Goal: Task Accomplishment & Management: Manage account settings

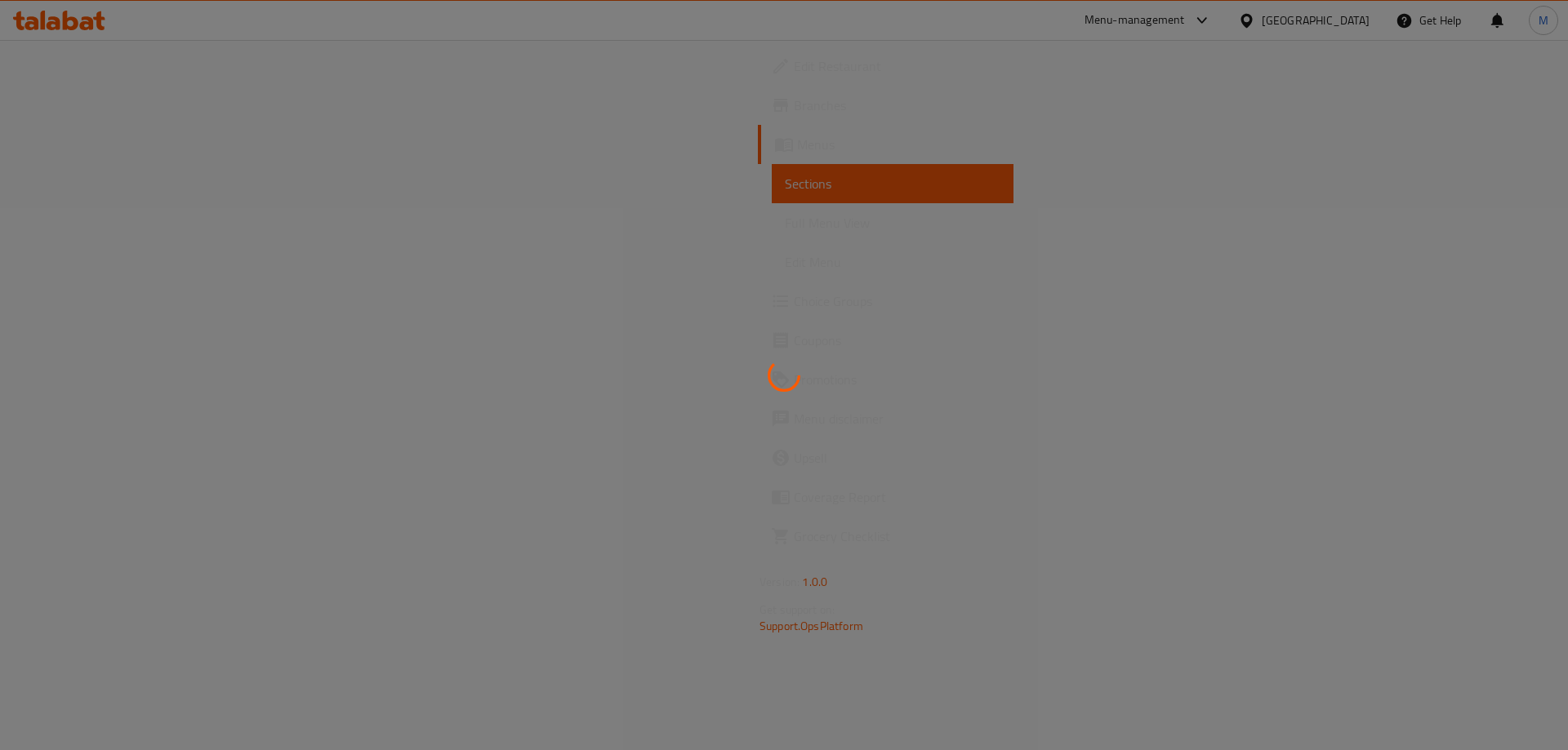
click at [298, 527] on div at bounding box center [784, 375] width 1568 height 750
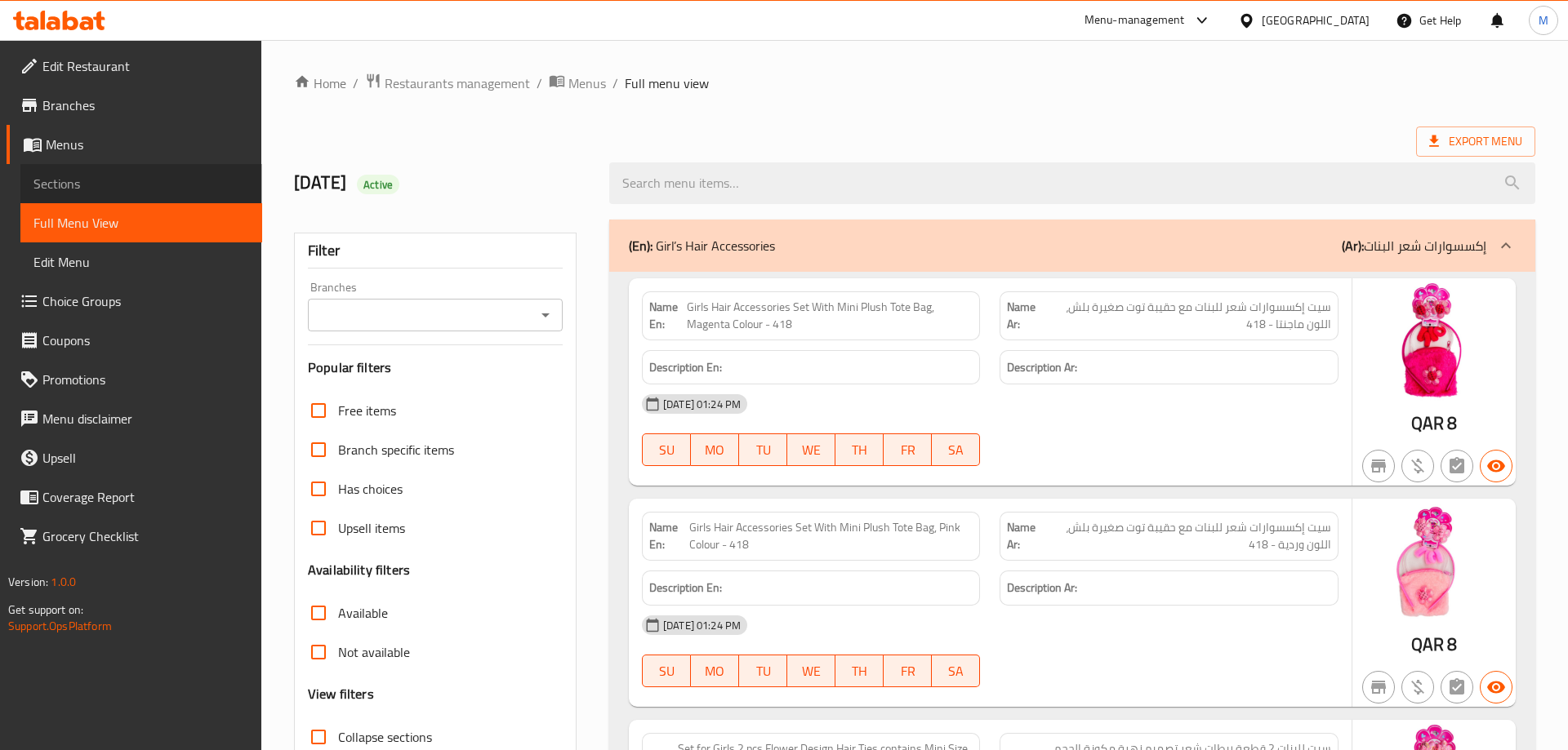
click at [70, 189] on span "Sections" at bounding box center [141, 184] width 216 height 20
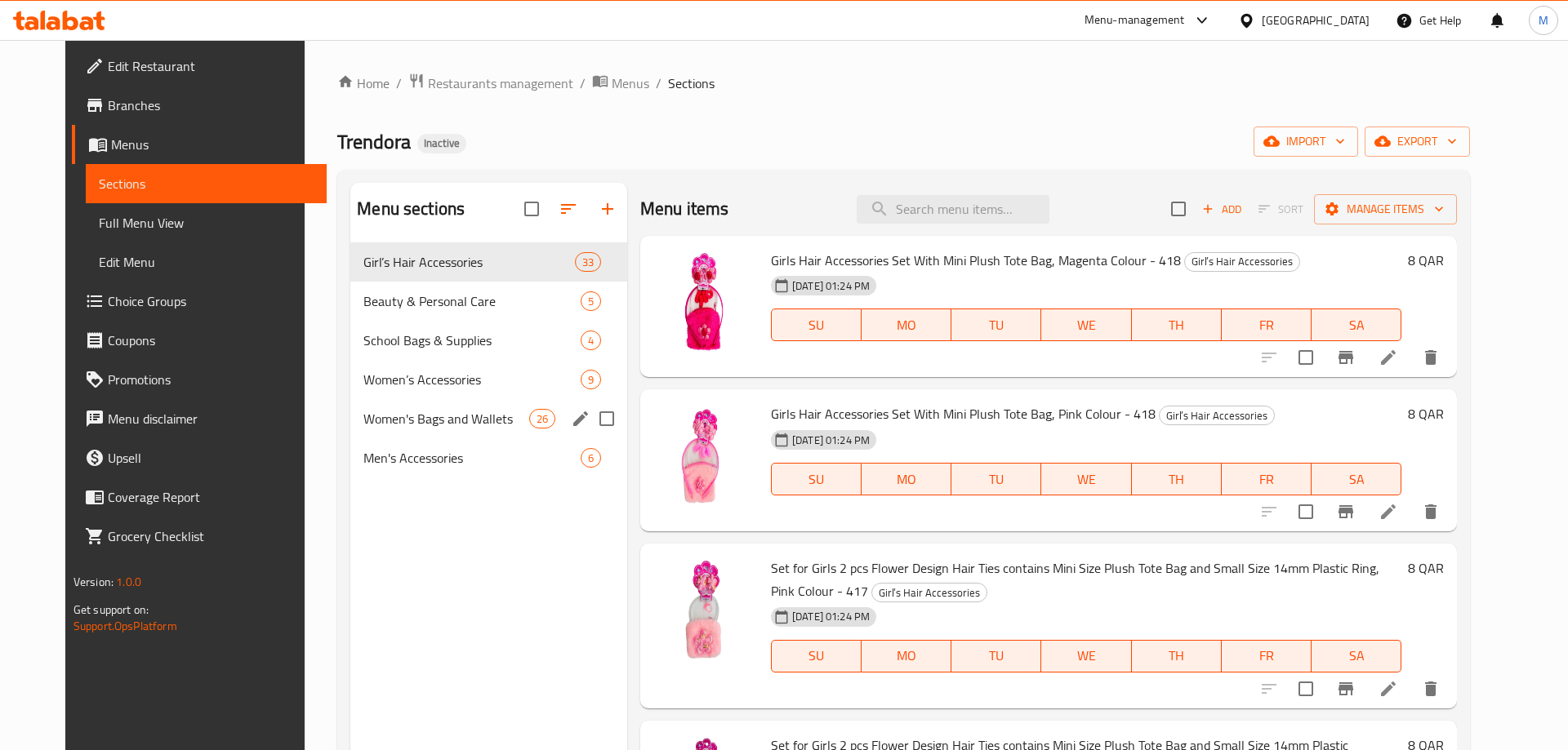
click at [442, 420] on span "Women's Bags and Wallets" at bounding box center [446, 419] width 165 height 20
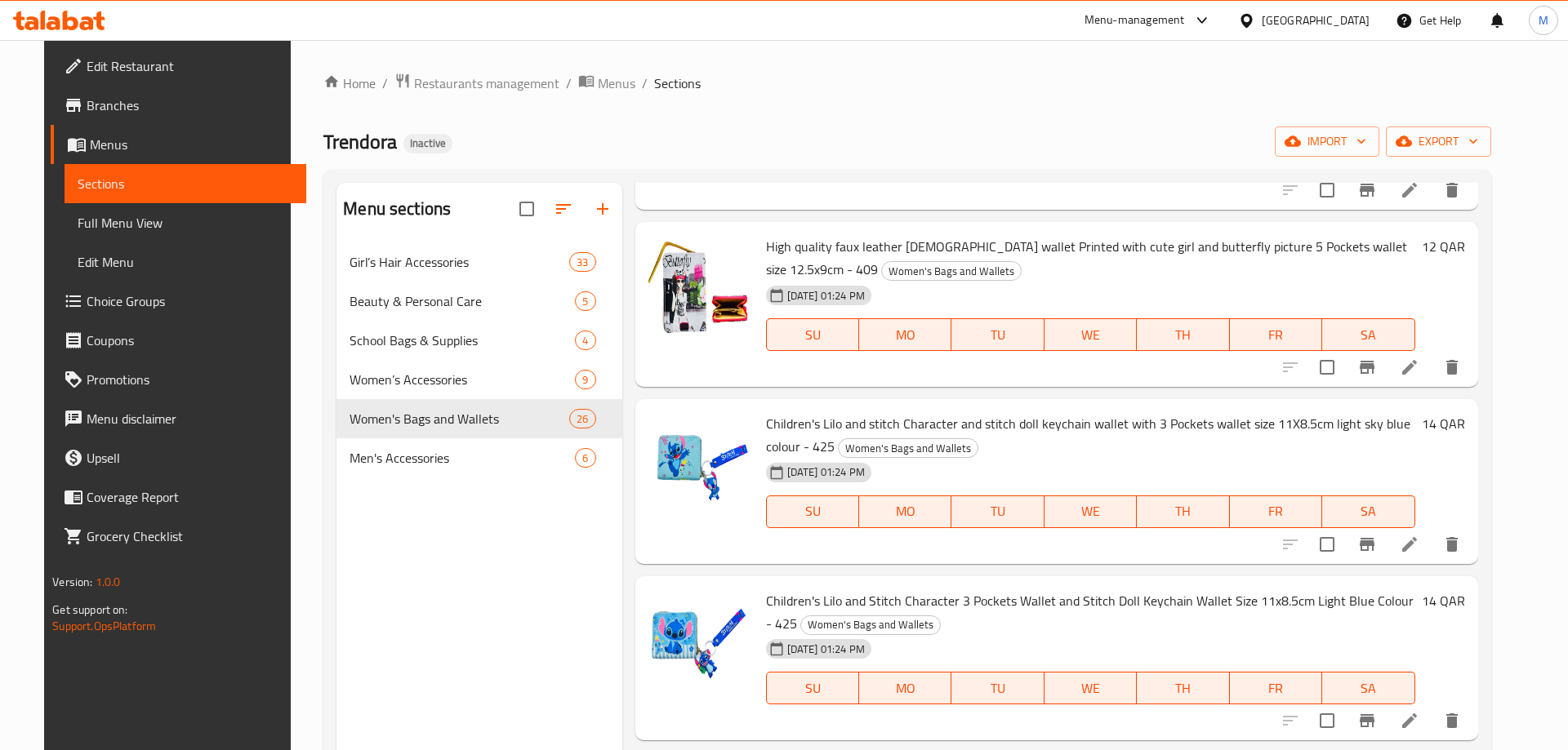
scroll to position [1146, 0]
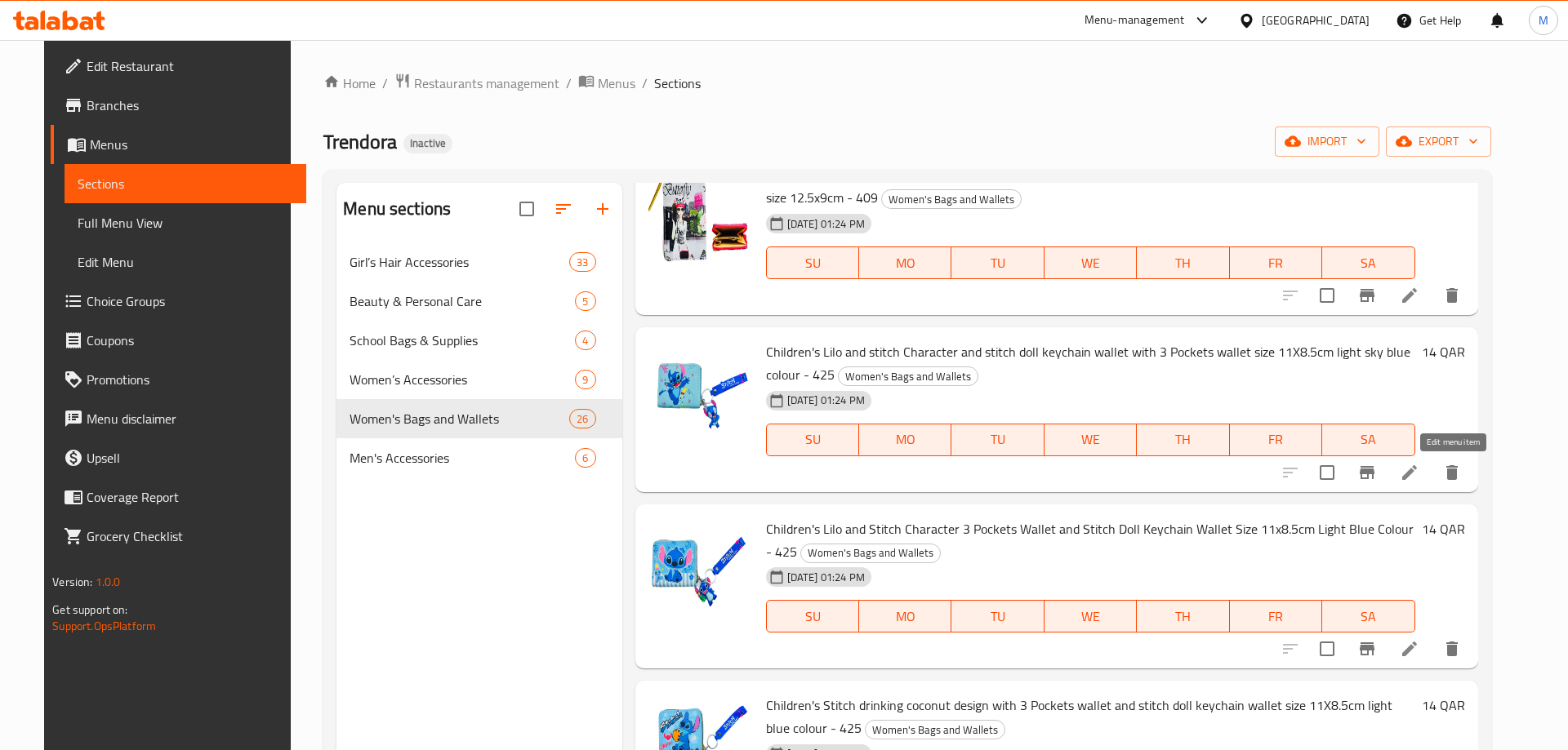
click at [1416, 472] on icon at bounding box center [1409, 473] width 14 height 14
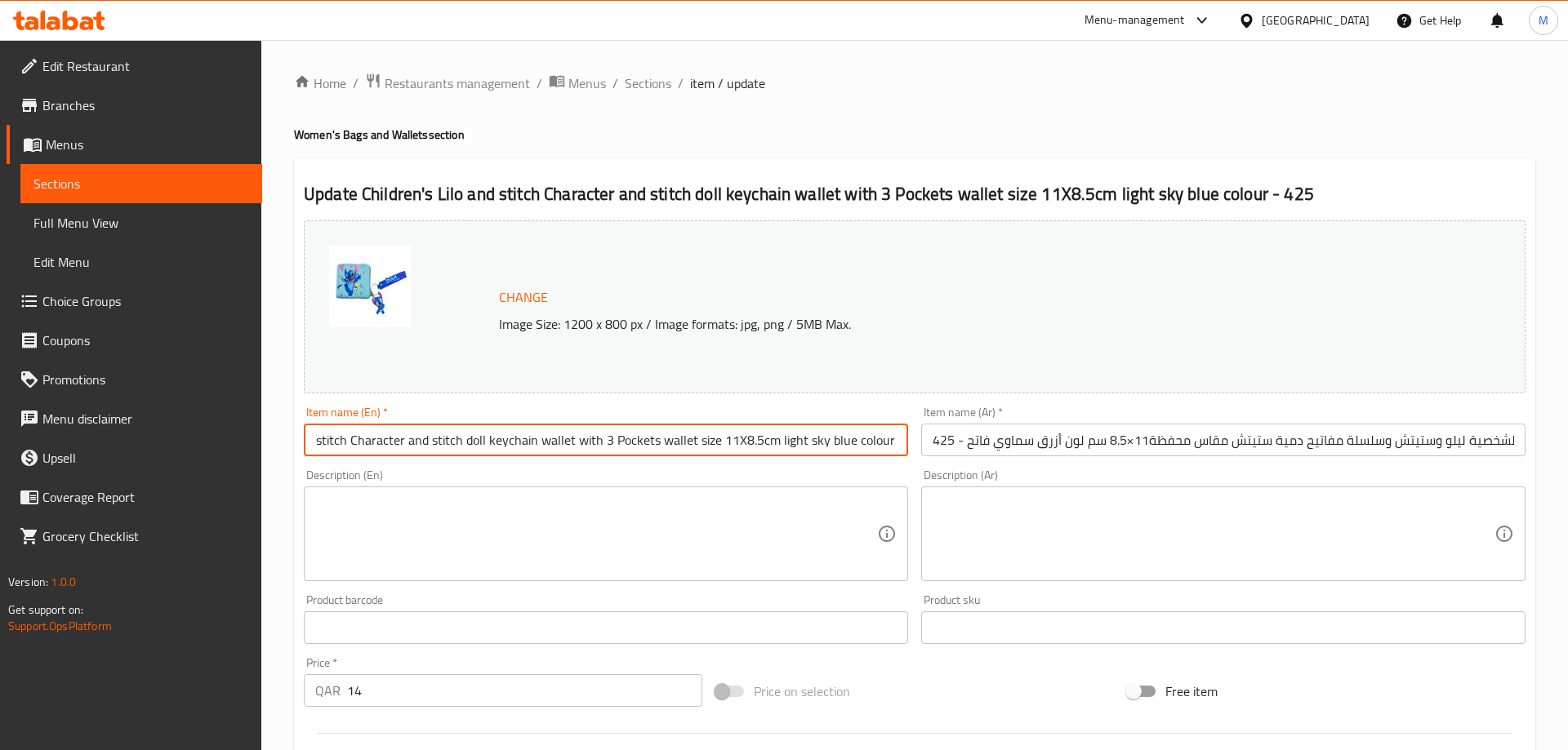
scroll to position [0, 122]
drag, startPoint x: 808, startPoint y: 440, endPoint x: 923, endPoint y: 449, distance: 115.4
click at [908, 449] on input "Children's Lilo and stitch Character and stitch doll keychain wallet with 3 Poc…" at bounding box center [605, 440] width 604 height 32
click at [805, 441] on input "Children's Lilo and stitch Character and stitch doll keychain wallet with 3 Poc…" at bounding box center [605, 440] width 604 height 32
click at [477, 438] on input "Children's Lilo and stitch Character and stitch doll keychain wallet with 3 Poc…" at bounding box center [605, 440] width 604 height 32
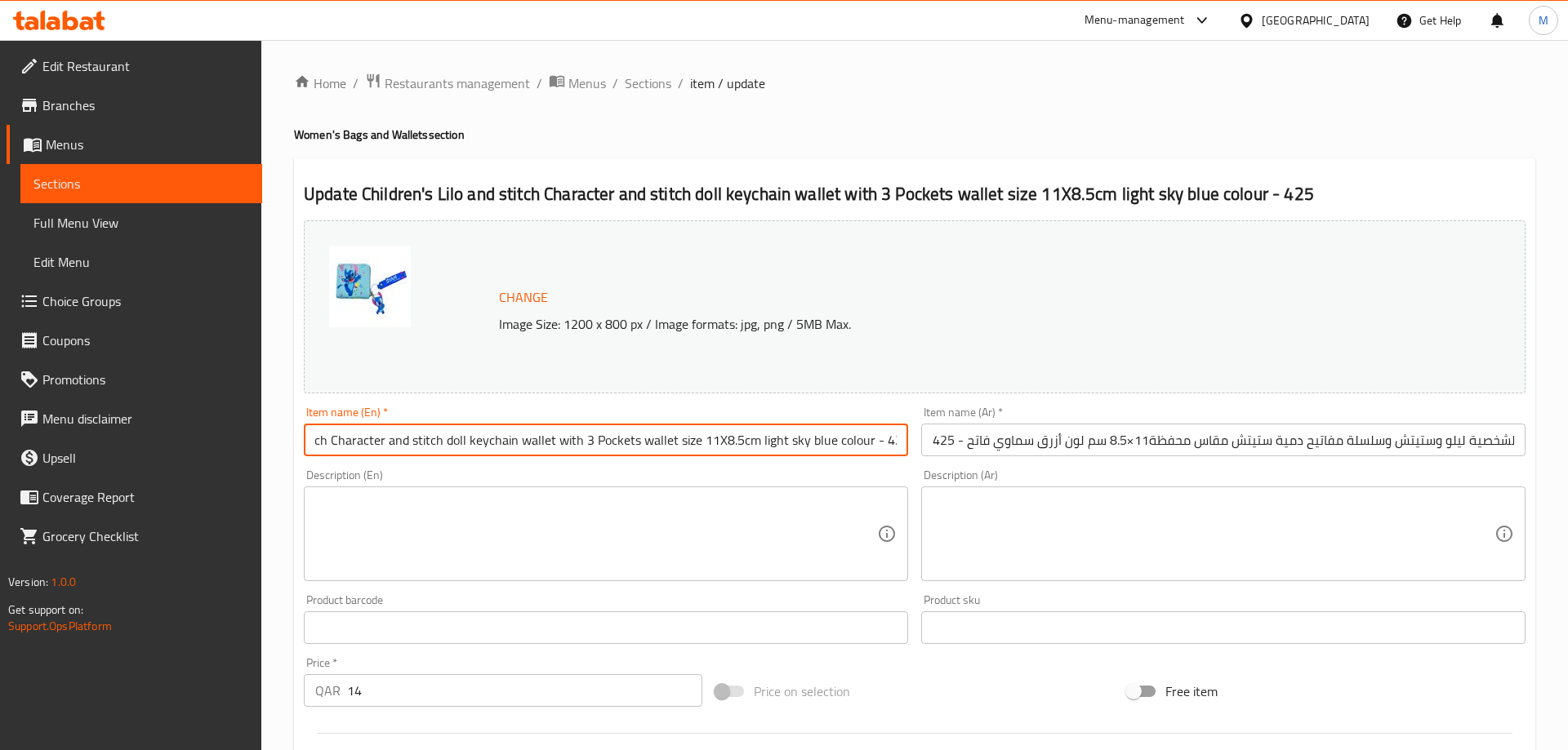
click at [477, 438] on input "Children's Lilo and stitch Character and stitch doll keychain wallet with 3 Poc…" at bounding box center [605, 440] width 604 height 32
paste input "S Lilo, Stitch Character And Stitch Doll Keychain Wallet With 3 Pockets Wallet …"
type input "Children'S Lilo, Stitch Character And Stitch Doll Keychain Wallet With 3 Pocket…"
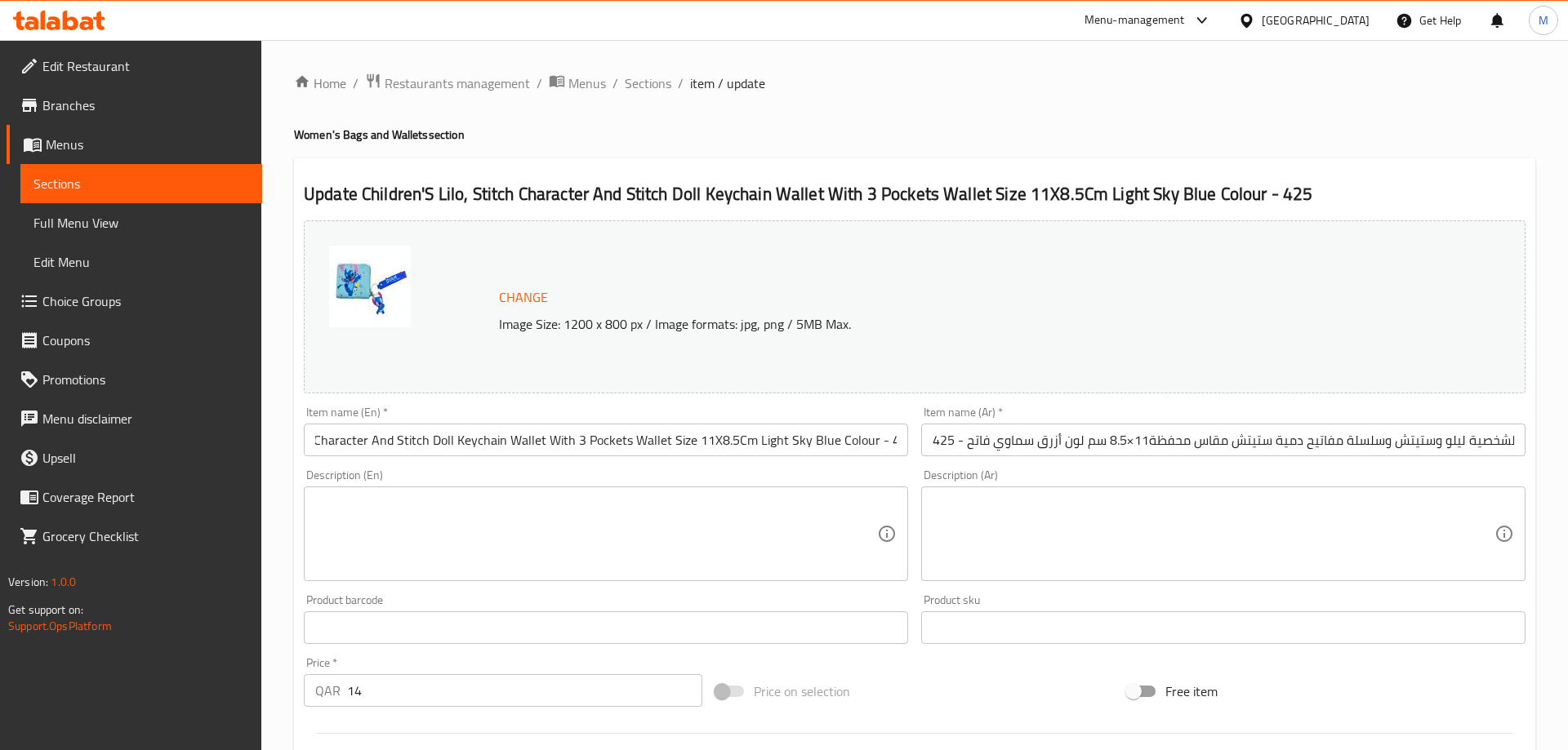
click at [892, 405] on div "Item name (En)   * Children'S Lilo, Stitch Character And Stitch Doll Keychain W…" at bounding box center [606, 431] width 617 height 63
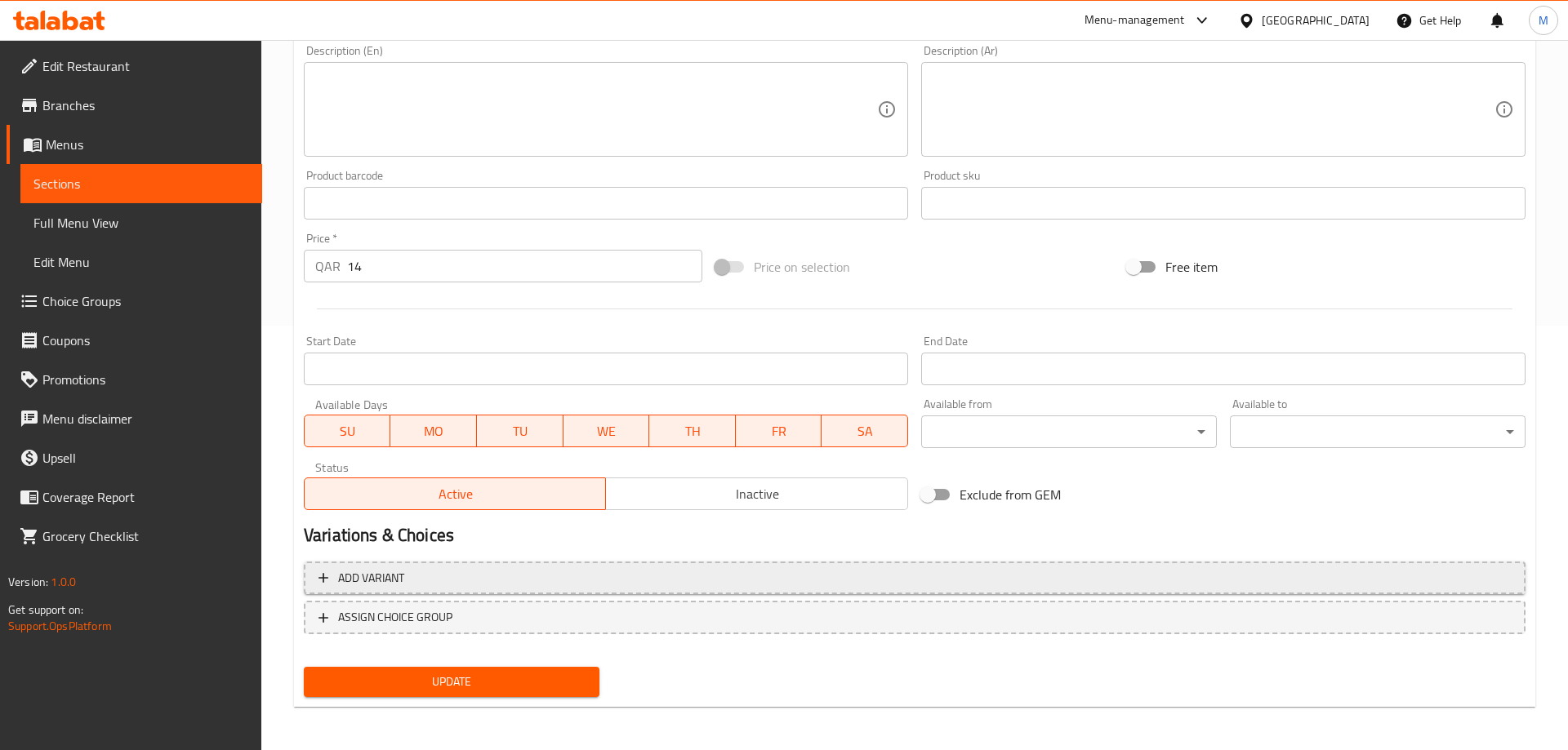
scroll to position [428, 0]
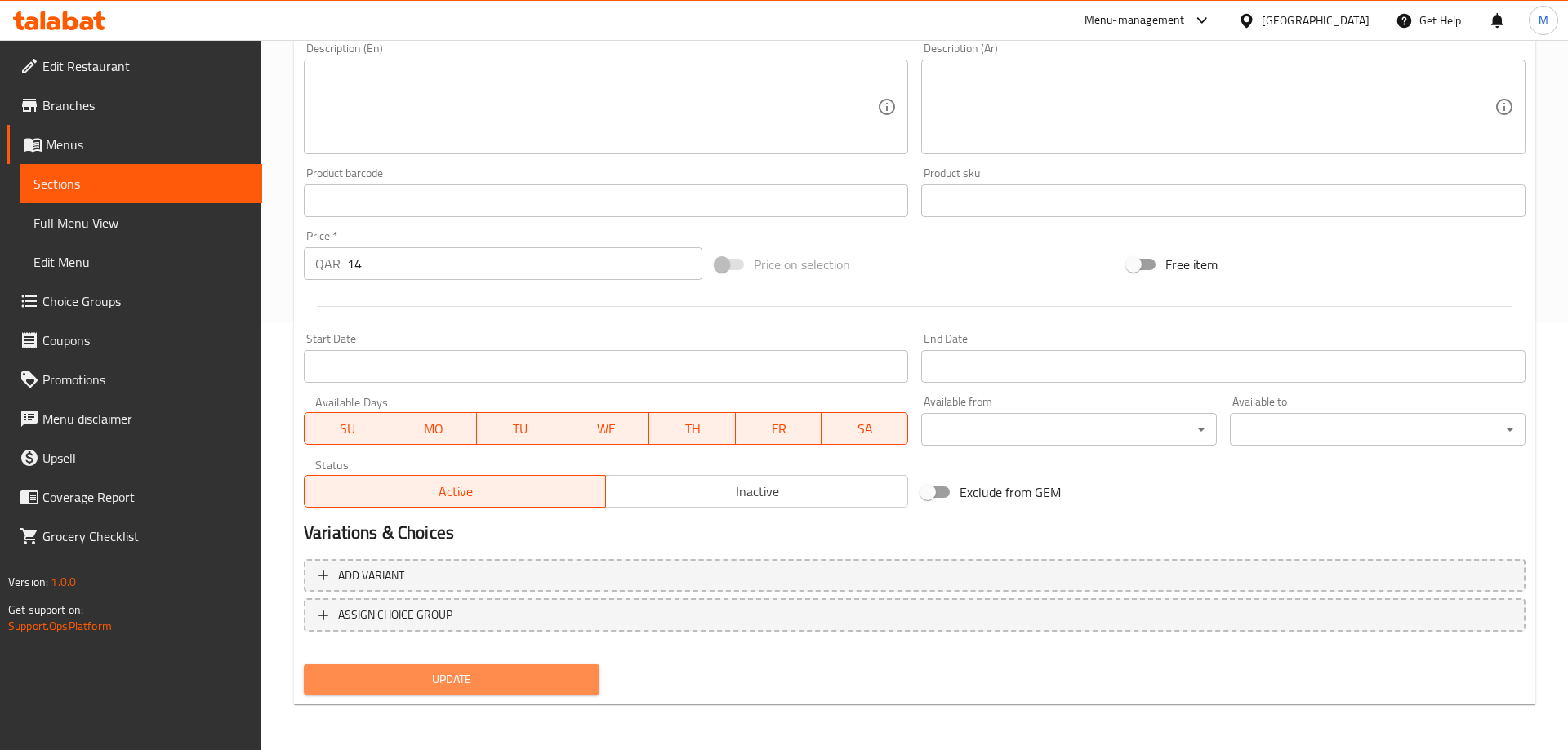
click at [496, 685] on span "Update" at bounding box center [451, 680] width 269 height 21
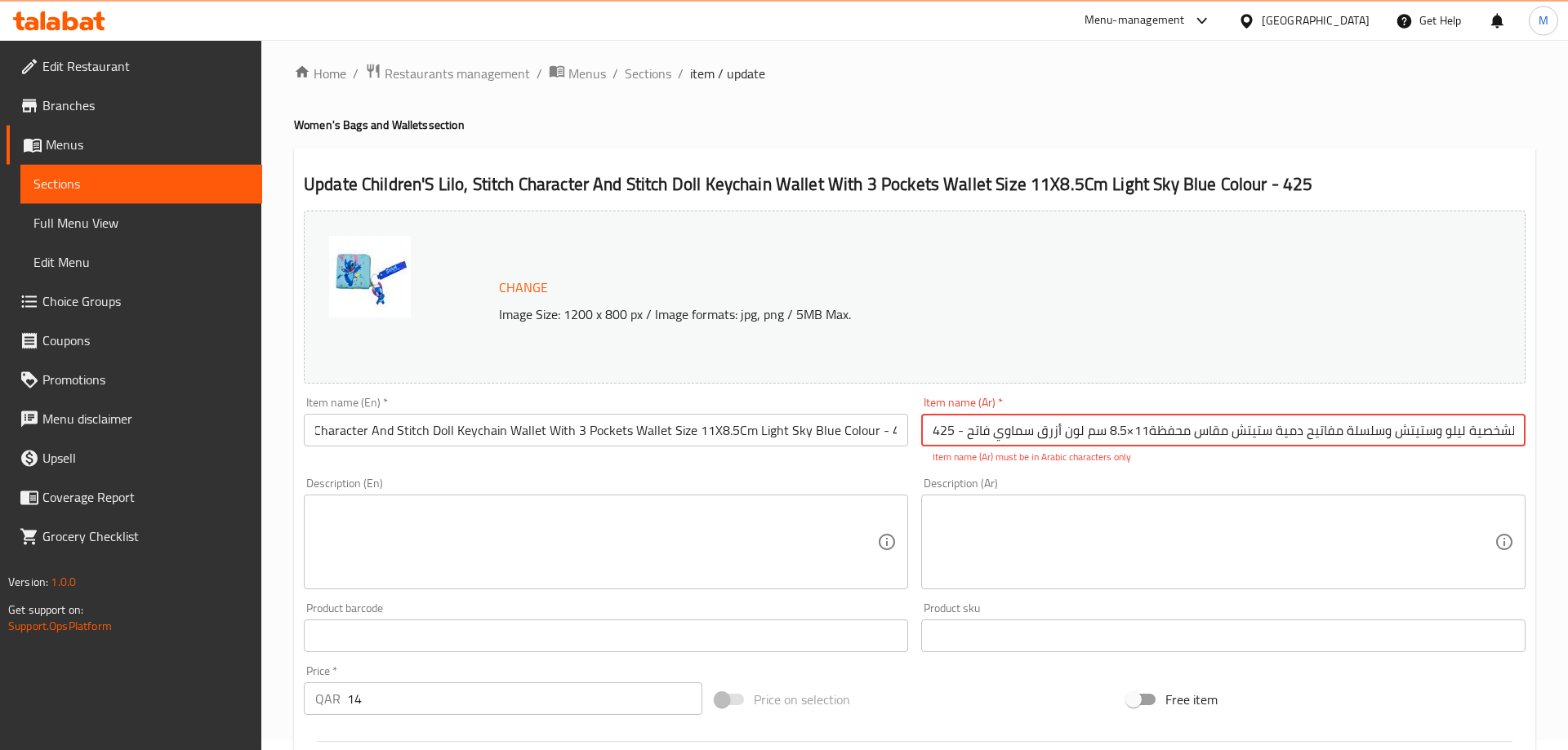
scroll to position [0, 0]
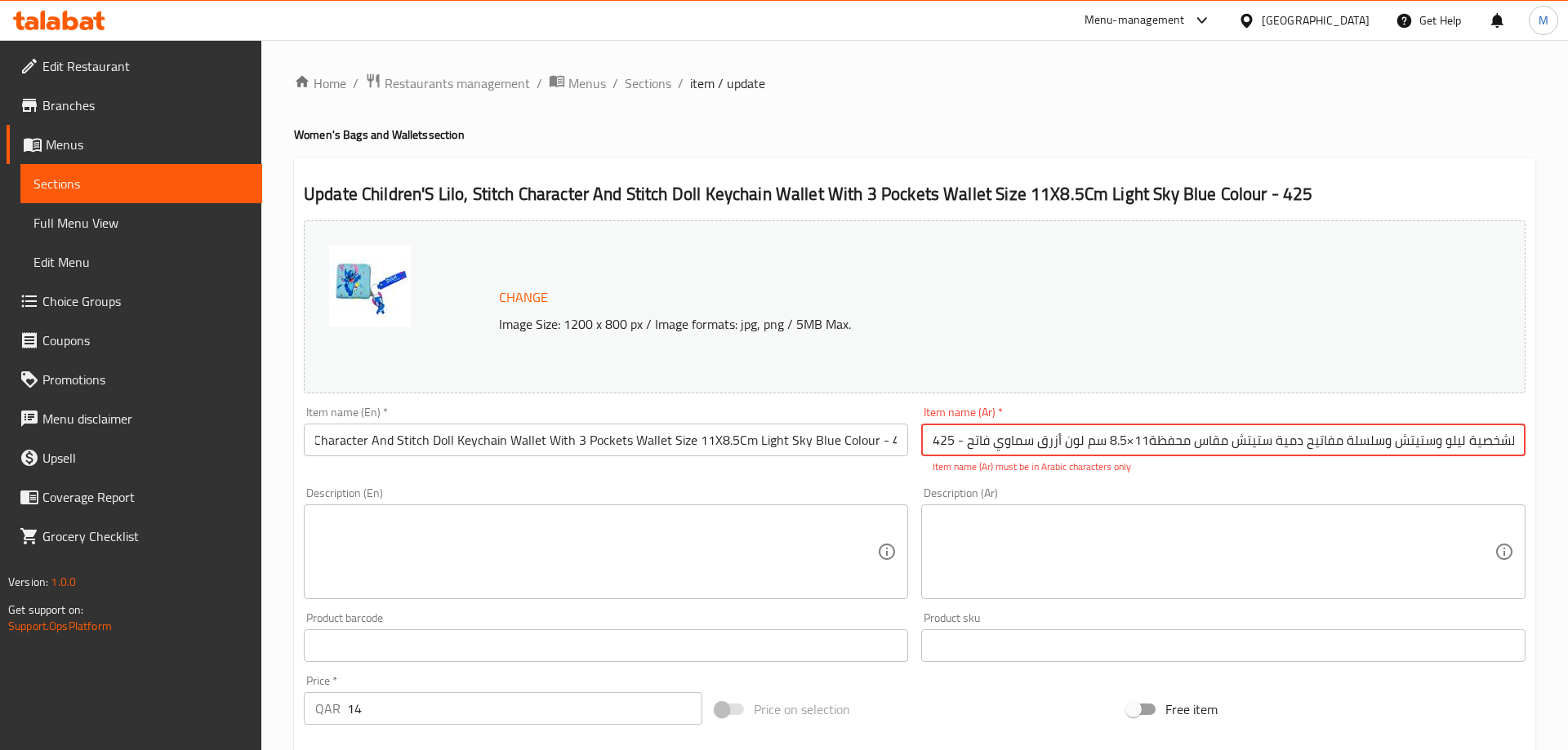
click at [1128, 444] on input "محفظة أطفال مع 3 جيوب لشخصية ليلو وستيتش وسلسلة مفاتيح دمية ستيتش مقاس محفظة11×…" at bounding box center [1222, 440] width 604 height 32
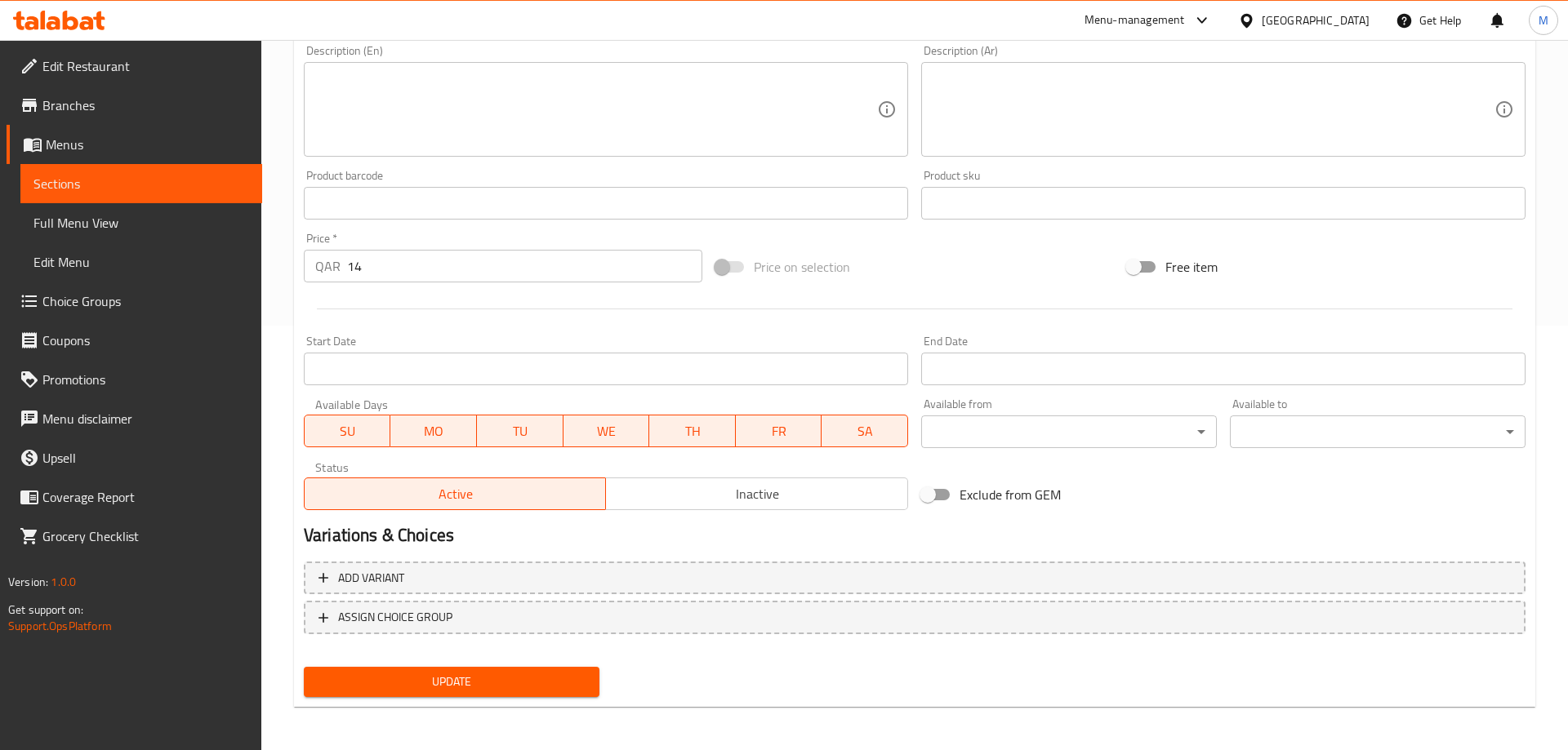
scroll to position [428, 0]
type input "محفظة أطفال مع 3 جيوب لشخصية ليلو وستيتش وسلسلة مفاتيح دمية ستيتش مقاس محفظة11*…"
click at [476, 674] on span "Update" at bounding box center [451, 680] width 269 height 21
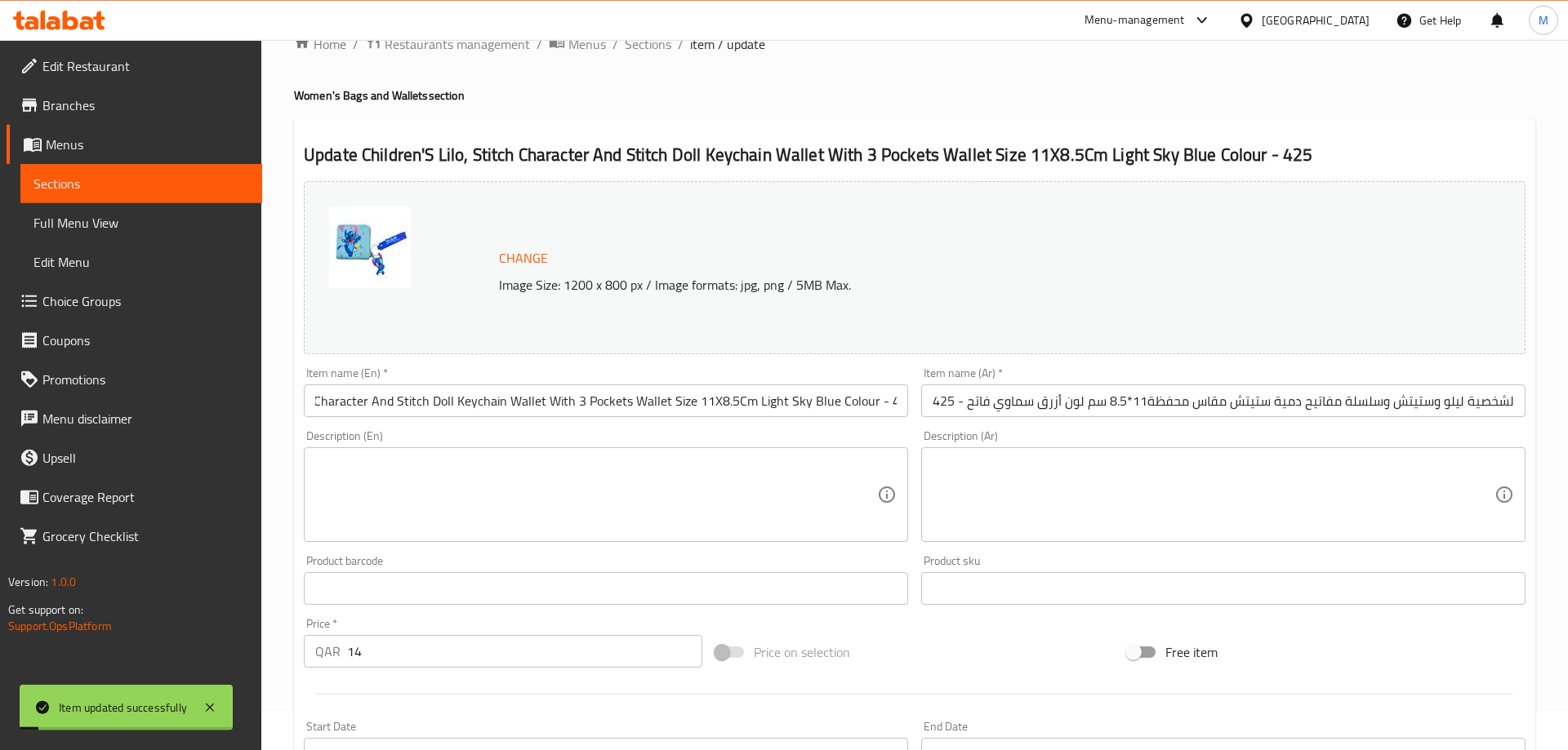
scroll to position [0, 0]
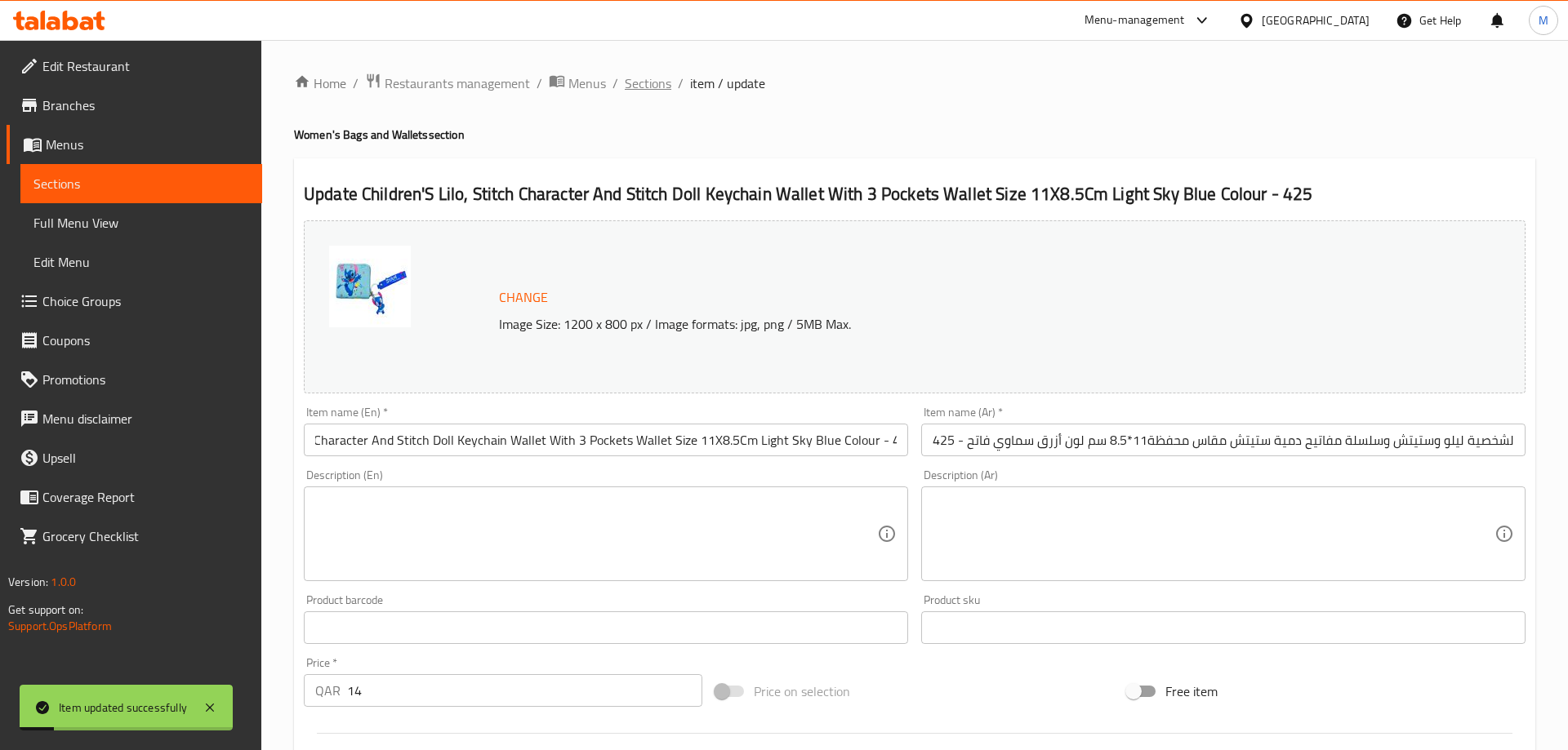
click at [641, 73] on span "Sections" at bounding box center [648, 83] width 47 height 20
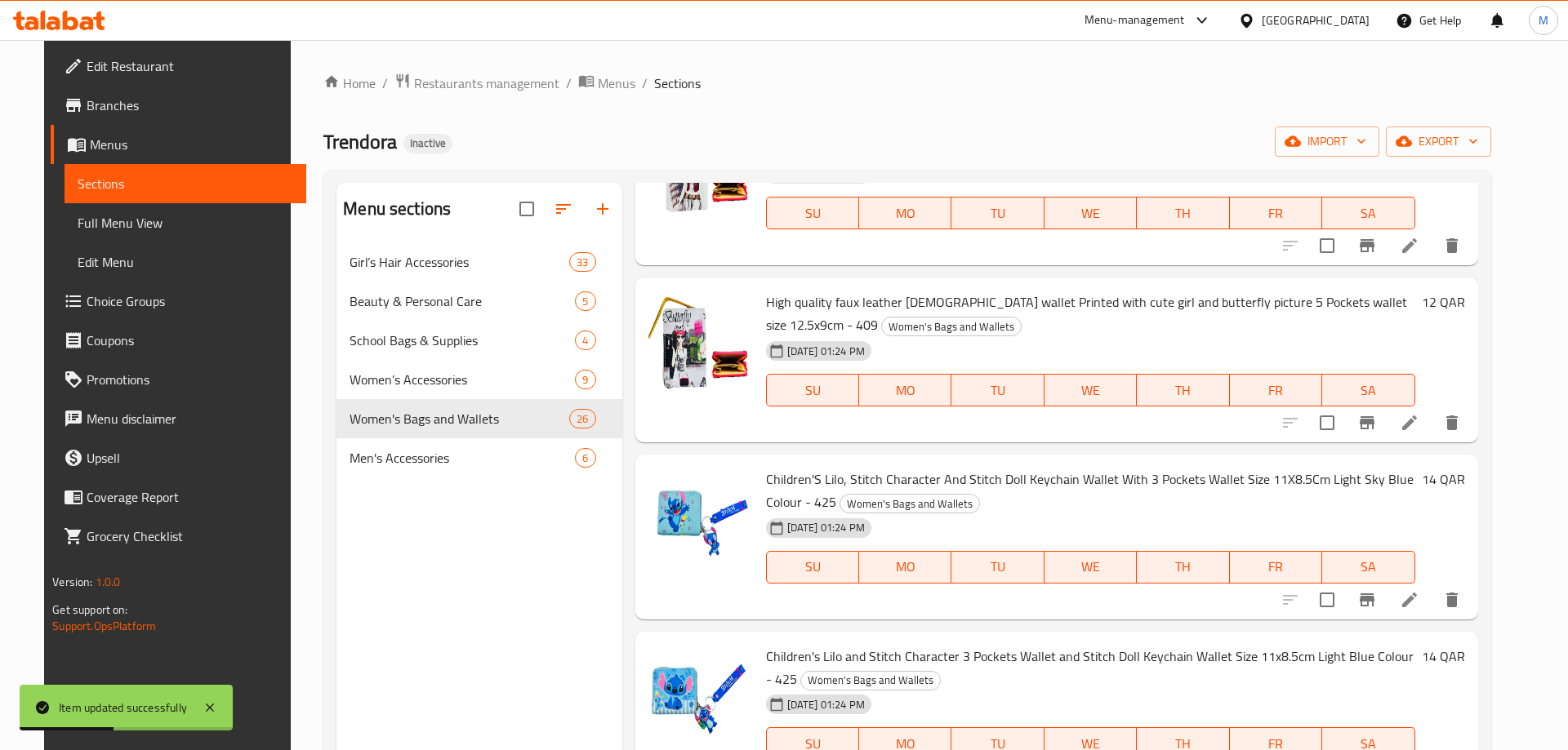
scroll to position [1273, 0]
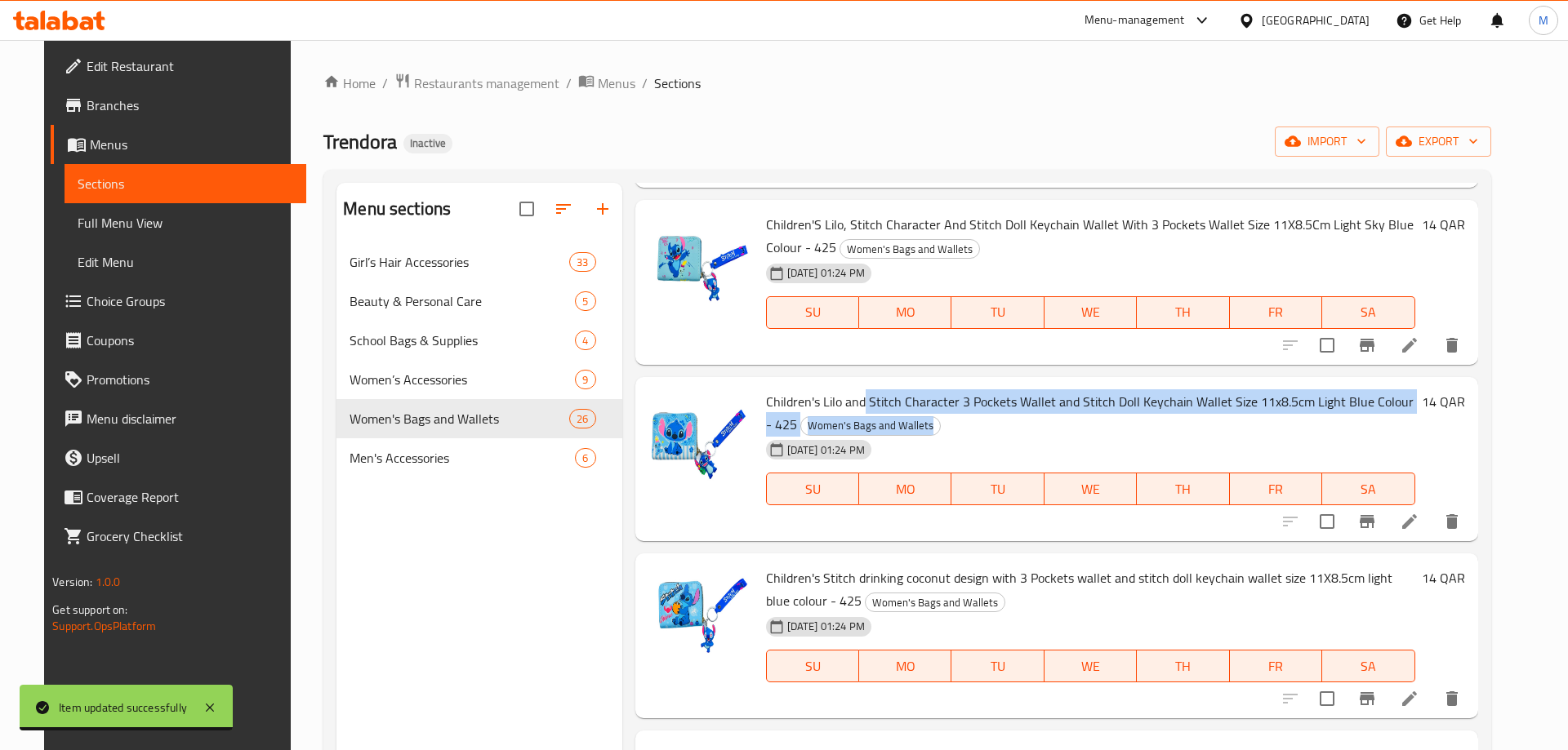
drag, startPoint x: 854, startPoint y: 401, endPoint x: 1062, endPoint y: 415, distance: 208.5
click at [1062, 415] on h6 "Children's Lilo and Stitch Character 3 Pockets Wallet and Stitch Doll Keychain …" at bounding box center [1090, 412] width 649 height 46
click at [1077, 406] on span "Children's Lilo and Stitch Character 3 Pockets Wallet and Stitch Doll Keychain …" at bounding box center [1089, 412] width 647 height 47
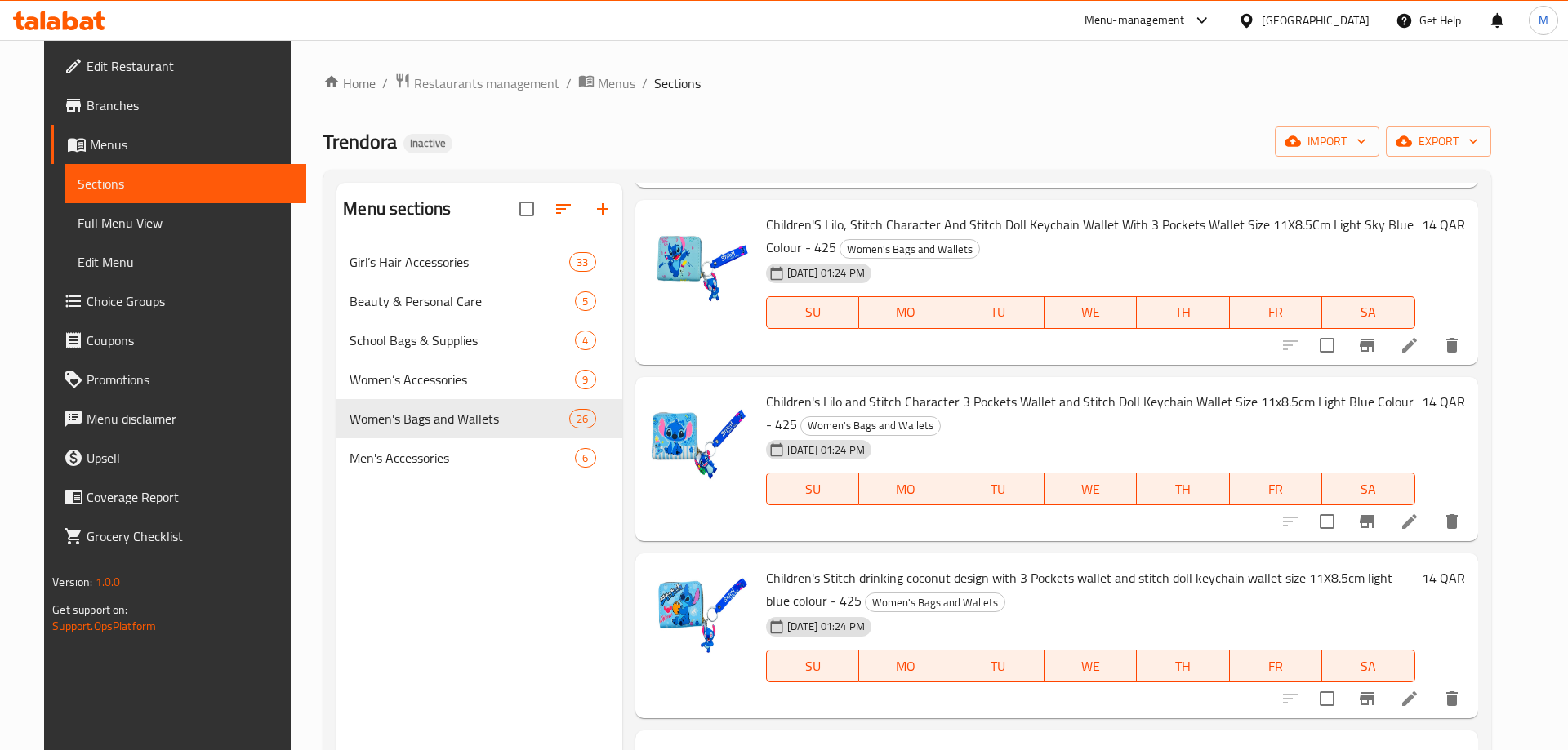
click at [1419, 523] on icon at bounding box center [1409, 522] width 20 height 20
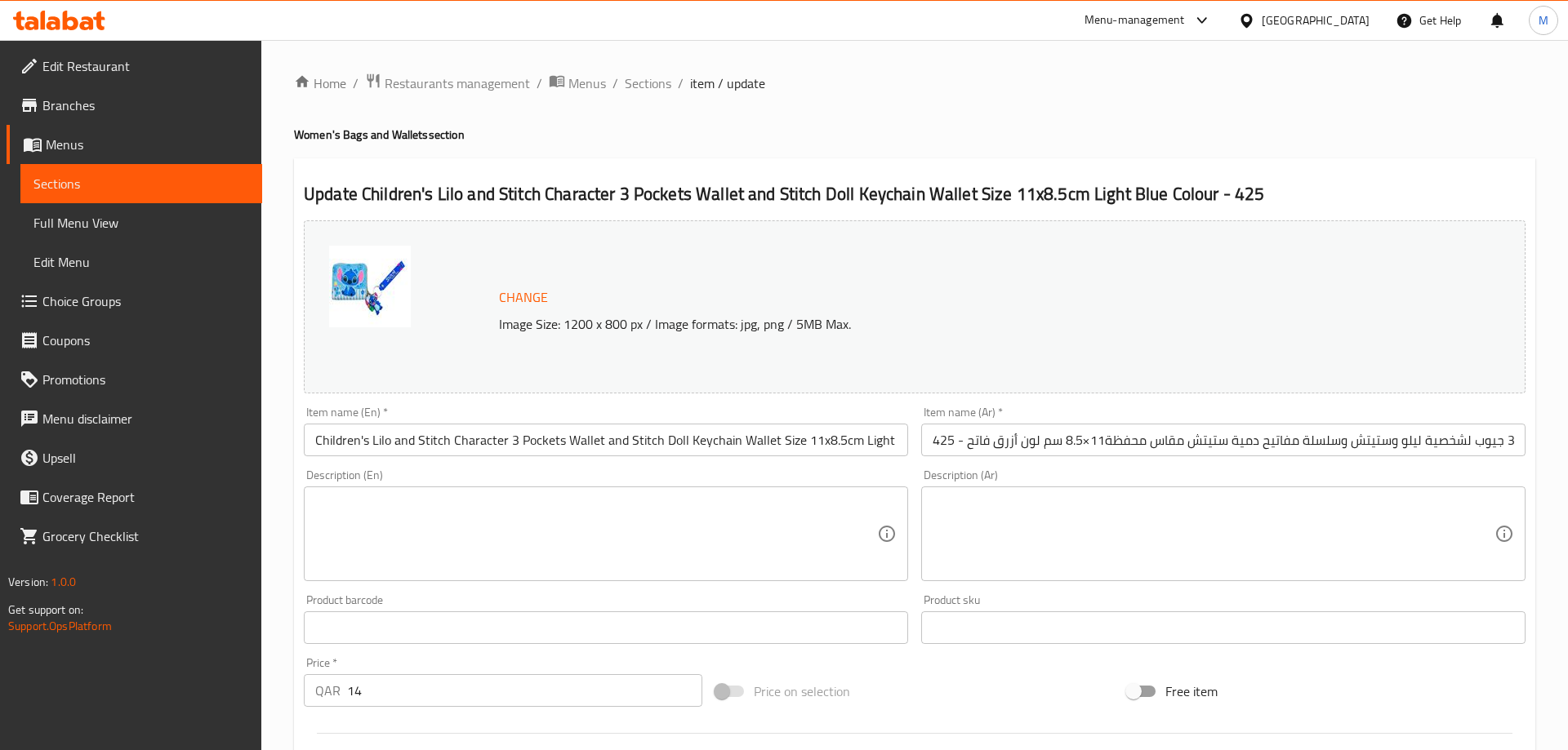
click at [755, 446] on input "Children's Lilo and Stitch Character 3 Pockets Wallet and Stitch Doll Keychain …" at bounding box center [605, 440] width 604 height 32
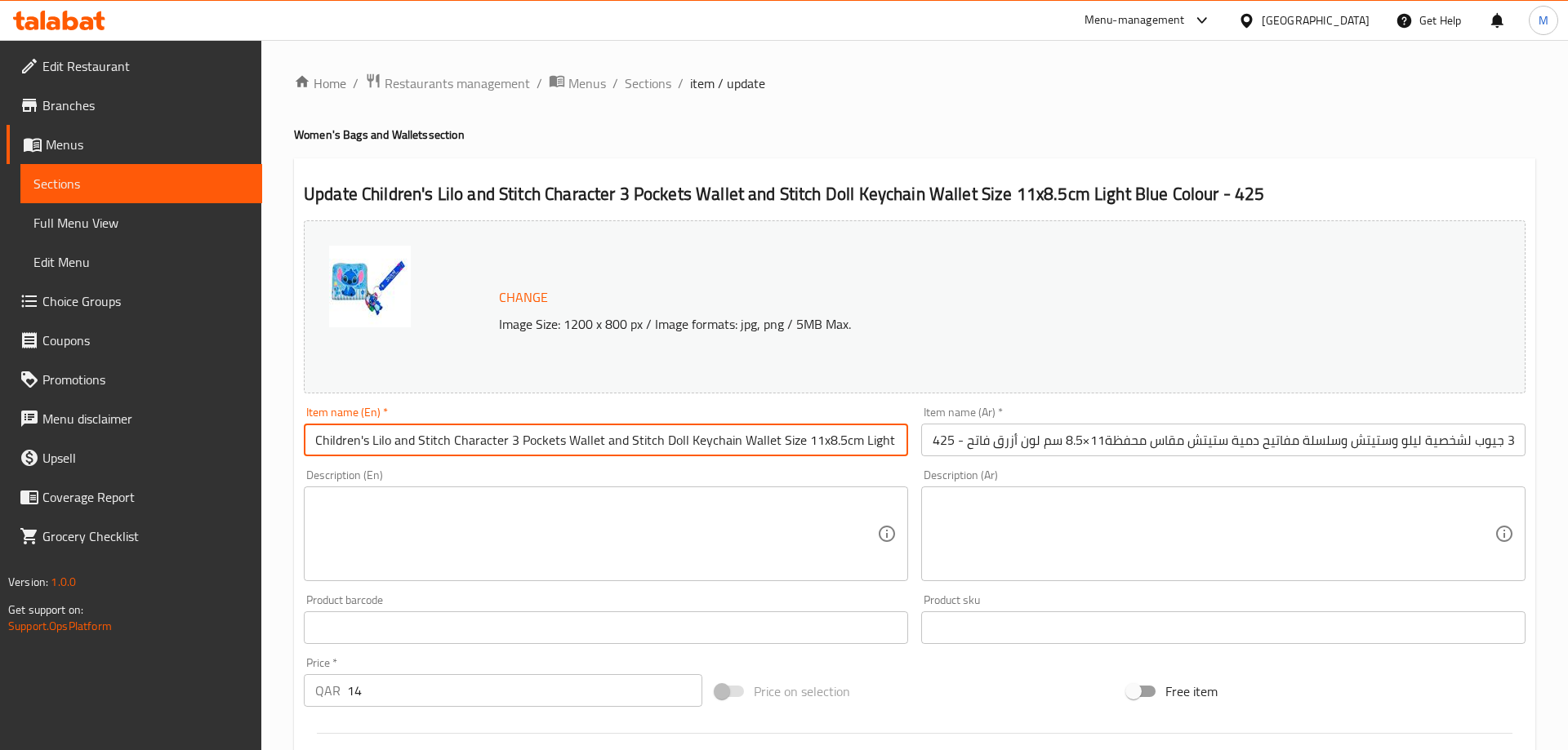
click at [755, 446] on input "Children's Lilo and Stitch Character 3 Pockets Wallet and Stitch Doll Keychain …" at bounding box center [605, 440] width 604 height 32
click at [633, 435] on input "Children's Lilo and Stitch Character 3 Pockets Wallet and Stitch Doll Keychain …" at bounding box center [605, 440] width 604 height 32
paste input "S Lilo, Stitch Character 3 Pockets Wallet And Stitch Doll Keychain Size 11X8.5C"
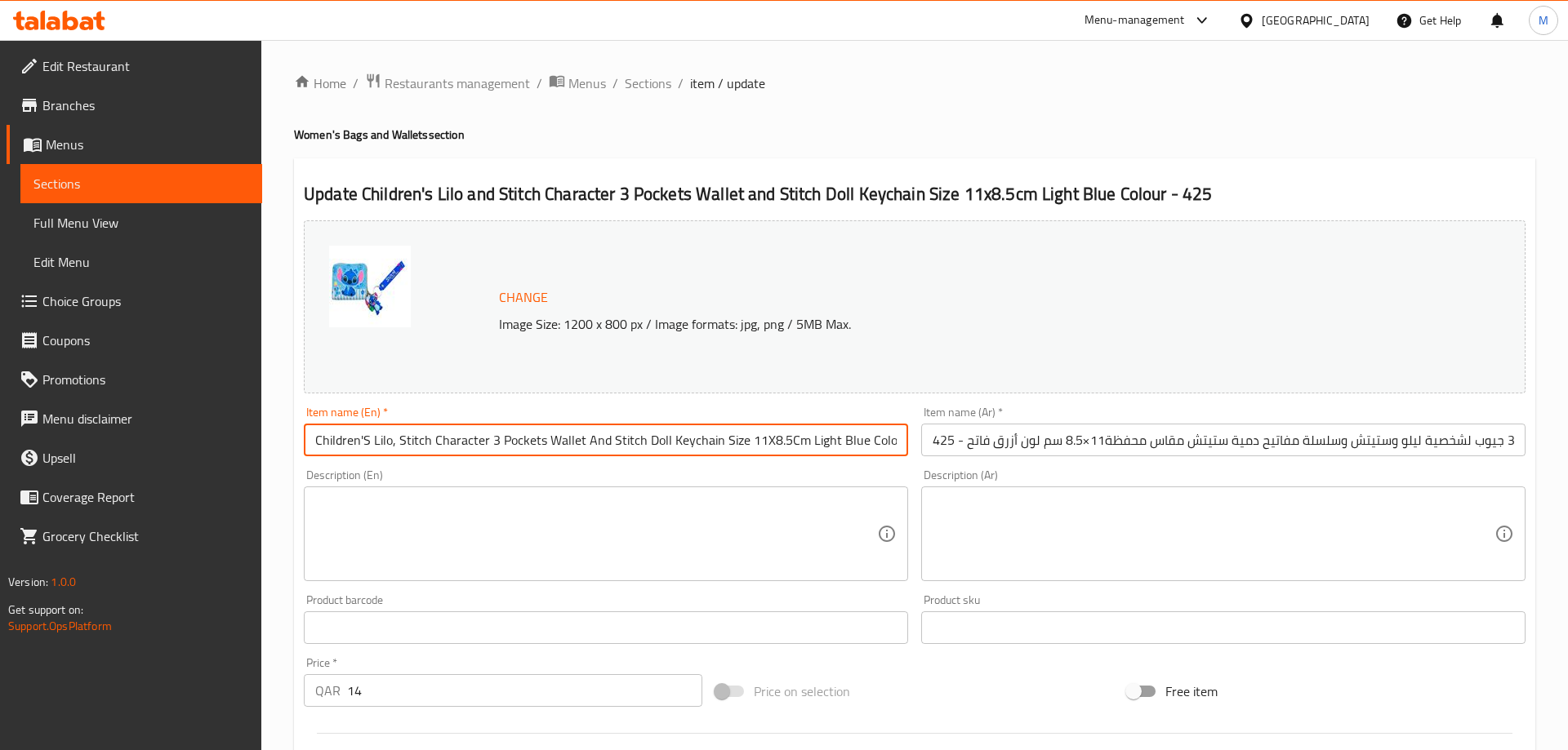
scroll to position [0, 32]
type input "Children'S Lilo, Stitch Character 3 Pockets Wallet And Stitch Doll Keychain Siz…"
click at [791, 472] on div "Description (En) Description (En)" at bounding box center [605, 525] width 604 height 112
drag, startPoint x: 385, startPoint y: 443, endPoint x: 277, endPoint y: 437, distance: 108.2
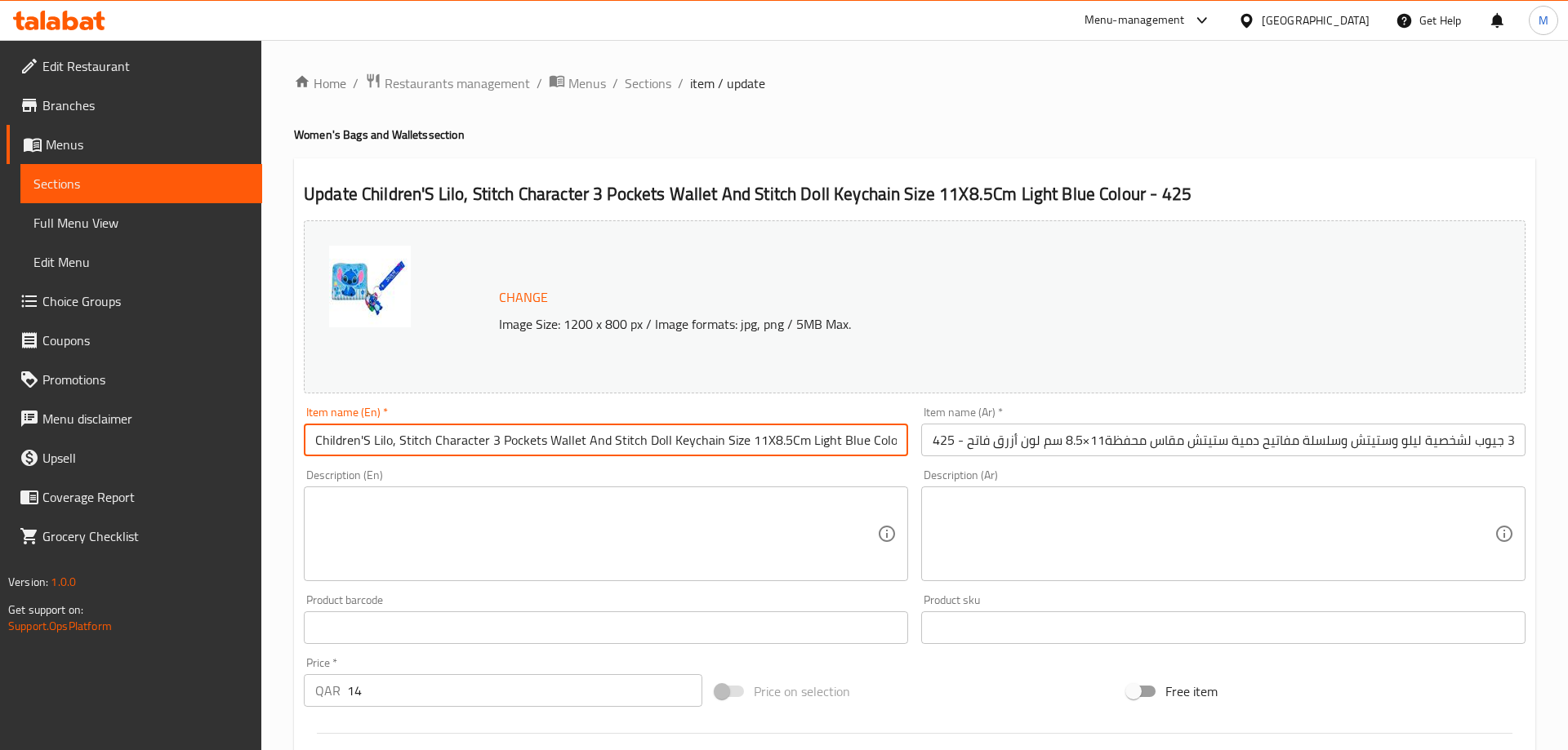
click at [303, 437] on input "Children'S Lilo, Stitch Character 3 Pockets Wallet And Stitch Doll Keychain Siz…" at bounding box center [605, 440] width 604 height 32
click at [391, 440] on input "Children'S Lilo, Stitch Character 3 Pockets Wallet And Stitch Doll Keychain Siz…" at bounding box center [605, 440] width 604 height 32
drag, startPoint x: 694, startPoint y: 440, endPoint x: 924, endPoint y: 454, distance: 230.4
click at [908, 454] on input "Children'S Lilo, Stitch Character 3 Pockets Wallet And Stitch Doll Keychain Siz…" at bounding box center [605, 440] width 604 height 32
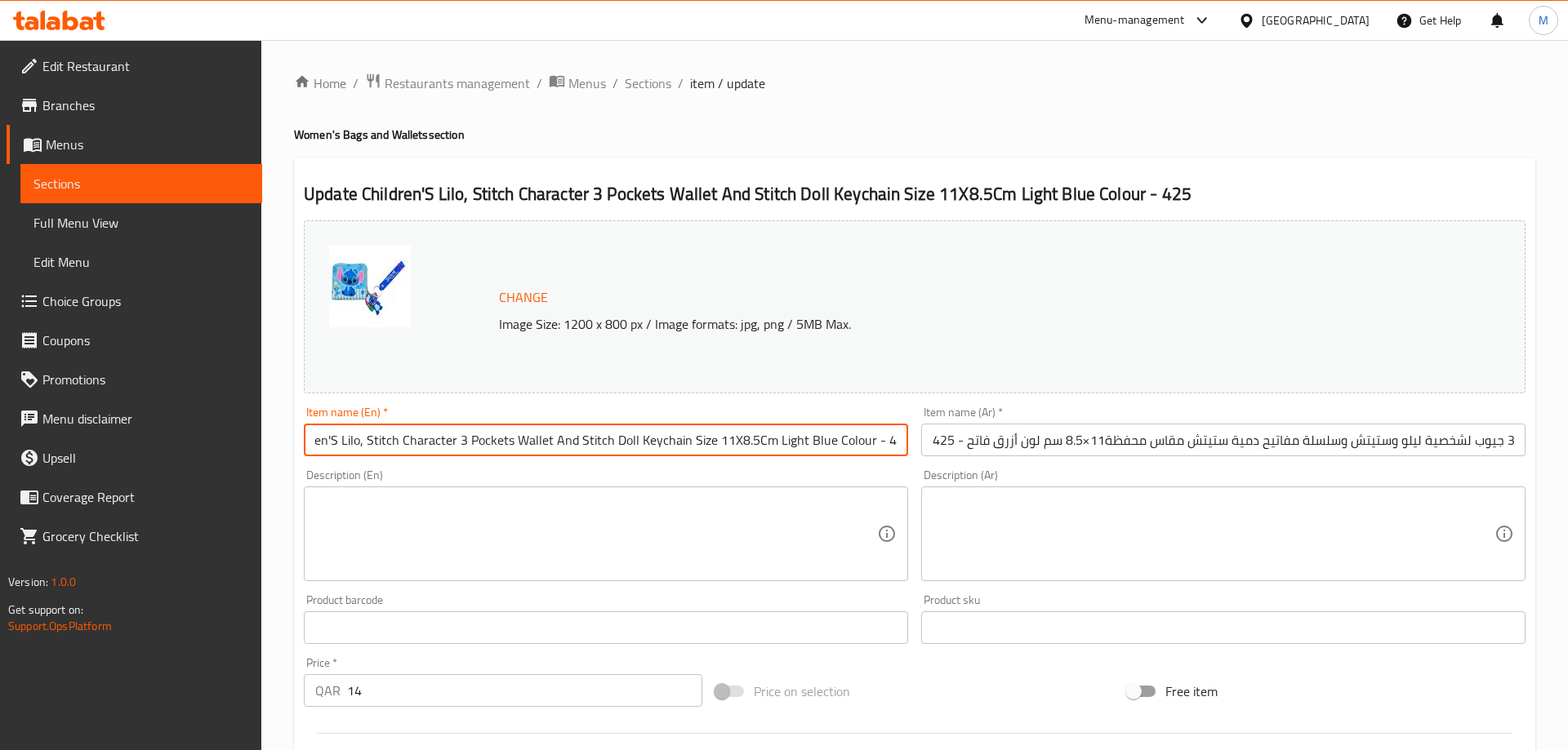
click at [893, 468] on div "Description (En) Description (En)" at bounding box center [606, 525] width 617 height 125
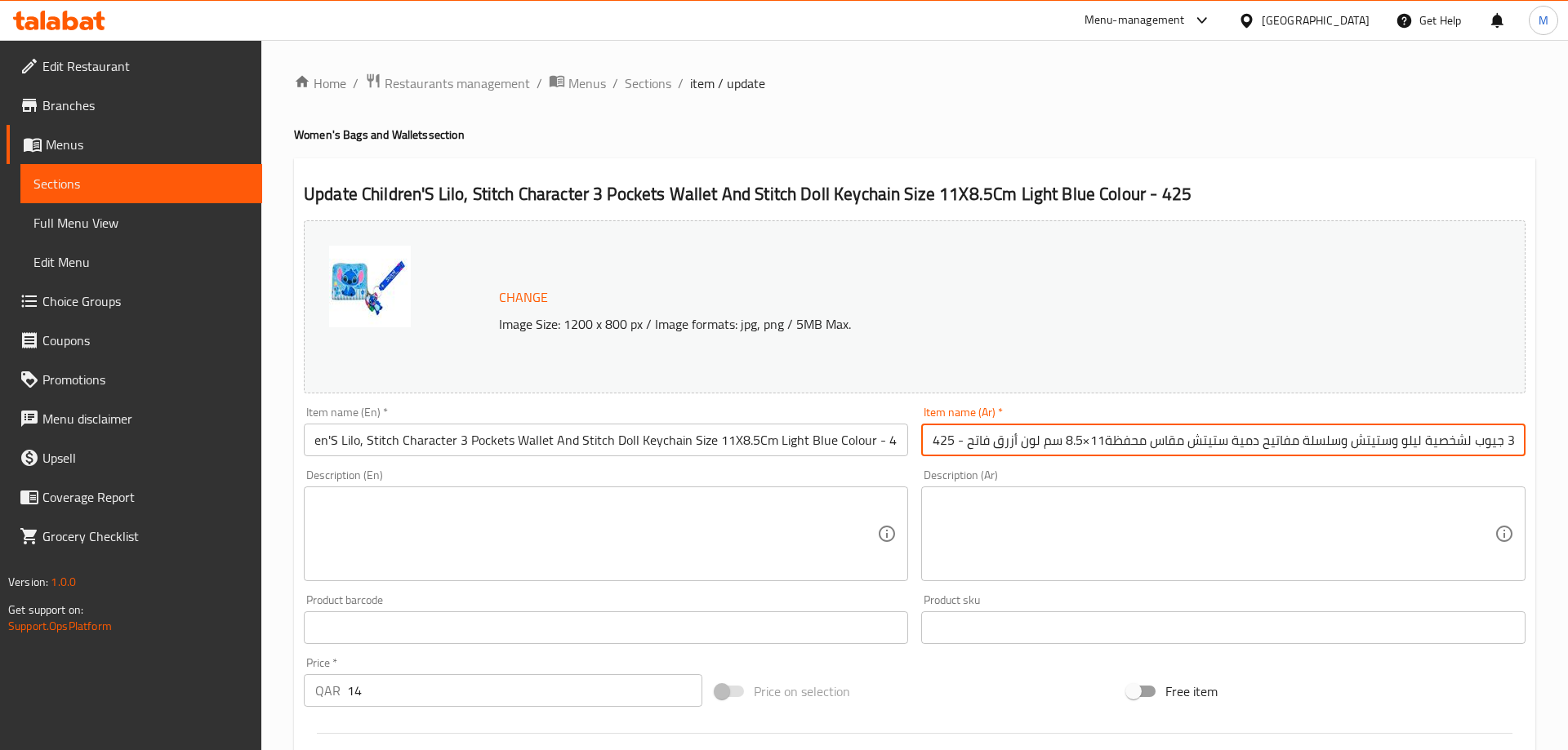
scroll to position [0, 94]
drag, startPoint x: 1431, startPoint y: 445, endPoint x: 1563, endPoint y: 456, distance: 132.5
click at [1526, 456] on input "محفظة أطفال مع 3 جيوب لشخصية ليلو وستيتش وسلسلة مفاتيح دمية ستيتش مقاس محفظة11×…" at bounding box center [1222, 440] width 604 height 32
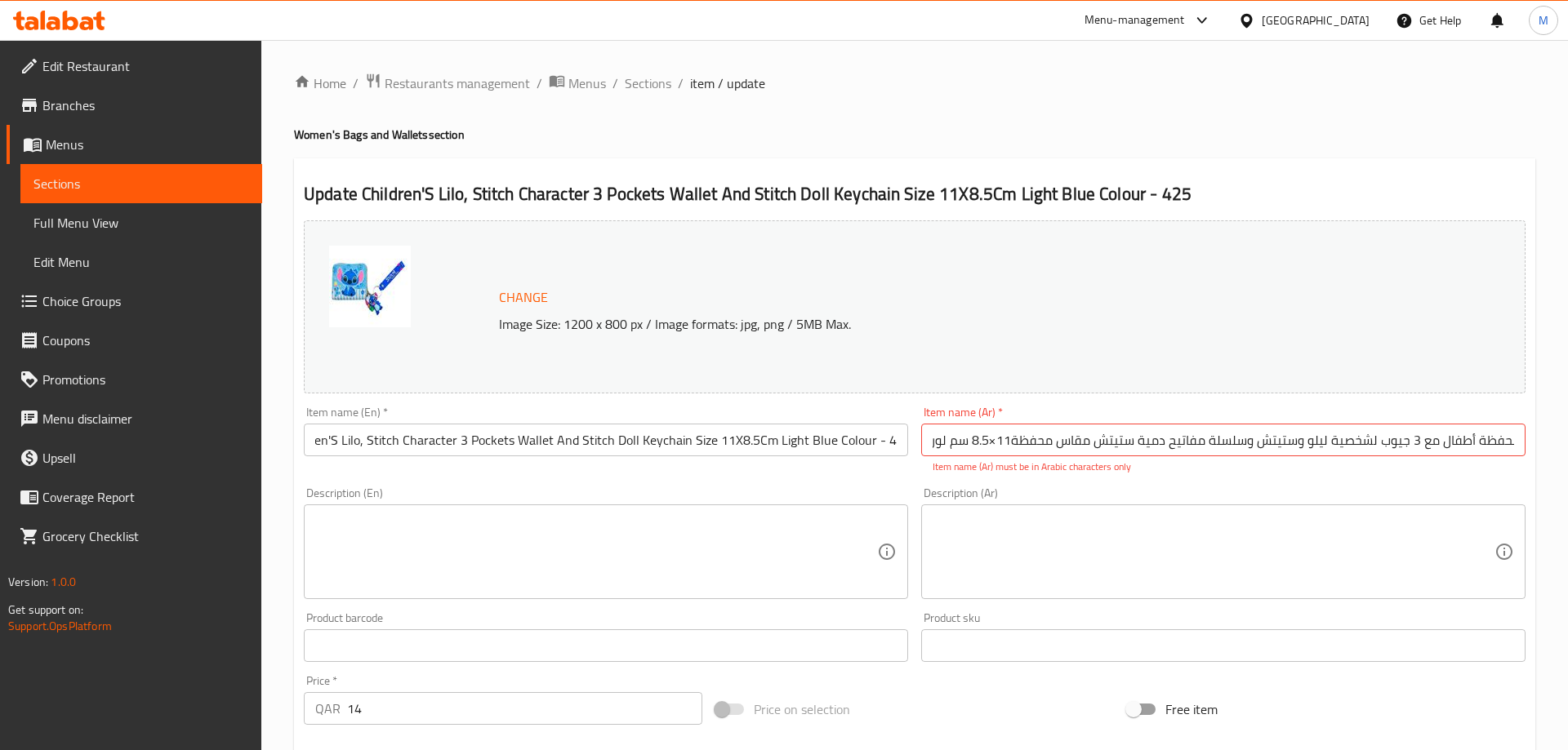
click at [1406, 469] on div "Change Image Size: 1200 x 800 px / Image formats: jpg, png / 5MB Max. Item name…" at bounding box center [914, 587] width 1235 height 745
click at [989, 445] on input "محفظة أطفال مع 3 جيوب لشخصية ليلو وستيتش وسلسلة مفاتيح دمية ستيتش مقاس محفظة11×…" at bounding box center [1222, 440] width 604 height 32
type input "محفظة أطفال مع 3 جيوب لشخصية ليلو وستيتش وسلسلة مفاتيح دمية ستيتش مقاس محفظة11*…"
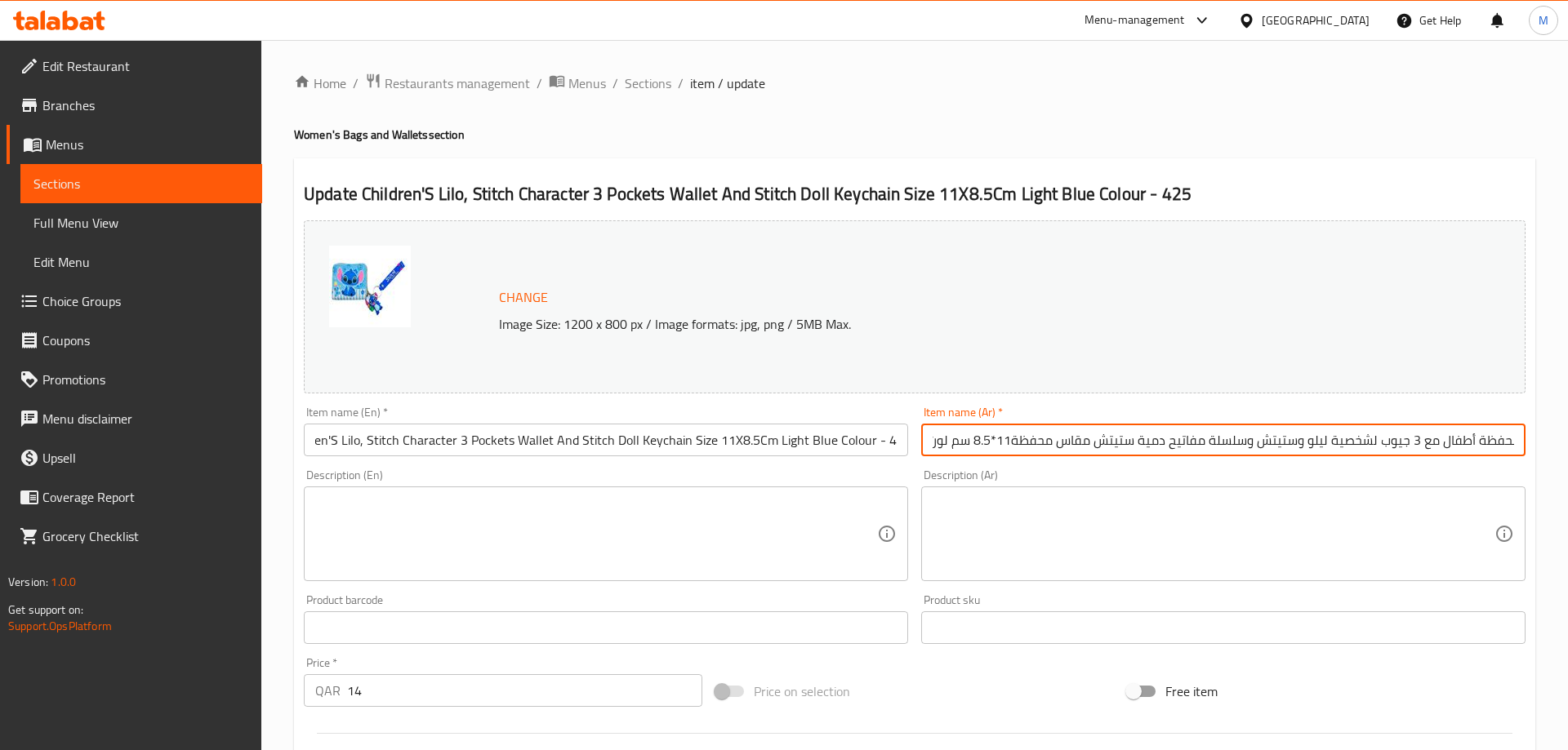
drag, startPoint x: 1415, startPoint y: 444, endPoint x: 1567, endPoint y: 440, distance: 152.1
click at [1526, 440] on input "محفظة أطفال مع 3 جيوب لشخصية ليلو وستيتش وسلسلة مفاتيح دمية ستيتش مقاس محفظة11*…" at bounding box center [1222, 440] width 604 height 32
drag, startPoint x: 1144, startPoint y: 445, endPoint x: 877, endPoint y: 449, distance: 267.0
click at [921, 449] on input "محفظة أطفال مع 3 جيوب لشخصية ليلو وستيتش وسلسلة مفاتيح دمية ستيتش مقاس محفظة11*…" at bounding box center [1222, 440] width 604 height 32
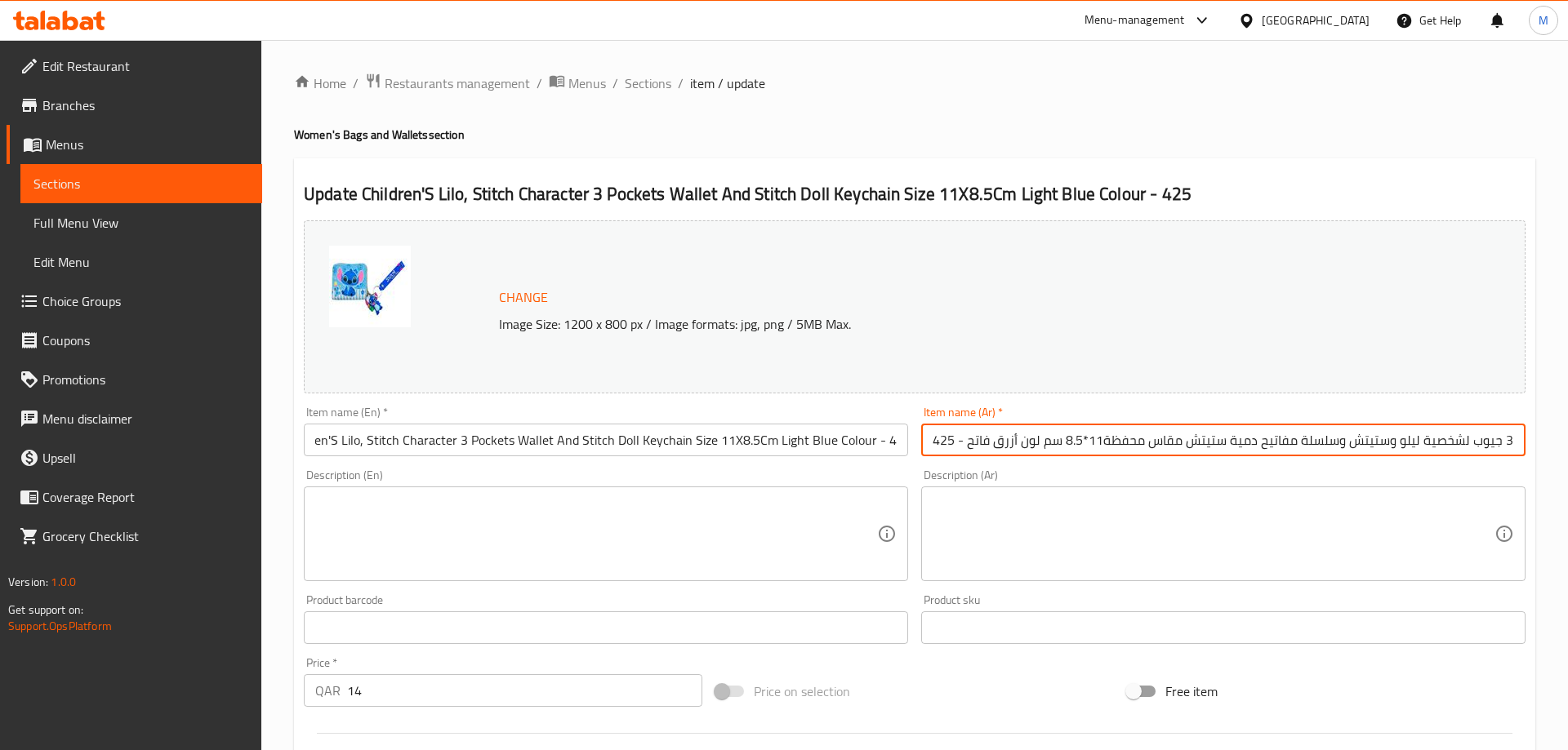
click at [874, 469] on div "Description (En) Description (En)" at bounding box center [606, 525] width 617 height 125
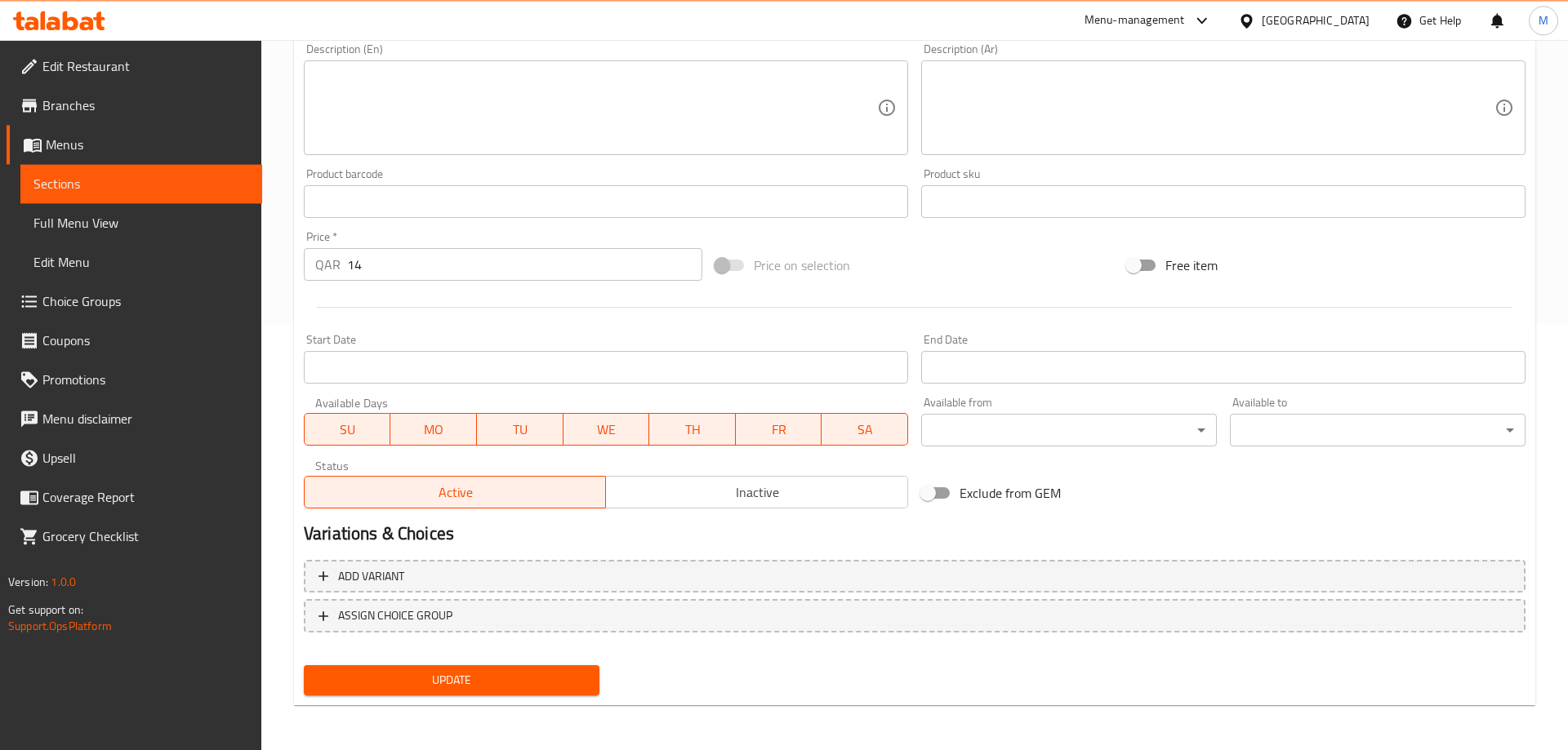
scroll to position [428, 0]
click at [475, 683] on span "Update" at bounding box center [451, 680] width 269 height 21
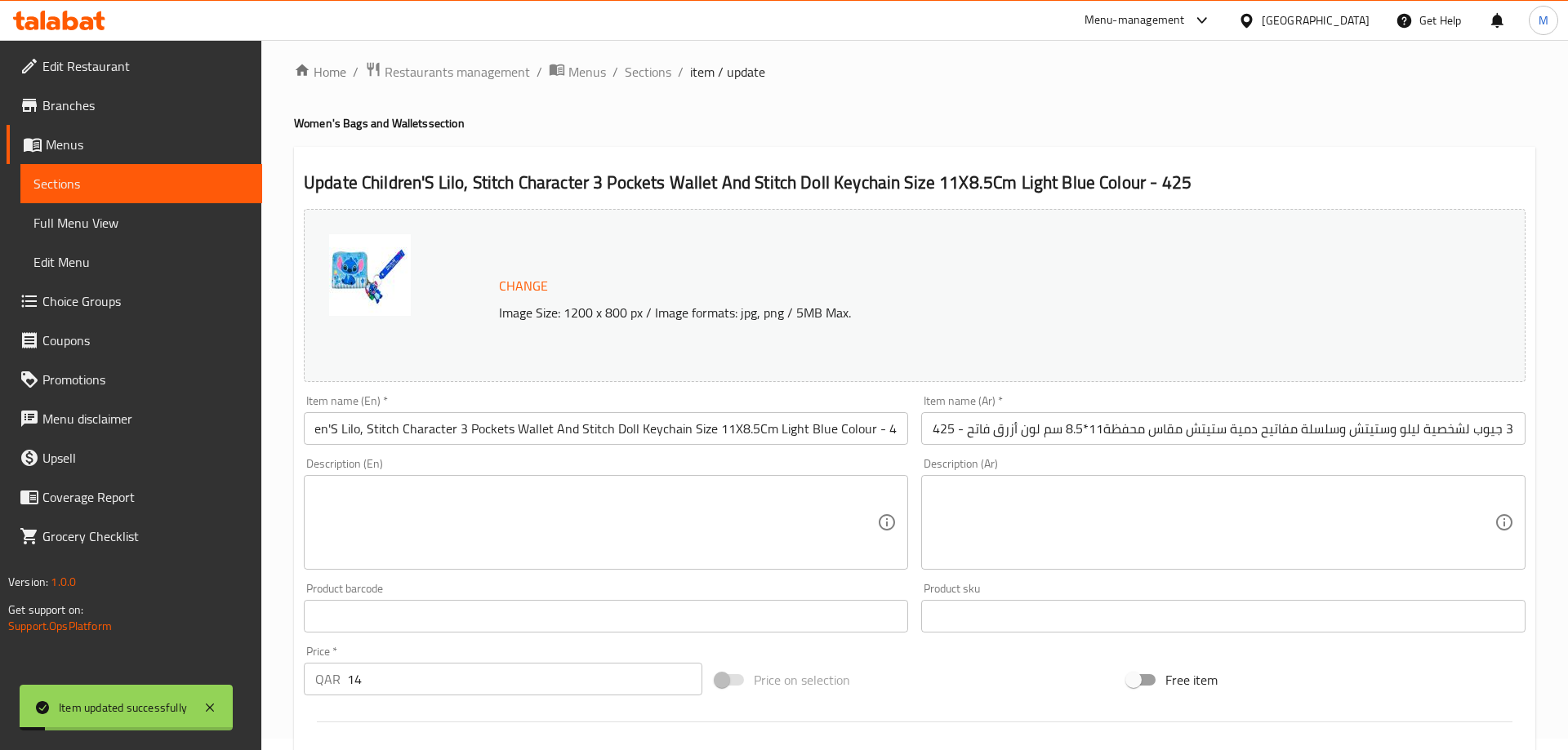
scroll to position [0, 0]
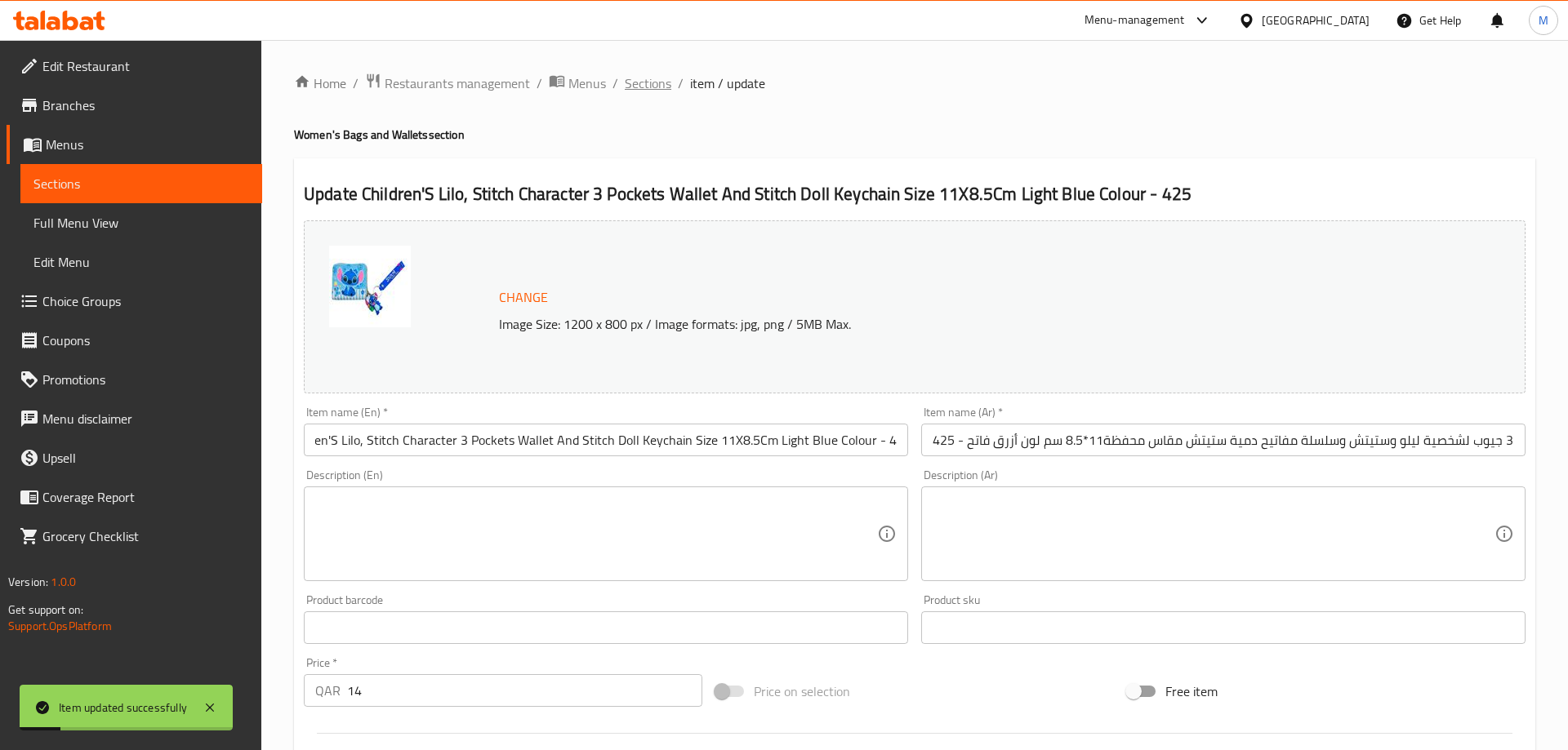
click at [650, 83] on span "Sections" at bounding box center [648, 83] width 47 height 20
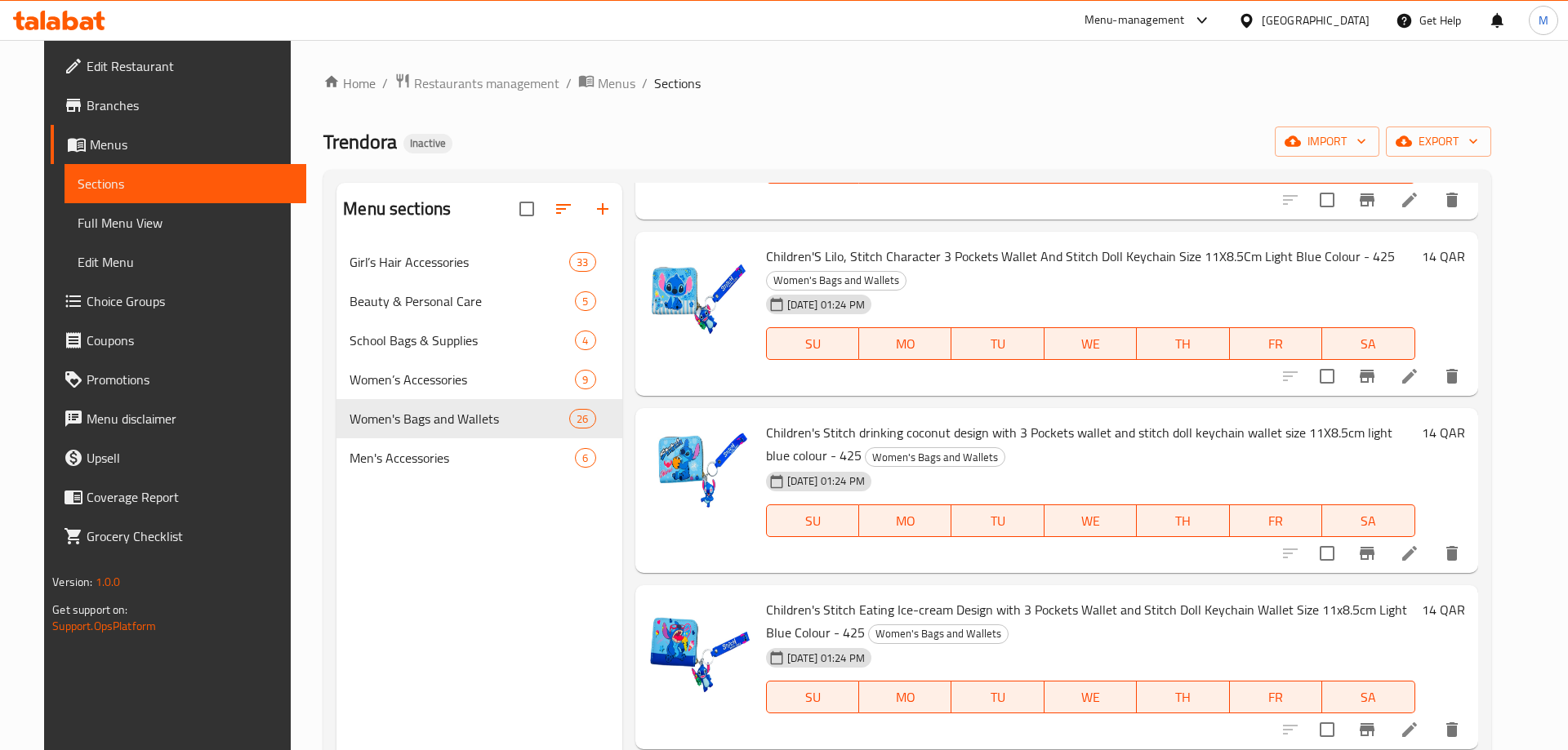
scroll to position [1528, 0]
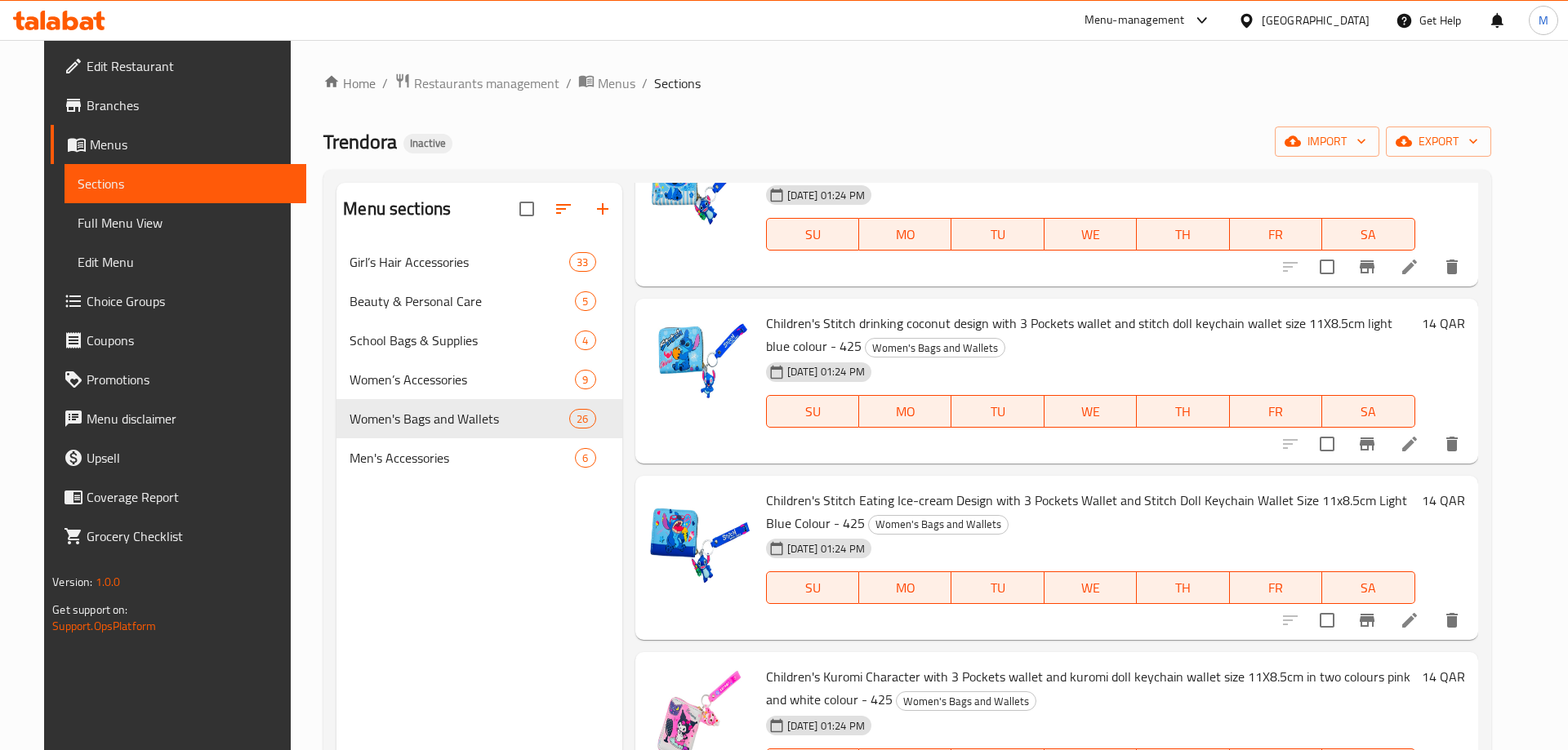
click at [1433, 449] on li at bounding box center [1409, 444] width 46 height 30
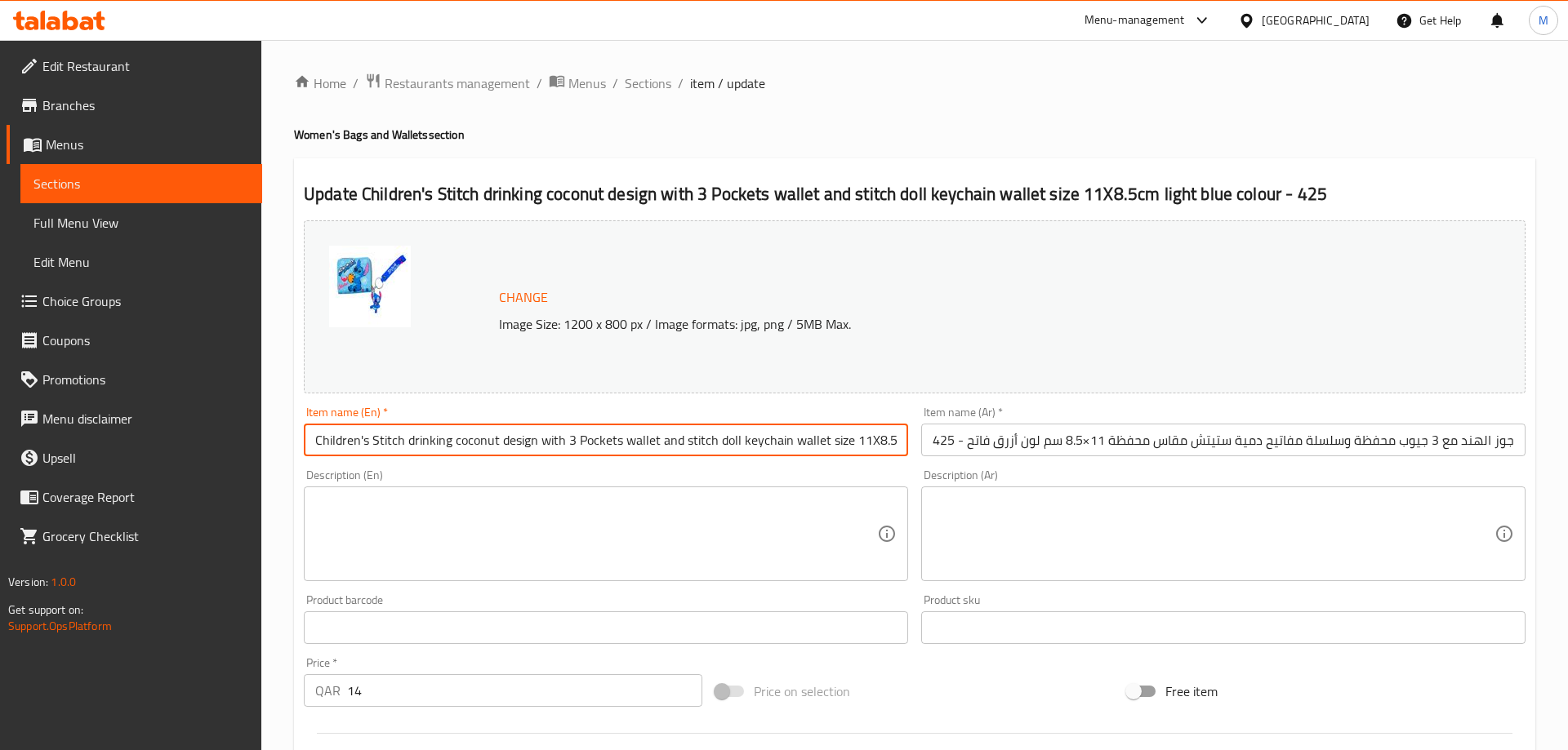
click at [810, 437] on input "Children's Stitch drinking coconut design with 3 Pockets wallet and stitch doll…" at bounding box center [605, 440] width 604 height 32
drag, startPoint x: 720, startPoint y: 440, endPoint x: 926, endPoint y: 447, distance: 206.1
click at [908, 447] on input "Children's Stitch drinking coconut design with 3 Pockets wallet and stitch doll…" at bounding box center [605, 440] width 604 height 32
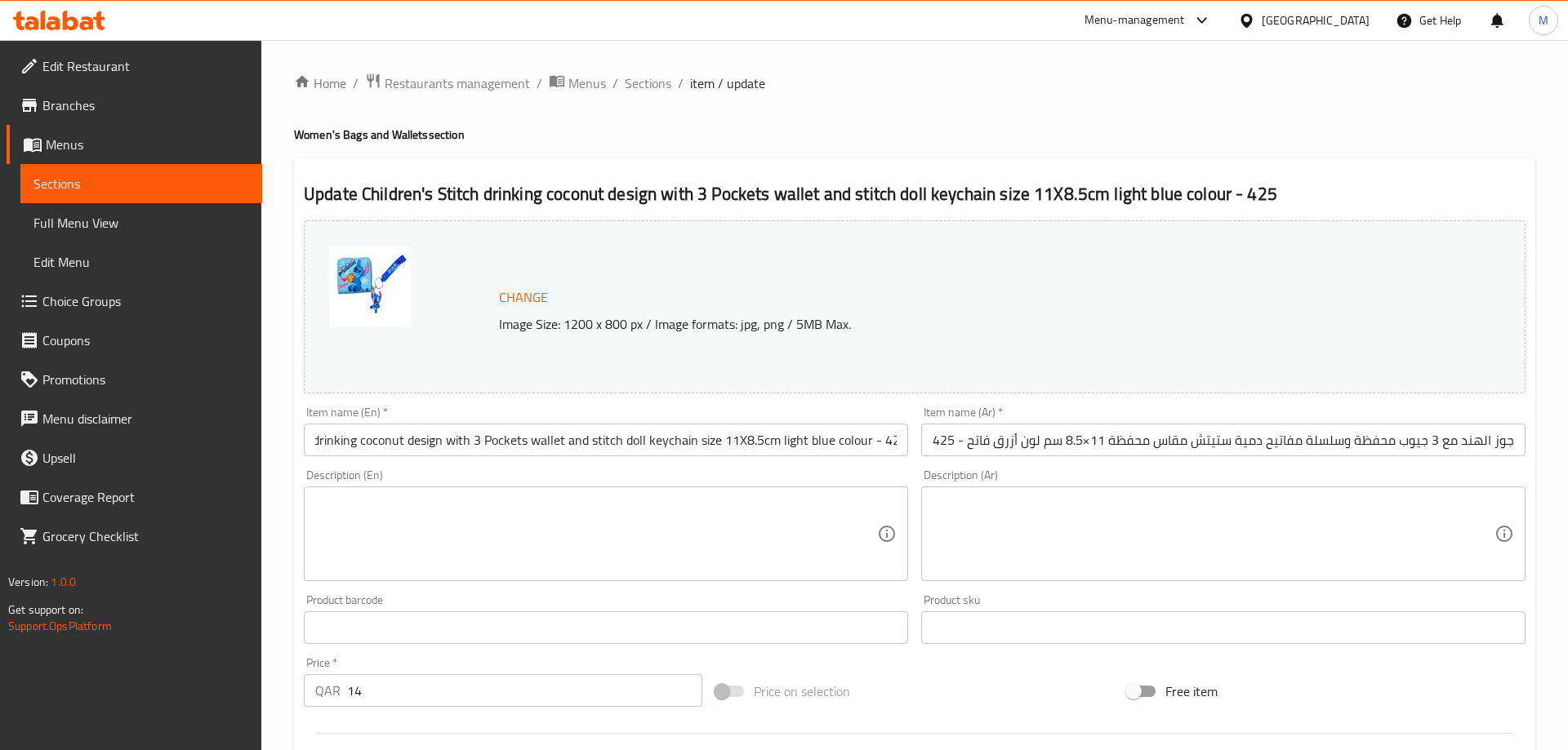
click at [833, 466] on div "Description (En) Description (En)" at bounding box center [606, 525] width 617 height 125
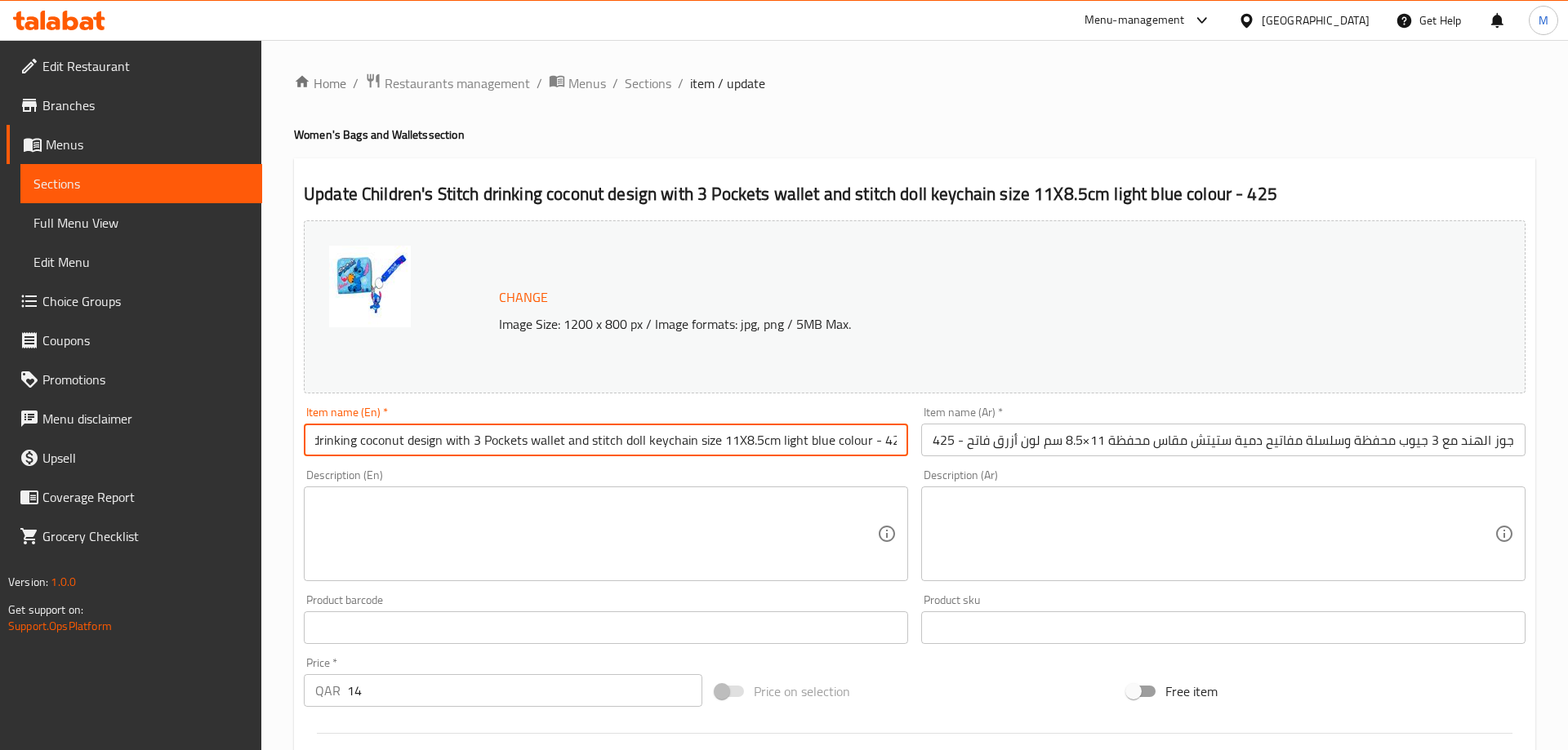
click at [694, 446] on input "Children's Stitch drinking coconut design with 3 Pockets wallet and stitch doll…" at bounding box center [605, 440] width 604 height 32
paste input "S Stitch Drinking Coconut Design With 3 Pockets Wallet And Stitch Doll Keychain…"
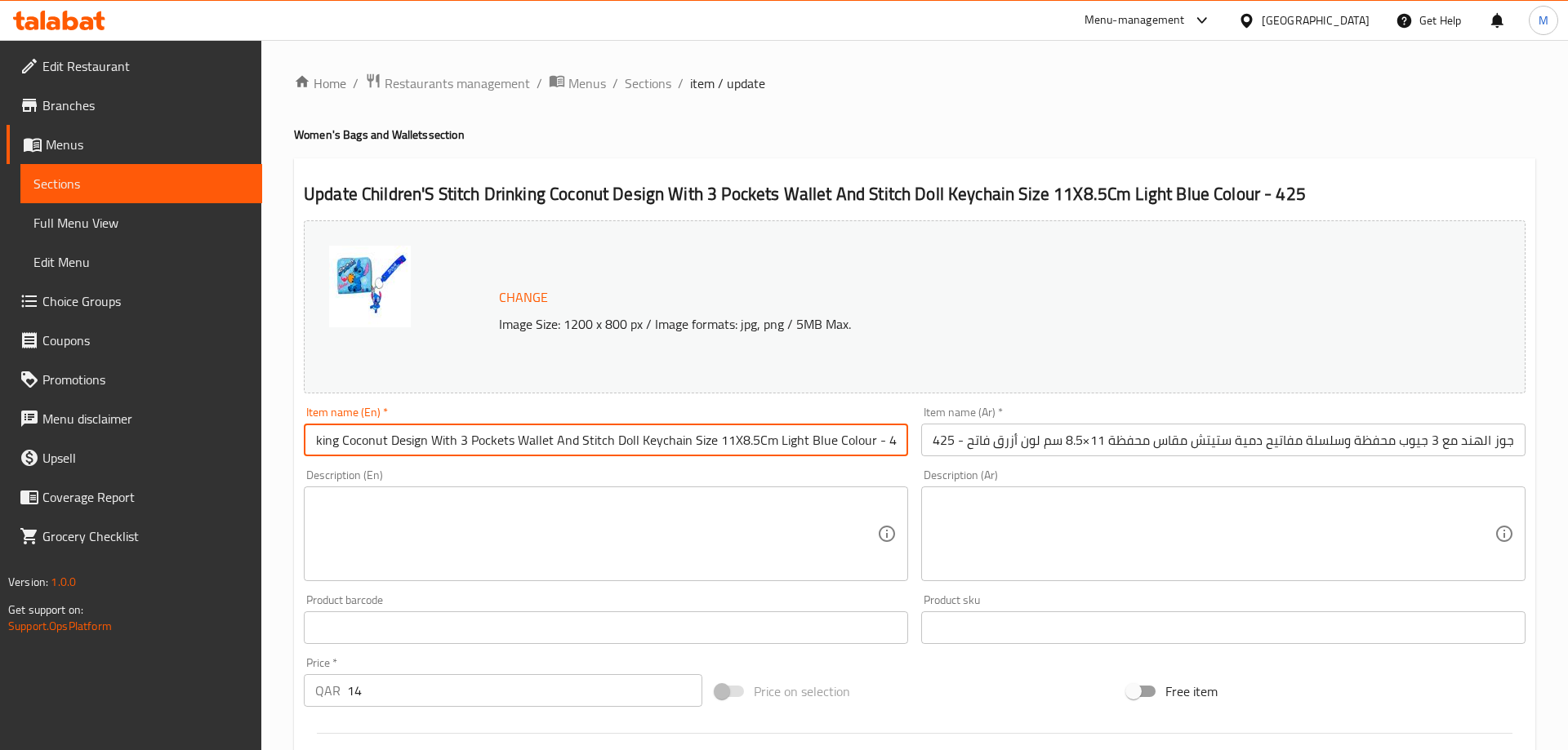
type input "Children'S Stitch Drinking Coconut Design With 3 Pockets Wallet And Stitch Doll…"
click at [831, 468] on div "Description (En) Description (En)" at bounding box center [606, 525] width 617 height 125
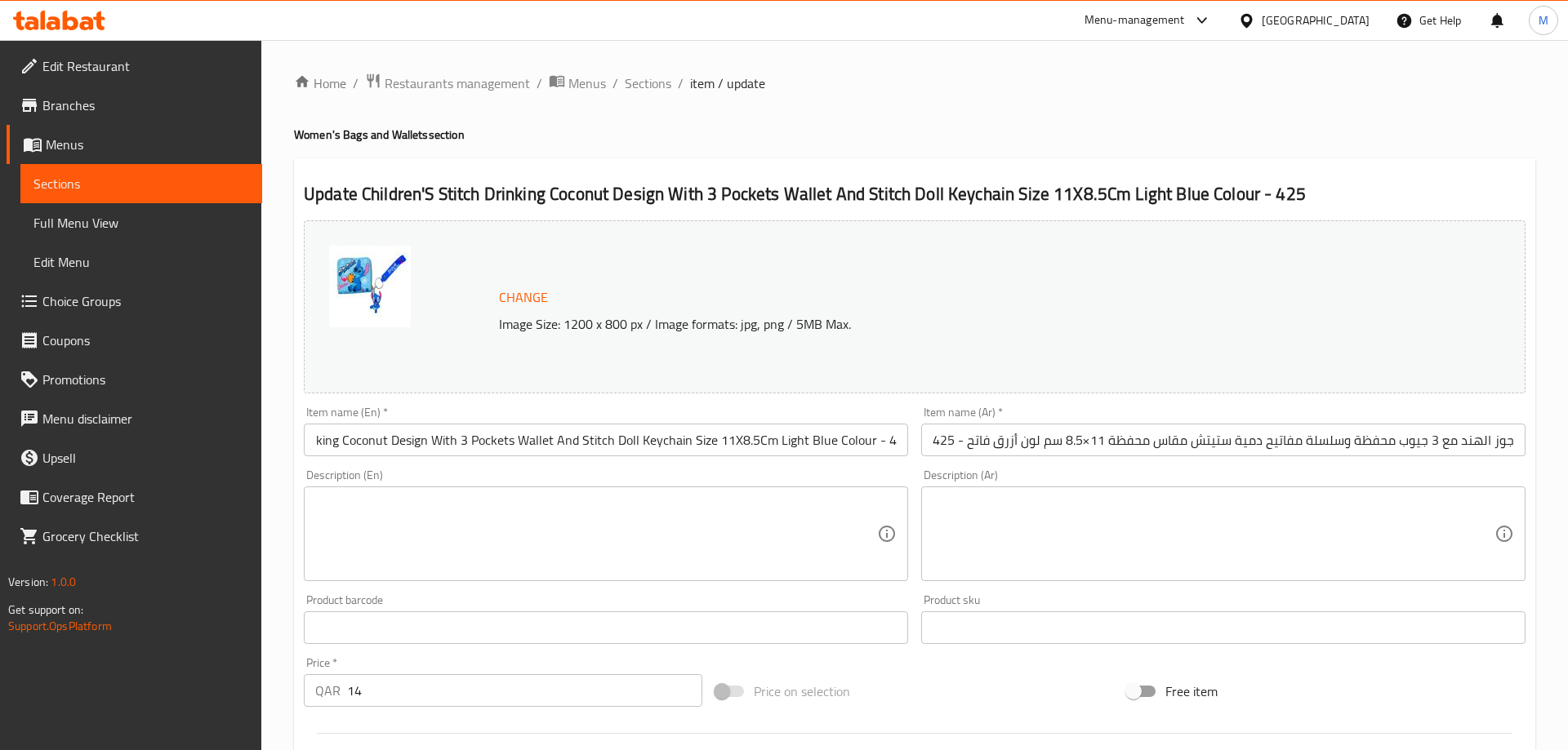
click at [713, 468] on div "Description (En) Description (En)" at bounding box center [606, 525] width 617 height 125
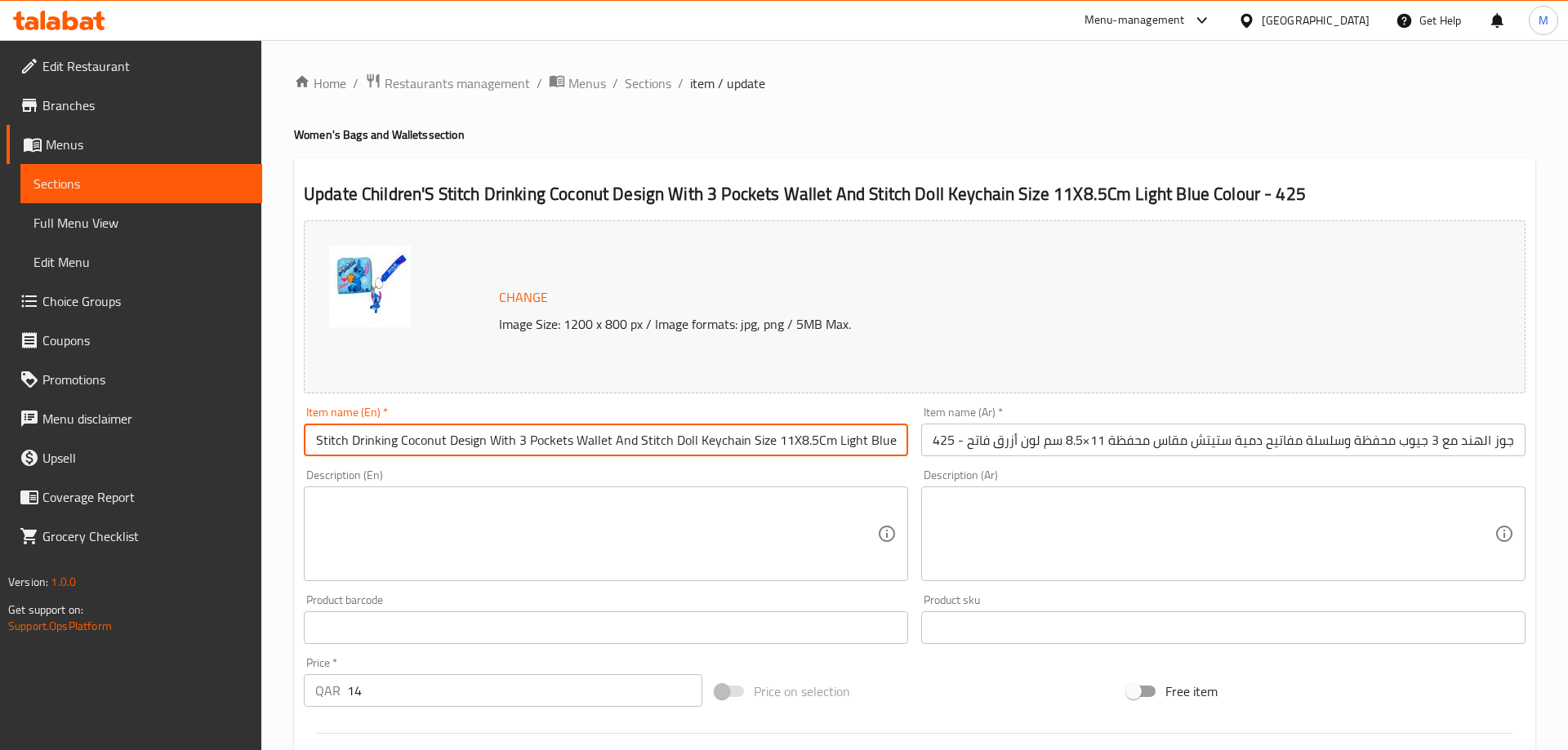
scroll to position [0, 0]
drag, startPoint x: 380, startPoint y: 441, endPoint x: 289, endPoint y: 446, distance: 91.1
click at [303, 446] on input "Children'S Stitch Drinking Coconut Design With 3 Pockets Wallet And Stitch Doll…" at bounding box center [605, 440] width 604 height 32
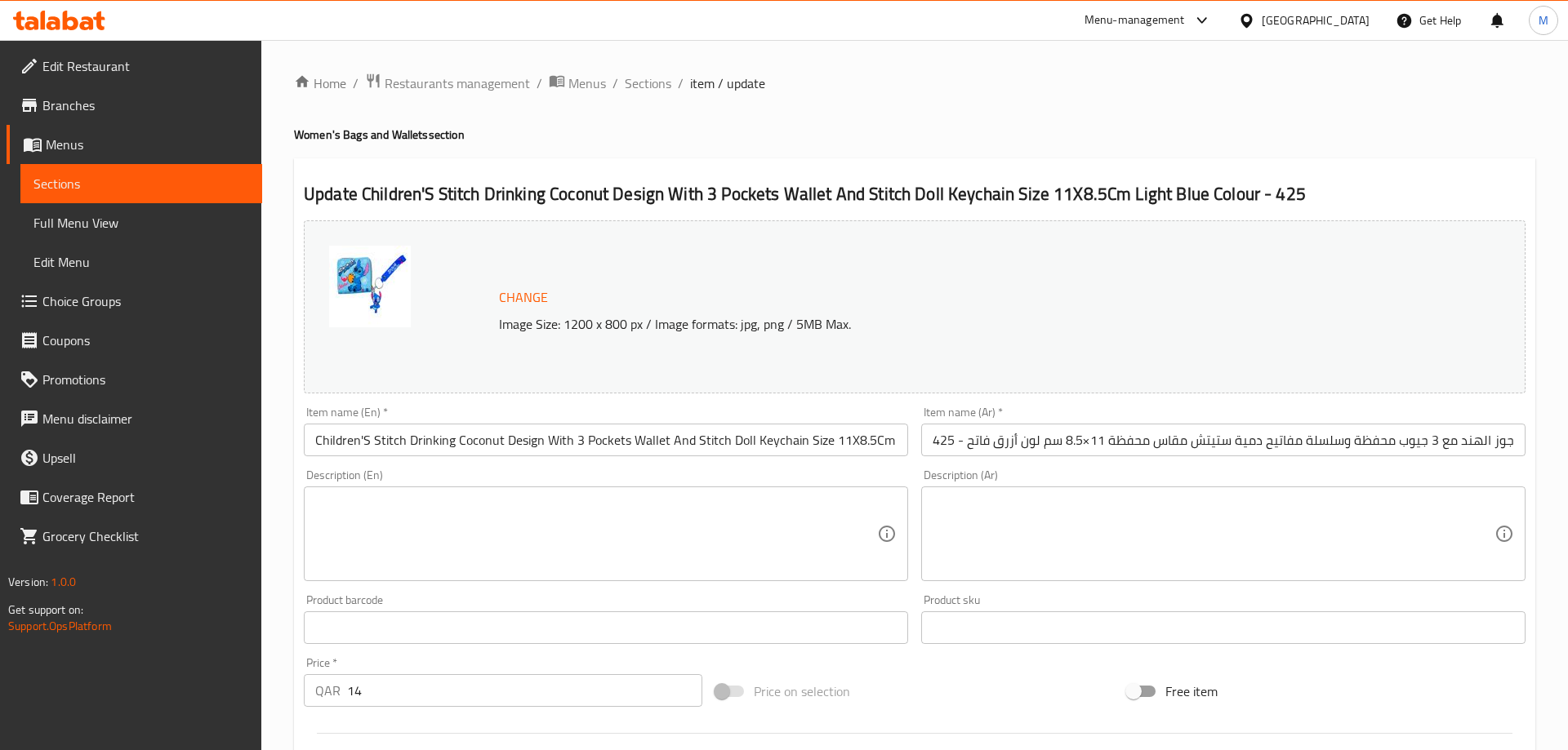
click at [503, 477] on div "Description (En) Description (En)" at bounding box center [605, 525] width 604 height 112
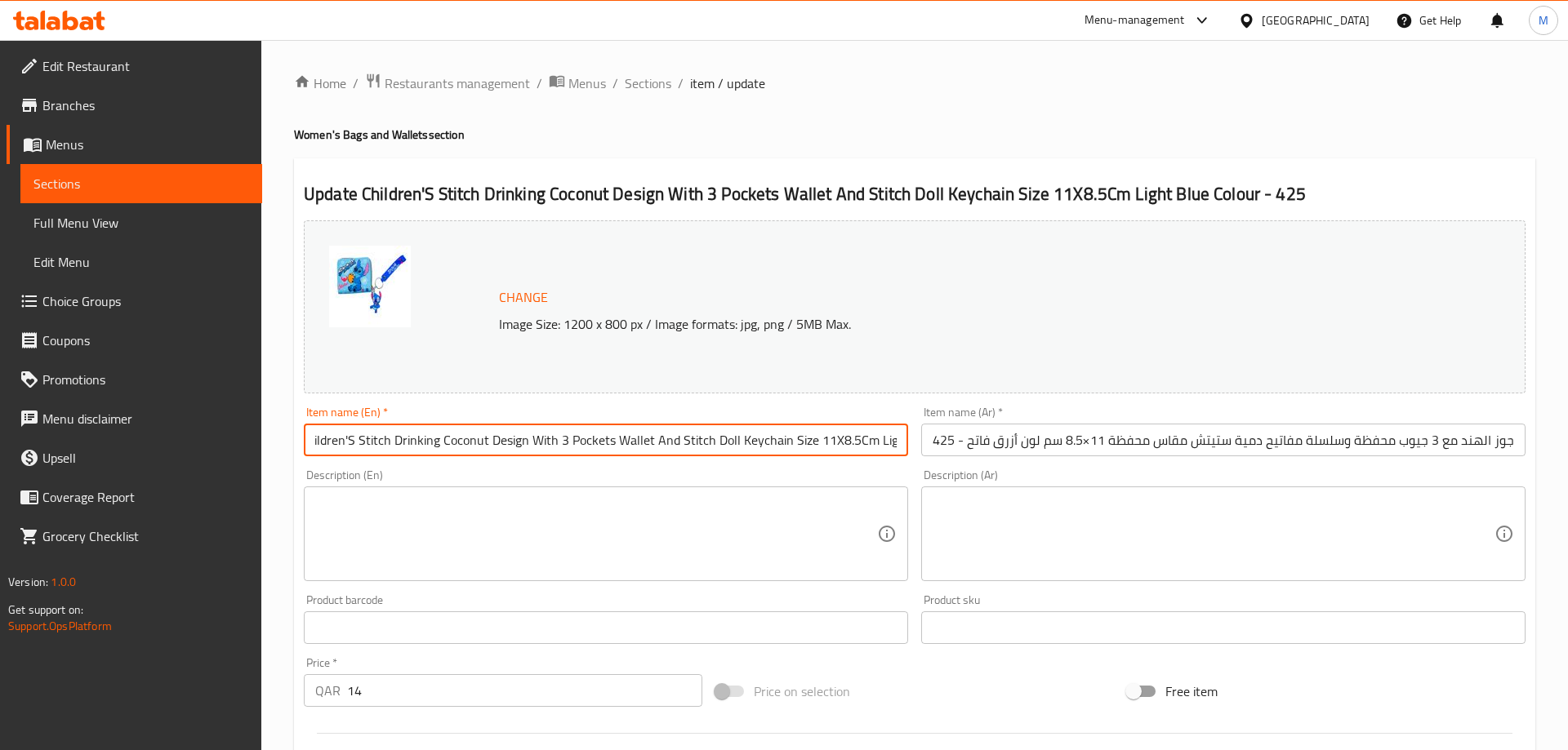
scroll to position [0, 36]
drag, startPoint x: 711, startPoint y: 442, endPoint x: 919, endPoint y: 460, distance: 208.8
click at [908, 457] on input "Children'S Stitch Drinking Coconut Design With 3 Pockets Wallet And Stitch Doll…" at bounding box center [605, 440] width 604 height 32
click at [1295, 484] on div "Description (Ar) Description (Ar)" at bounding box center [1222, 525] width 604 height 112
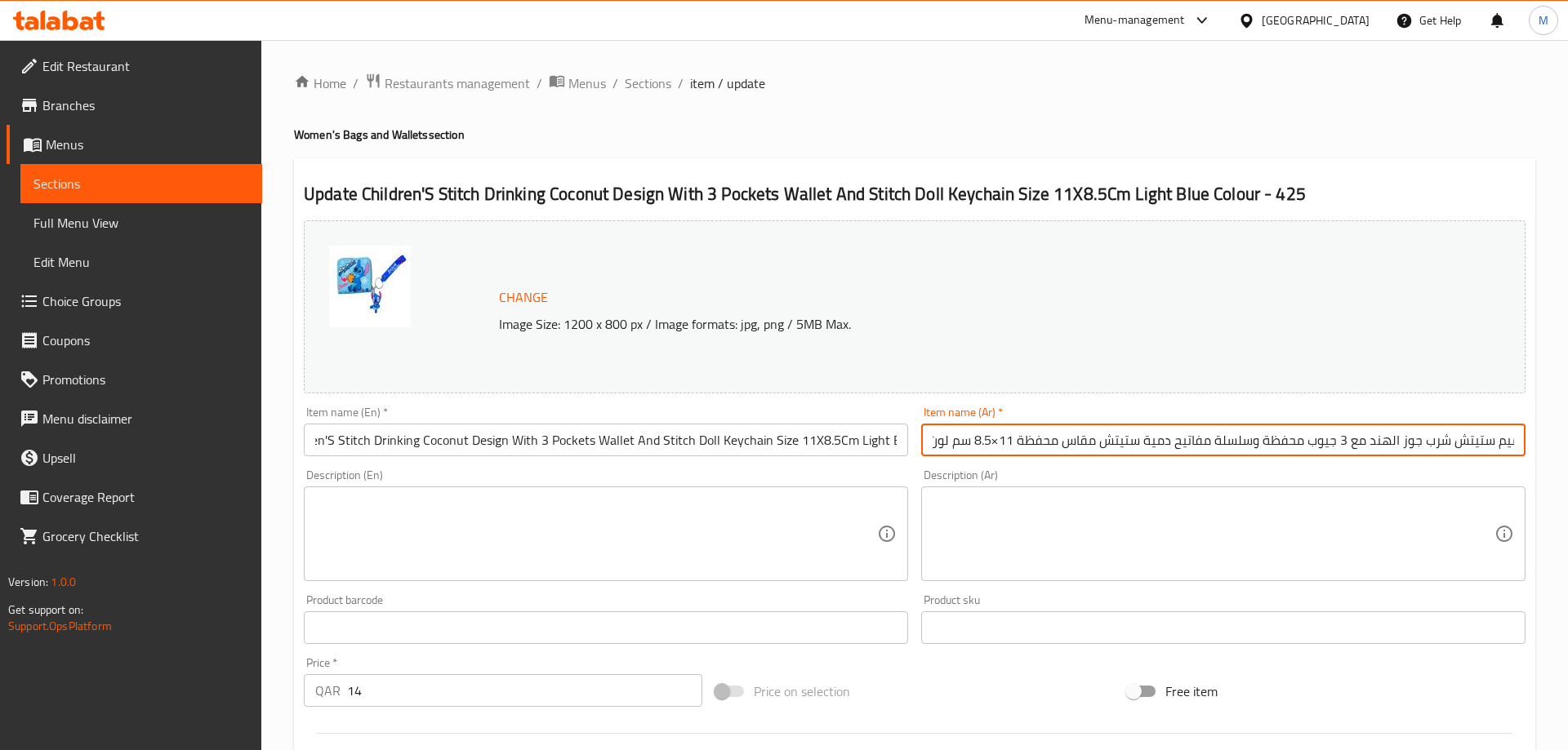
scroll to position [0, 141]
drag, startPoint x: 1394, startPoint y: 436, endPoint x: 1564, endPoint y: 445, distance: 170.2
click at [1526, 445] on input "أطفال تصميم ستيتش شرب جوز الهند مع 3 جيوب محفظة وسلسلة مفاتيح دمية ستيتش مقاس م…" at bounding box center [1222, 440] width 604 height 32
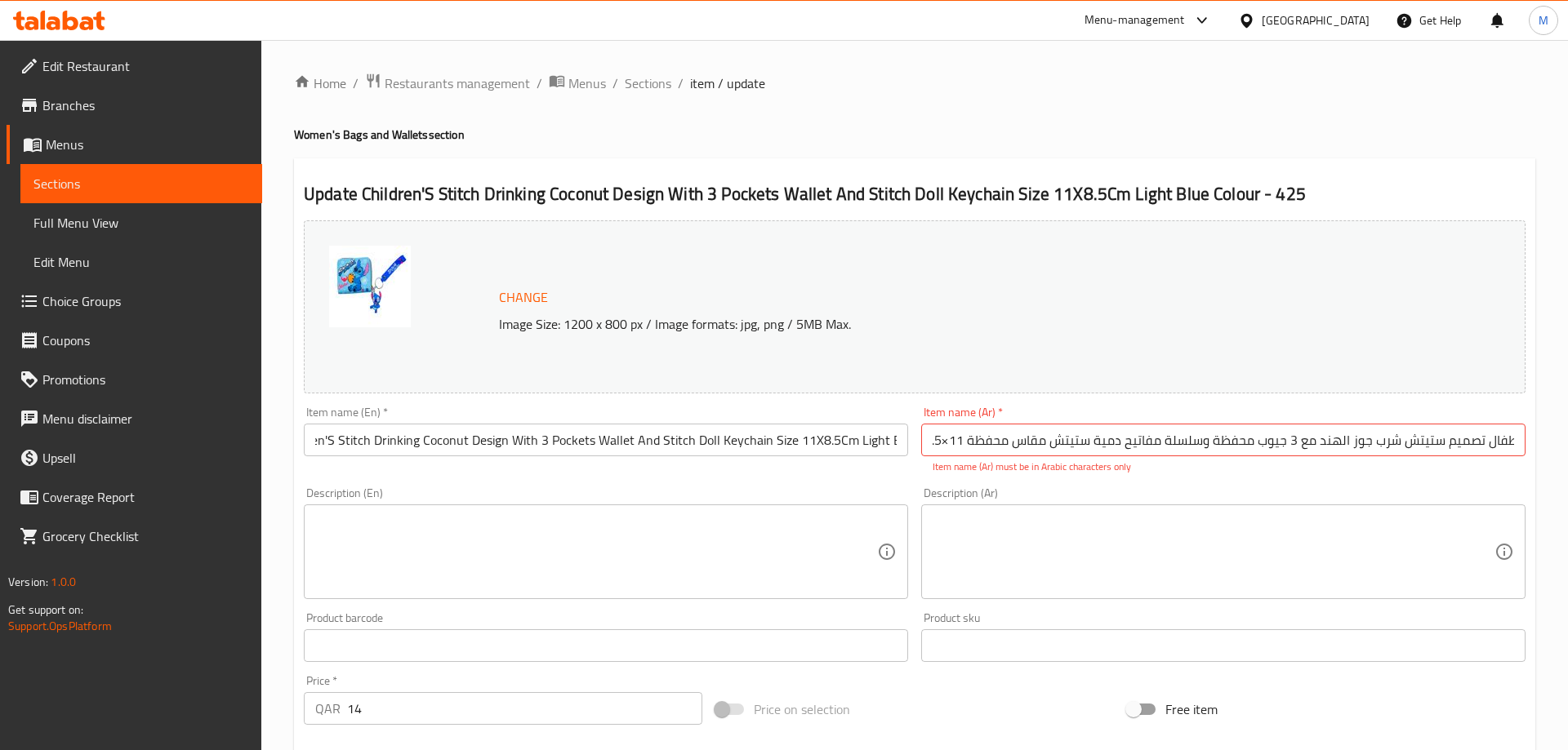
click at [1461, 463] on div "Item name (Ar)   * أطفال تصميم ستيتش شرب جوز الهند مع 3 جيوب محفظة وسلسلة مفاتي…" at bounding box center [1223, 440] width 617 height 81
click at [1438, 473] on p "Item name (Ar) must be in Arabic characters only" at bounding box center [1223, 467] width 581 height 14
click at [1436, 486] on div "Description (Ar) Description (Ar)" at bounding box center [1223, 543] width 617 height 125
click at [1470, 449] on input "أطفال تصميم ستيتش شرب جوز الهند مع 3 جيوب محفظة وسلسلة مفاتيح دمية ستيتش مقاس م…" at bounding box center [1222, 440] width 604 height 32
click at [1502, 436] on input "أطفال تصميم ستيتش شرب جوز الهند مع 3 جيوب محفظة وسلسلة مفاتيح دمية ستيتش مقاس م…" at bounding box center [1222, 440] width 604 height 32
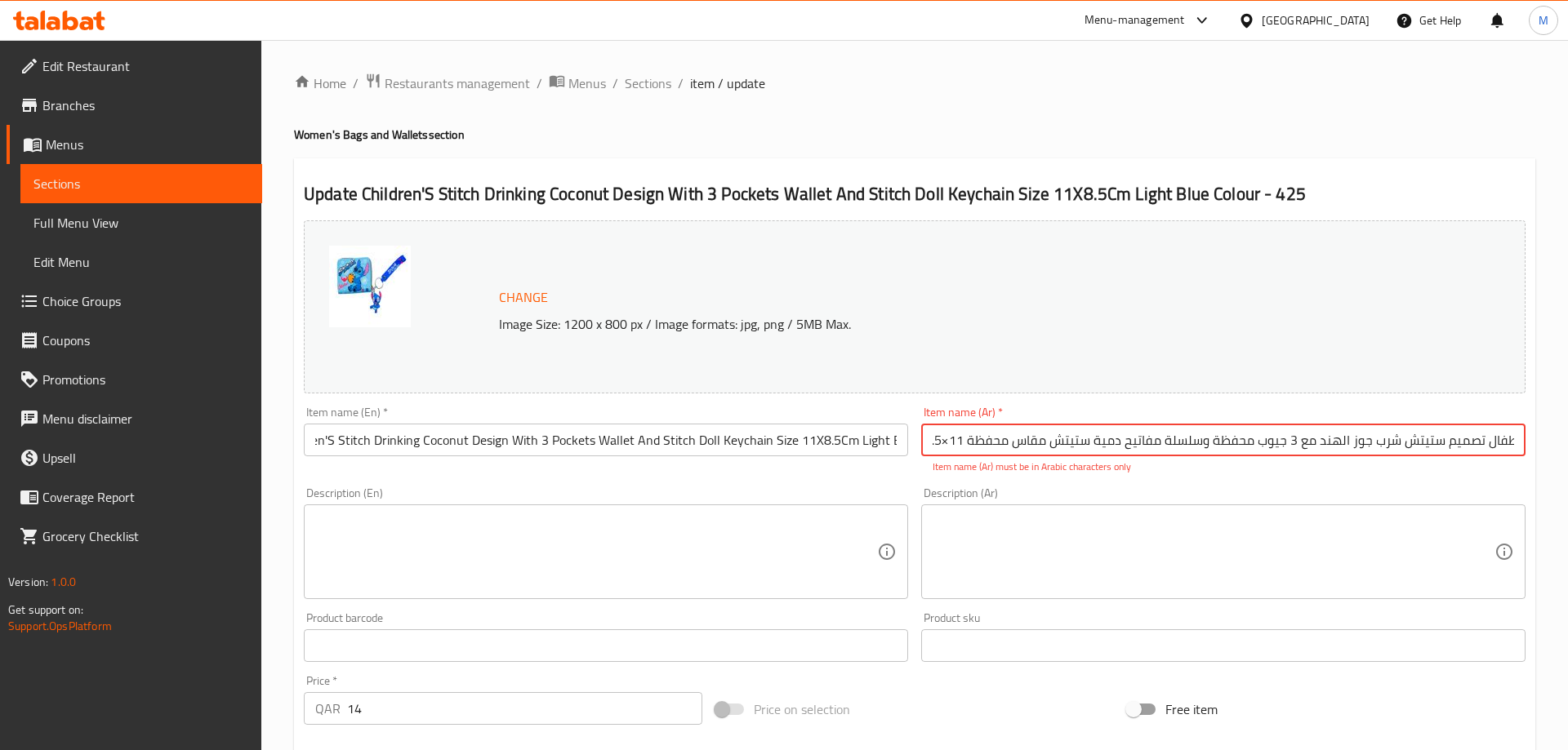
drag, startPoint x: 1460, startPoint y: 436, endPoint x: 1567, endPoint y: 446, distance: 107.5
click at [1526, 446] on input "أطفال تصميم ستيتش شرب جوز الهند مع 3 جيوب محفظة وسلسلة مفاتيح دمية ستيتش مقاس م…" at bounding box center [1222, 440] width 604 height 32
click at [1469, 466] on p "Item name (Ar) must be in Arabic characters only" at bounding box center [1223, 467] width 581 height 14
click at [863, 477] on div "Item name (En)   * Children'S Stitch Drinking Coconut Design With 3 Pockets Wal…" at bounding box center [606, 440] width 617 height 81
click at [1106, 437] on input "أطفال تصميم ستيتش شرب جوز الهند مع 3 جيوب محفظة وسلسلة مفاتيح دمية ستيتش مقاس م…" at bounding box center [1222, 440] width 604 height 32
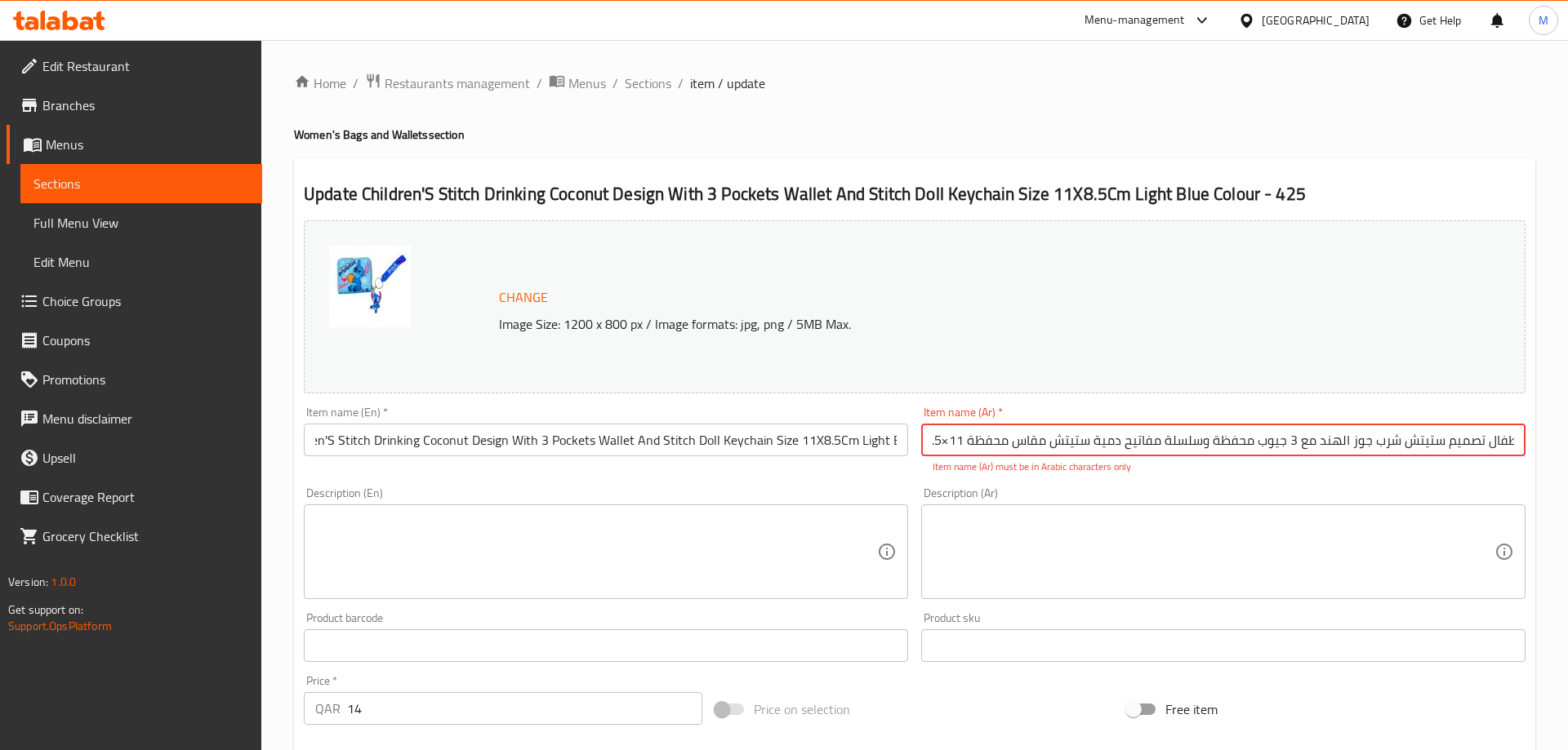
click at [1106, 437] on input "أطفال تصميم ستيتش شرب جوز الهند مع 3 جيوب محفظة وسلسلة مفاتيح دمية ستيتش مقاس م…" at bounding box center [1222, 440] width 604 height 32
paste input "محفظة أطفال تصميم ستيتس يشرب جوز الهند بثلاثة جيوب وسلسلة مفاتيح دمية ستيتش مقا…"
click at [978, 448] on input "محفظة أطفال تصميم ستيتس يشرب جوز الهند بثلاثة جيوب وسلسلة مفاتيح دمية ستيتش مقا…" at bounding box center [1222, 440] width 604 height 32
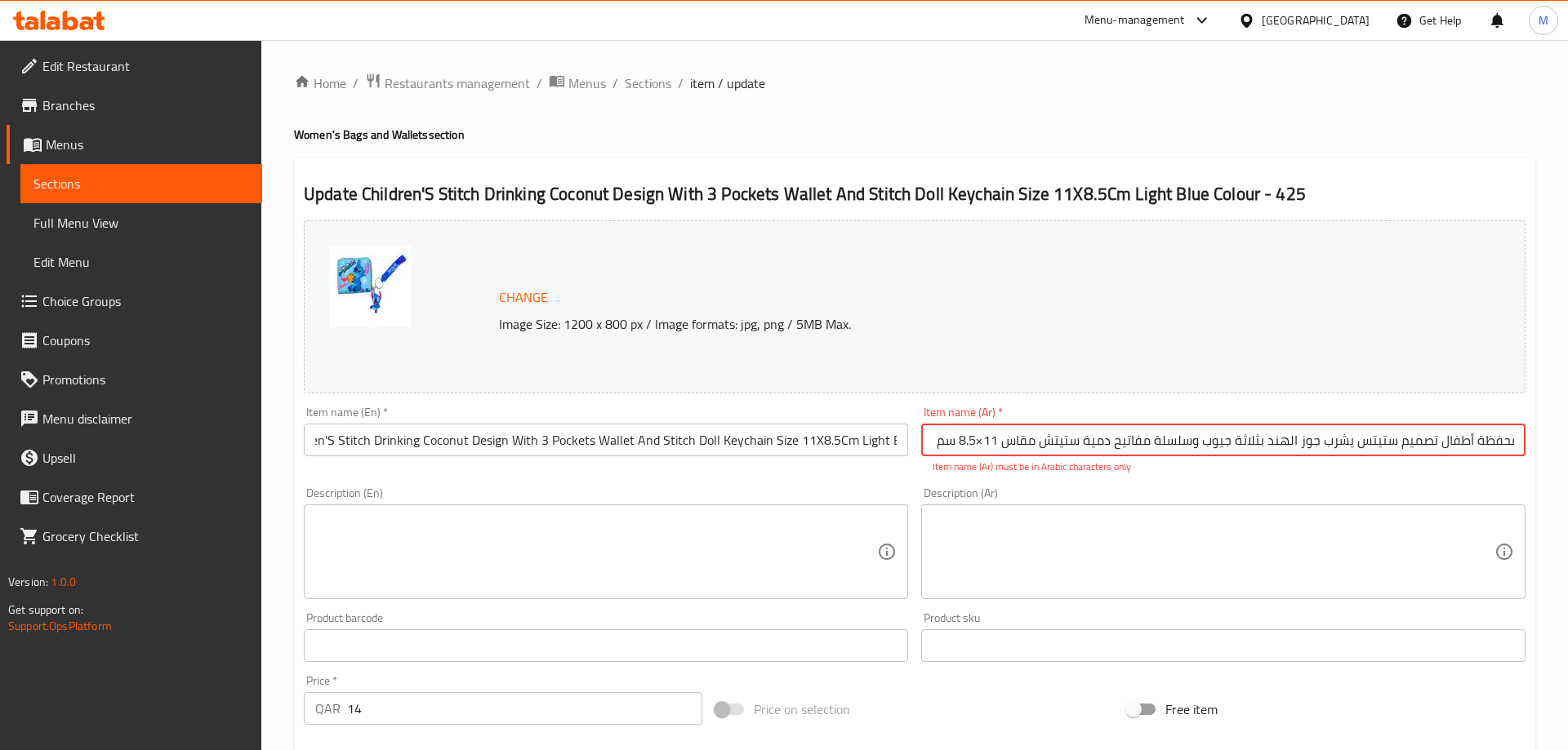
click at [850, 473] on div "Item name (En)   * Children'S Stitch Drinking Coconut Design With 3 Pockets Wal…" at bounding box center [606, 440] width 617 height 81
click at [797, 478] on div "Item name (En)   * Children'S Stitch Drinking Coconut Design With 3 Pockets Wal…" at bounding box center [606, 440] width 617 height 81
click at [979, 444] on input "محفظة أطفال تصميم ستيتس يشرب جوز الهند بثلاثة جيوب وسلسلة مفاتيح دمية ستيتش مقا…" at bounding box center [1222, 440] width 604 height 32
type input "محفظة أطفال تصميم ستيتس يشرب جوز الهند بثلاثة جيوب وسلسلة مفاتيح دمية ستيتش مقا…"
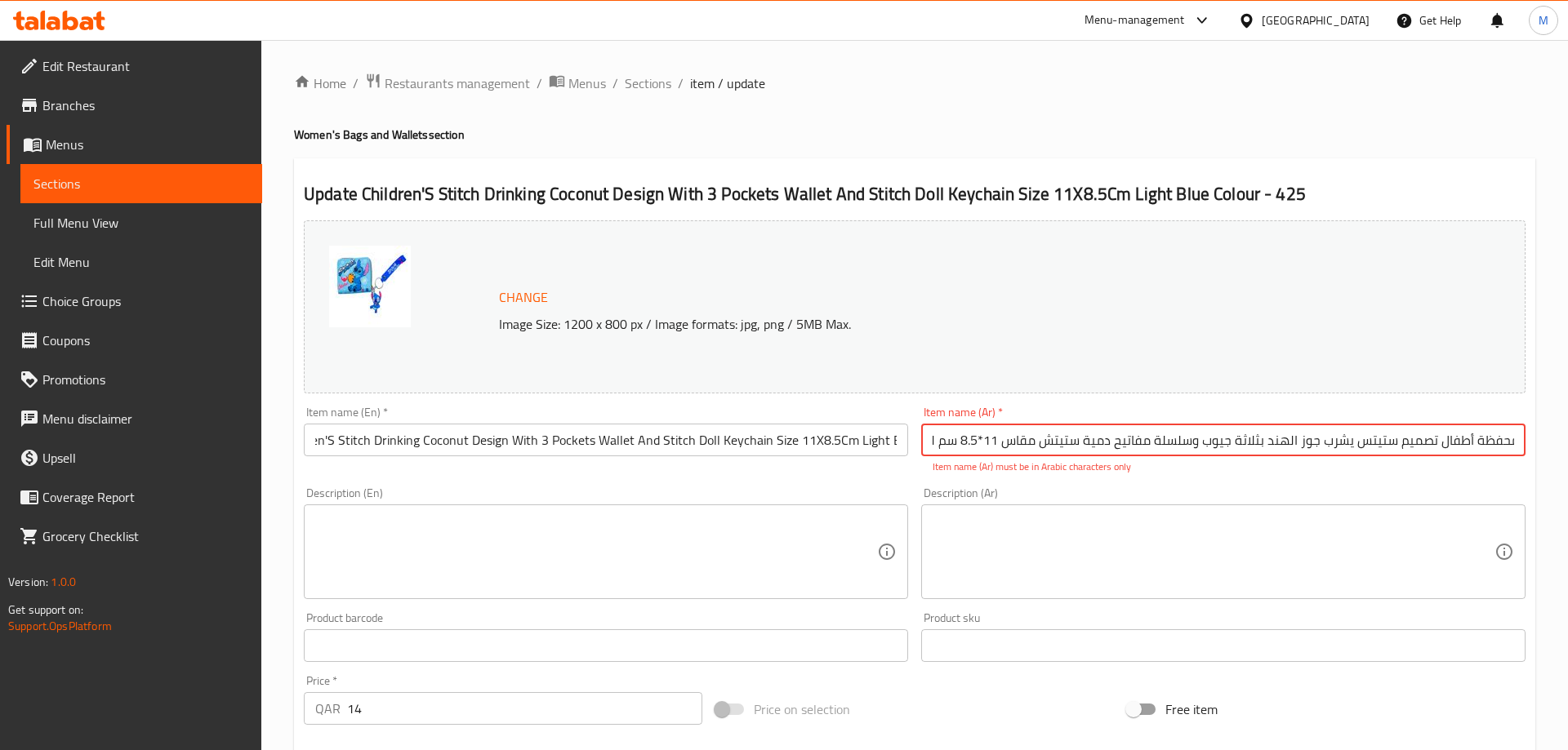
click at [845, 491] on div "Description (En) Description (En)" at bounding box center [605, 543] width 604 height 112
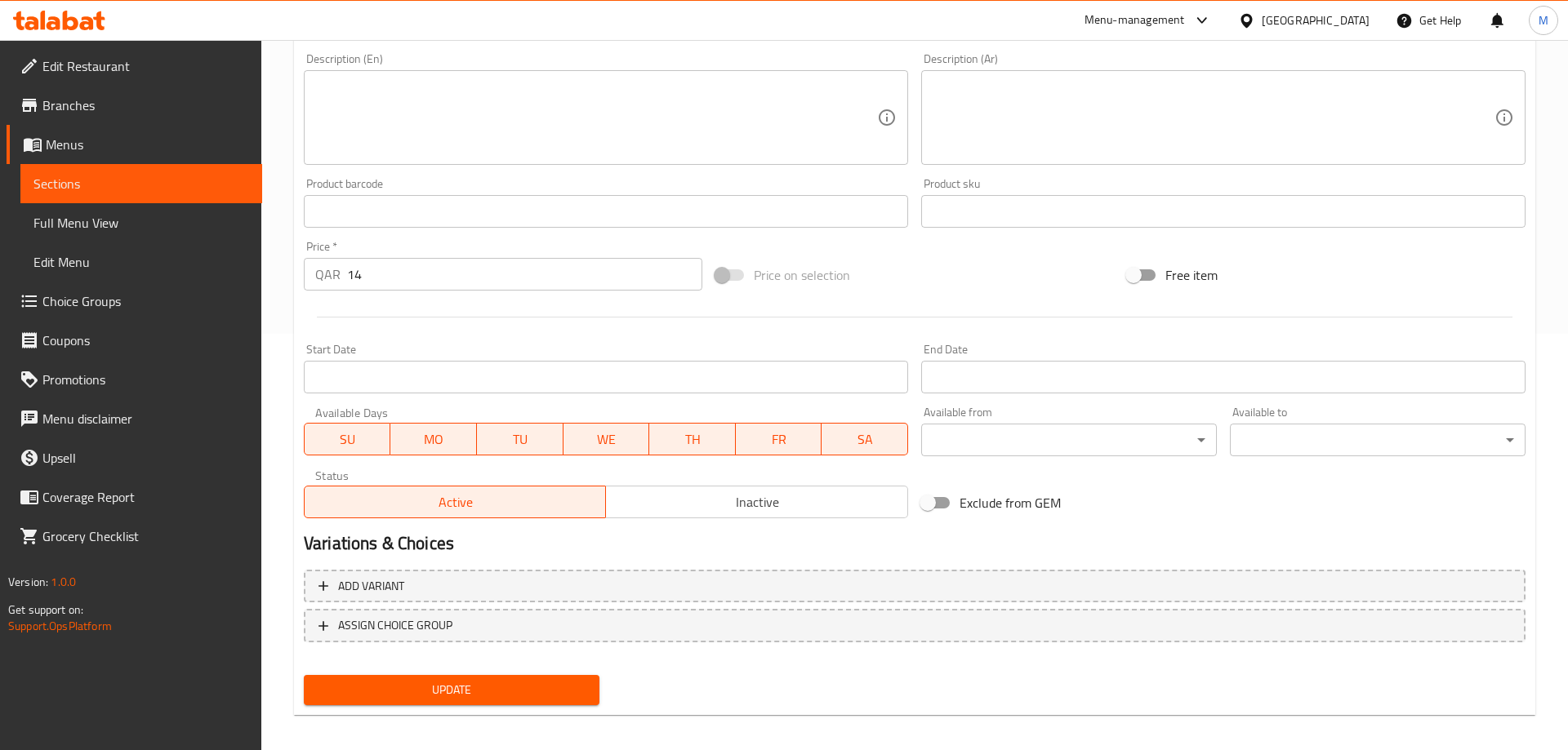
scroll to position [428, 0]
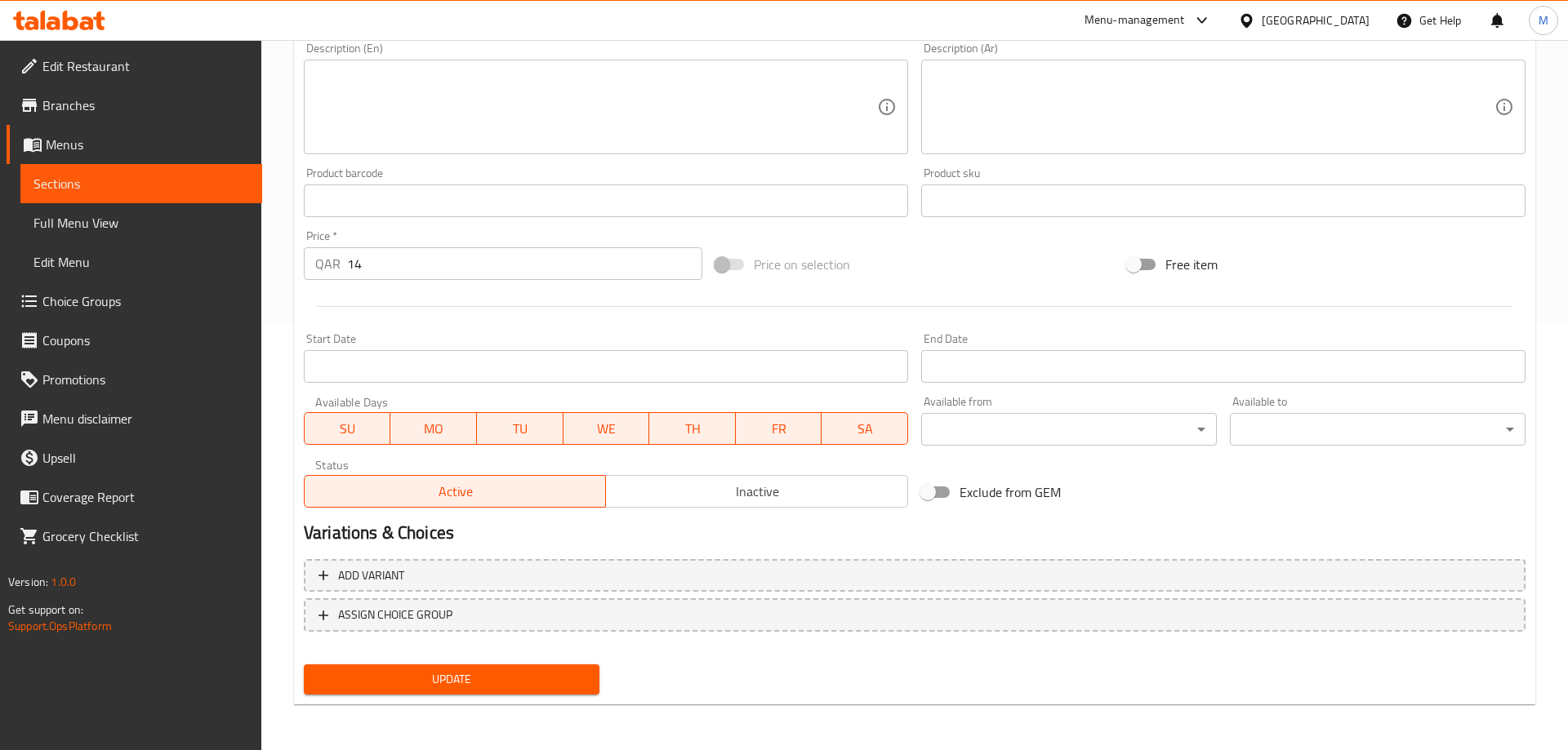
click at [478, 683] on span "Update" at bounding box center [451, 680] width 269 height 21
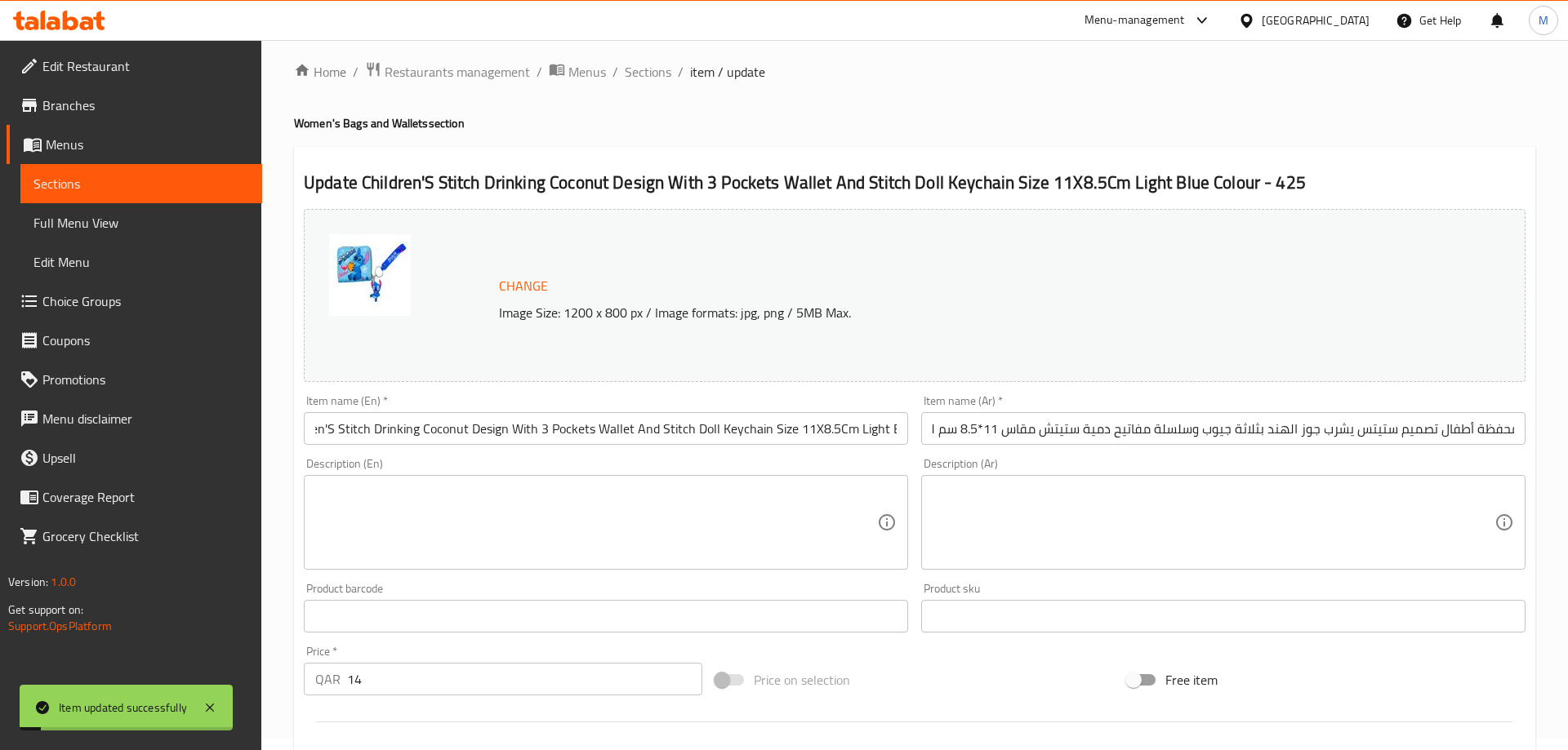
scroll to position [0, 0]
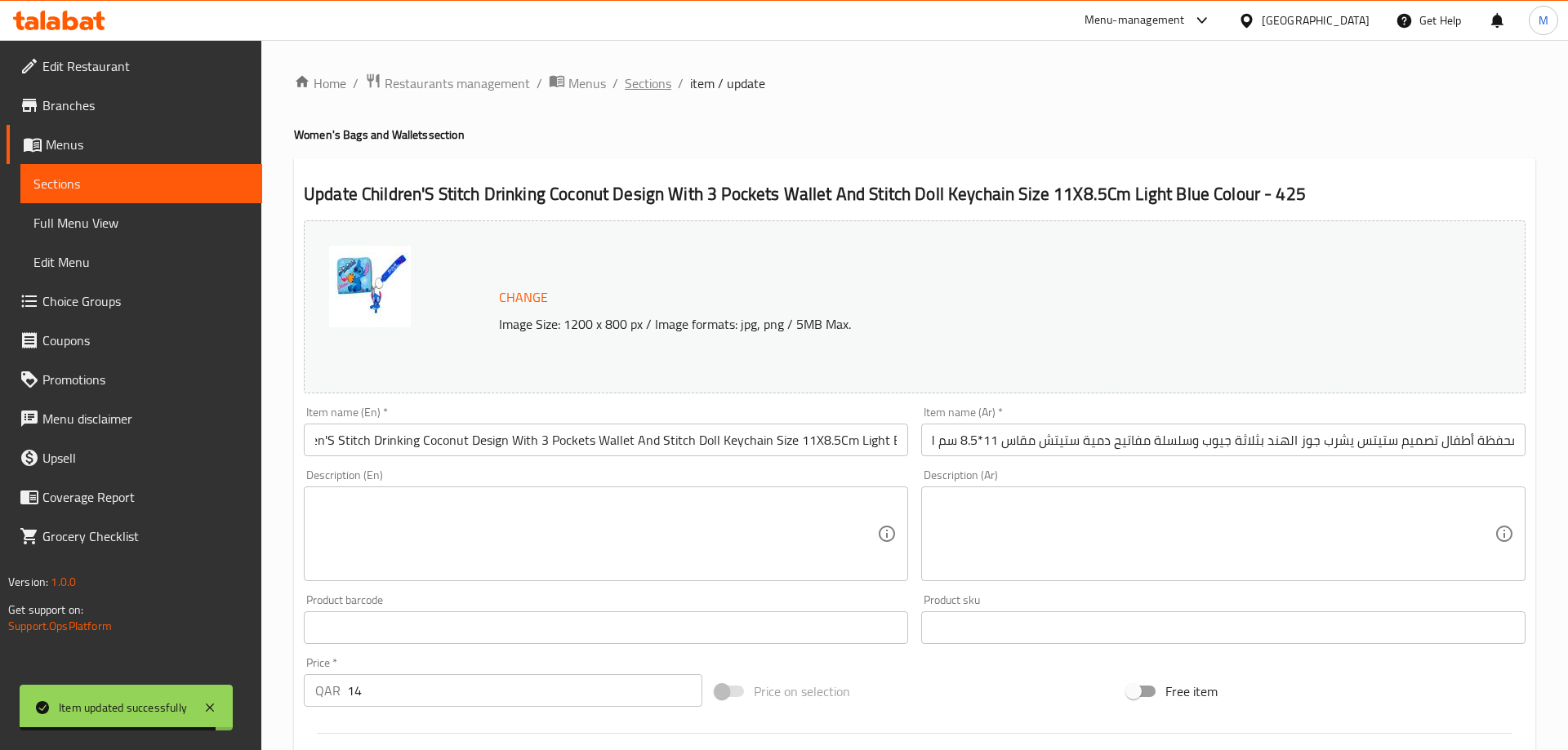
click at [643, 84] on span "Sections" at bounding box center [648, 83] width 47 height 20
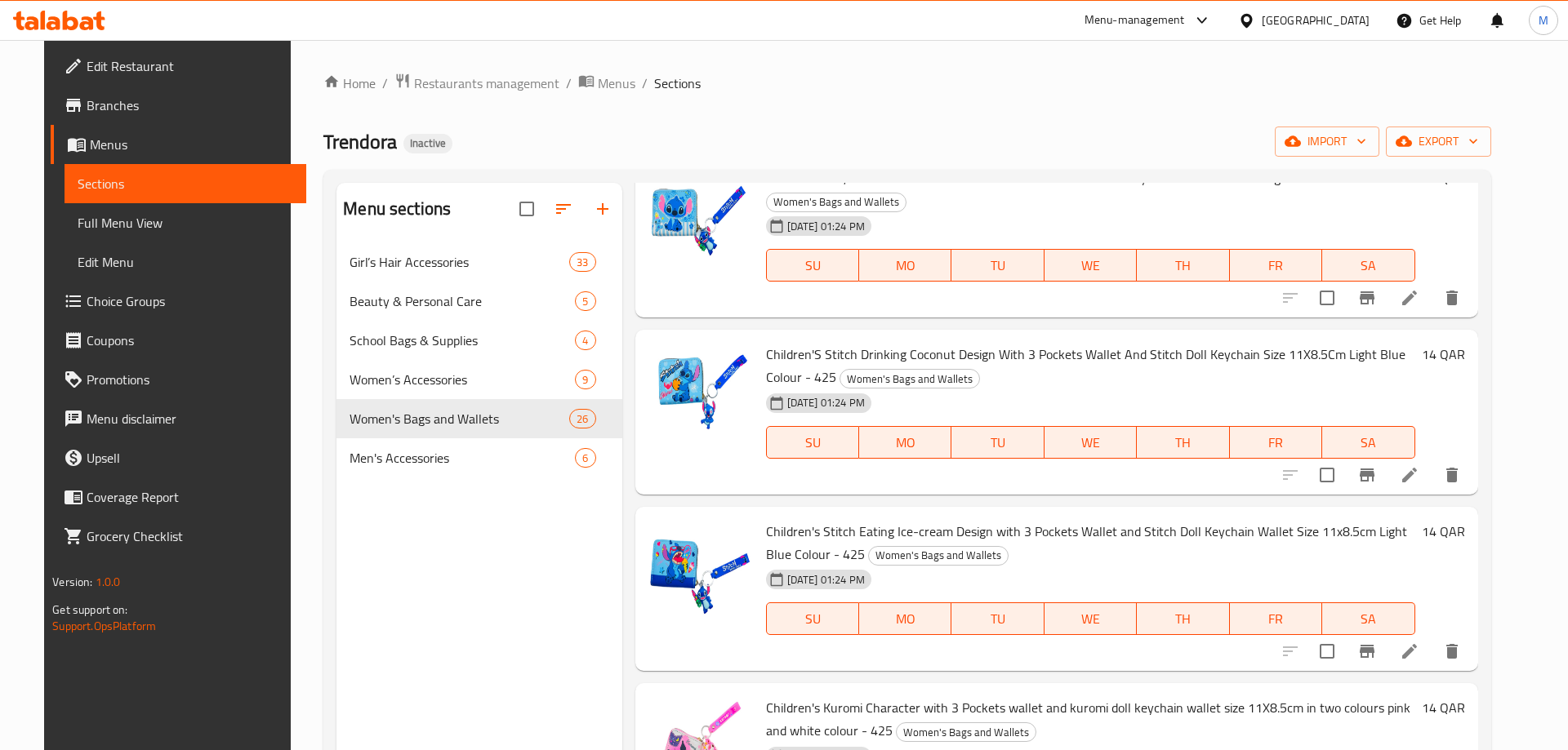
scroll to position [1528, 0]
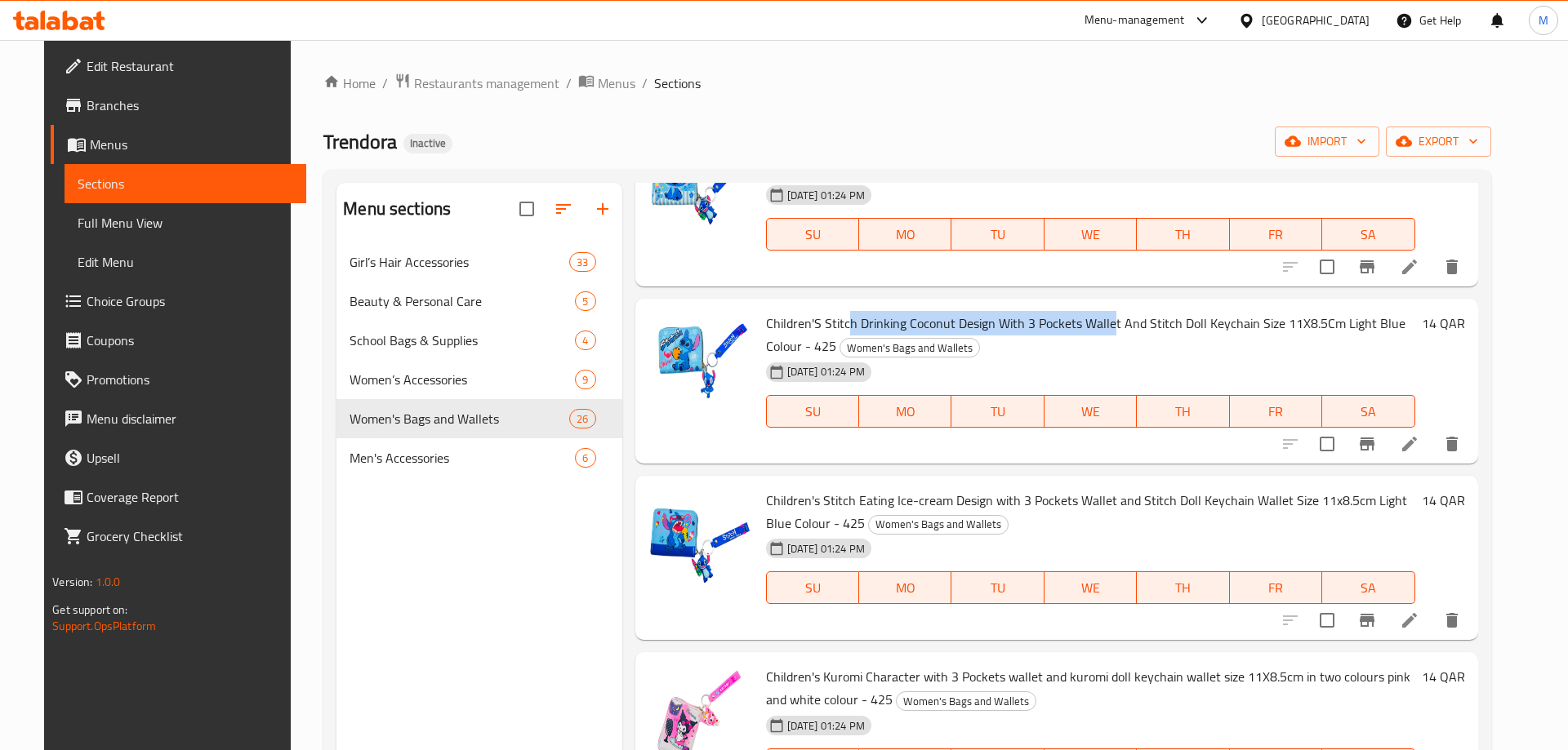
drag, startPoint x: 838, startPoint y: 321, endPoint x: 1098, endPoint y: 314, distance: 260.1
click at [1098, 314] on span "Children'S Stitch Drinking Coconut Design With 3 Pockets Wallet And Stitch Doll…" at bounding box center [1085, 335] width 639 height 47
click at [1079, 344] on h6 "Children'S Stitch Drinking Coconut Design With 3 Pockets Wallet And Stitch Doll…" at bounding box center [1090, 335] width 649 height 46
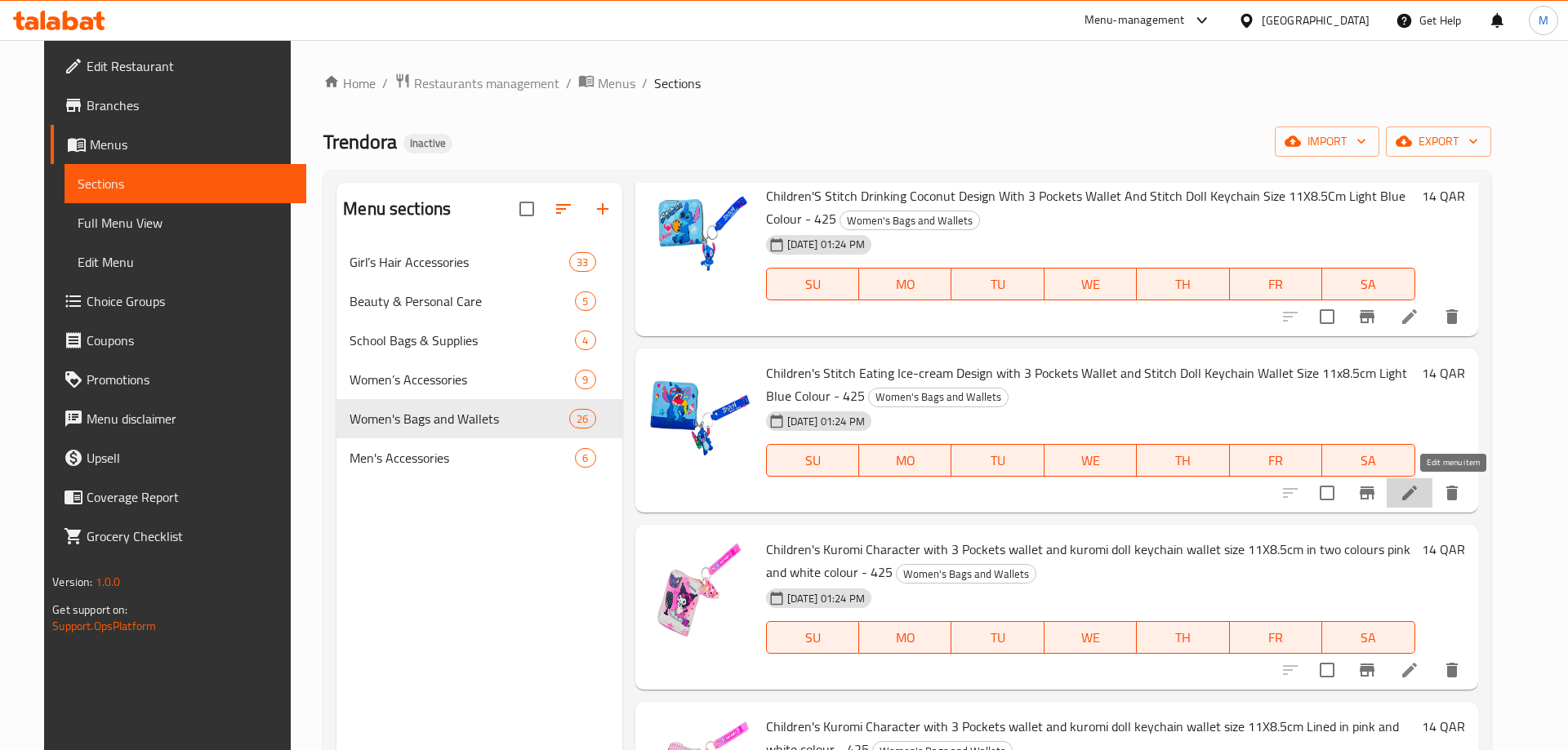
click at [1419, 501] on icon at bounding box center [1409, 493] width 20 height 20
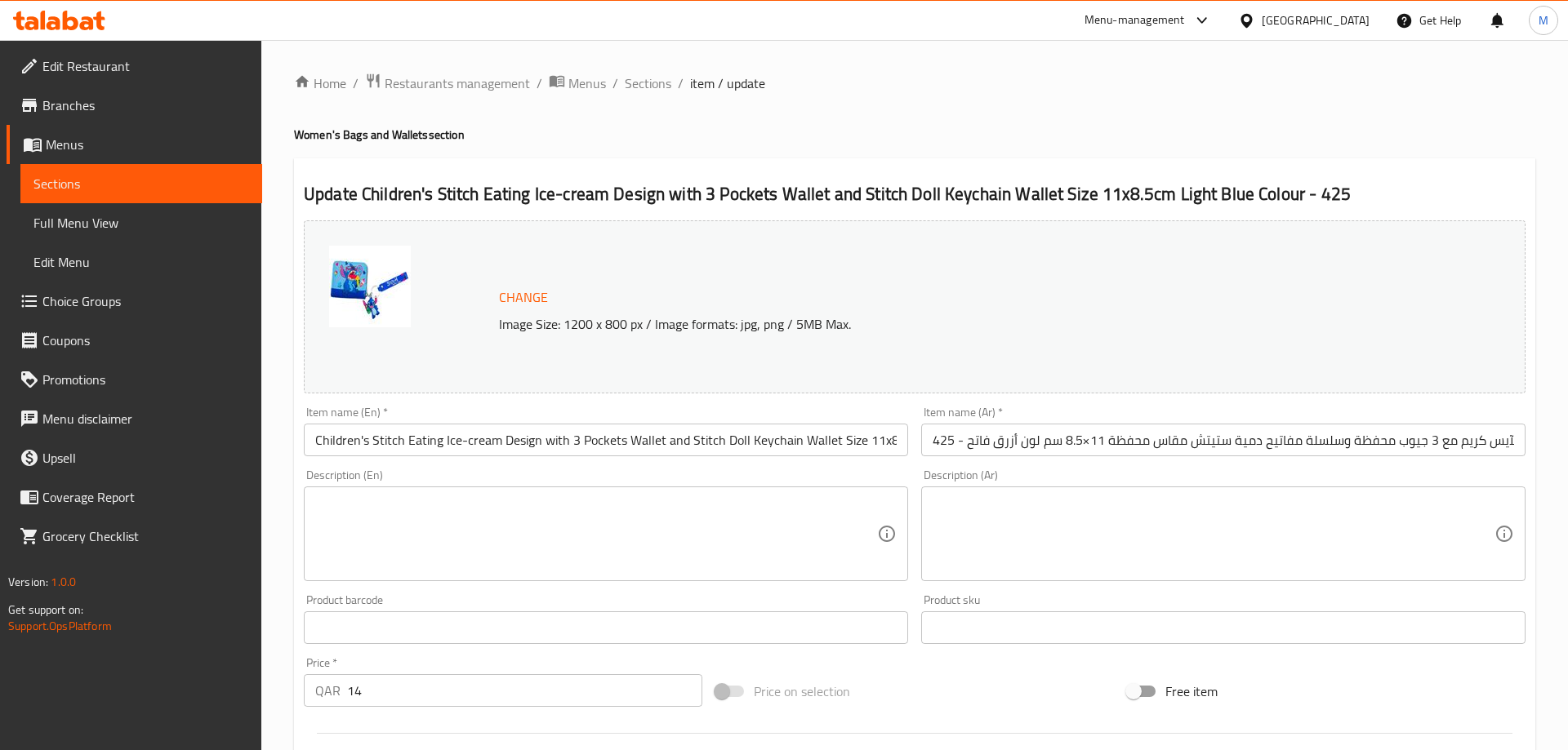
click at [817, 440] on input "Children's Stitch Eating Ice-cream Design with 3 Pockets Wallet and Stitch Doll…" at bounding box center [605, 440] width 604 height 32
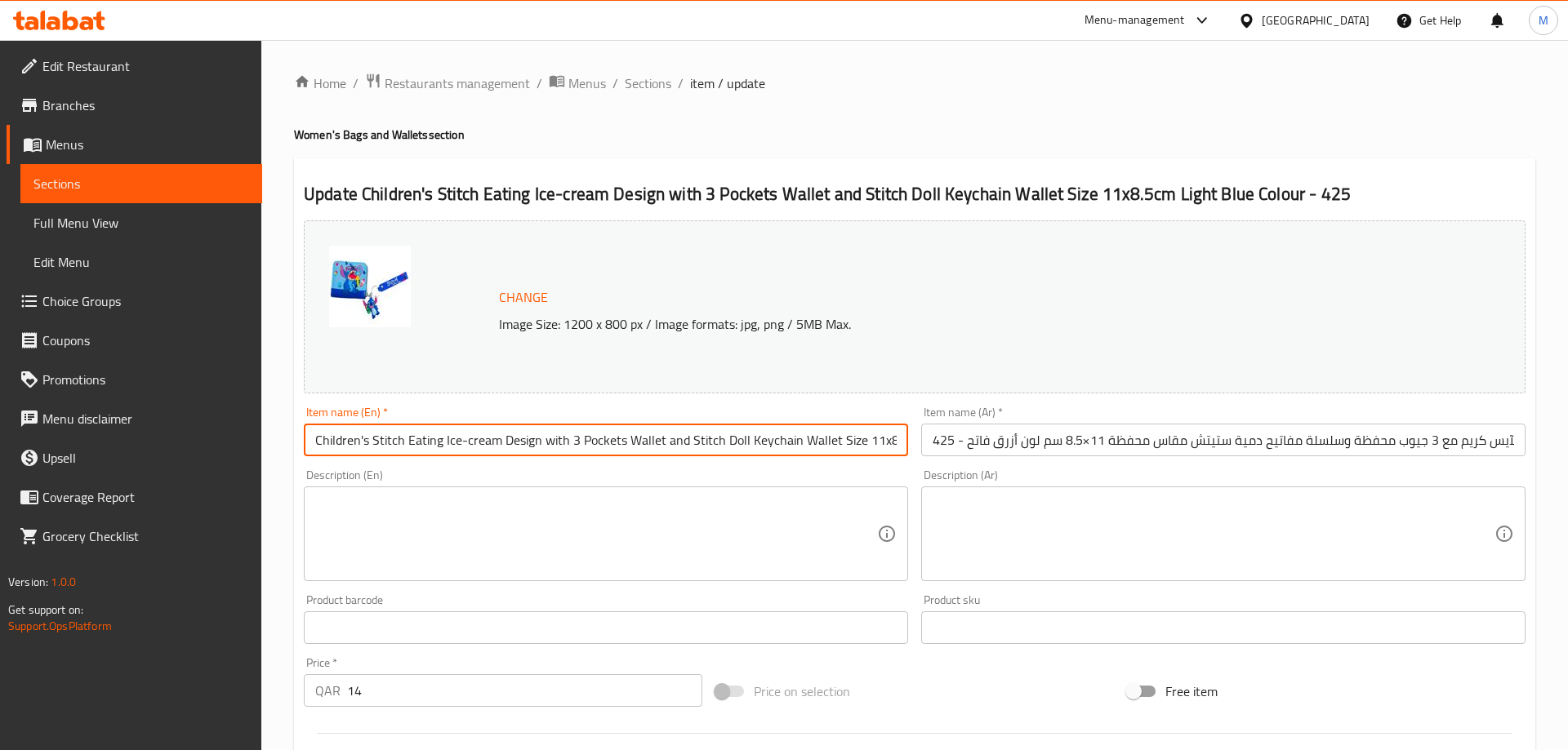
click at [817, 440] on input "Children's Stitch Eating Ice-cream Design with 3 Pockets Wallet and Stitch Doll…" at bounding box center [605, 440] width 604 height 32
drag, startPoint x: 839, startPoint y: 440, endPoint x: 922, endPoint y: 443, distance: 83.1
click at [908, 443] on input "Children's Stitch Eating Ice-cream Design with 3 Pockets Wallet and Stitch Doll…" at bounding box center [605, 440] width 604 height 32
click at [854, 444] on input "Children's Stitch Eating Ice-cream Design with 3 Pockets Wallet and Stitch Doll…" at bounding box center [605, 440] width 604 height 32
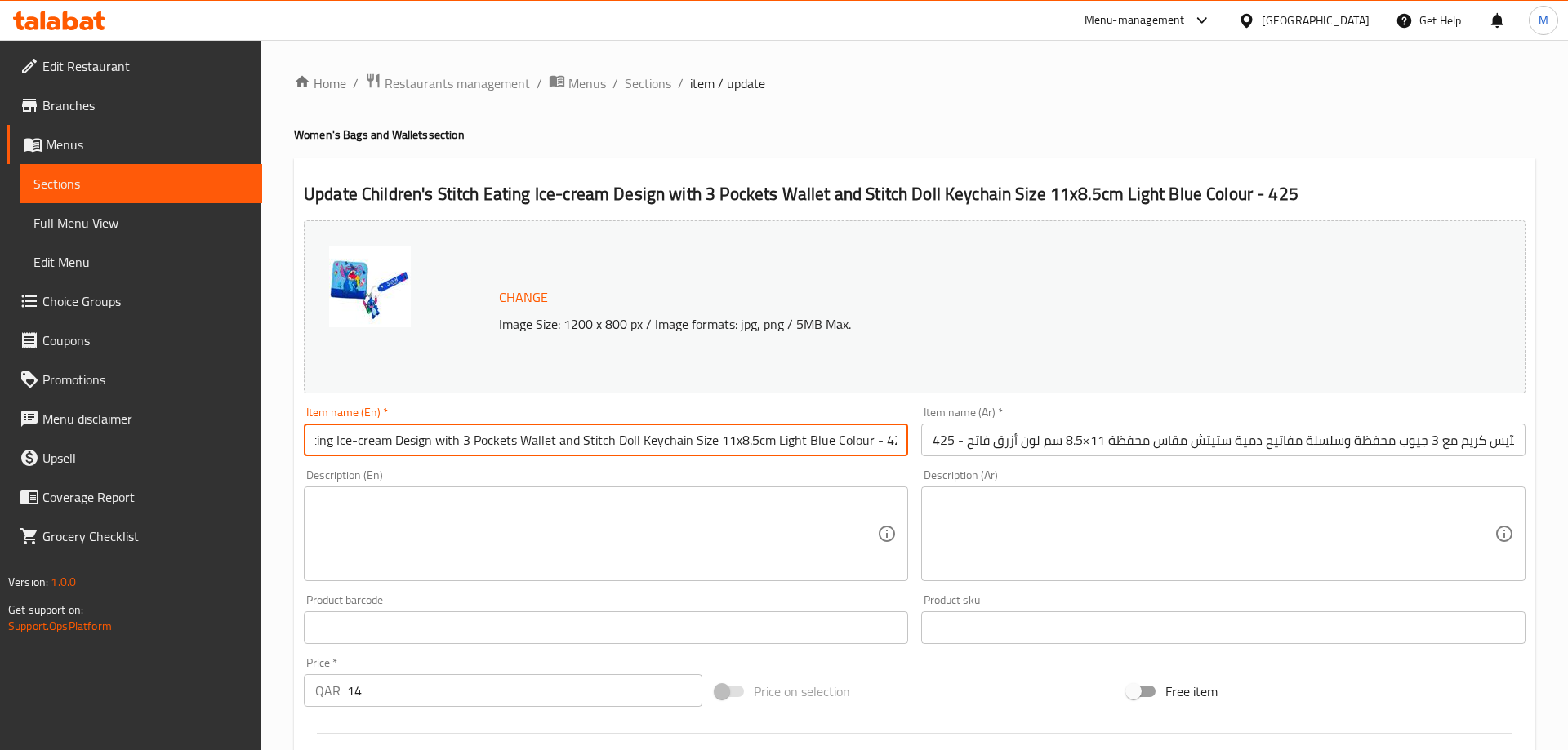
click at [854, 444] on input "Children's Stitch Eating Ice-cream Design with 3 Pockets Wallet and Stitch Doll…" at bounding box center [605, 440] width 604 height 32
paste input "S Stitch Eating Ice-Cream Design With 3 Pockets Wallet And Stitch Doll Keychain…"
click at [592, 465] on div "Description (En) Description (En)" at bounding box center [606, 525] width 617 height 125
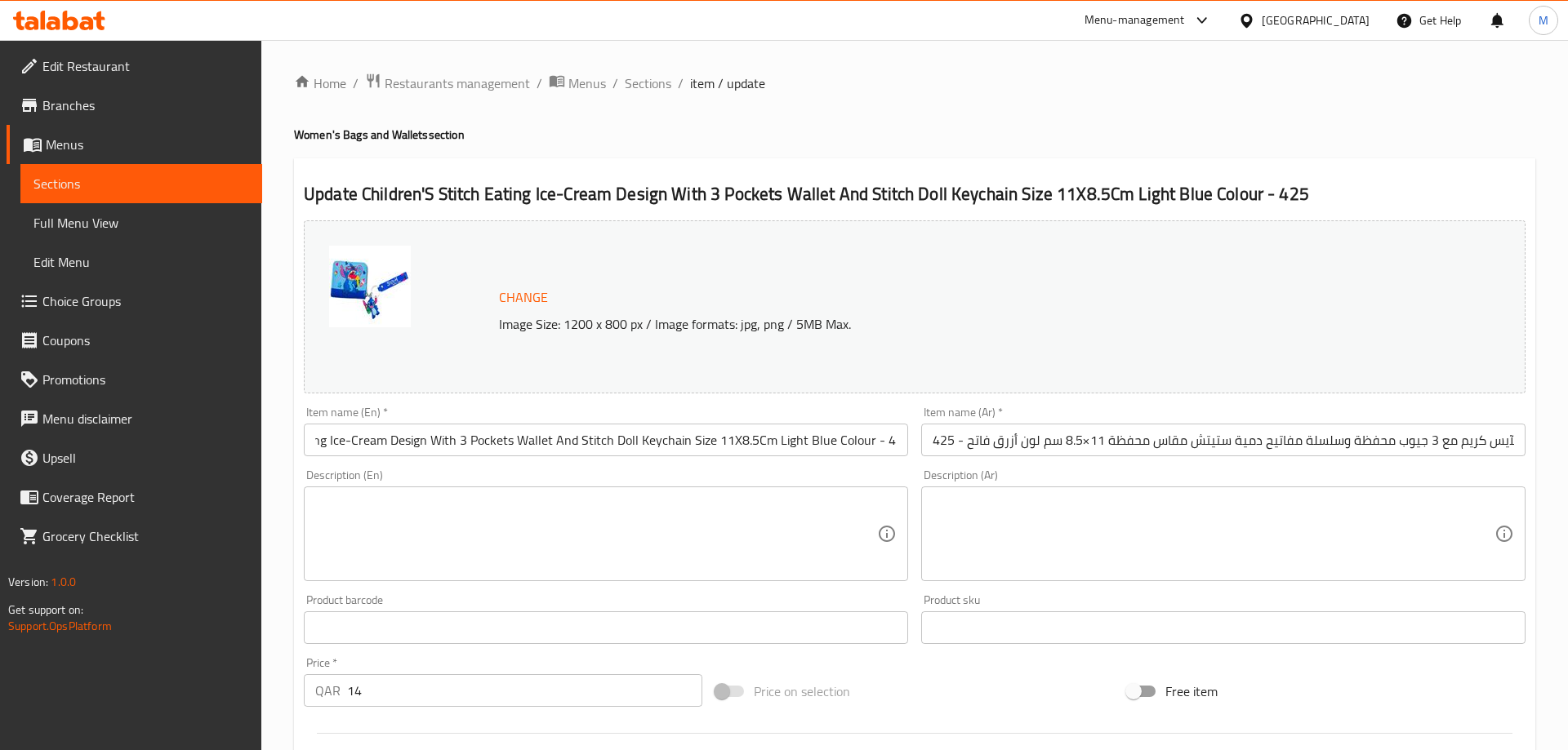
click at [701, 468] on div "Description (En) Description (En)" at bounding box center [606, 525] width 617 height 125
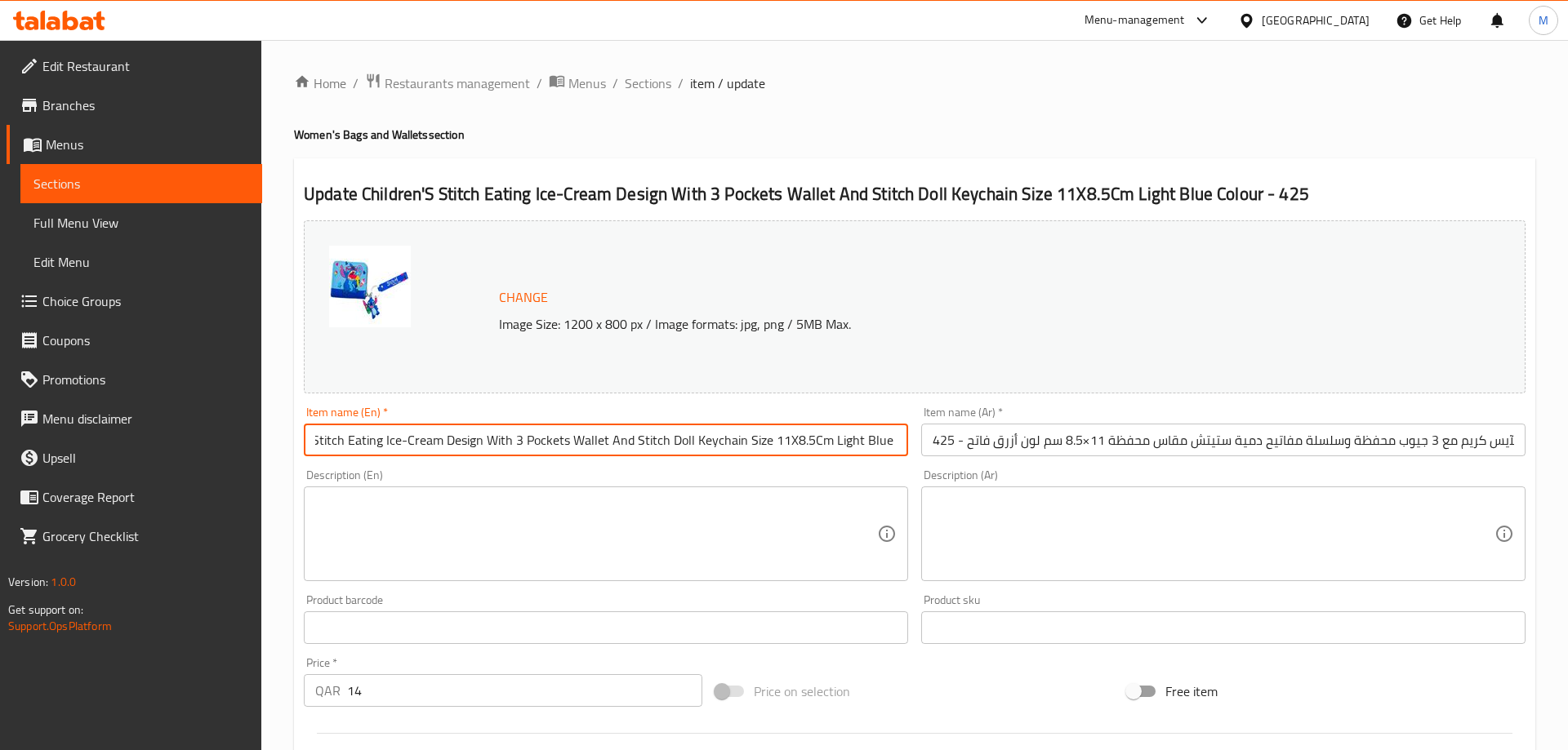
scroll to position [0, 0]
drag, startPoint x: 533, startPoint y: 442, endPoint x: 282, endPoint y: 440, distance: 251.0
click at [303, 440] on input "Children'S Stitch Eating Ice-Cream Design With 3 Pockets Wallet And Stitch Doll…" at bounding box center [605, 440] width 604 height 32
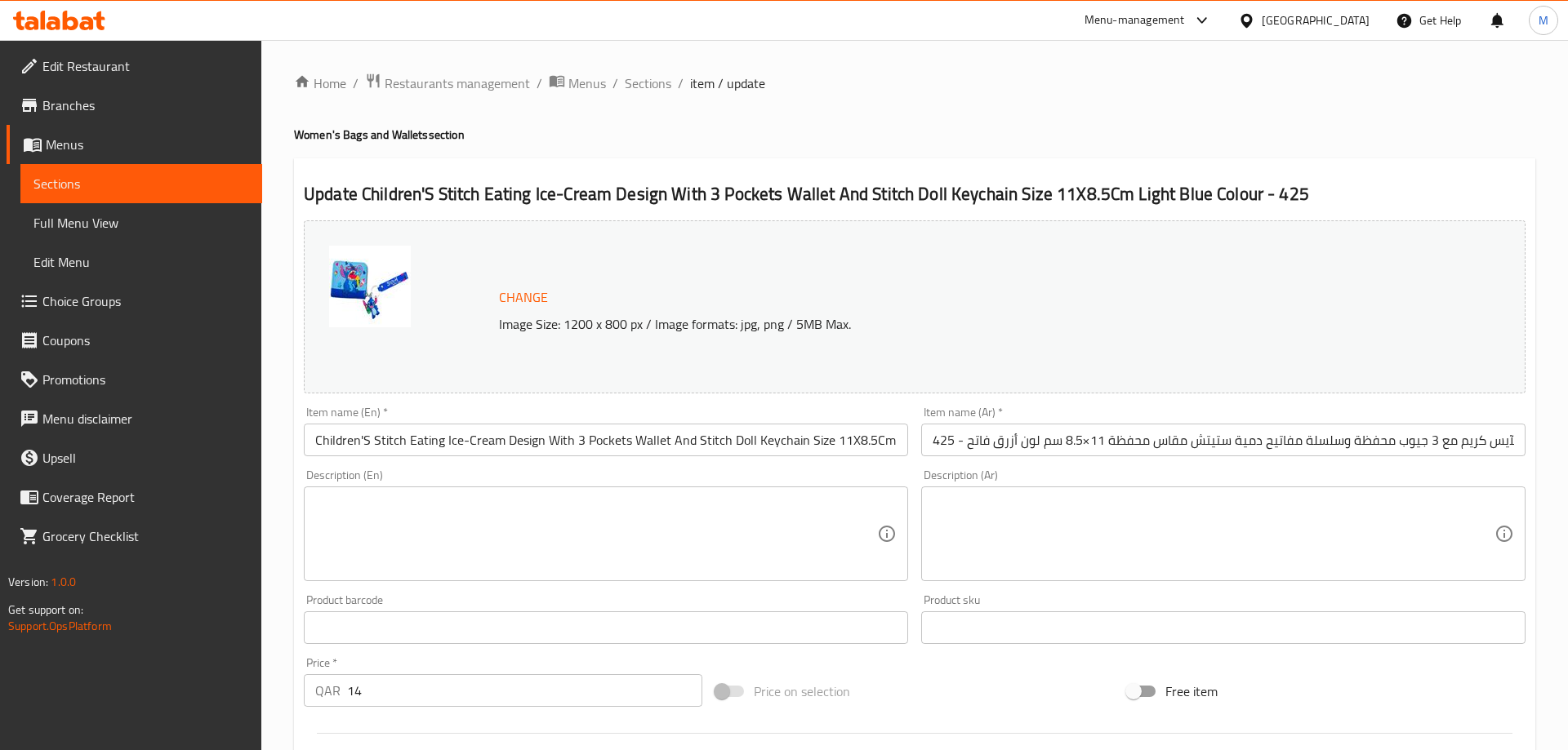
click at [468, 471] on div "Description (En) Description (En)" at bounding box center [605, 525] width 604 height 112
click at [365, 446] on input "Children'S Stitch Eating Ice-Cream Design With 3 Pockets Wallet And Stitch Doll…" at bounding box center [605, 440] width 604 height 32
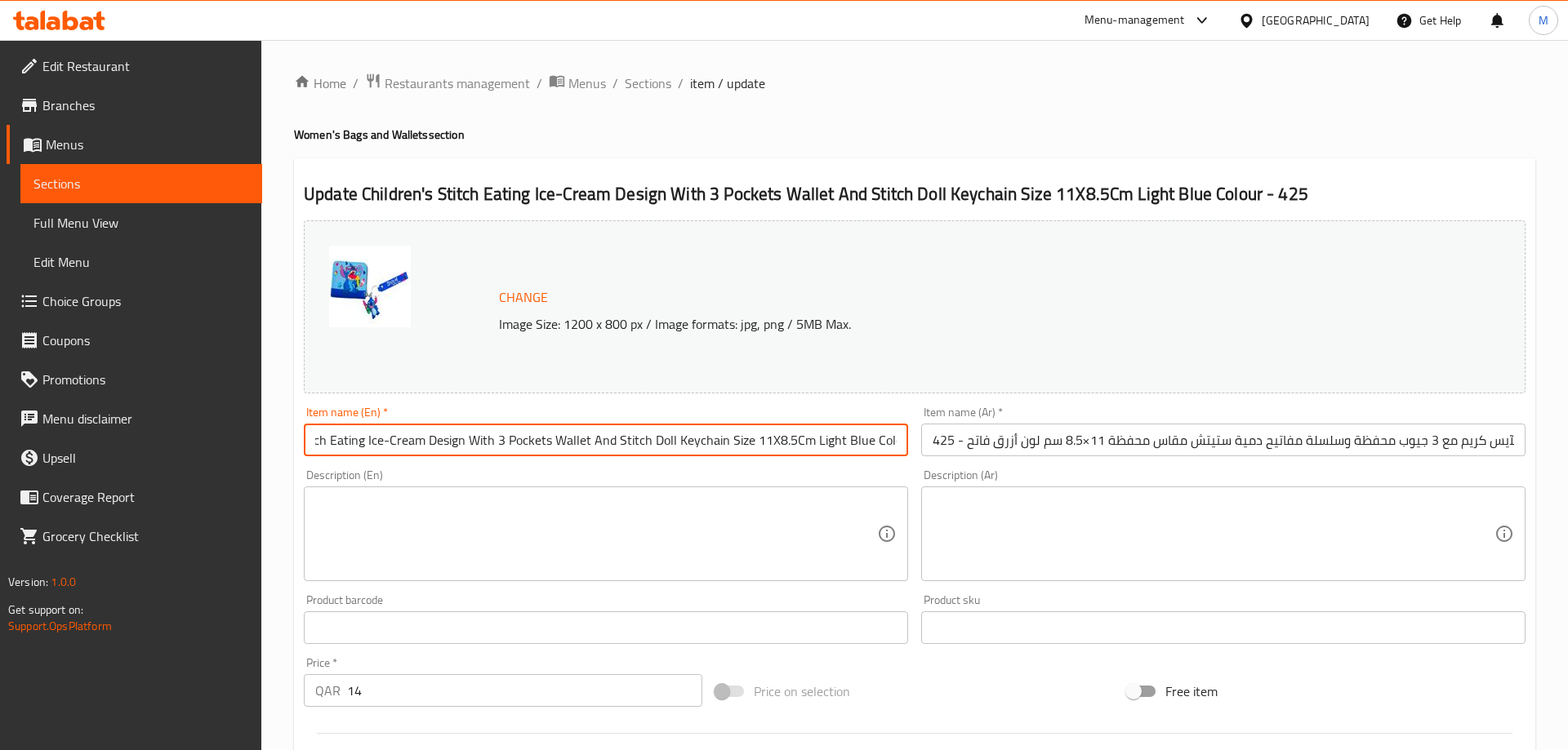
drag, startPoint x: 671, startPoint y: 446, endPoint x: 930, endPoint y: 458, distance: 259.3
click at [908, 457] on input "Children's Stitch Eating Ice-Cream Design With 3 Pockets Wallet And Stitch Doll…" at bounding box center [605, 440] width 604 height 32
type input "Children's Stitch Eating Ice-Cream Design With 3 Pockets Wallet And Stitch Doll…"
click at [829, 463] on div "Item name (En)   * Children's Stitch Eating Ice-Cream Design With 3 Pockets Wal…" at bounding box center [606, 431] width 617 height 63
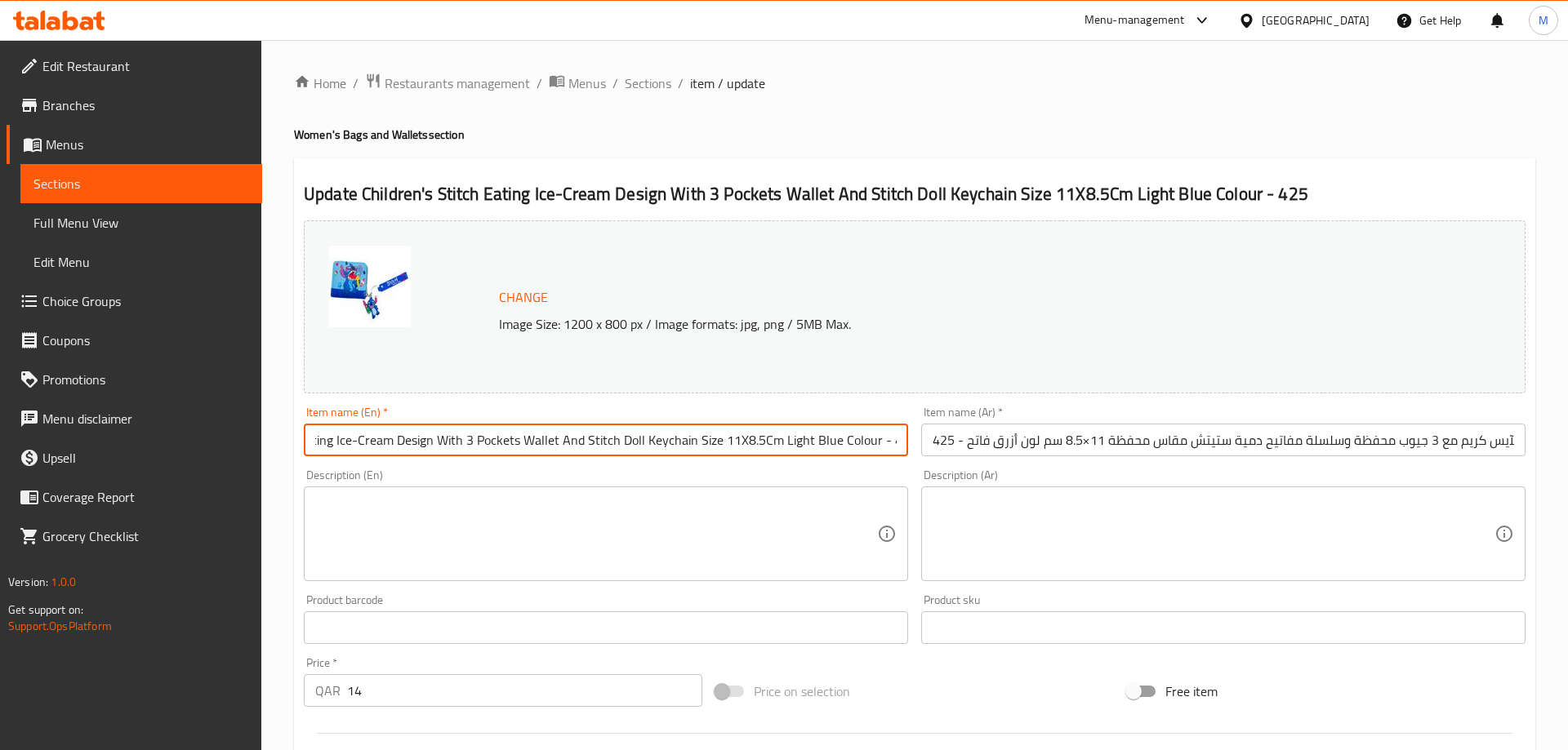
click at [726, 436] on input "Children's Stitch Eating Ice-Cream Design With 3 Pockets Wallet And Stitch Doll…" at bounding box center [605, 440] width 604 height 32
drag, startPoint x: 755, startPoint y: 440, endPoint x: 945, endPoint y: 460, distance: 191.0
click at [908, 457] on input "Children's Stitch Eating Ice-Cream Design With 3 Pockets Wallet And Stitch Doll…" at bounding box center [605, 440] width 604 height 32
click at [867, 474] on div "Description (En) Description (En)" at bounding box center [605, 525] width 604 height 112
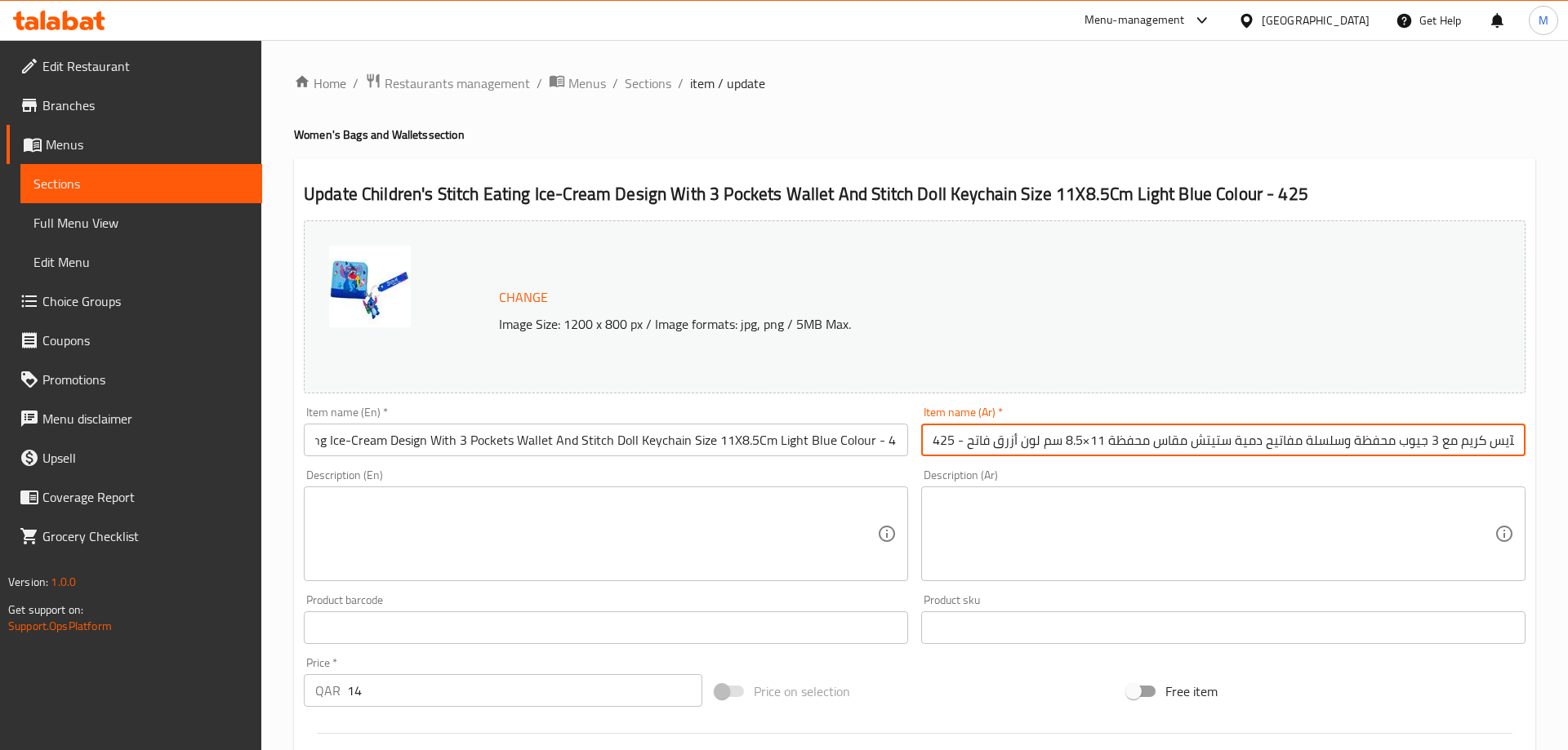
click at [1130, 447] on input "أطفال تصميم ستيتش أكل الآيس كريم مع 3 جيوب محفظة وسلسلة مفاتيح دمية ستيتش مقاس …" at bounding box center [1222, 440] width 604 height 32
paste input "محفظة أطفال تصميم ستيتس يأكل ايسكريم بثلاثة جيوب وسلسلة مفاتيح دمية ستيتش مقاس …"
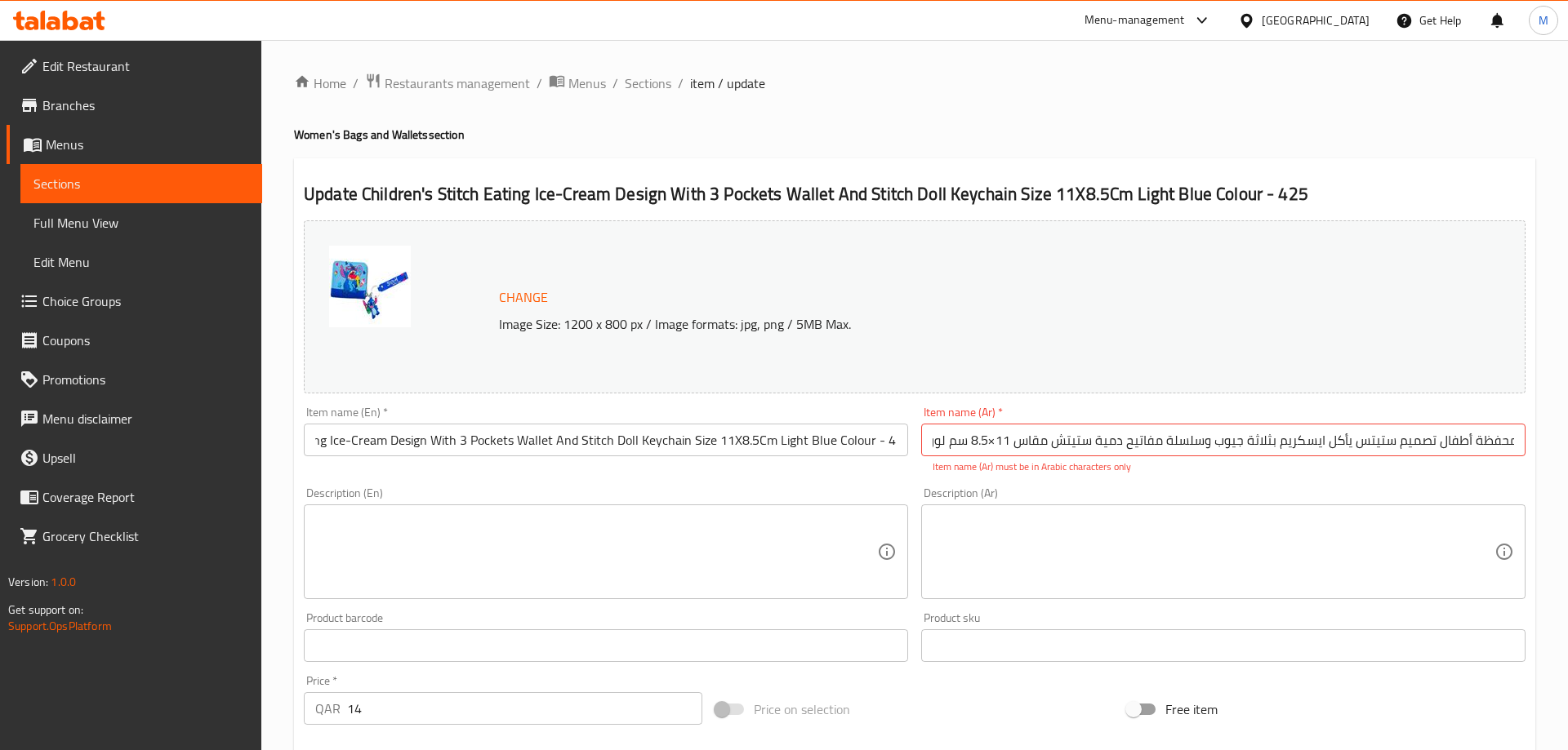
click at [1117, 477] on div "Change Image Size: 1200 x 800 px / Image formats: jpg, png / 5MB Max. Item name…" at bounding box center [914, 587] width 1235 height 745
click at [1185, 477] on div "Item name (Ar)   * محفظة أطفال تصميم ستيتس يأكل ايسكريم بثلاثة جيوب وسلسلة مفات…" at bounding box center [1223, 440] width 617 height 81
click at [988, 445] on input "محفظة أطفال تصميم ستيتس يأكل ايسكريم بثلاثة جيوب وسلسلة مفاتيح دمية ستيتش مقاس …" at bounding box center [1222, 440] width 604 height 32
click at [1193, 442] on input "محفظة أطفال تصميم ستيتس يأكل ايسكريم بثلاثة جيوب وسلسلة مفاتيح دمية ستيتش مقاس …" at bounding box center [1222, 440] width 604 height 32
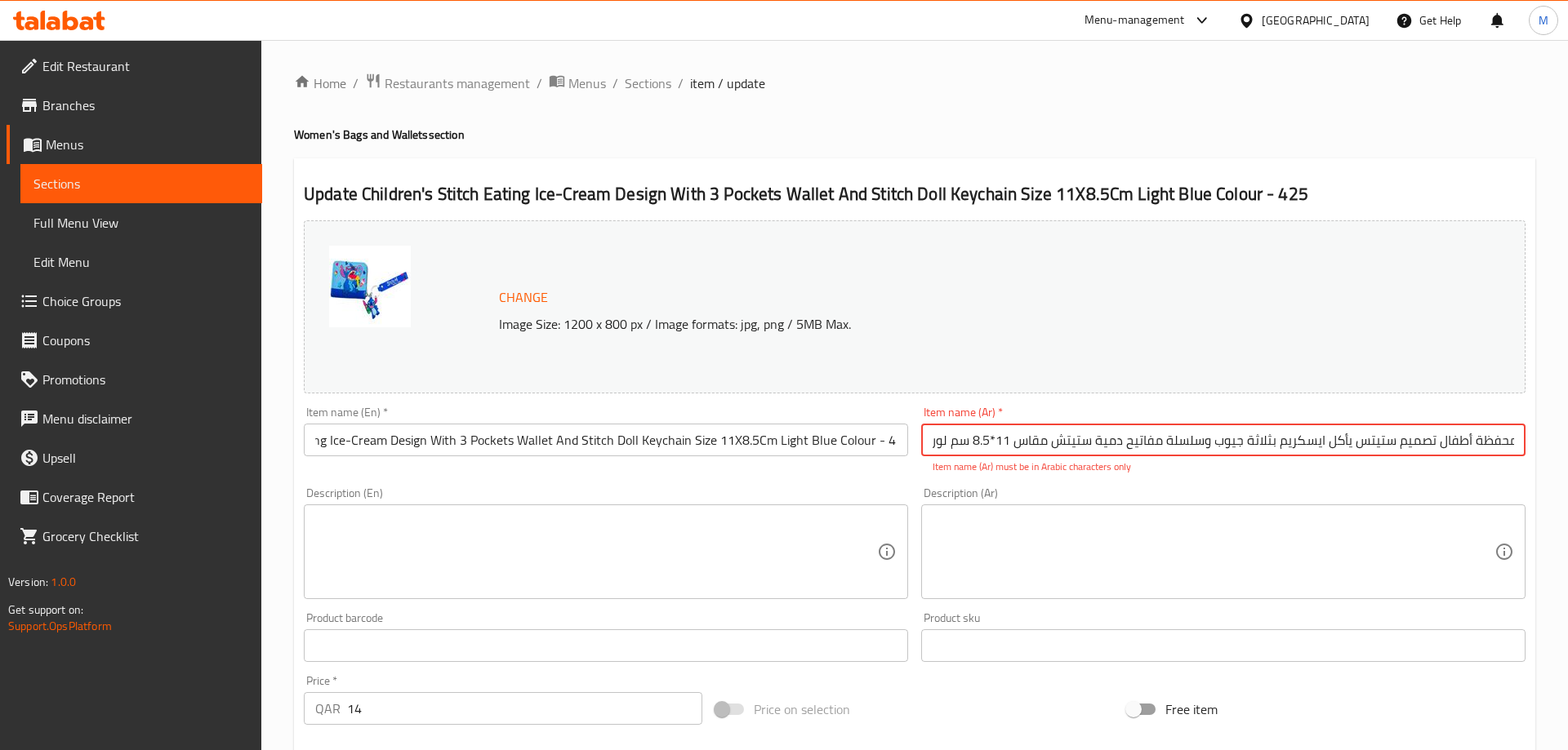
drag, startPoint x: 1300, startPoint y: 439, endPoint x: 1566, endPoint y: 457, distance: 266.6
click at [1526, 457] on input "محفظة أطفال تصميم ستيتس يأكل ايسكريم بثلاثة جيوب وسلسلة مفاتيح دمية ستيتش مقاس …" at bounding box center [1222, 440] width 604 height 32
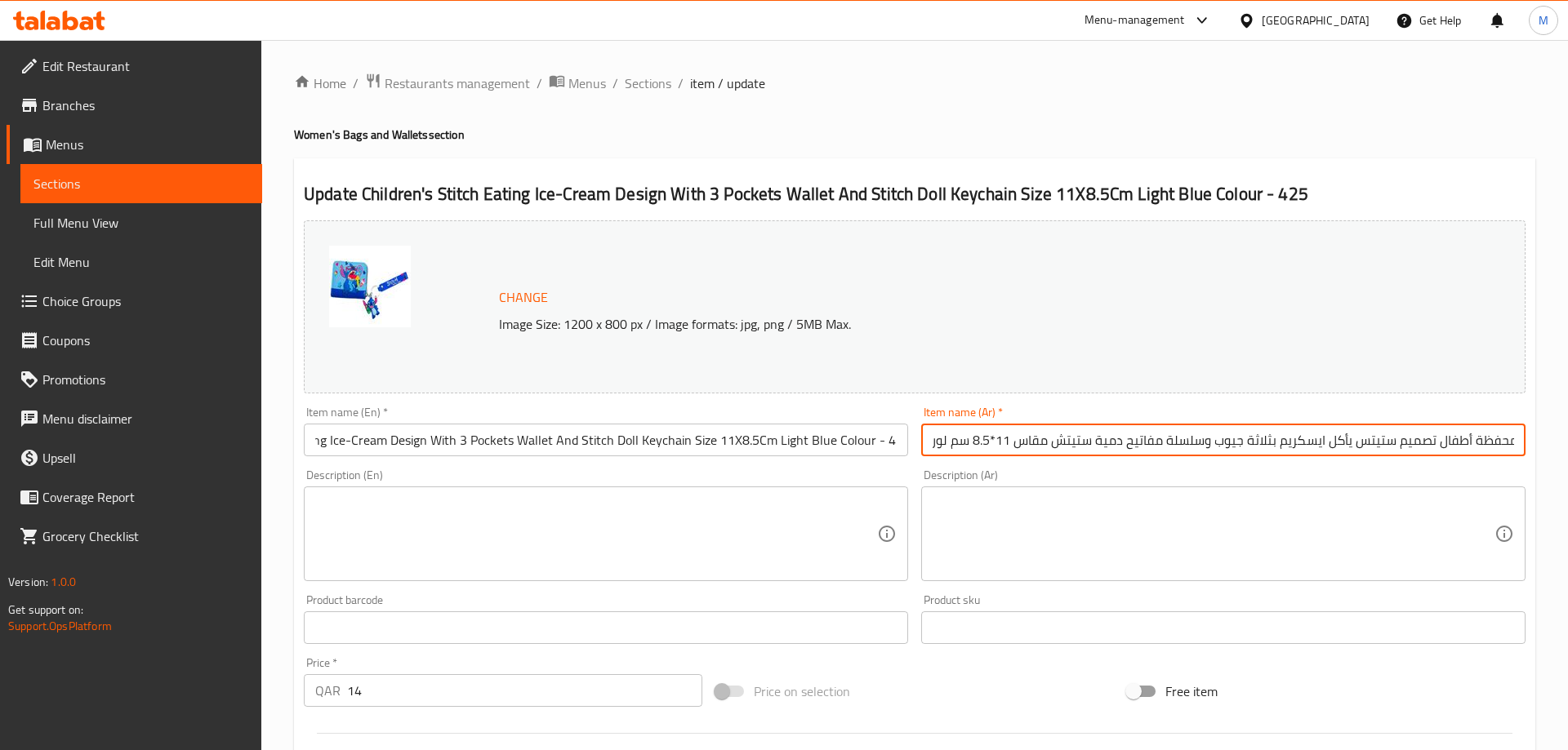
click at [1300, 445] on input "محفظة أطفال تصميم ستيتس يأكل ايسكريم بثلاثة جيوب وسلسلة مفاتيح دمية ستيتش مقاس …" at bounding box center [1222, 440] width 604 height 32
drag, startPoint x: 1202, startPoint y: 441, endPoint x: 913, endPoint y: 446, distance: 289.0
click at [921, 446] on input "محفظة أطفال تصميم ستيتس يأكل ايس كريم بثلاثة جيوب وسلسلة مفاتيح دمية ستيتش مقاس…" at bounding box center [1222, 440] width 604 height 32
type input "محفظة أطفال تصميم ستيتس يأكل ايس كريم بثلاثة جيوب وسلسلة مفاتيح دمية ستيتش مقاس…"
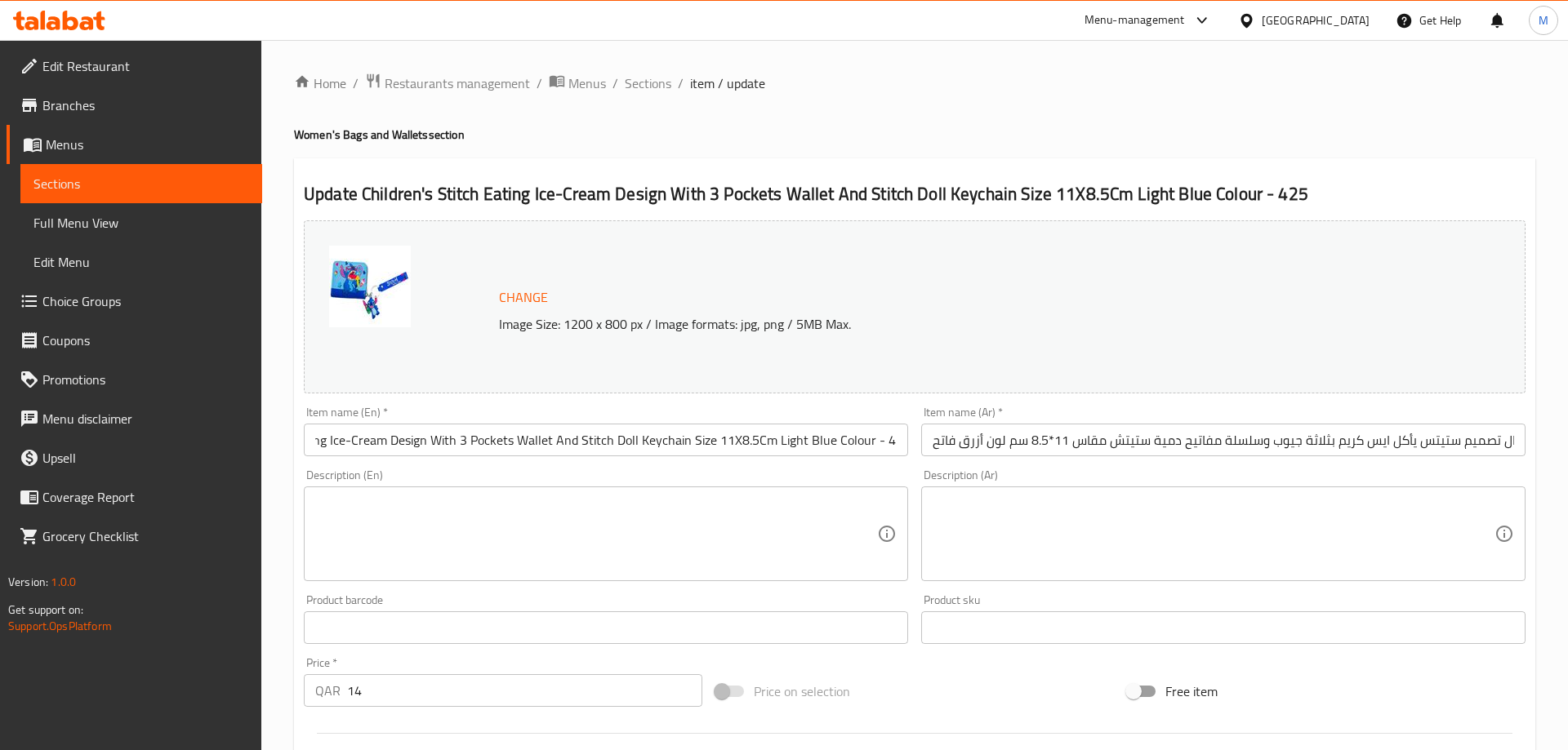
click at [1064, 475] on div "Description (Ar) Description (Ar)" at bounding box center [1222, 525] width 604 height 112
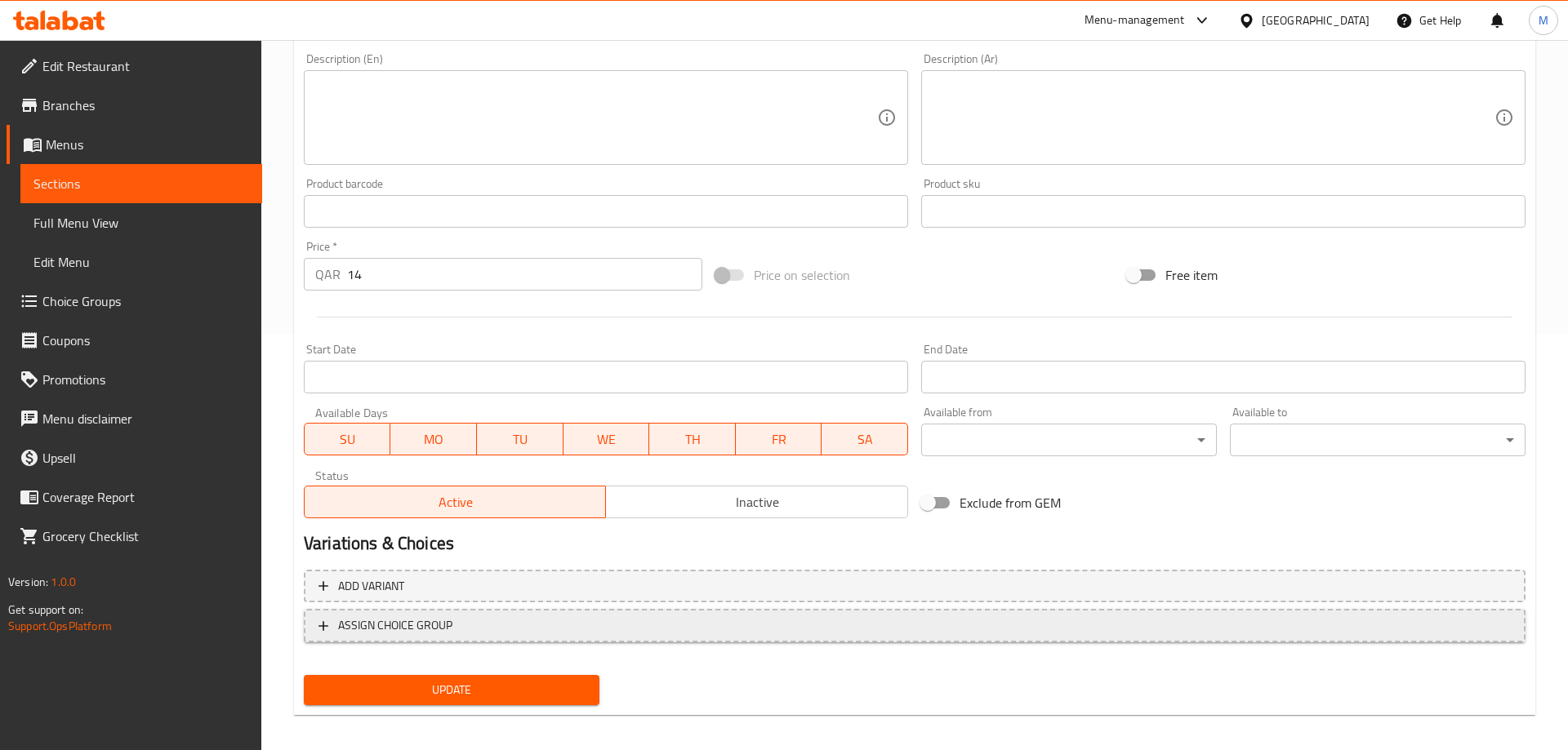
scroll to position [428, 0]
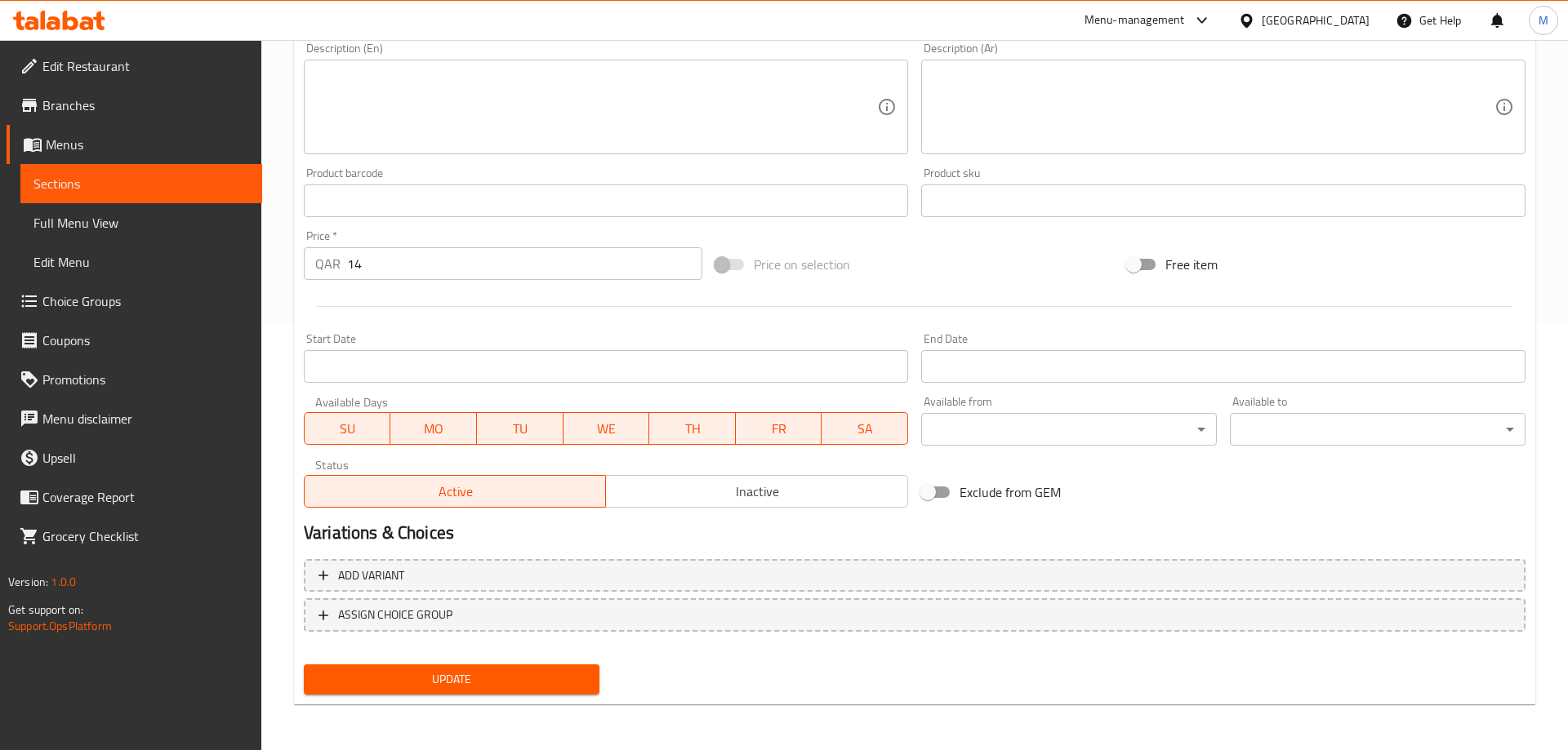
click at [422, 671] on span "Update" at bounding box center [451, 680] width 269 height 21
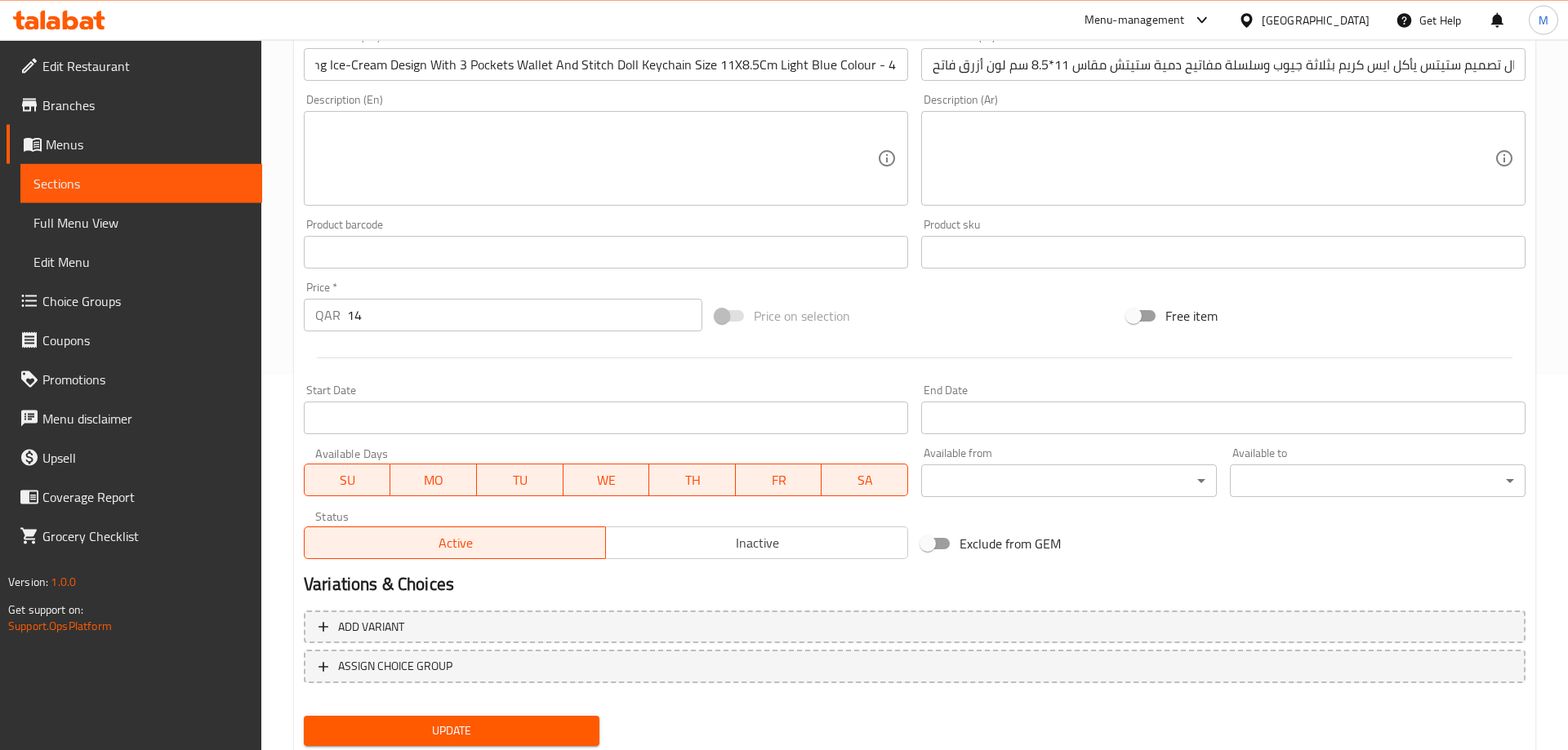
scroll to position [345, 0]
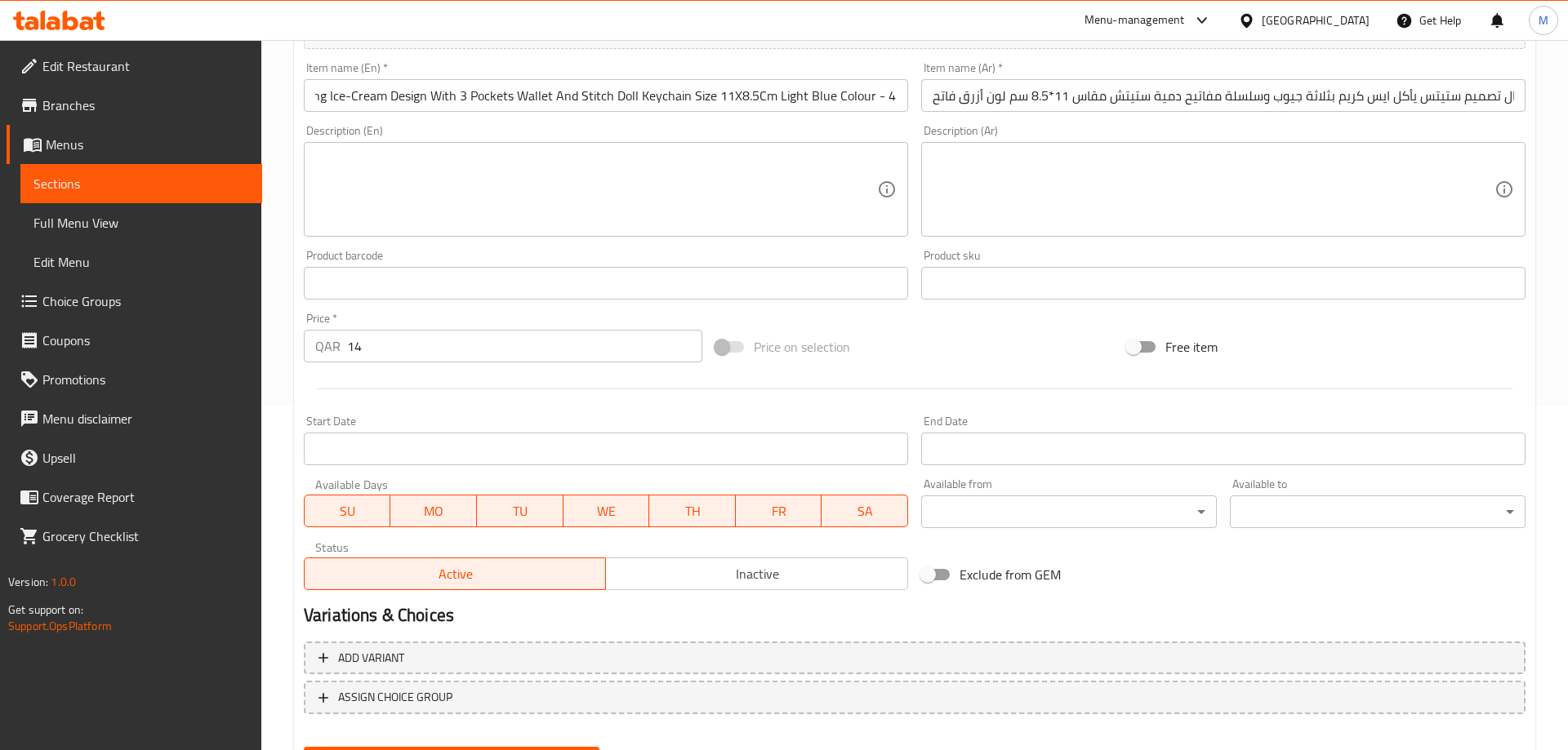
click at [897, 477] on div "Available Days SU MO TU WE TH FR SA" at bounding box center [606, 504] width 617 height 63
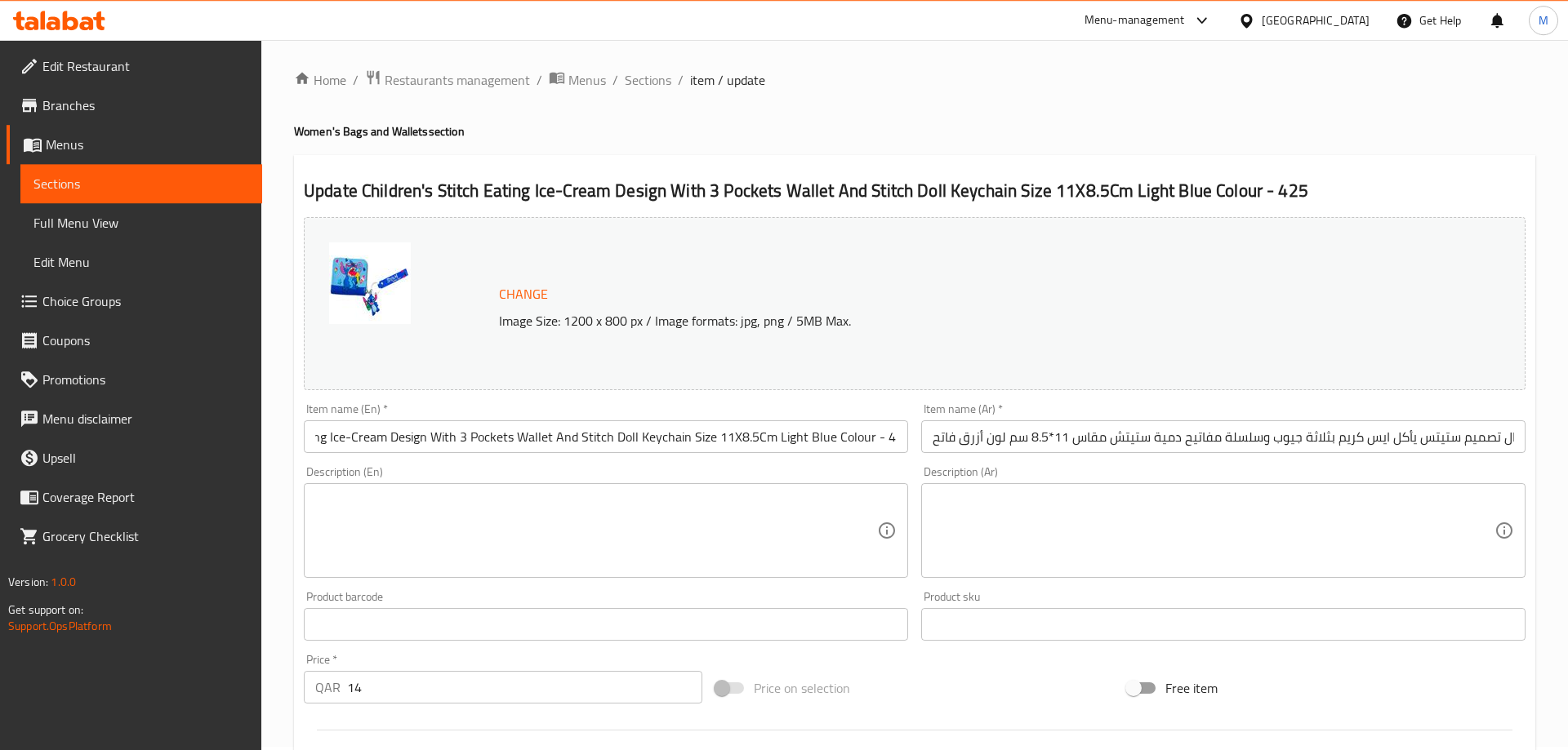
scroll to position [0, 0]
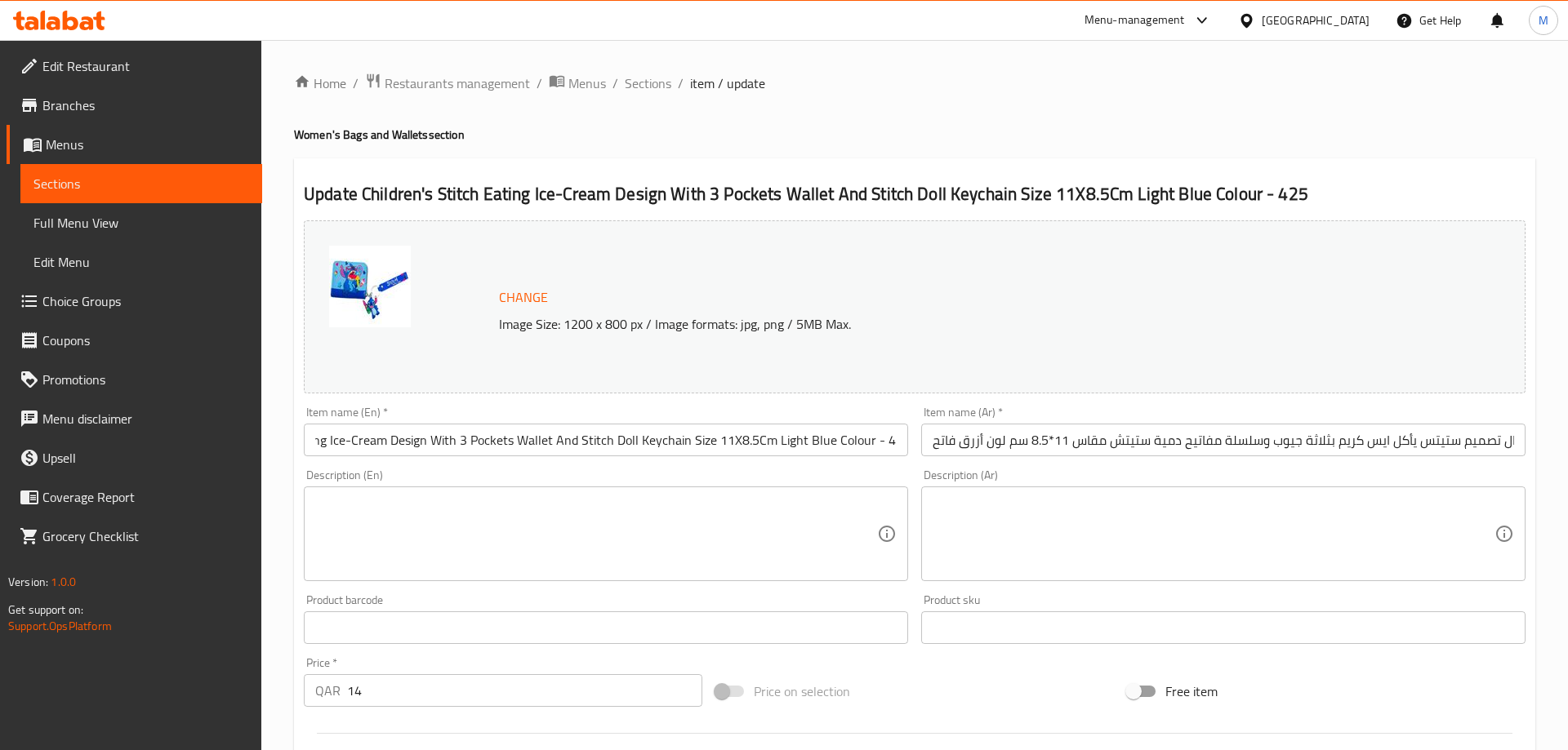
click at [842, 473] on div "Description (En) Description (En)" at bounding box center [605, 525] width 604 height 112
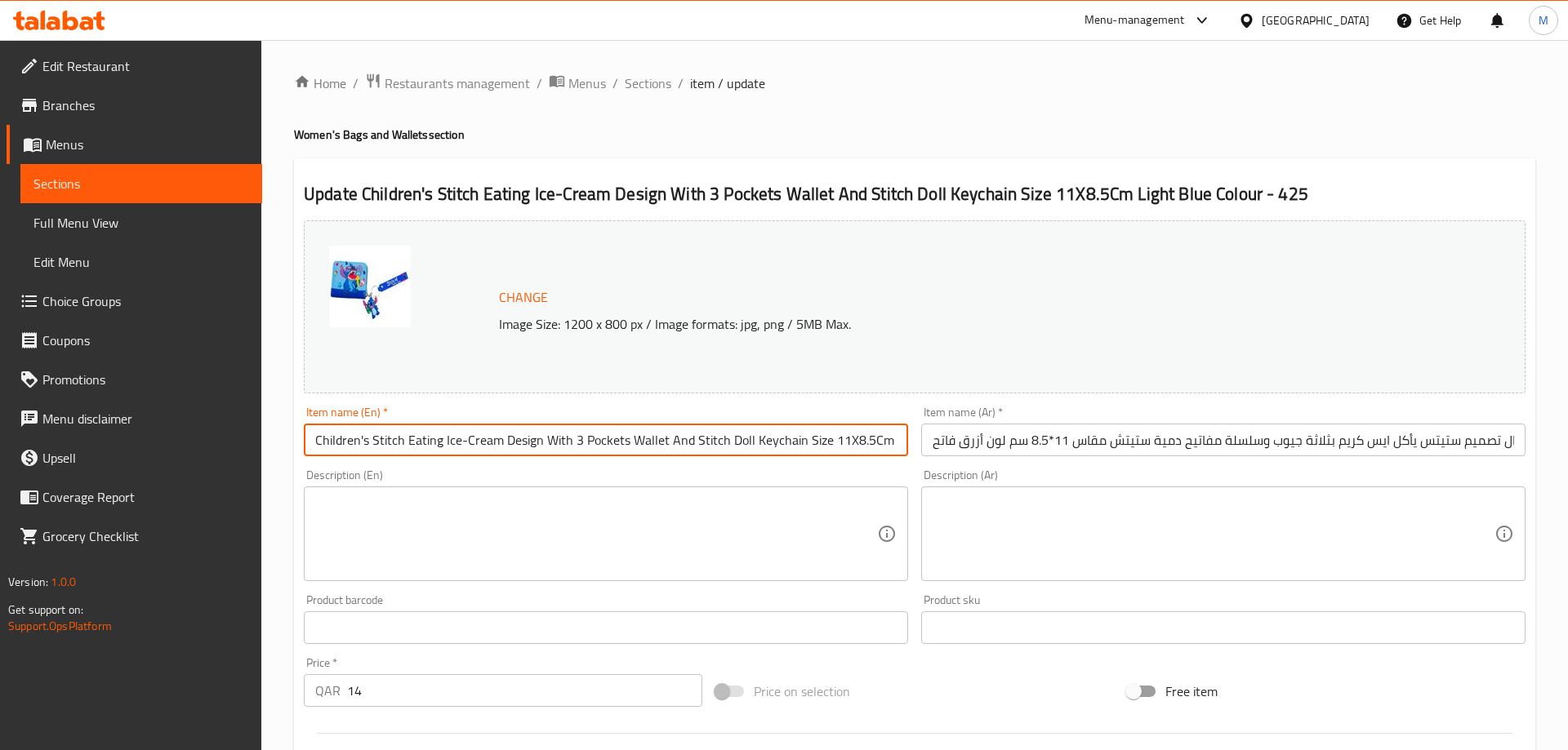
drag, startPoint x: 622, startPoint y: 440, endPoint x: 251, endPoint y: 460, distance: 371.5
click at [303, 457] on input "Children's Stitch Eating Ice-Cream Design With 3 Pockets Wallet And Stitch Doll…" at bounding box center [605, 440] width 604 height 32
click at [432, 466] on div "Description (En) Description (En)" at bounding box center [606, 525] width 617 height 125
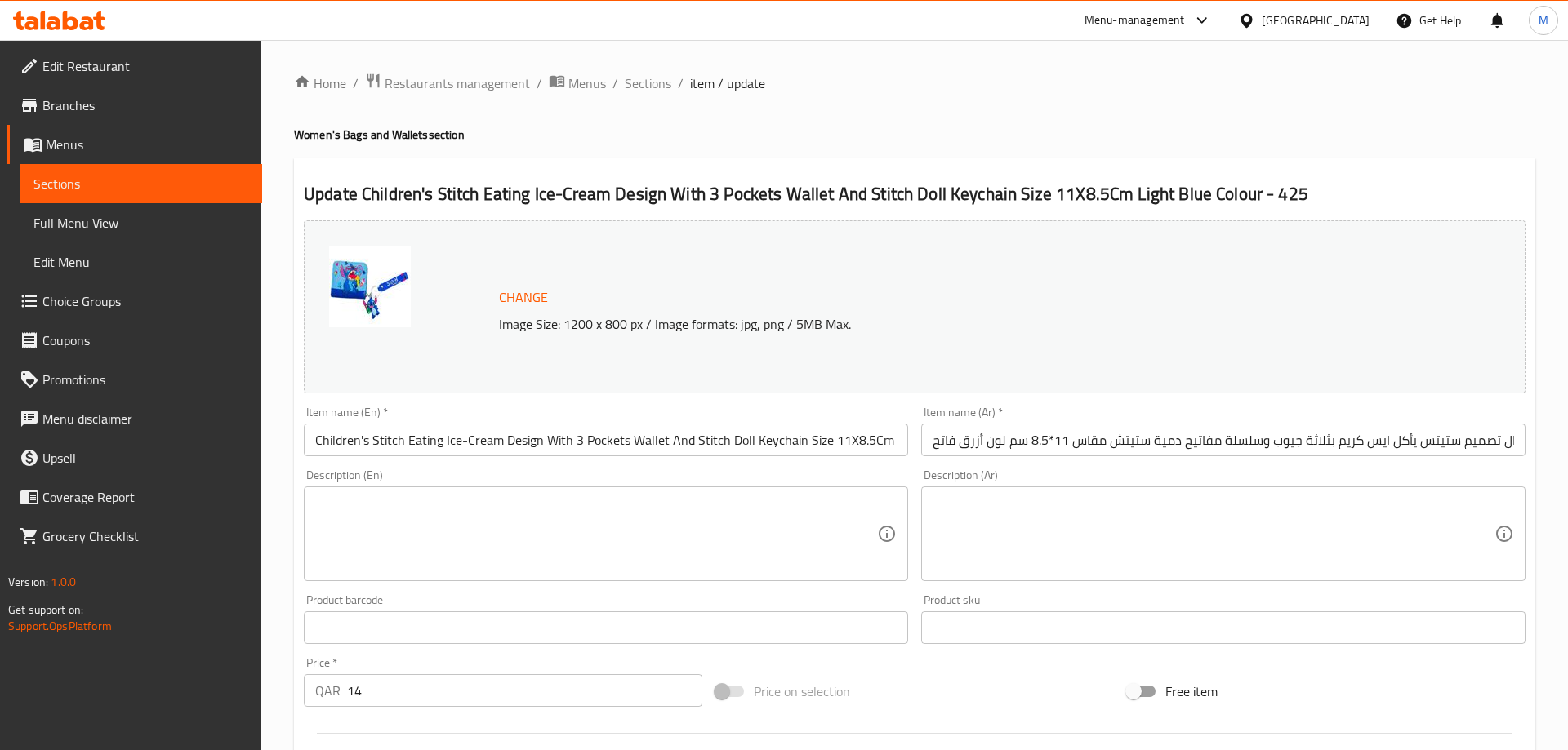
click at [853, 466] on div "Description (En) Description (En)" at bounding box center [606, 525] width 617 height 125
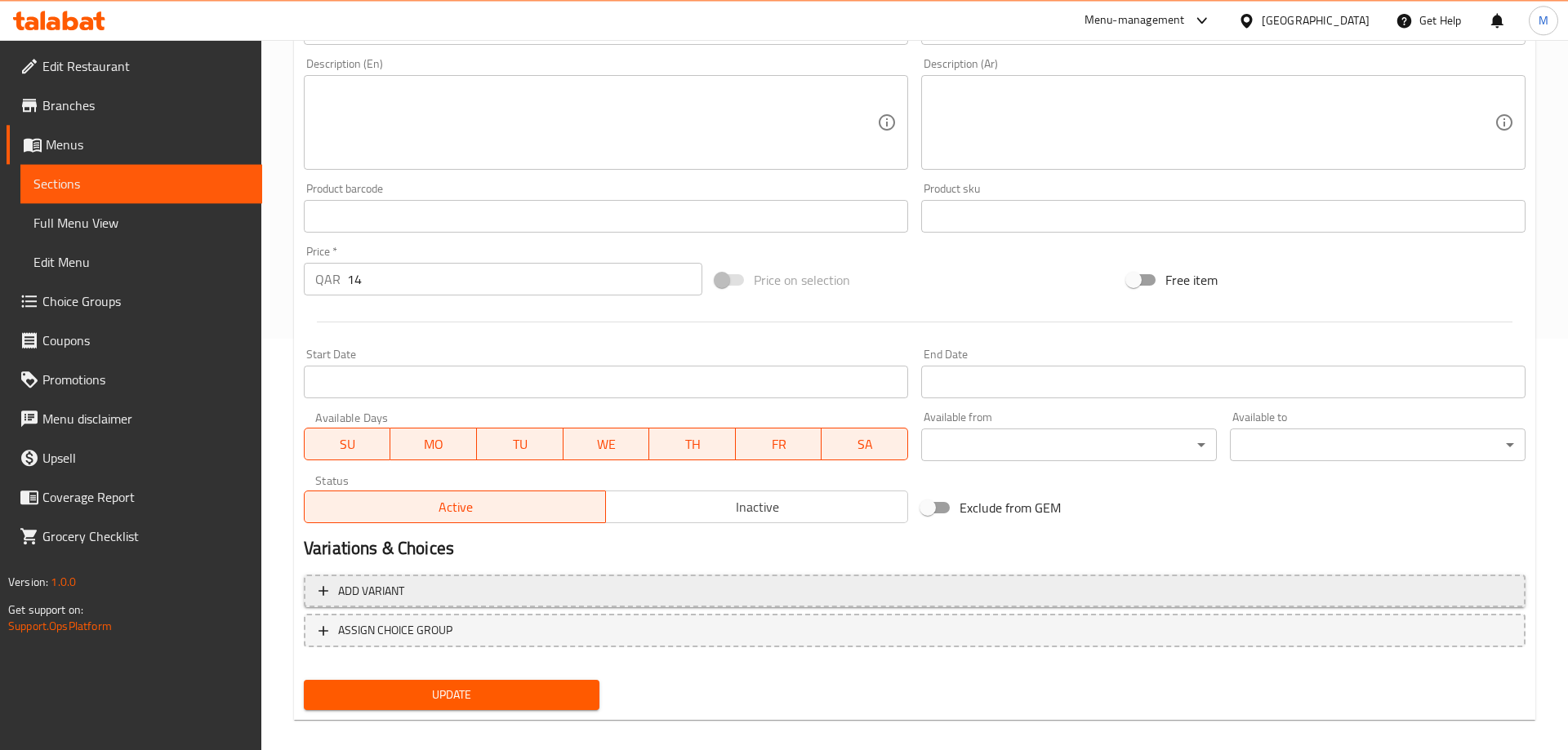
scroll to position [428, 0]
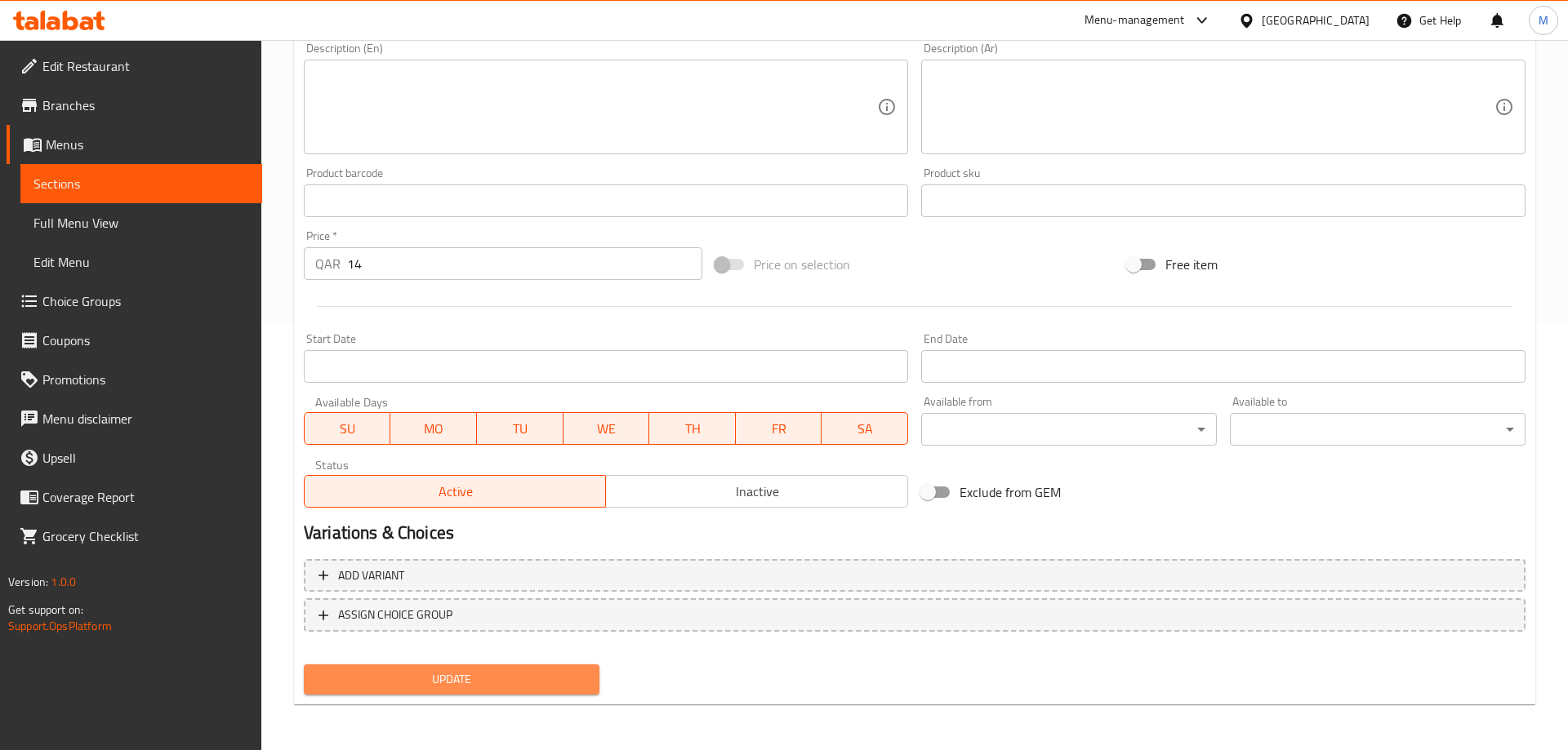
click at [464, 676] on span "Update" at bounding box center [451, 680] width 269 height 21
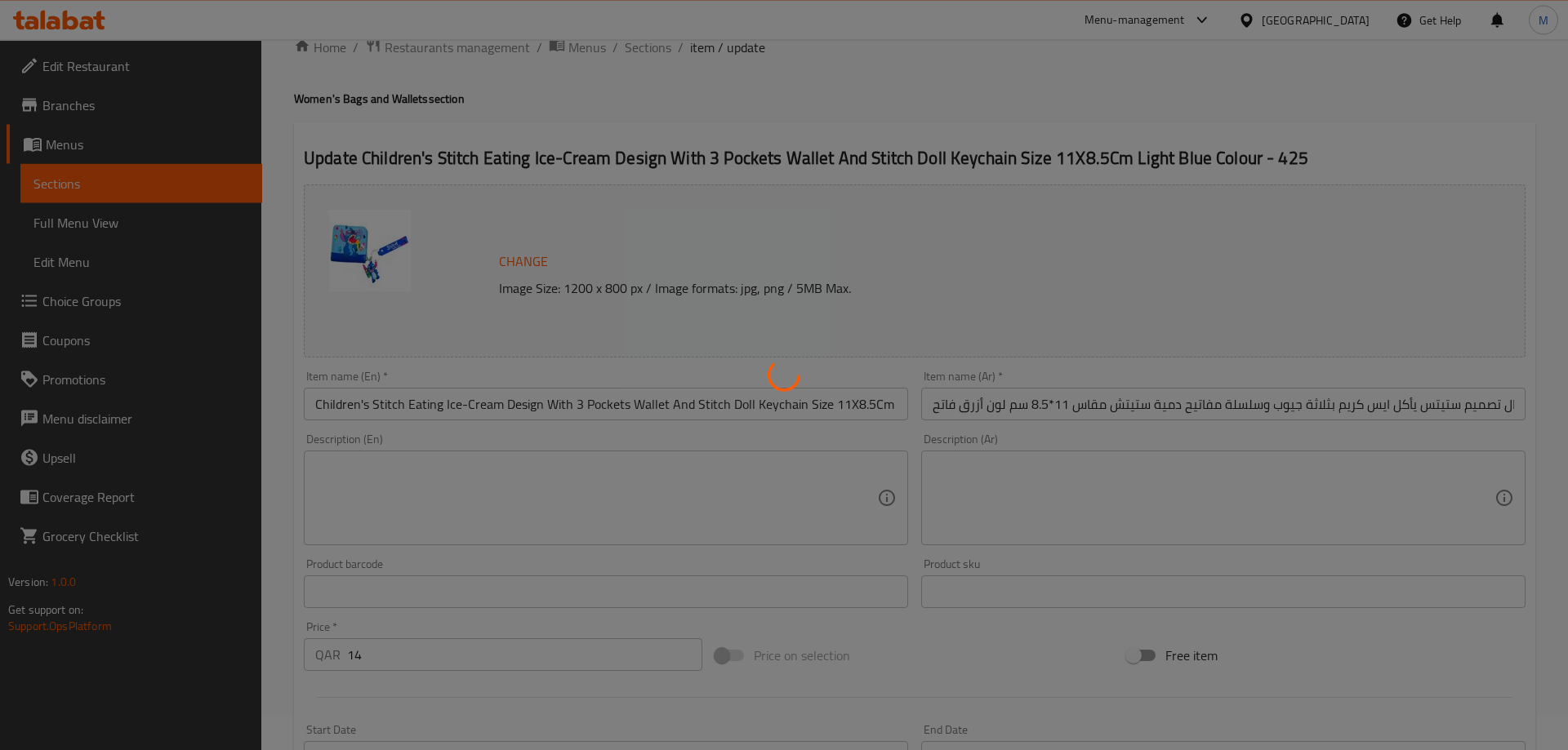
scroll to position [0, 0]
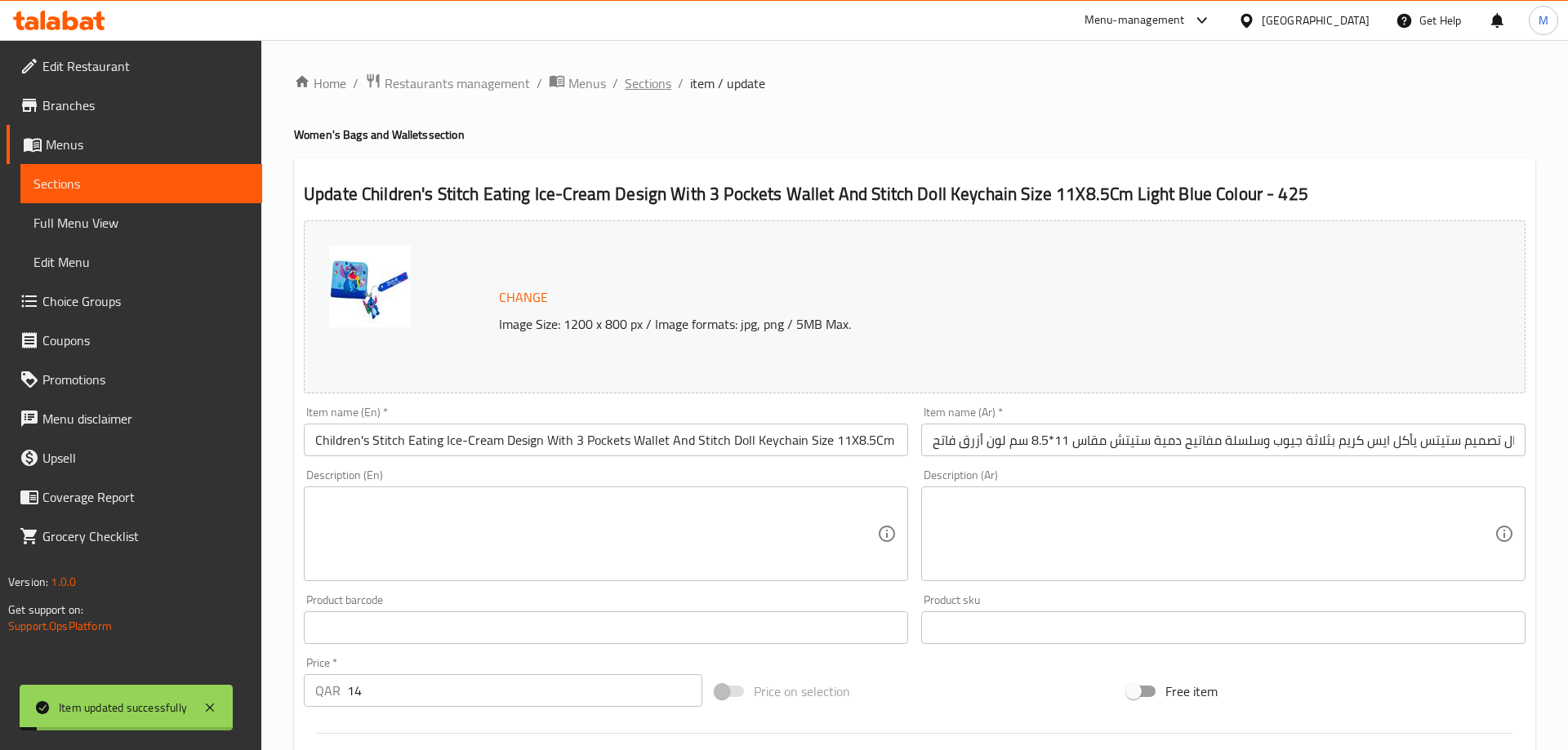
click at [628, 82] on span "Sections" at bounding box center [648, 83] width 47 height 20
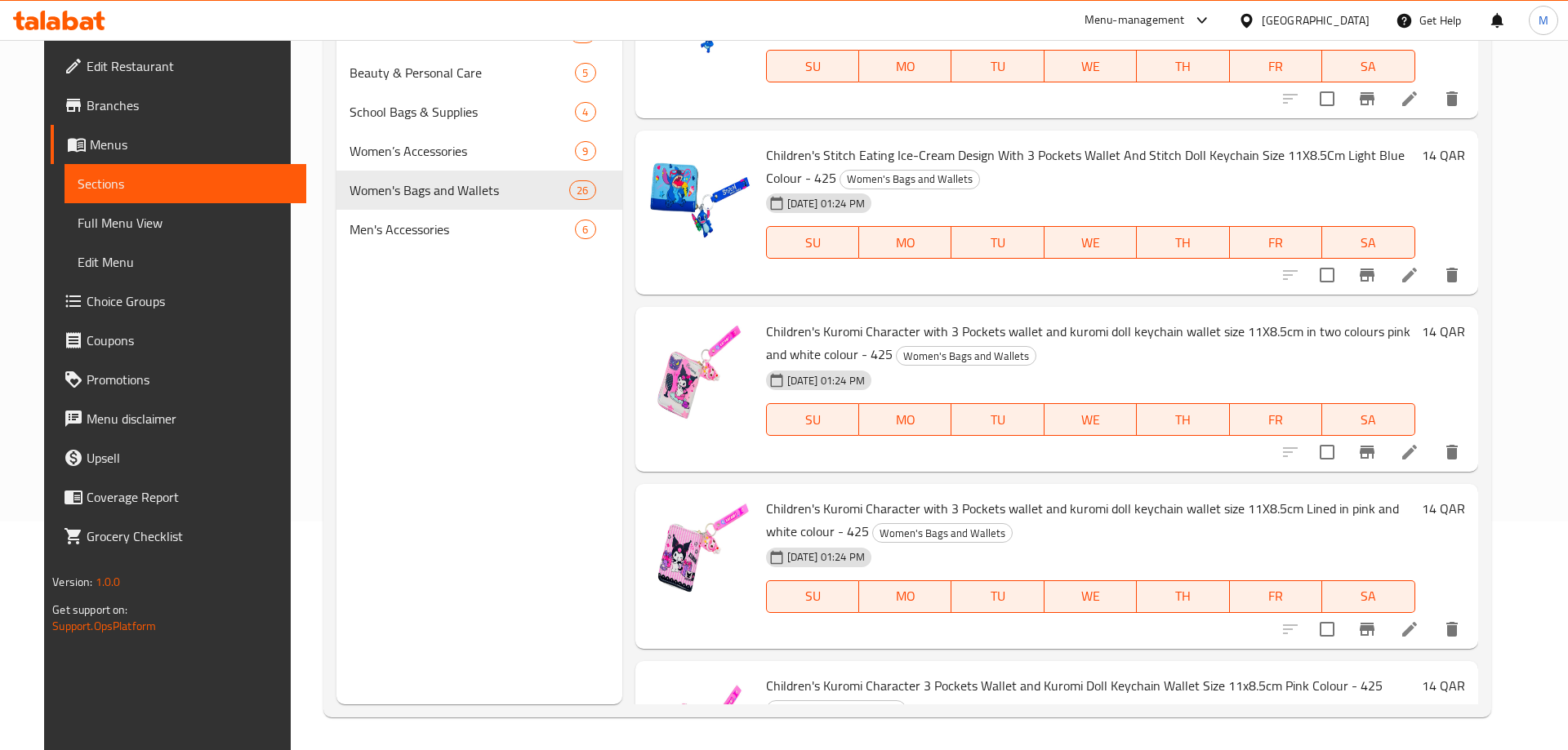
scroll to position [1772, 0]
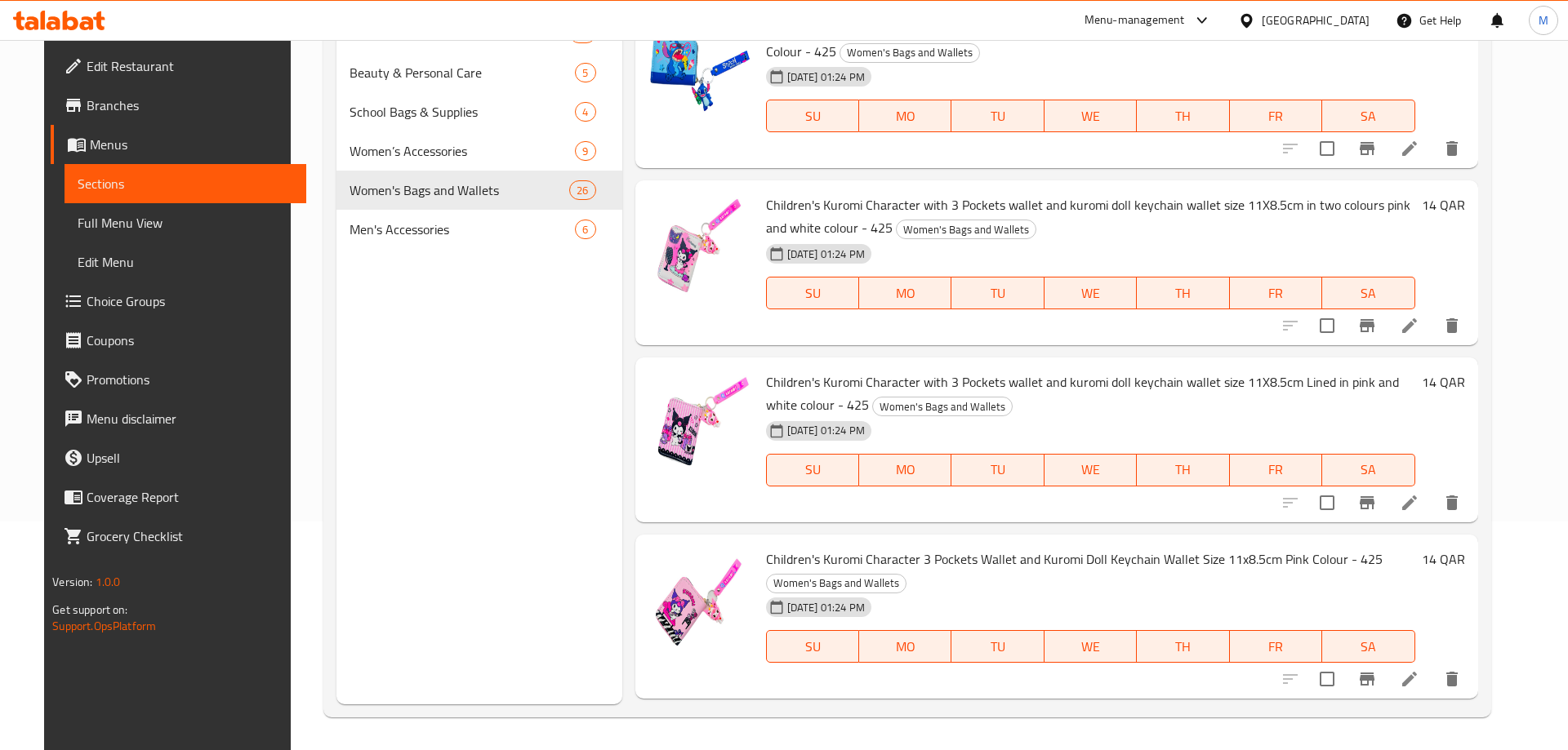
click at [1419, 320] on icon at bounding box center [1409, 326] width 20 height 20
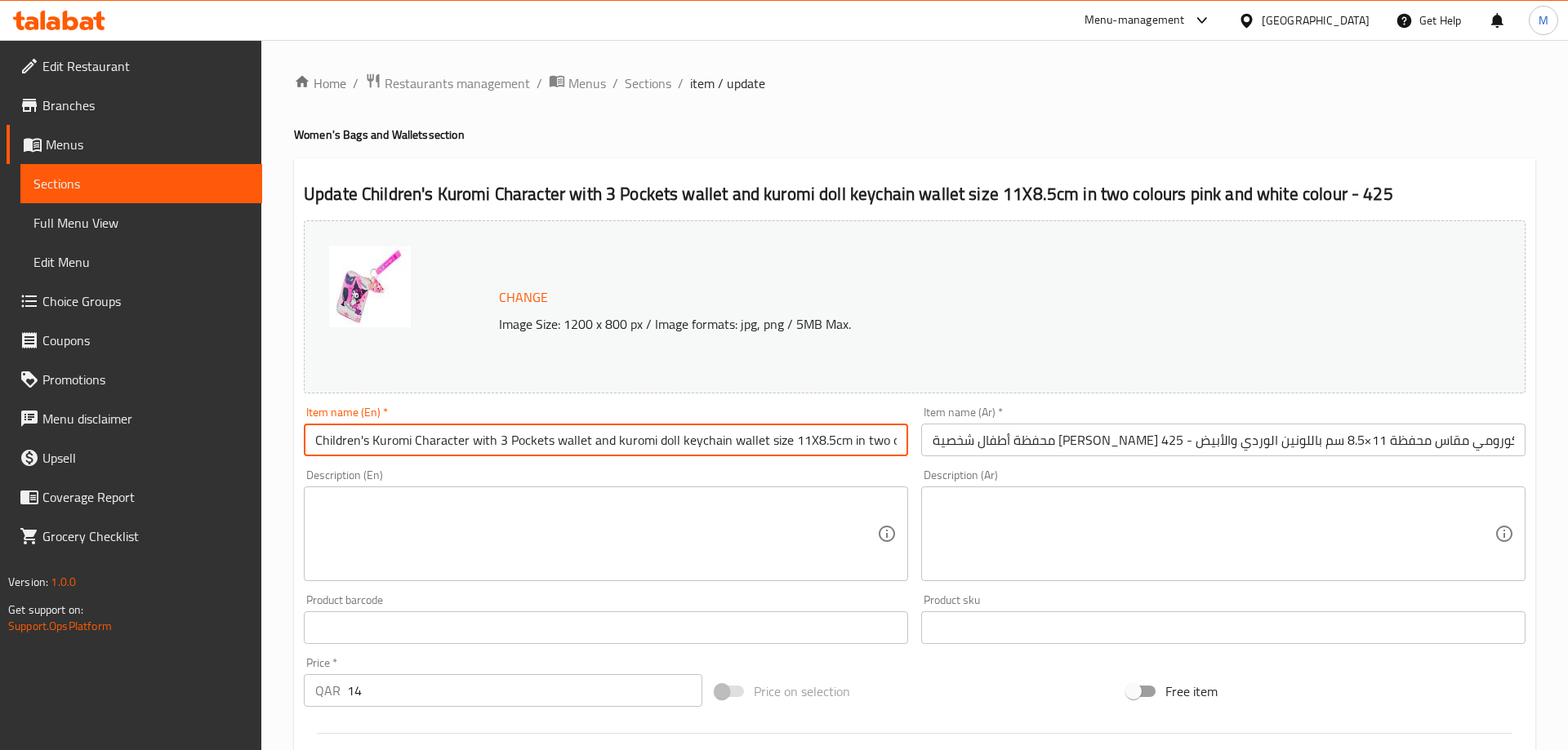
click at [416, 444] on input "Children's Kuromi Character with 3 Pockets wallet and kuromi doll keychain wall…" at bounding box center [605, 440] width 604 height 32
click at [569, 445] on input "Children's Kuromi Character with 3 Pockets wallet and kuromi doll keychain wall…" at bounding box center [605, 440] width 604 height 32
click at [741, 444] on input "Children's Kuromi Character with 3 Pockets wallet and kuromi doll keychain wall…" at bounding box center [605, 440] width 604 height 32
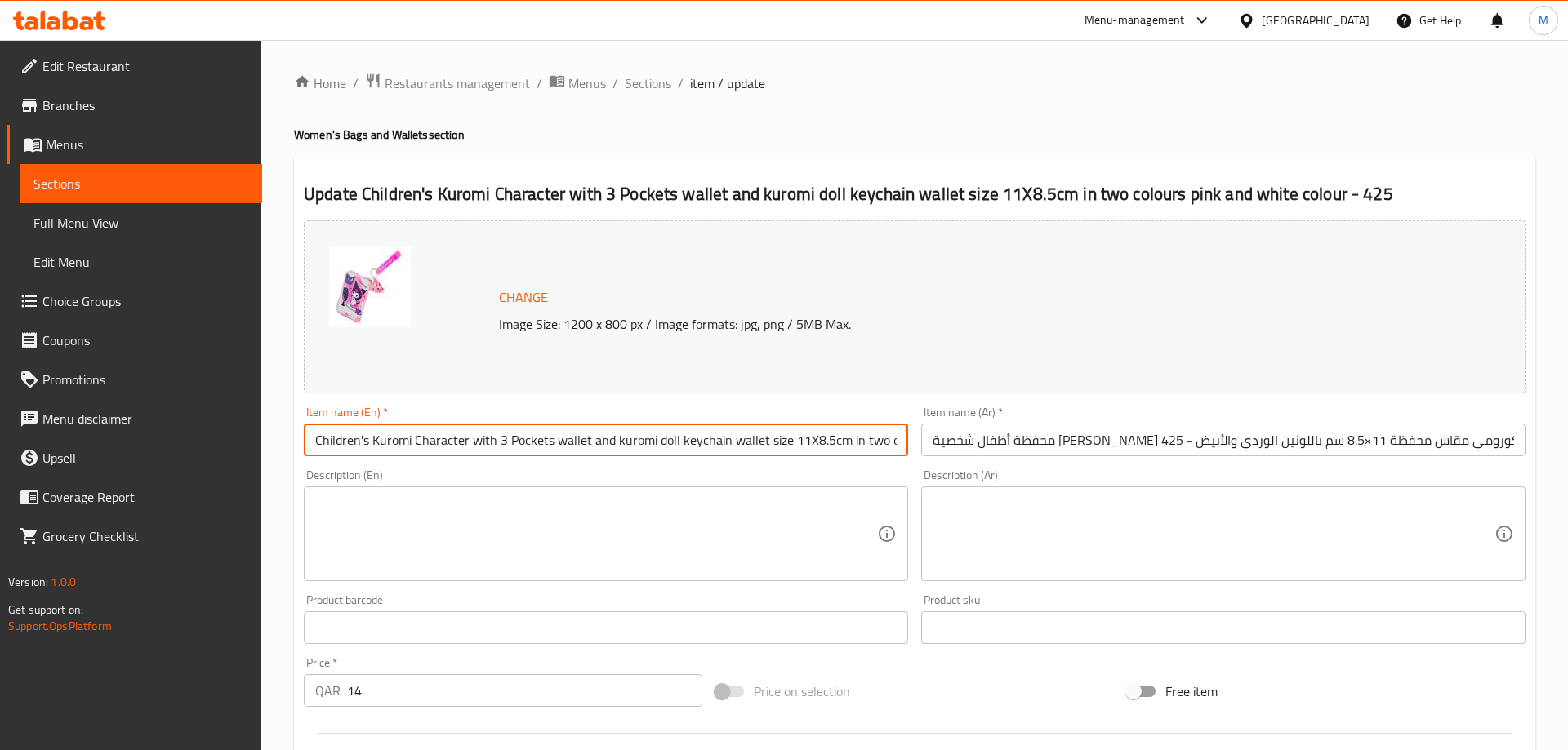
click at [741, 444] on input "Children's Kuromi Character with 3 Pockets wallet and kuromi doll keychain wall…" at bounding box center [605, 440] width 604 height 32
click at [506, 442] on input "Children's Kuromi Character with 3 Pockets wallet and kuromi doll keychain size…" at bounding box center [605, 440] width 604 height 32
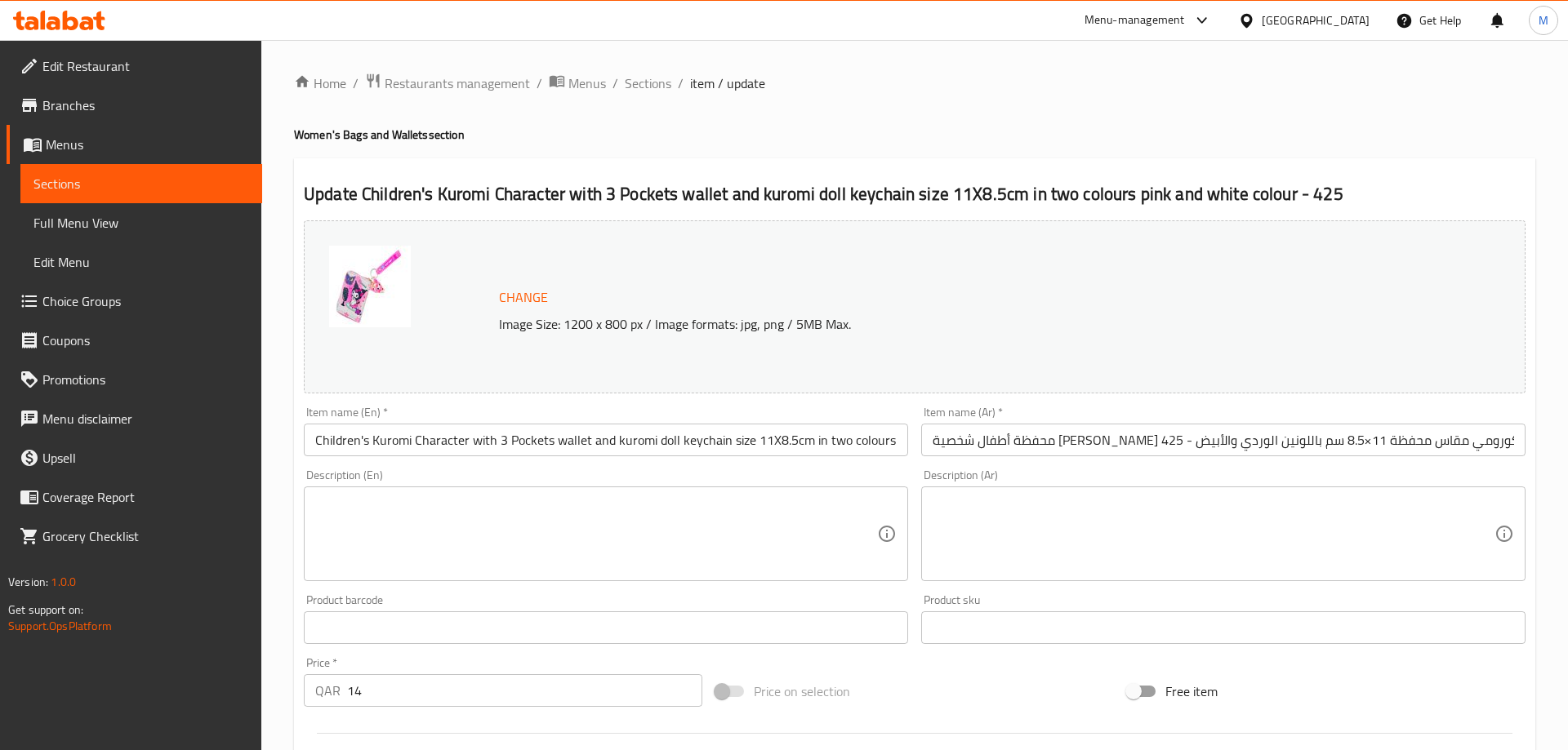
click at [901, 471] on div "Description (En) Description (En)" at bounding box center [605, 525] width 604 height 112
click at [580, 434] on input "Children's Kuromi Character with 3 Pockets wallet and kuromi doll keychain size…" at bounding box center [605, 440] width 604 height 32
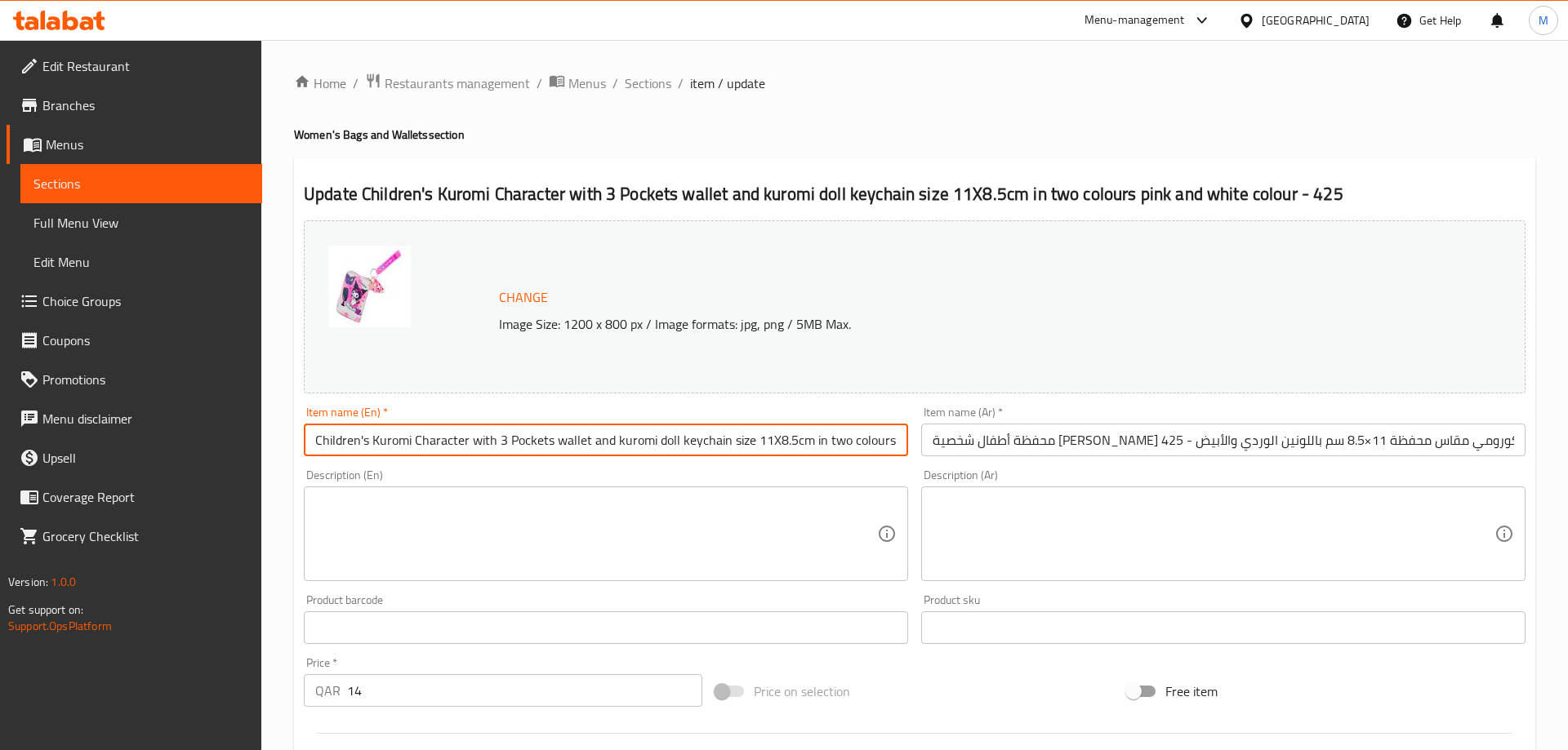
click at [580, 434] on input "Children's Kuromi Character with 3 Pockets wallet and kuromi doll keychain size…" at bounding box center [605, 440] width 604 height 32
paste input "S Kuromi Character With 3 Pockets Wallet, Kuromi Doll Keychain Size 11X8.5Cm In…"
type input "Children'S Kuromi Character With 3 Pockets Wallet, Kuromi Doll Keychain Size 11…"
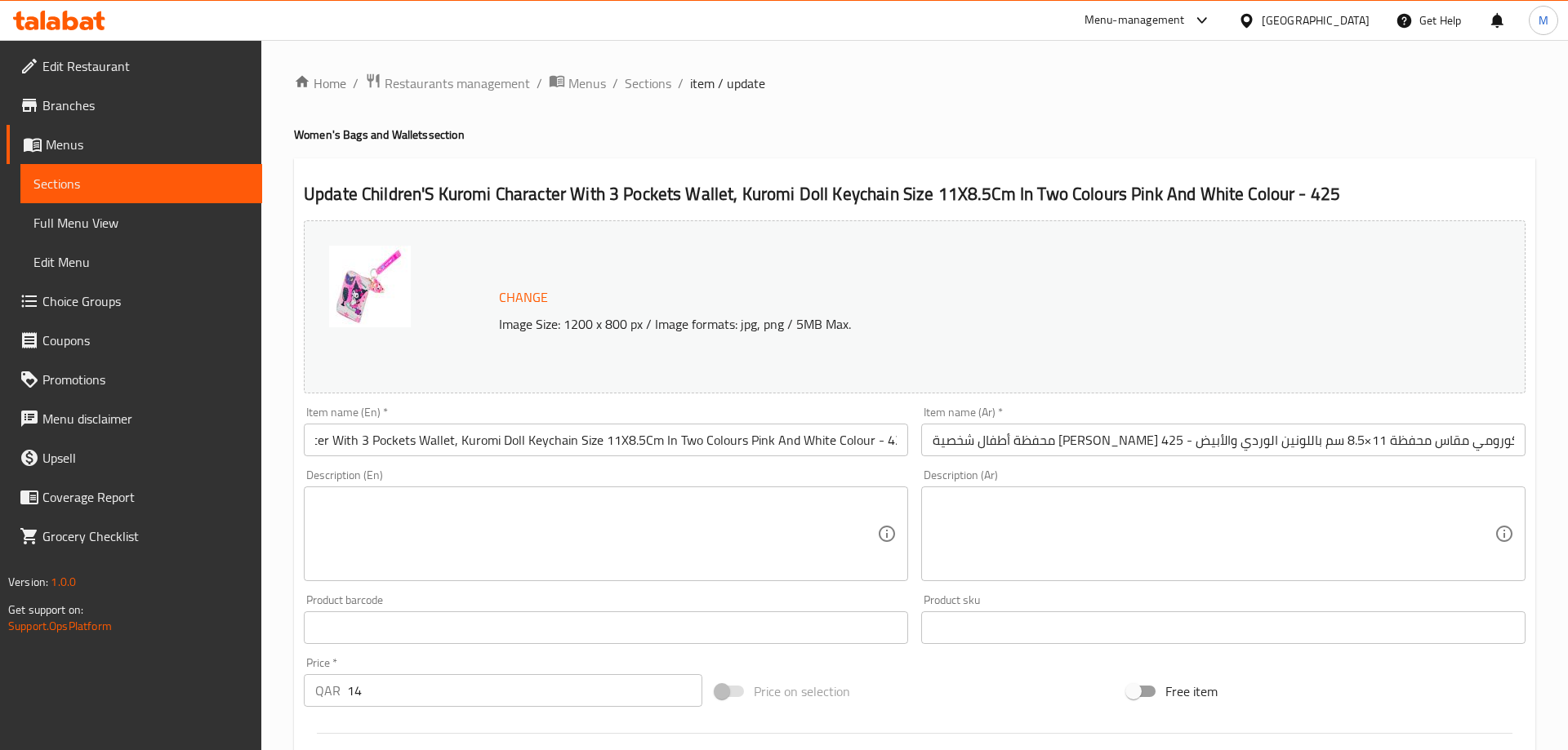
click at [1195, 448] on input "محفظة أطفال شخصية كورومي مع 3 جيوب وسلسلة مفاتيح دمية كورومي مقاس محفظة 11×8.5 …" at bounding box center [1222, 440] width 604 height 32
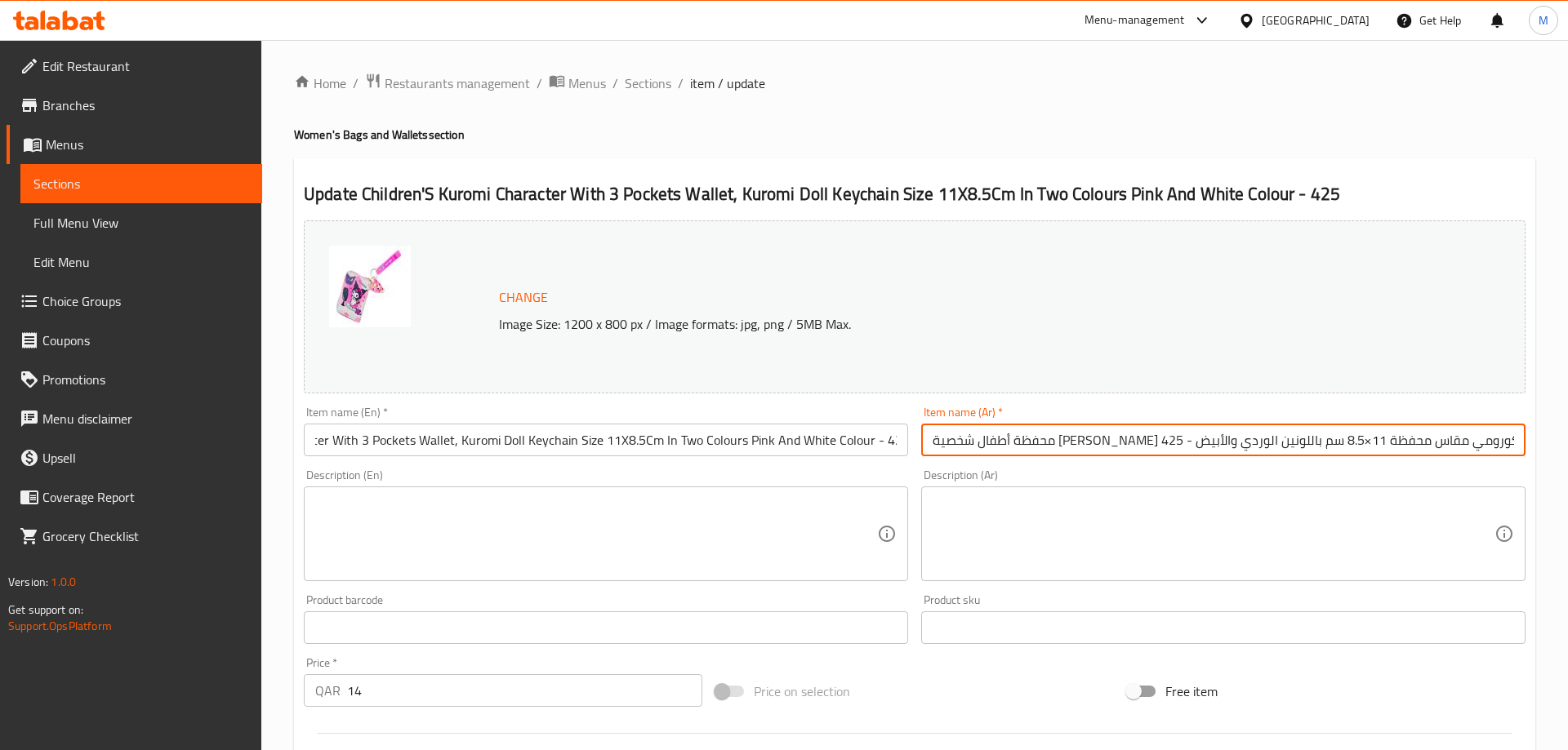
click at [1195, 448] on input "محفظة أطفال شخصية كورومي مع 3 جيوب وسلسلة مفاتيح دمية كورومي مقاس محفظة 11×8.5 …" at bounding box center [1222, 440] width 604 height 32
paste input "بثلاثة جيوب وسلسلة مفاتيح دمية كورومي مقاس 11×8.5 سم باللونين الوردي والأبيض"
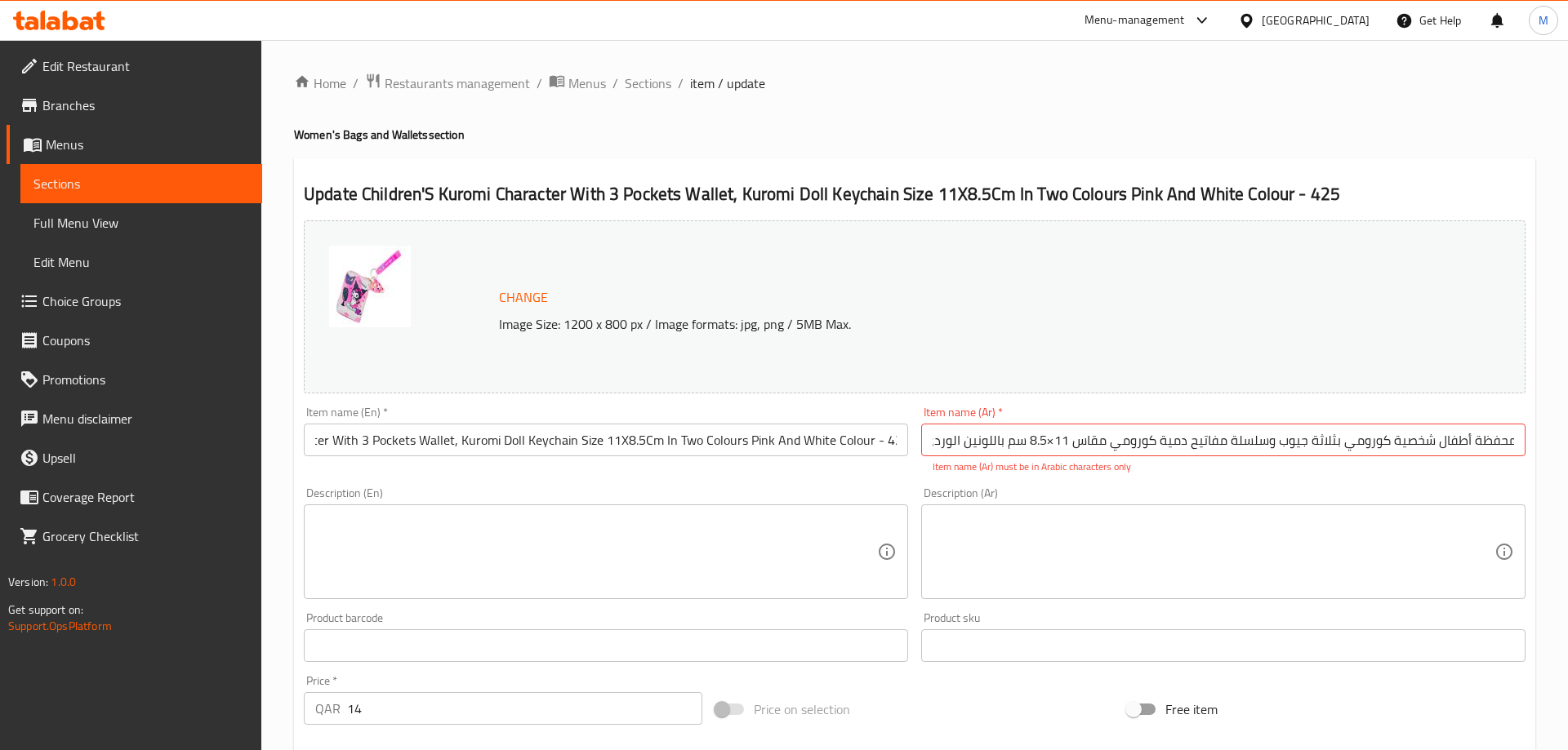
click at [1081, 469] on div "Change Image Size: 1200 x 800 px / Image formats: jpg, png / 5MB Max. Item name…" at bounding box center [914, 587] width 1235 height 745
click at [1049, 445] on input "محفظة أطفال شخصية كورومي بثلاثة جيوب وسلسلة مفاتيح دمية كورومي مقاس 11×8.5 سم ب…" at bounding box center [1222, 440] width 604 height 32
drag, startPoint x: 1313, startPoint y: 440, endPoint x: 1470, endPoint y: 466, distance: 159.1
click at [1526, 449] on input "محفظة أطفال شخصية كورومي بثلاثة جيوب وسلسلة مفاتيح دمية كورومي مقاس 11*8.5 سم ب…" at bounding box center [1222, 440] width 604 height 32
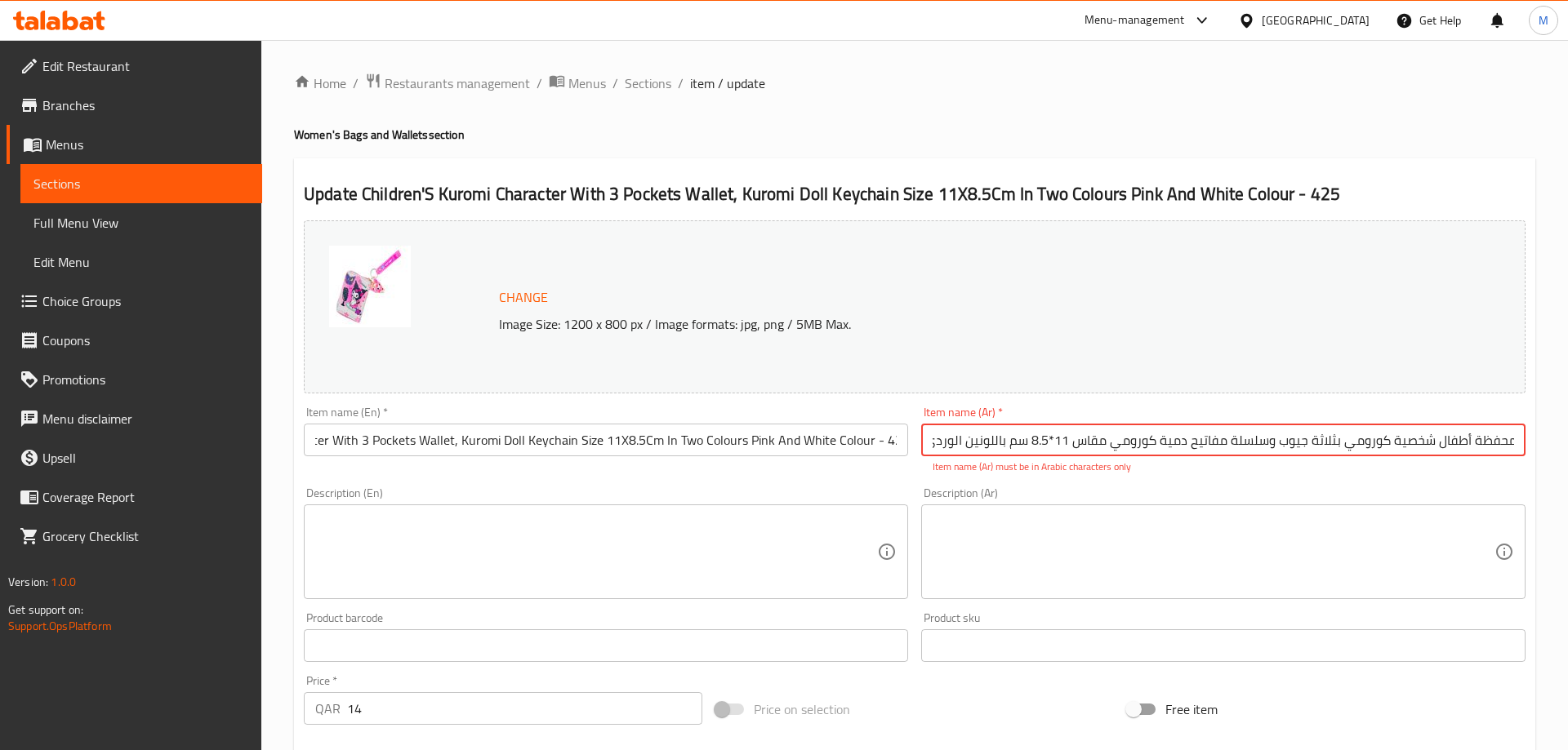
type input "محفظة أطفال شخصية كورومي بثلاثة جيوب وسلسلة مفاتيح دمية كورومي مقاس 11*8.5 سم ب…"
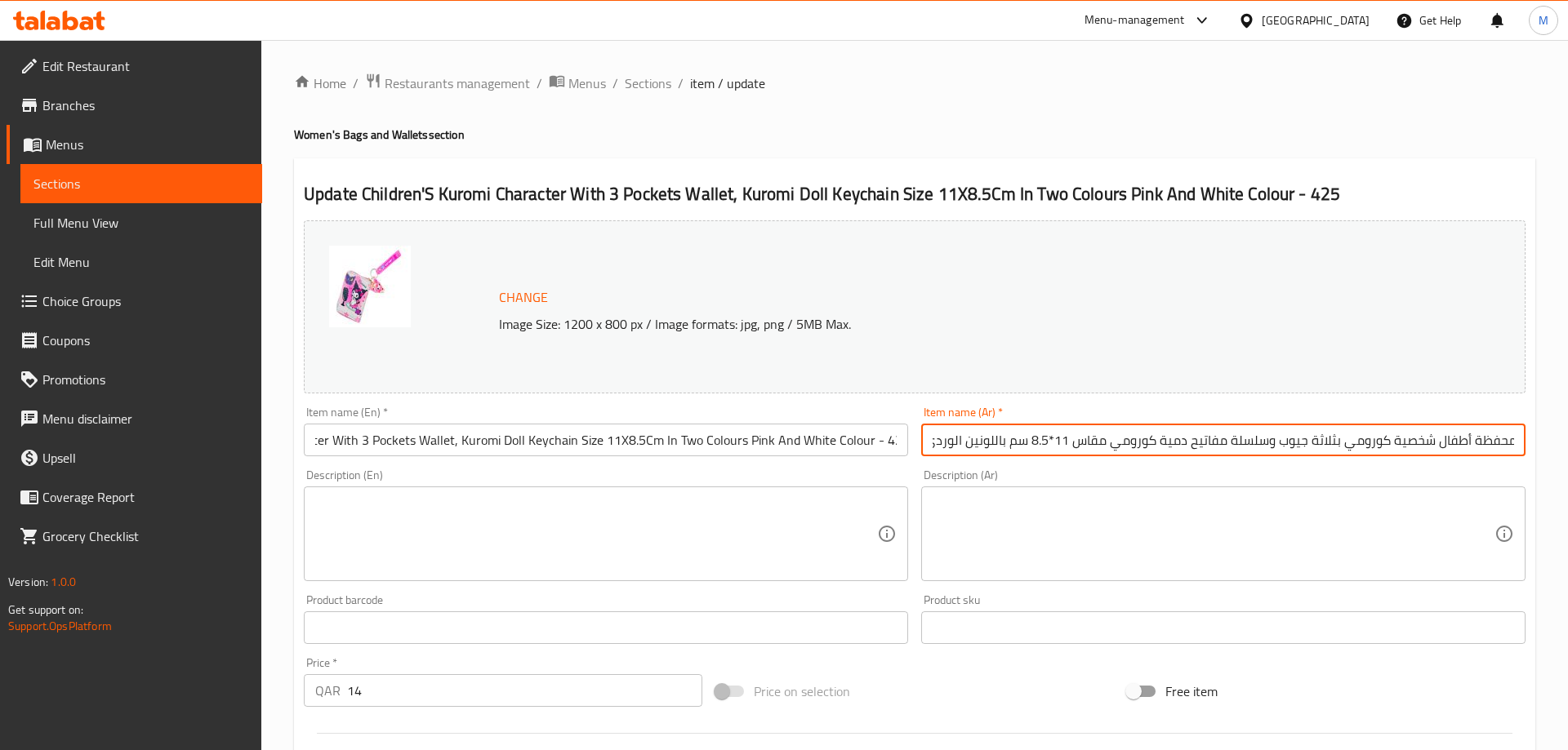
scroll to position [0, 0]
drag, startPoint x: 1347, startPoint y: 439, endPoint x: 907, endPoint y: 437, distance: 440.0
click at [921, 437] on input "محفظة أطفال شخصية كورومي بثلاثة جيوب وسلسلة مفاتيح دمية كورومي مقاس 11*8.5 سم ب…" at bounding box center [1222, 440] width 604 height 32
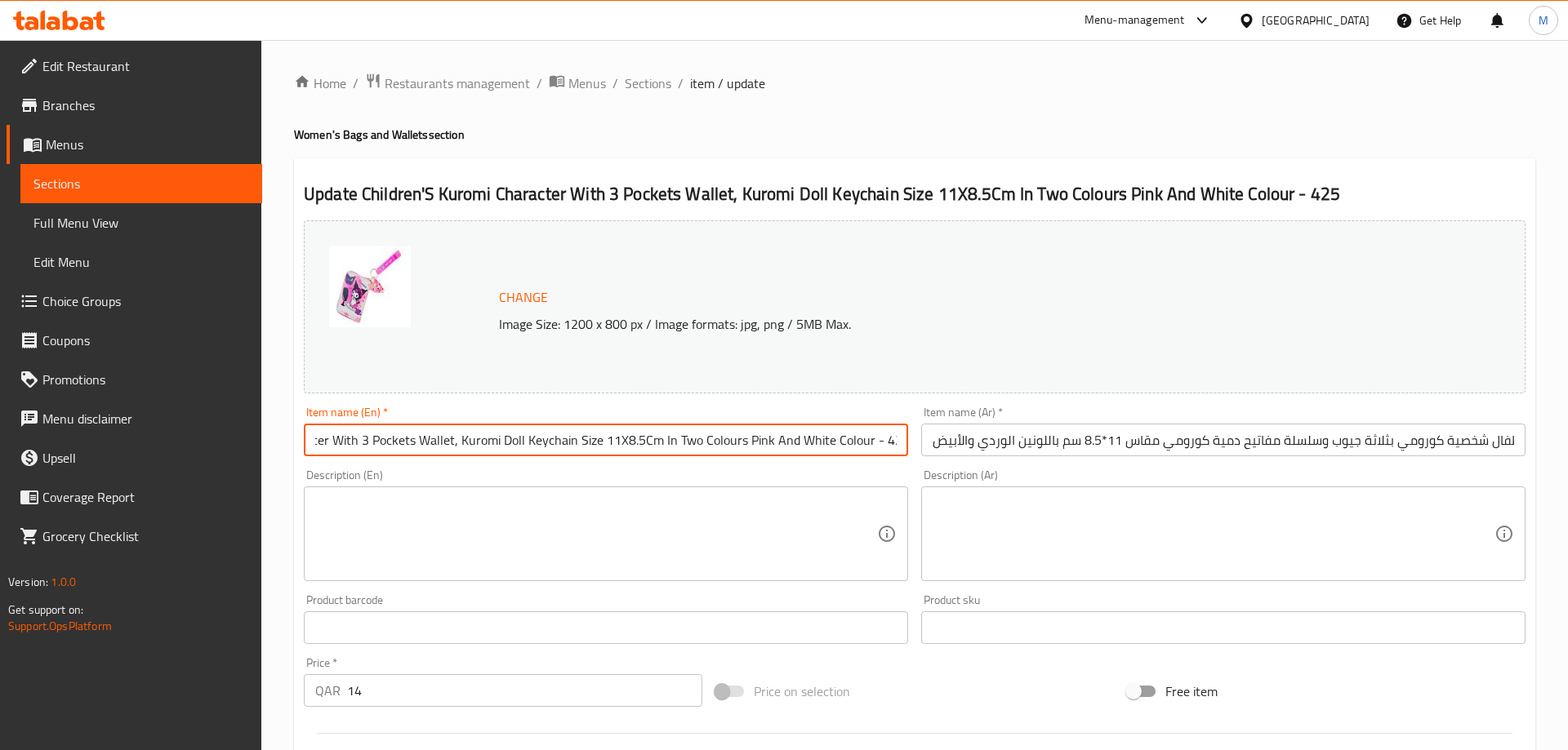
click at [841, 440] on input "Children'S Kuromi Character With 3 Pockets Wallet, Kuromi Doll Keychain Size 11…" at bounding box center [605, 440] width 604 height 32
drag, startPoint x: 741, startPoint y: 441, endPoint x: 911, endPoint y: 458, distance: 170.8
click at [908, 457] on input "Children'S Kuromi Character With 3 Pockets Wallet, Kuromi Doll Keychain Size 11…" at bounding box center [605, 440] width 604 height 32
click at [859, 465] on div "Description (En) Description (En)" at bounding box center [606, 525] width 617 height 125
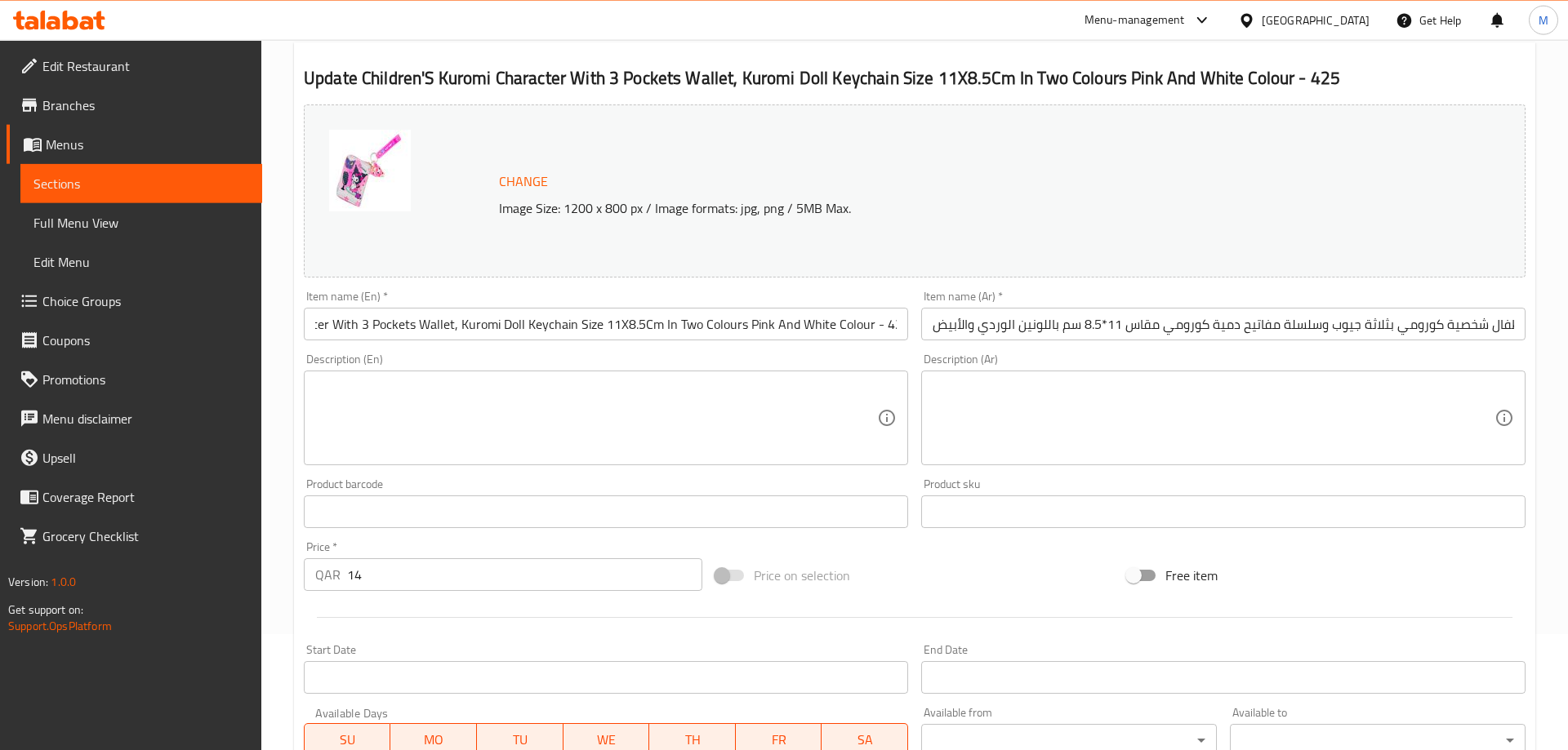
scroll to position [333, 0]
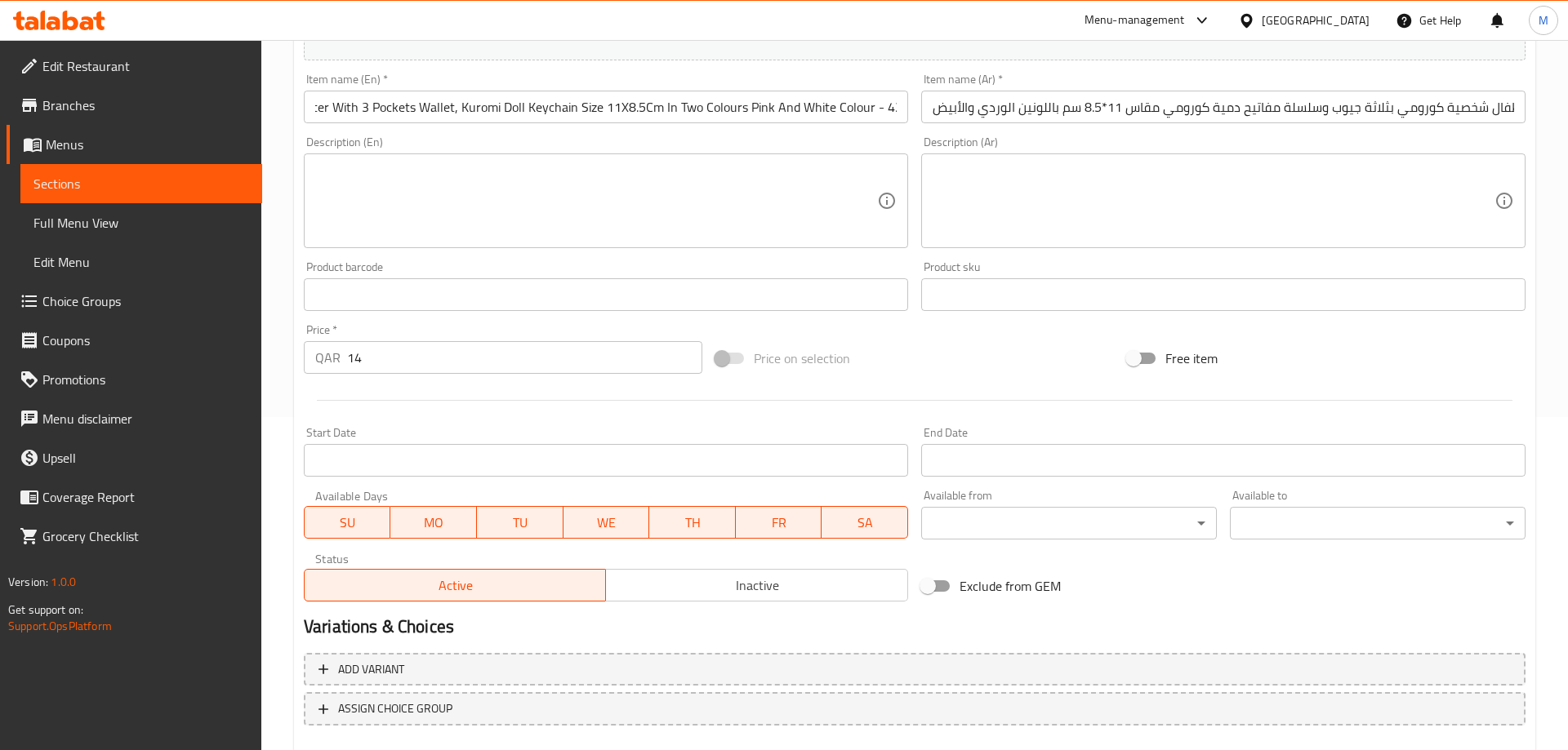
click at [805, 490] on div "Available Days SU MO TU WE TH FR SA" at bounding box center [606, 514] width 617 height 63
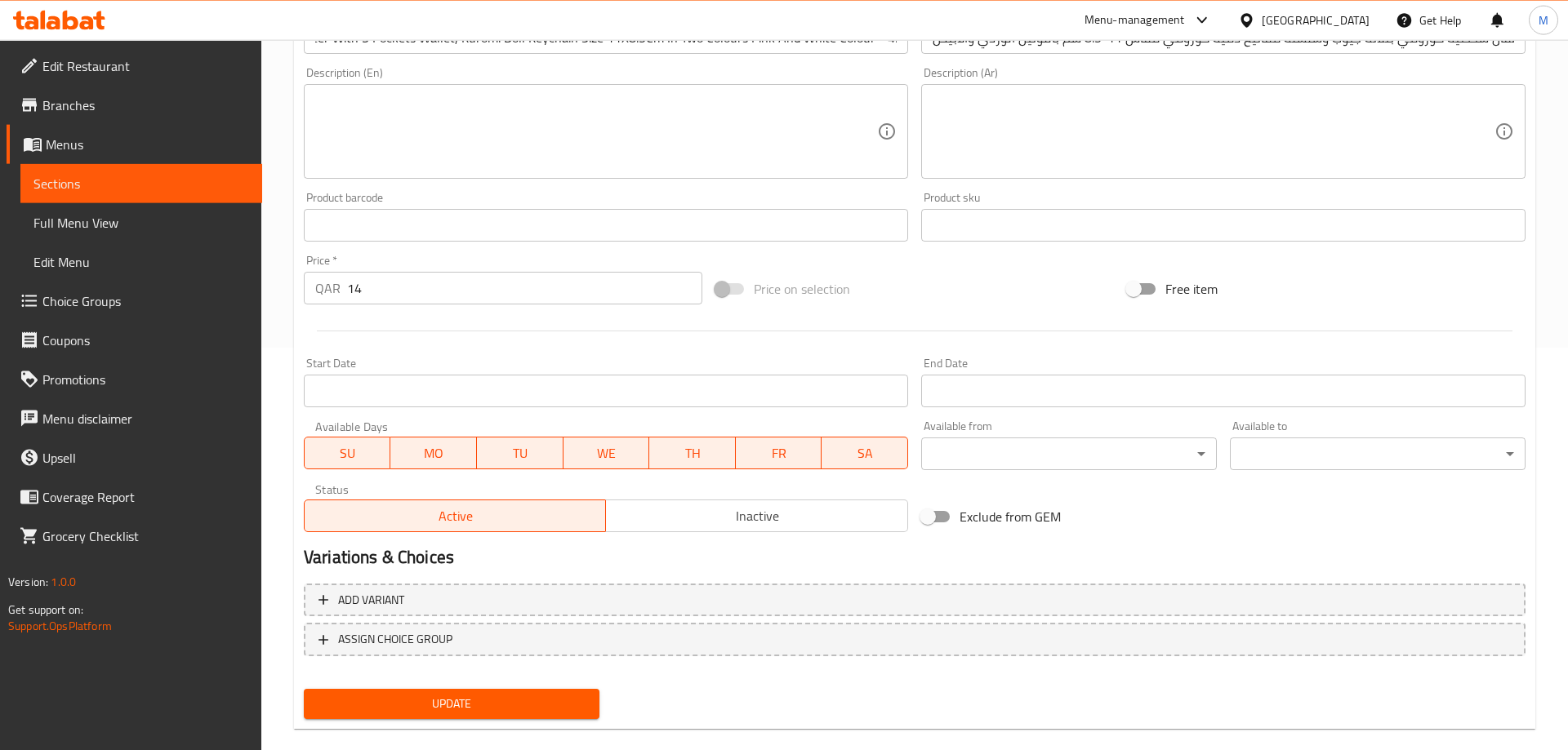
scroll to position [428, 0]
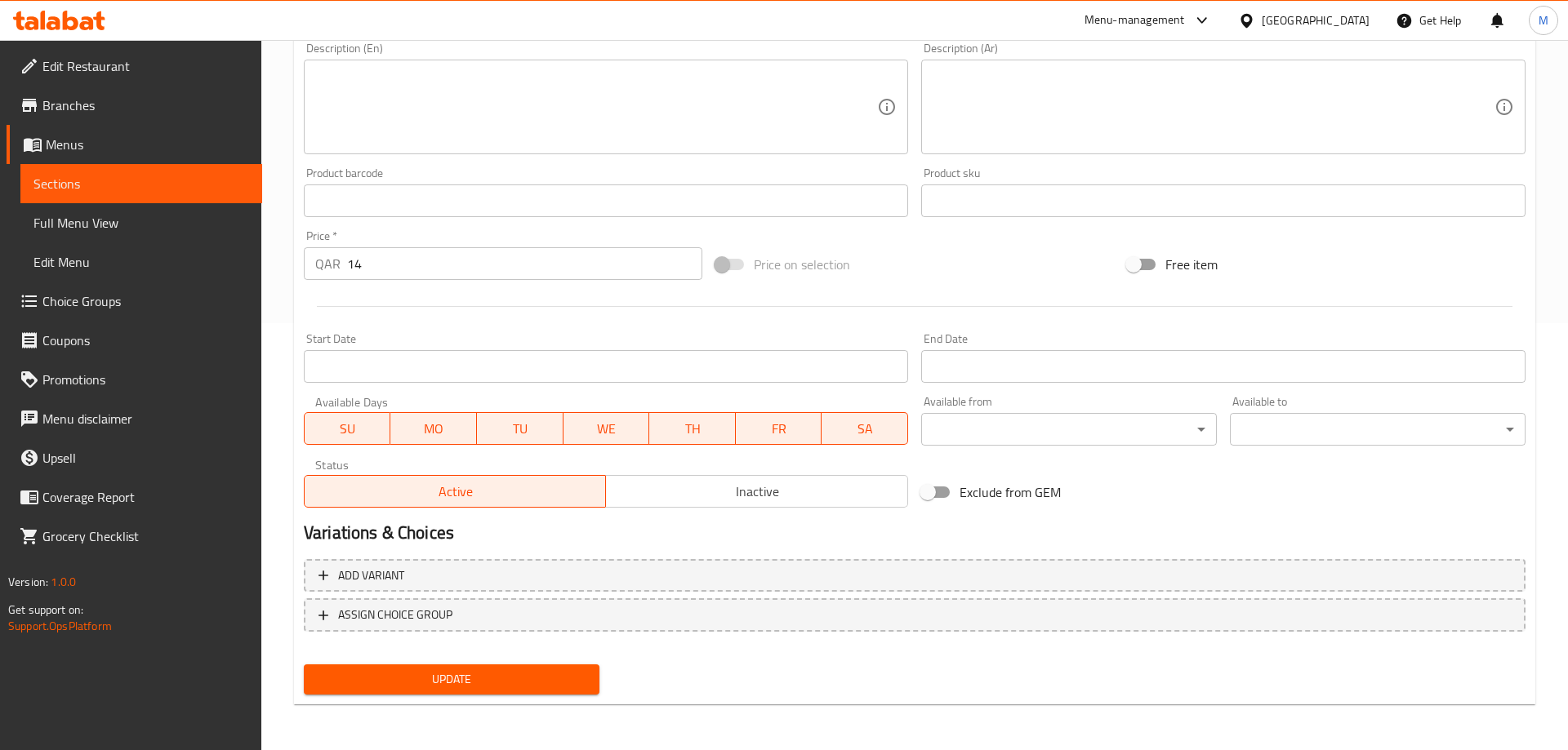
click at [422, 665] on button "Update" at bounding box center [450, 679] width 295 height 30
click at [793, 524] on h2 "Variations & Choices" at bounding box center [914, 532] width 1221 height 24
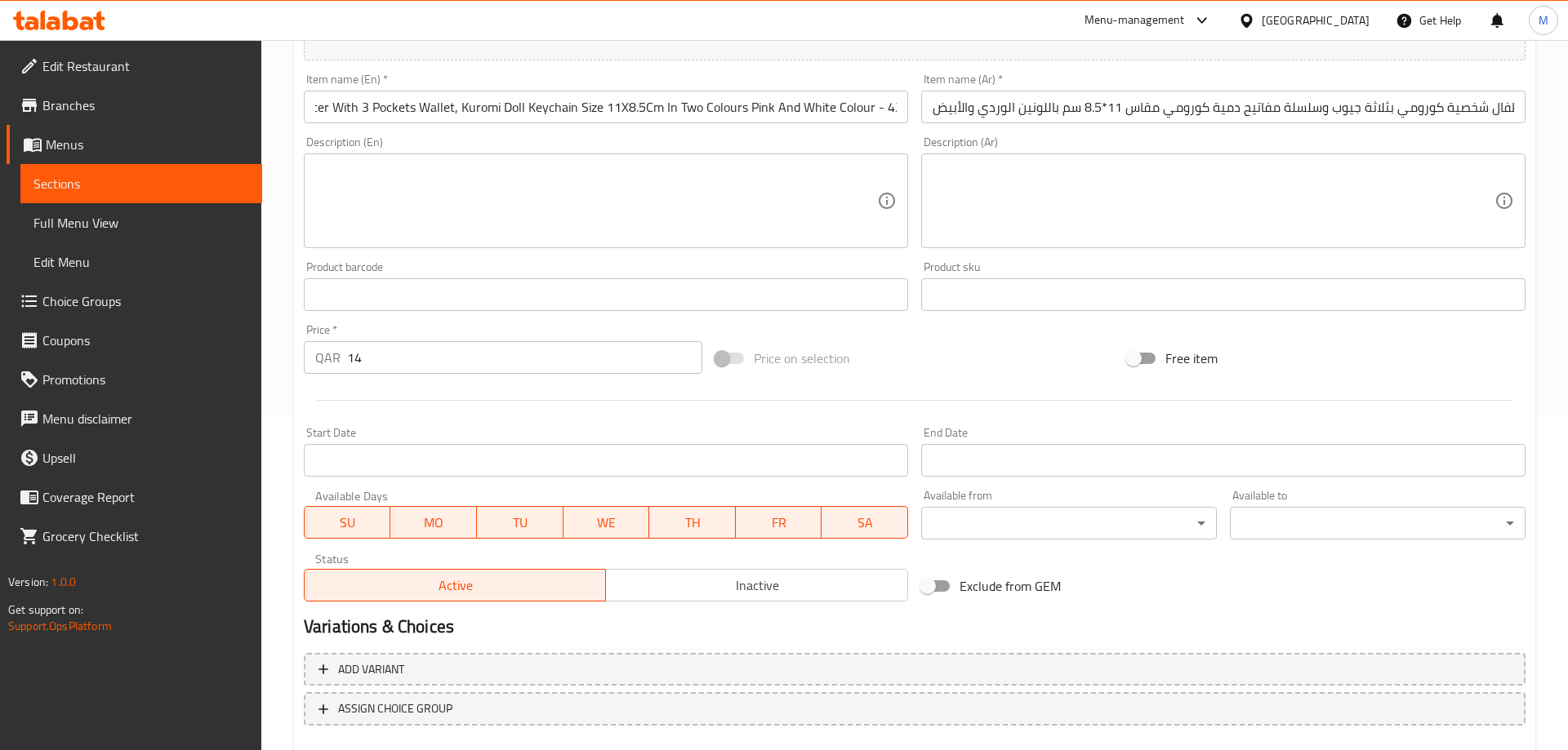
scroll to position [0, 0]
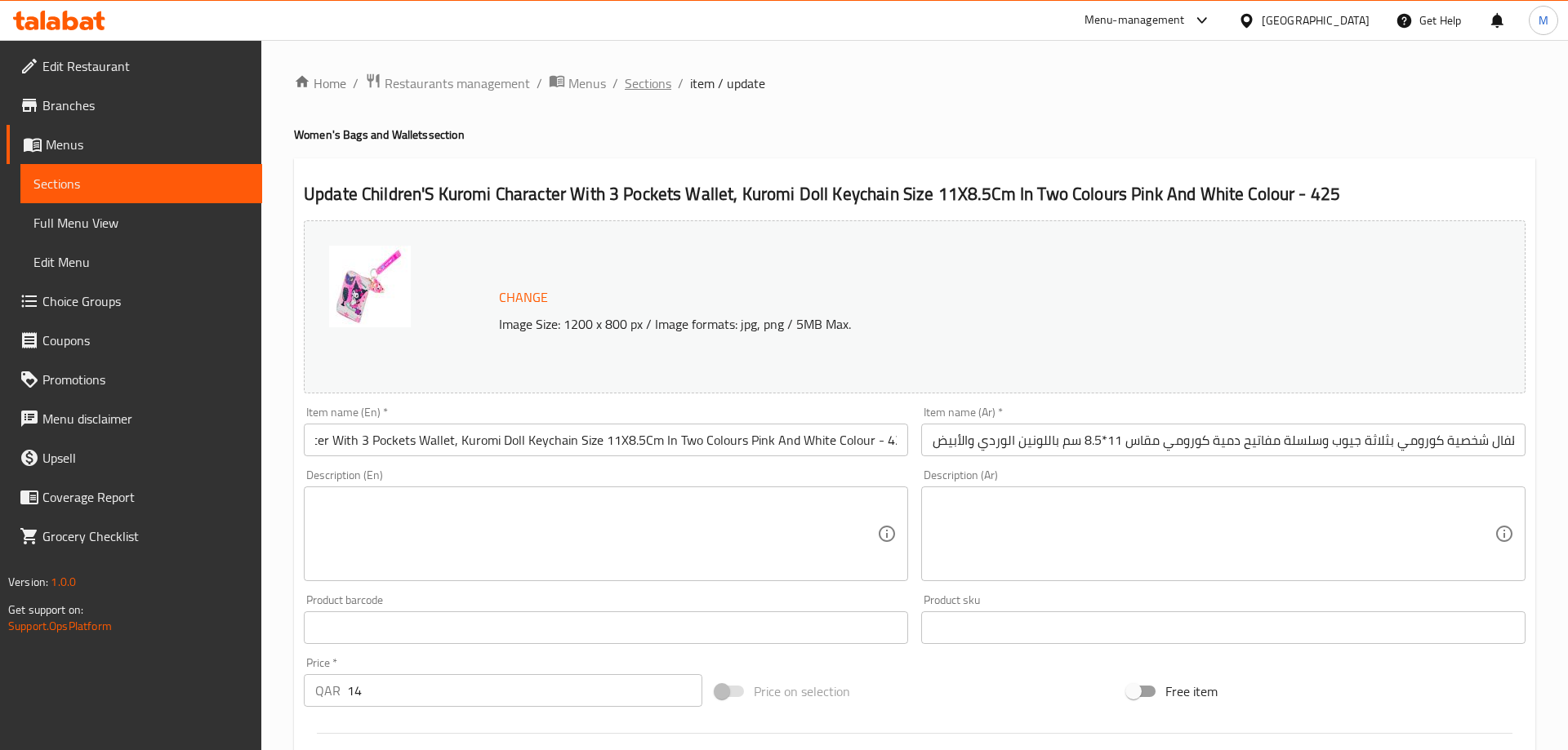
click at [655, 87] on span "Sections" at bounding box center [648, 83] width 47 height 20
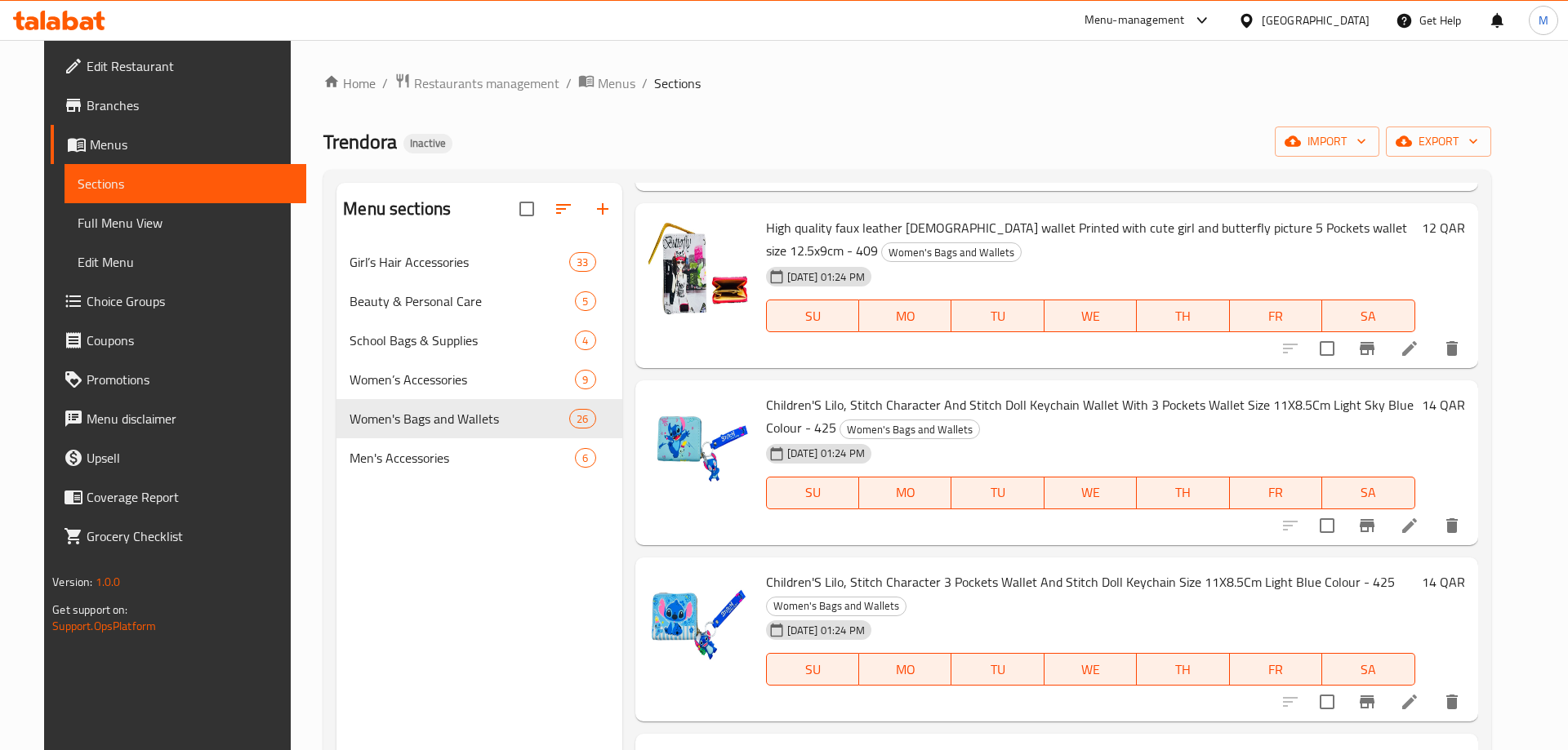
scroll to position [1019, 0]
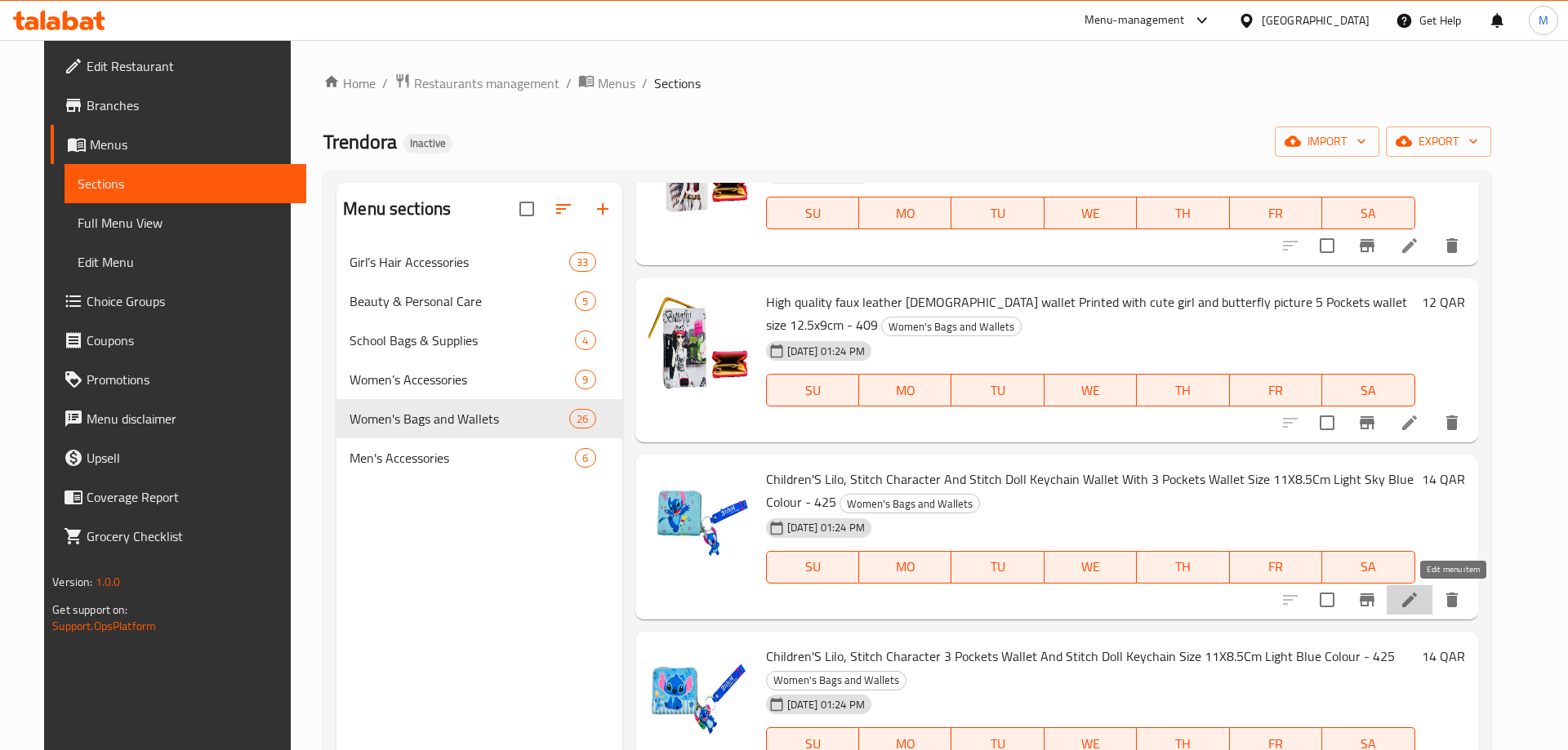
click at [1419, 604] on icon at bounding box center [1409, 600] width 20 height 20
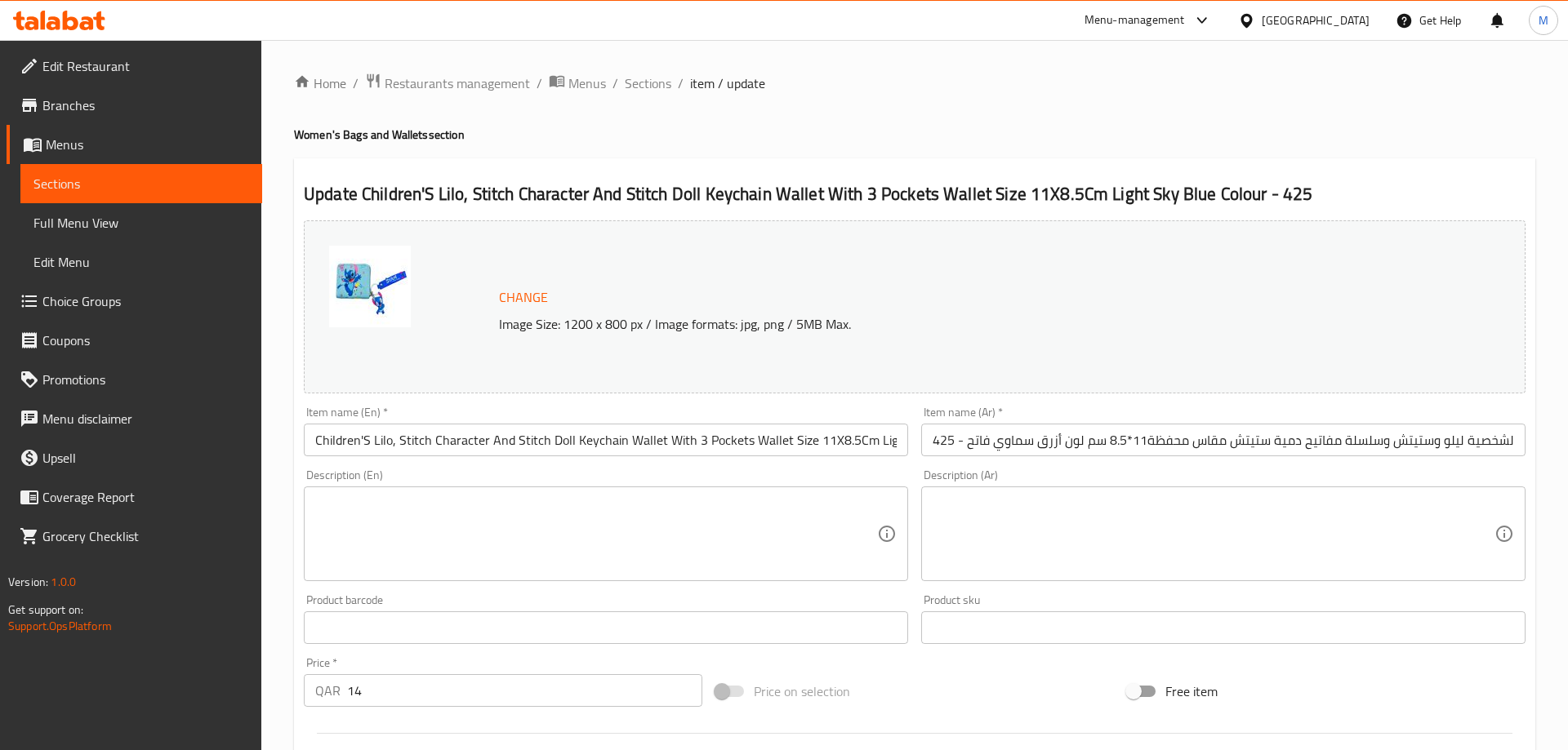
click at [367, 441] on input "Children'S Lilo, Stitch Character And Stitch Doll Keychain Wallet With 3 Pocket…" at bounding box center [605, 440] width 604 height 32
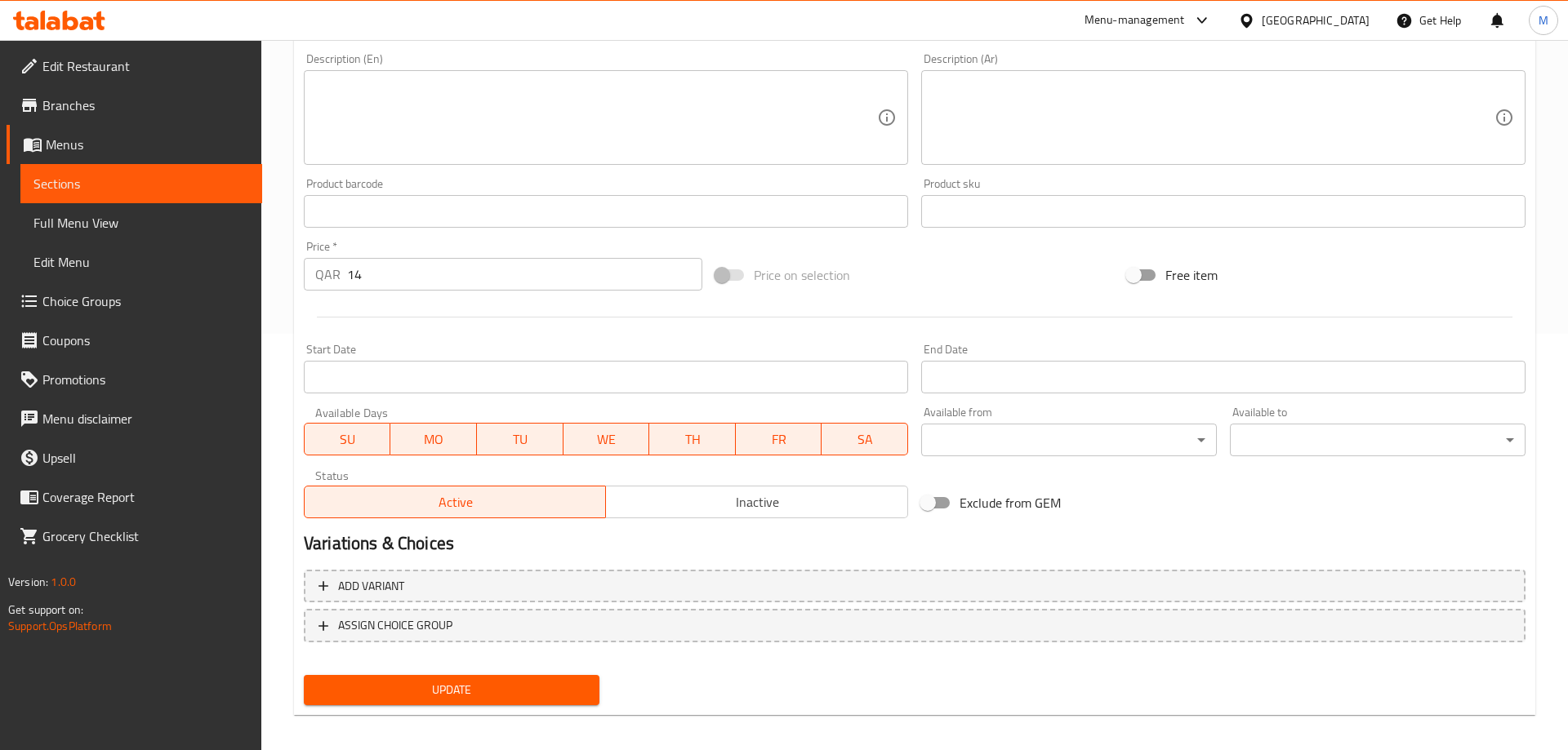
scroll to position [428, 0]
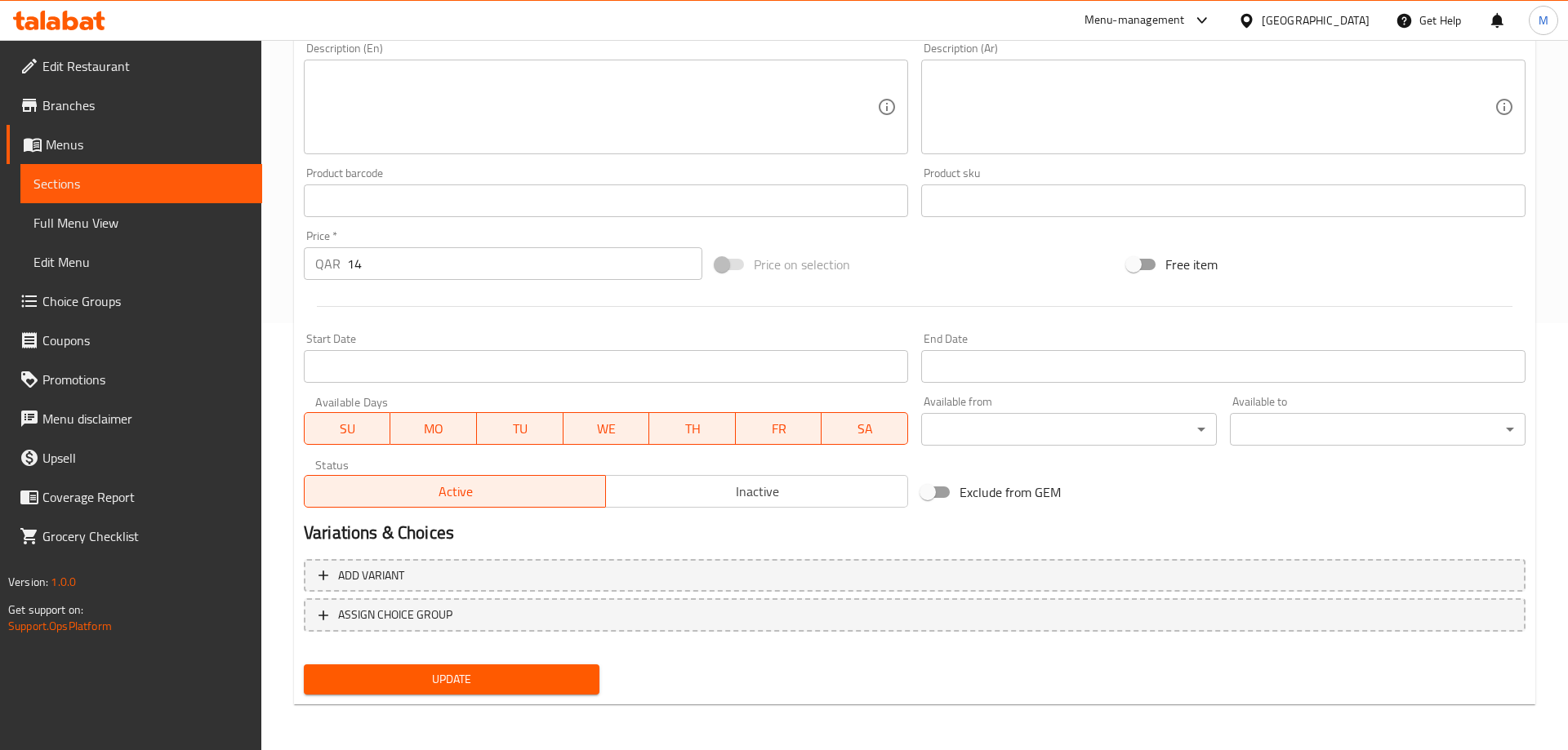
type input "Children's Lilo, Stitch Character And Stitch Doll Keychain Wallet With 3 Pocket…"
click at [500, 679] on span "Update" at bounding box center [451, 680] width 269 height 21
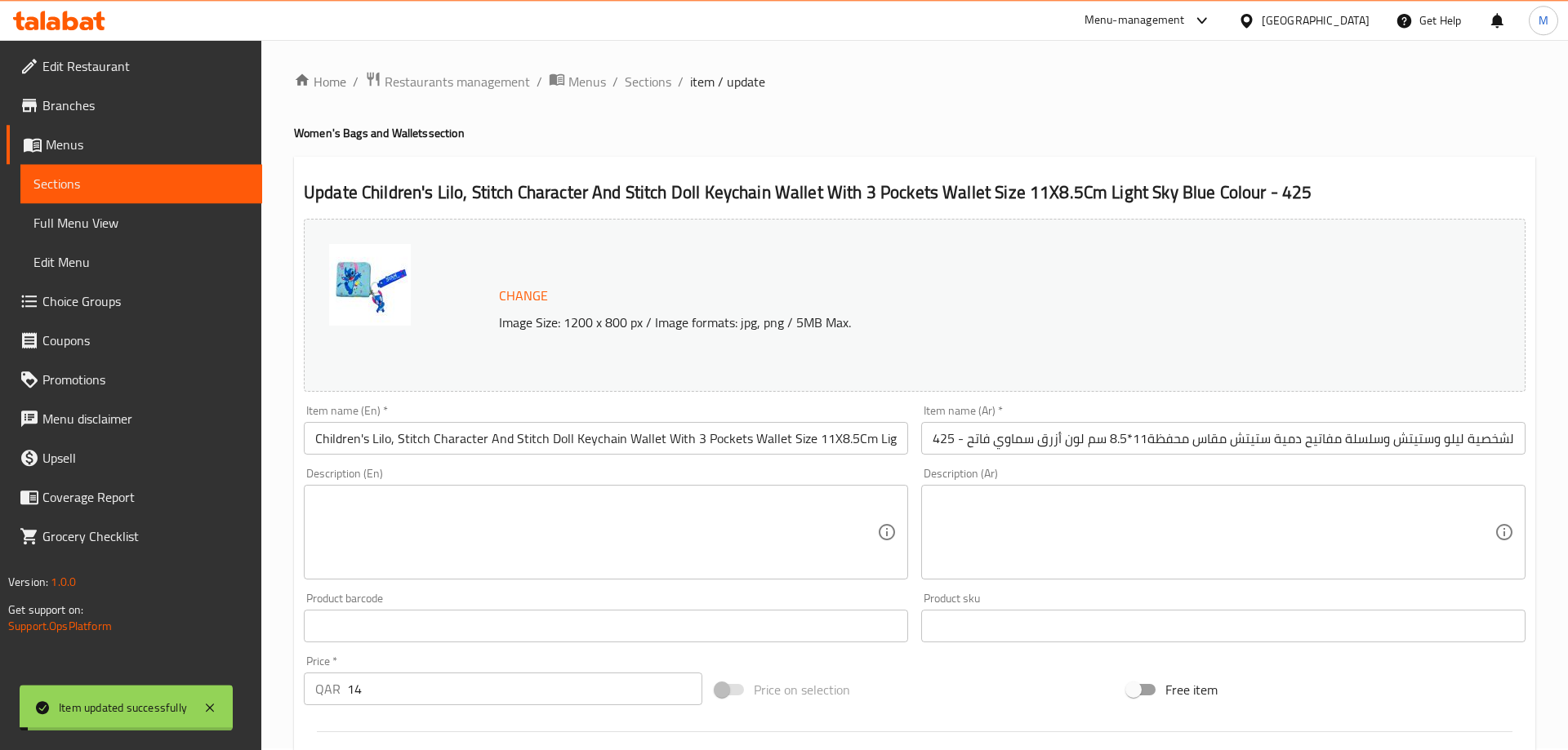
scroll to position [0, 0]
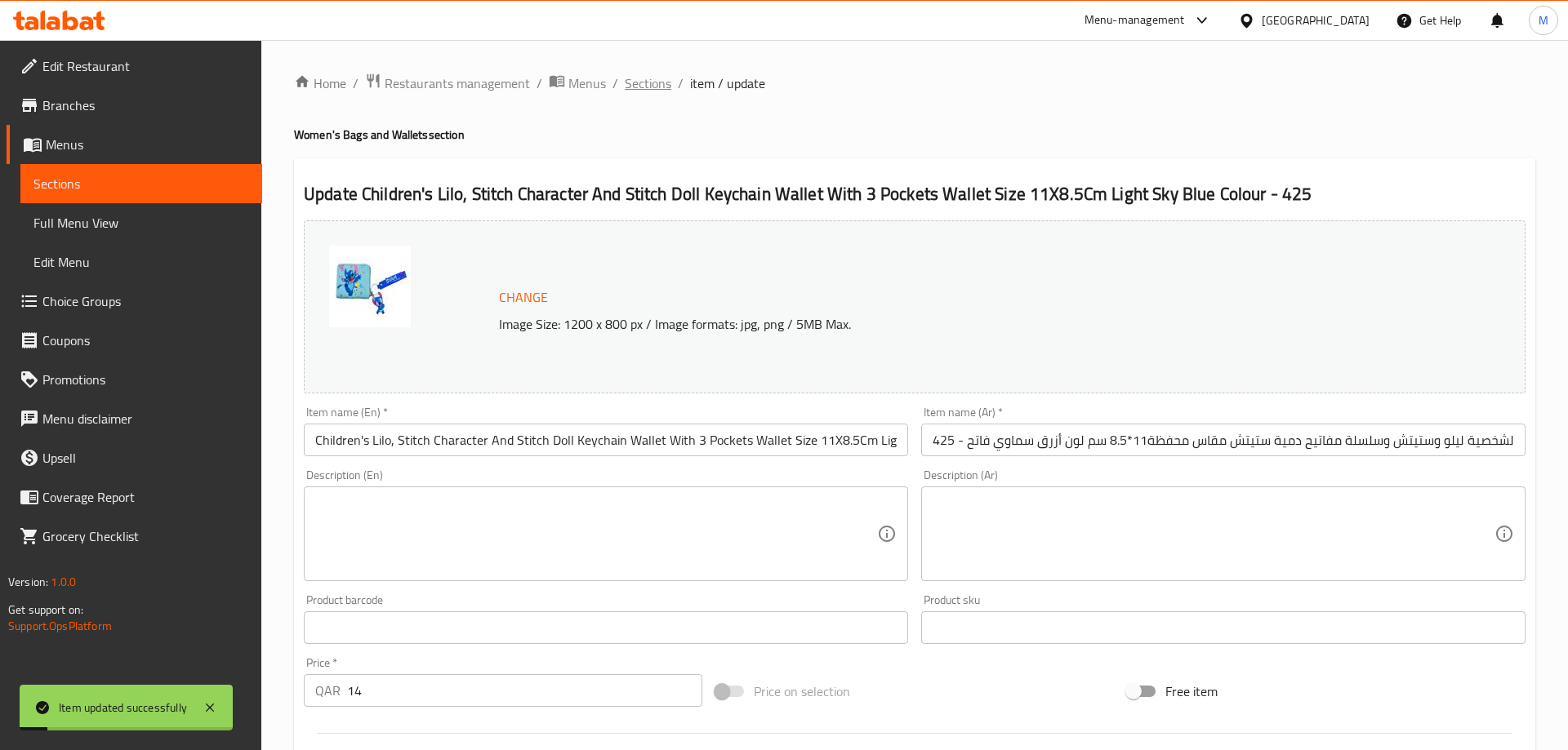
click at [663, 81] on span "Sections" at bounding box center [648, 83] width 47 height 20
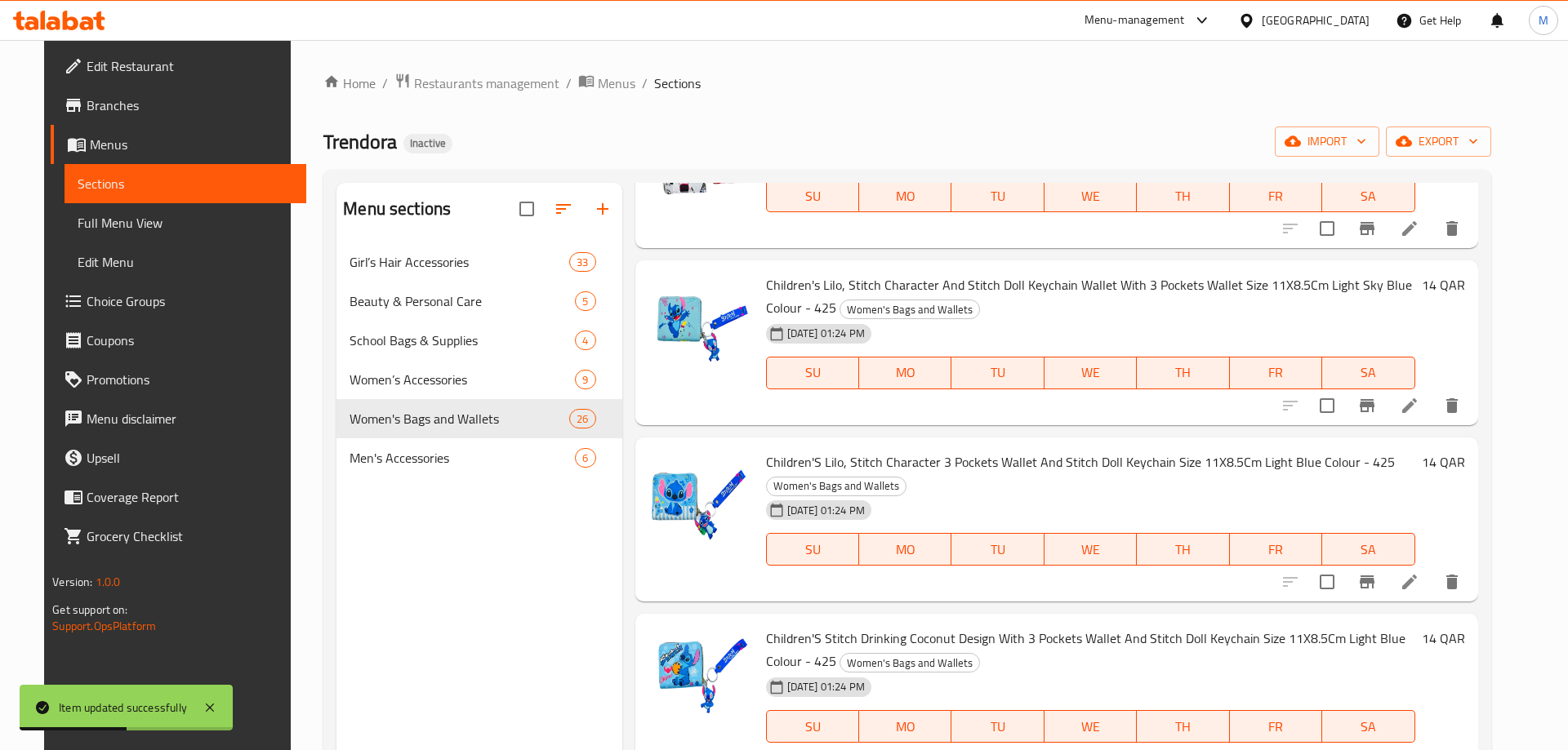
scroll to position [1273, 0]
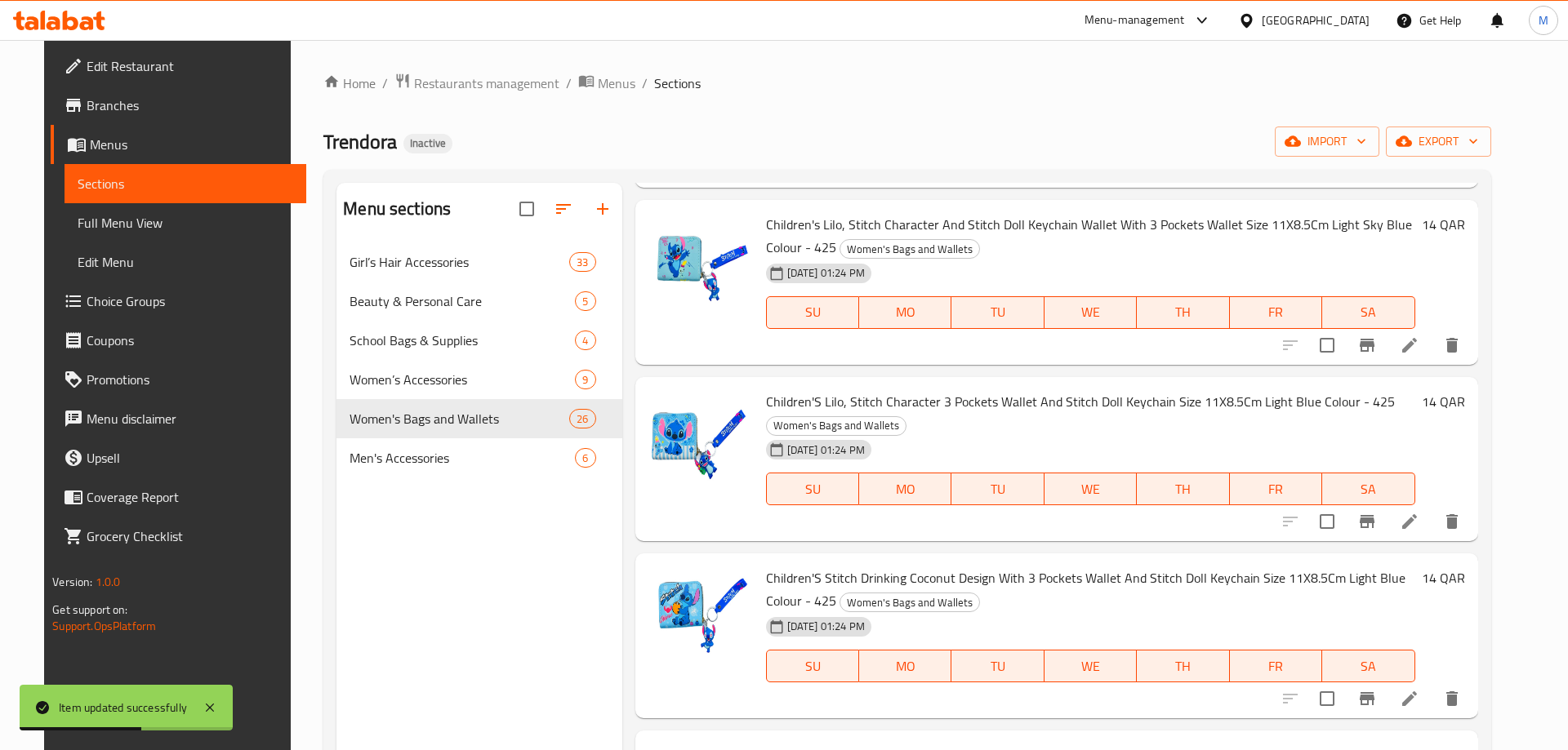
click at [1433, 524] on li at bounding box center [1409, 522] width 46 height 30
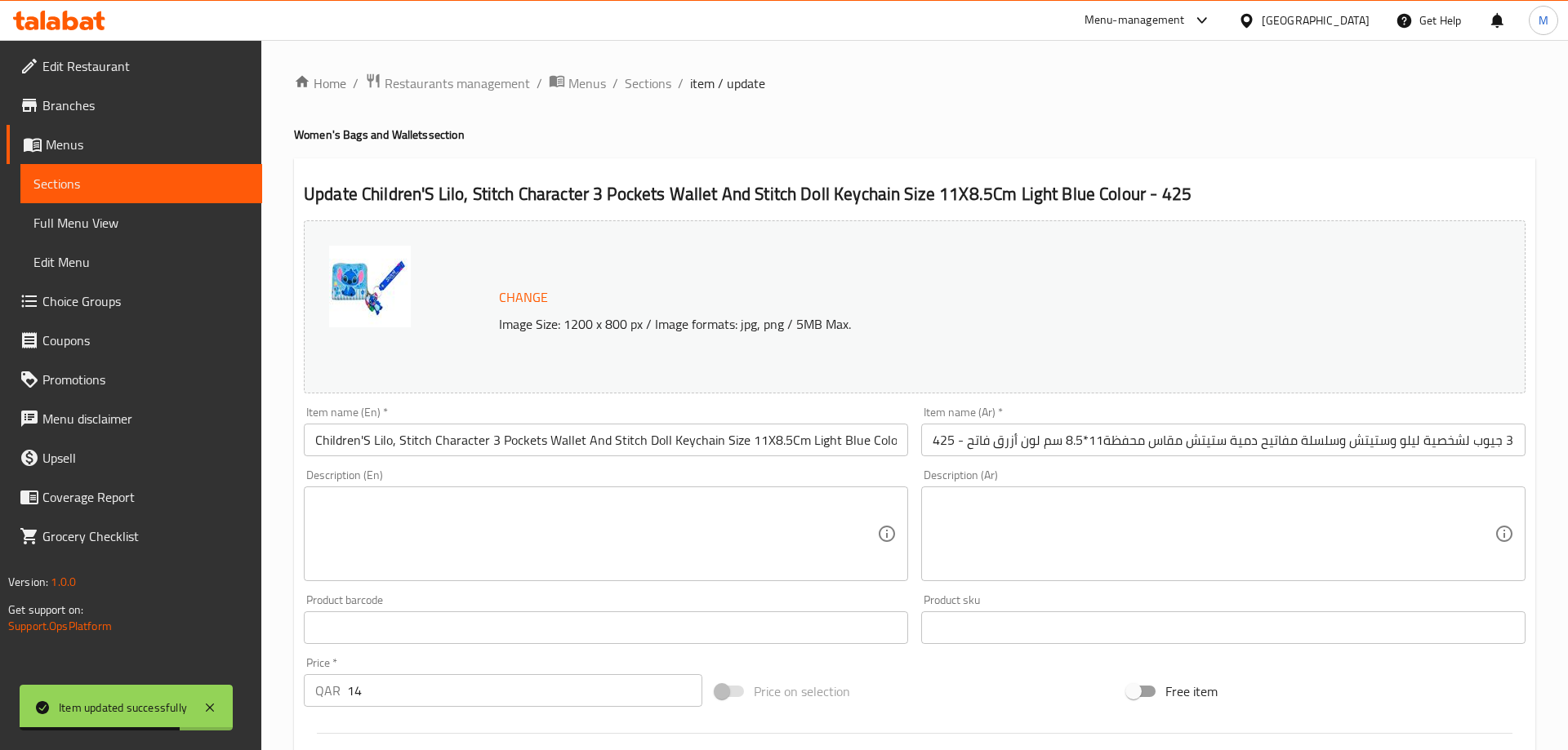
click at [369, 443] on input "Children'S Lilo, Stitch Character 3 Pockets Wallet And Stitch Doll Keychain Siz…" at bounding box center [605, 440] width 604 height 32
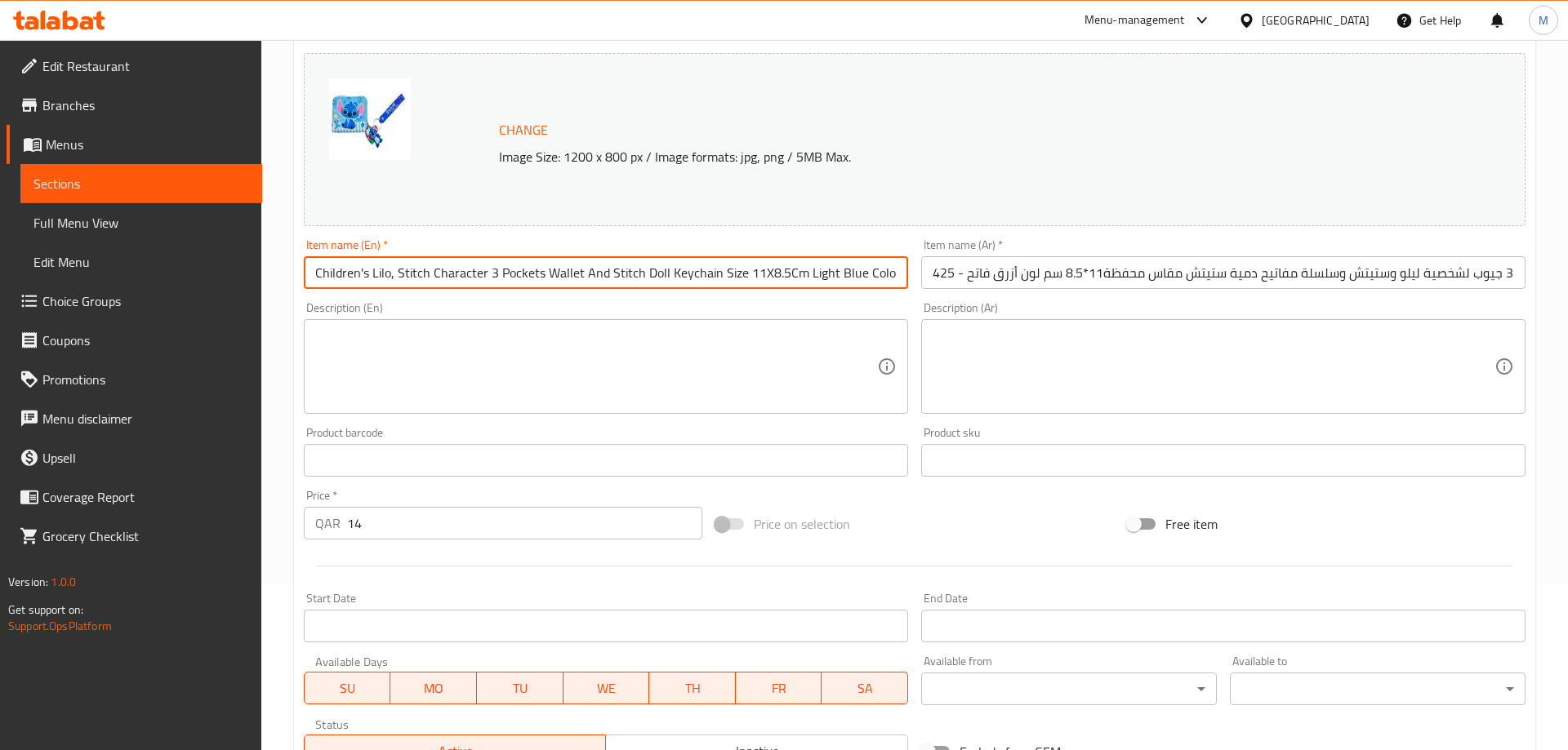
scroll to position [428, 0]
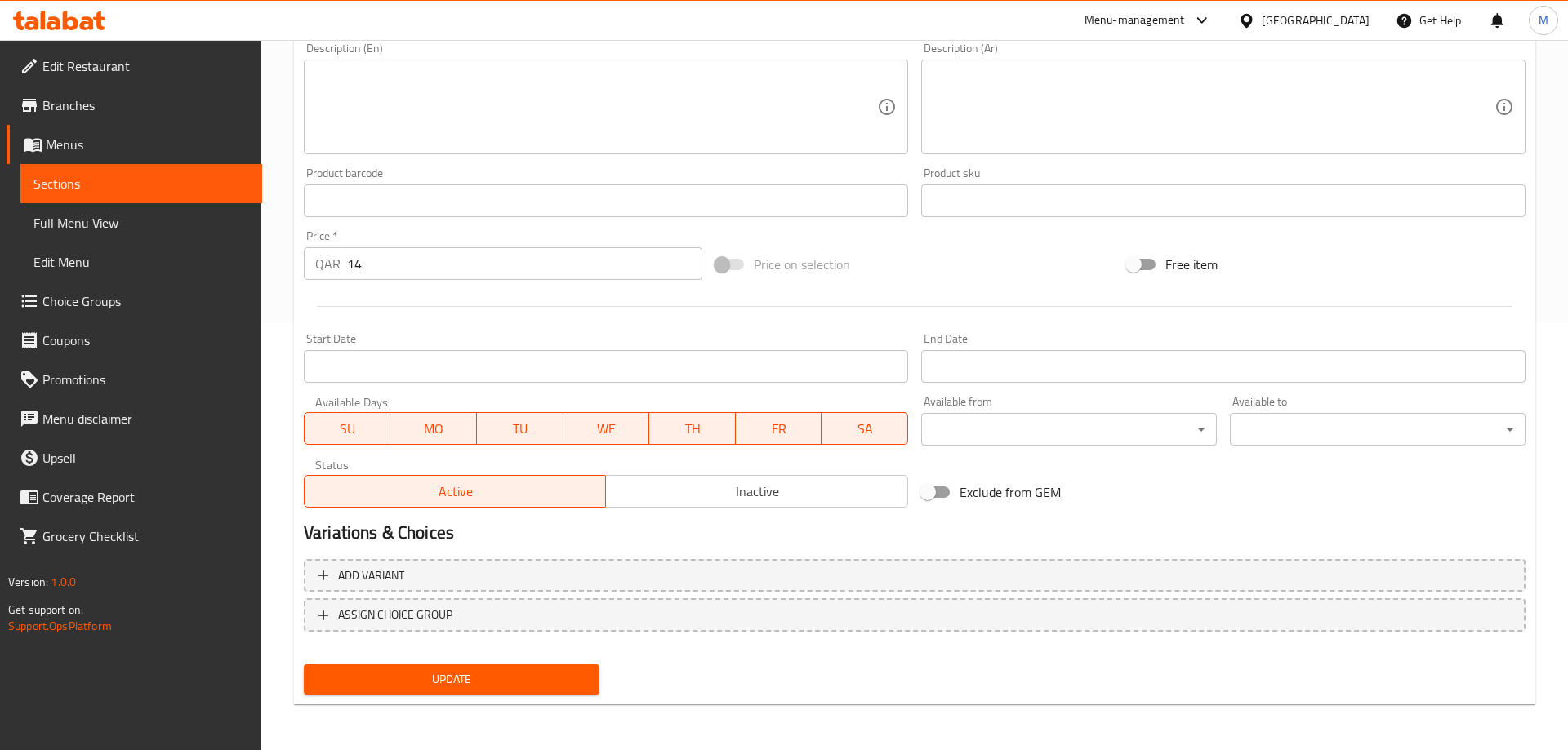
type input "Children's Lilo, Stitch Character 3 Pockets Wallet And Stitch Doll Keychain Siz…"
drag, startPoint x: 459, startPoint y: 656, endPoint x: 450, endPoint y: 681, distance: 26.6
click at [455, 664] on div "Change Image Size: 1200 x 800 px / Image formats: jpg, png / 5MB Max. Item name…" at bounding box center [914, 244] width 1235 height 914
click at [450, 681] on span "Update" at bounding box center [451, 680] width 269 height 21
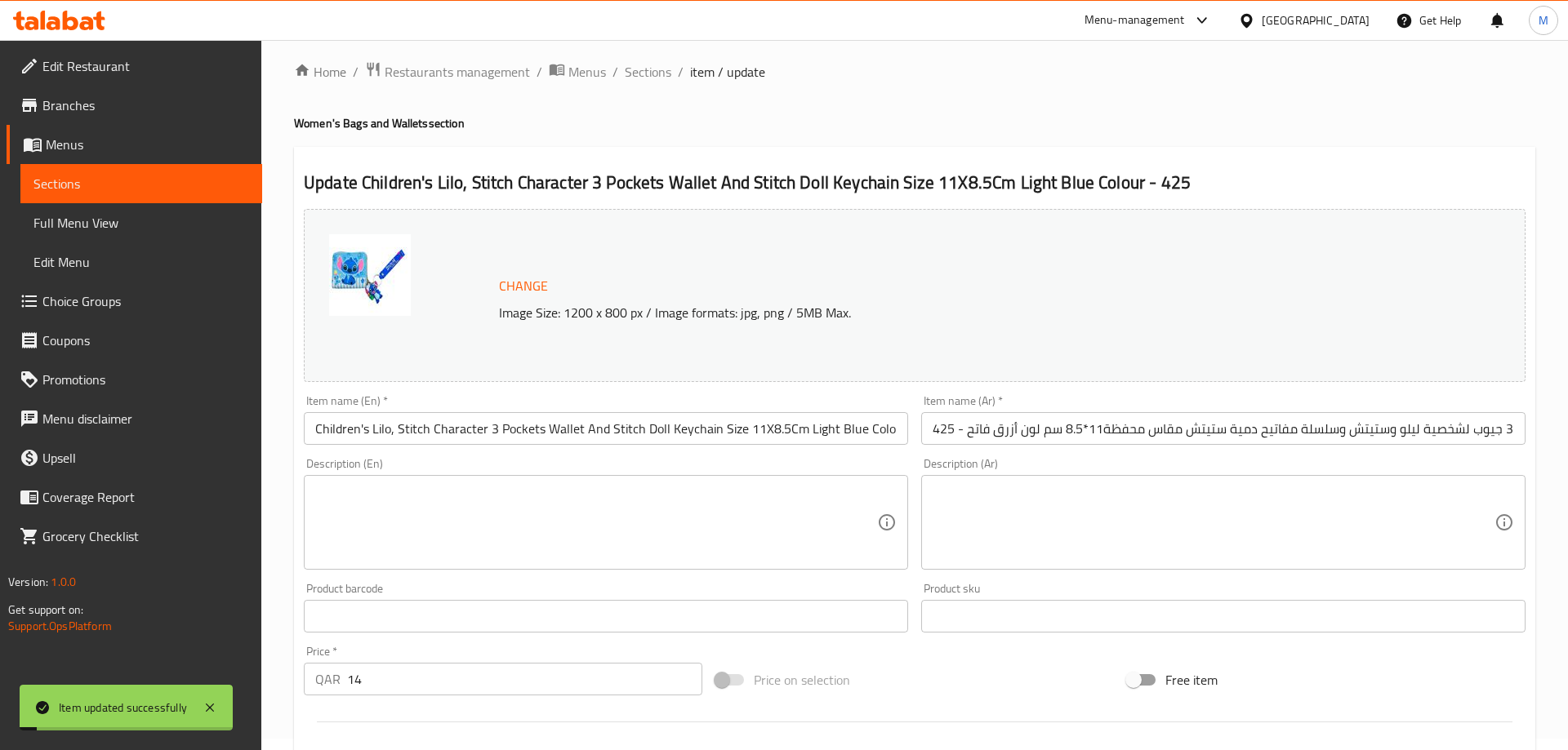
scroll to position [0, 0]
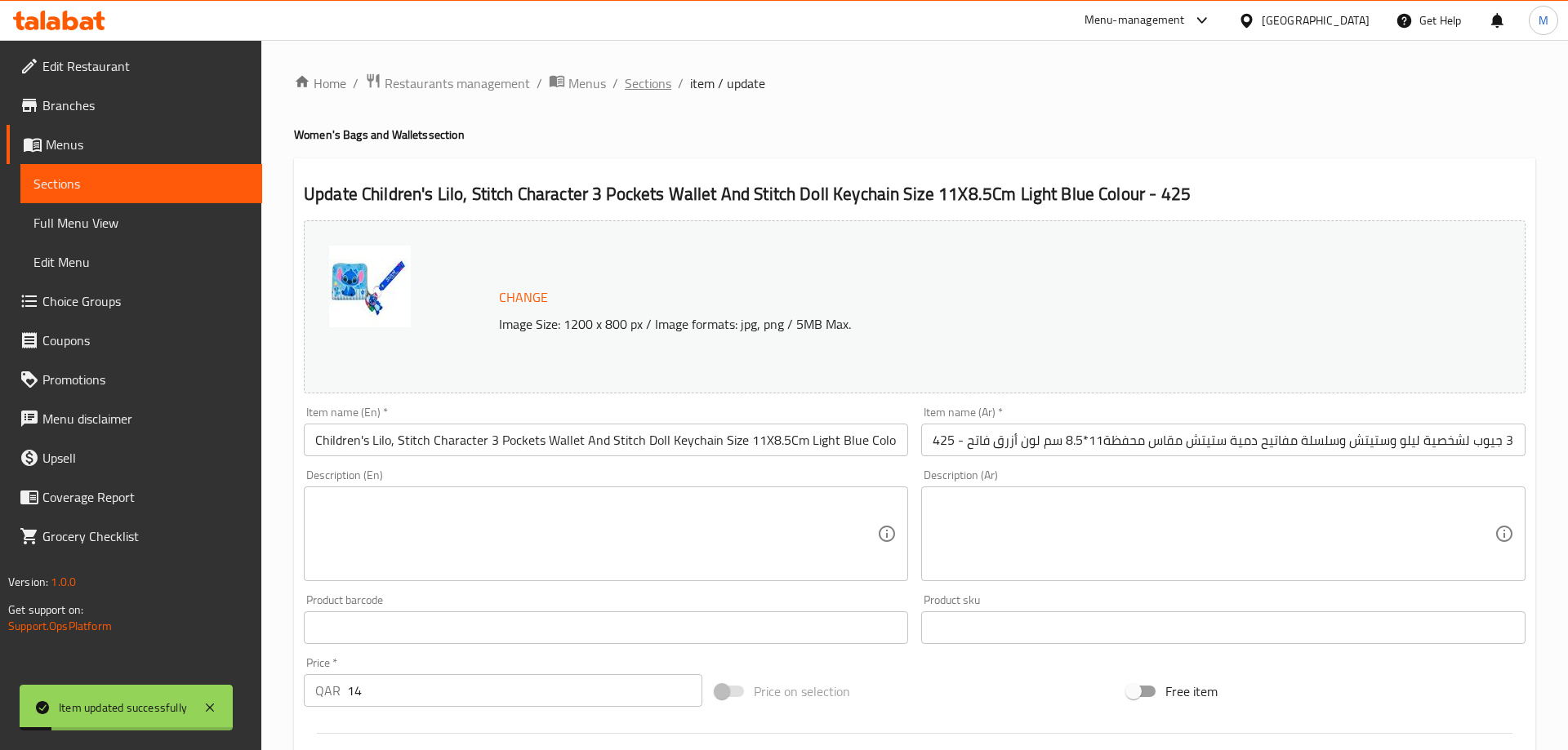
click at [651, 84] on span "Sections" at bounding box center [648, 83] width 47 height 20
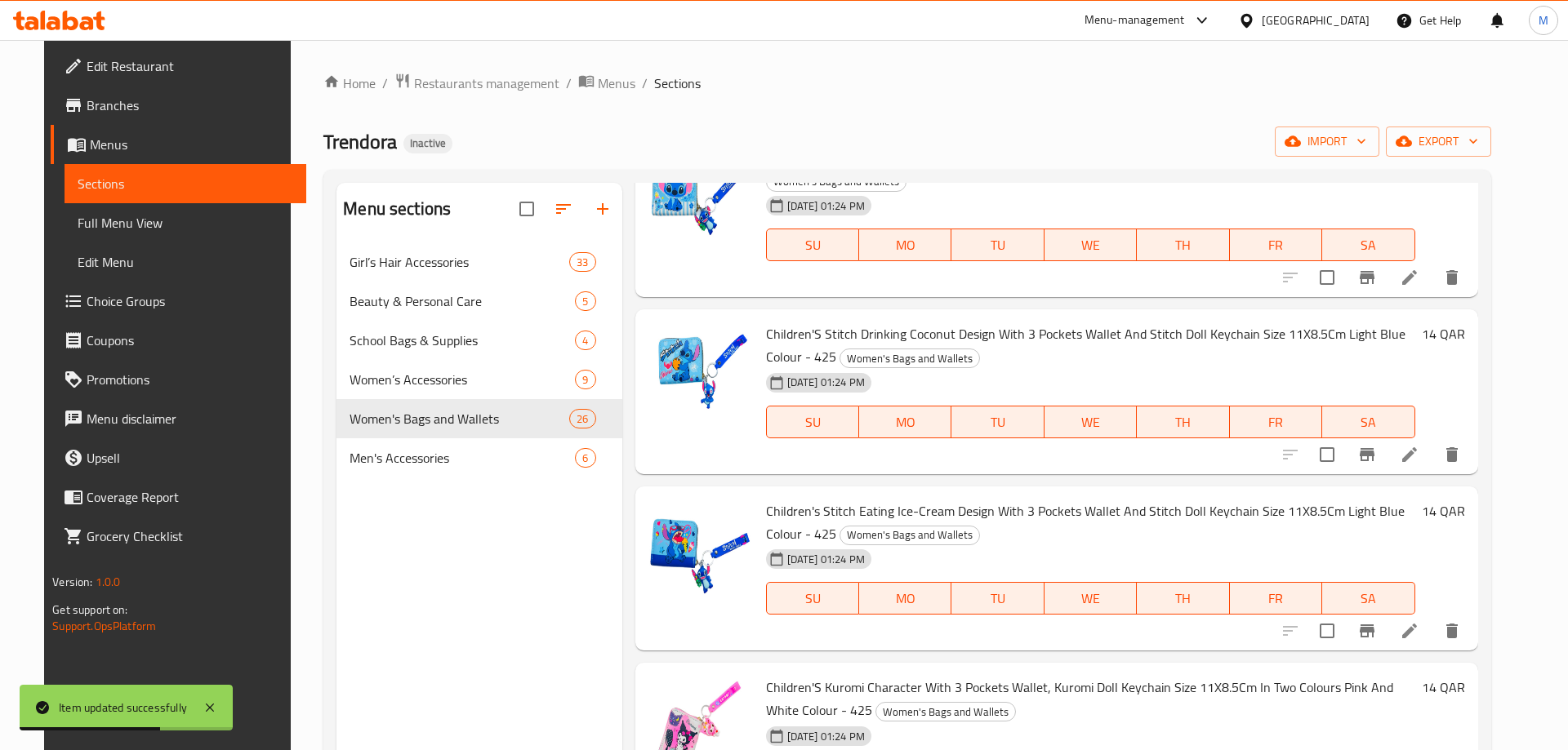
scroll to position [1528, 0]
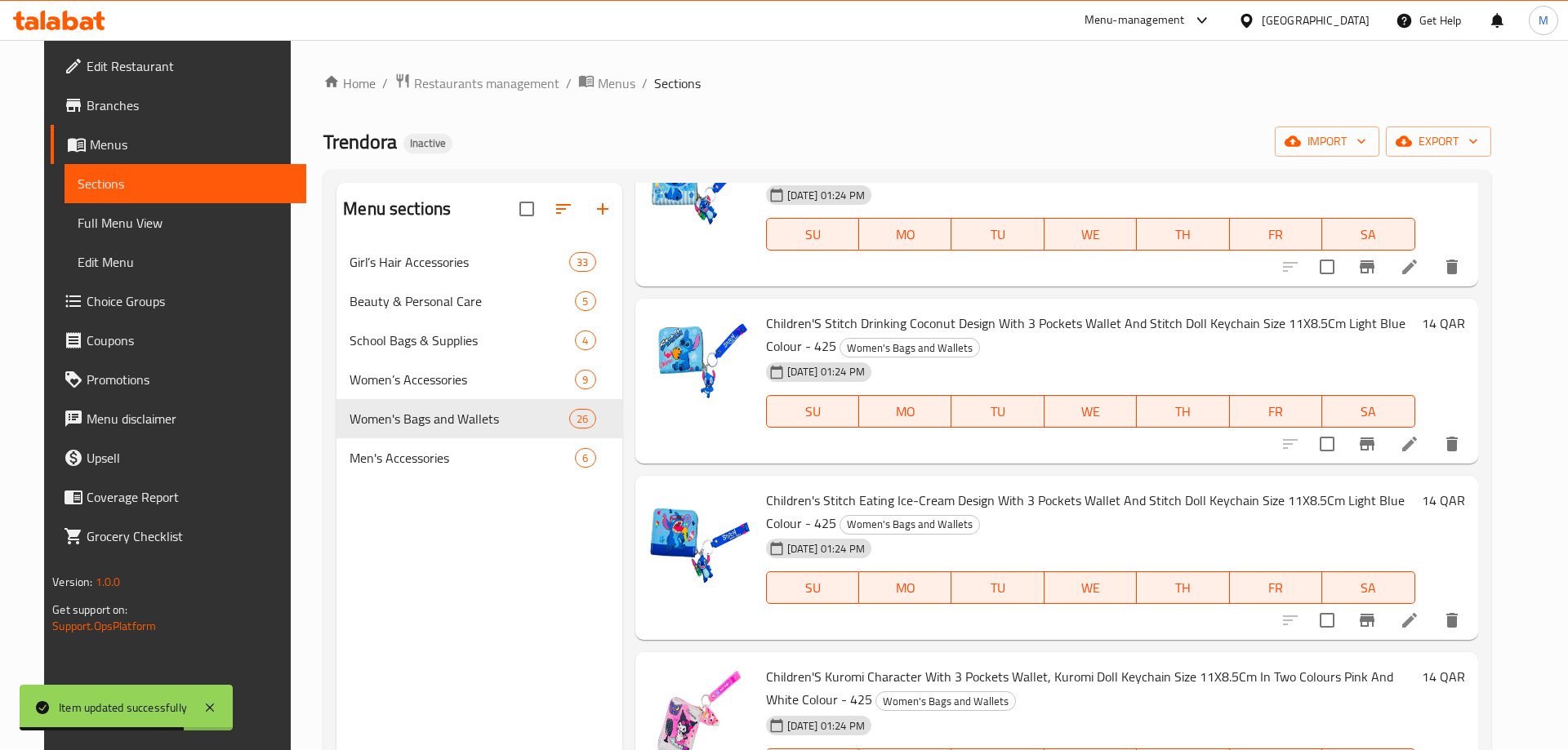
click at [1433, 449] on li at bounding box center [1409, 444] width 46 height 30
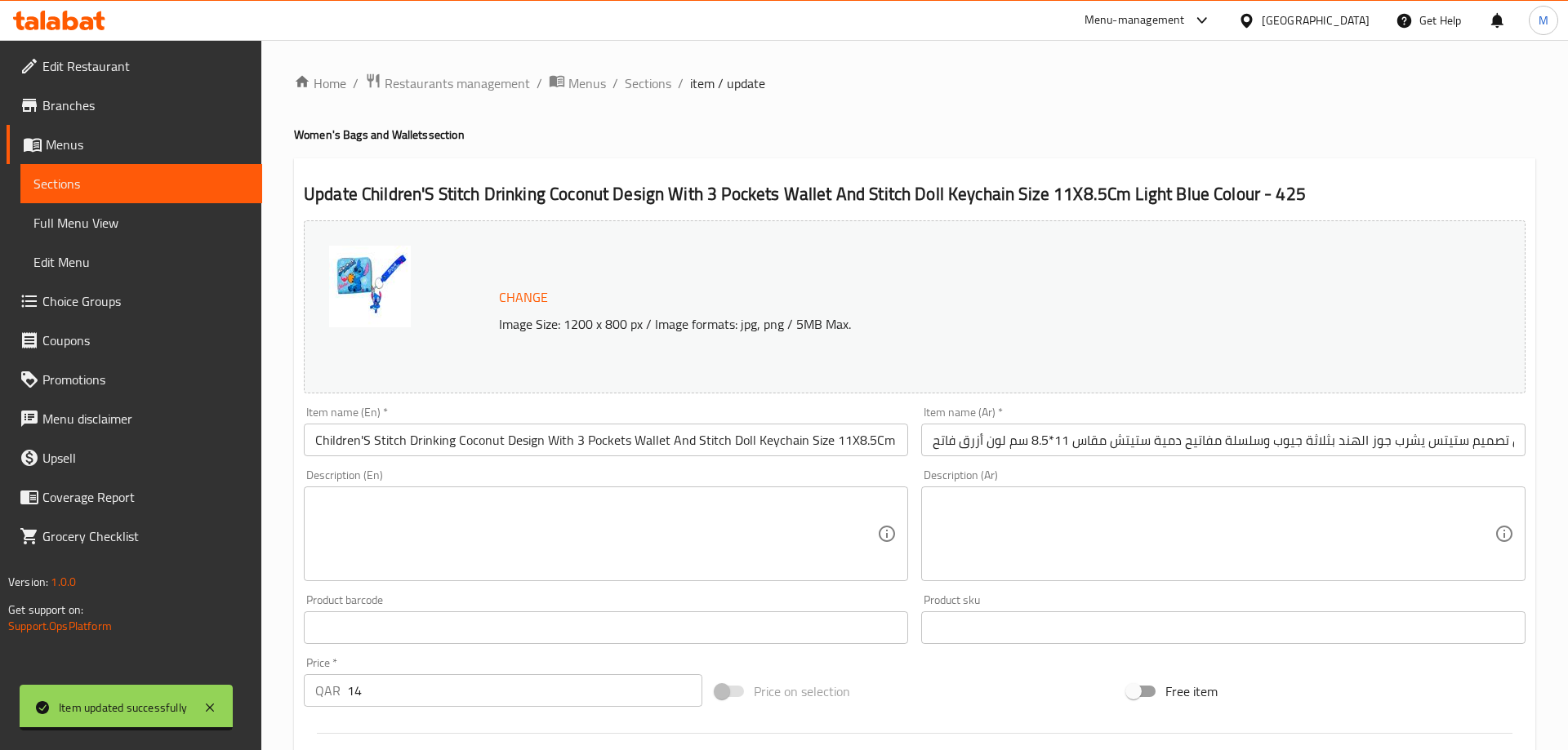
click at [365, 440] on input "Children'S Stitch Drinking Coconut Design With 3 Pockets Wallet And Stitch Doll…" at bounding box center [605, 440] width 604 height 32
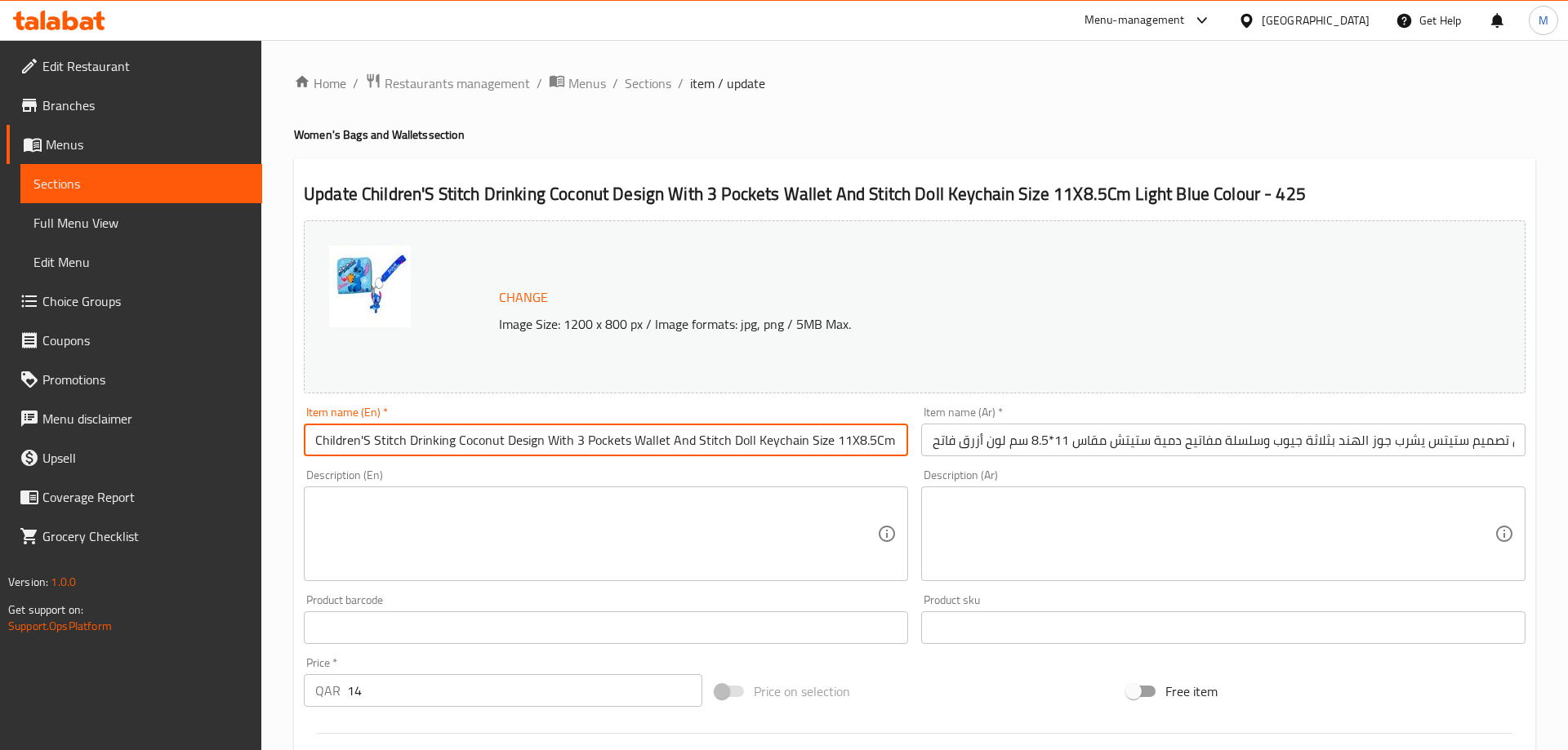
click at [367, 442] on input "Children'S Stitch Drinking Coconut Design With 3 Pockets Wallet And Stitch Doll…" at bounding box center [605, 440] width 604 height 32
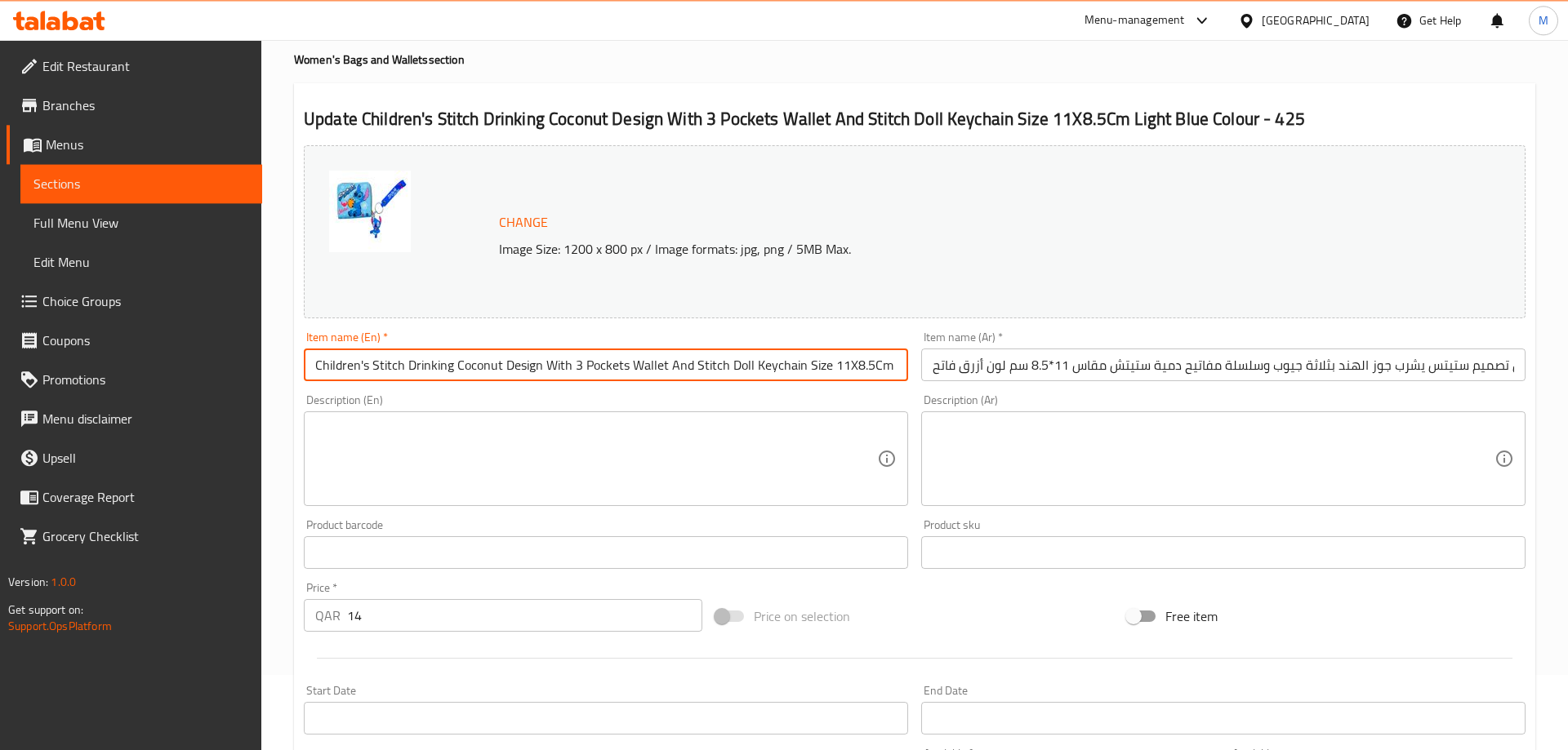
scroll to position [428, 0]
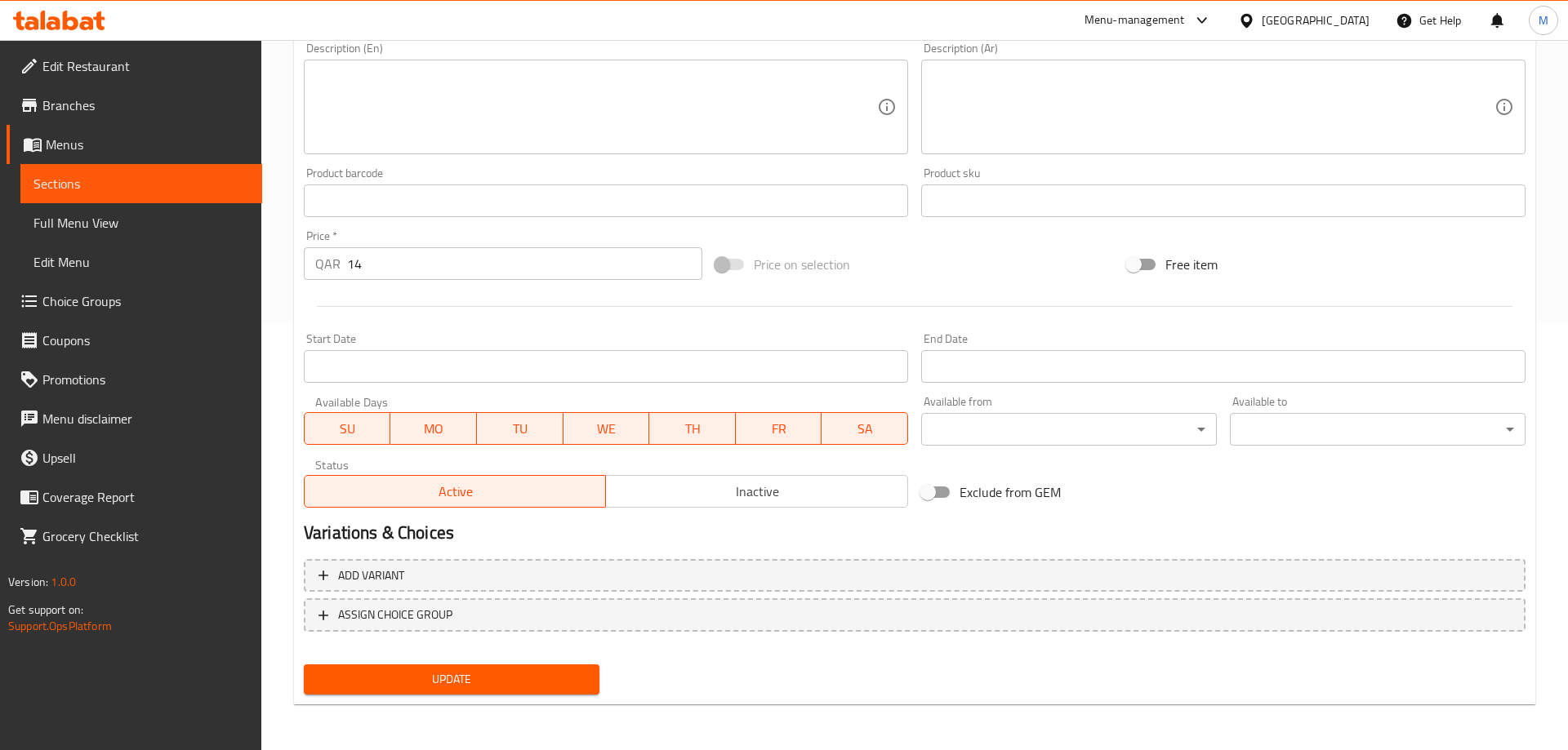
type input "Children's Stitch Drinking Coconut Design With 3 Pockets Wallet And Stitch Doll…"
click at [469, 689] on span "Update" at bounding box center [451, 680] width 269 height 21
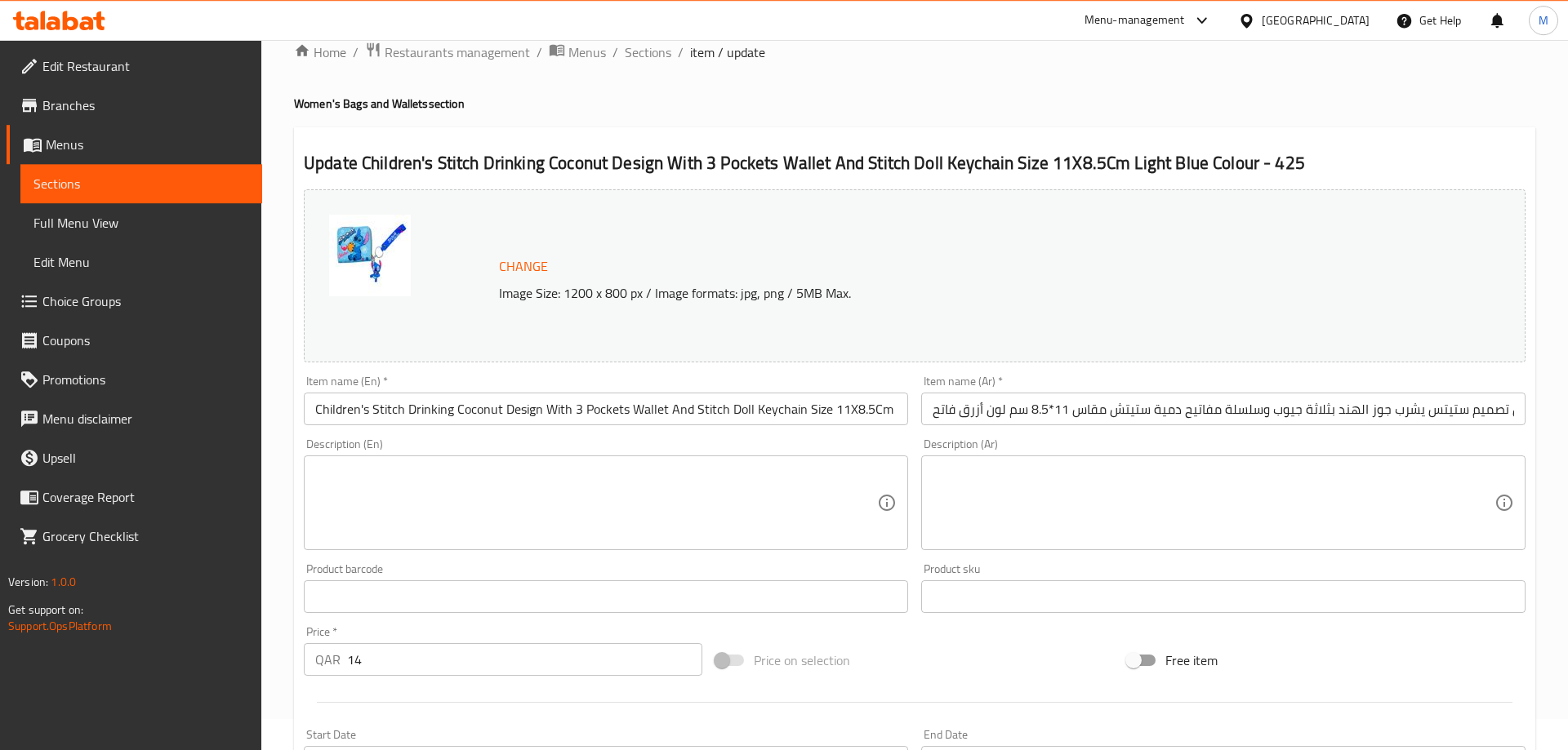
scroll to position [0, 0]
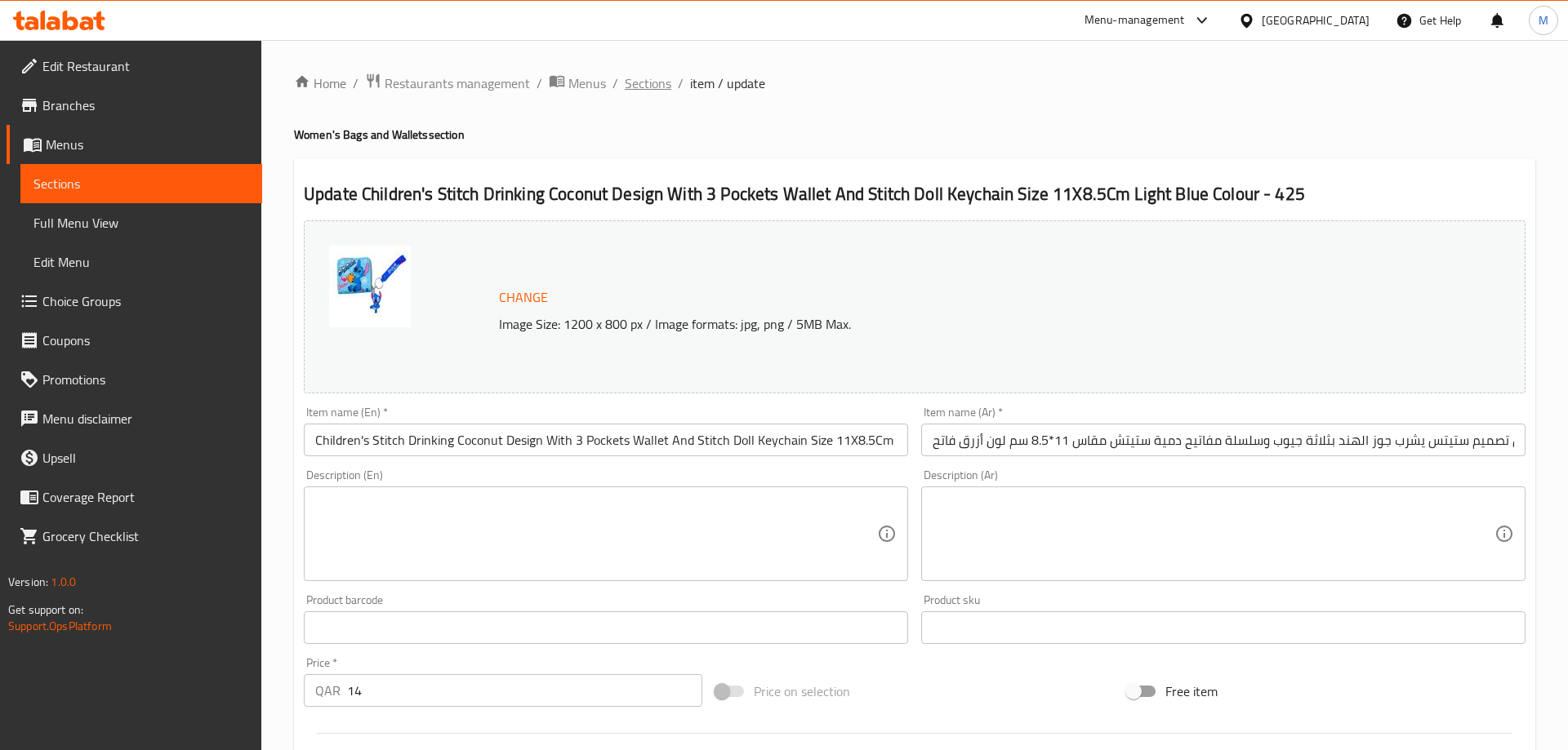
click at [647, 81] on span "Sections" at bounding box center [648, 83] width 47 height 20
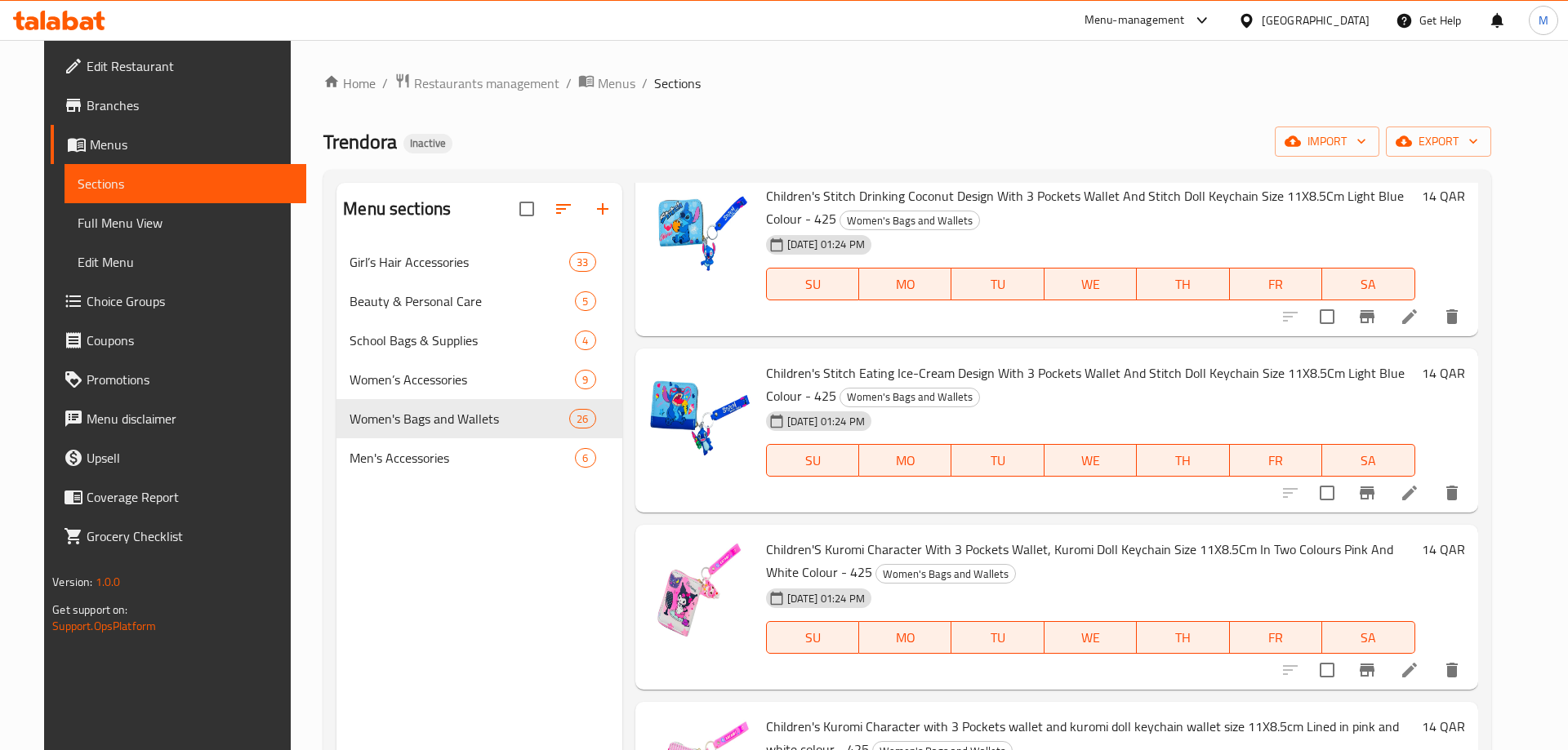
scroll to position [1782, 0]
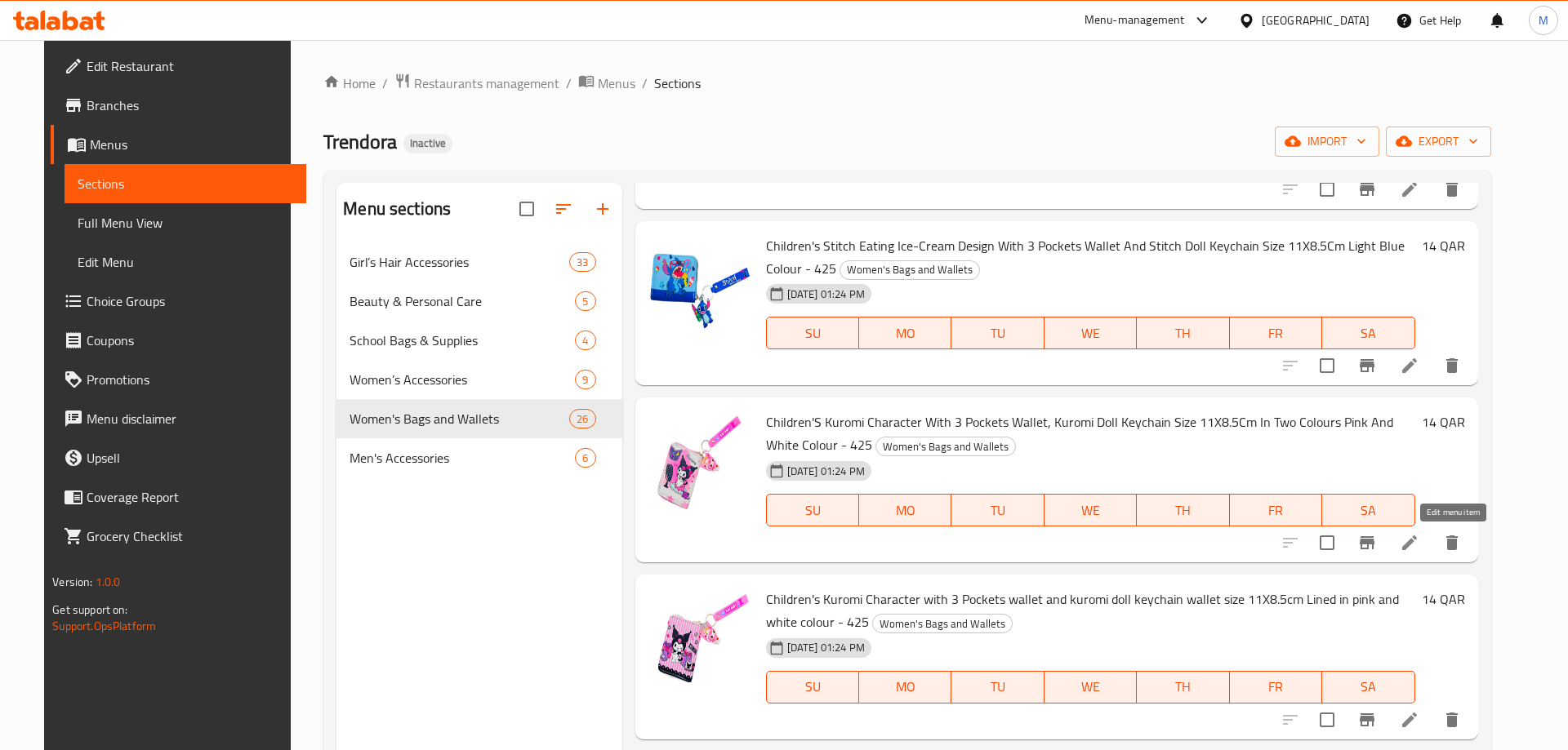
click at [1419, 546] on icon at bounding box center [1409, 543] width 20 height 20
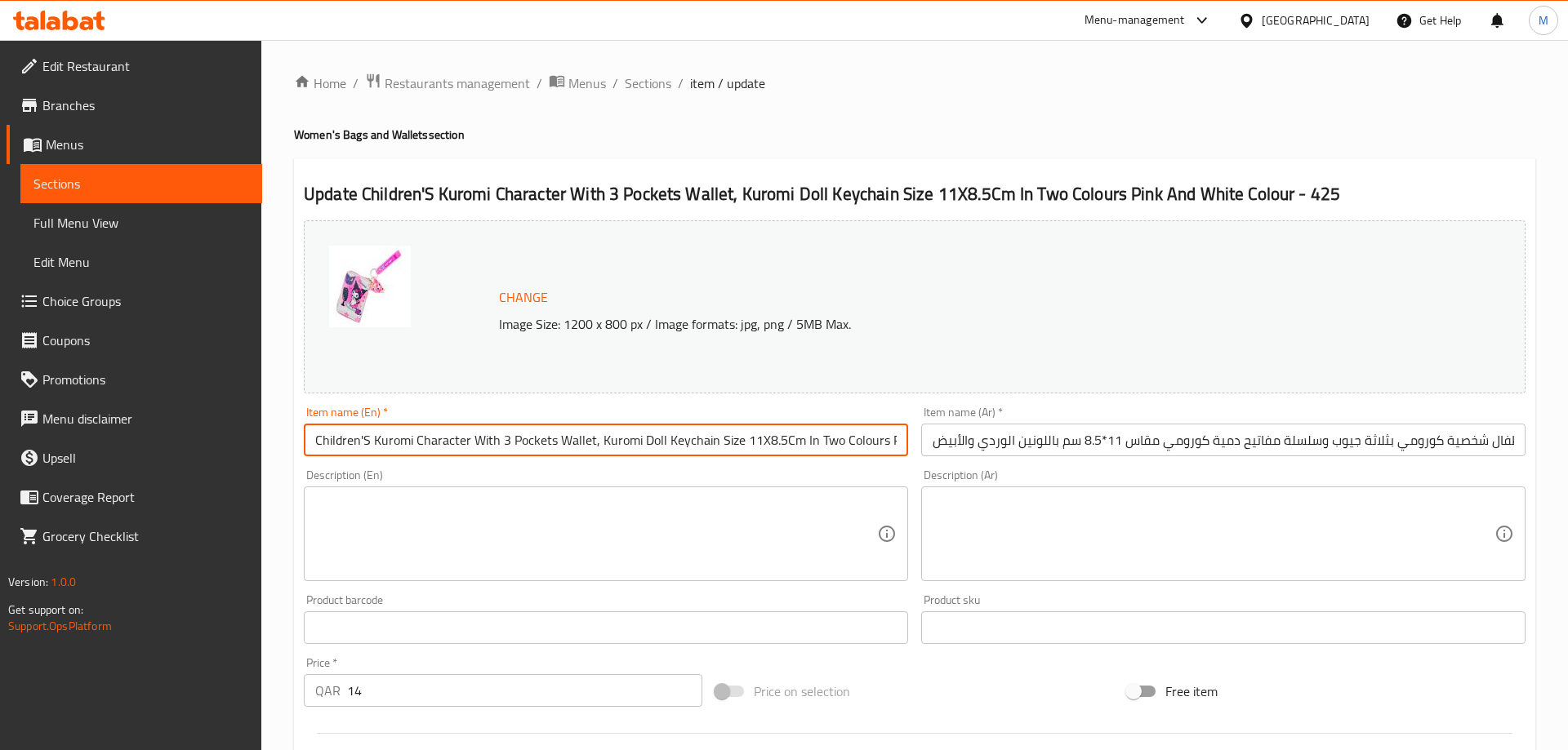
click at [368, 445] on input "Children'S Kuromi Character With 3 Pockets Wallet, Kuromi Doll Keychain Size 11…" at bounding box center [605, 440] width 604 height 32
drag, startPoint x: 607, startPoint y: 440, endPoint x: 936, endPoint y: 456, distance: 329.4
click at [908, 456] on input "Children's Kuromi Character With 3 Pockets Wallet, Kuromi Doll Keychain Size 11…" at bounding box center [605, 440] width 604 height 32
type input "Children's Kuromi Character With 3 Pockets Wallet, Kuromi Doll Keychain Size 11…"
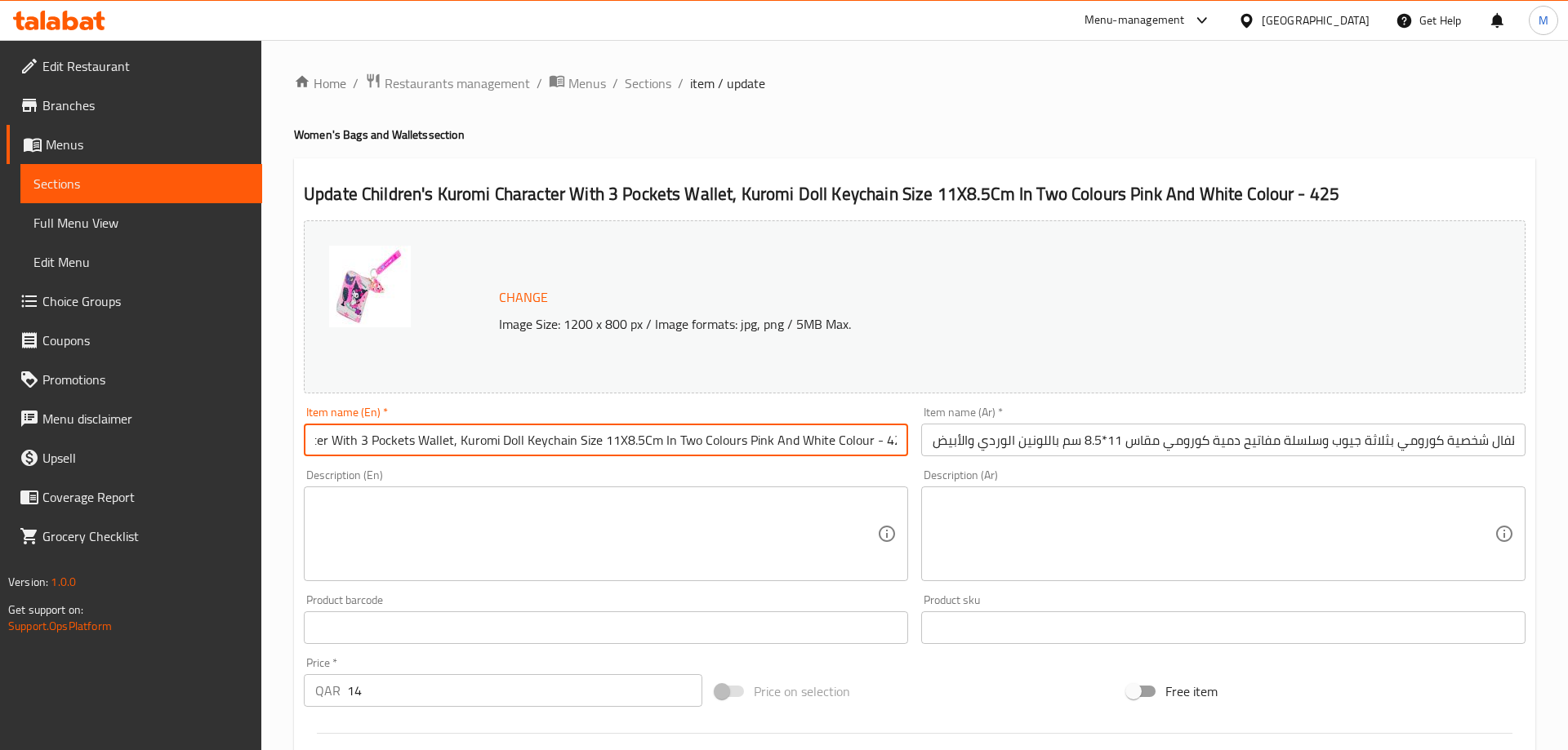
click at [859, 475] on div "Description (En) Description (En)" at bounding box center [605, 525] width 604 height 112
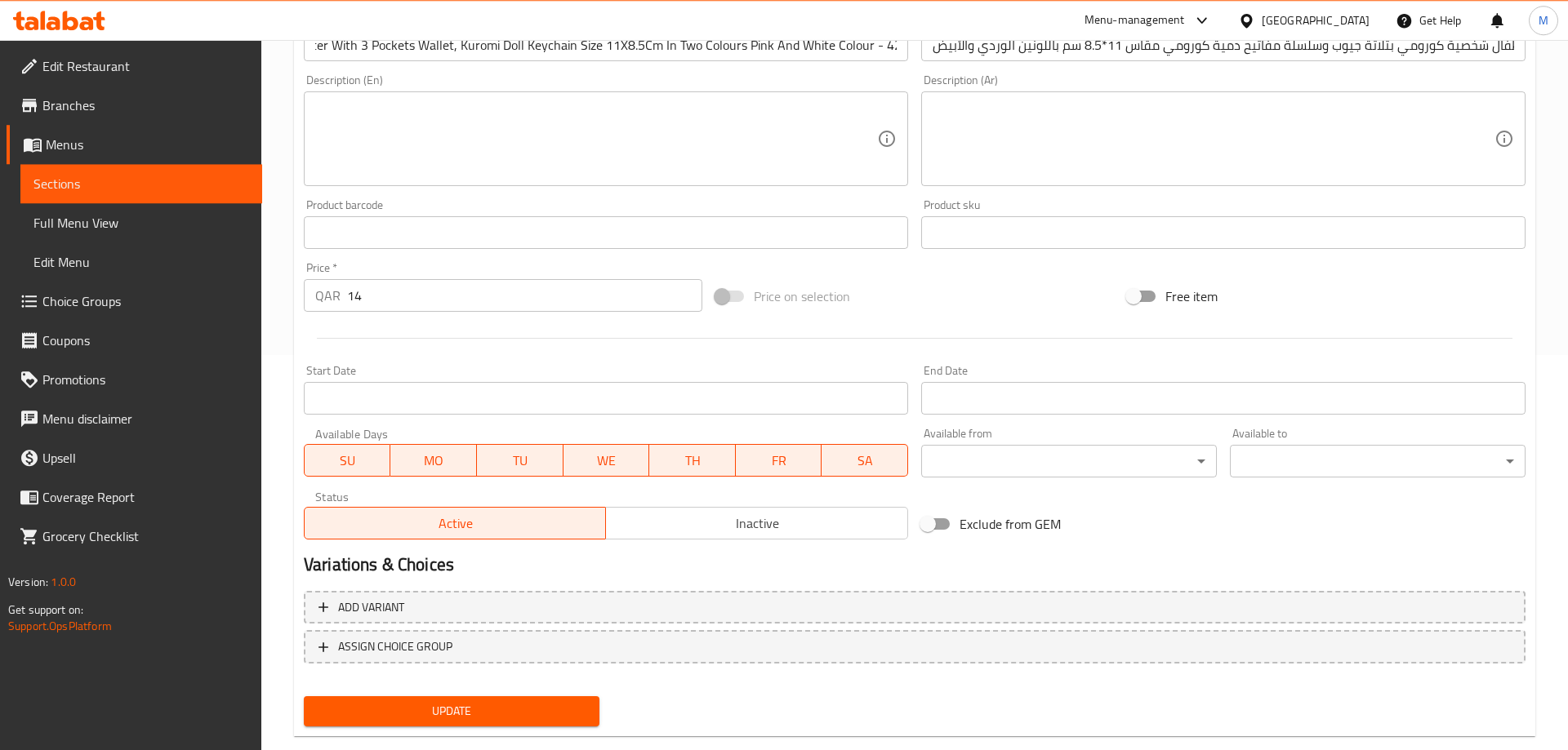
scroll to position [428, 0]
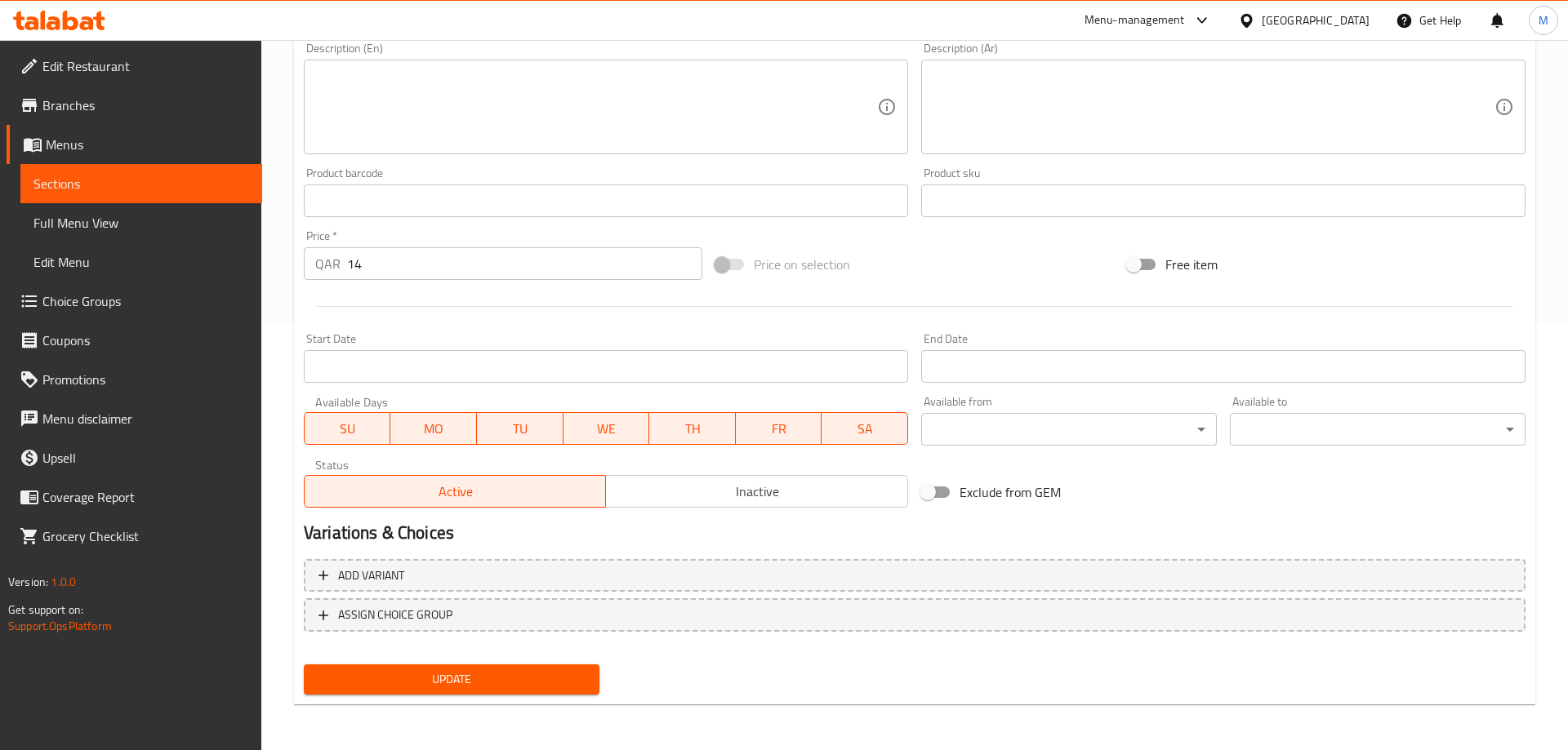
click at [458, 696] on div "Update" at bounding box center [451, 680] width 309 height 43
click at [475, 680] on span "Update" at bounding box center [451, 680] width 269 height 21
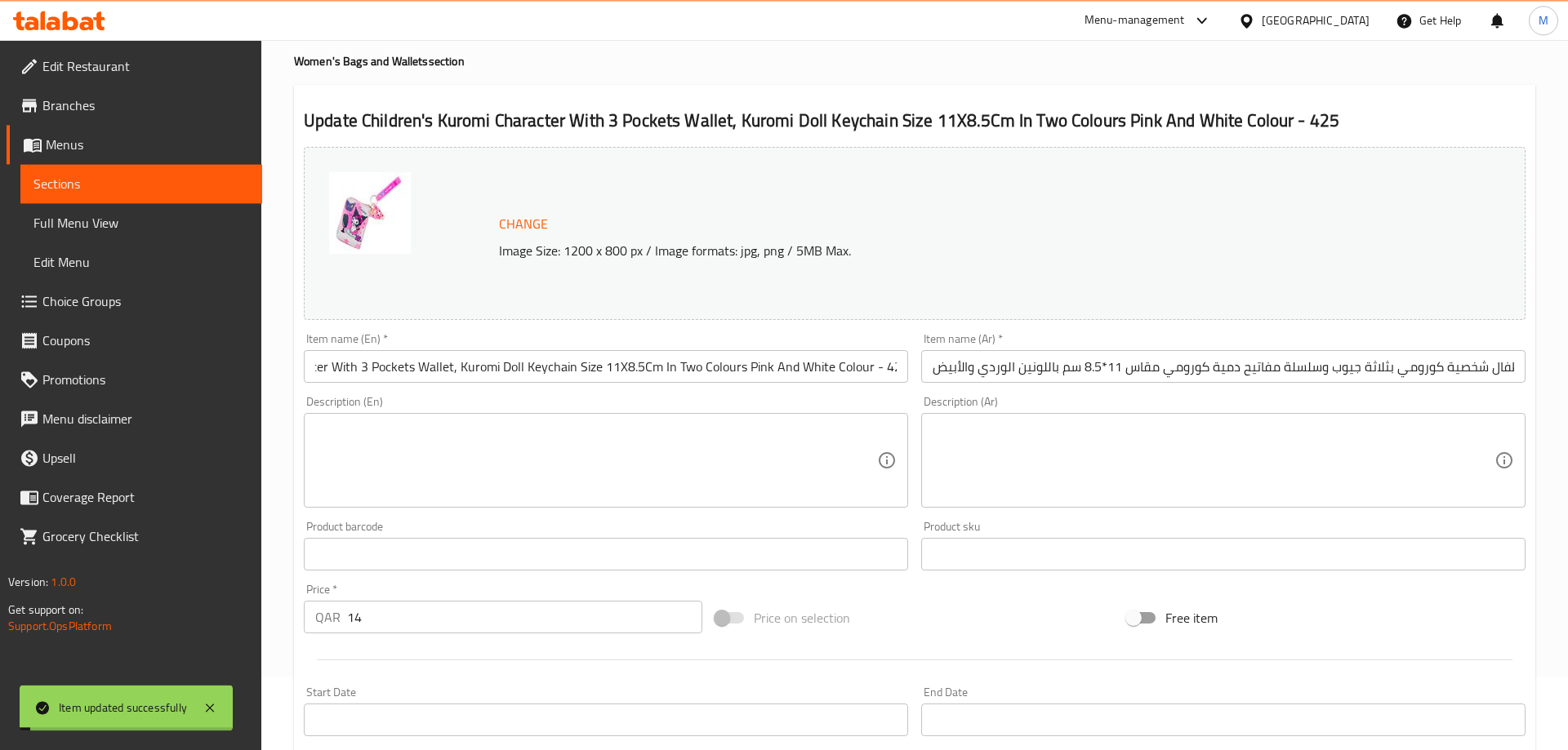
scroll to position [0, 0]
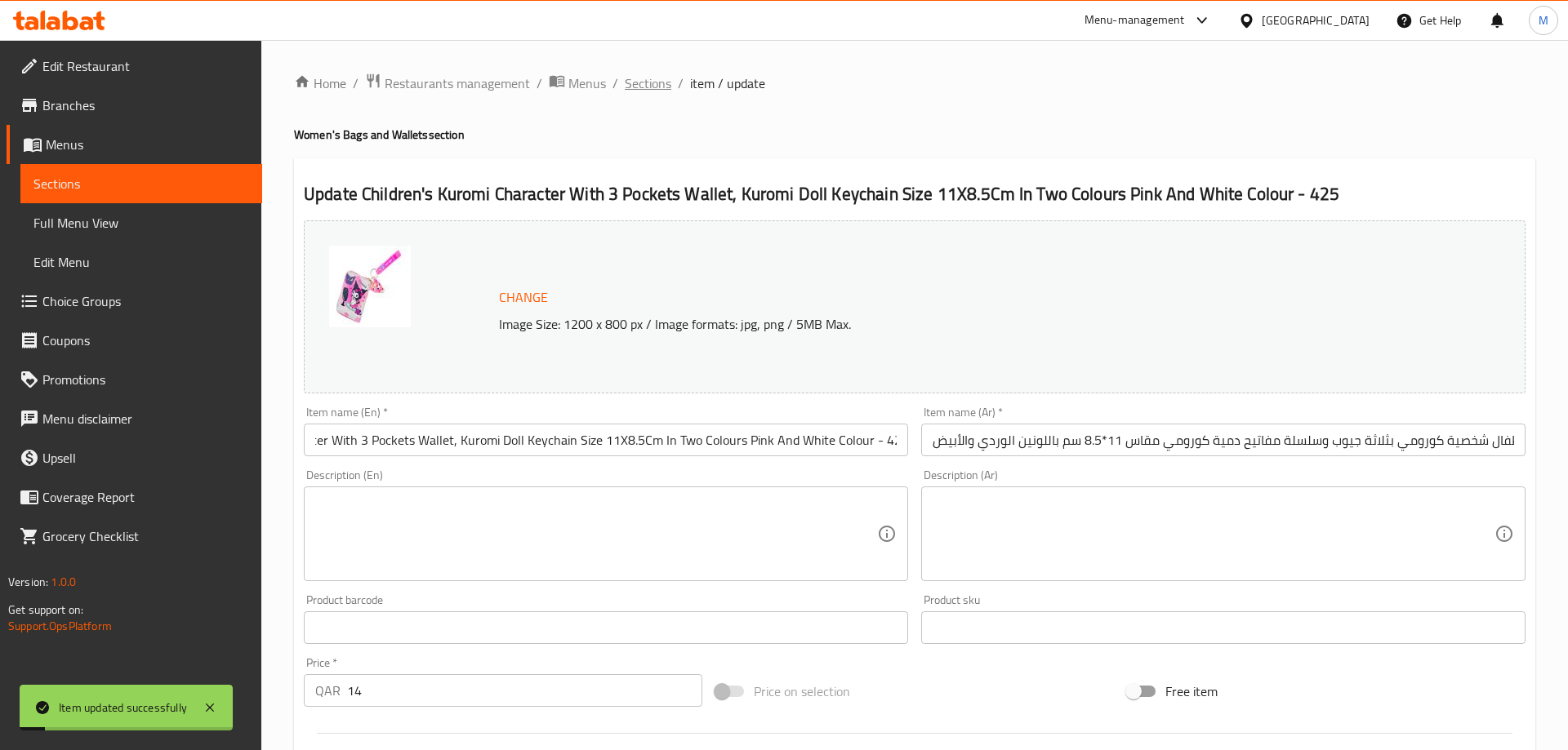
click at [642, 86] on span "Sections" at bounding box center [648, 83] width 47 height 20
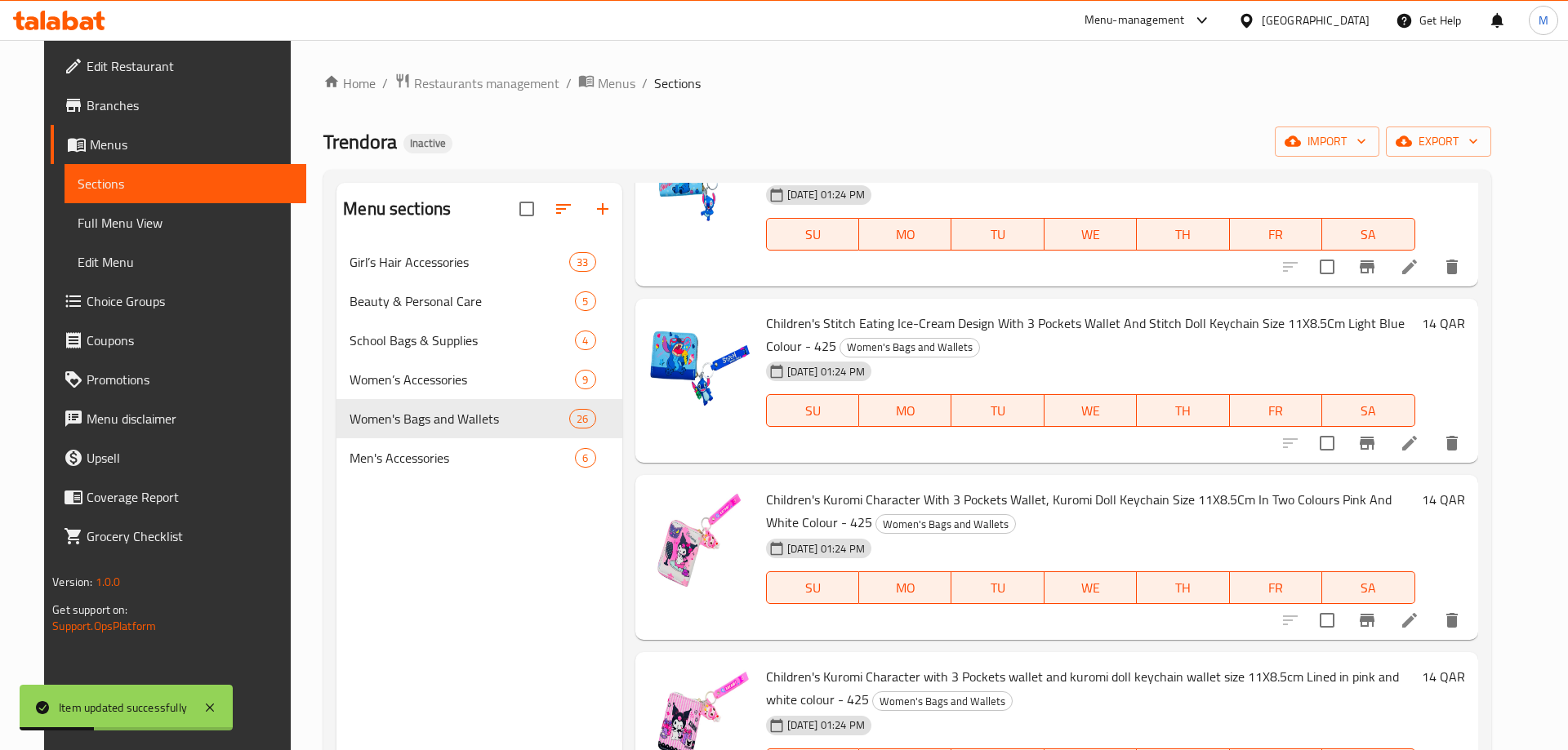
scroll to position [1911, 0]
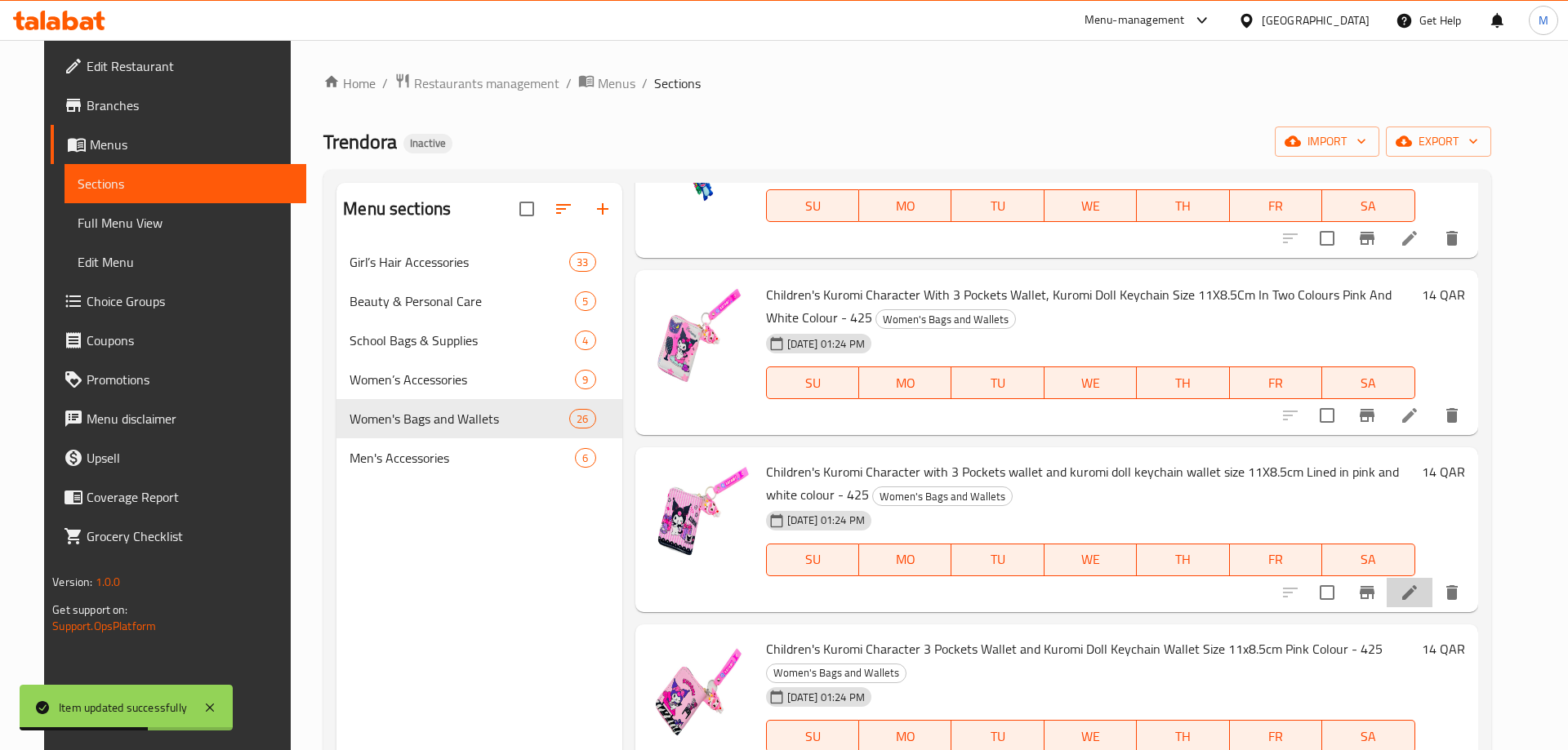
click at [1419, 591] on icon at bounding box center [1409, 593] width 20 height 20
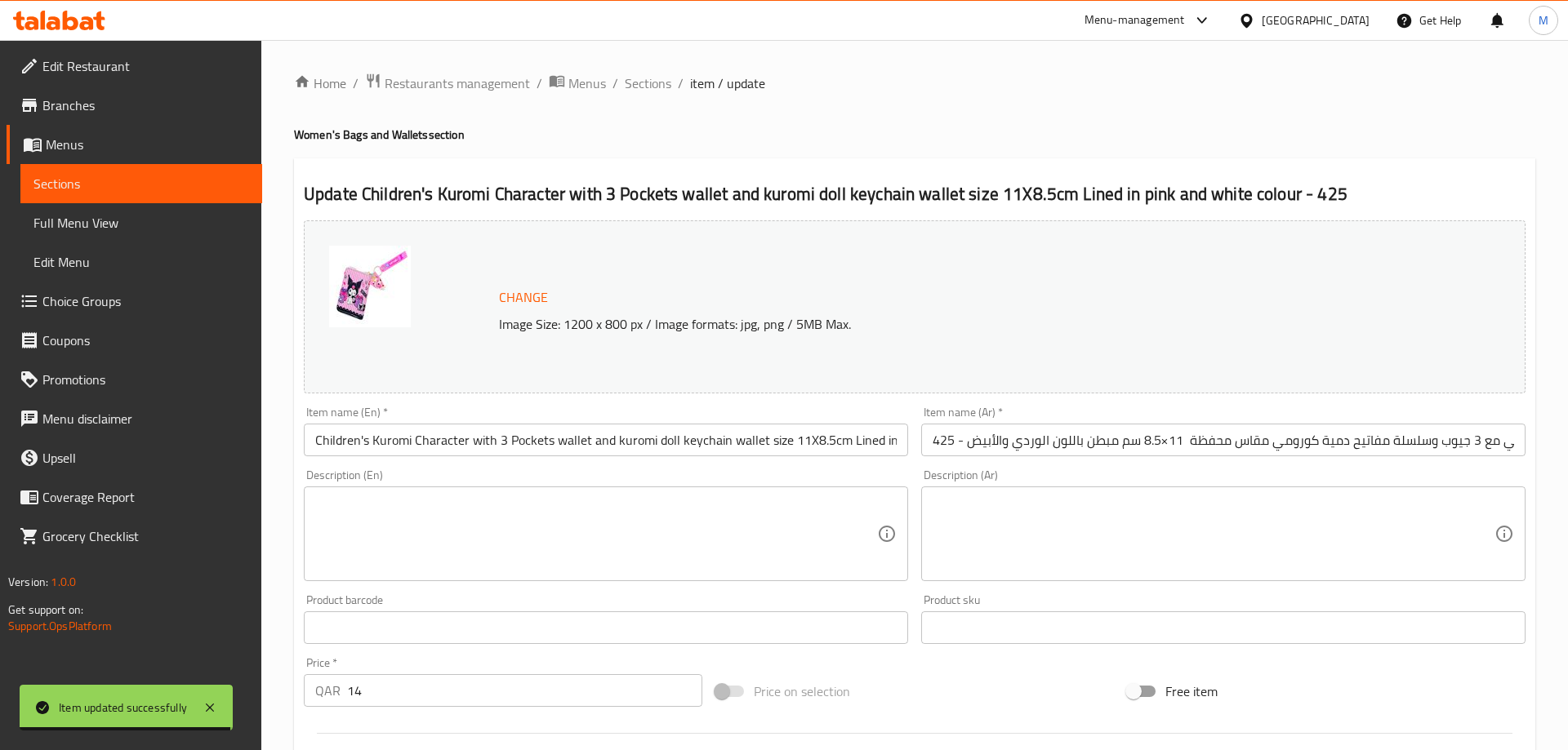
click at [739, 438] on input "Children's Kuromi Character with 3 Pockets wallet and kuromi doll keychain wall…" at bounding box center [605, 440] width 604 height 32
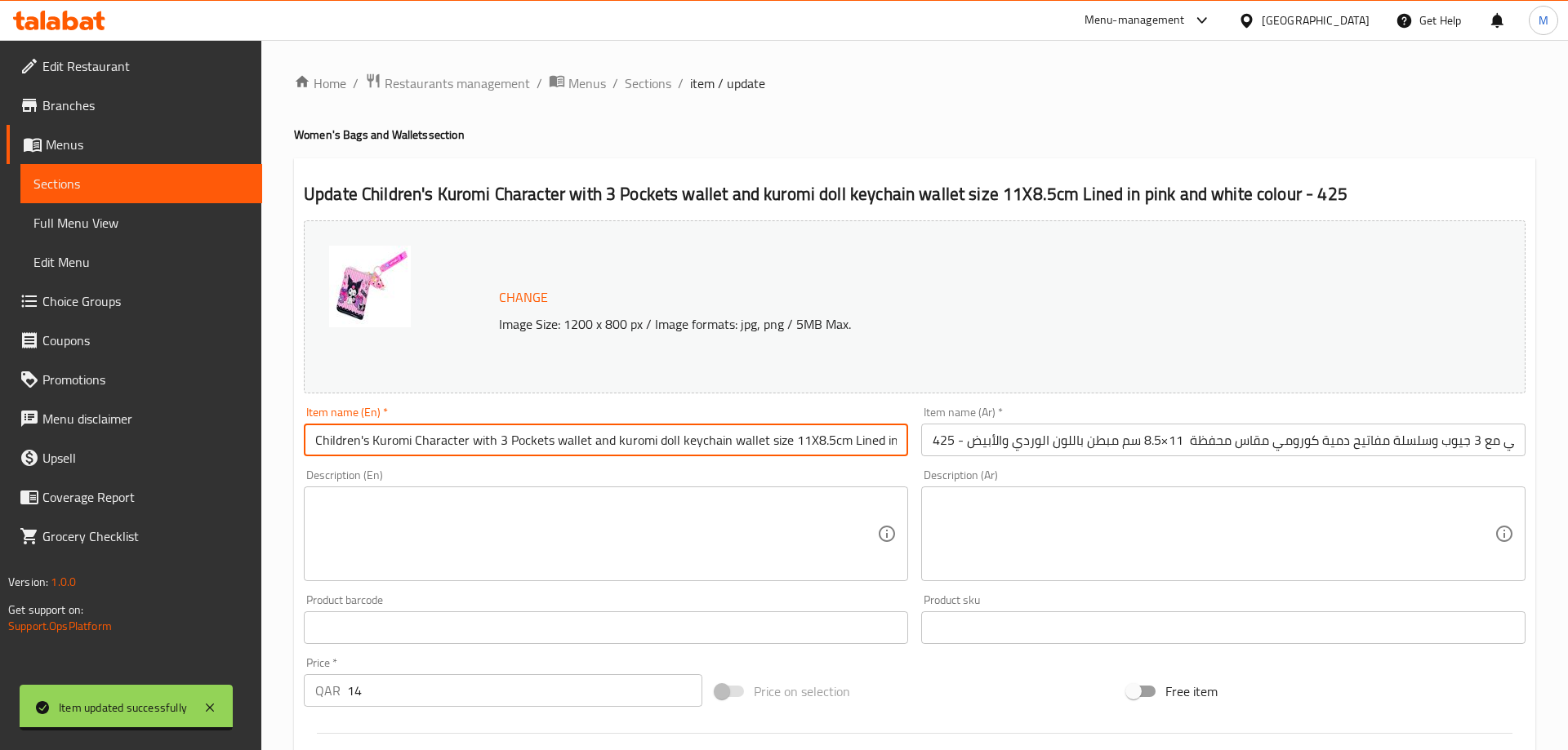
click at [739, 438] on input "Children's Kuromi Character with 3 Pockets wallet and kuromi doll keychain wall…" at bounding box center [605, 440] width 604 height 32
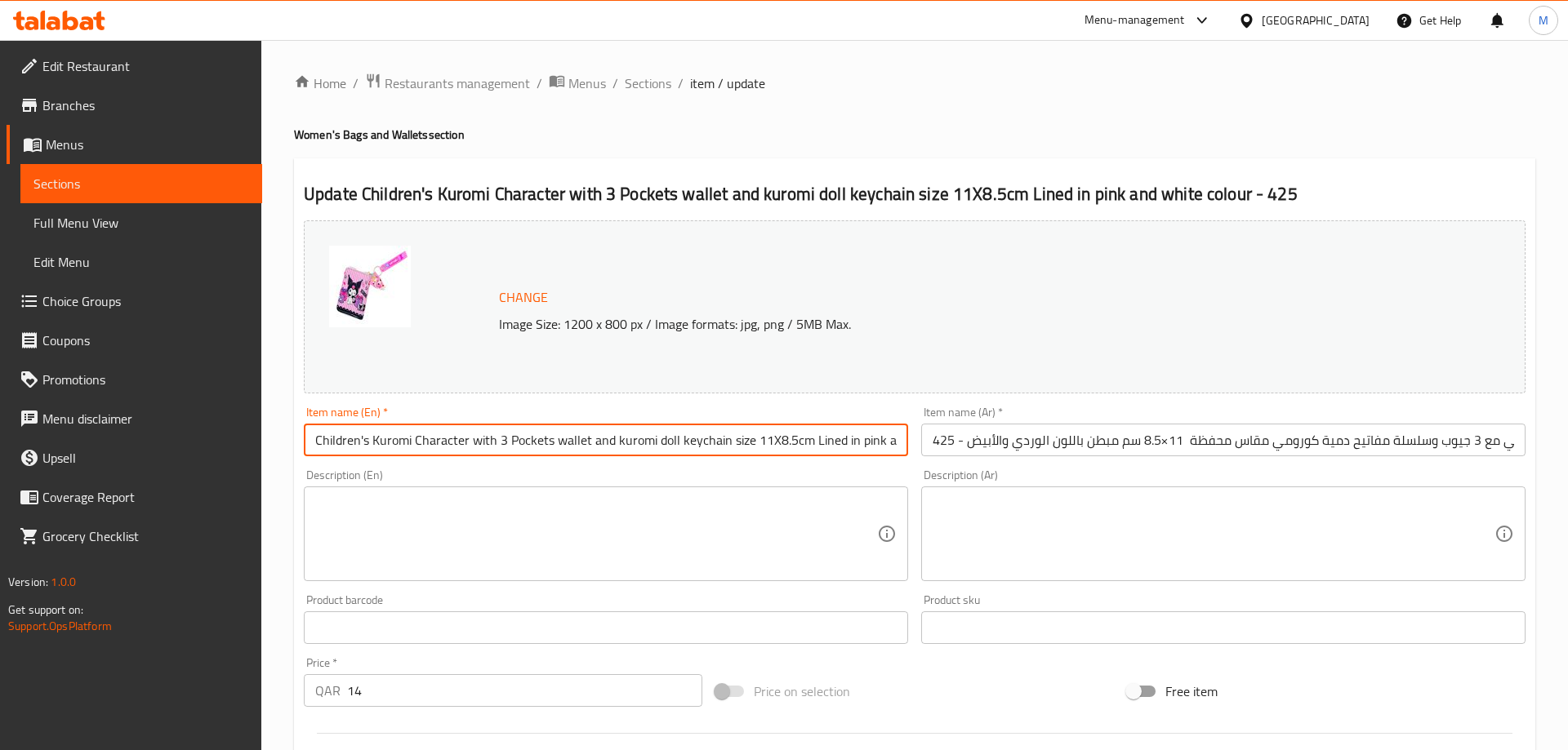
scroll to position [0, 109]
drag, startPoint x: 817, startPoint y: 440, endPoint x: 933, endPoint y: 453, distance: 116.7
click at [908, 453] on input "Children's Kuromi Character with 3 Pockets wallet and kuromi doll keychain size…" at bounding box center [605, 440] width 604 height 32
click at [586, 439] on input "Children's Kuromi Character with 3 Pockets wallet and kuromi doll keychain size…" at bounding box center [605, 440] width 604 height 32
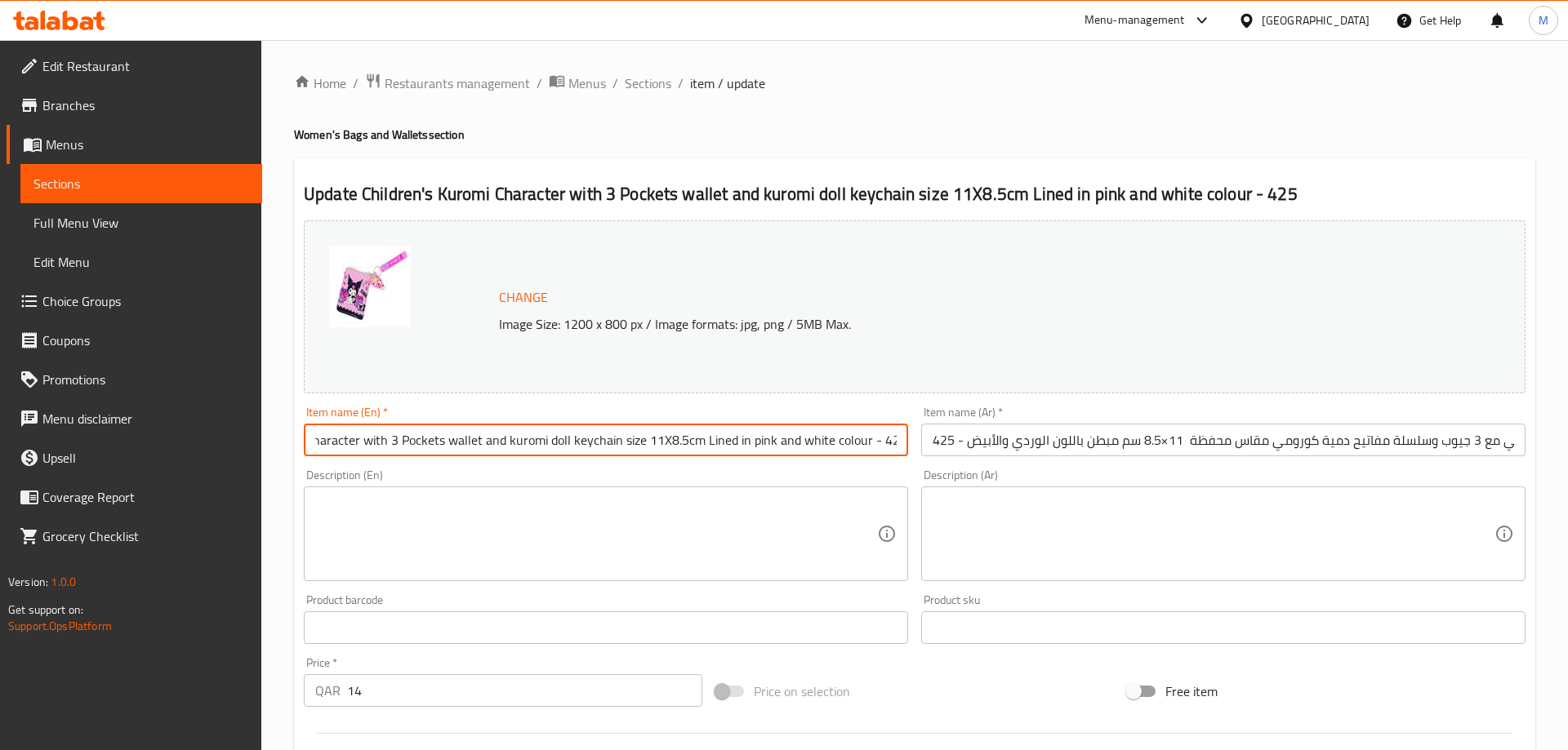
click at [586, 439] on input "Children's Kuromi Character with 3 Pockets wallet and kuromi doll keychain size…" at bounding box center [605, 440] width 604 height 32
paste input "S Kuromi Character With 3 Pockets Wallet, Kuromi Doll Keychain Size 11X8.5Cm Li…"
click at [649, 460] on div "Item name (En)   * Children'S Kuromi Character With 3 Pockets Wallet, Kuromi Do…" at bounding box center [606, 431] width 617 height 63
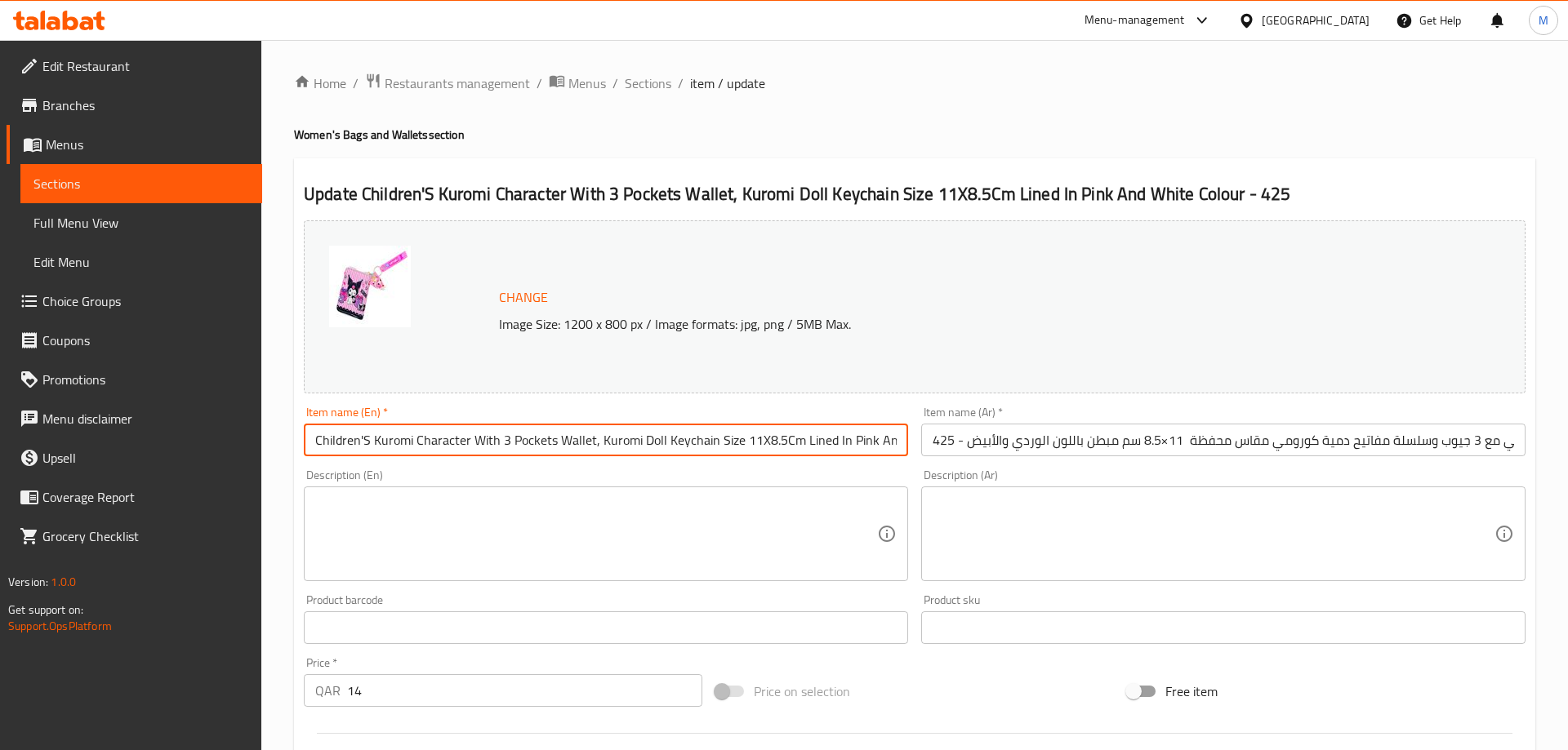
drag, startPoint x: 577, startPoint y: 442, endPoint x: 283, endPoint y: 463, distance: 294.7
click at [303, 457] on input "Children'S Kuromi Character With 3 Pockets Wallet, Kuromi Doll Keychain Size 11…" at bounding box center [605, 440] width 604 height 32
click at [389, 459] on div "Item name (En)   * Children'S Kuromi Character With 3 Pockets Wallet, Kuromi Do…" at bounding box center [606, 431] width 617 height 63
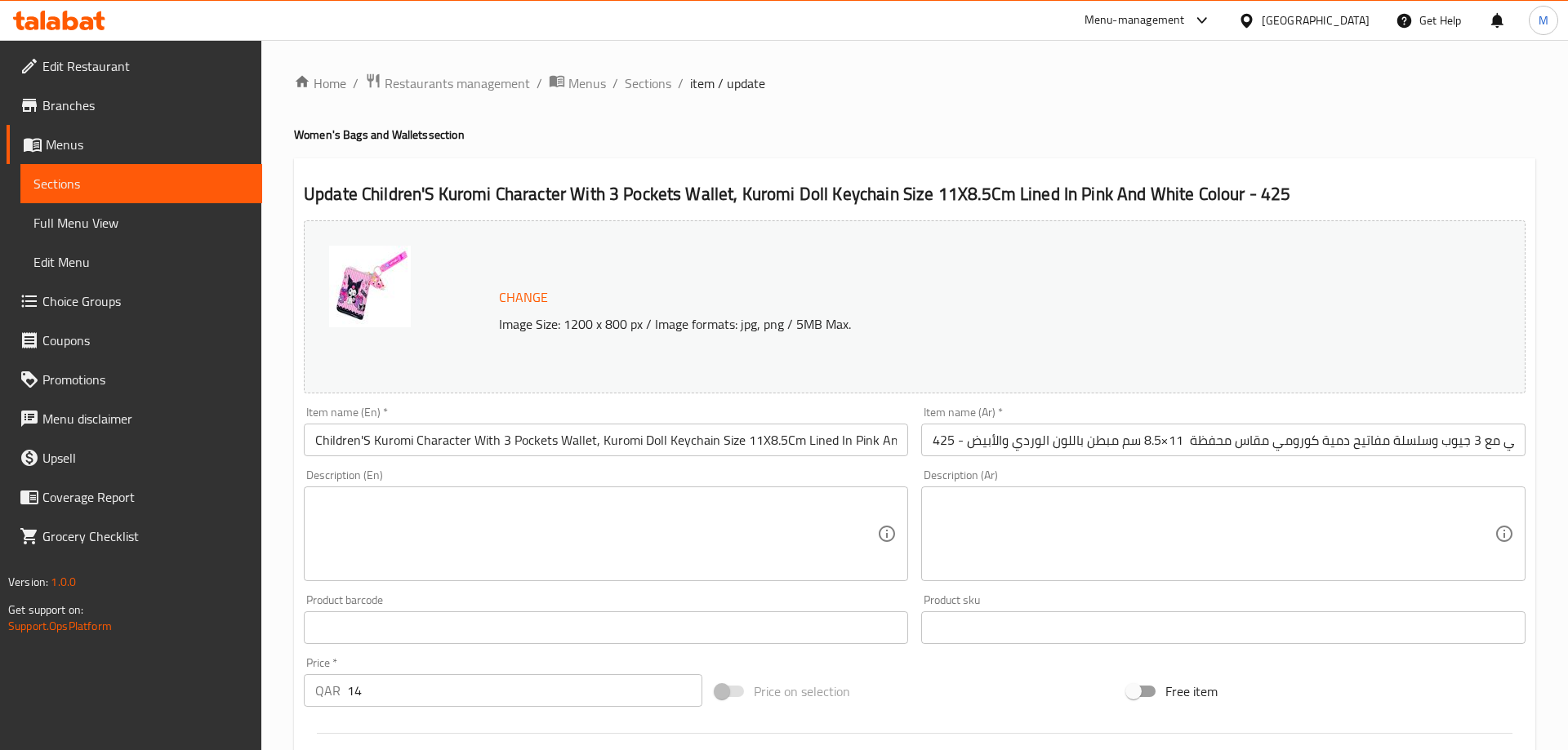
click at [366, 447] on input "Children'S Kuromi Character With 3 Pockets Wallet, Kuromi Doll Keychain Size 11…" at bounding box center [605, 440] width 604 height 32
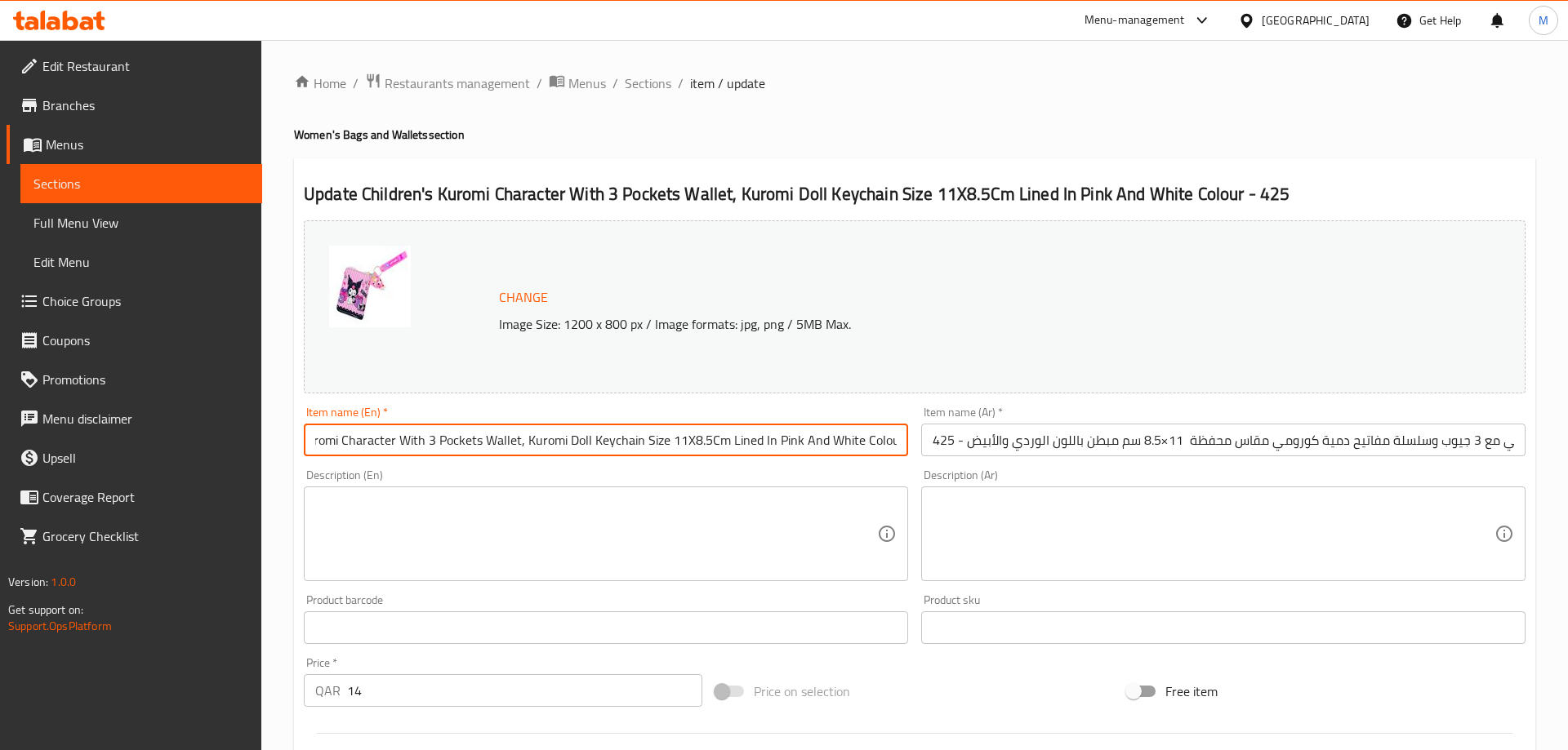
scroll to position [0, 104]
type input "Children's Kuromi Character With 3 Pockets Wallet, Kuromi Doll Keychain Size 11…"
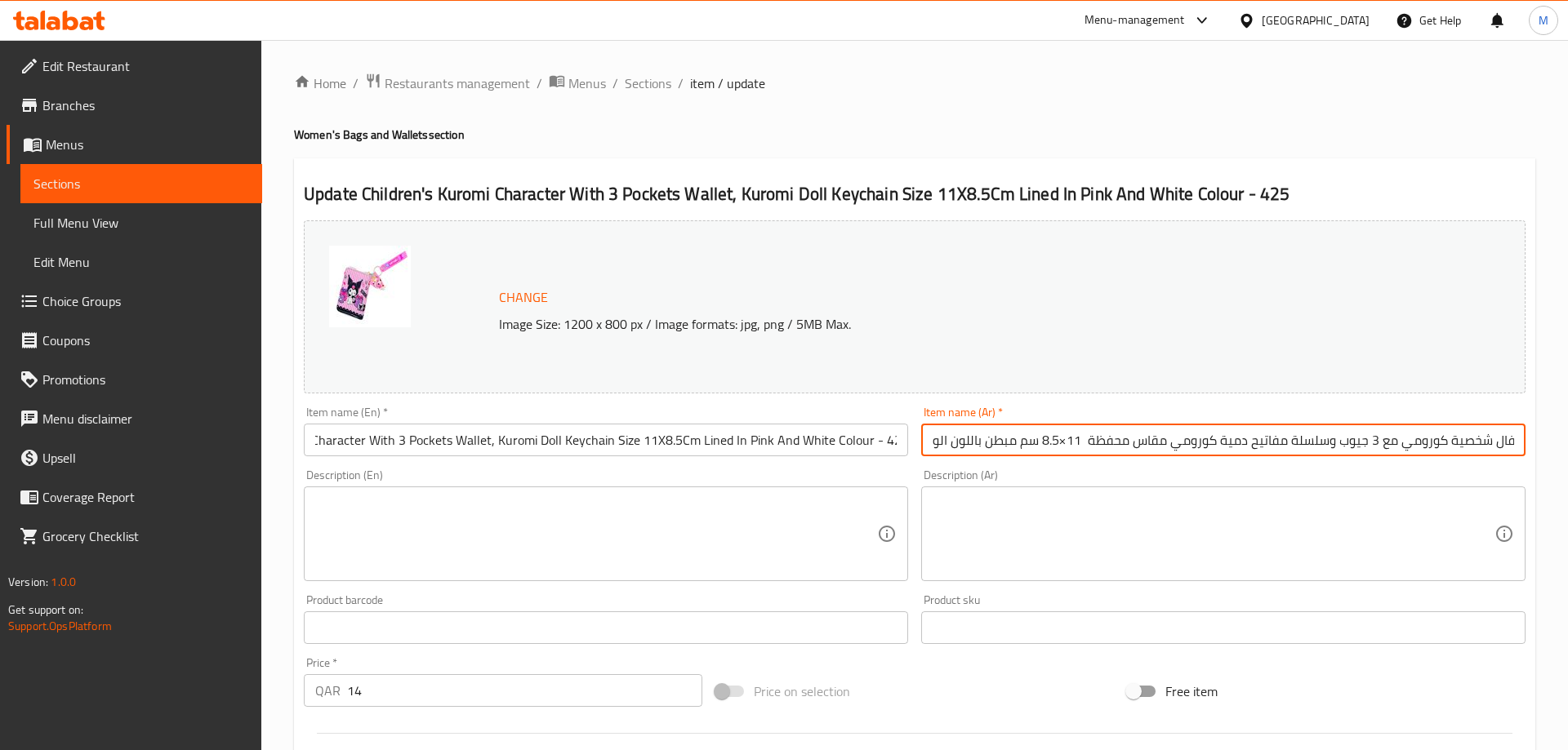
scroll to position [0, 156]
drag, startPoint x: 1337, startPoint y: 443, endPoint x: 1567, endPoint y: 468, distance: 231.4
click at [1526, 457] on input "محفظة أطفال شخصية كورومي مع 3 جيوب وسلسلة مفاتيح دمية كورومي مقاس محفظة 11×8.5 …" at bounding box center [1222, 440] width 604 height 32
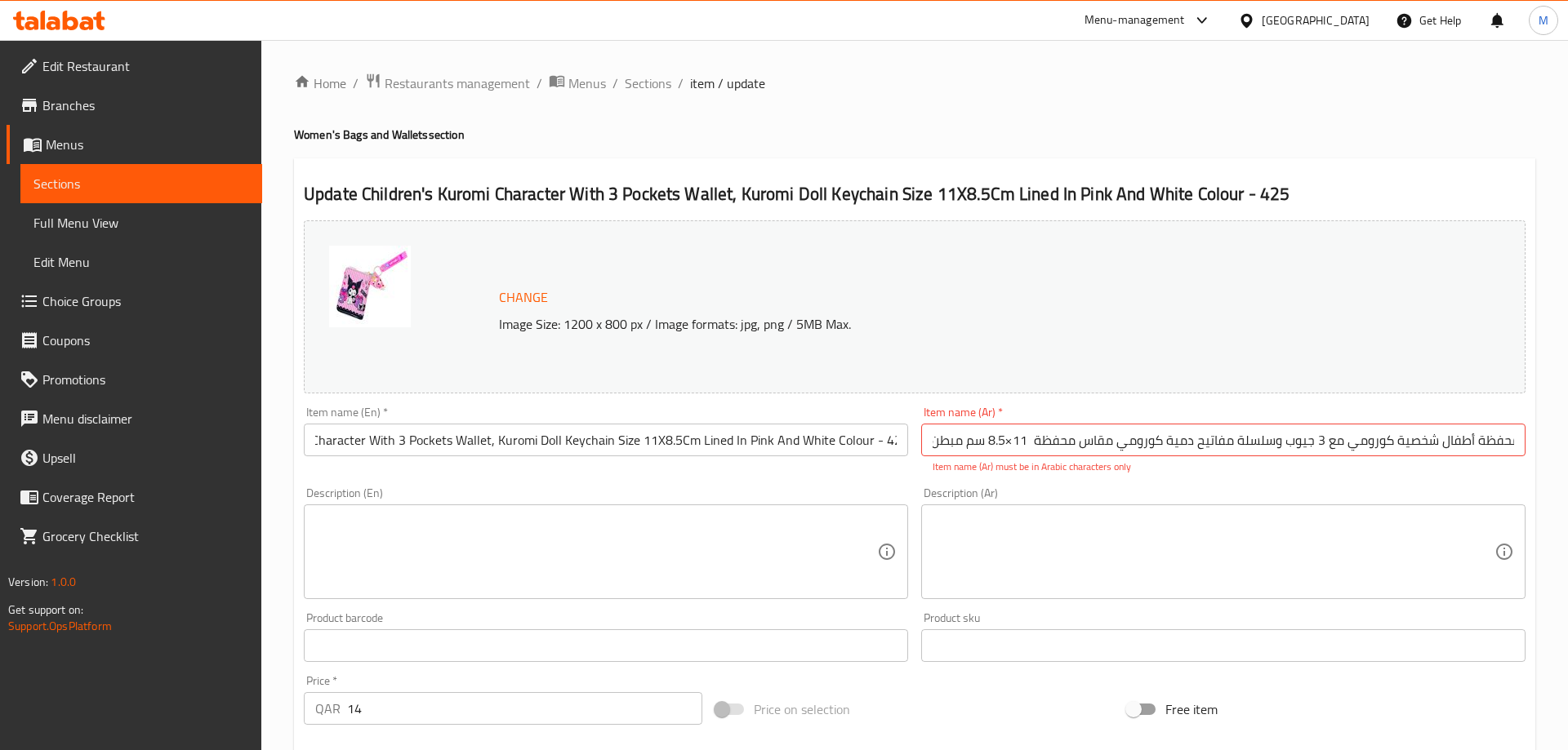
click at [1483, 465] on div "Change Image Size: 1200 x 800 px / Image formats: jpg, png / 5MB Max. Item name…" at bounding box center [914, 587] width 1235 height 745
click at [761, 482] on div "Description (En) Description (En)" at bounding box center [606, 543] width 617 height 125
click at [988, 433] on input "محفظة أطفال شخصية كورومي مع 3 جيوب وسلسلة مفاتيح دمية كورومي مقاس محفظة 11×8.5 …" at bounding box center [1222, 440] width 604 height 32
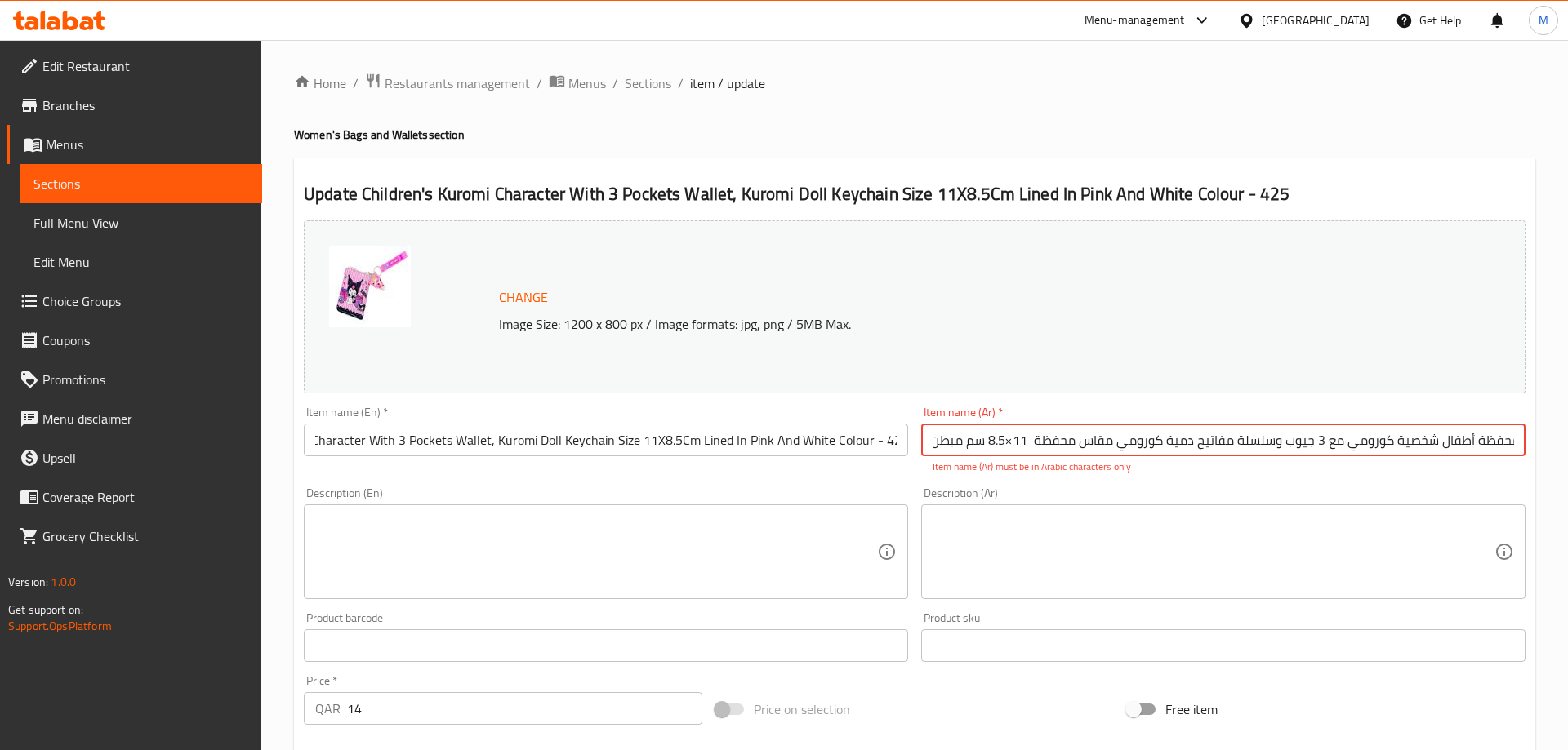
paste input "بثلاثة جيوب وسلسلة مفاتيح دمية كورومي مقاس 11×8.5 سم مبطن باللون الوردي والأبيض"
drag, startPoint x: 1273, startPoint y: 442, endPoint x: 1567, endPoint y: 456, distance: 294.3
click at [1526, 456] on input "محفظة أطفال شخصية كورومي بثلاثة جيوب وسلسلة مفاتيح دمية كورومي مقاس 11×8.5 سم م…" at bounding box center [1222, 440] width 604 height 32
click at [1384, 452] on input "محفظة أطفال شخصية كورومي بثلاثة جيوب وسلسلة مفاتيح دمية كورومي مقاس 11×8.5 سم م…" at bounding box center [1222, 440] width 604 height 32
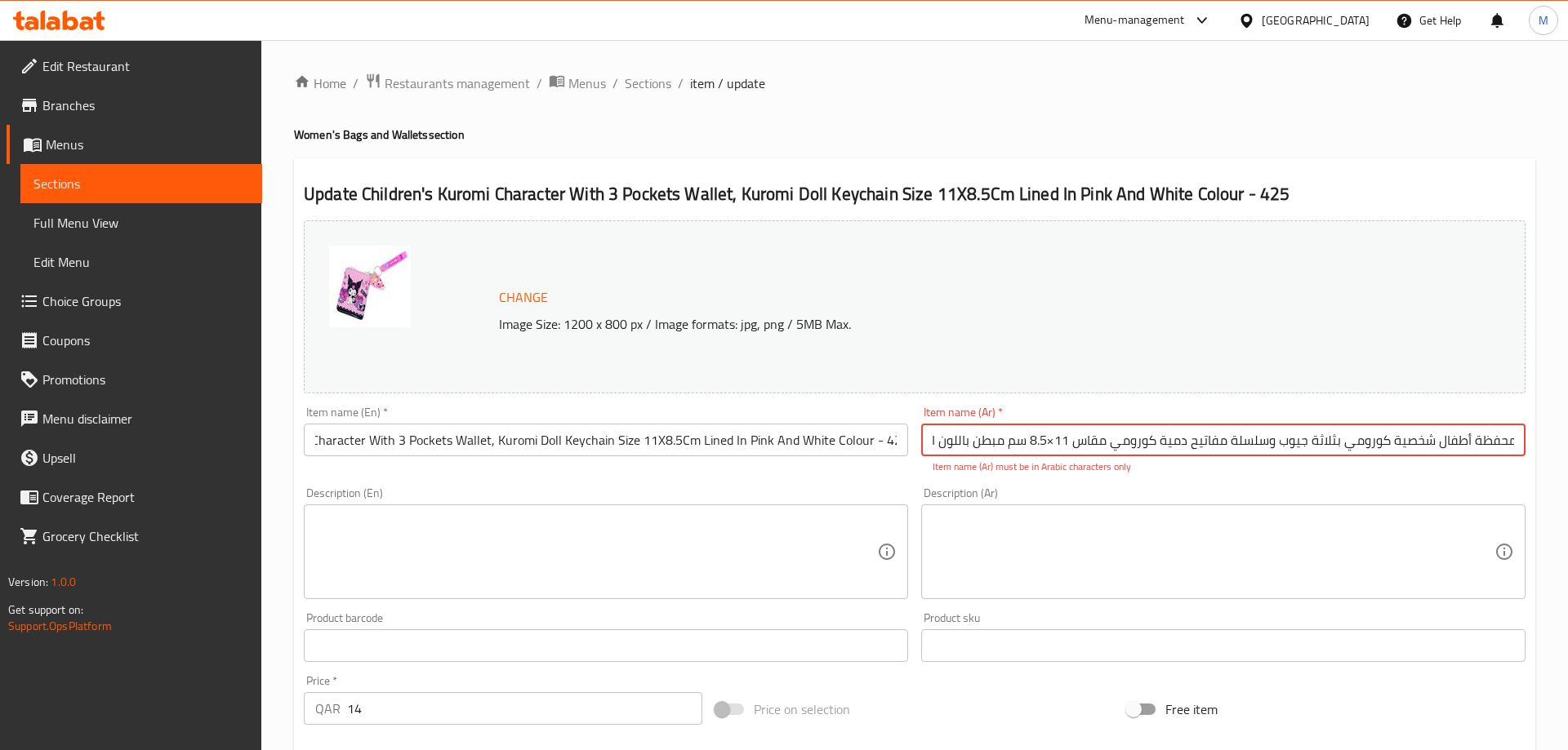
scroll to position [0, 0]
drag, startPoint x: 1005, startPoint y: 439, endPoint x: 840, endPoint y: 444, distance: 165.1
click at [921, 444] on input "محفظة أطفال شخصية كورومي بثلاثة جيوب وسلسلة مفاتيح دمية كورومي مقاس 11×8.5 سم م…" at bounding box center [1222, 440] width 604 height 32
click at [940, 440] on input "محفظة أطفال شخصية كورومي بثلاثة جيوب وسلسلة مفاتيح دمية كورومي مقاس 11×8.5 سم م…" at bounding box center [1222, 440] width 604 height 32
click at [1129, 442] on input "محفظة أطفال شخصية كورومي بثلاثة جيوب وسلسلة مفاتيح دمية كورومي مقاس 11×8.5 سم م…" at bounding box center [1222, 440] width 604 height 32
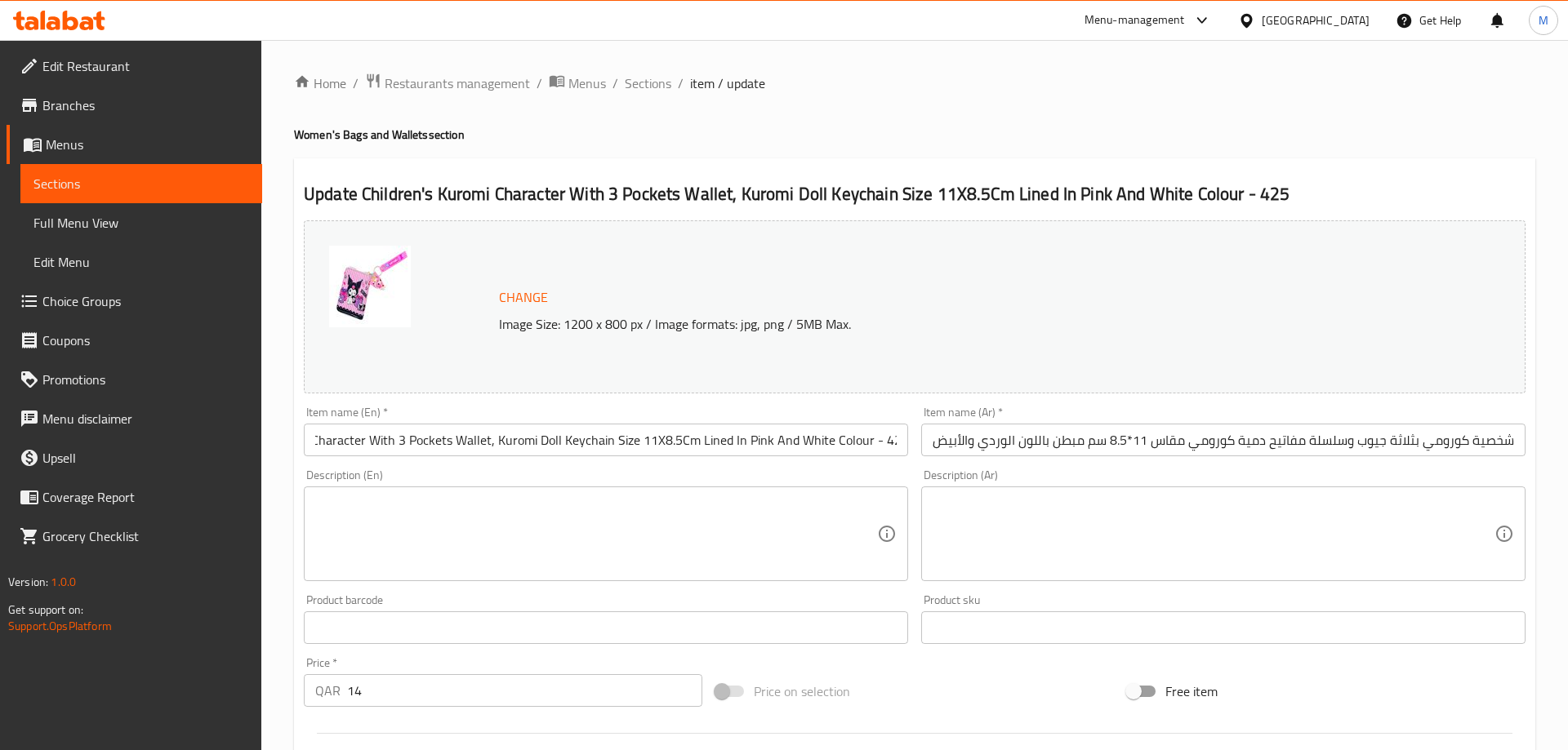
click at [821, 478] on div "Change Image Size: 1200 x 800 px / Image formats: jpg, png / 5MB Max. Item name…" at bounding box center [914, 578] width 1235 height 727
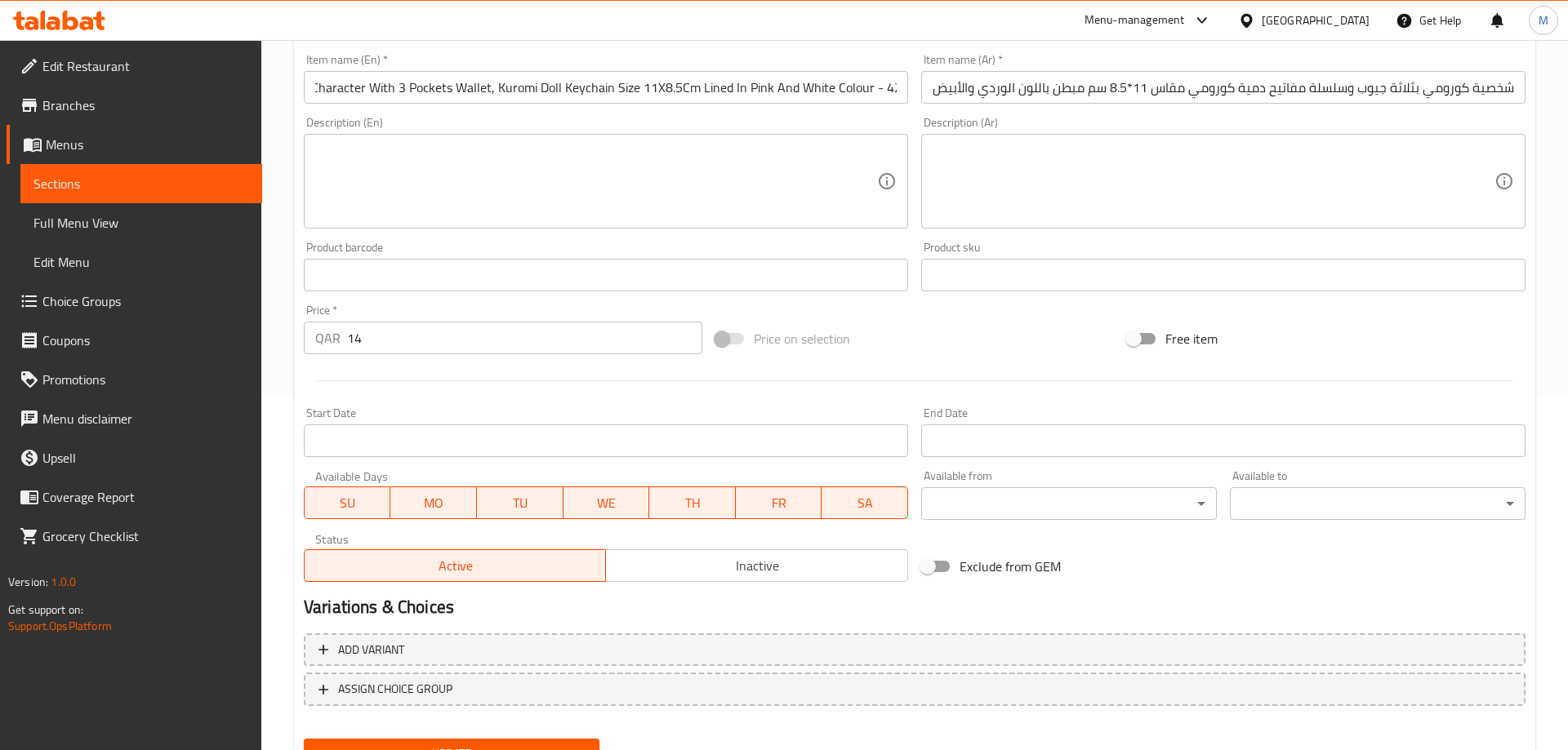
scroll to position [428, 0]
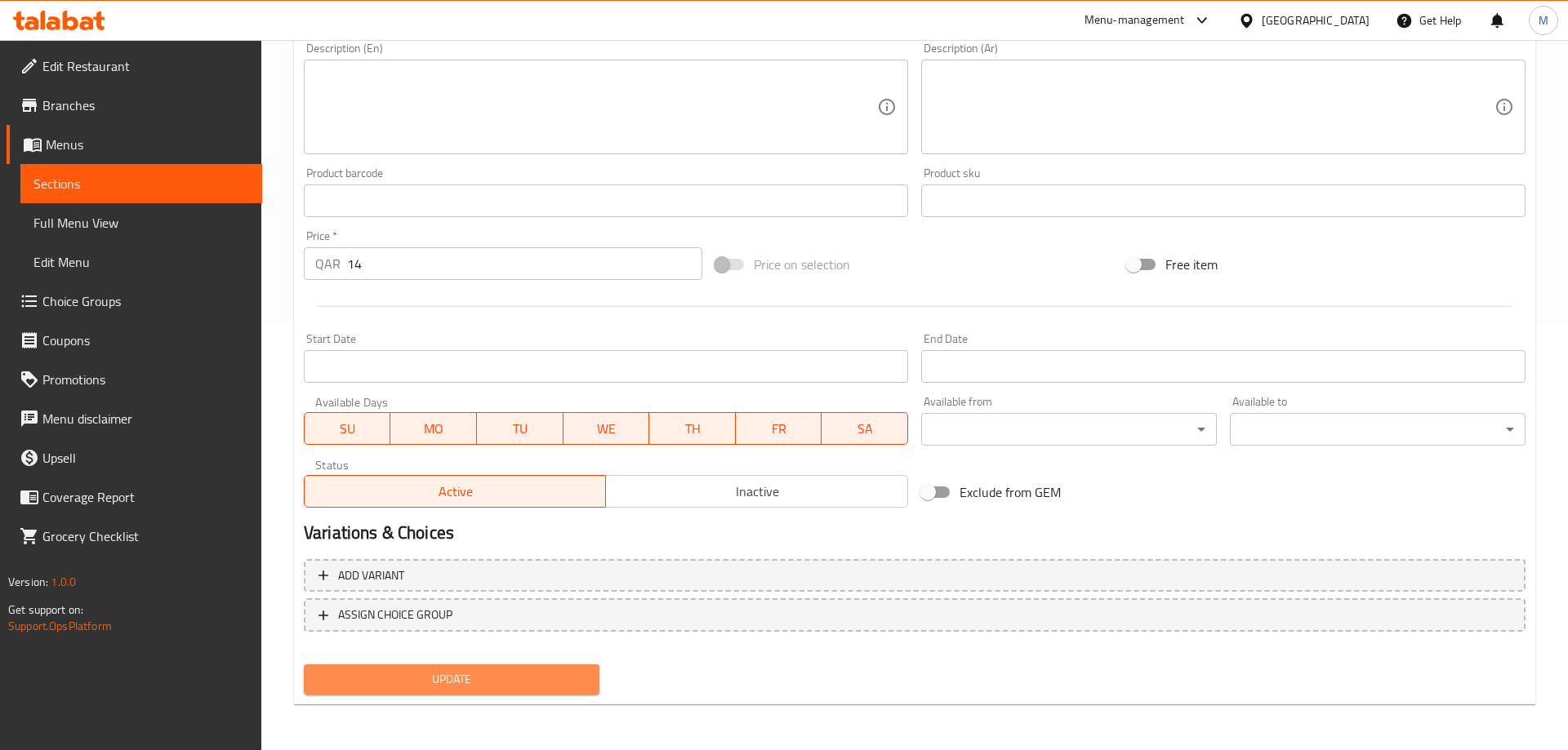
click at [464, 679] on span "Update" at bounding box center [451, 680] width 269 height 21
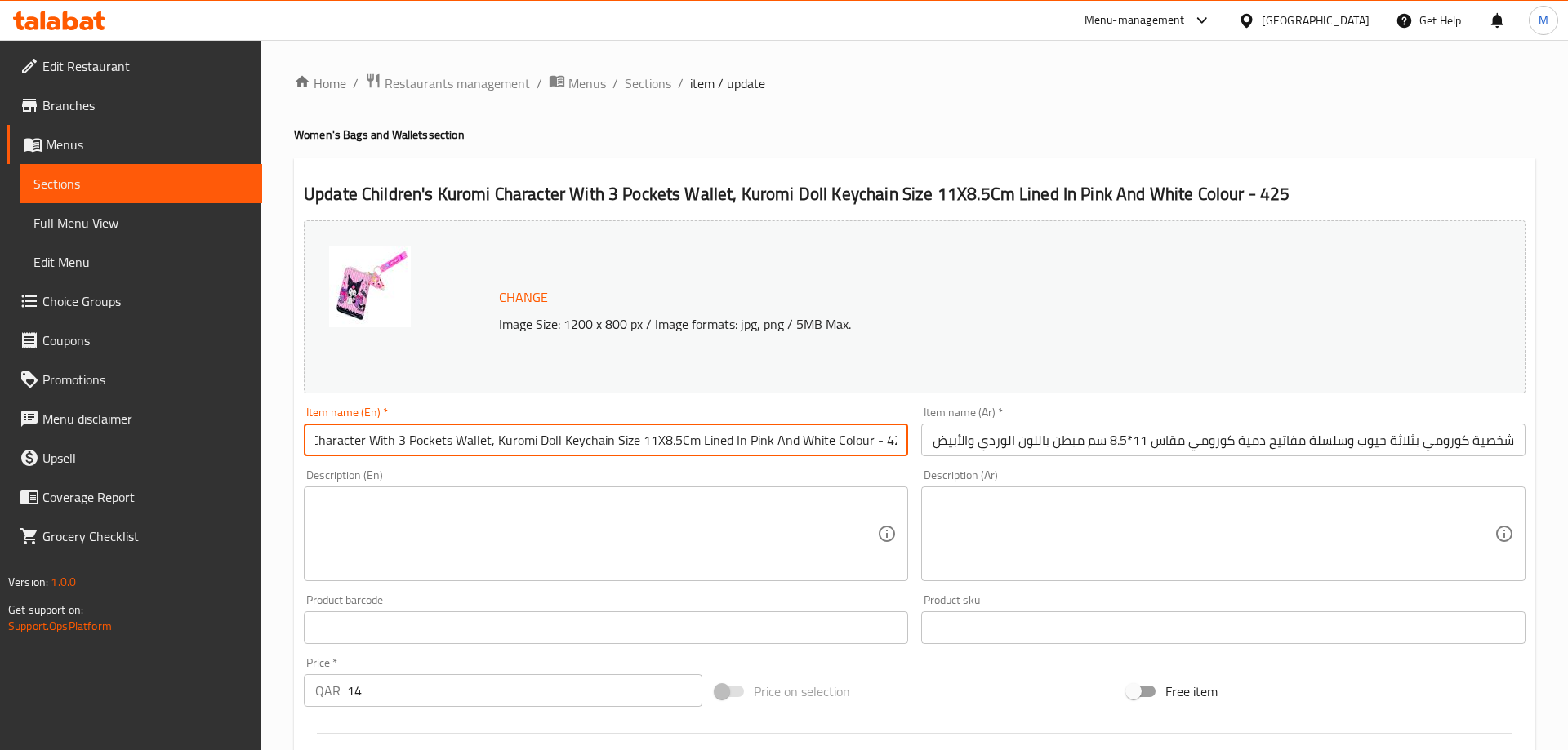
scroll to position [0, 0]
drag, startPoint x: 586, startPoint y: 437, endPoint x: 245, endPoint y: 450, distance: 341.2
click at [303, 450] on input "Children's Kuromi Character With 3 Pockets Wallet, Kuromi Doll Keychain Size 11…" at bounding box center [605, 440] width 604 height 32
click at [352, 451] on input "Children's Kuromi Character With 3 Pockets Wallet, Kuromi Doll Keychain Size 11…" at bounding box center [605, 440] width 604 height 32
drag, startPoint x: 376, startPoint y: 443, endPoint x: 705, endPoint y: 446, distance: 329.0
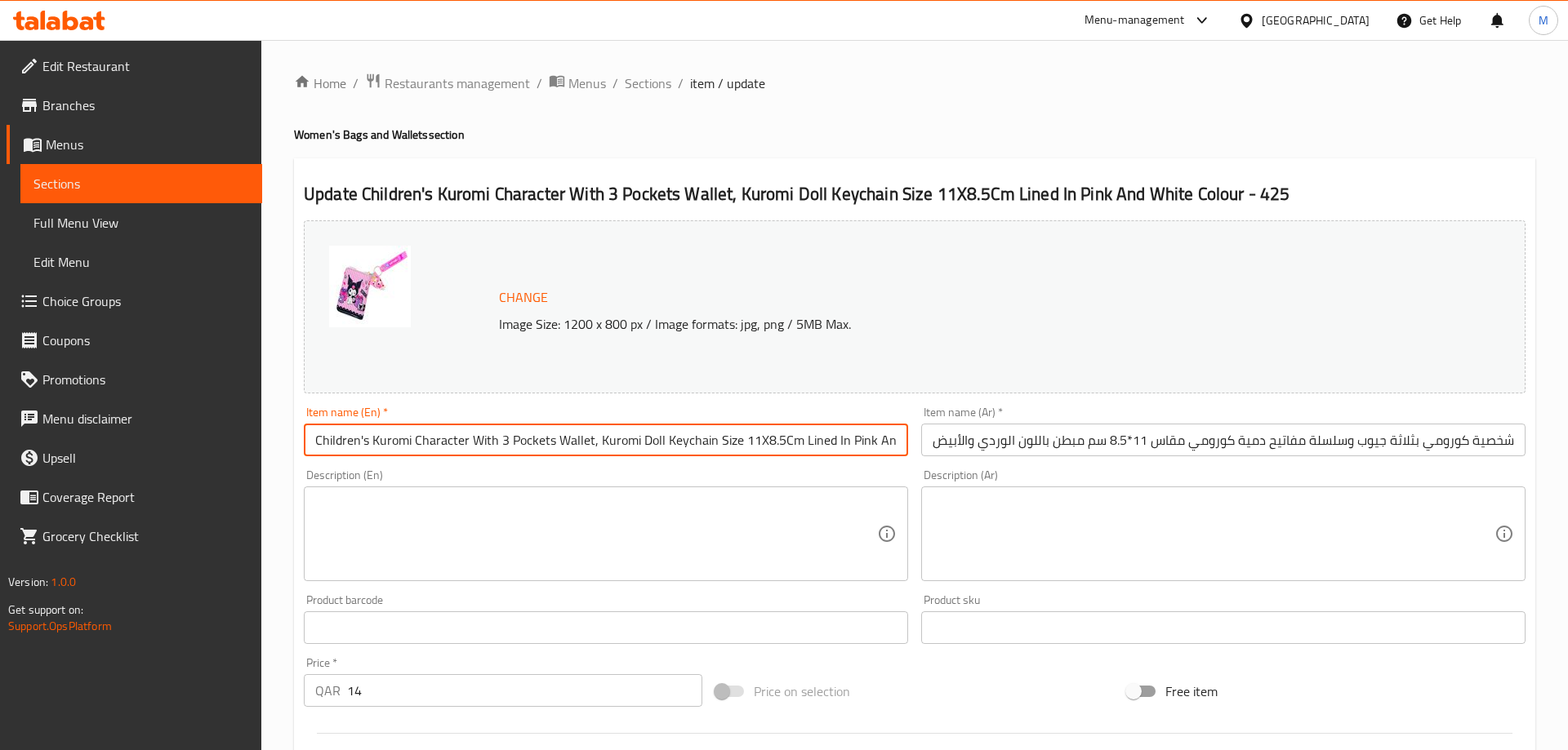
click at [705, 446] on input "Children's Kuromi Character With 3 Pockets Wallet, Kuromi Doll Keychain Size 11…" at bounding box center [605, 440] width 604 height 32
click at [714, 441] on input "Children's Kuromi Character With 3 Pockets Wallet, Kuromi Doll Keychain Size 11…" at bounding box center [605, 440] width 604 height 32
drag, startPoint x: 597, startPoint y: 441, endPoint x: 934, endPoint y: 443, distance: 337.0
click at [908, 443] on input "Children's Kuromi Character With 3 Pockets Wallet, Kuromi Doll Keychain Size 11…" at bounding box center [605, 440] width 604 height 32
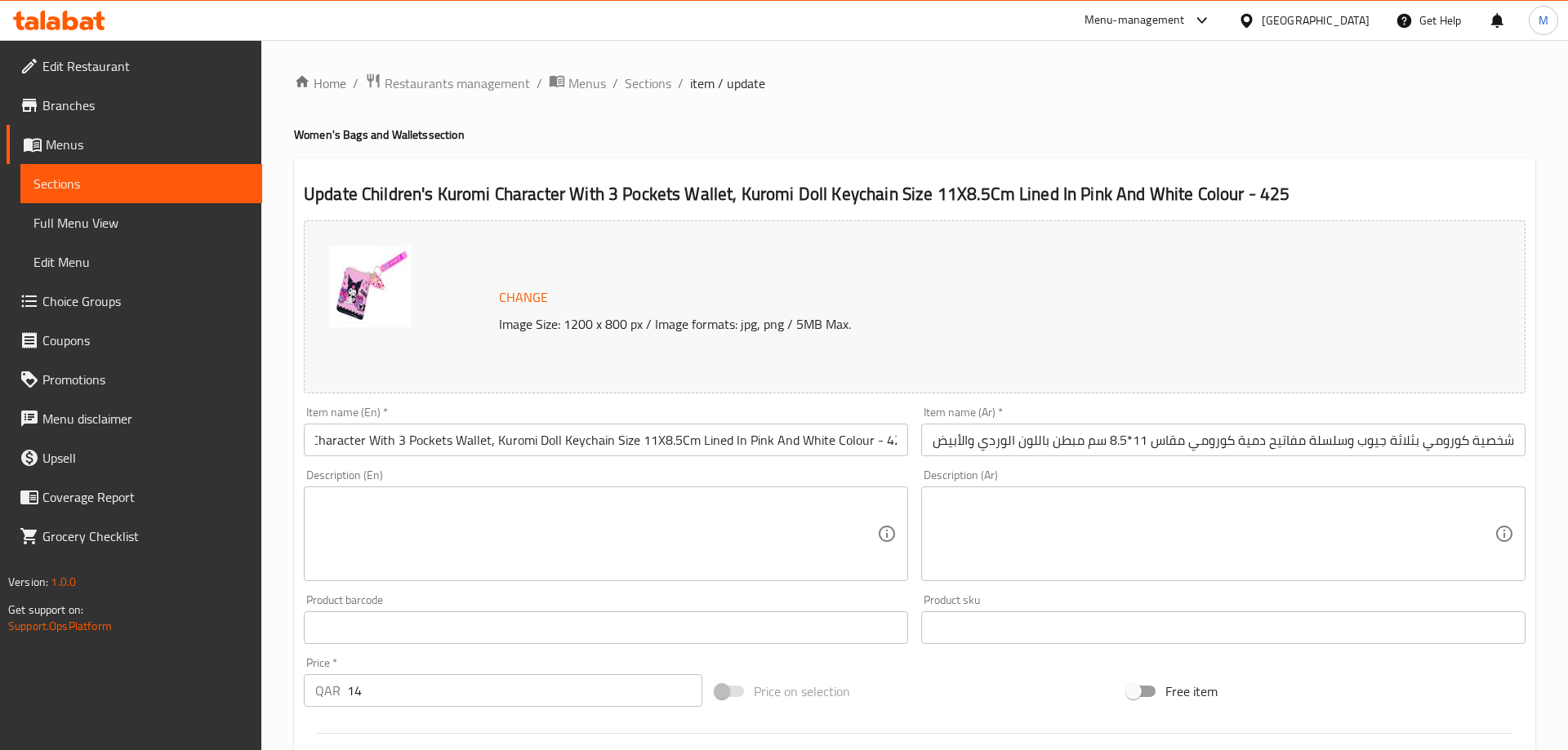
click at [831, 466] on div "Description (En) Description (En)" at bounding box center [606, 525] width 617 height 125
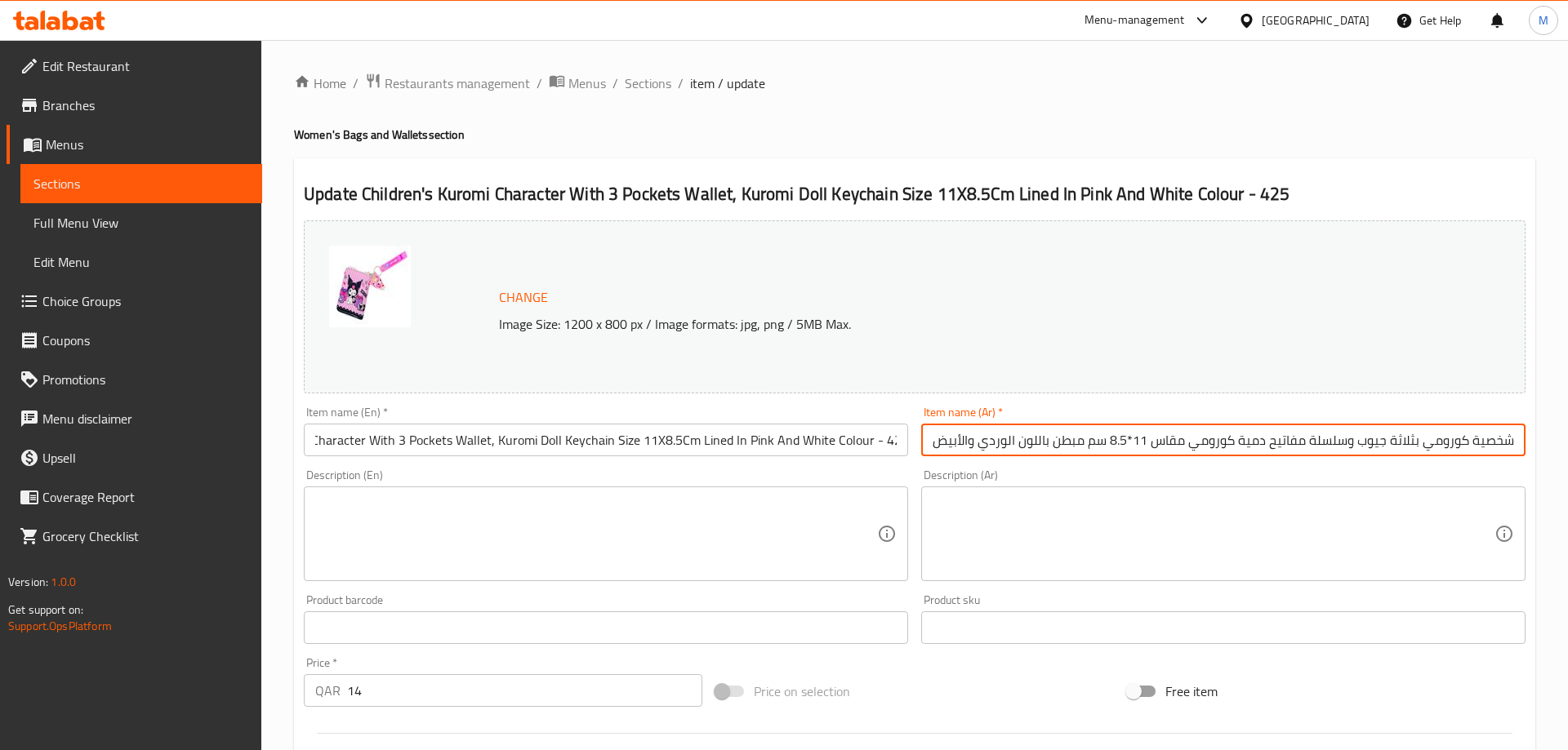
drag, startPoint x: 1191, startPoint y: 440, endPoint x: 869, endPoint y: 455, distance: 322.3
click at [921, 455] on input "محفظة أطفال شخصية كورومي بثلاثة جيوب وسلسلة مفاتيح دمية كورومي مقاس 11*8.5 سم م…" at bounding box center [1222, 440] width 604 height 32
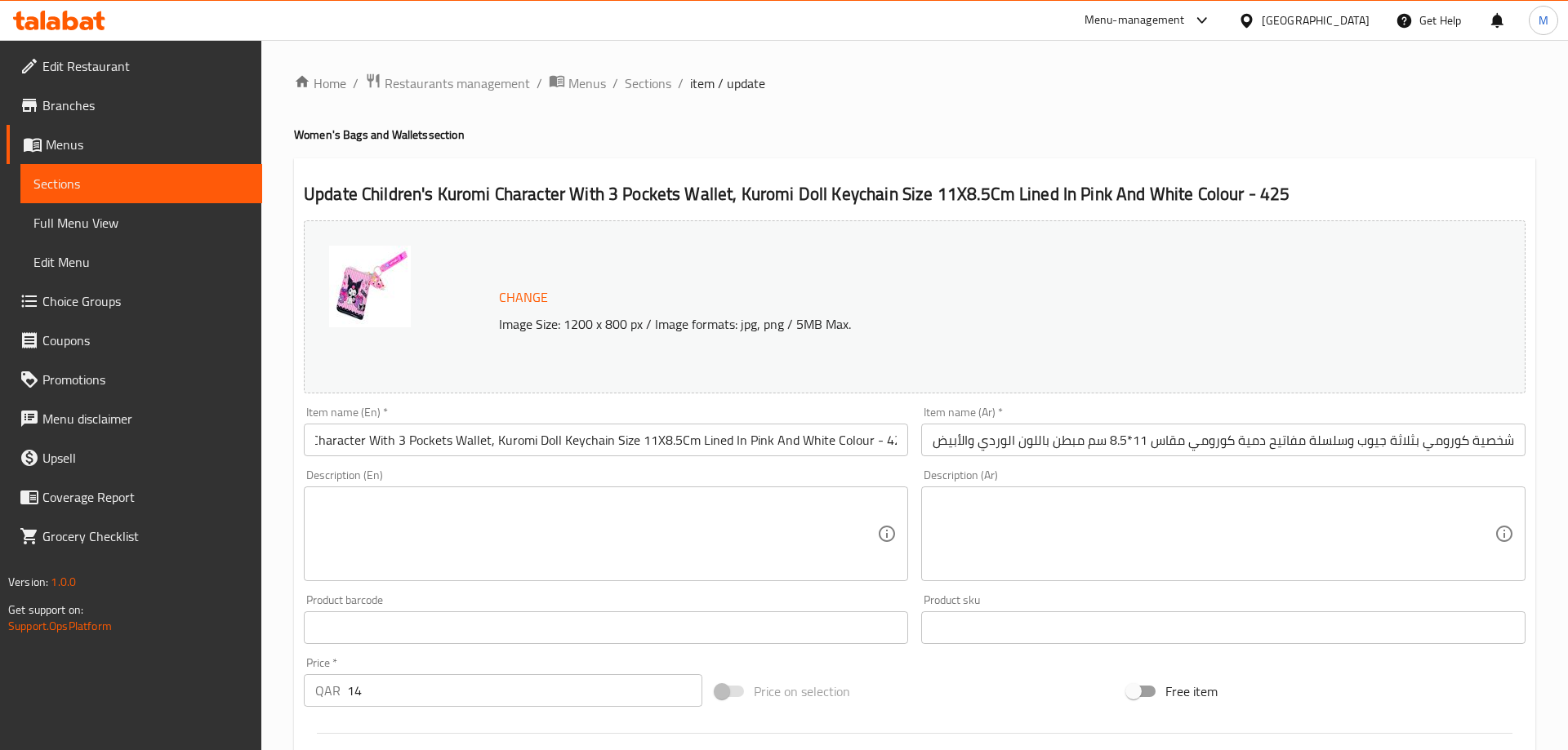
click at [819, 467] on div "Description (En) Description (En)" at bounding box center [606, 525] width 617 height 125
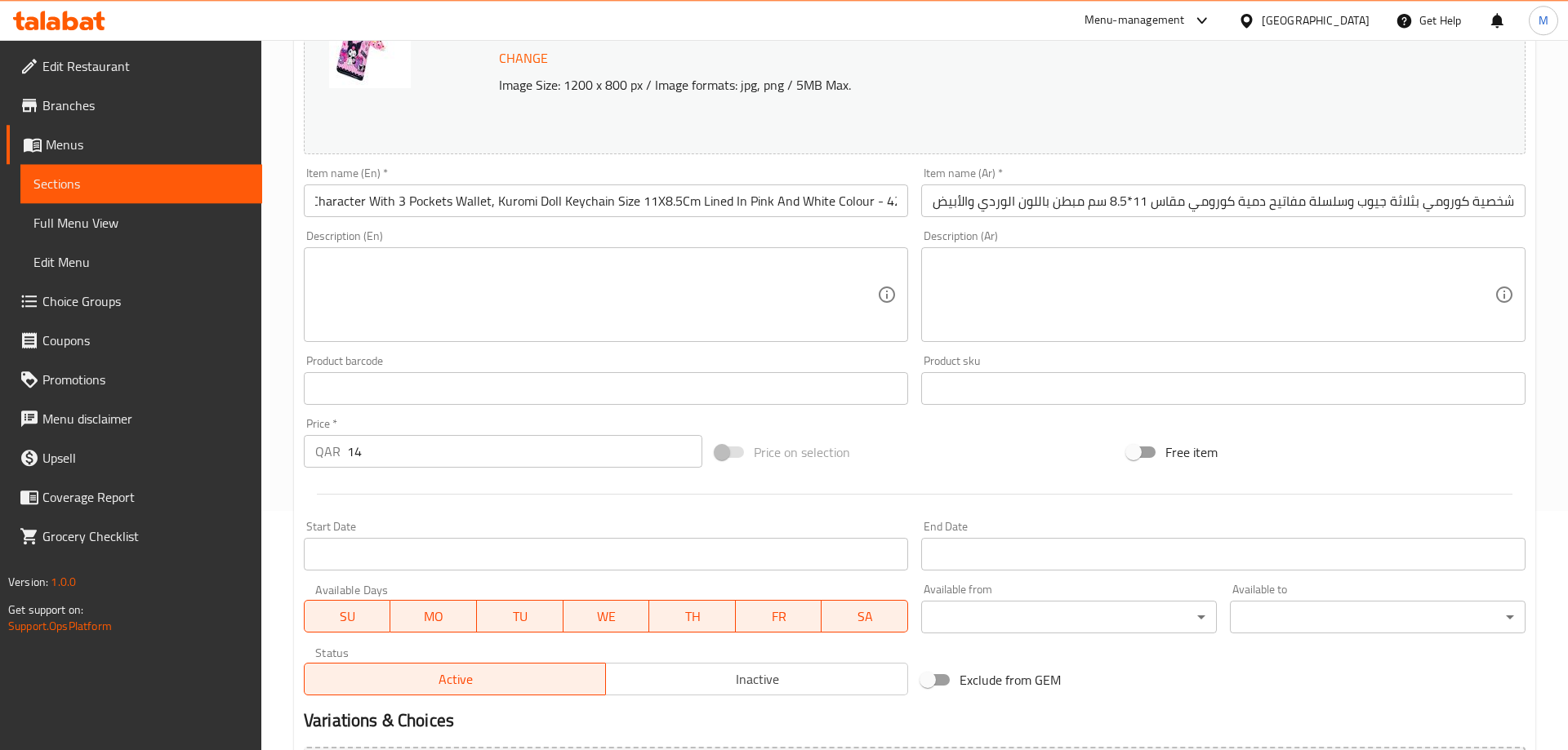
scroll to position [250, 0]
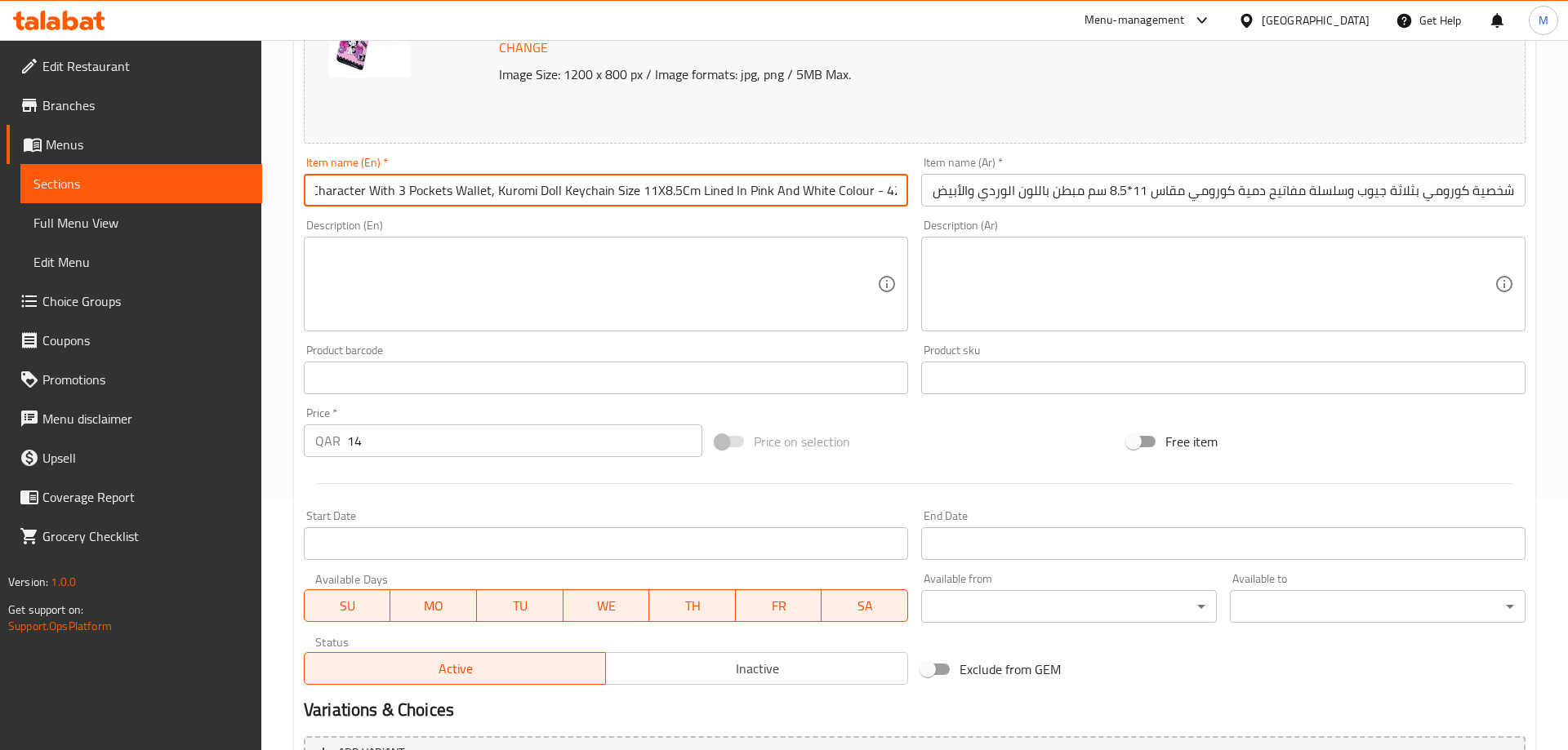
click at [389, 209] on div "Item name (En)   * Children's Kuromi Character With 3 Pockets Wallet, Kuromi Do…" at bounding box center [606, 181] width 617 height 63
drag, startPoint x: 473, startPoint y: 191, endPoint x: 216, endPoint y: 223, distance: 259.0
click at [303, 207] on input "Children's Kuromi Character With 3 Pockets Wallet, Kuromi Doll Keychain Size 11…" at bounding box center [605, 190] width 604 height 32
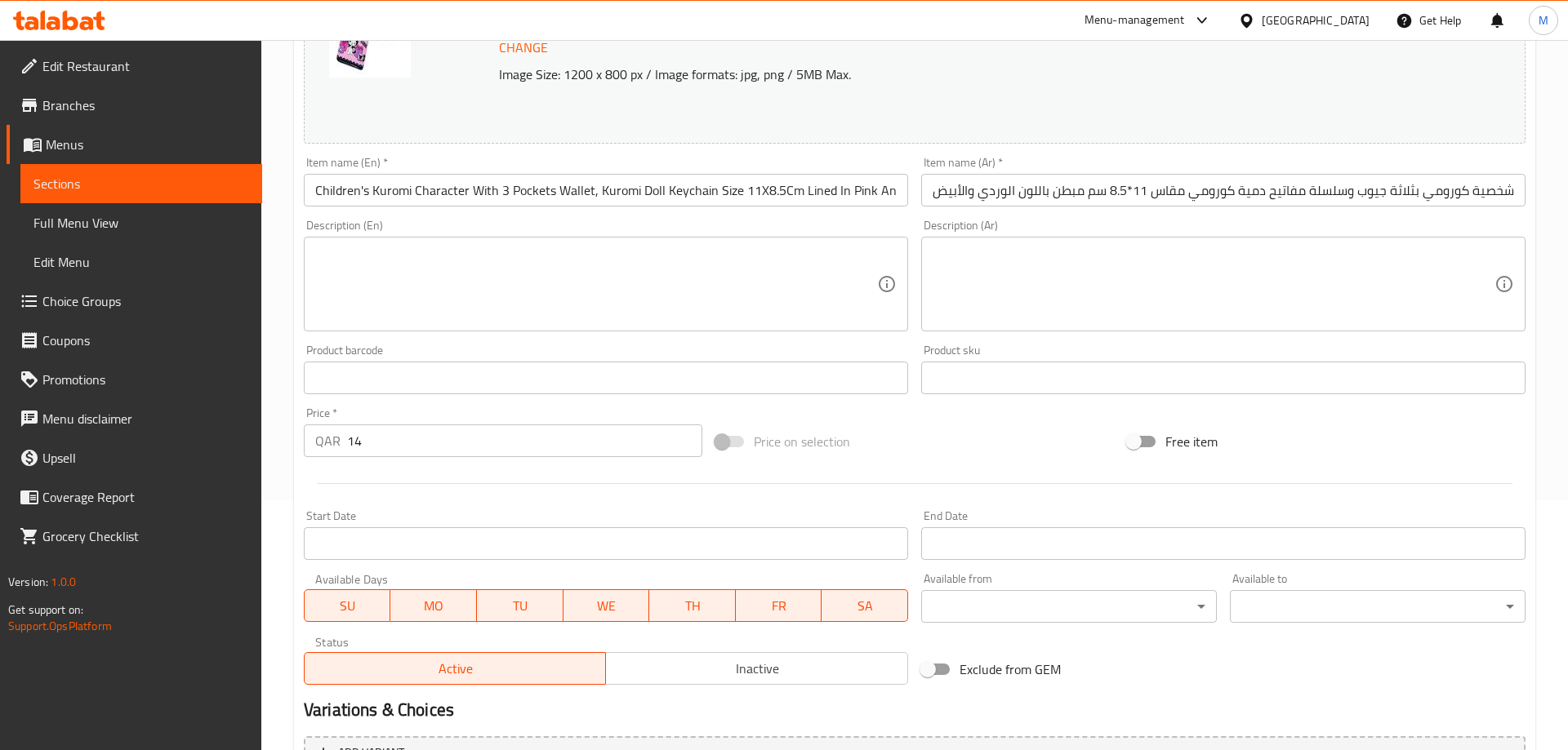
click at [439, 225] on div "Description (En) Description (En)" at bounding box center [605, 275] width 604 height 112
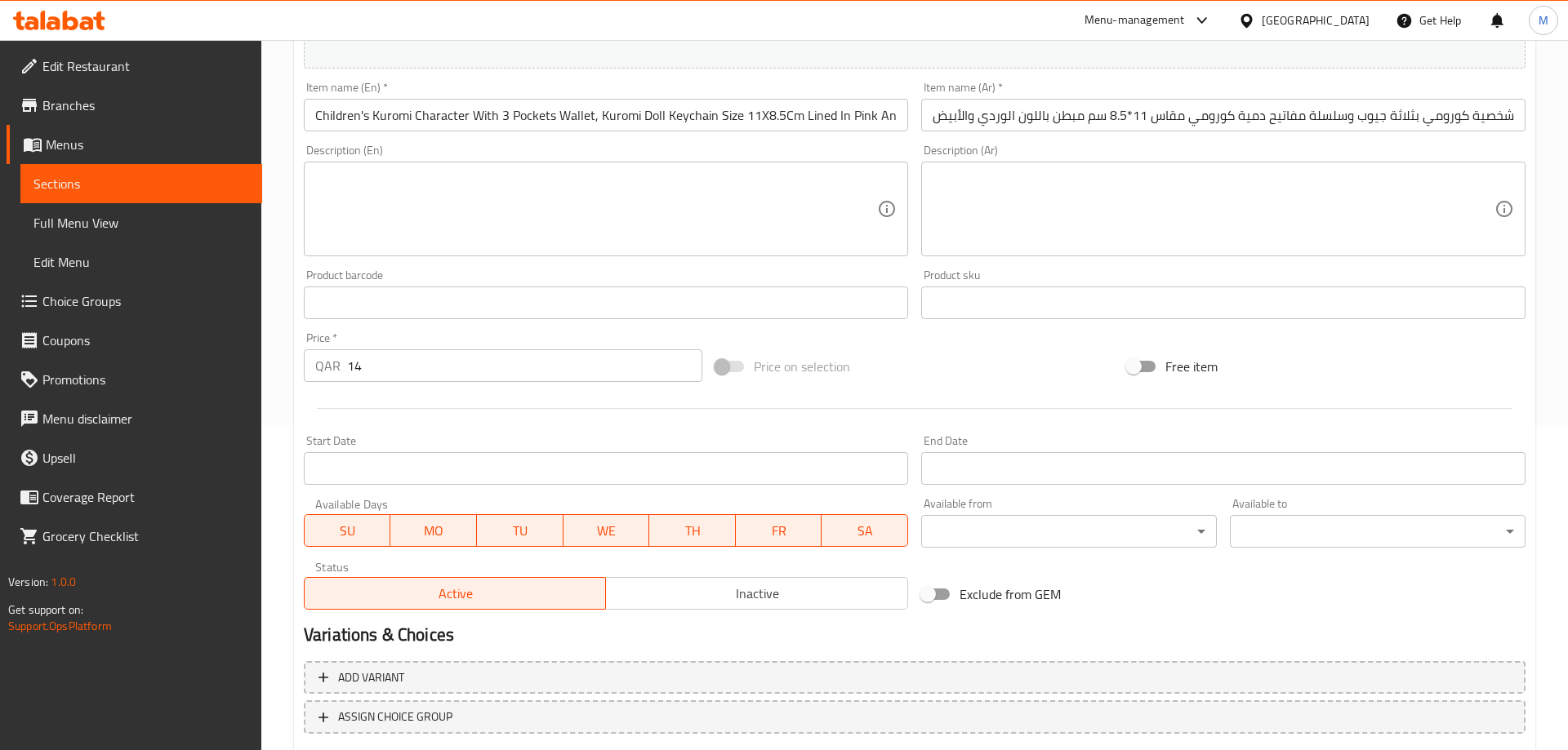
scroll to position [428, 0]
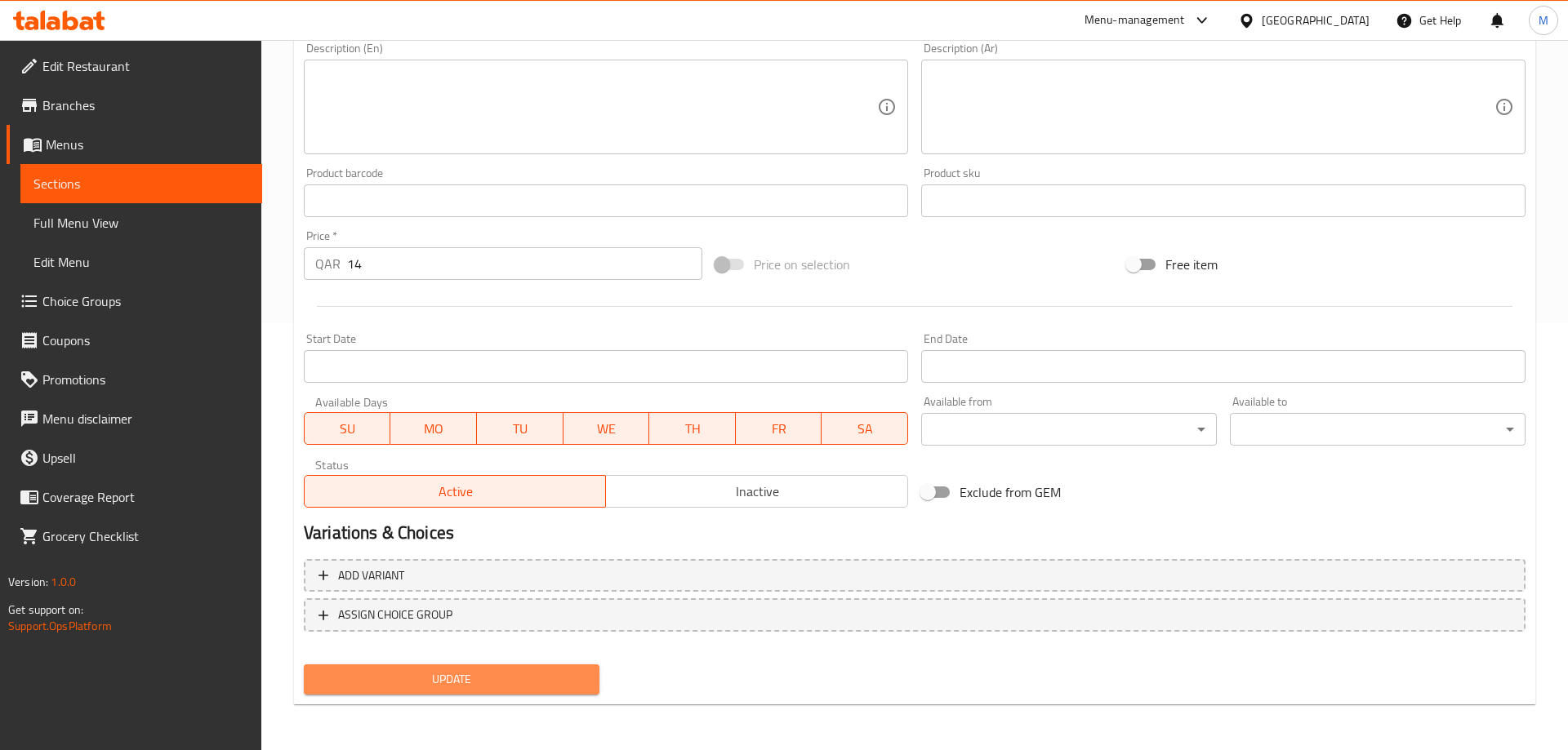
click at [441, 680] on span "Update" at bounding box center [451, 680] width 269 height 21
click at [1236, 505] on div "Exclude from GEM" at bounding box center [1120, 492] width 412 height 44
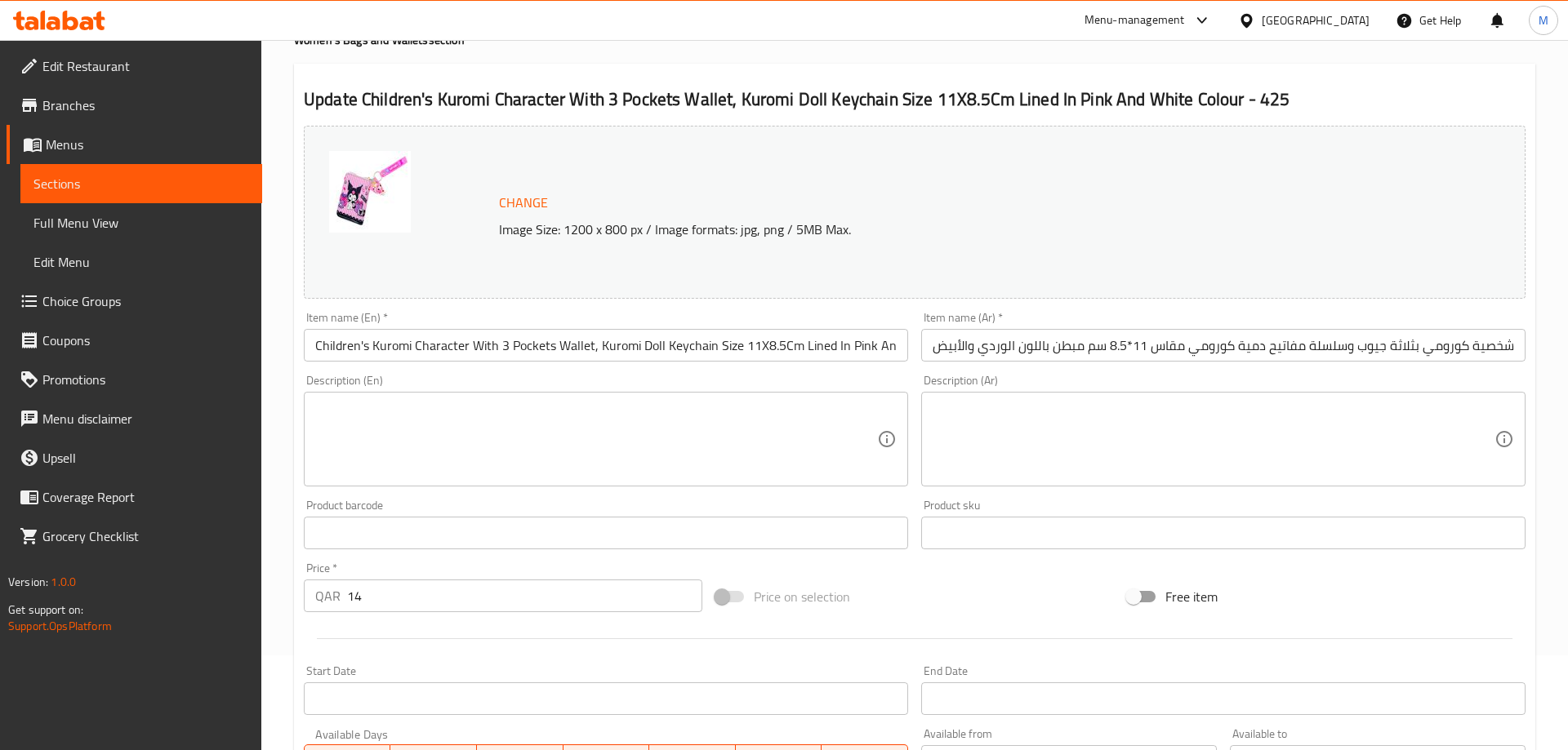
scroll to position [0, 0]
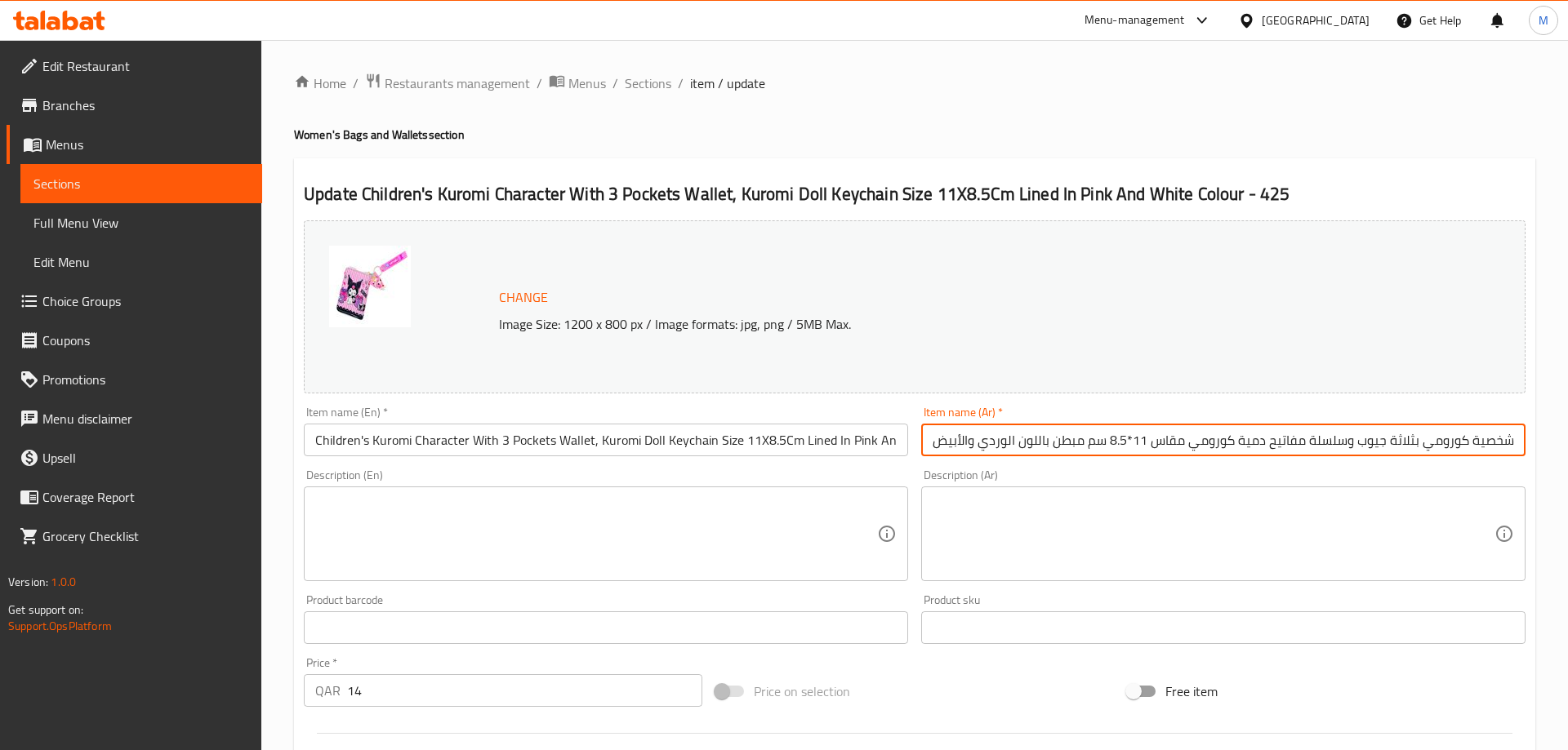
drag, startPoint x: 1347, startPoint y: 443, endPoint x: 884, endPoint y: 462, distance: 463.4
click at [921, 457] on input "محفظة أطفال شخصية كورومي بثلاثة جيوب وسلسلة مفاتيح دمية كورومي مقاس 11*8.5 سم م…" at bounding box center [1222, 440] width 604 height 32
click at [1014, 439] on input "محفظة أطفال شخصية كورومي بثلاثة جيوب وسلسلة مفاتيح دمية كورومي مقاس 11*8.5 سم م…" at bounding box center [1222, 440] width 604 height 32
drag, startPoint x: 1030, startPoint y: 441, endPoint x: 853, endPoint y: 452, distance: 177.3
click at [921, 452] on input "محفظة أطفال شخصية كورومي بثلاثة جيوب وسلسلة مفاتيح دمية كورومي مقاس 11*8.5 سم م…" at bounding box center [1222, 440] width 604 height 32
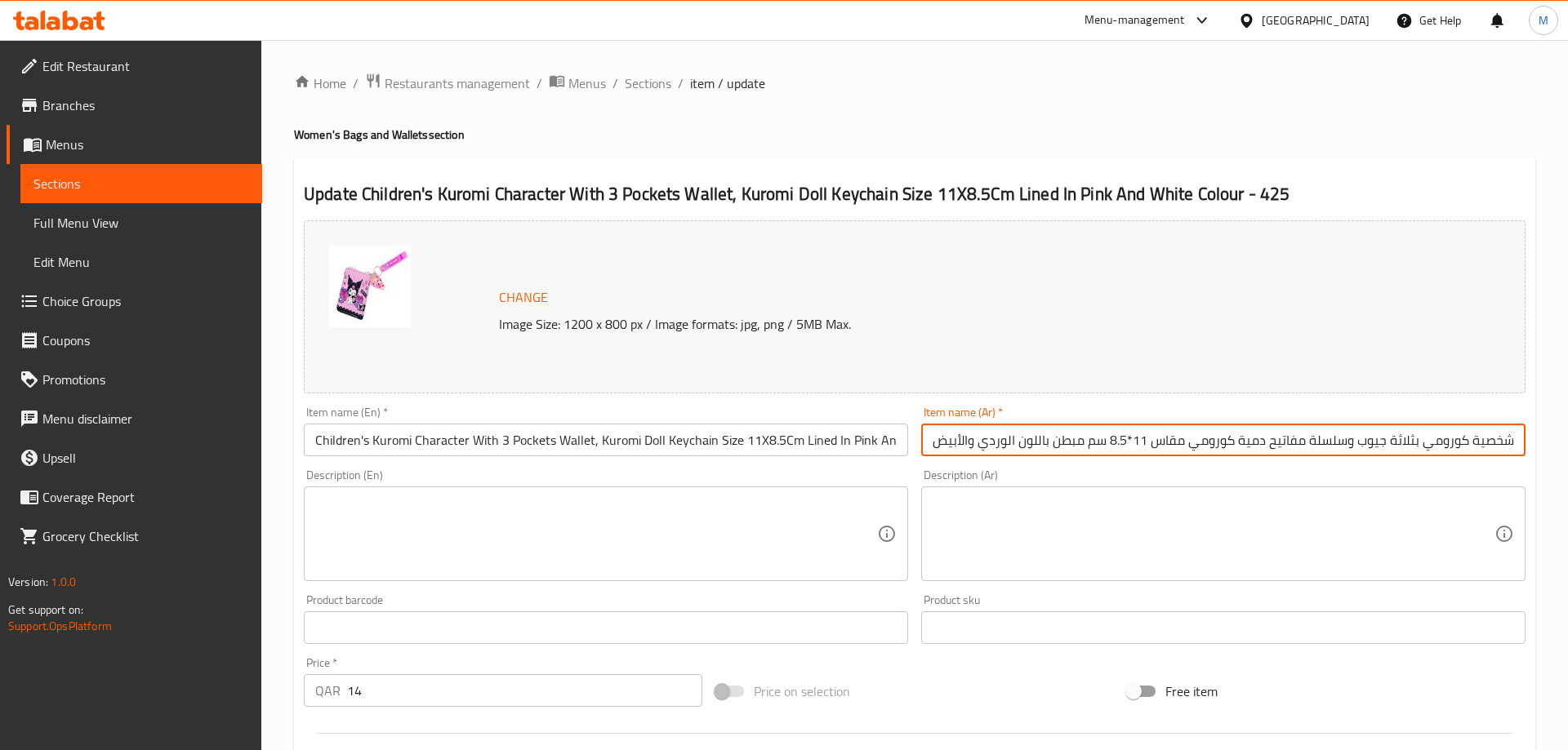
click at [1034, 437] on input "محفظة أطفال شخصية كورومي بثلاثة جيوب وسلسلة مفاتيح دمية كورومي مقاس 11*8.5 سم م…" at bounding box center [1222, 440] width 604 height 32
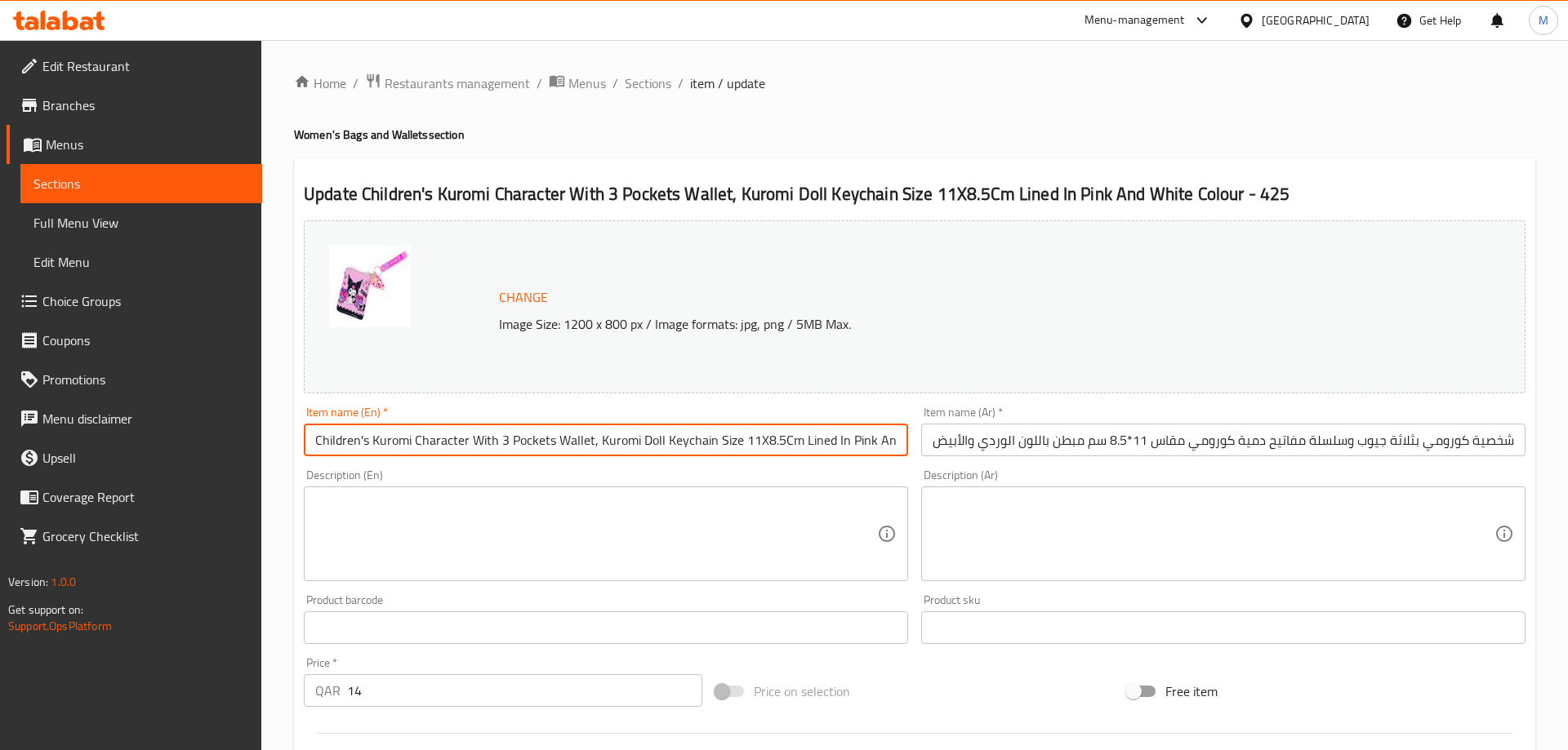
scroll to position [0, 104]
drag, startPoint x: 807, startPoint y: 442, endPoint x: 1012, endPoint y: 465, distance: 206.3
click at [908, 457] on input "Children's Kuromi Character With 3 Pockets Wallet, Kuromi Doll Keychain Size 11…" at bounding box center [605, 440] width 604 height 32
click at [1084, 440] on input "محفظة أطفال شخصية كورومي بثلاثة جيوب وسلسلة مفاتيح دمية كورومي مقاس 11*8.5 سم م…" at bounding box center [1222, 440] width 604 height 32
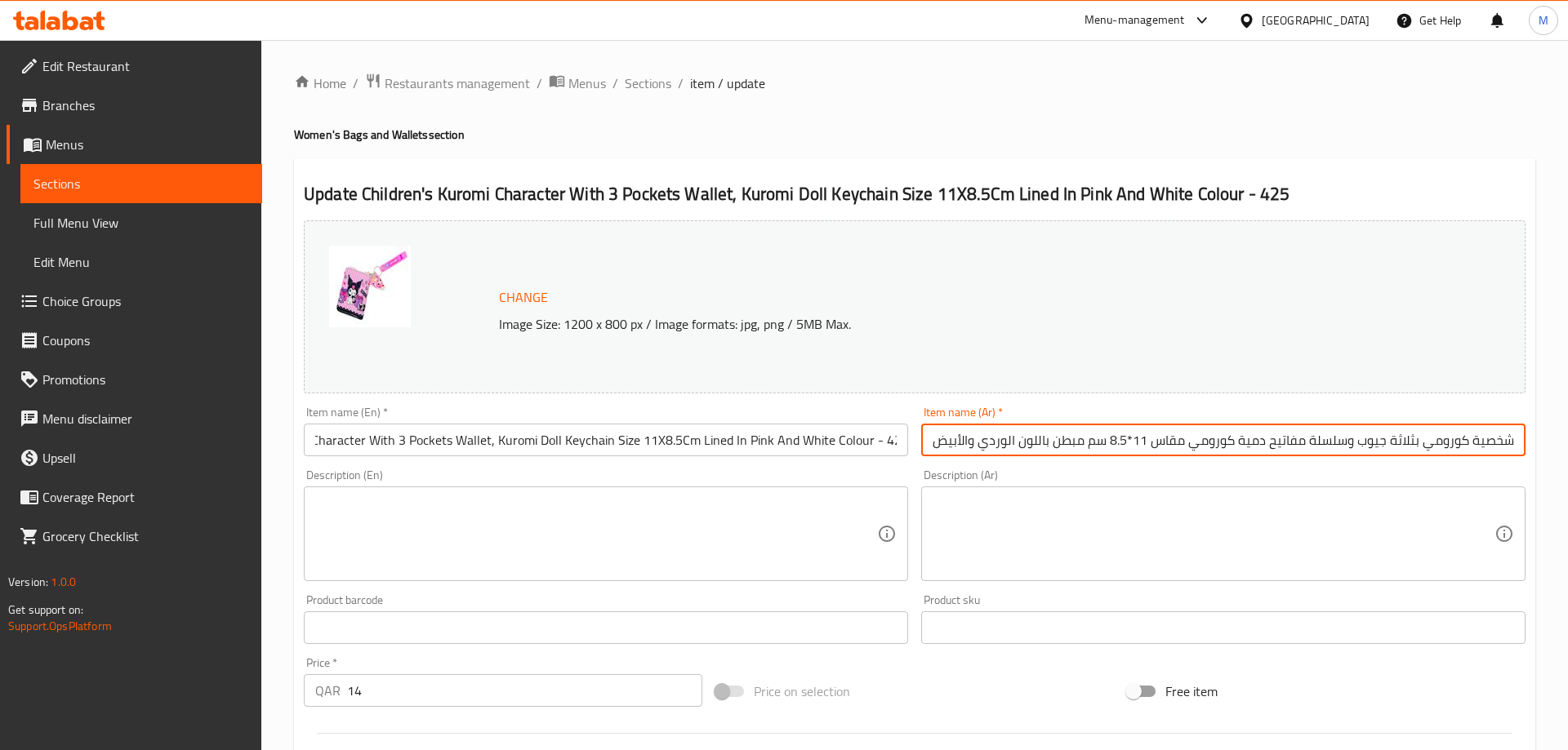
scroll to position [0, 79]
drag, startPoint x: 1289, startPoint y: 444, endPoint x: 1567, endPoint y: 454, distance: 278.2
click at [1526, 454] on input "محفظة أطفال شخصية كورومي بثلاثة جيوب وسلسلة مفاتيح دمية كورومي مقاس 11*8.5 سم م…" at bounding box center [1222, 440] width 604 height 32
click at [1376, 459] on div "Item name (Ar)   * محفظة أطفال شخصية كورومي بثلاثة جيوب وسلسلة مفاتيح دمية كورو…" at bounding box center [1223, 431] width 617 height 63
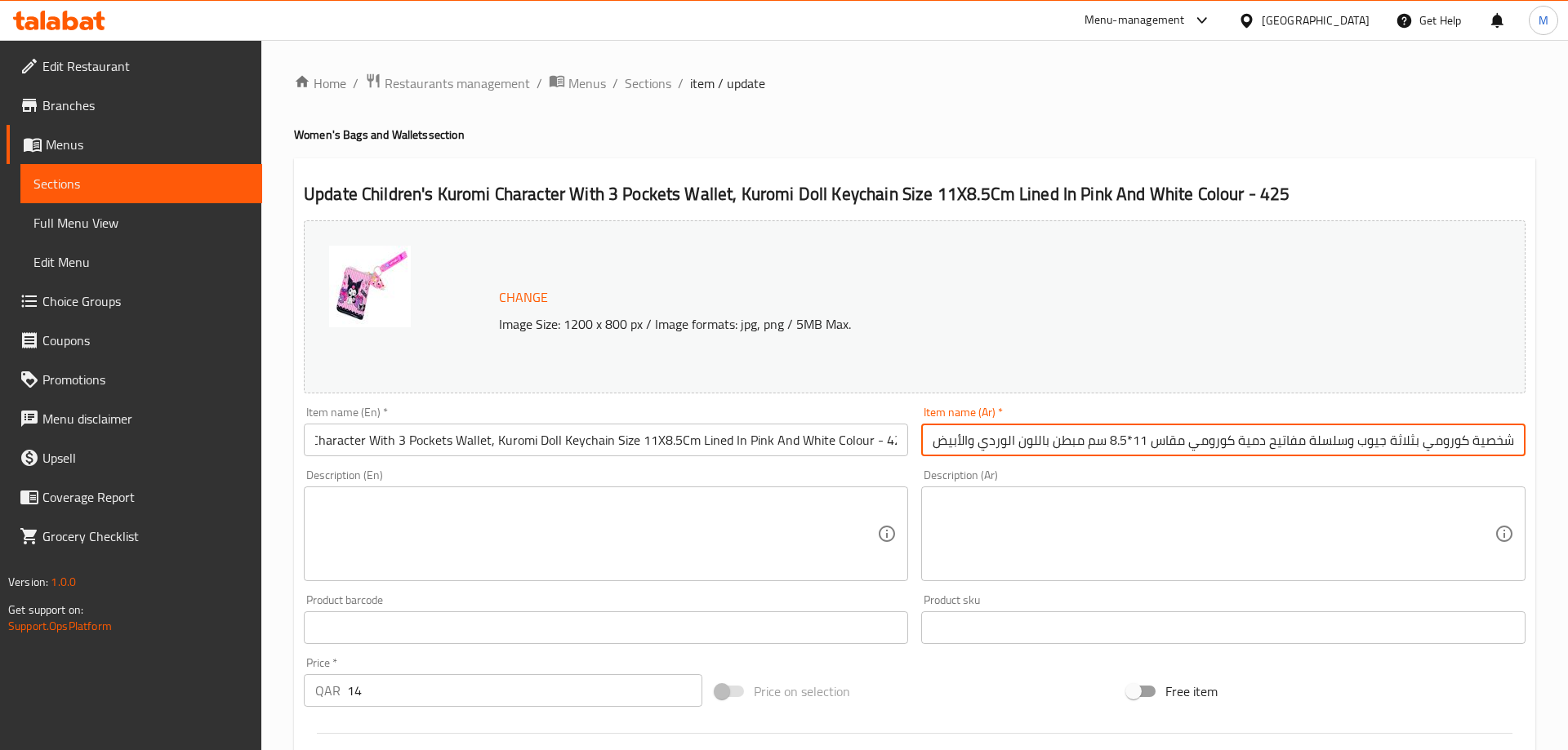
drag, startPoint x: 1378, startPoint y: 443, endPoint x: 878, endPoint y: 459, distance: 500.3
click at [921, 457] on input "محفظة أطفال شخصية كورومي بثلاثة جيوب وسلسلة مفاتيح دمية كورومي مقاس 11*8.5 سم م…" at bounding box center [1222, 440] width 604 height 32
click at [866, 468] on div "Description (En) Description (En)" at bounding box center [606, 525] width 617 height 125
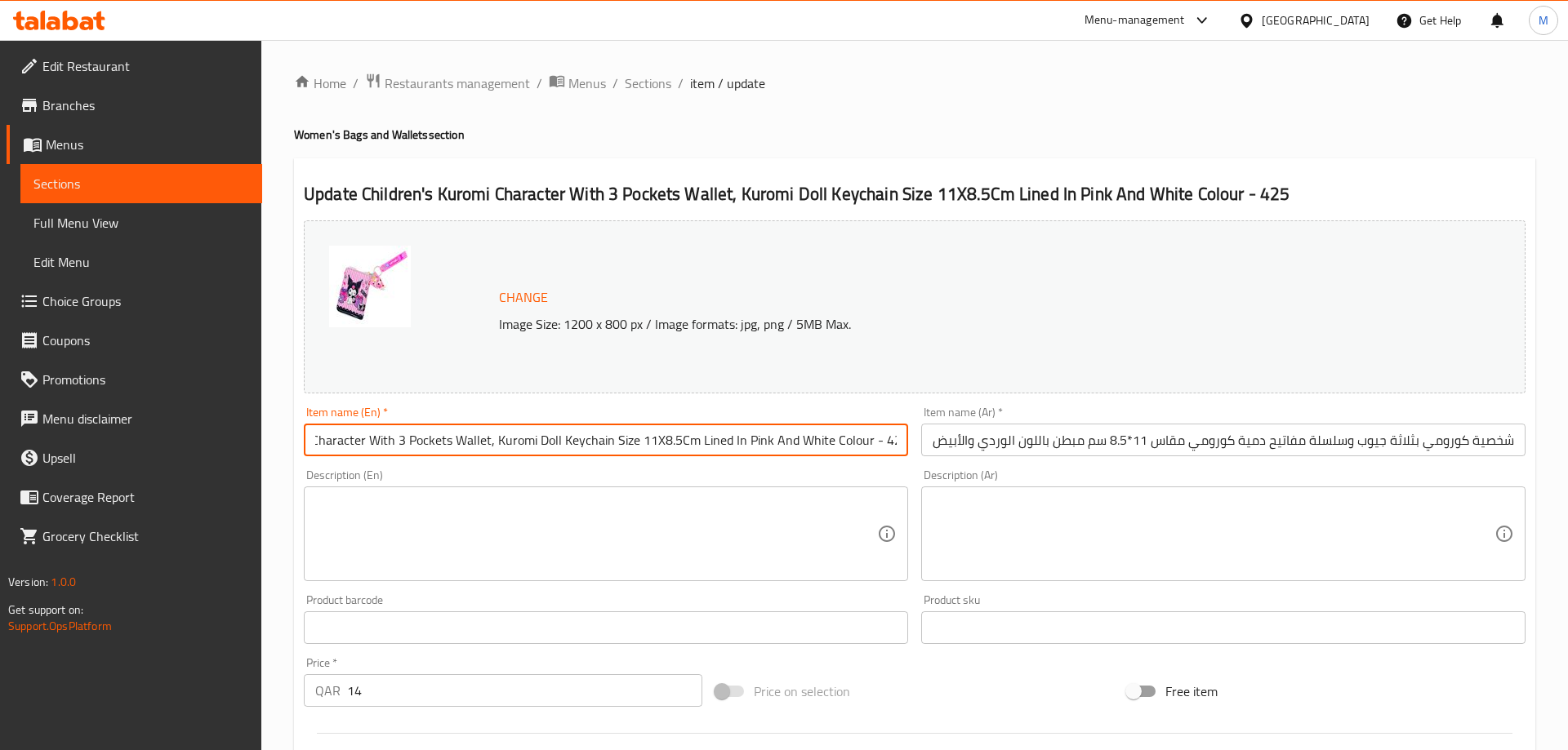
click at [887, 445] on input "Children's Kuromi Character With 3 Pockets Wallet, Kuromi Doll Keychain Size 11…" at bounding box center [605, 440] width 604 height 32
drag, startPoint x: 868, startPoint y: 446, endPoint x: 902, endPoint y: 449, distance: 34.1
click at [902, 449] on input "Children's Kuromi Character With 3 Pockets Wallet, Kuromi Doll Keychain Size 11…" at bounding box center [605, 440] width 604 height 32
click at [1029, 449] on input "محفظة أطفال شخصية كورومي بثلاثة جيوب وسلسلة مفاتيح دمية كورومي مقاس 11*8.5 سم م…" at bounding box center [1222, 440] width 604 height 32
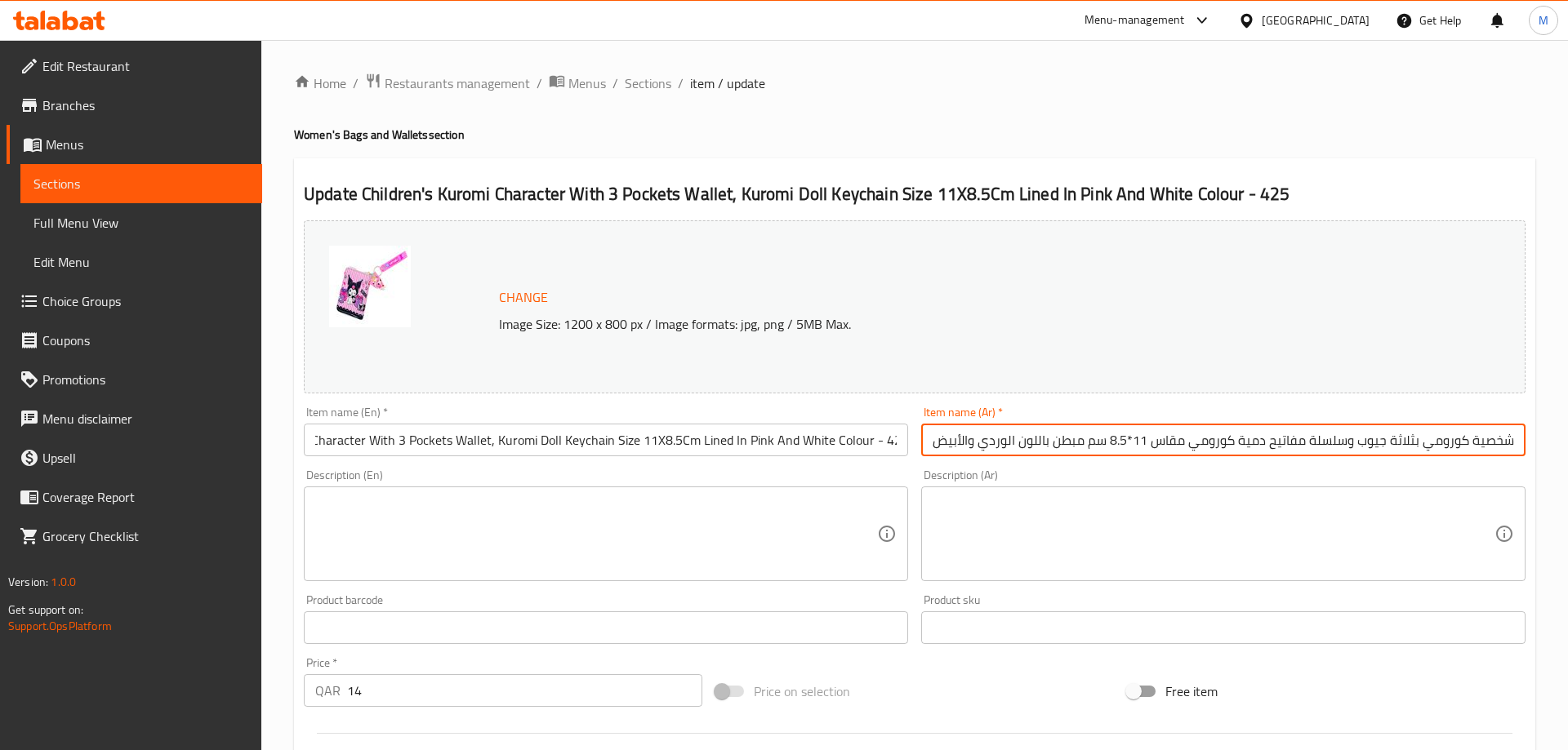
click at [996, 449] on input "محفظة أطفال شخصية كورومي بثلاثة جيوب وسلسلة مفاتيح دمية كورومي مقاس 11*8.5 سم م…" at bounding box center [1222, 440] width 604 height 32
click at [934, 446] on input "محفظة أطفال شخصية كورومي بثلاثة جيوب وسلسلة مفاتيح دمية كورومي مقاس 11*8.5 سم م…" at bounding box center [1222, 440] width 604 height 32
paste input "- 425"
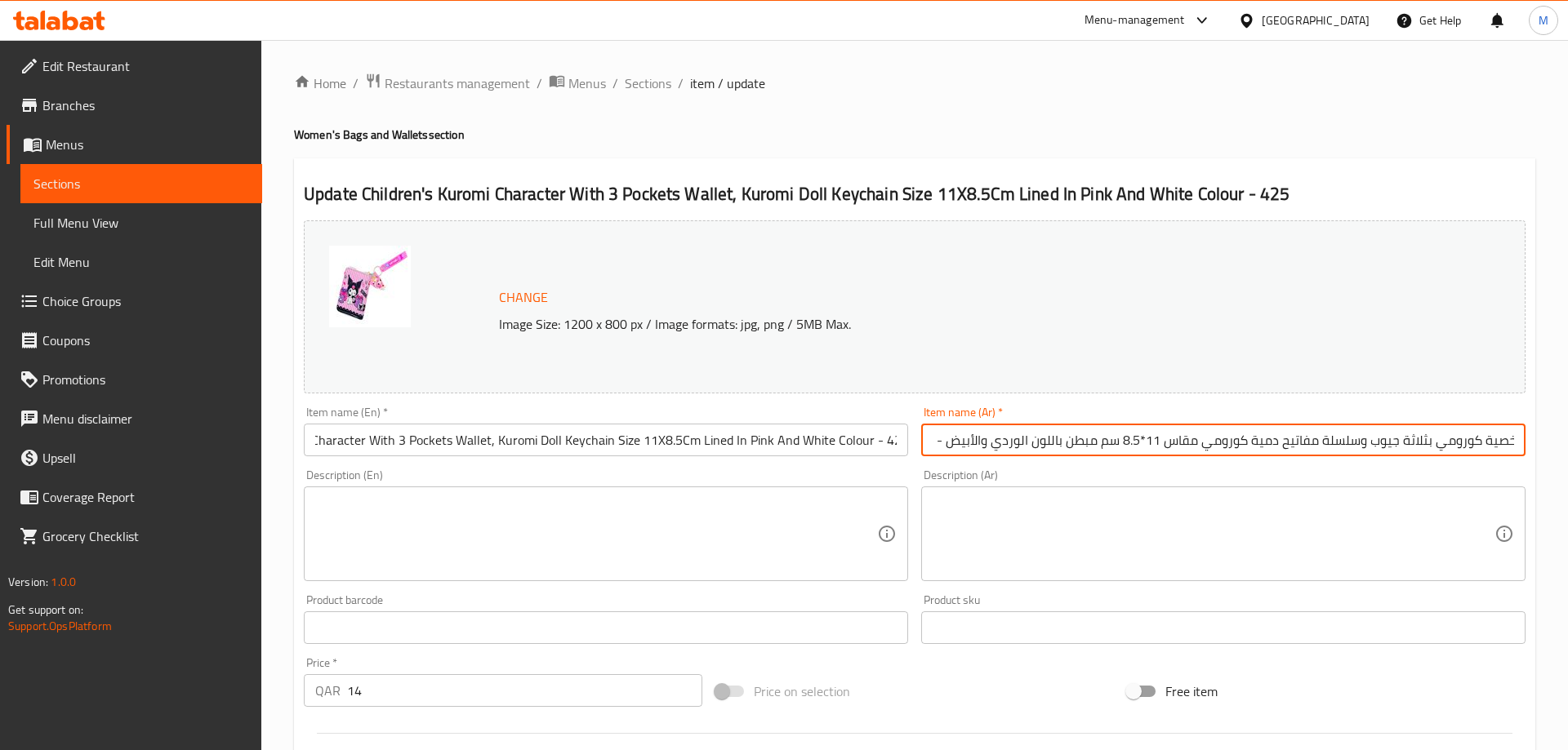
click at [1032, 435] on input "محفظة أطفال شخصية كورومي بثلاثة جيوب وسلسلة مفاتيح دمية كورومي مقاس 11*8.5 سم م…" at bounding box center [1222, 440] width 604 height 32
drag, startPoint x: 981, startPoint y: 440, endPoint x: 854, endPoint y: 449, distance: 127.3
click at [921, 449] on input "محفظة أطفال شخصية كورومي بثلاثة جيوب وسلسلة مفاتيح دمية كورومي مقاس 11*8.5 سم م…" at bounding box center [1222, 440] width 604 height 32
click at [959, 449] on input "محفظة أطفال شخصية كورومي بثلاثة جيوب وسلسلة مفاتيح دمية كورومي مقاس 11*8.5 سم م…" at bounding box center [1222, 440] width 604 height 32
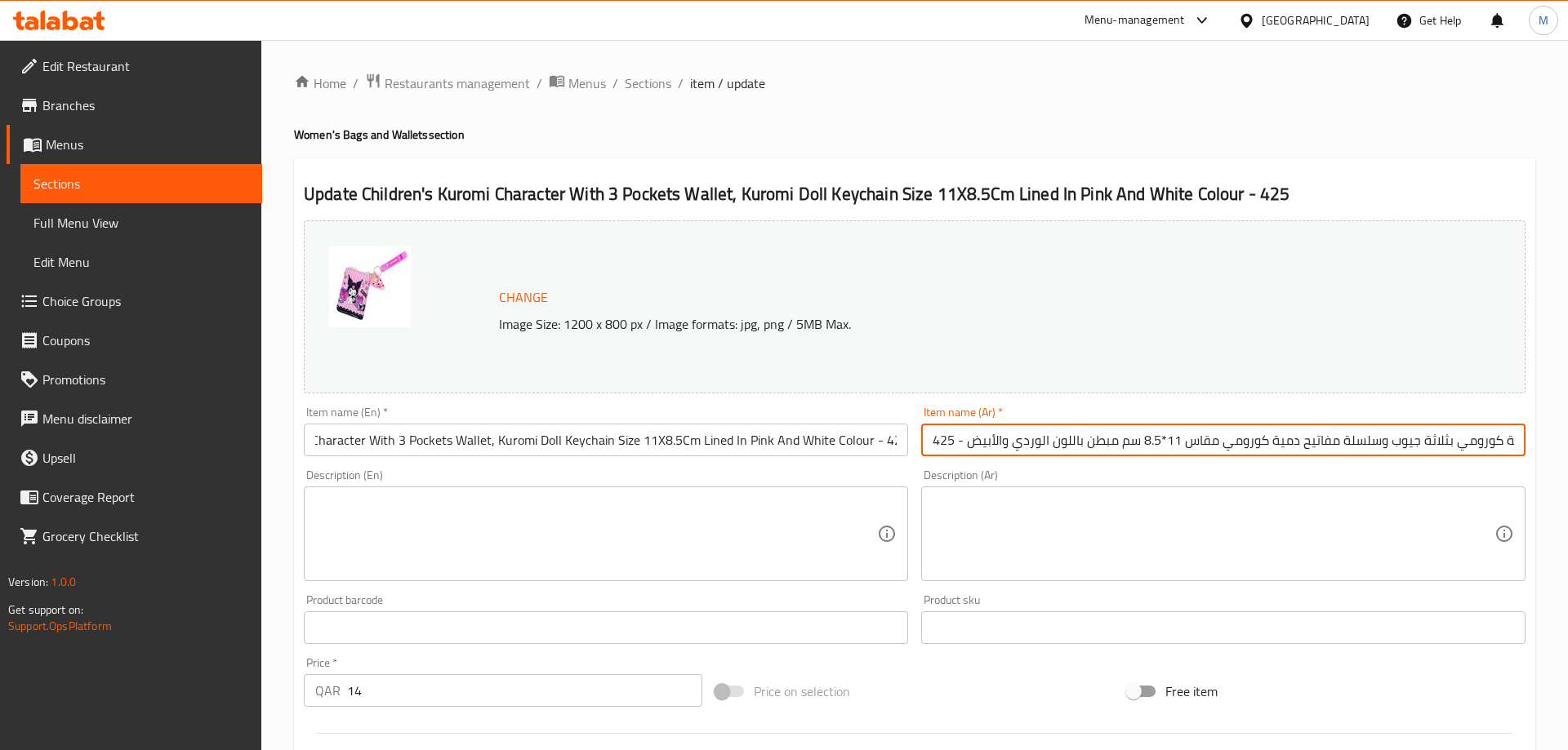
click at [932, 449] on input "محفظة أطفال شخصية كورومي بثلاثة جيوب وسلسلة مفاتيح دمية كورومي مقاس 11*8.5 سم م…" at bounding box center [1222, 440] width 604 height 32
click at [981, 442] on input "محفظة أطفال شخصية كورومي بثلاثة جيوب وسلسلة مفاتيح دمية كورومي مقاس 11*8.5 سم م…" at bounding box center [1222, 440] width 604 height 32
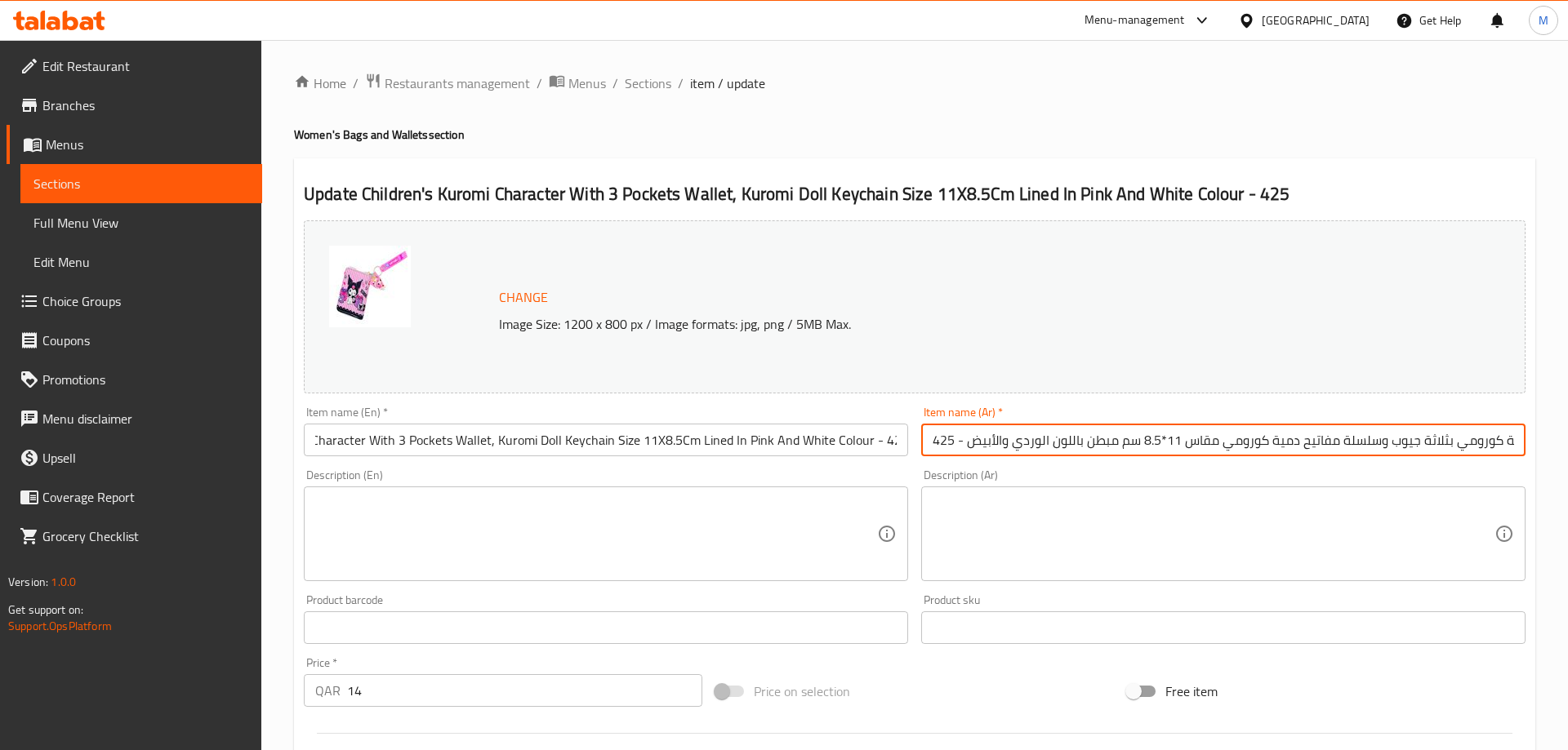
click at [981, 442] on input "محفظة أطفال شخصية كورومي بثلاثة جيوب وسلسلة مفاتيح دمية كورومي مقاس 11*8.5 سم م…" at bounding box center [1222, 440] width 604 height 32
click at [961, 444] on input "محفظة أطفال شخصية كورومي بثلاثة جيوب وسلسلة مفاتيح دمية كورومي مقاس 11*8.5 سم م…" at bounding box center [1222, 440] width 604 height 32
type input "محفظة أطفال شخصية كورومي بثلاثة جيوب وسلسلة مفاتيح دمية كورومي مقاس 11*8.5 سم م…"
click at [869, 473] on div "Description (En) Description (En)" at bounding box center [605, 525] width 604 height 112
click at [1007, 440] on input "محفظة أطفال شخصية كورومي بثلاثة جيوب وسلسلة مفاتيح دمية كورومي مقاس 11*8.5 سم م…" at bounding box center [1222, 440] width 604 height 32
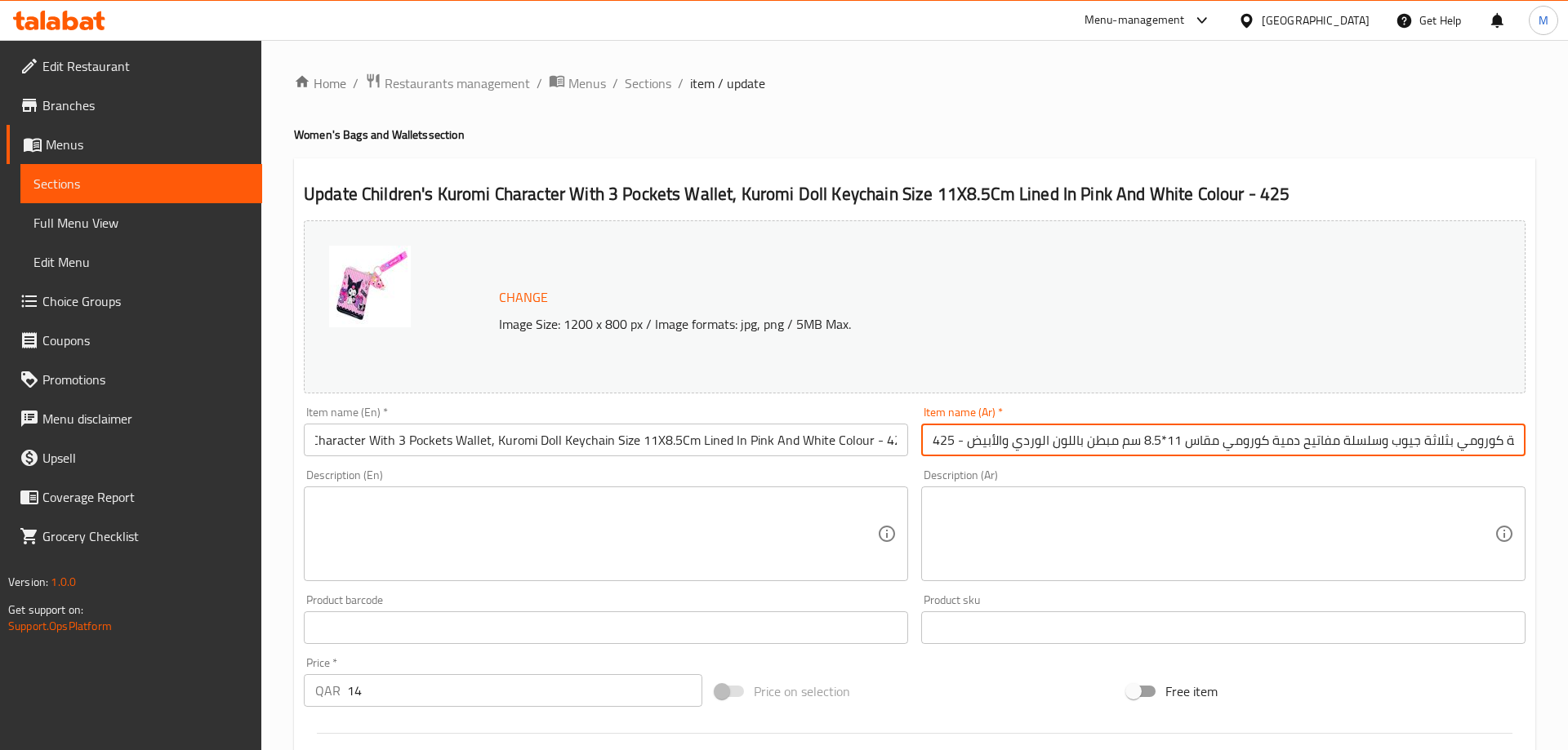
click at [849, 468] on div "Description (En) Description (En)" at bounding box center [606, 525] width 617 height 125
drag, startPoint x: 1035, startPoint y: 447, endPoint x: 1567, endPoint y: 467, distance: 532.4
click at [1526, 457] on input "محفظة أطفال شخصية كورومي بثلاثة جيوب وسلسلة مفاتيح دمية كورومي مقاس 11*8.5 سم م…" at bounding box center [1222, 440] width 604 height 32
click at [1411, 483] on div "Description (Ar) Description (Ar)" at bounding box center [1222, 525] width 604 height 112
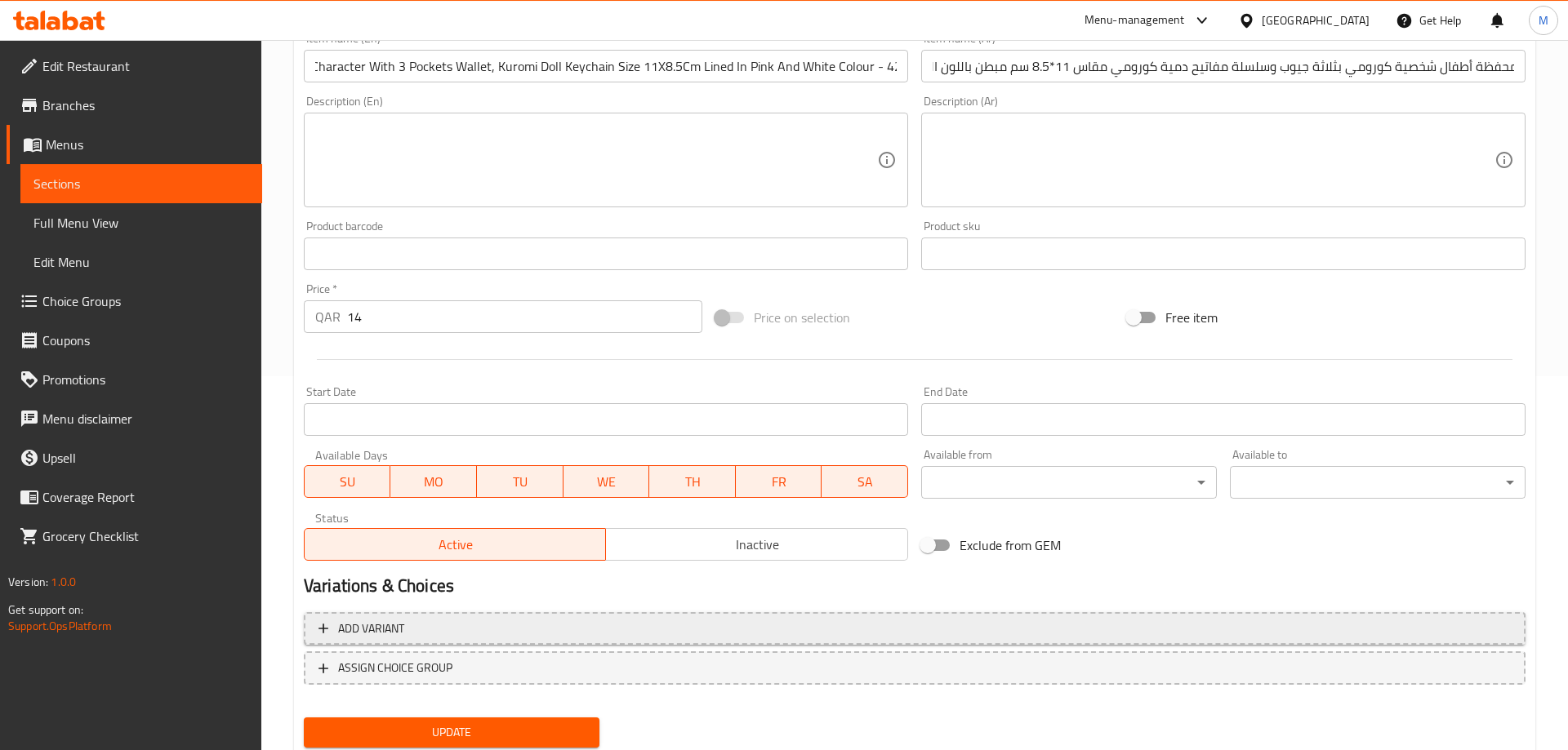
scroll to position [428, 0]
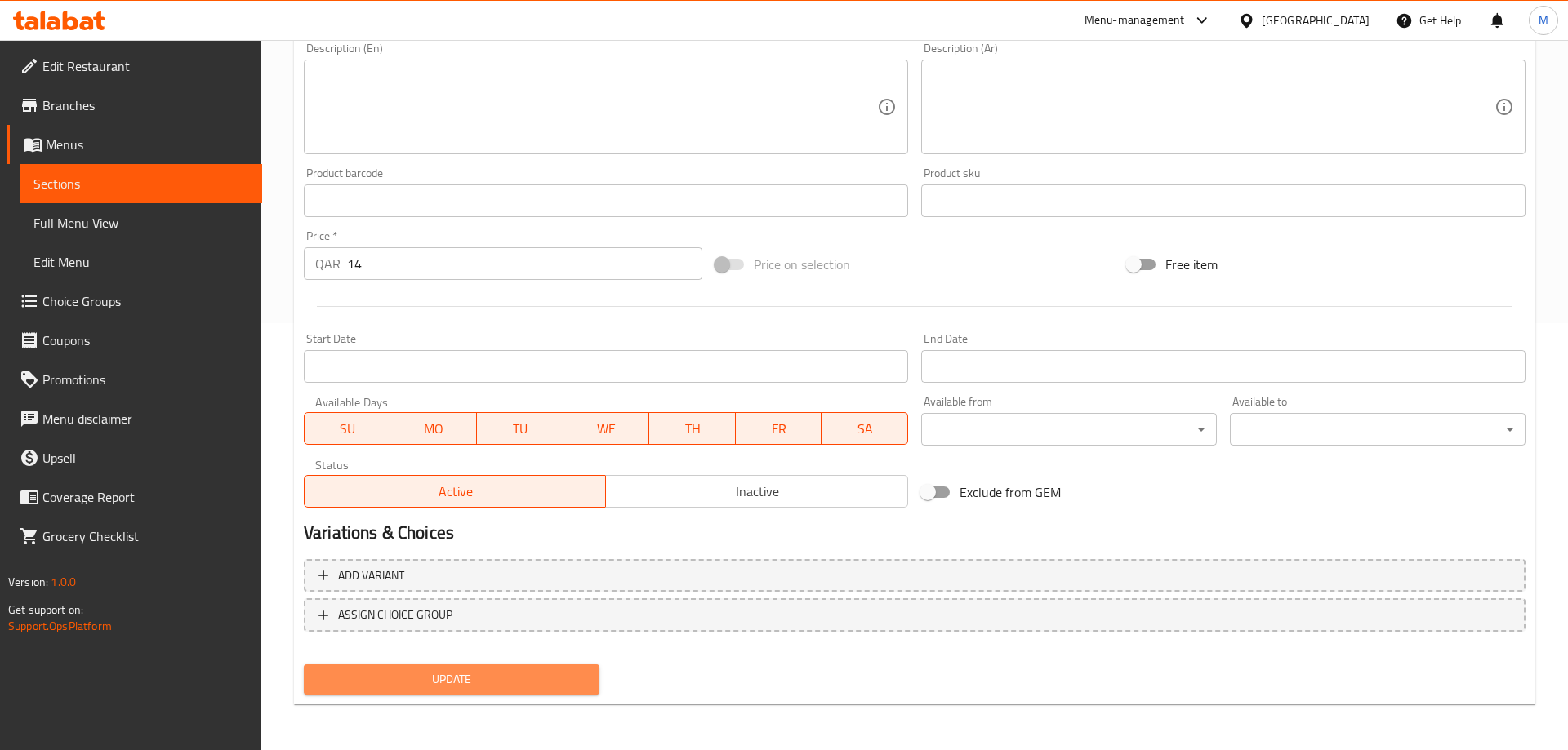
drag, startPoint x: 487, startPoint y: 668, endPoint x: 628, endPoint y: 680, distance: 141.5
click at [487, 668] on button "Update" at bounding box center [450, 679] width 295 height 30
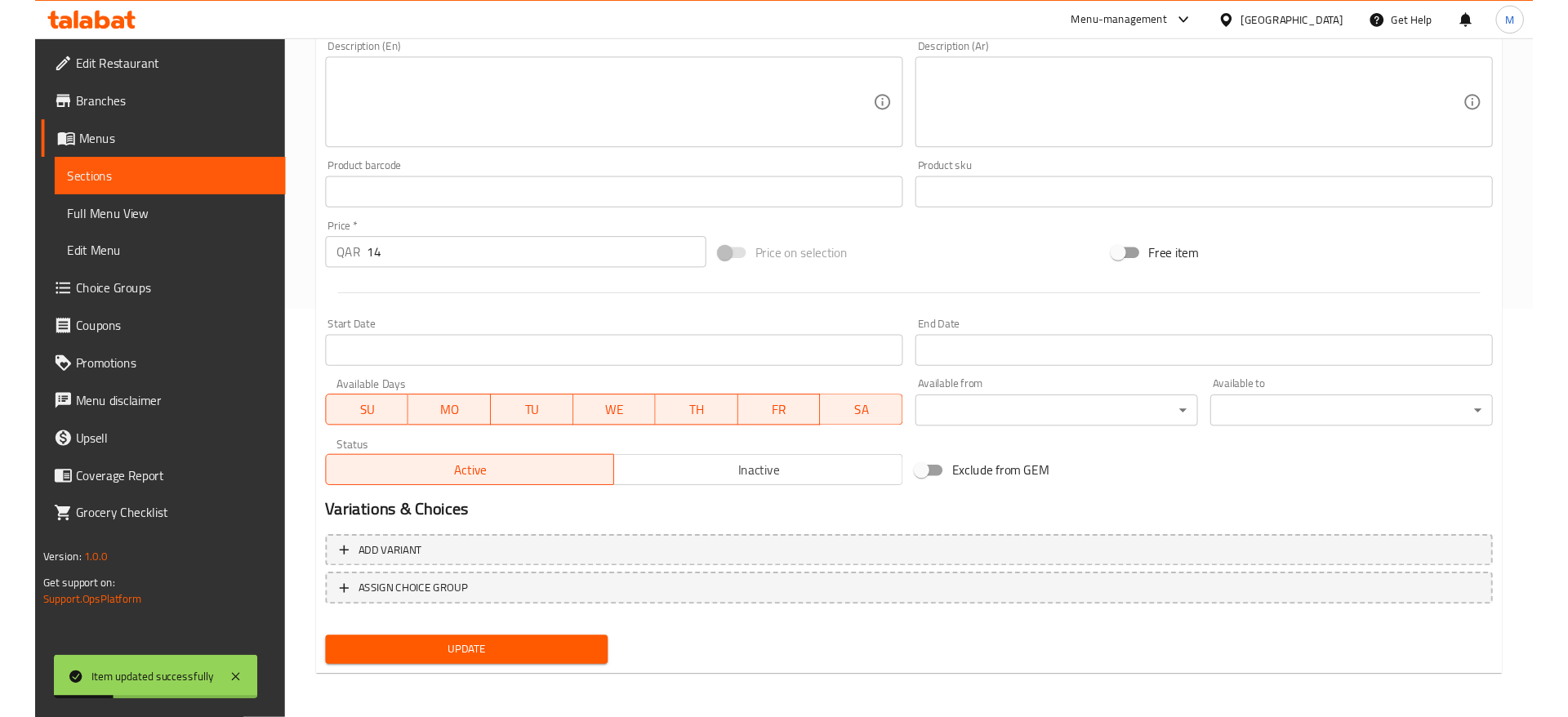
scroll to position [0, 0]
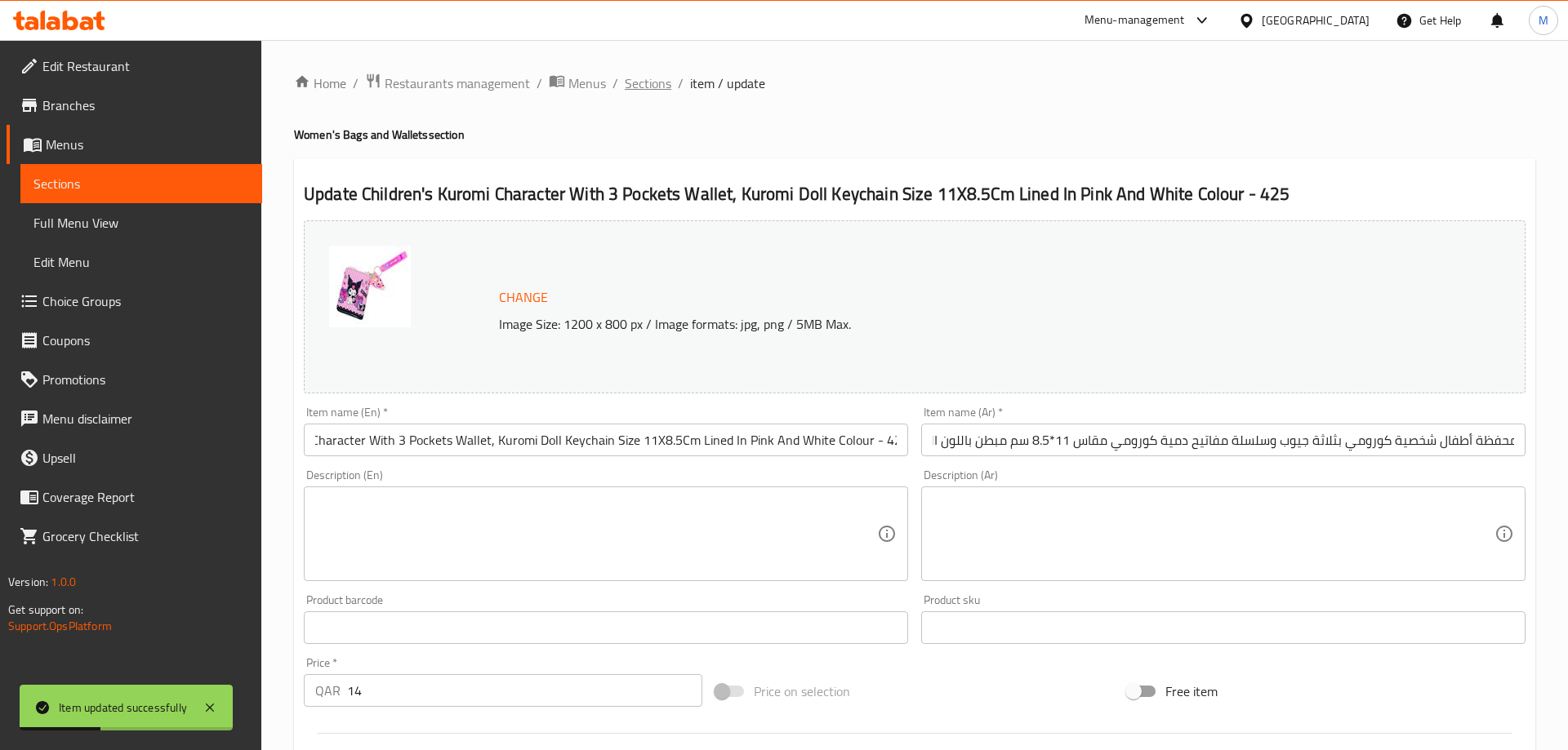
click at [654, 76] on span "Sections" at bounding box center [648, 83] width 47 height 20
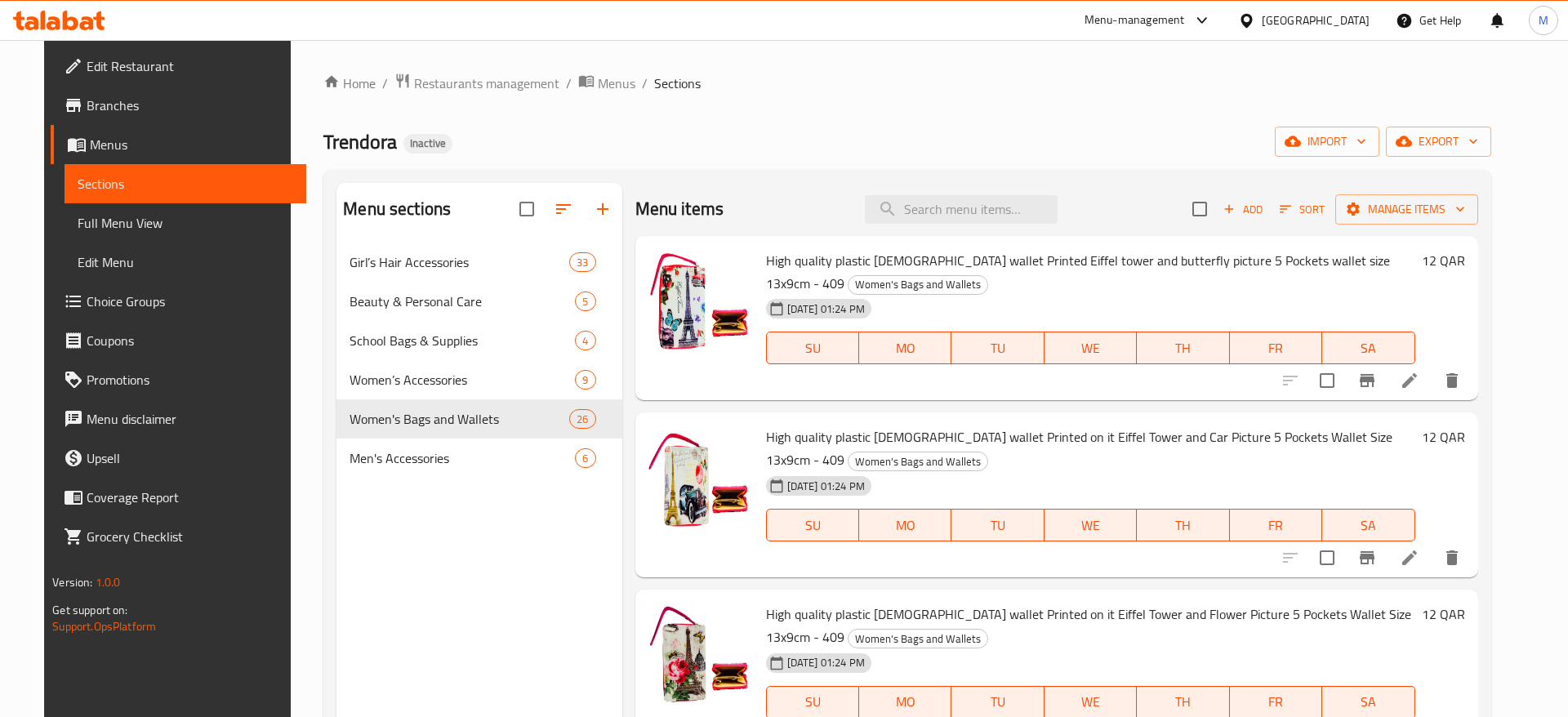
scroll to position [1311, 0]
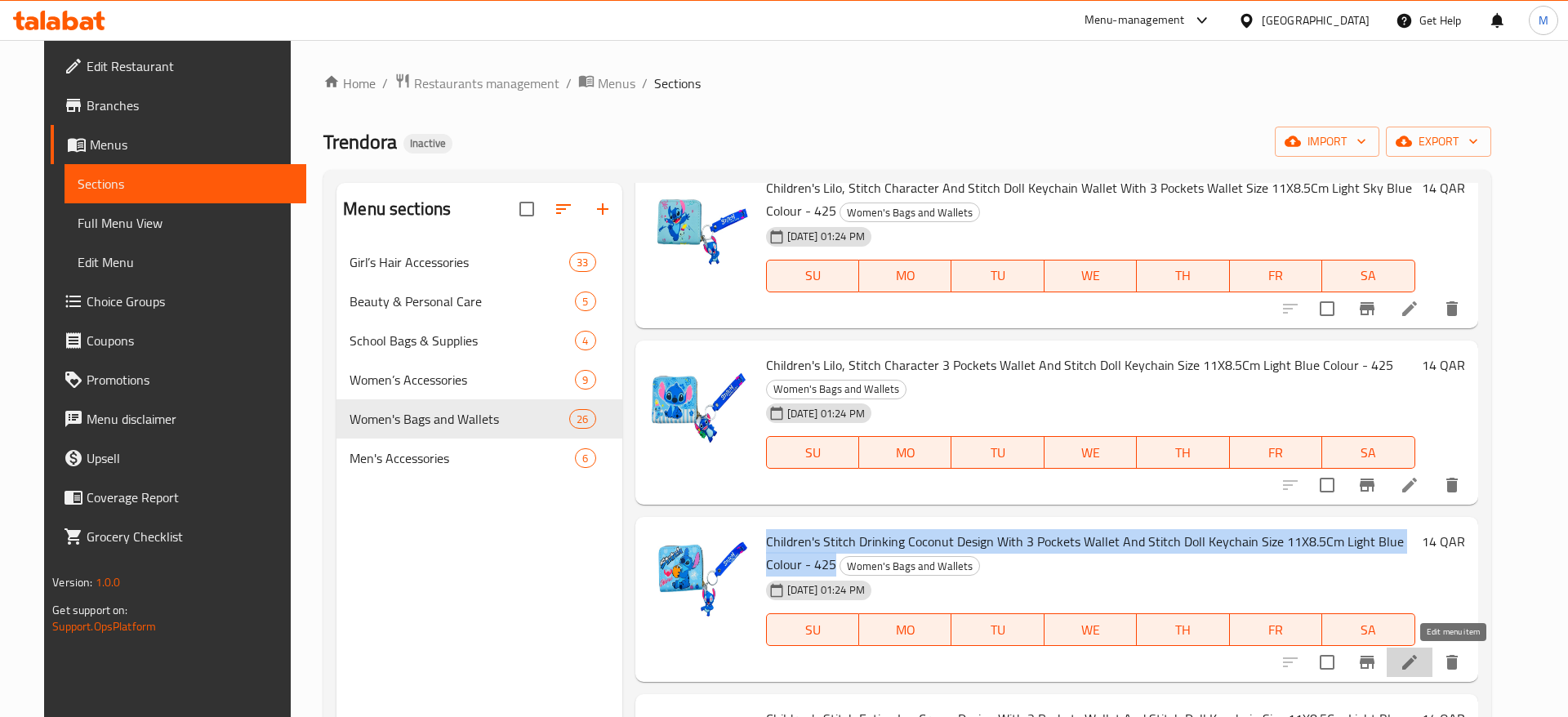
click at [1419, 662] on icon at bounding box center [1409, 663] width 20 height 20
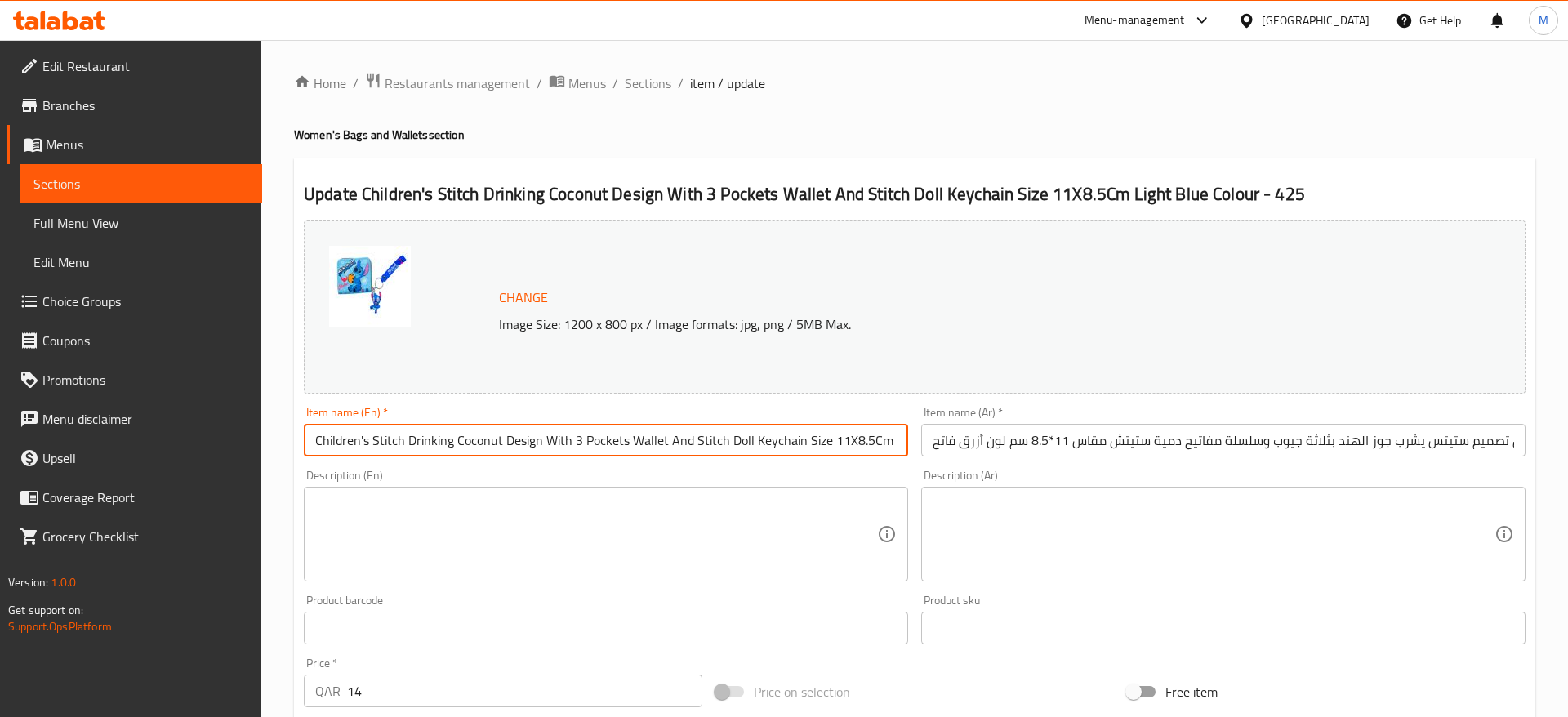
scroll to position [0, 116]
drag, startPoint x: 867, startPoint y: 444, endPoint x: 932, endPoint y: 452, distance: 65.5
click at [908, 452] on input "Children's Stitch Drinking Coconut Design With 3 Pockets Wallet And Stitch Doll…" at bounding box center [605, 440] width 604 height 33
click at [878, 447] on input "Children's Stitch Drinking Coconut Design With 3 Pockets Wallet And Stitch Doll…" at bounding box center [605, 440] width 604 height 33
drag, startPoint x: 867, startPoint y: 442, endPoint x: 918, endPoint y: 447, distance: 51.2
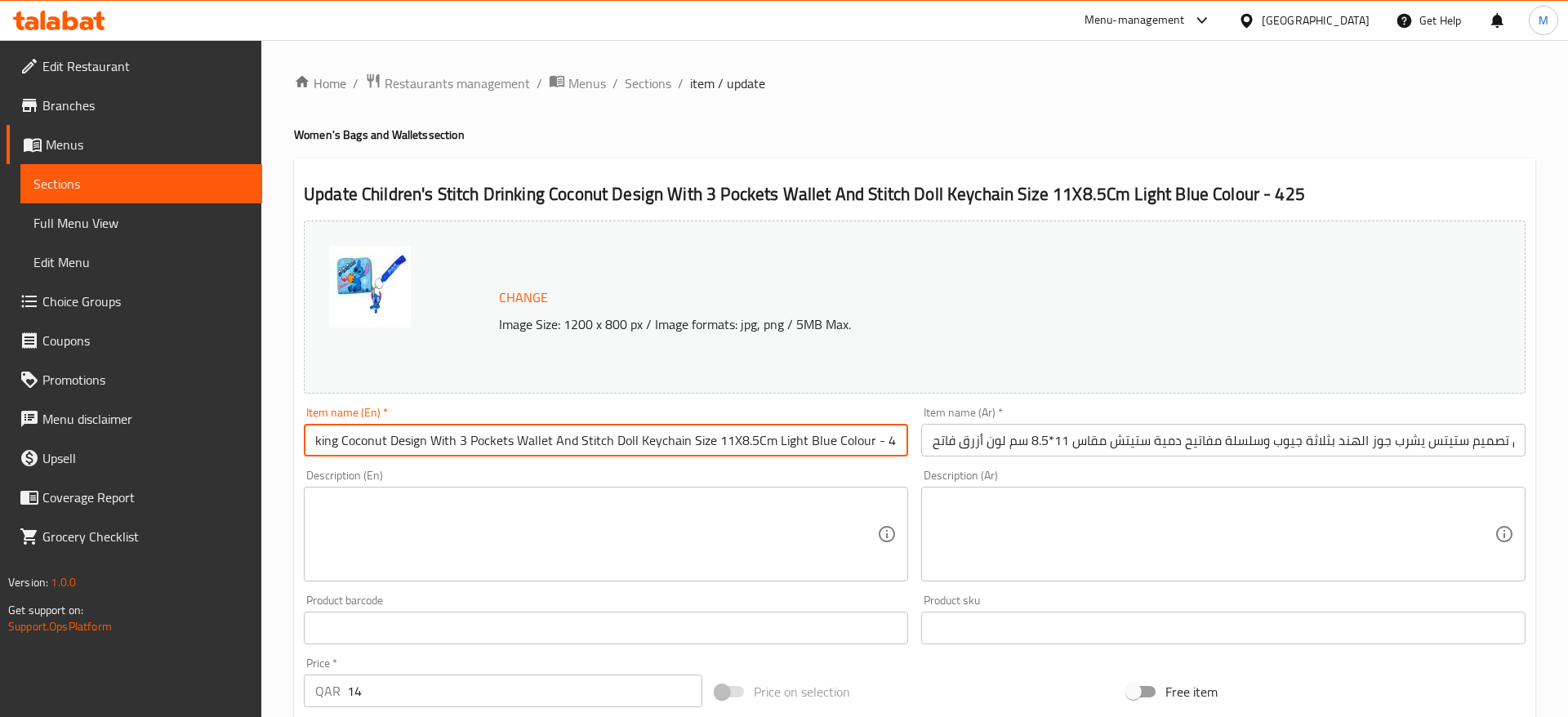
click at [908, 447] on input "Children's Stitch Drinking Coconut Design With 3 Pockets Wallet And Stitch Doll…" at bounding box center [605, 440] width 604 height 33
paste input "Children's Stitch Drinking Coconut Design With 3 Pockets Wallet And Stitch Doll…"
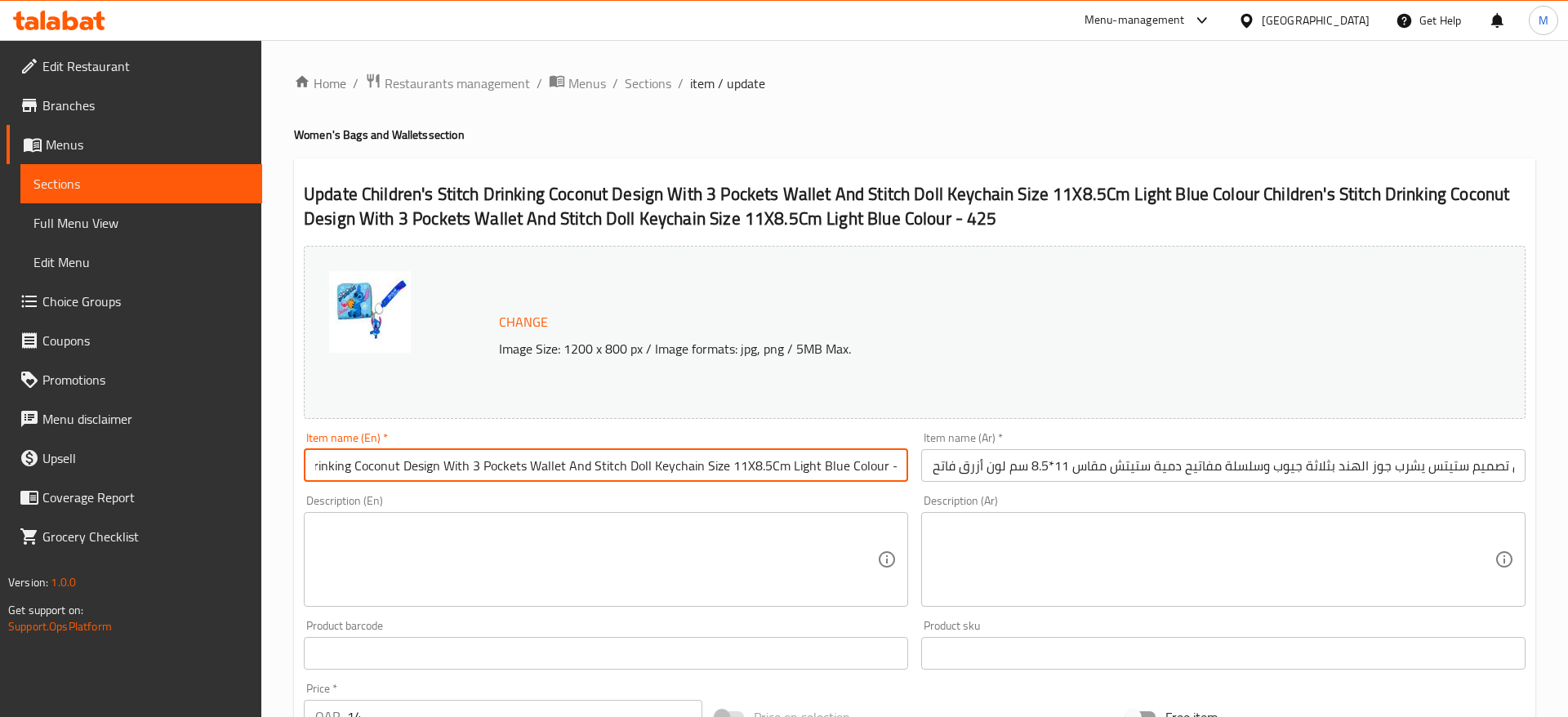
type input "Children's Stitch Drinking Coconut Design With 3 Pockets Wallet And Stitch Doll…"
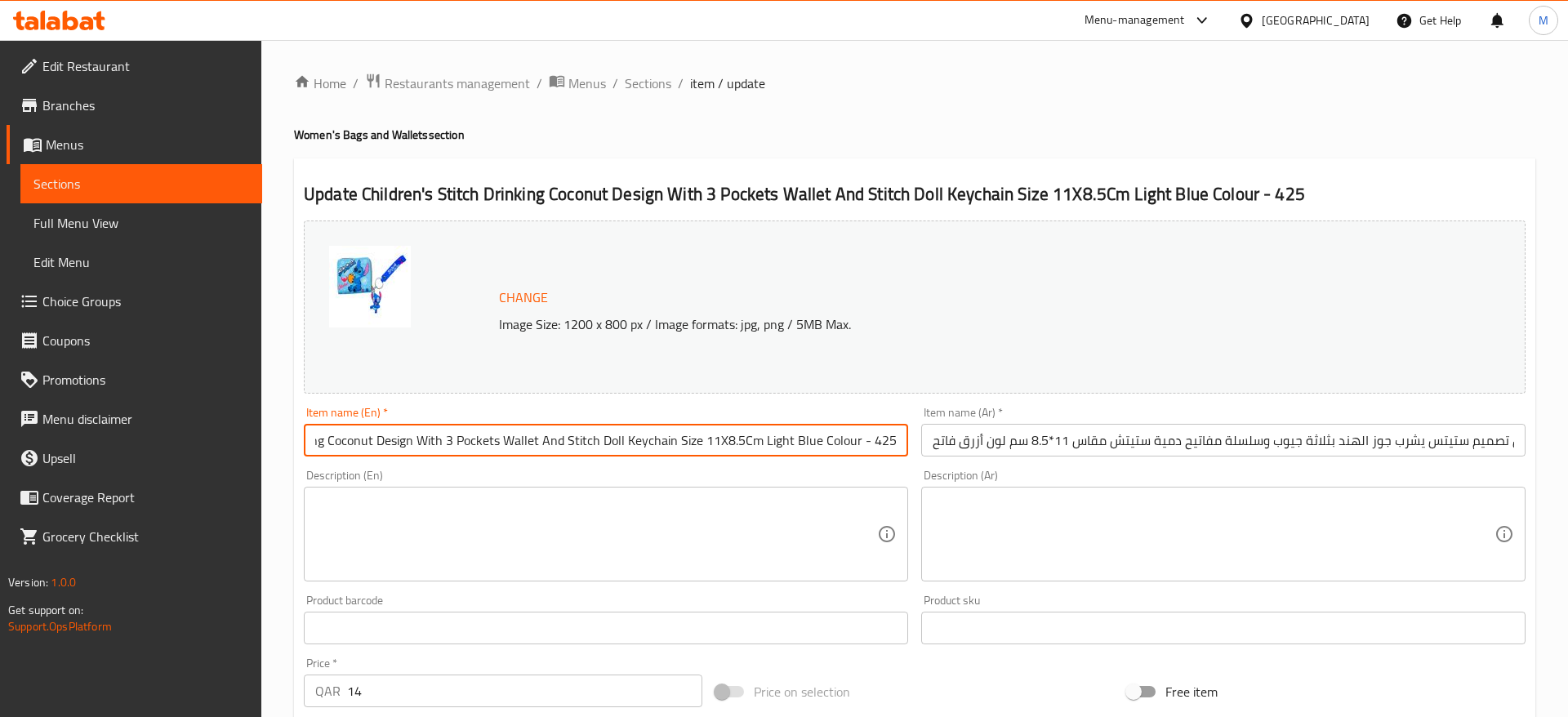
scroll to position [0, 116]
click at [986, 432] on input "محفظة أطفال تصميم ستيتس يشرب جوز الهند بثلاثة جيوب وسلسلة مفاتيح دمية ستيتش مقا…" at bounding box center [1222, 440] width 604 height 33
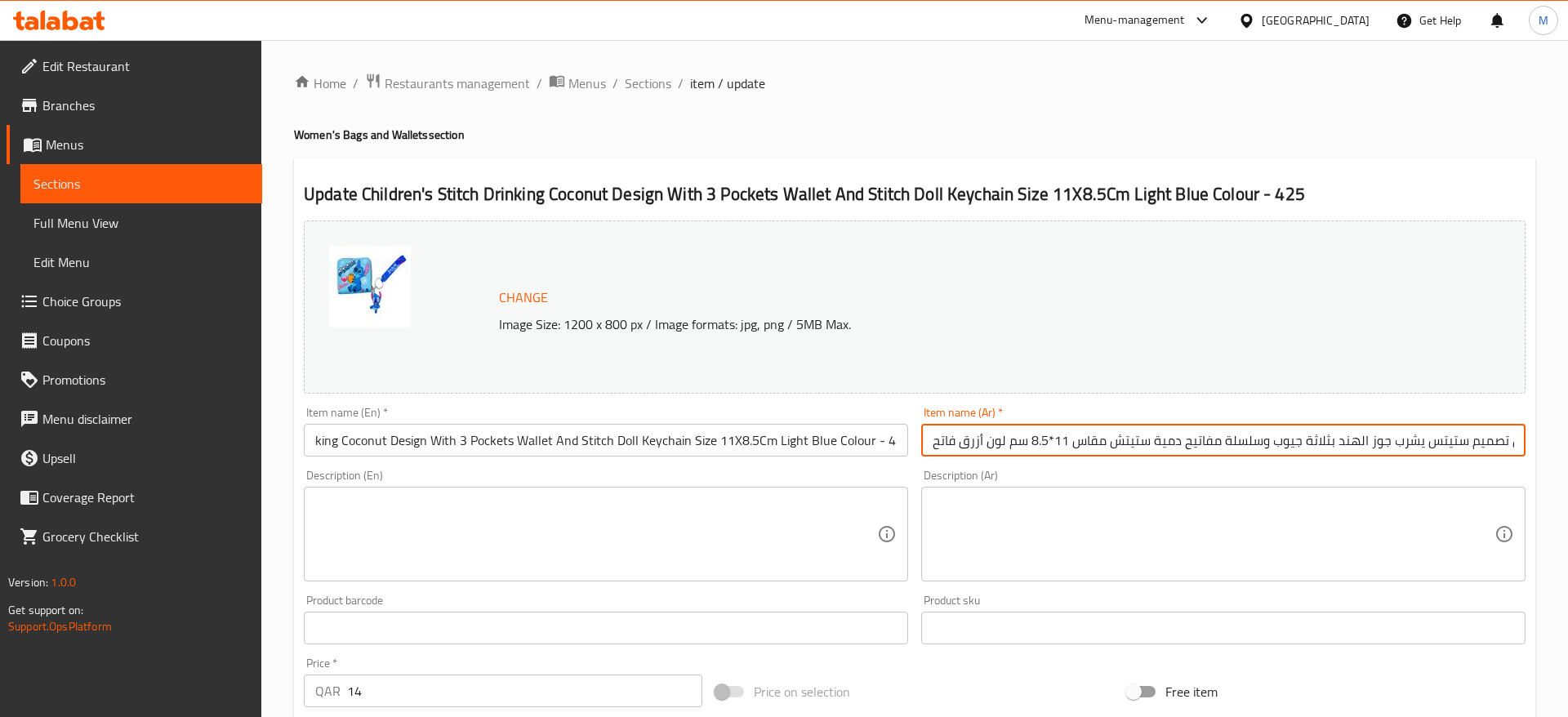
click at [962, 443] on input "محفظة أطفال تصميم ستيتس يشرب جوز الهند بثلاثة جيوب وسلسلة مفاتيح دمية ستيتش مقا…" at bounding box center [1222, 440] width 604 height 33
paste input "- 425"
drag, startPoint x: 961, startPoint y: 446, endPoint x: 902, endPoint y: 442, distance: 59.1
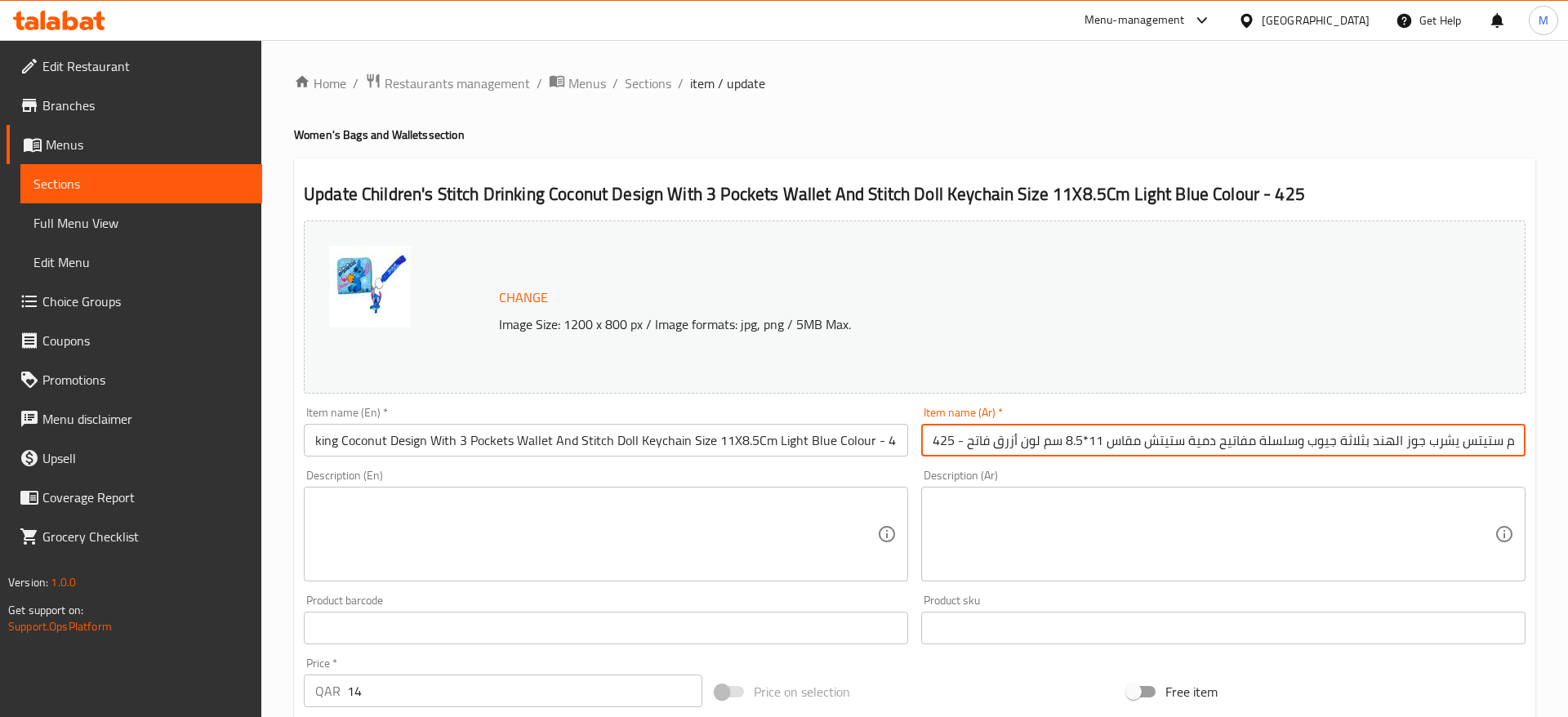
click at [921, 442] on input "محفظة أطفال تصميم ستيتس يشرب جوز الهند بثلاثة جيوب وسلسلة مفاتيح دمية ستيتش مقا…" at bounding box center [1222, 440] width 604 height 33
click at [943, 441] on input "محفظة أطفال تصميم ستيتس يشرب جوز الهند بثلاثة جيوب وسلسلة مفاتيح دمية ستيتش مقا…" at bounding box center [1222, 440] width 604 height 33
type input "محفظة أطفال تصميم ستيتس يشرب جوز الهند بثلاثة جيوب وسلسلة مفاتيح دمية ستيتش مقا…"
click at [889, 470] on div "Description (En) Description (En)" at bounding box center [605, 526] width 604 height 112
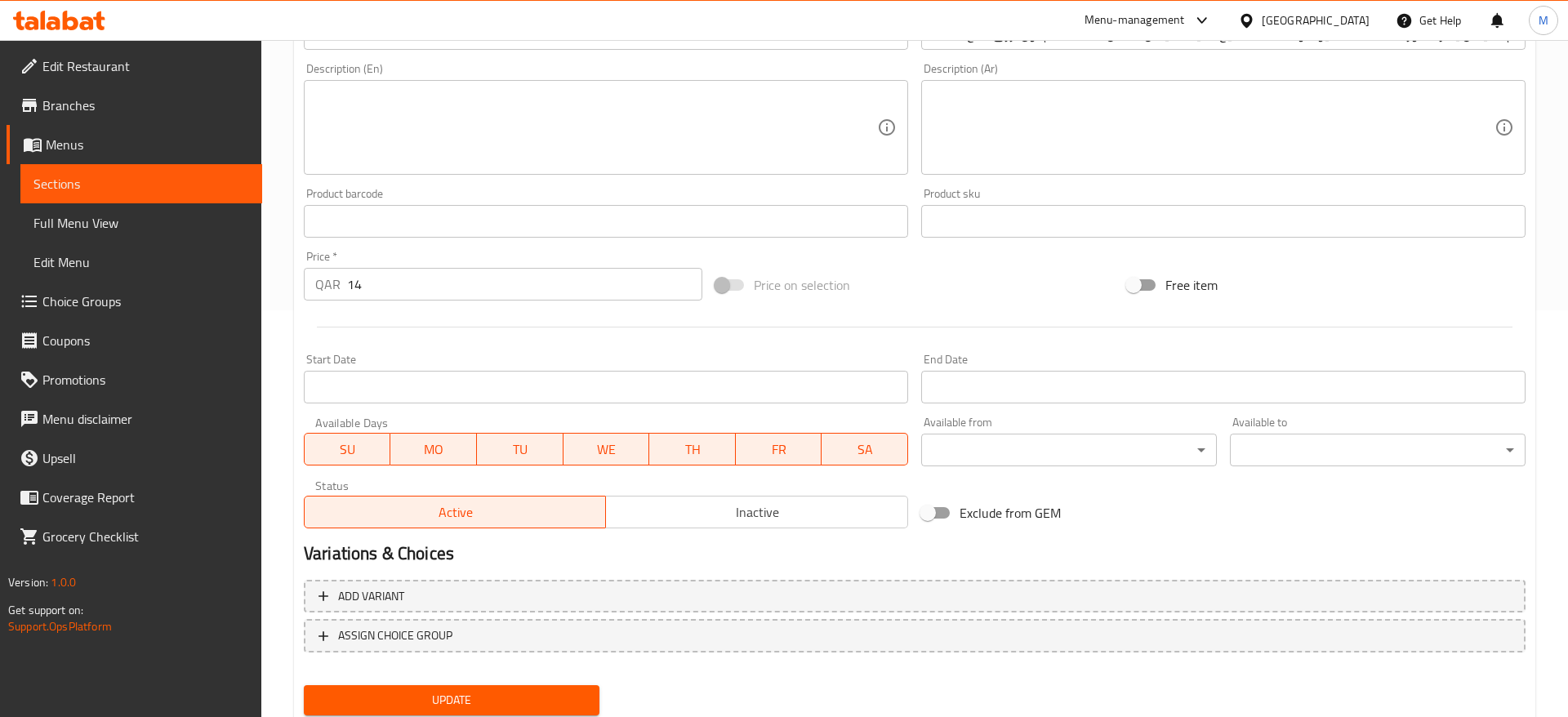
scroll to position [461, 0]
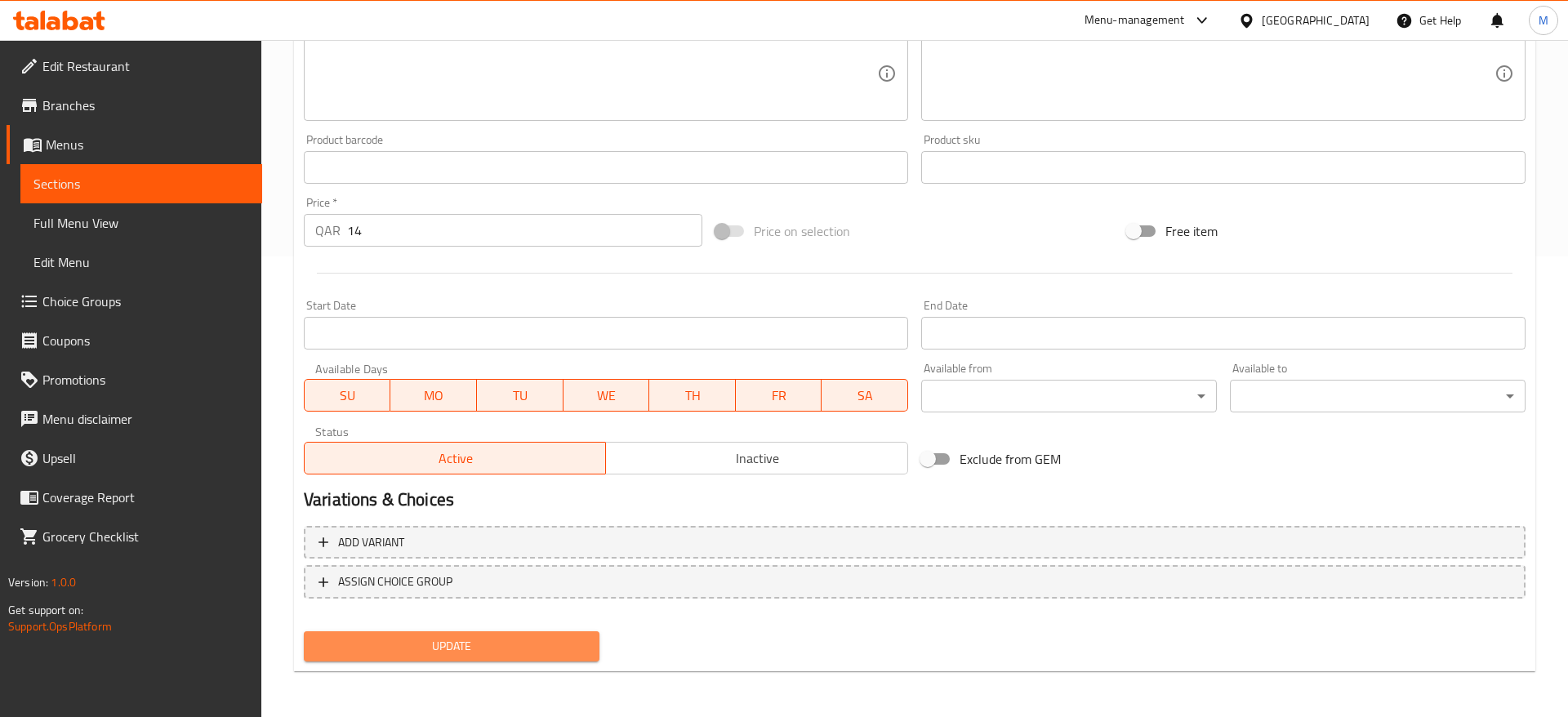
click at [456, 655] on span "Update" at bounding box center [451, 647] width 269 height 21
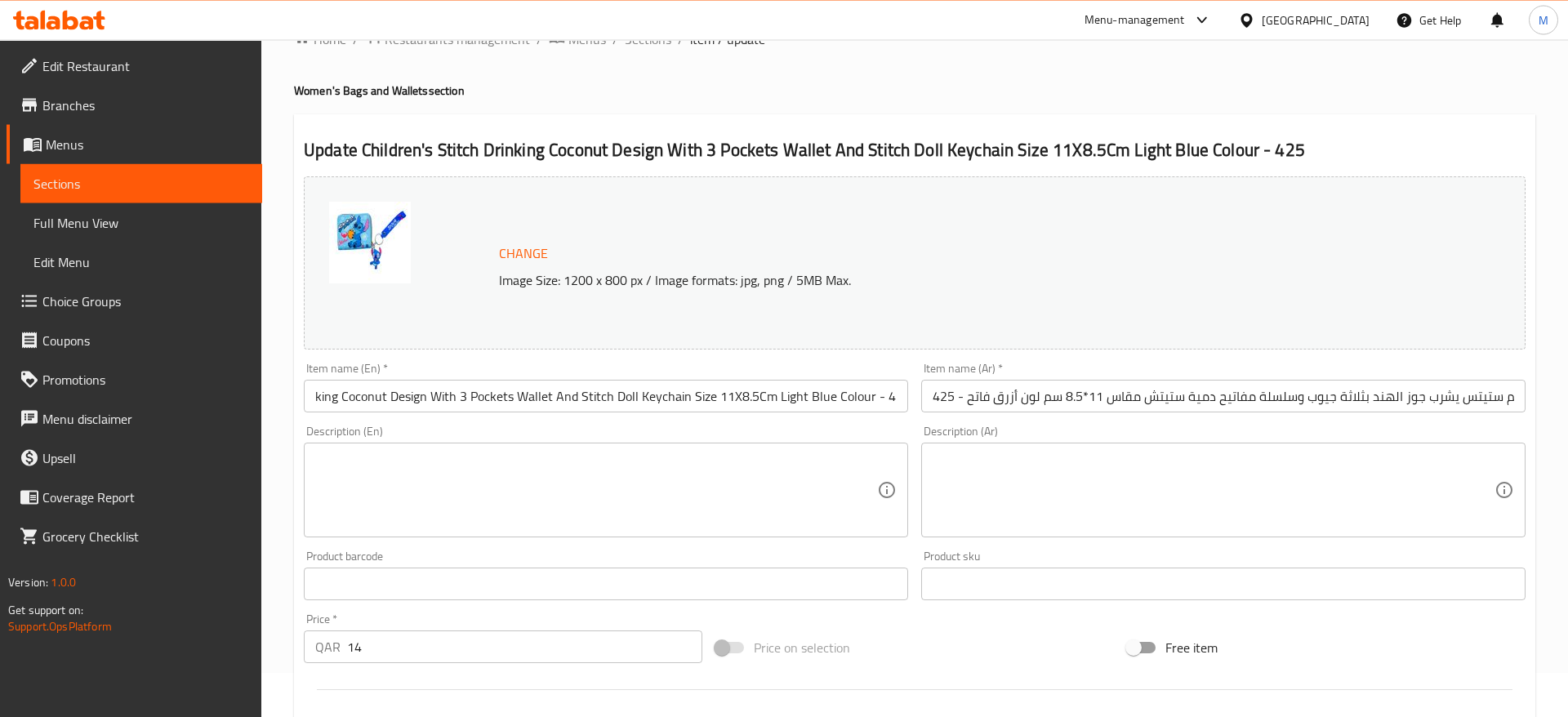
scroll to position [0, 0]
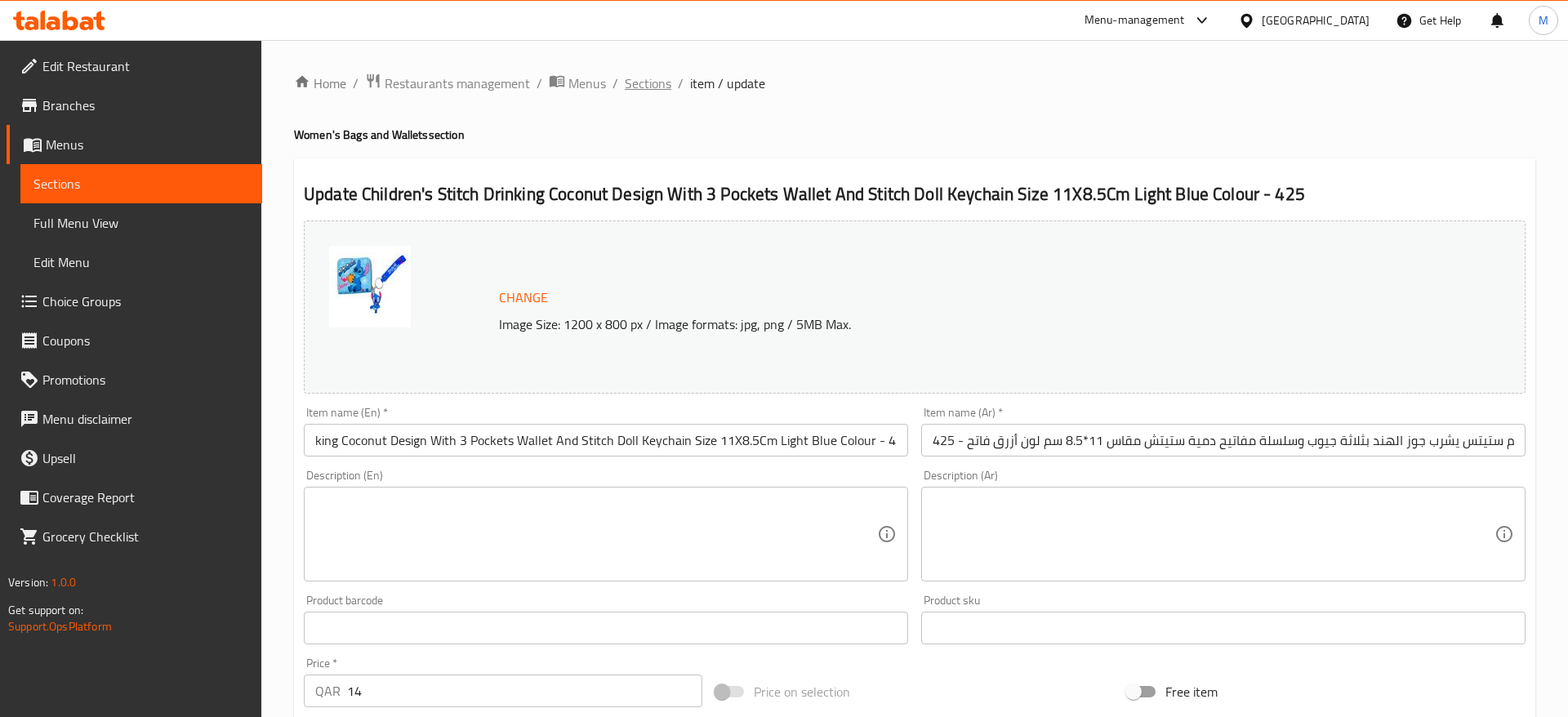
click at [637, 76] on span "Sections" at bounding box center [648, 83] width 47 height 20
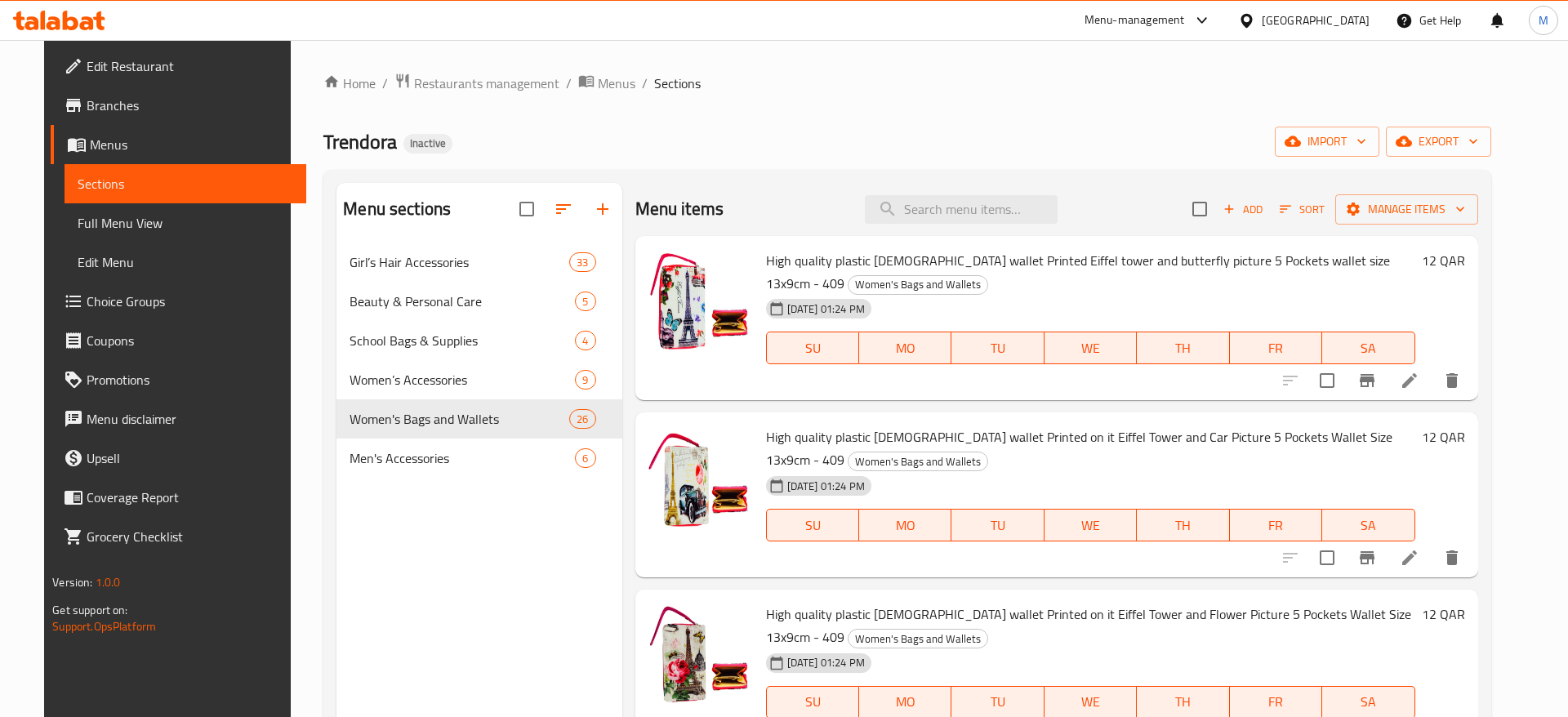
scroll to position [1488, 0]
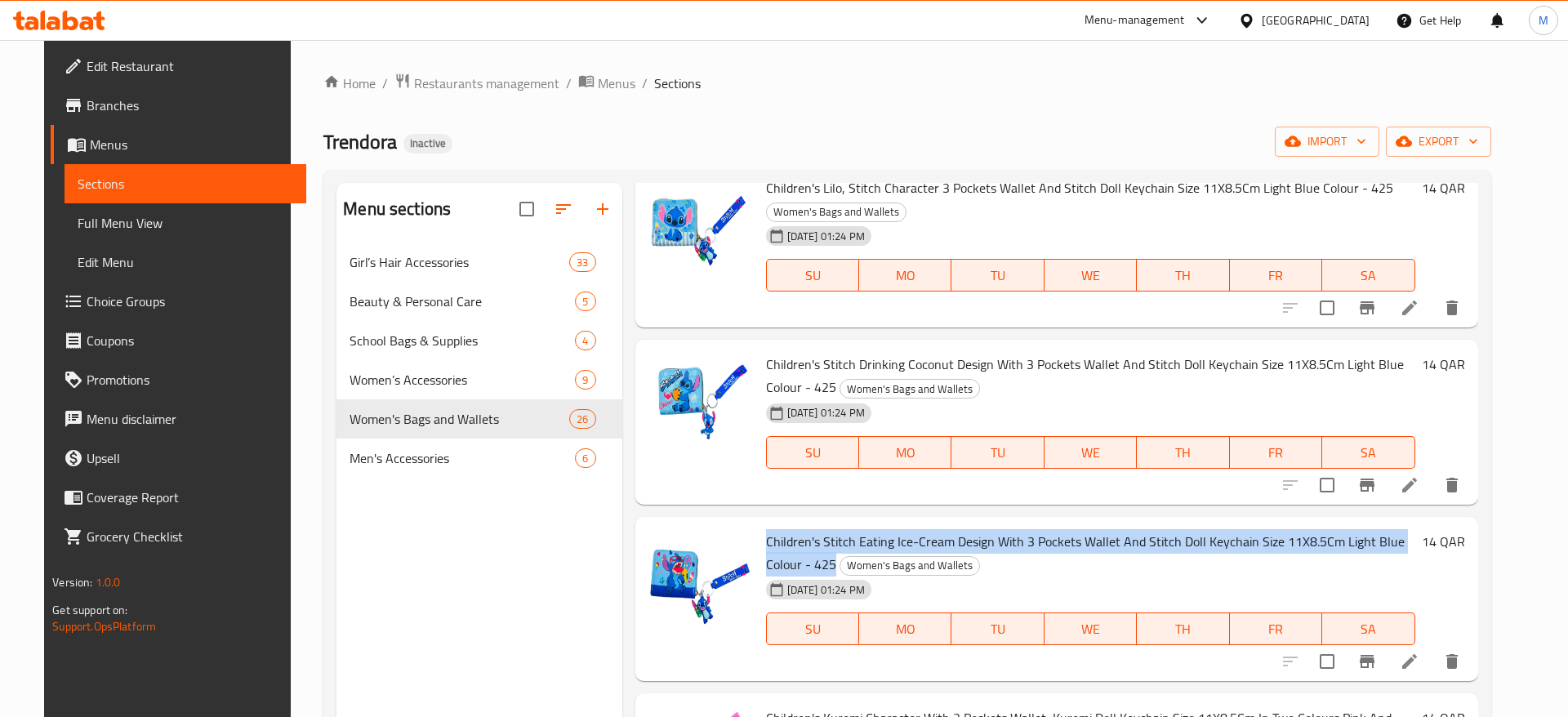
click at [1416, 659] on icon at bounding box center [1409, 662] width 14 height 14
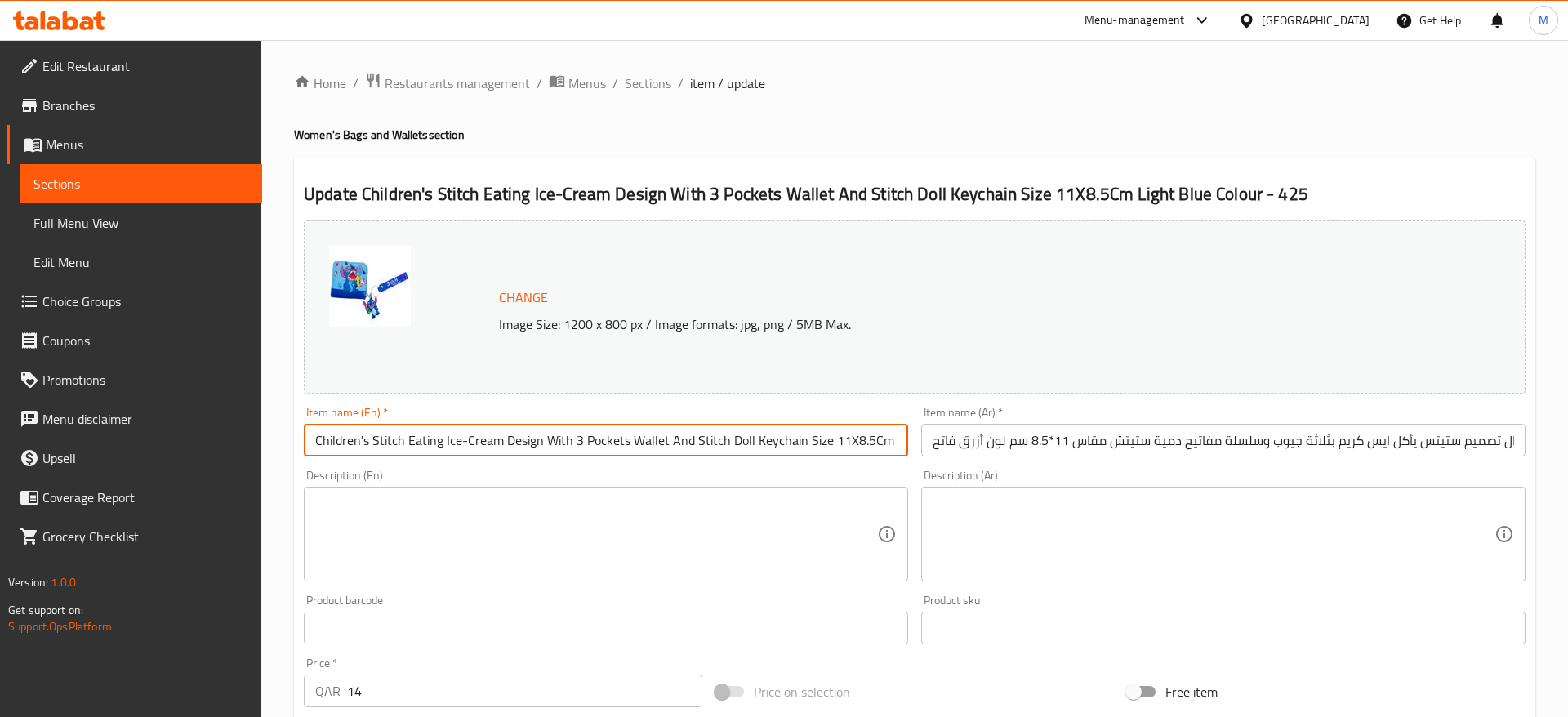
click at [876, 440] on input "Children's Stitch Eating Ice-Cream Design With 3 Pockets Wallet And Stitch Doll…" at bounding box center [605, 440] width 604 height 33
drag, startPoint x: 873, startPoint y: 442, endPoint x: 952, endPoint y: 466, distance: 82.6
click at [908, 457] on input "Children's Stitch Eating Ice-Cream Design With 3 Pockets Wallet And Stitch Doll…" at bounding box center [605, 440] width 604 height 33
click at [900, 442] on input "Children's Stitch Eating Ice-Cream Design With 3 Pockets Wallet And Stitch Doll…" at bounding box center [605, 440] width 604 height 33
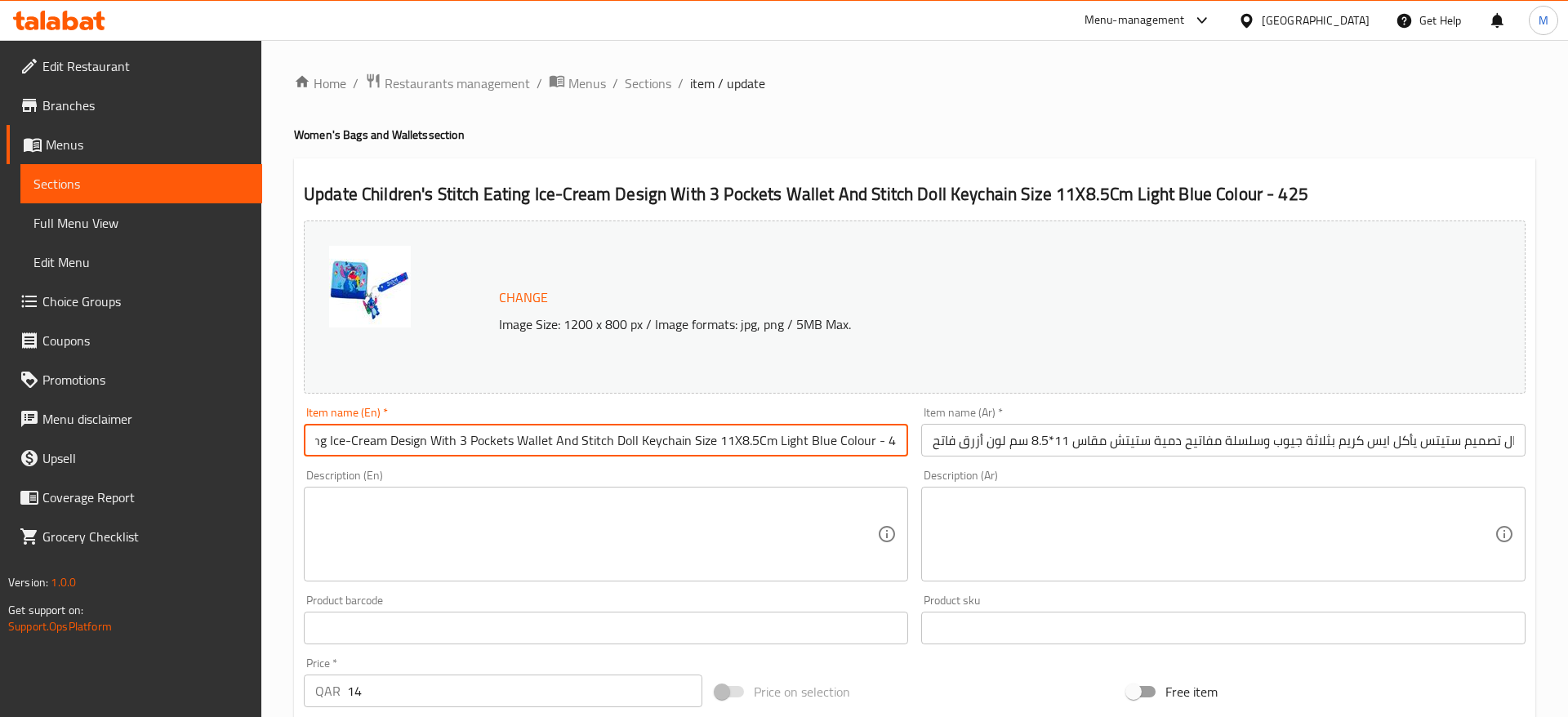
click at [869, 442] on input "Children's Stitch Eating Ice-Cream Design With 3 Pockets Wallet And Stitch Doll…" at bounding box center [605, 440] width 604 height 33
drag, startPoint x: 868, startPoint y: 442, endPoint x: 895, endPoint y: 445, distance: 27.2
click at [908, 452] on input "Children's Stitch Eating Ice-Cream Design With 3 Pockets Wallet And Stitch Doll…" at bounding box center [605, 440] width 604 height 33
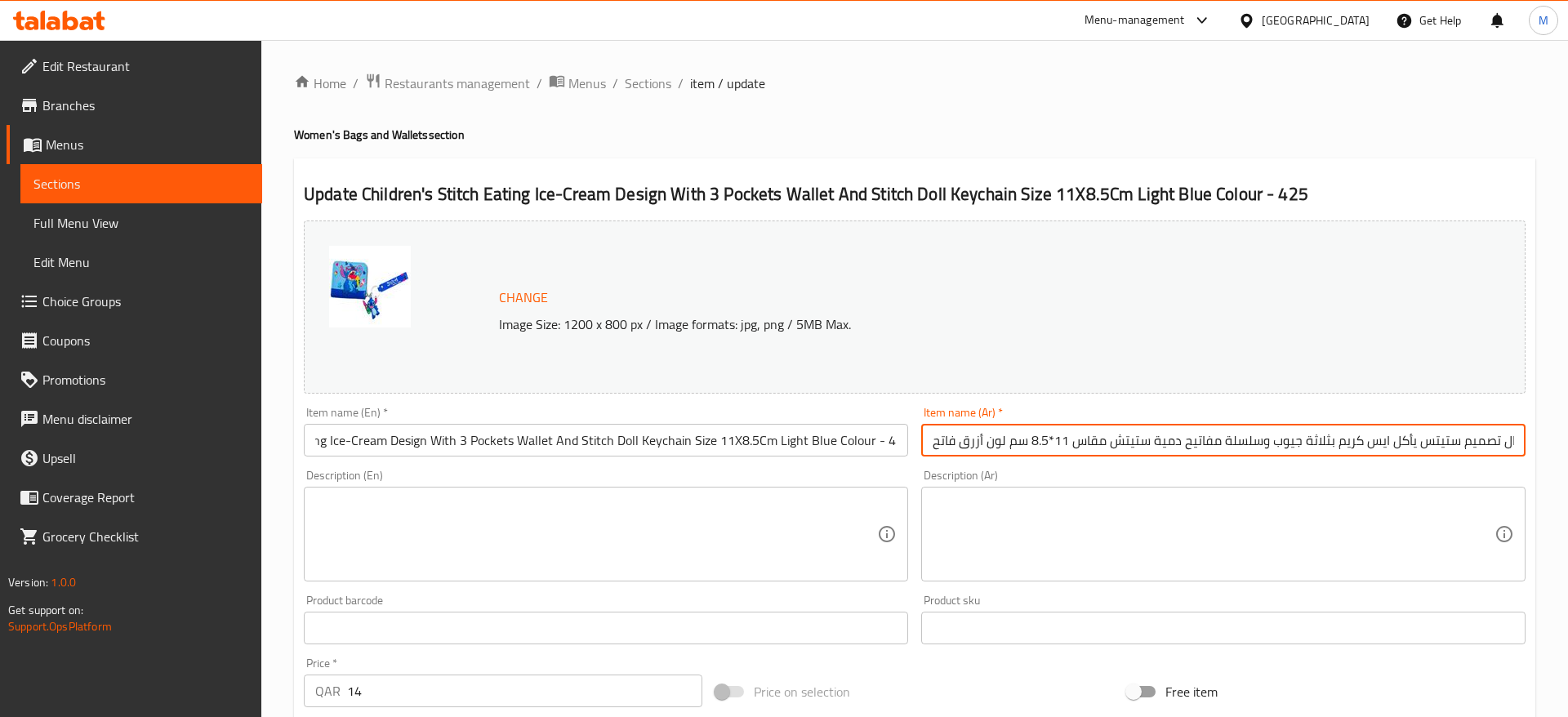
click at [969, 440] on input "محفظة أطفال تصميم ستيتس يأكل ايس كريم بثلاثة جيوب وسلسلة مفاتيح دمية ستيتش مقاس…" at bounding box center [1222, 440] width 604 height 33
drag, startPoint x: 944, startPoint y: 442, endPoint x: 898, endPoint y: 458, distance: 48.7
click at [921, 457] on input "محفظة أطفال تصميم ستيتس يأكل ايس كريم بثلاثة جيوب وسلسلة مفاتيح دمية ستيتش مقاس…" at bounding box center [1222, 440] width 604 height 33
click at [924, 441] on input "محفظة أطفال تصميم ستيتس يأكل ايس كريم بثلاثة جيوب وسلسلة مفاتيح دمية ستيتش مقاس…" at bounding box center [1222, 440] width 604 height 33
paste input "- 425"
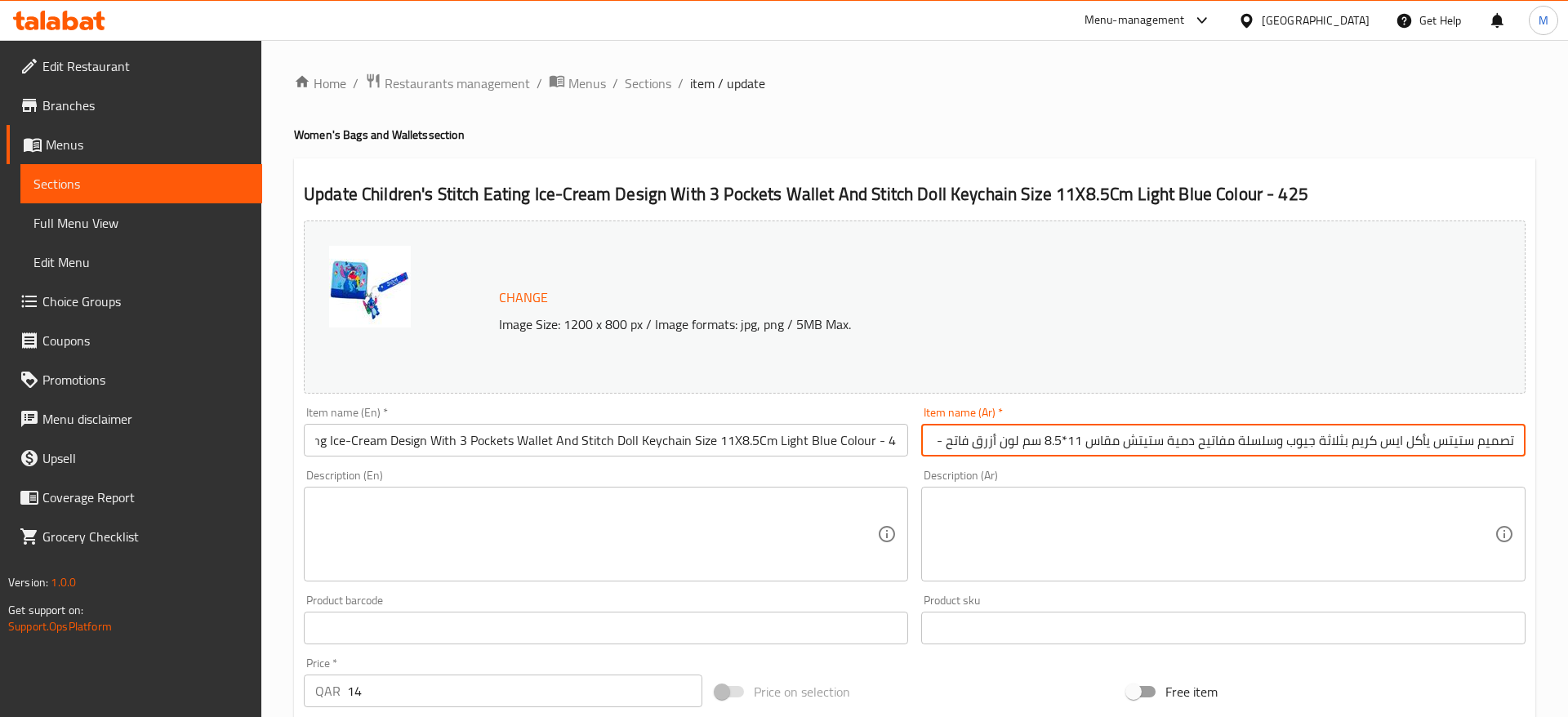
scroll to position [0, 0]
drag, startPoint x: 961, startPoint y: 449, endPoint x: 886, endPoint y: 452, distance: 75.1
click at [921, 452] on input "محفظة أطفال تصميم ستيتس يأكل ايس كريم بثلاثة جيوب وسلسلة مفاتيح دمية ستيتش مقاس…" at bounding box center [1222, 440] width 604 height 33
type input "محفظة أطفال تصميم ستيتس يأكل ايس كريم بثلاثة جيوب وسلسلة مفاتيح دمية ستيتش مقاس…"
click at [875, 475] on div "Description (En) Description (En)" at bounding box center [605, 526] width 604 height 112
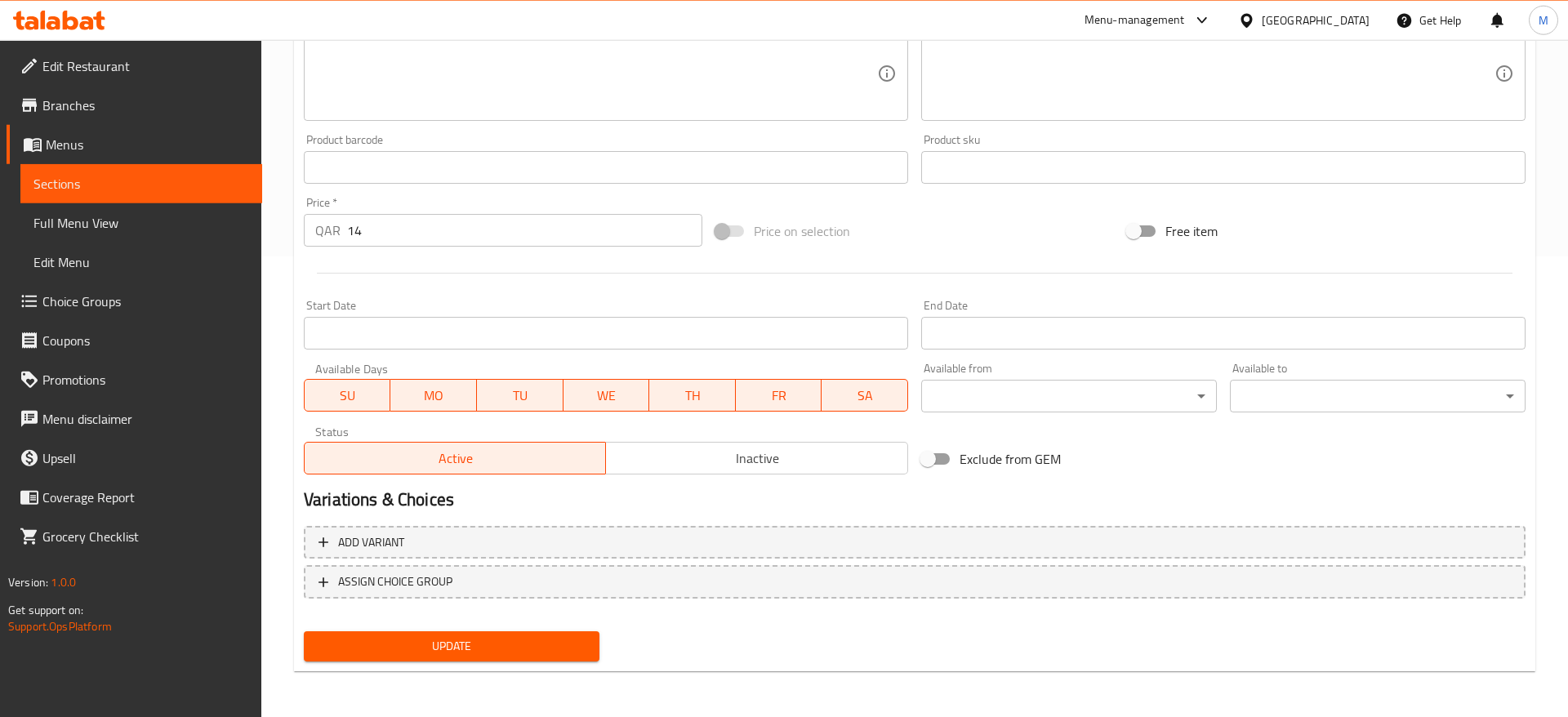
scroll to position [461, 0]
click at [449, 638] on span "Update" at bounding box center [451, 647] width 269 height 21
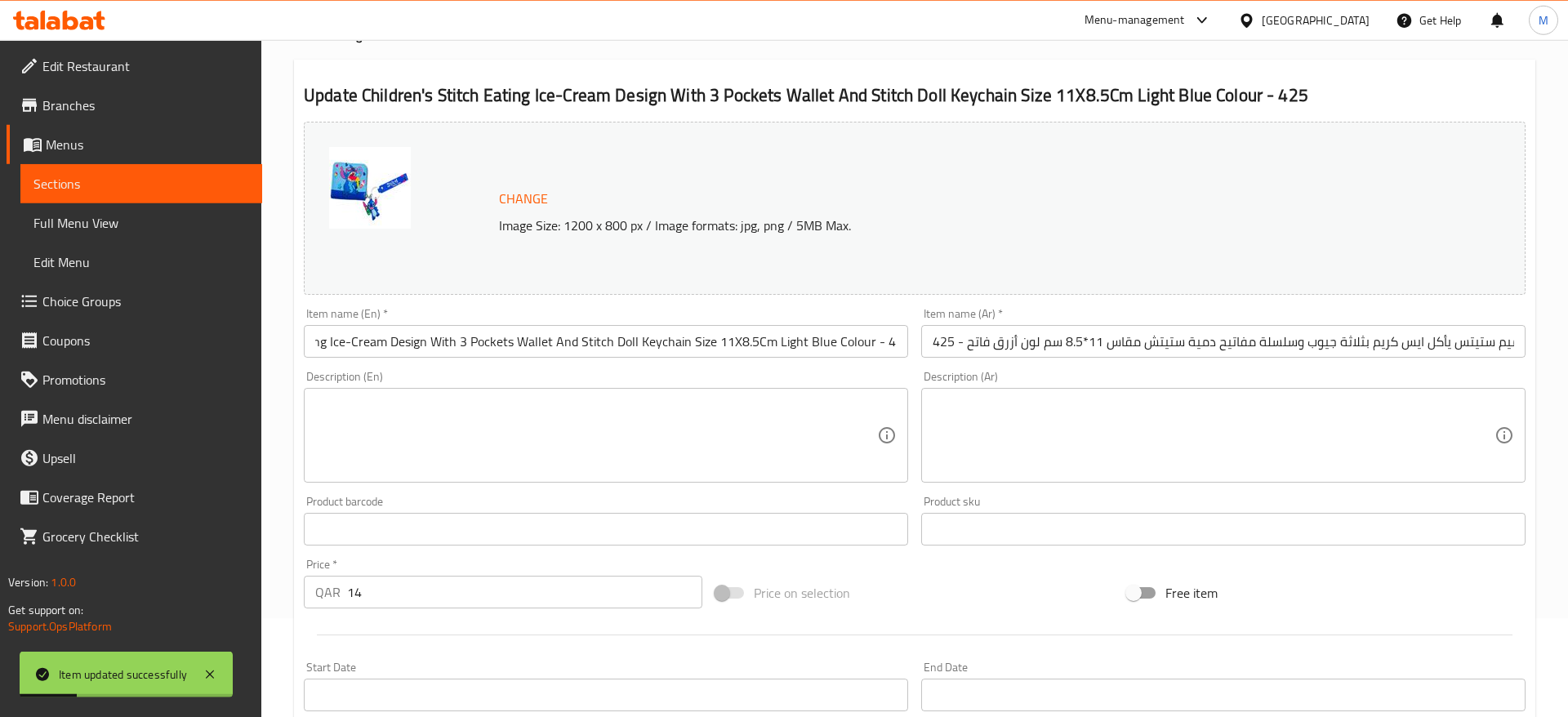
scroll to position [0, 0]
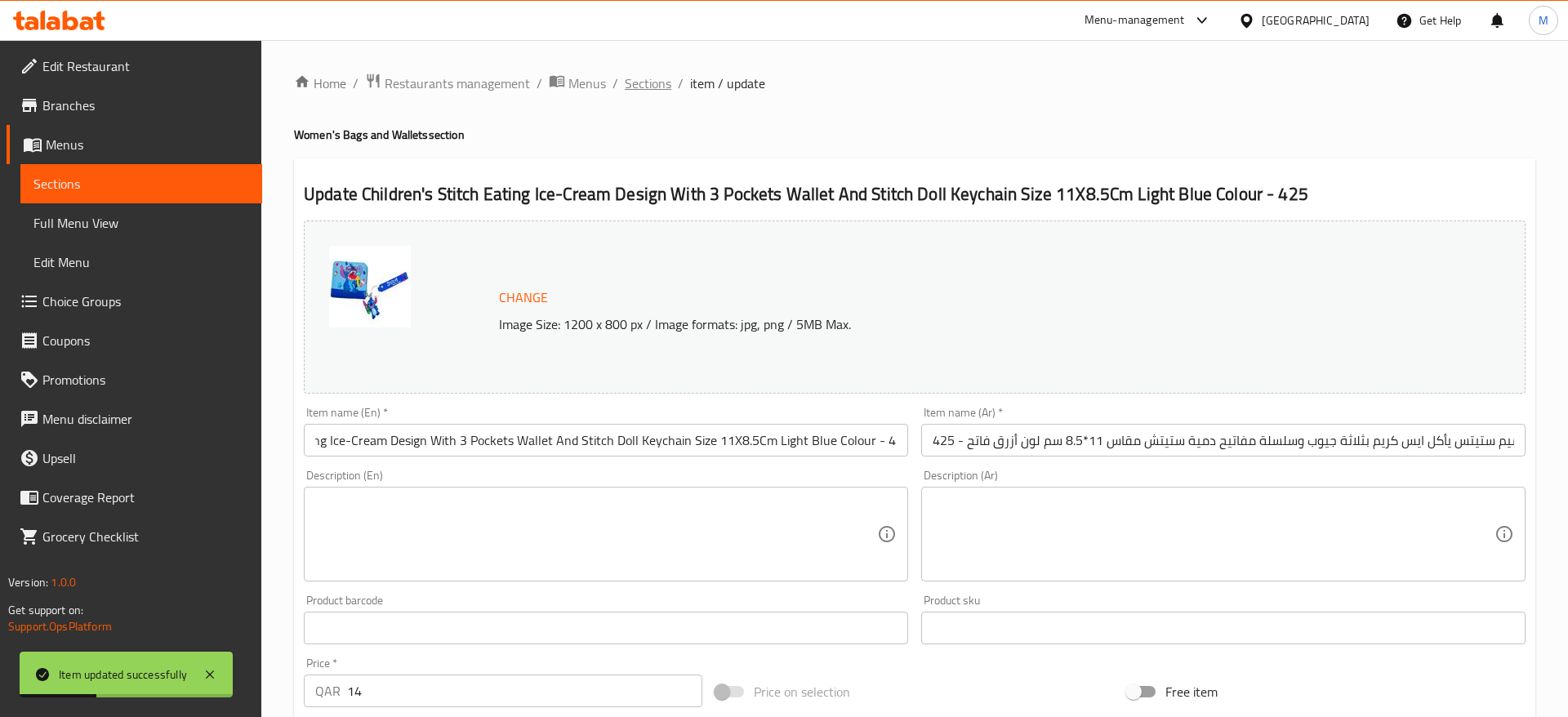
click at [648, 88] on span "Sections" at bounding box center [648, 83] width 47 height 20
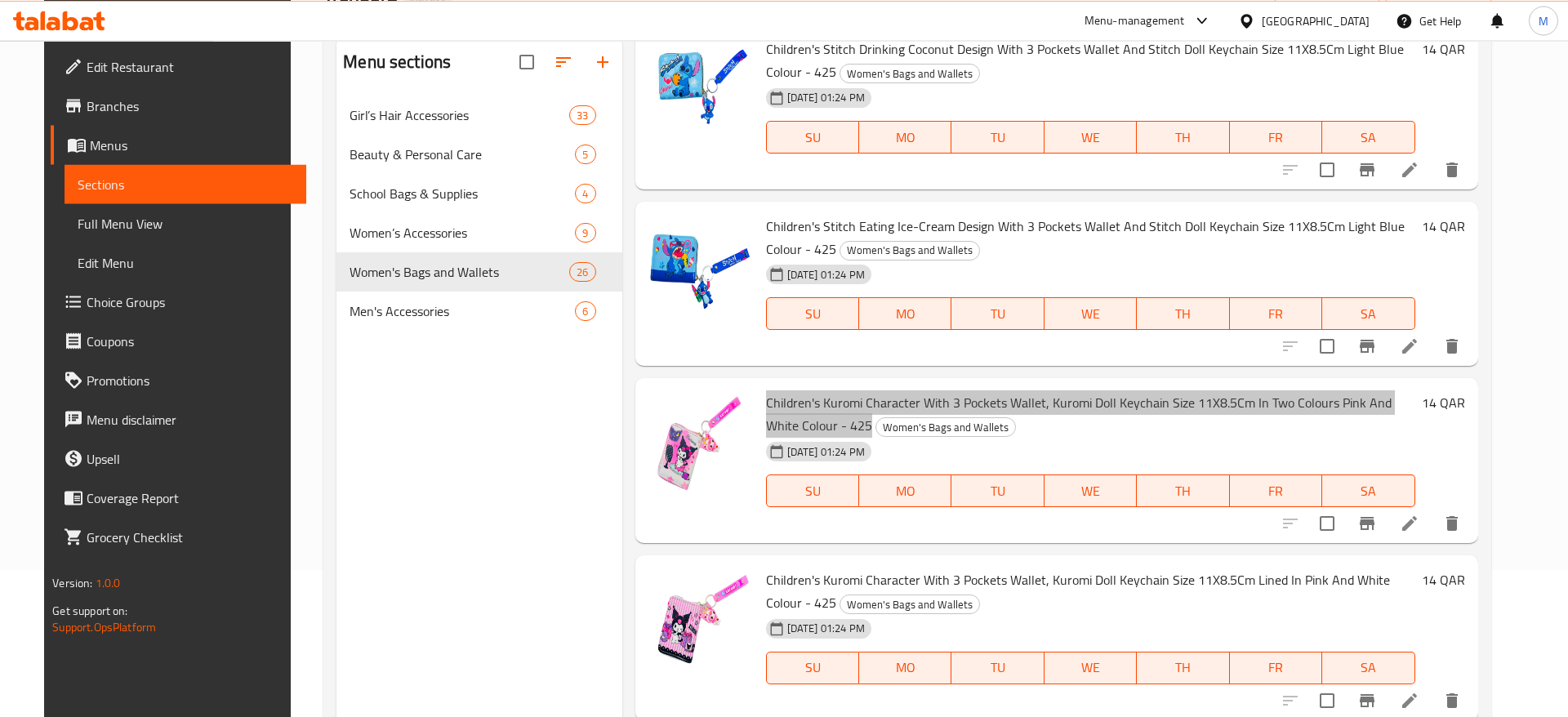
scroll to position [228, 0]
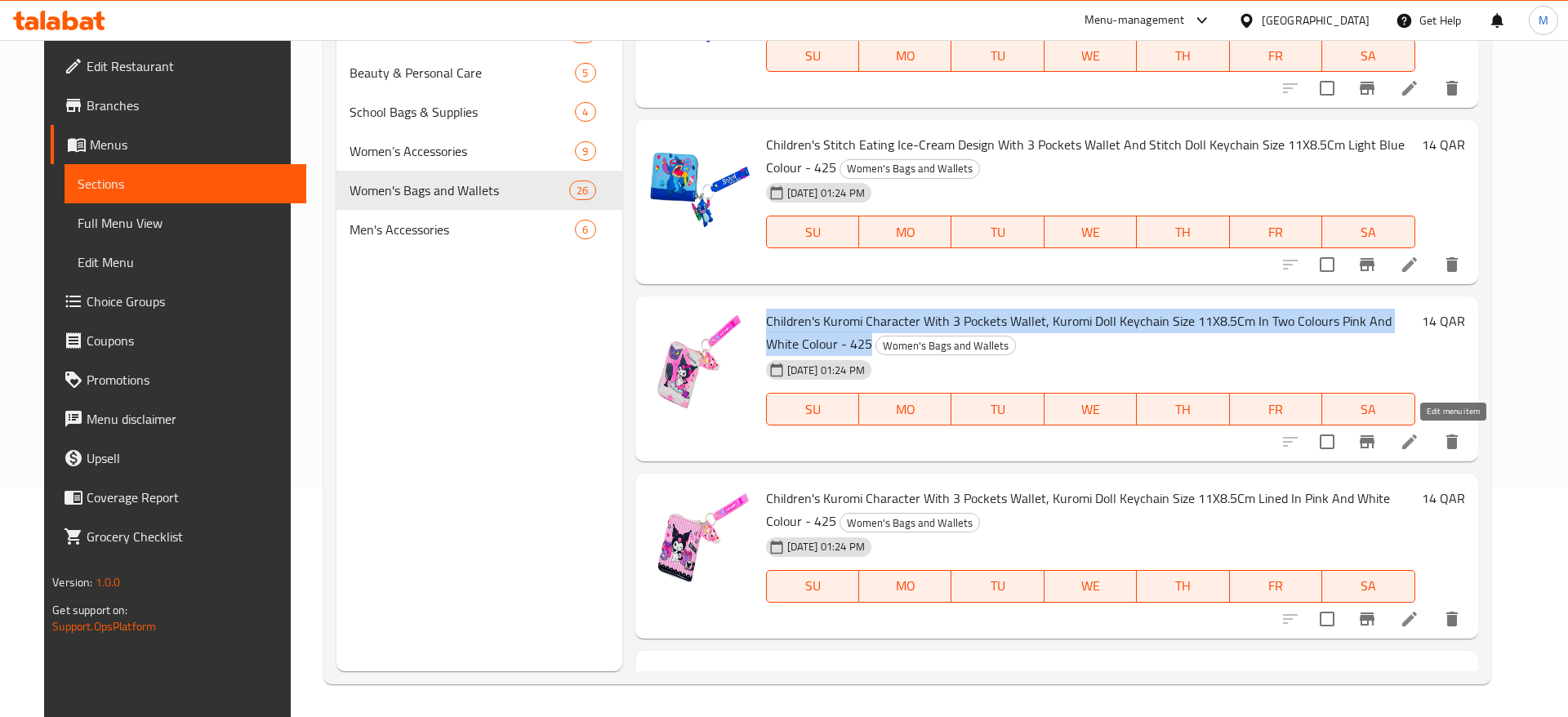
click at [1419, 439] on icon at bounding box center [1409, 442] width 20 height 20
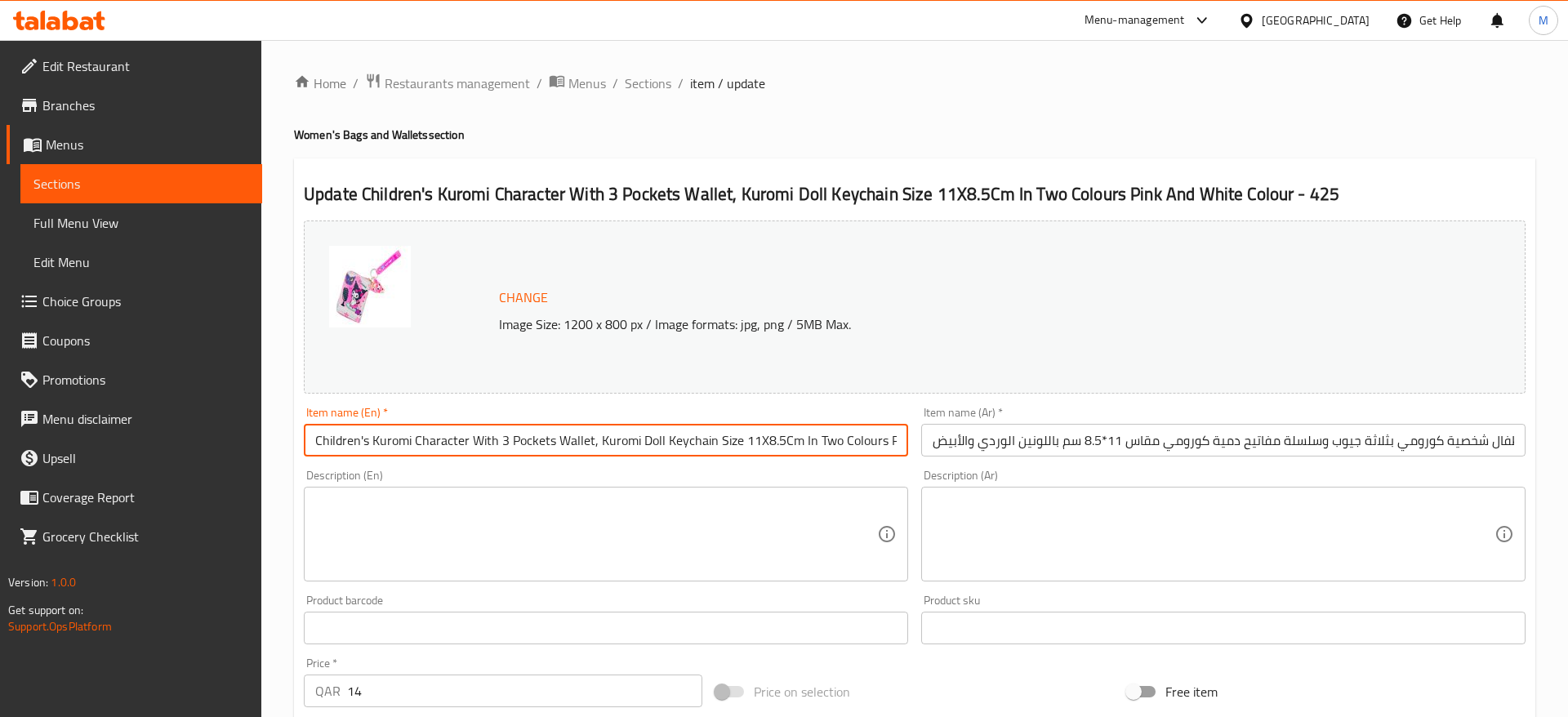
click at [863, 457] on input "Children's Kuromi Character With 3 Pockets Wallet, Kuromi Doll Keychain Size 11…" at bounding box center [605, 440] width 604 height 33
click at [869, 442] on input "Children's Kuromi Character With 3 Pockets Wallet, Kuromi Doll Keychain Size 11…" at bounding box center [605, 440] width 604 height 33
drag, startPoint x: 848, startPoint y: 442, endPoint x: 940, endPoint y: 456, distance: 93.1
click at [908, 456] on input "Children's Kuromi Character With 3 Pockets Wallet, Kuromi Doll Keychain Size 11…" at bounding box center [605, 440] width 604 height 33
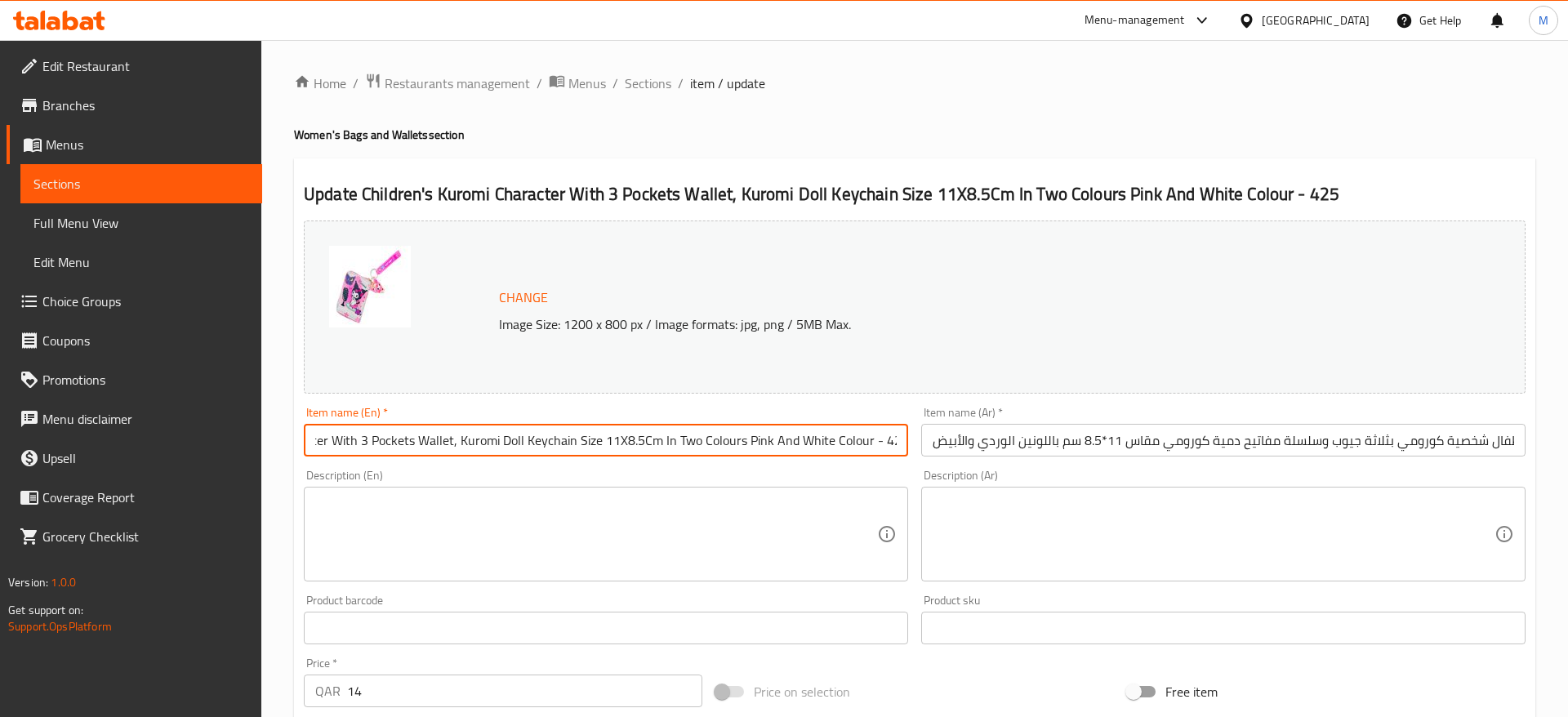
click at [726, 440] on input "Children's Kuromi Character With 3 Pockets Wallet, Kuromi Doll Keychain Size 11…" at bounding box center [605, 440] width 604 height 33
click at [777, 431] on input "Children's Kuromi Character With 3 Pockets Wallet, Kuromi Doll Keychain Size 11…" at bounding box center [605, 440] width 604 height 33
drag, startPoint x: 826, startPoint y: 445, endPoint x: 930, endPoint y: 454, distance: 104.4
click at [908, 454] on input "Children's Kuromi Character With 3 Pockets Wallet, Kuromi Doll Keychain Size 11…" at bounding box center [605, 440] width 604 height 33
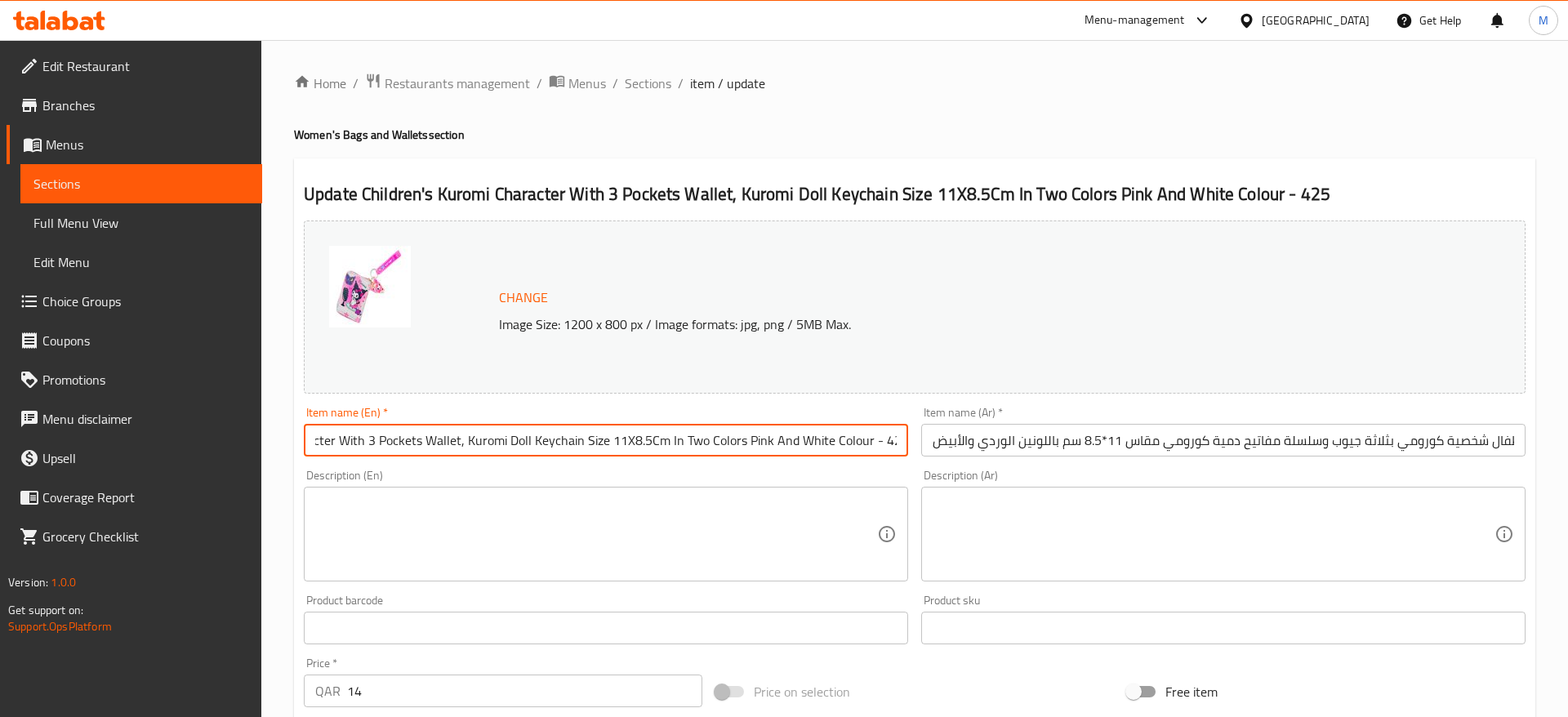
click at [859, 438] on input "Children's Kuromi Character With 3 Pockets Wallet, Kuromi Doll Keychain Size 11…" at bounding box center [605, 440] width 604 height 33
drag, startPoint x: 868, startPoint y: 442, endPoint x: 922, endPoint y: 448, distance: 54.3
click at [908, 448] on input "Children's Kuromi Character With 3 Pockets Wallet, Kuromi Doll Keychain Size 11…" at bounding box center [605, 440] width 604 height 33
type input "Children's Kuromi Character With 3 Pockets Wallet, Kuromi Doll Keychain Size 11…"
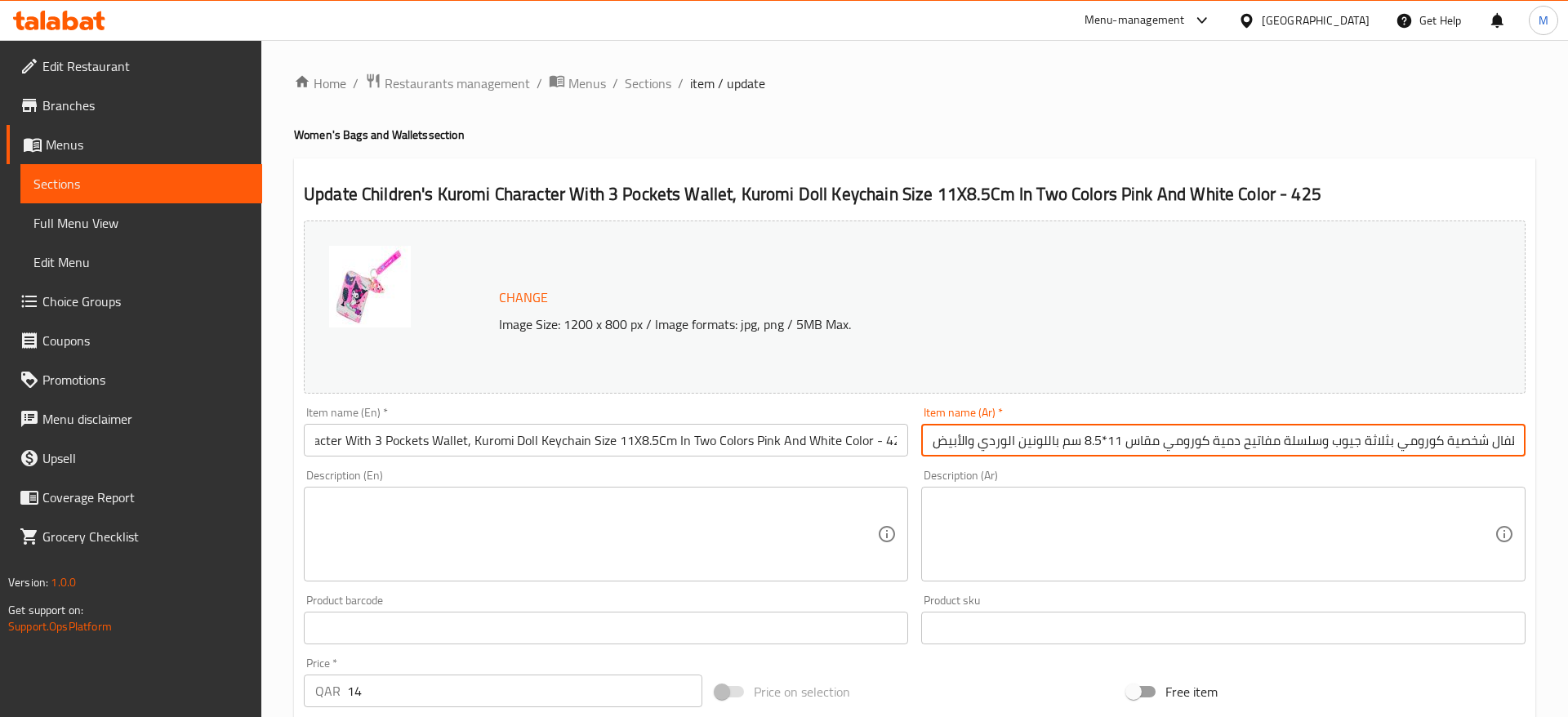
click at [980, 436] on input "محفظة أطفال شخصية كورومي بثلاثة جيوب وسلسلة مفاتيح دمية كورومي مقاس 11*8.5 سم ب…" at bounding box center [1222, 440] width 604 height 33
drag, startPoint x: 1000, startPoint y: 442, endPoint x: 906, endPoint y: 448, distance: 94.2
click at [921, 448] on input "محفظة أطفال شخصية كورومي بثلاثة جيوب وسلسلة مفاتيح دمية كورومي مقاس 11*8.5 سم ب…" at bounding box center [1222, 440] width 604 height 33
click at [934, 444] on input "محفظة أطفال شخصية كورومي بثلاثة جيوب وسلسلة مفاتيح دمية كورومي مقاس 11*8.5 سم ب…" at bounding box center [1222, 440] width 604 height 33
paste input "- 425"
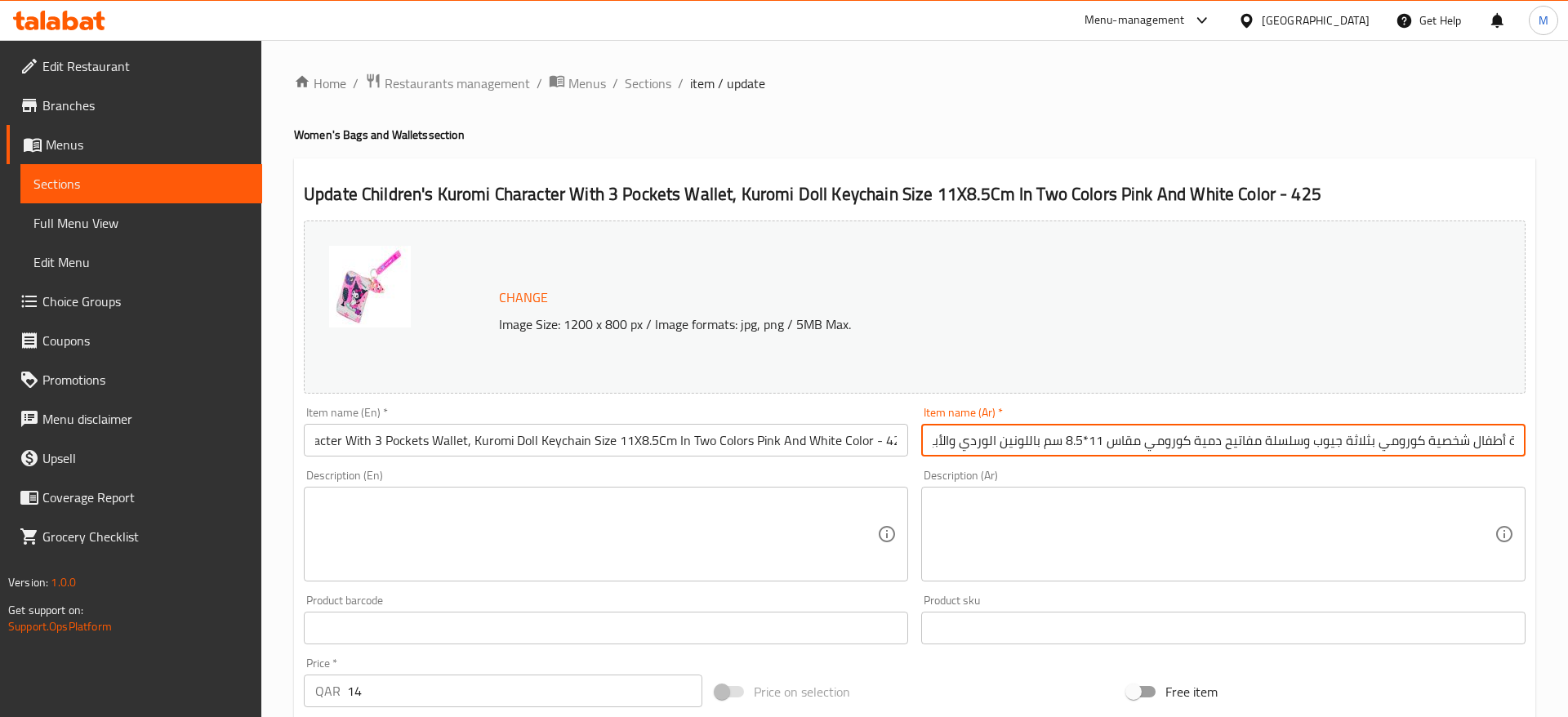
scroll to position [0, 22]
click at [960, 439] on input "محفظة أطفال شخصية كورومي بثلاثة جيوب وسلسلة مفاتيح دمية كورومي مقاس 11*8.5 سم ب…" at bounding box center [1222, 440] width 604 height 33
drag, startPoint x: 961, startPoint y: 442, endPoint x: 917, endPoint y: 445, distance: 44.1
click at [921, 445] on input "محفظة أطفال شخصية كورومي بثلاثة جيوب وسلسلة مفاتيح دمية كورومي مقاس 11*8.5 سم ب…" at bounding box center [1222, 440] width 604 height 33
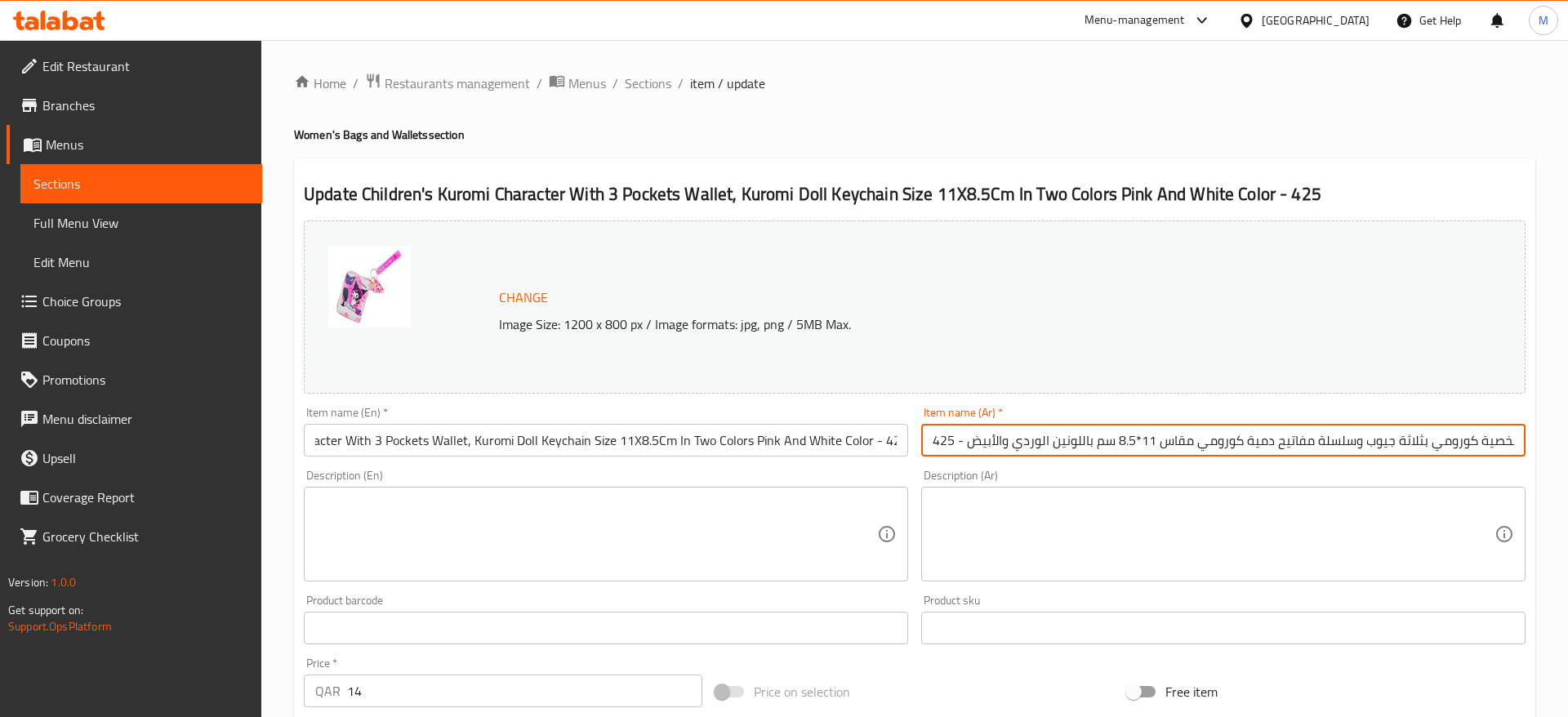
type input "محفظة أطفال شخصية كورومي بثلاثة جيوب وسلسلة مفاتيح دمية كورومي مقاس 11*8.5 سم ب…"
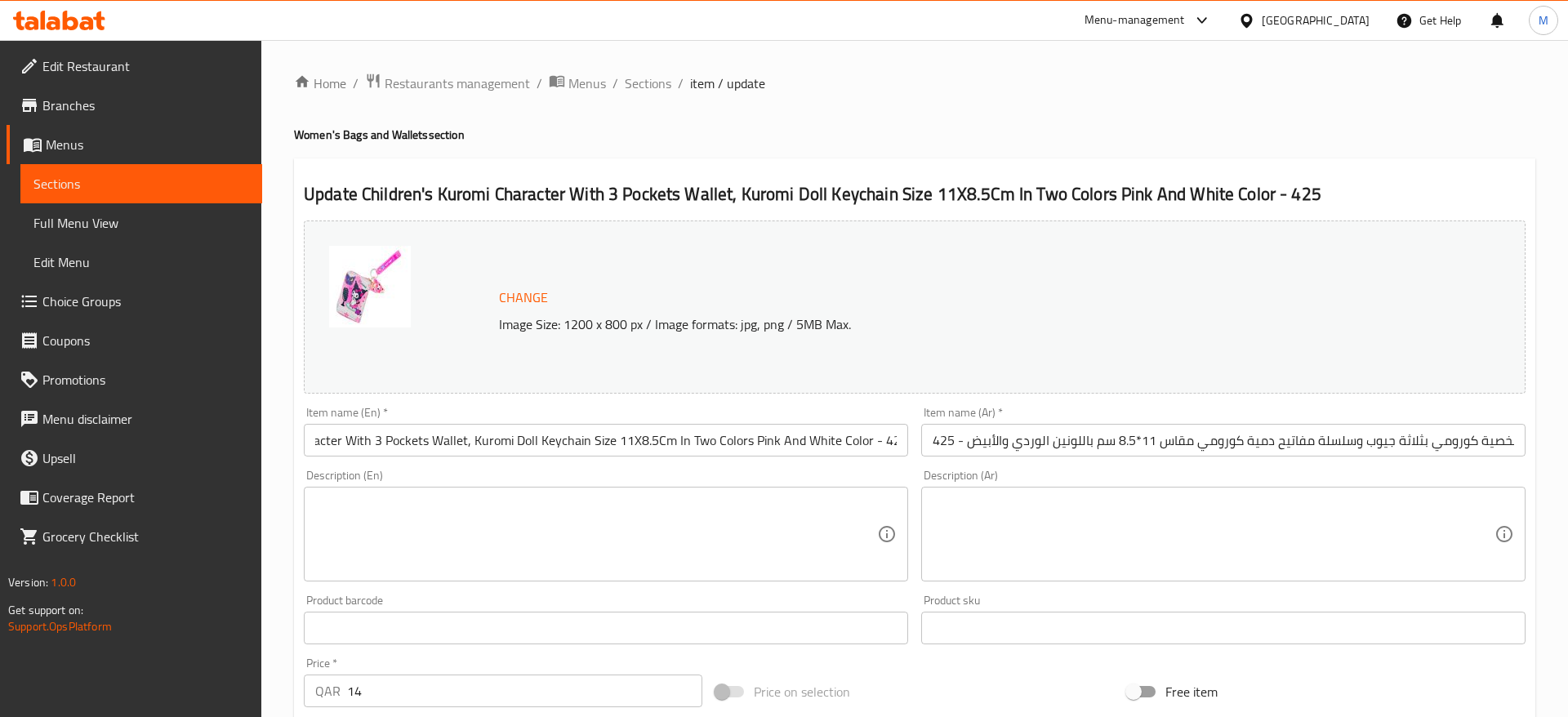
click at [902, 468] on div "Description (En) Description (En)" at bounding box center [606, 526] width 617 height 125
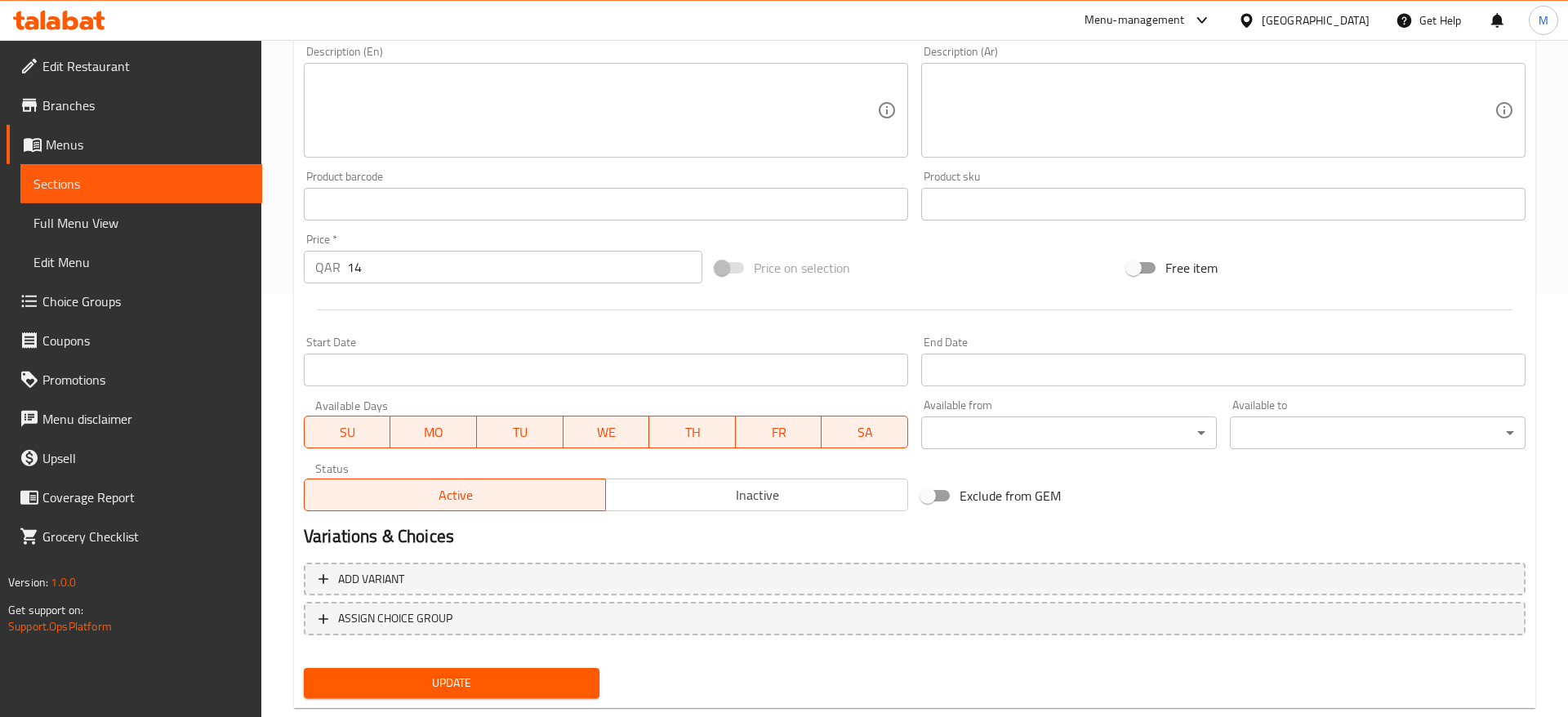
scroll to position [461, 0]
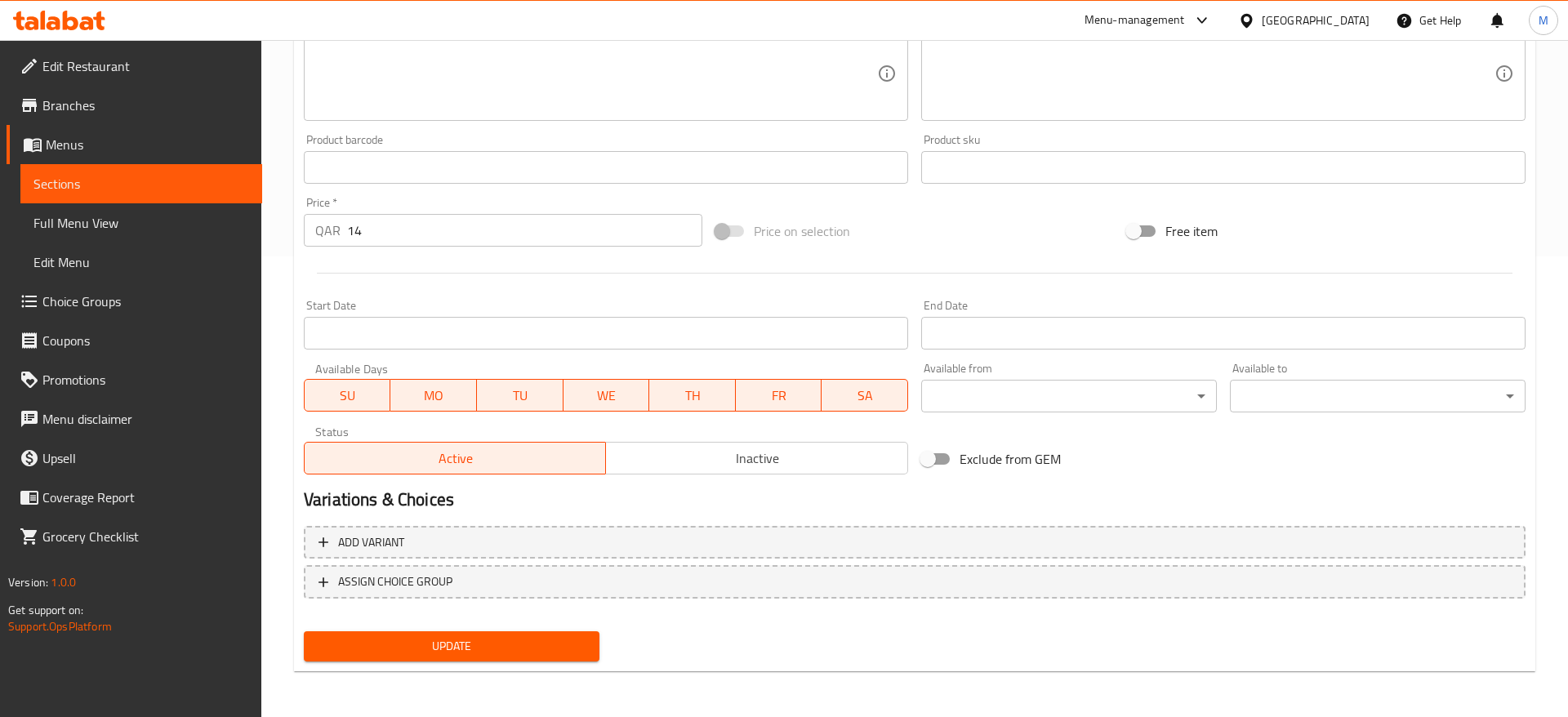
click at [478, 647] on span "Update" at bounding box center [451, 647] width 269 height 21
click at [486, 655] on span "Update" at bounding box center [451, 647] width 269 height 21
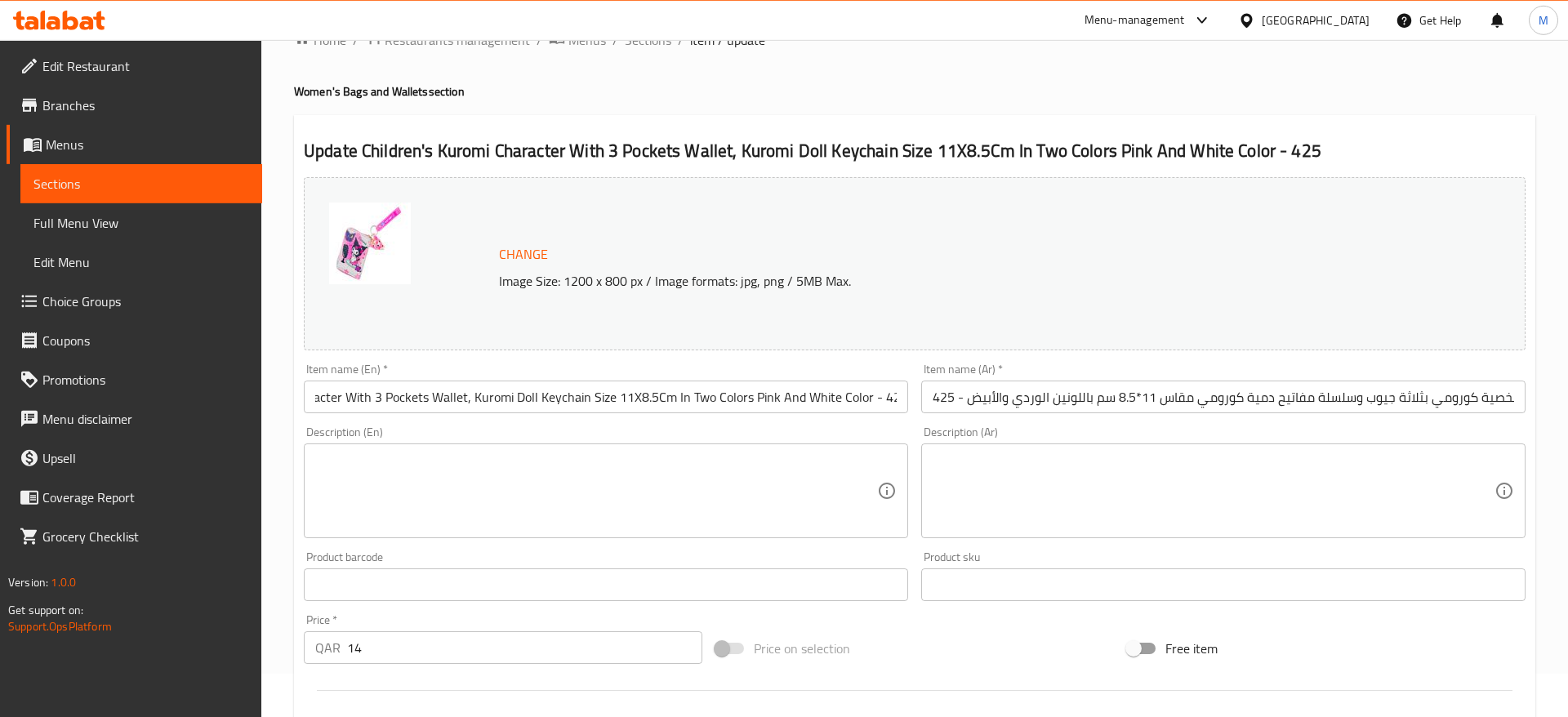
scroll to position [0, 0]
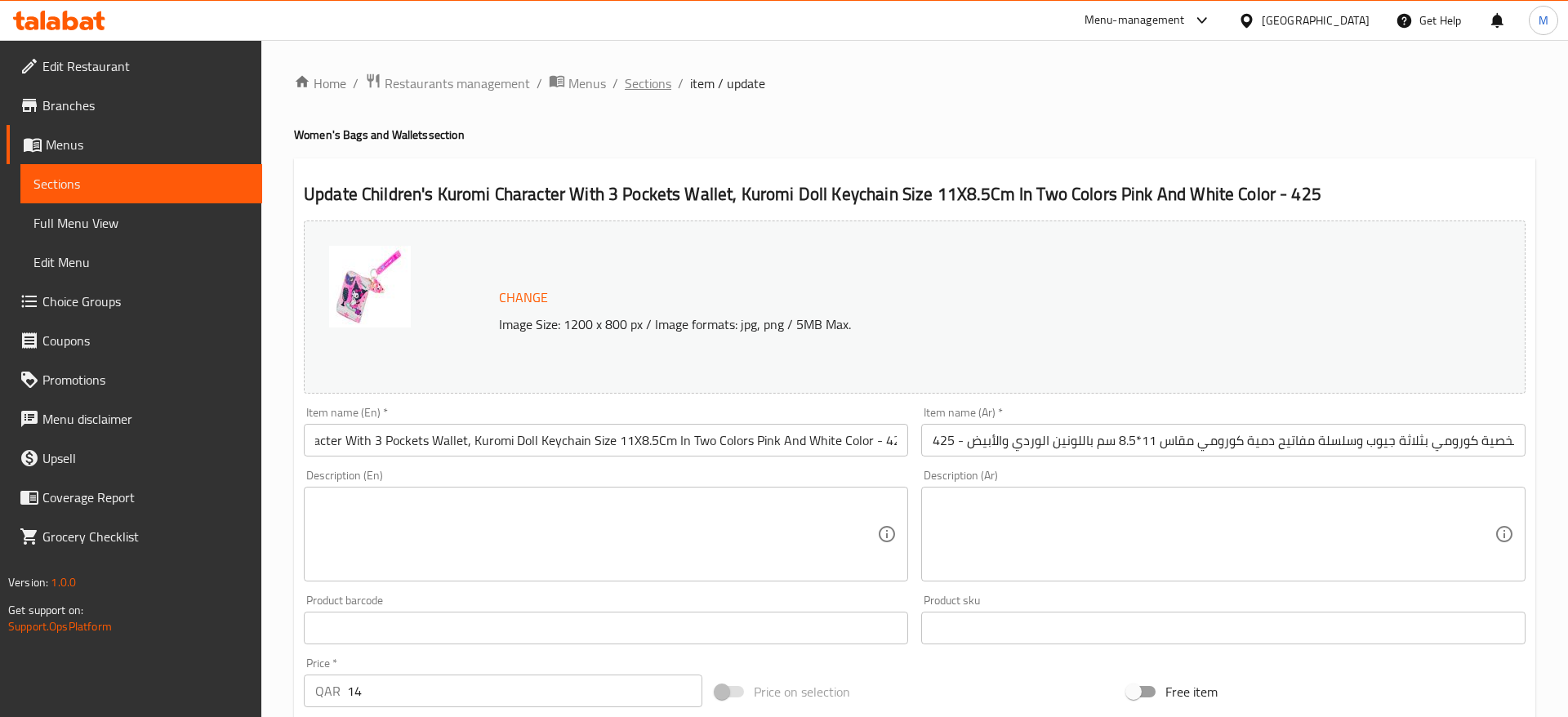
click at [661, 84] on span "Sections" at bounding box center [648, 83] width 47 height 20
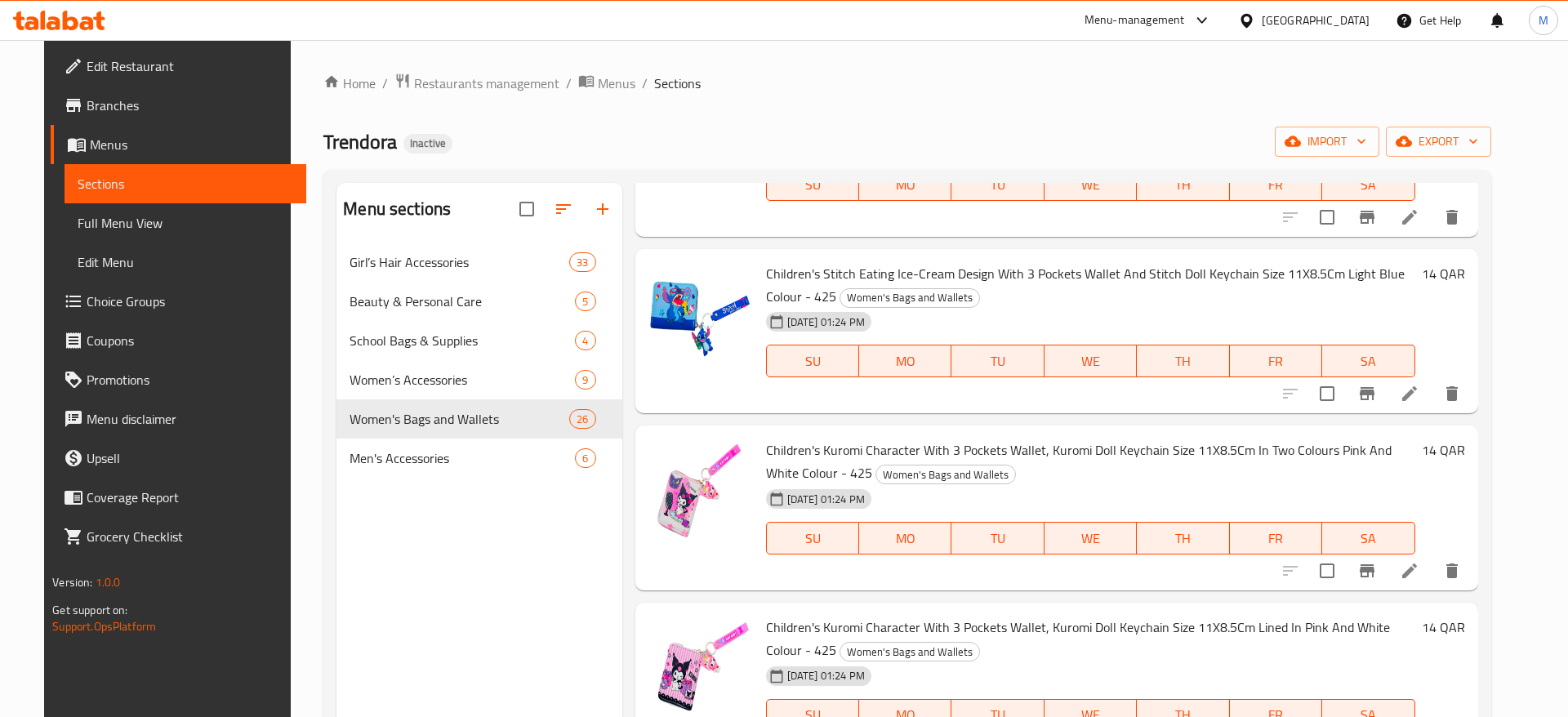
scroll to position [1783, 0]
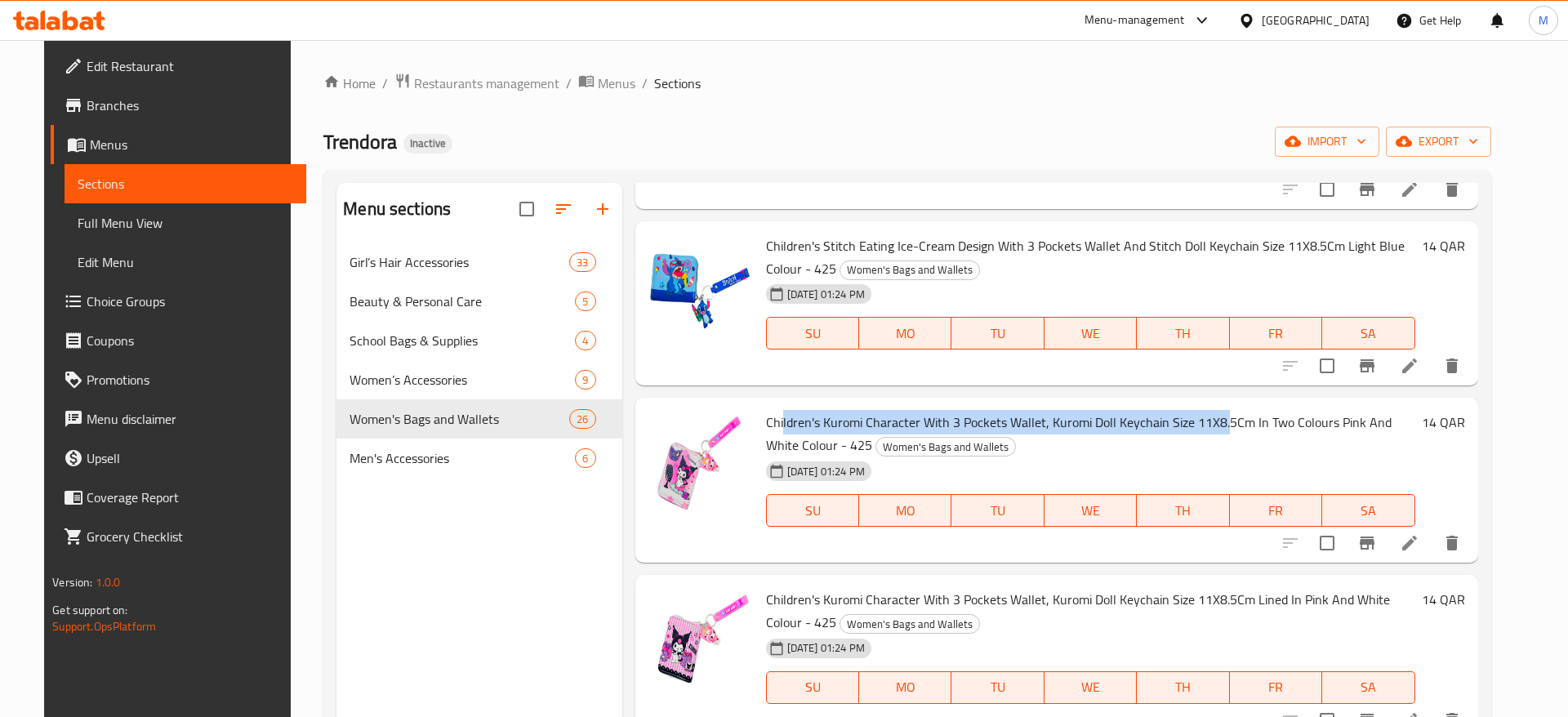
drag, startPoint x: 773, startPoint y: 424, endPoint x: 1212, endPoint y: 427, distance: 439.0
click at [1212, 427] on span "Children's Kuromi Character With 3 Pockets Wallet, Kuromi Doll Keychain Size 11…" at bounding box center [1078, 433] width 626 height 47
click at [1141, 424] on span "Children's Kuromi Character With 3 Pockets Wallet, Kuromi Doll Keychain Size 11…" at bounding box center [1074, 433] width 618 height 47
drag, startPoint x: 1056, startPoint y: 427, endPoint x: 1219, endPoint y: 433, distance: 163.1
click at [1219, 433] on span "Children's Kuromi Character With 3 Pockets Wallet, Kuromi Doll Keychain Size 11…" at bounding box center [1074, 433] width 618 height 47
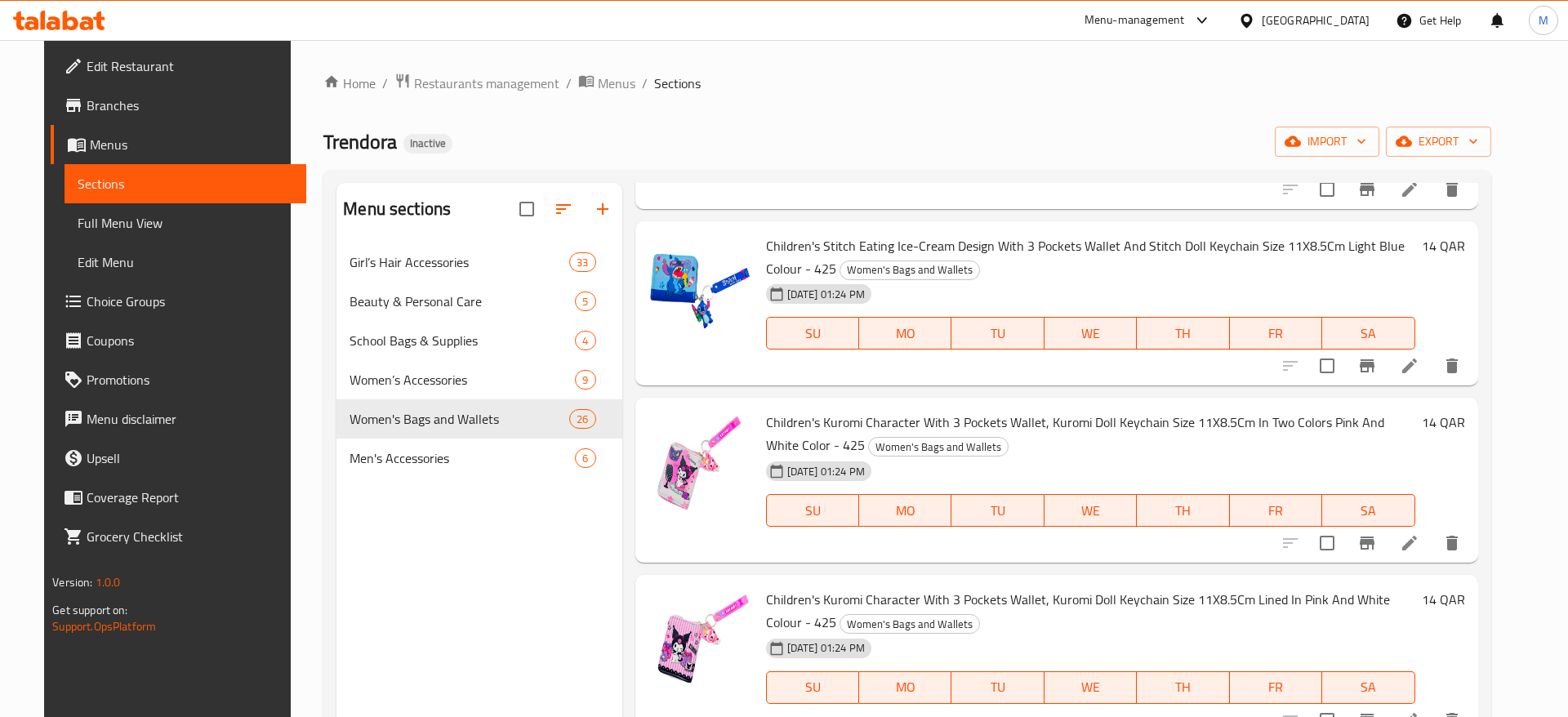
click at [1160, 448] on h6 "Children's Kuromi Character With 3 Pockets Wallet, Kuromi Doll Keychain Size 11…" at bounding box center [1090, 433] width 649 height 46
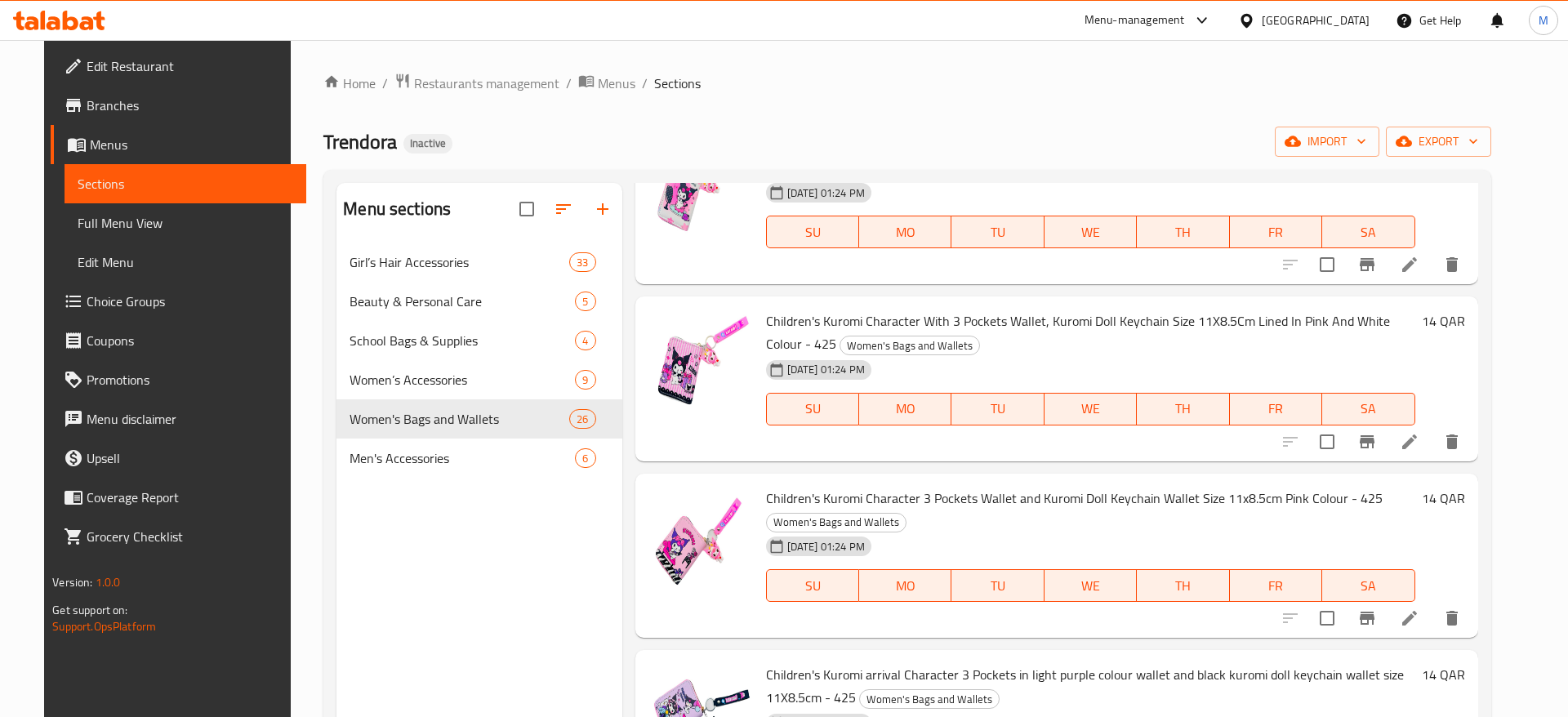
scroll to position [2039, 0]
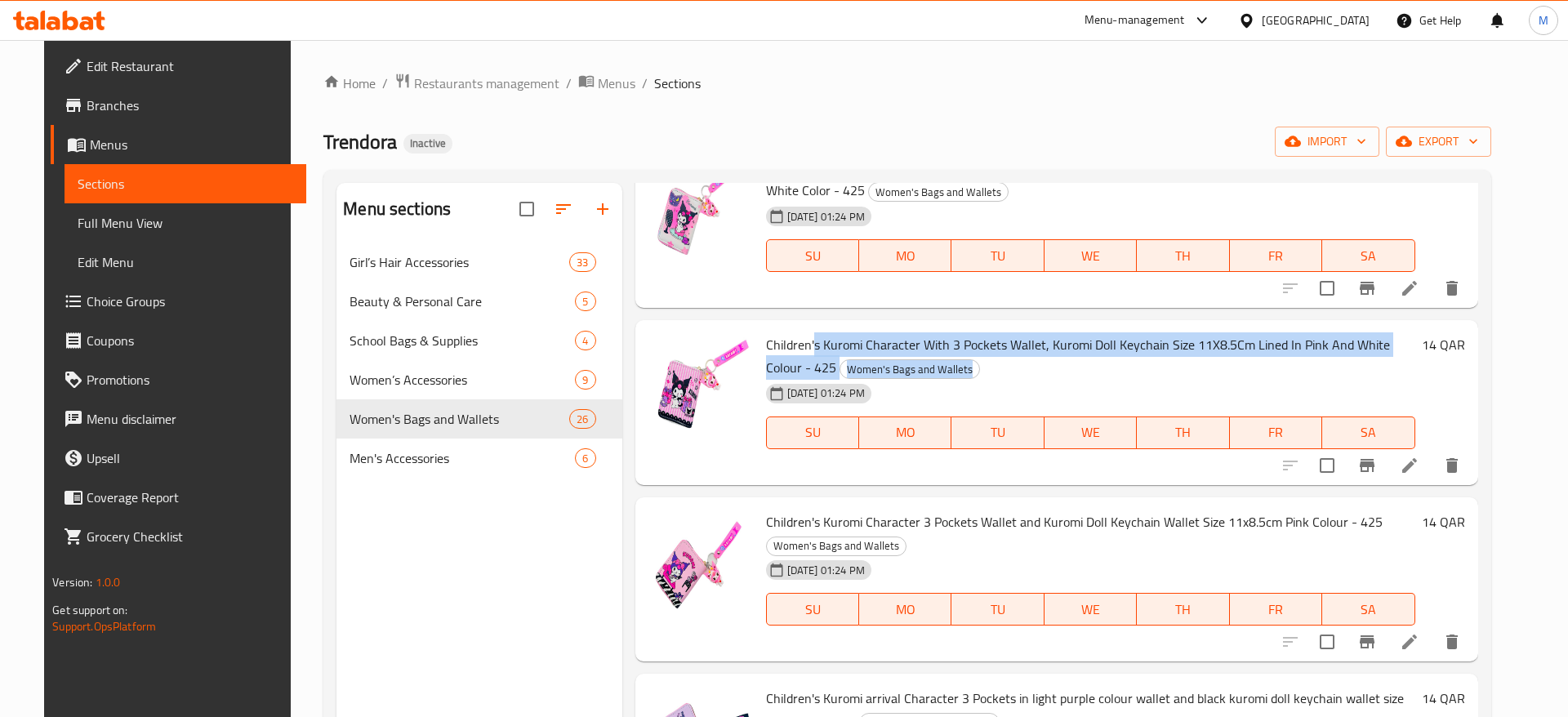
drag, startPoint x: 803, startPoint y: 341, endPoint x: 1155, endPoint y: 358, distance: 352.4
click at [1155, 358] on h6 "Children's Kuromi Character With 3 Pockets Wallet, Kuromi Doll Keychain Size 11…" at bounding box center [1090, 356] width 649 height 46
drag, startPoint x: 1129, startPoint y: 343, endPoint x: 1437, endPoint y: 372, distance: 309.4
click at [1415, 372] on h6 "Children's Kuromi Character With 3 Pockets Wallet, Kuromi Doll Keychain Size 11…" at bounding box center [1090, 356] width 649 height 46
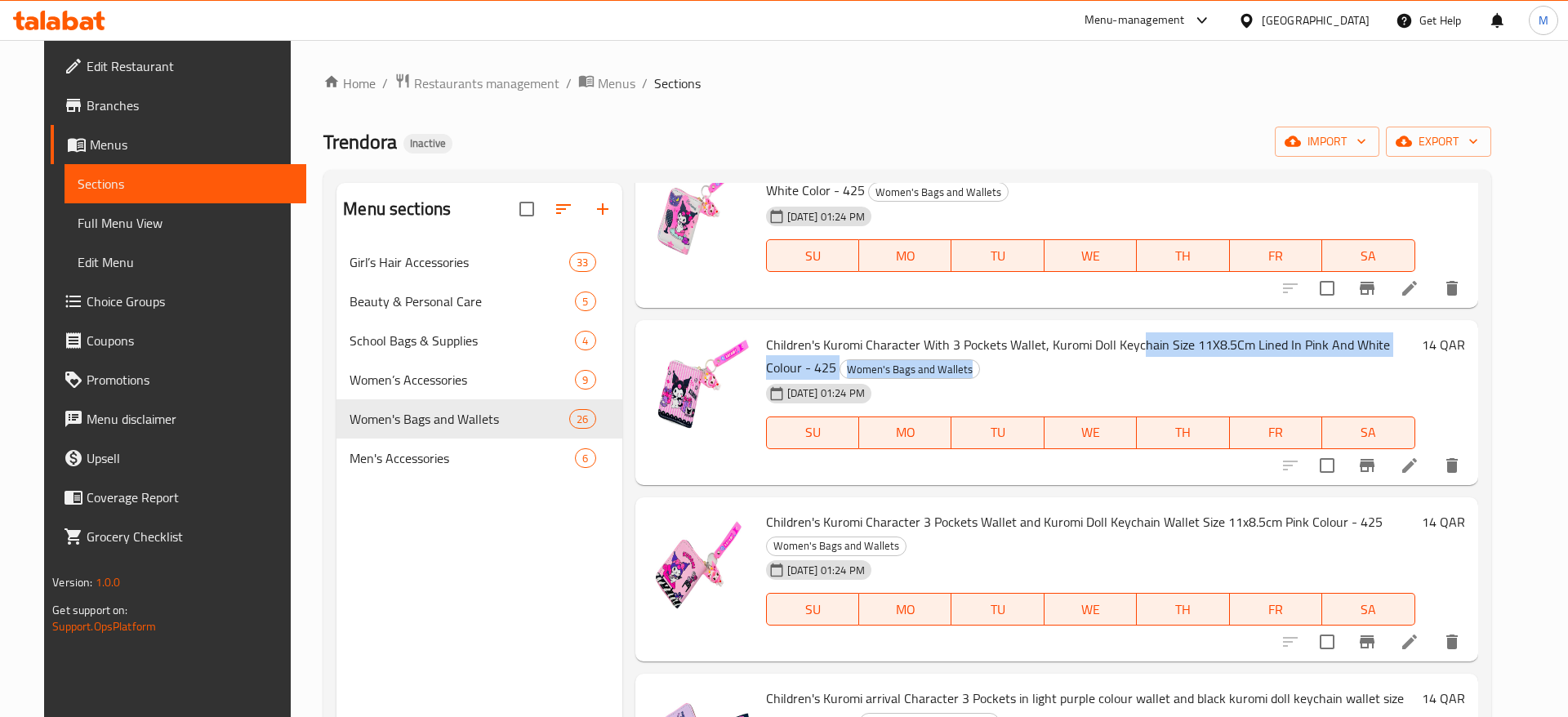
click at [1305, 366] on h6 "Children's Kuromi Character With 3 Pockets Wallet, Kuromi Doll Keychain Size 11…" at bounding box center [1090, 356] width 649 height 46
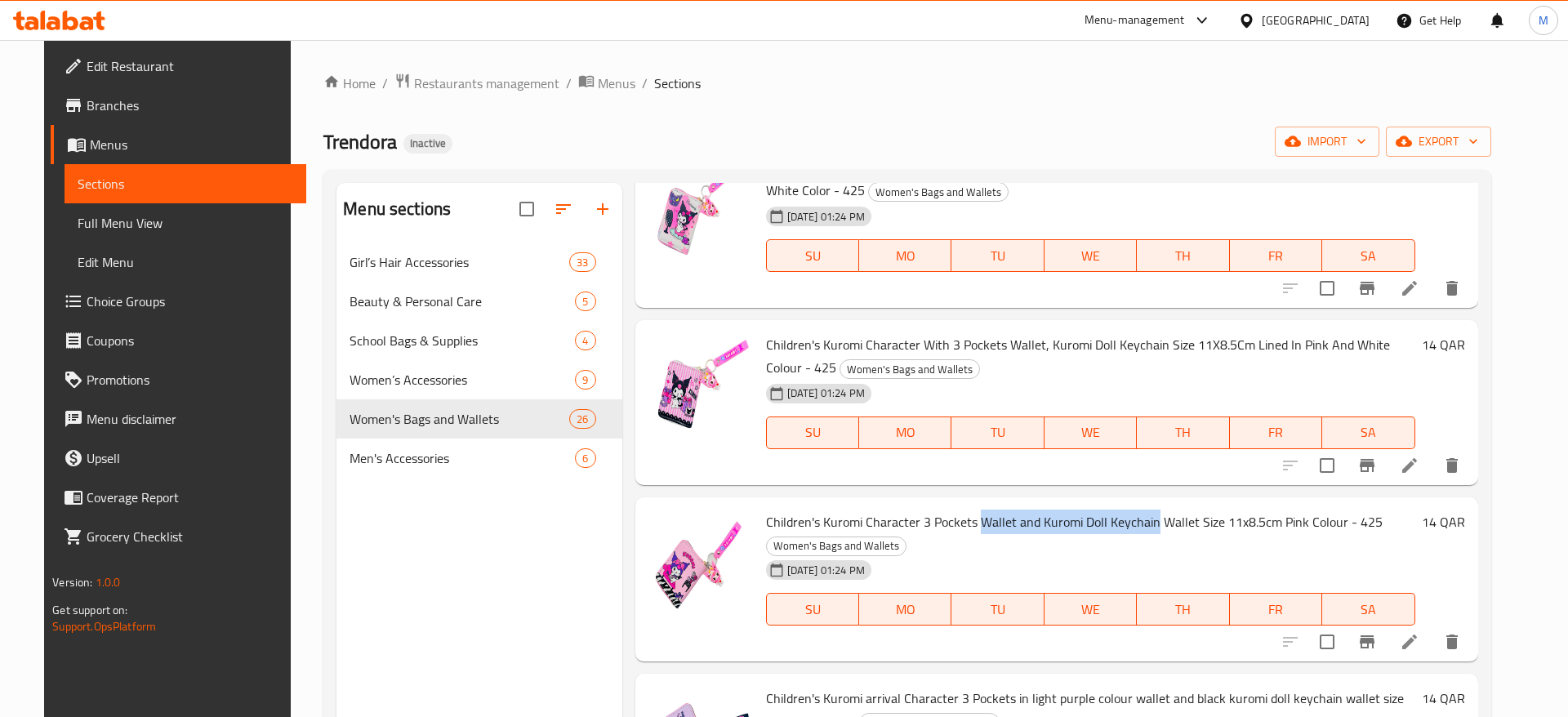
drag, startPoint x: 968, startPoint y: 522, endPoint x: 1139, endPoint y: 527, distance: 171.1
click at [1139, 527] on span "Children's Kuromi Character 3 Pockets Wallet and Kuromi Doll Keychain Wallet Si…" at bounding box center [1073, 521] width 617 height 24
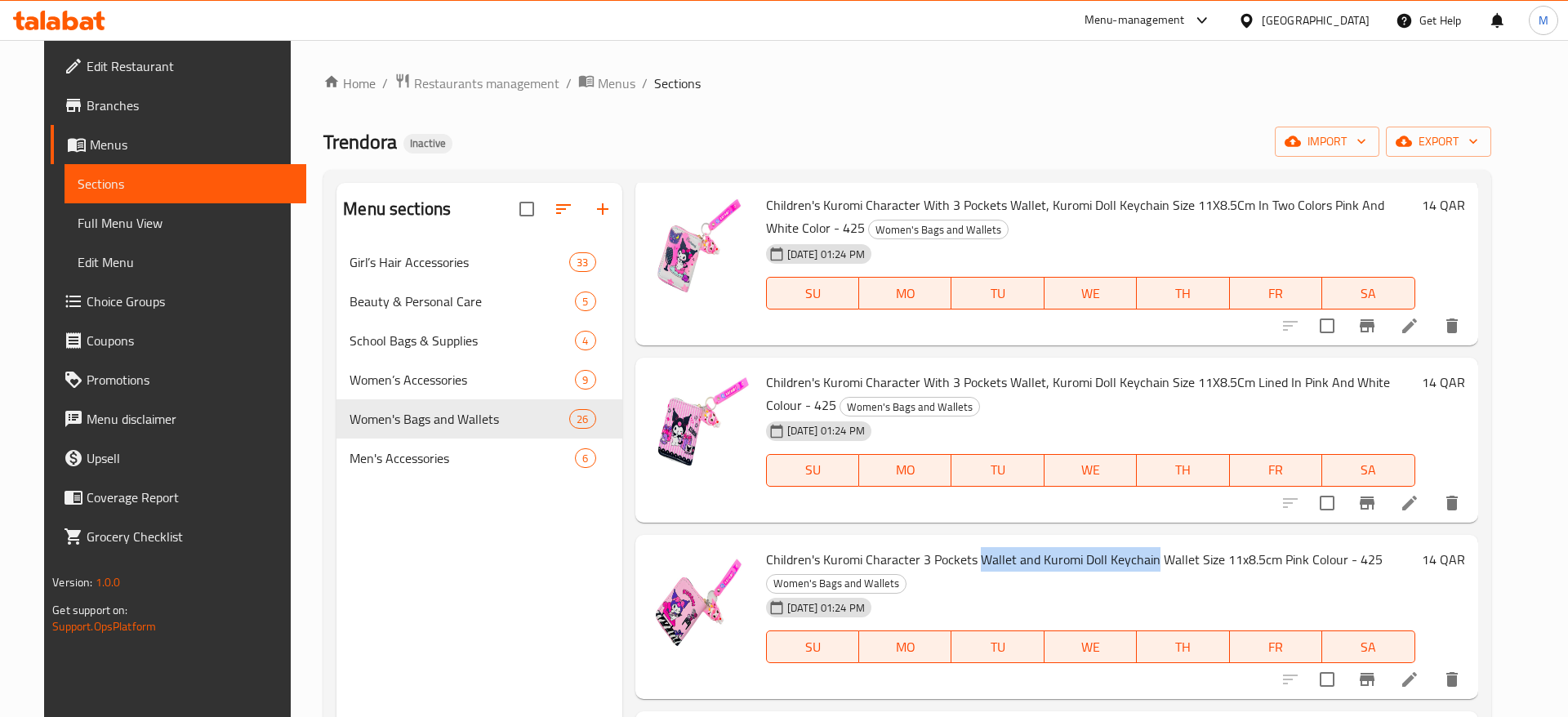
scroll to position [2166, 0]
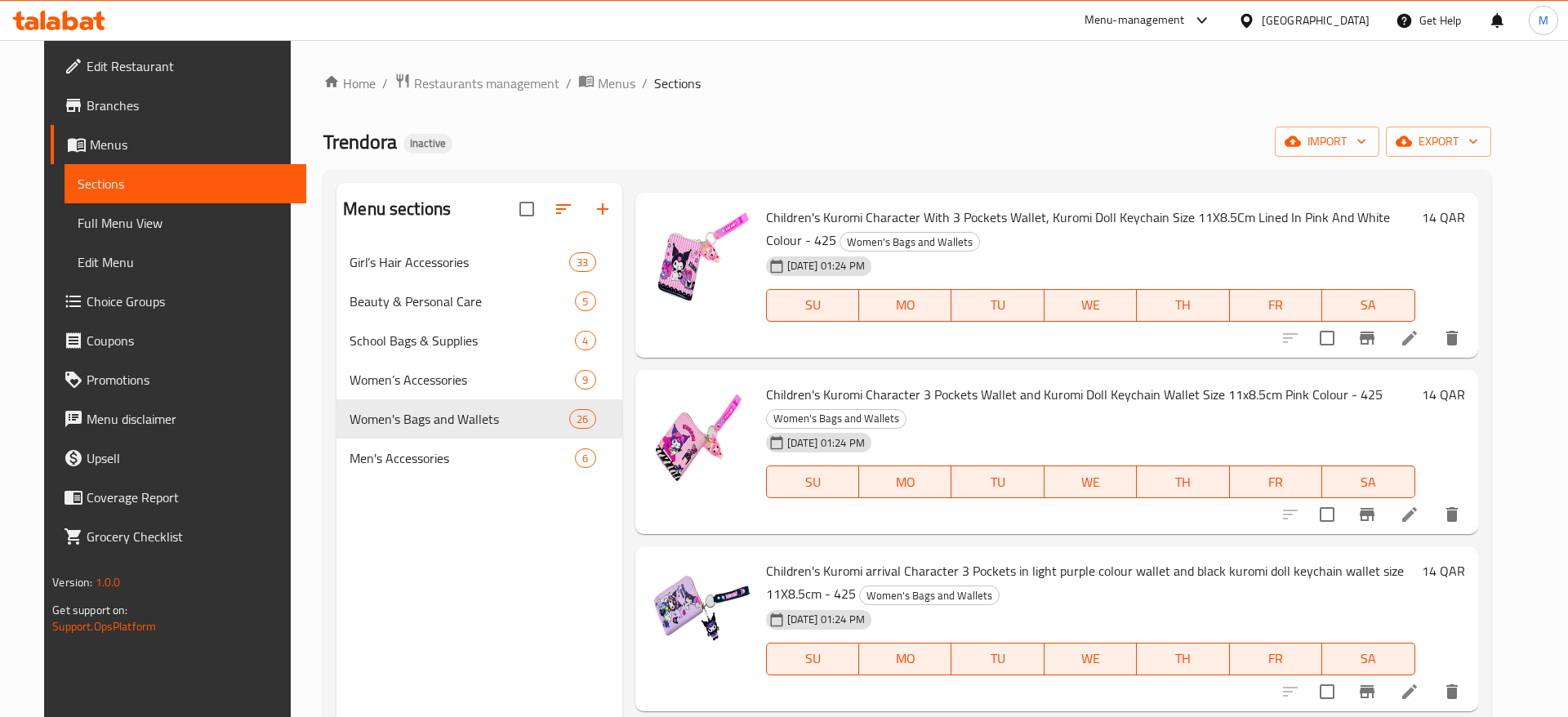
click at [1251, 411] on h6 "Children's Kuromi Character 3 Pockets Wallet and Kuromi Doll Keychain Wallet Si…" at bounding box center [1090, 405] width 649 height 46
drag, startPoint x: 777, startPoint y: 391, endPoint x: 1273, endPoint y: 402, distance: 496.1
click at [1273, 402] on span "Children's Kuromi Character 3 Pockets Wallet and Kuromi Doll Keychain Wallet Si…" at bounding box center [1073, 394] width 617 height 24
click at [1181, 397] on span "Children's Kuromi Character 3 Pockets Wallet and Kuromi Doll Keychain Wallet Si…" at bounding box center [1073, 394] width 617 height 24
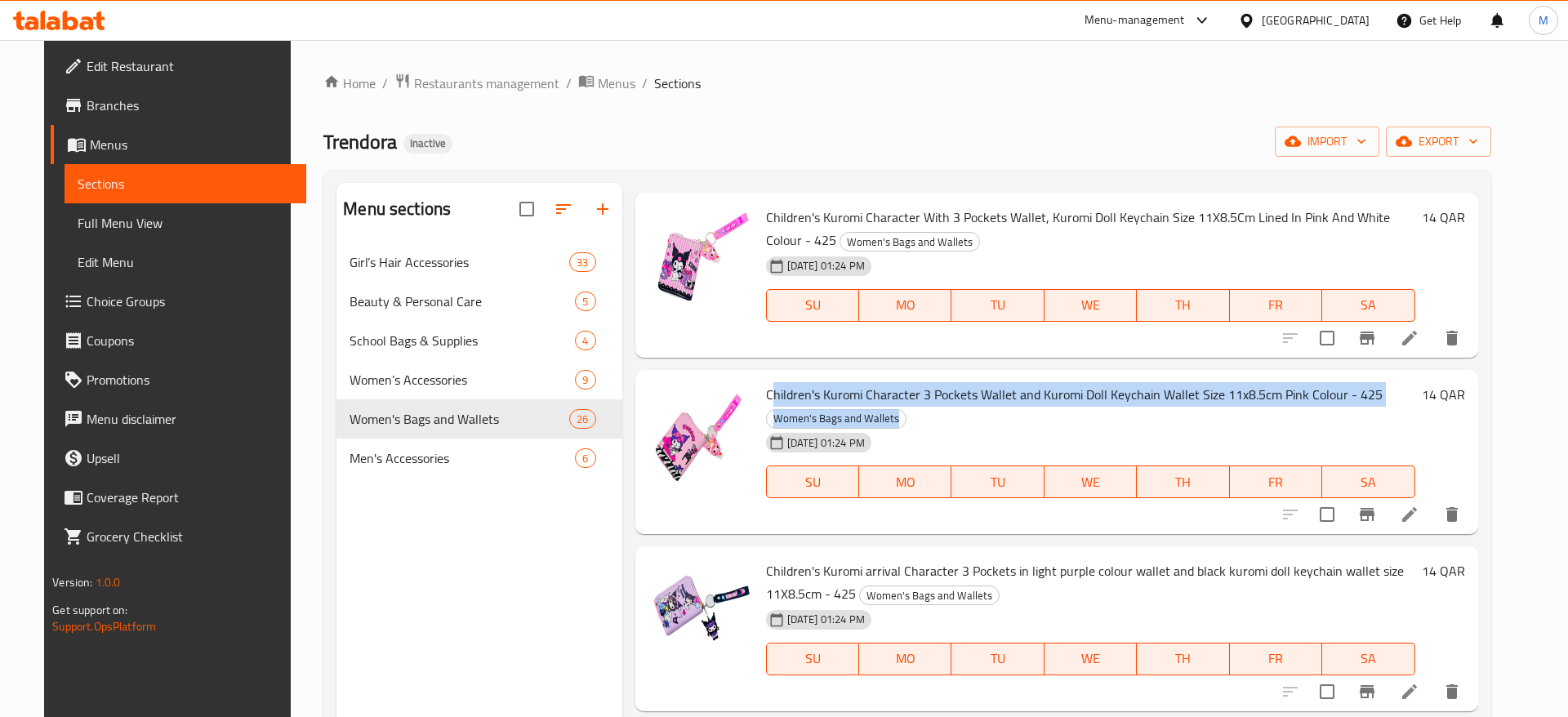
drag, startPoint x: 761, startPoint y: 393, endPoint x: 974, endPoint y: 412, distance: 213.8
click at [974, 412] on h6 "Children's Kuromi Character 3 Pockets Wallet and Kuromi Doll Keychain Wallet Si…" at bounding box center [1090, 405] width 649 height 46
click at [988, 407] on h6 "Children's Kuromi Character 3 Pockets Wallet and Kuromi Doll Keychain Wallet Si…" at bounding box center [1090, 405] width 649 height 46
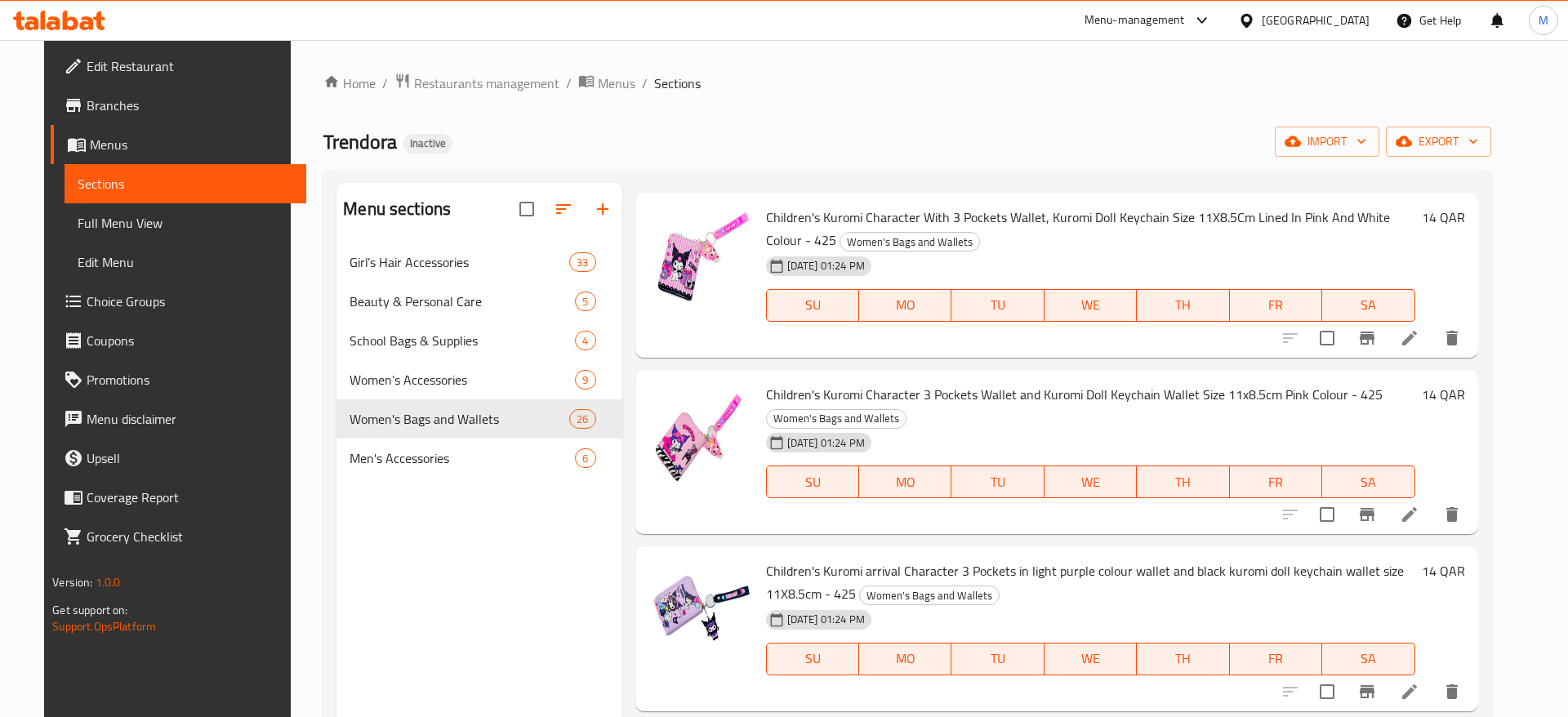
click at [1419, 516] on icon at bounding box center [1409, 515] width 20 height 20
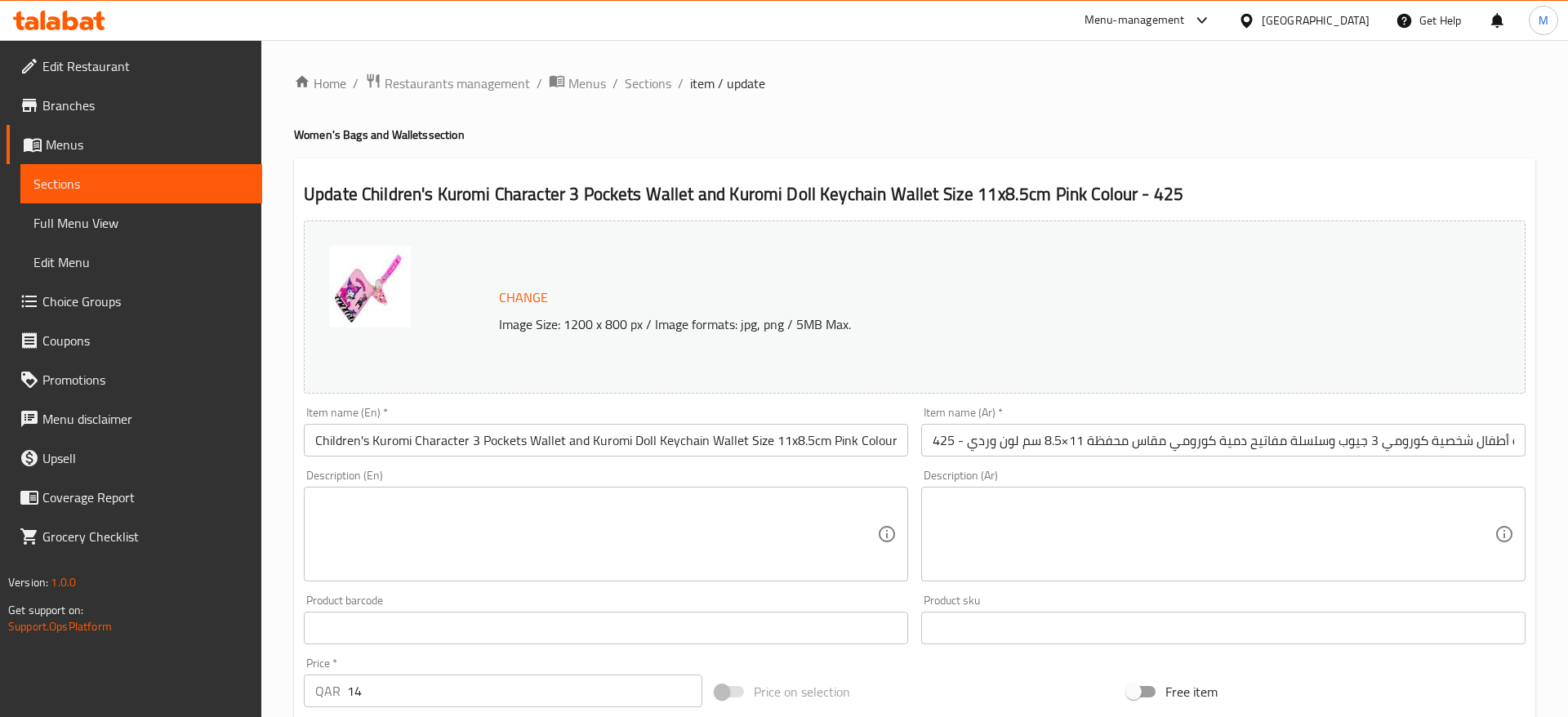
click at [712, 442] on input "Children's Kuromi Character 3 Pockets Wallet and Kuromi Doll Keychain Wallet Si…" at bounding box center [605, 440] width 604 height 33
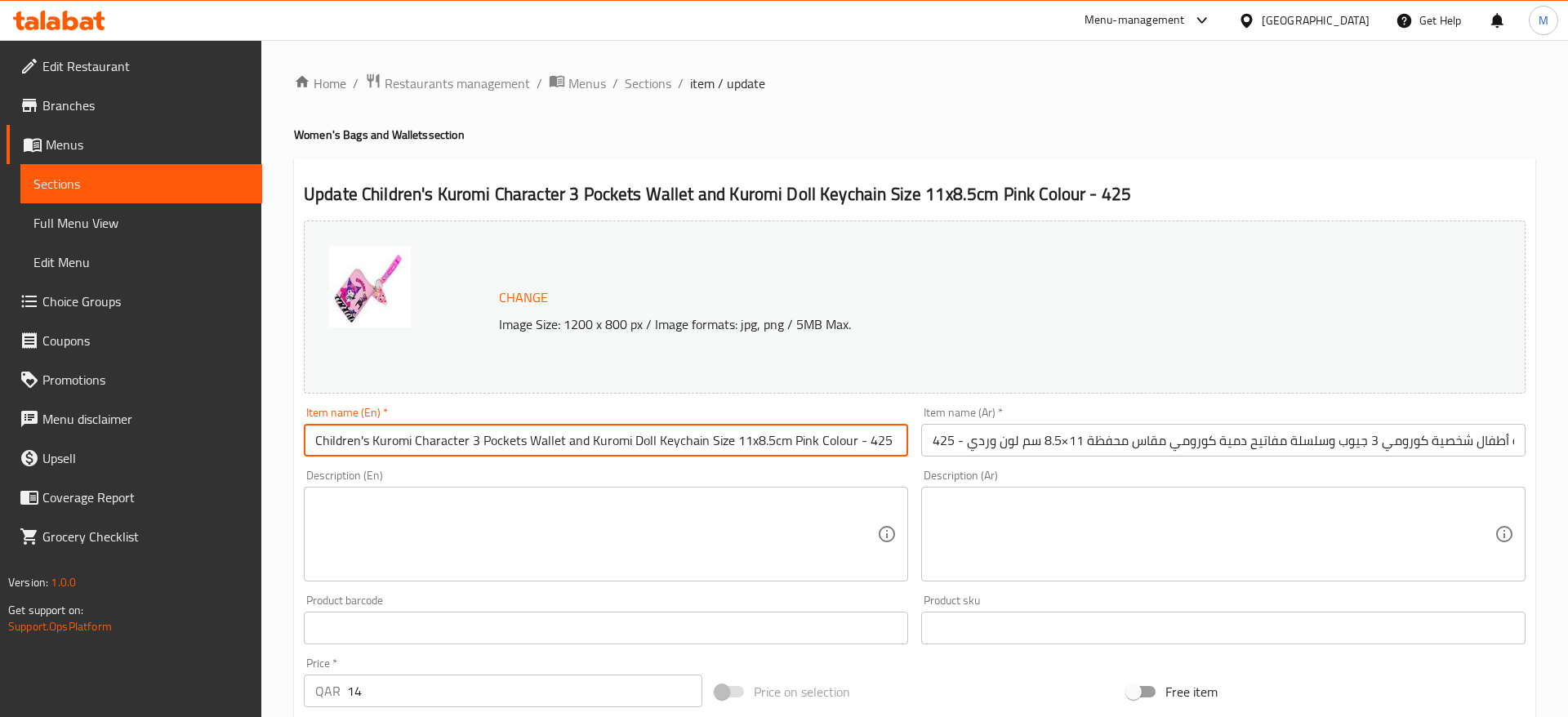
click at [608, 447] on input "Children's Kuromi Character 3 Pockets Wallet and Kuromi Doll Keychain Size 11x8…" at bounding box center [605, 440] width 604 height 33
paste input "S Kuromi Character 3 Pockets Wallet And Kuromi Doll Keychain Size 11X8.5C"
click at [369, 441] on input "Children'S Kuromi Character 3 Pockets Wallet And Kuromi Doll Keychain Size 11X8…" at bounding box center [605, 440] width 604 height 33
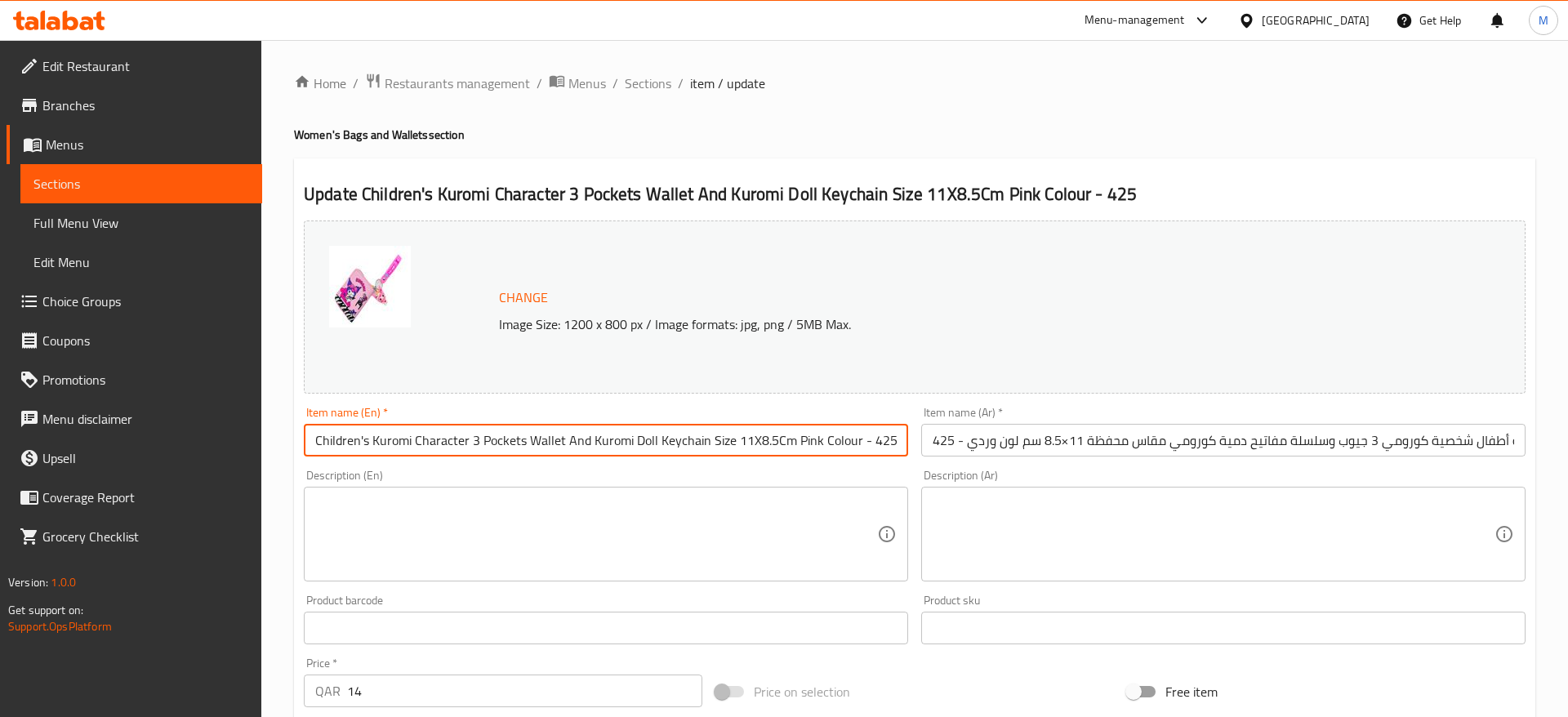
click at [317, 446] on input "Children's Kuromi Character 3 Pockets Wallet And Kuromi Doll Keychain Size 11X8…" at bounding box center [605, 440] width 604 height 33
drag, startPoint x: 315, startPoint y: 448, endPoint x: 543, endPoint y: 442, distance: 228.1
click at [543, 442] on input "Children's Kuromi Character 3 Pockets Wallet And Kuromi Doll Keychain Size 11X8…" at bounding box center [605, 440] width 604 height 33
click at [485, 443] on input "Children's Kuromi Character 3 Pockets Wallet And Kuromi Doll Keychain Size 11X8…" at bounding box center [605, 440] width 604 height 33
drag, startPoint x: 317, startPoint y: 443, endPoint x: 586, endPoint y: 445, distance: 269.0
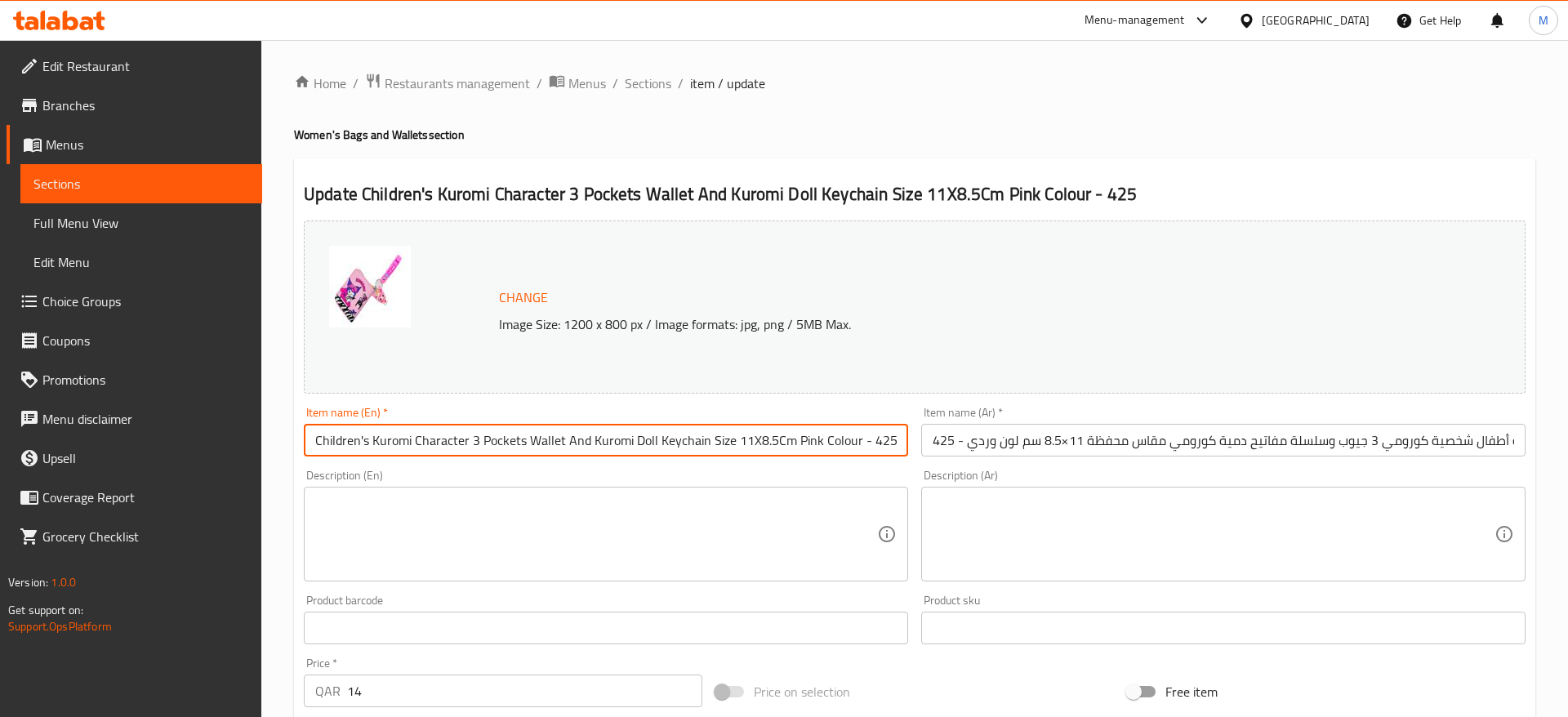
click at [586, 445] on input "Children's Kuromi Character 3 Pockets Wallet And Kuromi Doll Keychain Size 11X8…" at bounding box center [605, 440] width 604 height 33
click at [316, 437] on input "Children's Kuromi Character 3 Pockets Wallet And Kuromi Doll Keychain Size 11X8…" at bounding box center [605, 440] width 604 height 33
click at [336, 446] on input "Children's Kuromi Character 3 Pockets Wallet And Kuromi Doll Keychain Size 11X8…" at bounding box center [605, 440] width 604 height 33
drag, startPoint x: 314, startPoint y: 441, endPoint x: 467, endPoint y: 451, distance: 153.3
click at [467, 451] on input "Children's Kuromi Character 3 Pockets Wallet And Kuromi Doll Keychain Size 11X8…" at bounding box center [605, 440] width 604 height 33
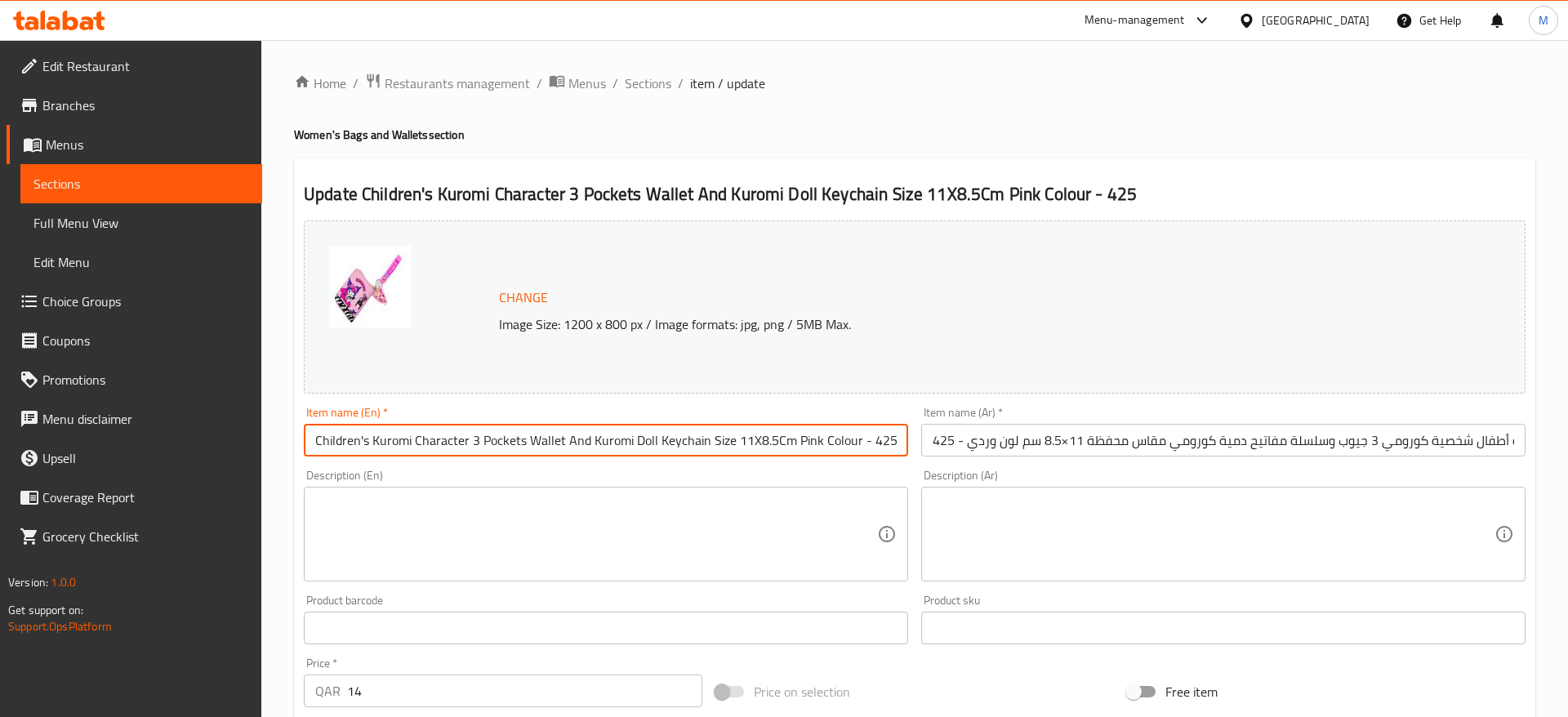
click at [435, 449] on input "Children's Kuromi Character 3 Pockets Wallet And Kuromi Doll Keychain Size 11X8…" at bounding box center [605, 440] width 604 height 33
drag, startPoint x: 303, startPoint y: 446, endPoint x: 466, endPoint y: 454, distance: 163.2
click at [466, 454] on input "Children's Kuromi Character 3 Pockets Wallet And Kuromi Doll Keychain Size 11X8…" at bounding box center [605, 440] width 604 height 33
click at [434, 453] on input "Children's Kuromi Character 3 Pockets Wallet And Kuromi Doll Keychain Size 11X8…" at bounding box center [605, 440] width 604 height 33
drag, startPoint x: 311, startPoint y: 442, endPoint x: 468, endPoint y: 456, distance: 157.6
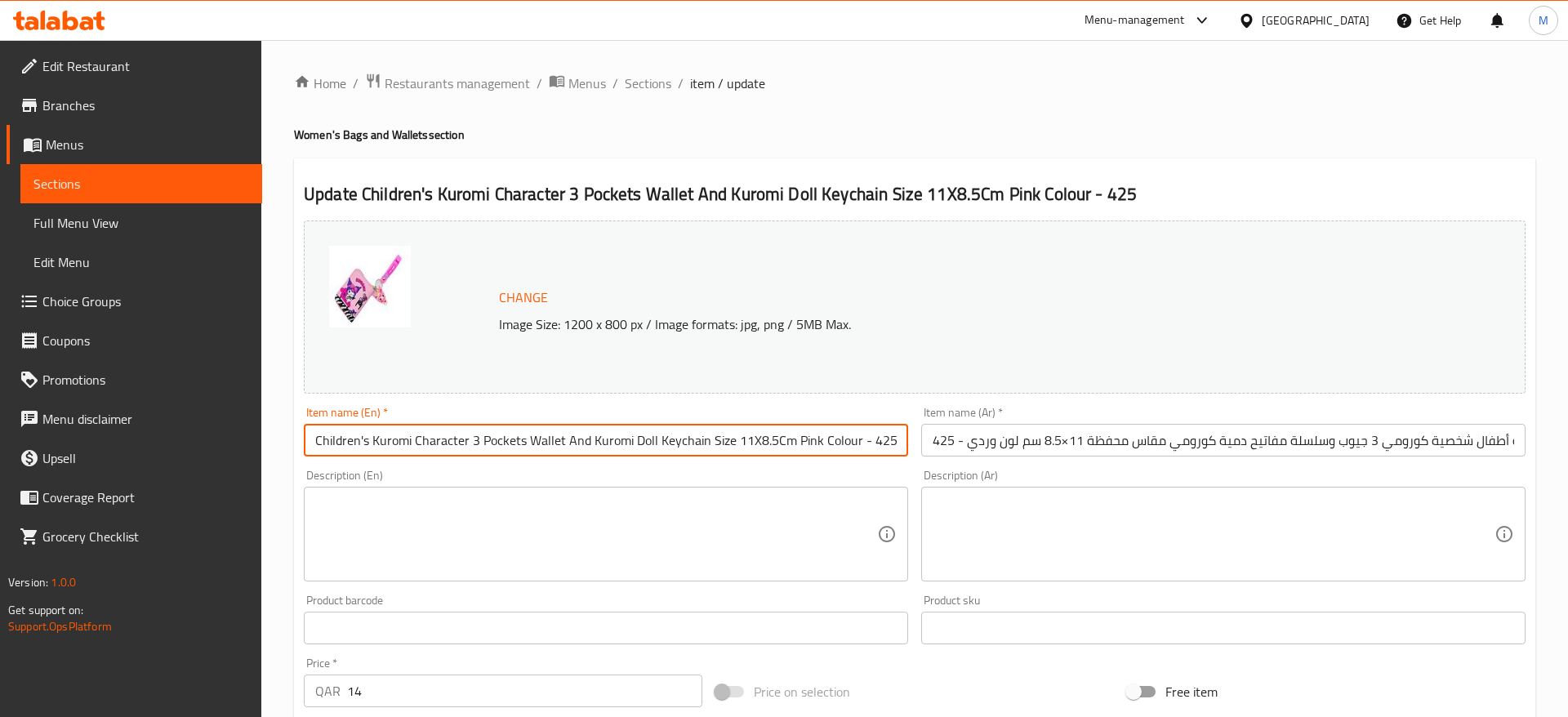
click at [468, 456] on input "Children's Kuromi Character 3 Pockets Wallet And Kuromi Doll Keychain Size 11X8…" at bounding box center [605, 440] width 604 height 33
click at [507, 441] on input "Children's Kuromi Character 3 Pockets Wallet And Kuromi Doll Keychain Size 11X8…" at bounding box center [605, 440] width 604 height 33
drag, startPoint x: 589, startPoint y: 443, endPoint x: 919, endPoint y: 442, distance: 330.0
click at [908, 442] on input "Children's Kuromi Character 3 Pockets Wallet And Kuromi Doll Keychain Size 11X8…" at bounding box center [605, 440] width 604 height 33
click at [858, 475] on div "Description (En) Description (En)" at bounding box center [605, 526] width 604 height 112
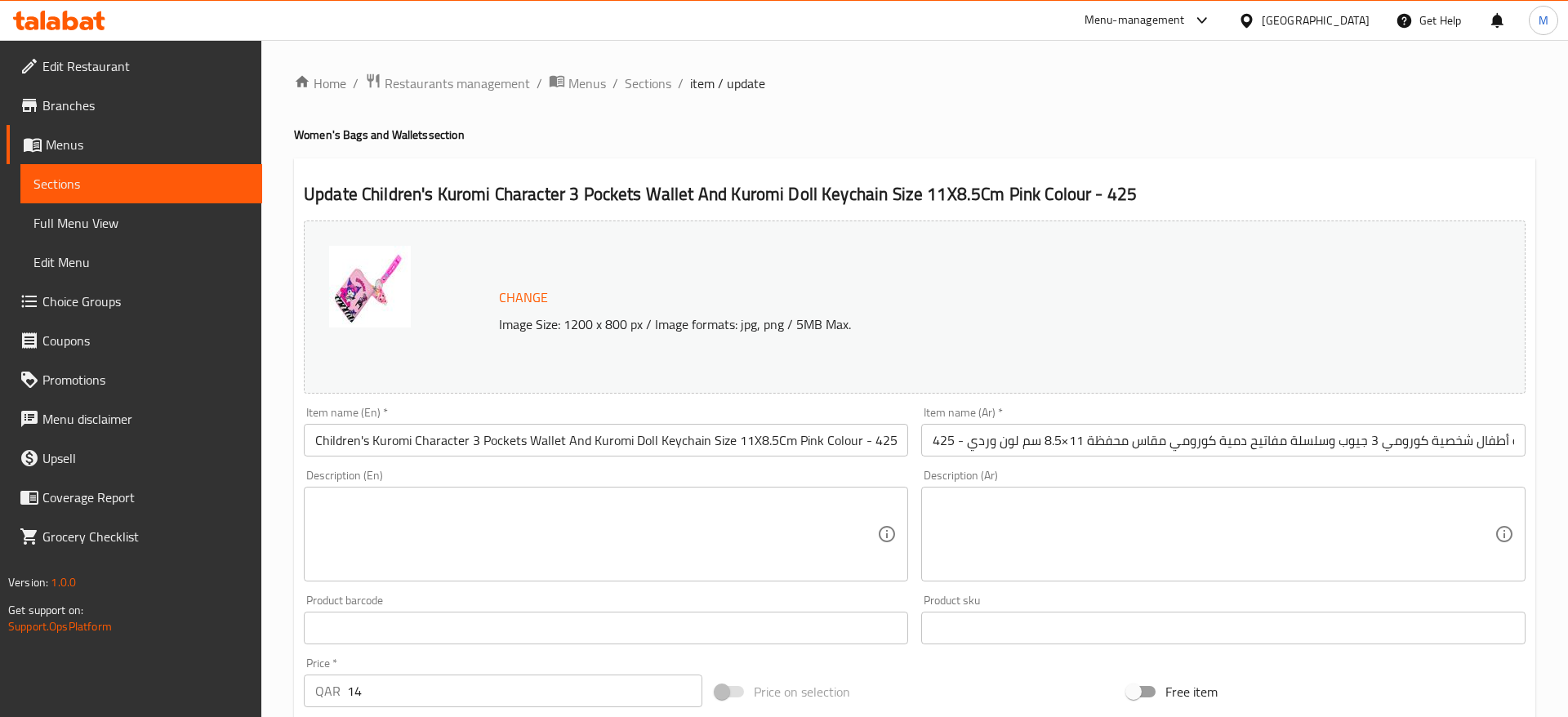
click at [851, 442] on input "Children's Kuromi Character 3 Pockets Wallet And Kuromi Doll Keychain Size 11X8…" at bounding box center [605, 440] width 604 height 33
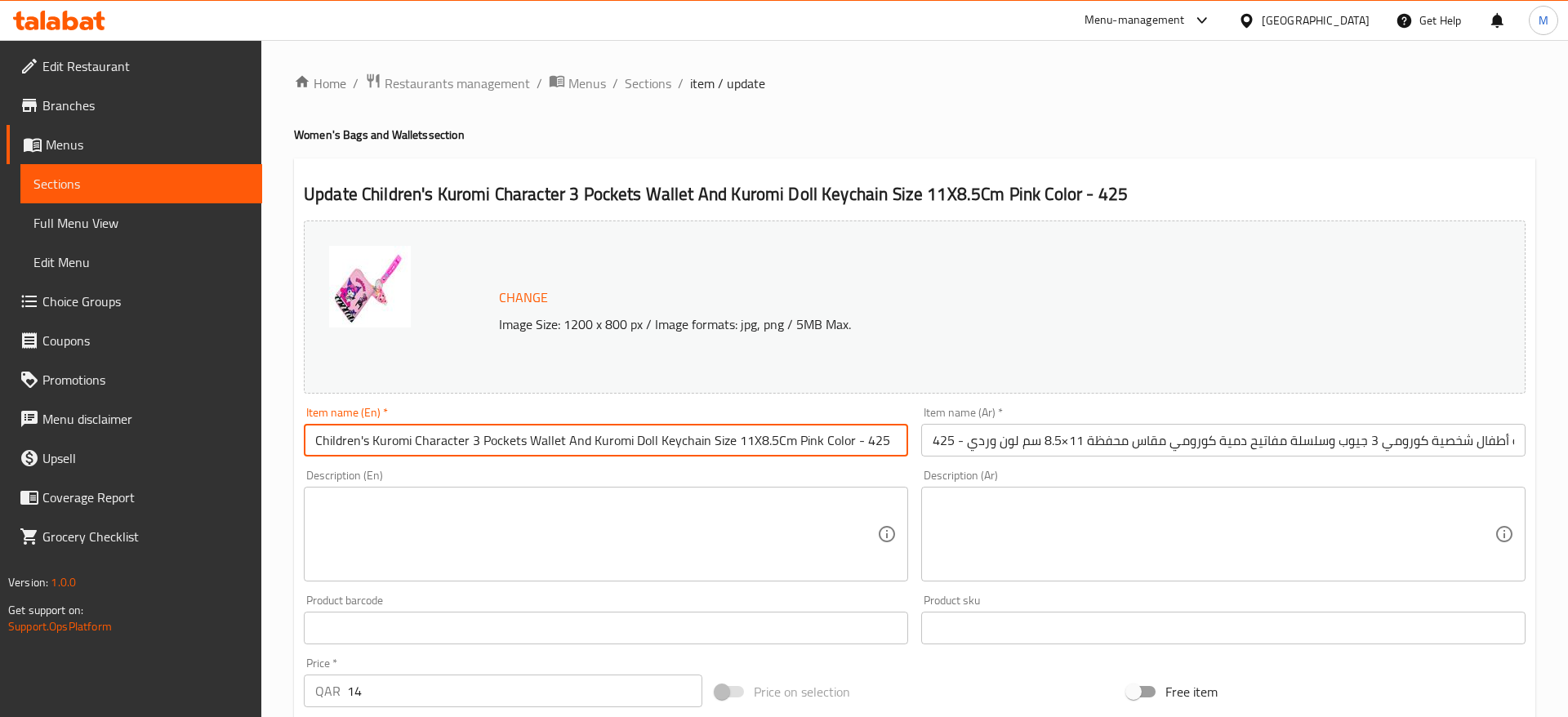
type input "Children's Kuromi Character 3 Pockets Wallet And Kuromi Doll Keychain Size 11X8…"
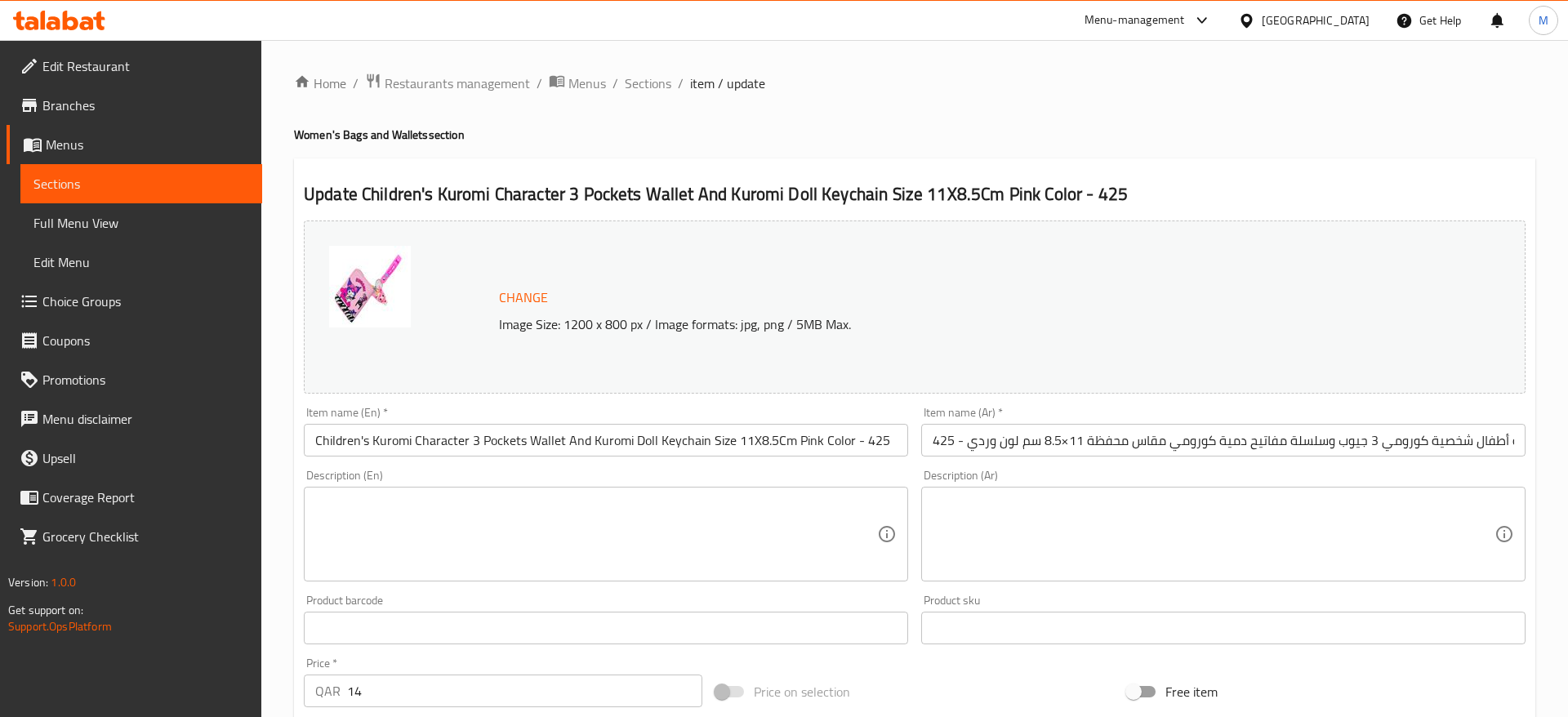
click at [837, 476] on div "Description (En) Description (En)" at bounding box center [605, 526] width 604 height 112
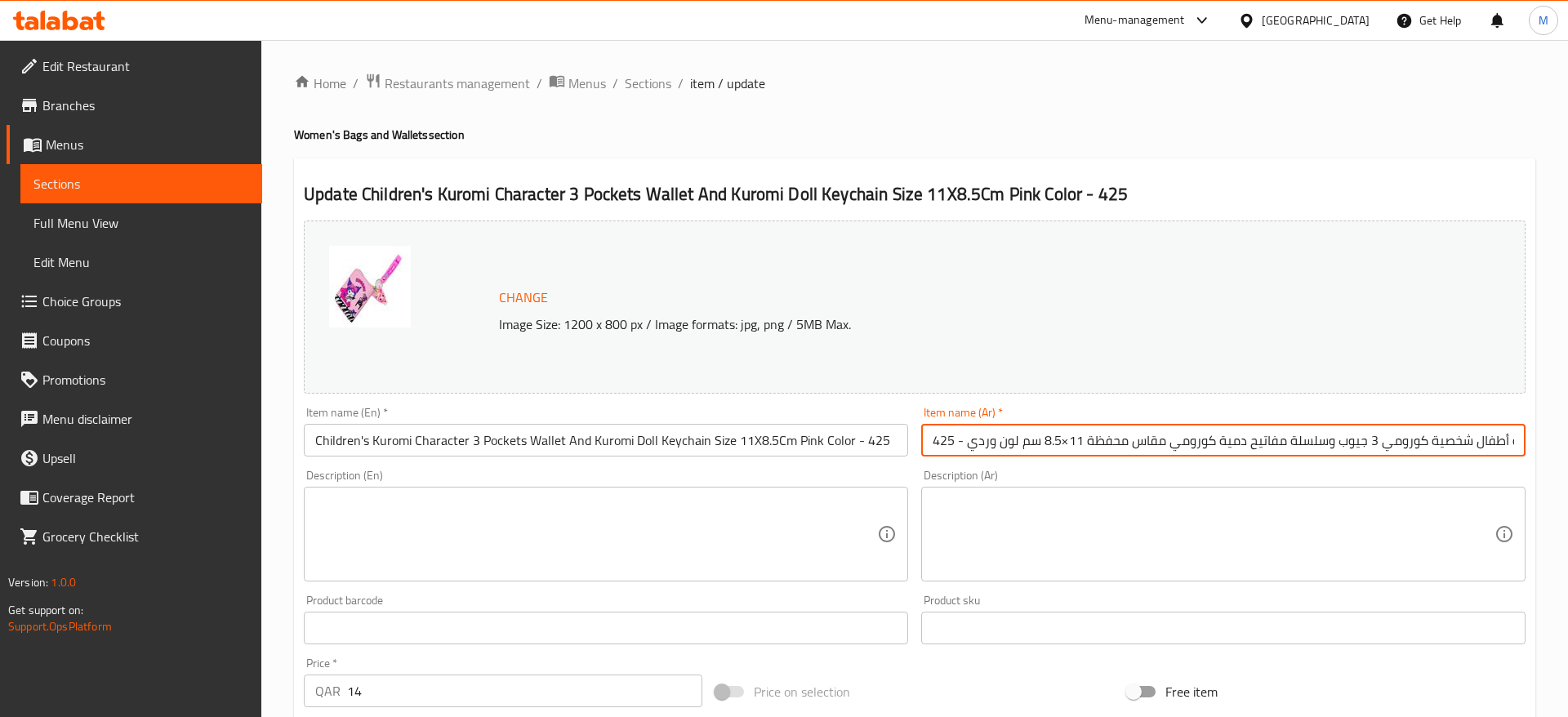
click at [1063, 448] on input "محفظة أطفال شخصية كورومي 3 جيوب وسلسلة مفاتيح دمية كورومي مقاس محفظة 11×8.5 سم …" at bounding box center [1222, 440] width 604 height 33
type input "محفظة أطفال شخصية كورومي 3 جيوب وسلسلة مفاتيح دمية كورومي مقاس محفظة 11*8.5 سم …"
click at [1118, 465] on div "Description (Ar) Description (Ar)" at bounding box center [1223, 526] width 617 height 125
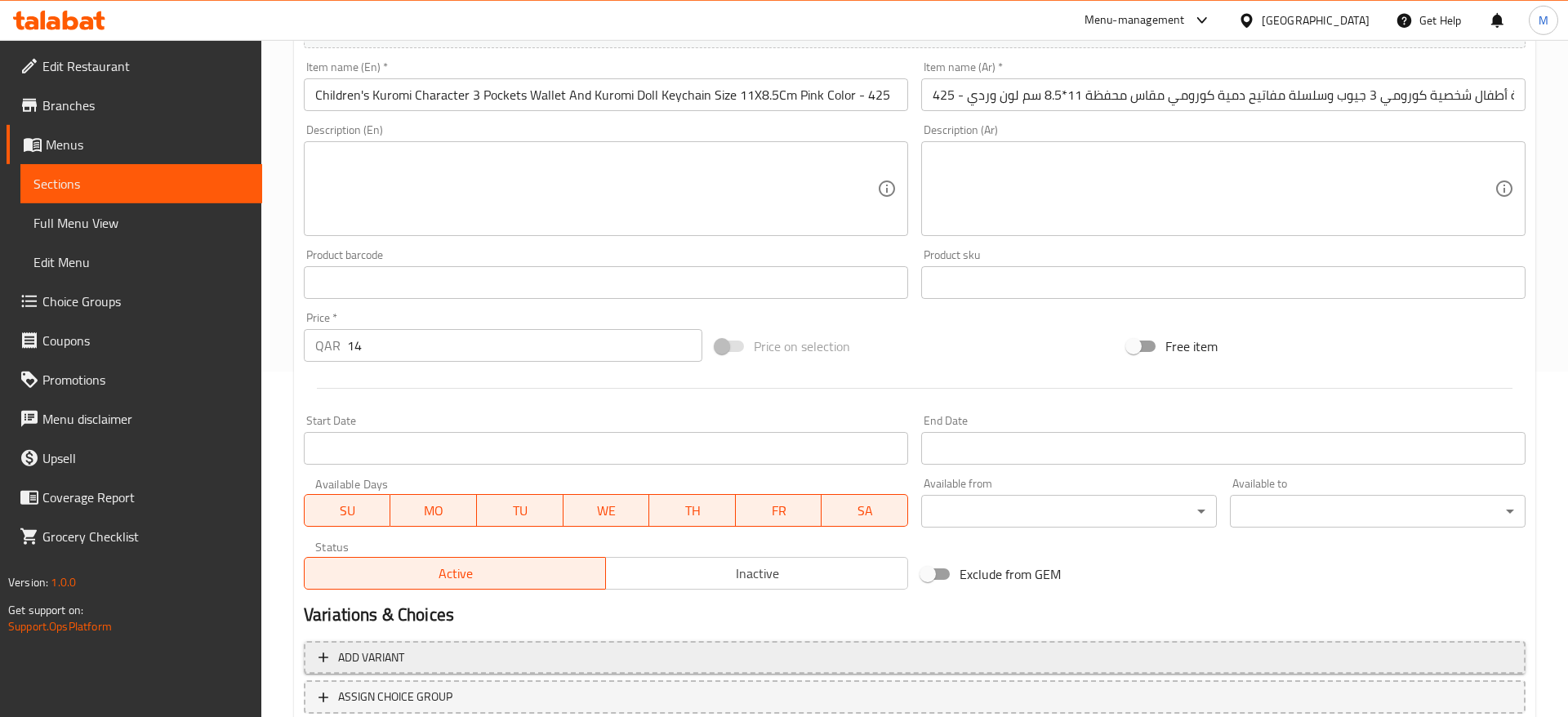
scroll to position [461, 0]
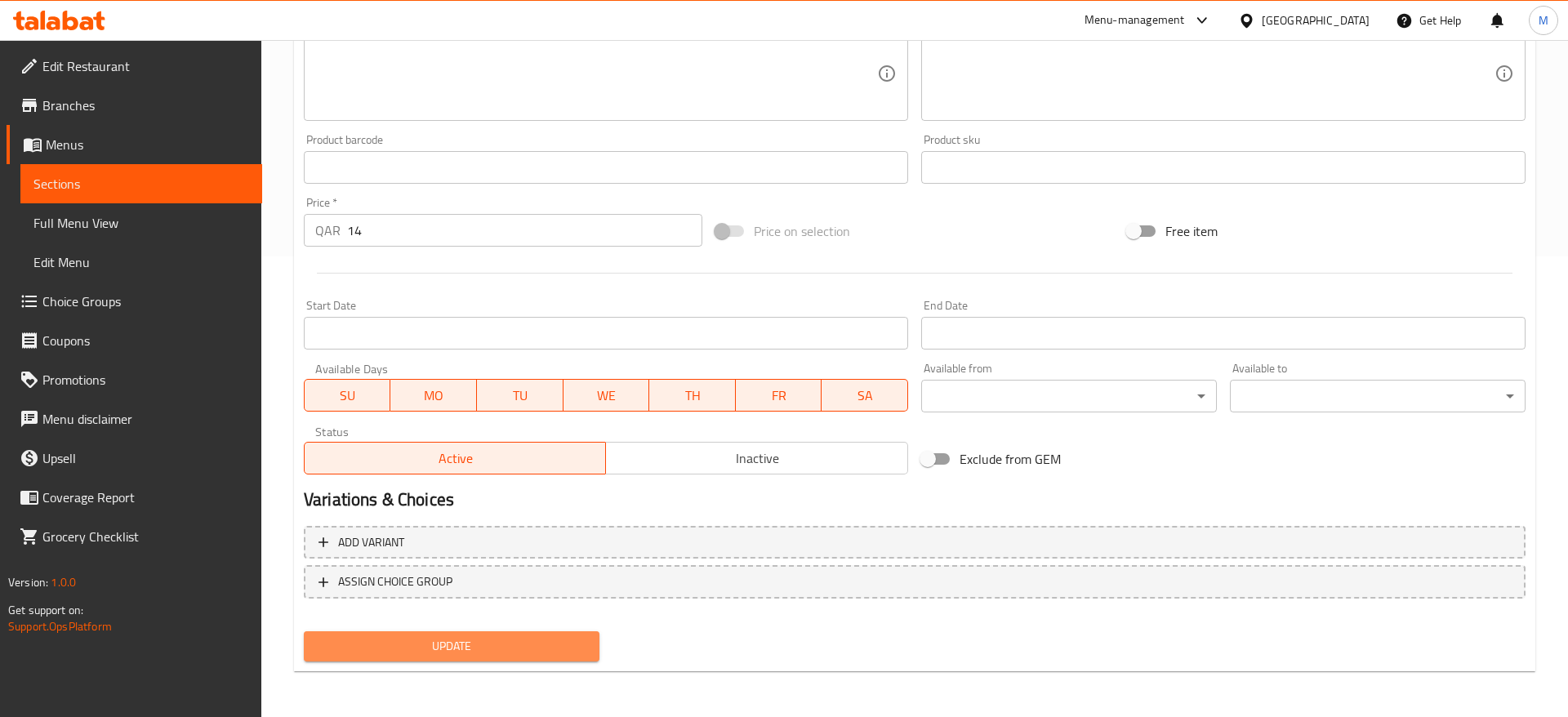
click at [503, 641] on span "Update" at bounding box center [451, 647] width 269 height 21
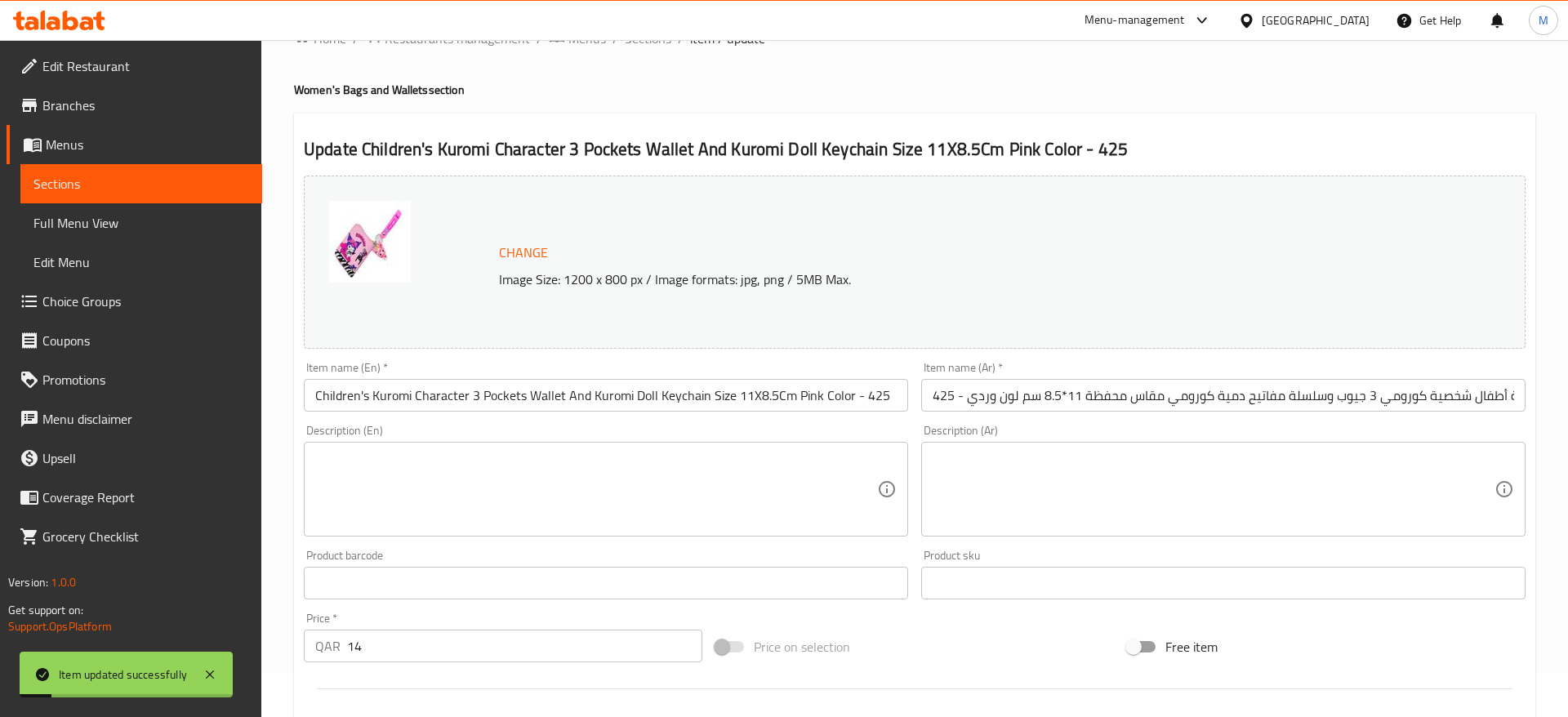
scroll to position [0, 0]
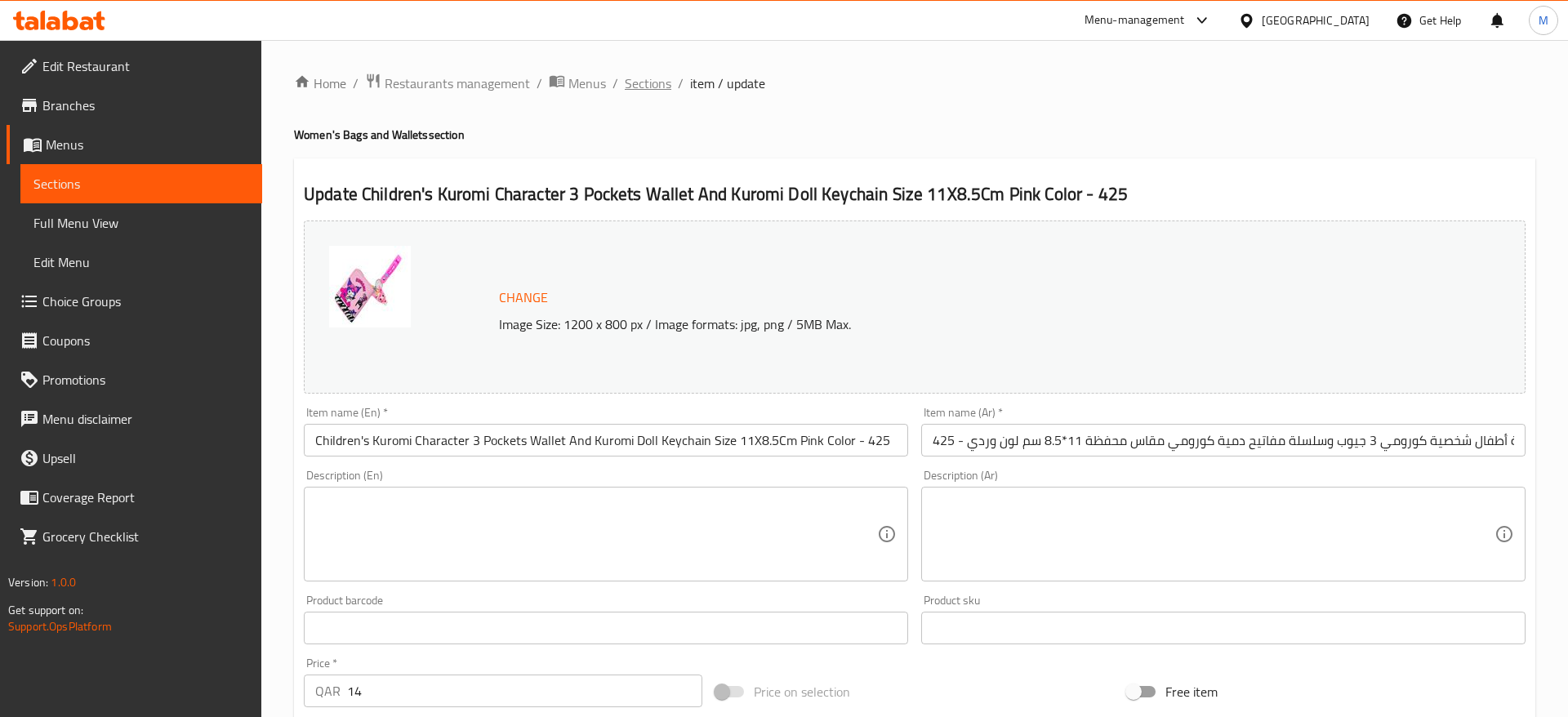
click at [645, 82] on span "Sections" at bounding box center [648, 83] width 47 height 20
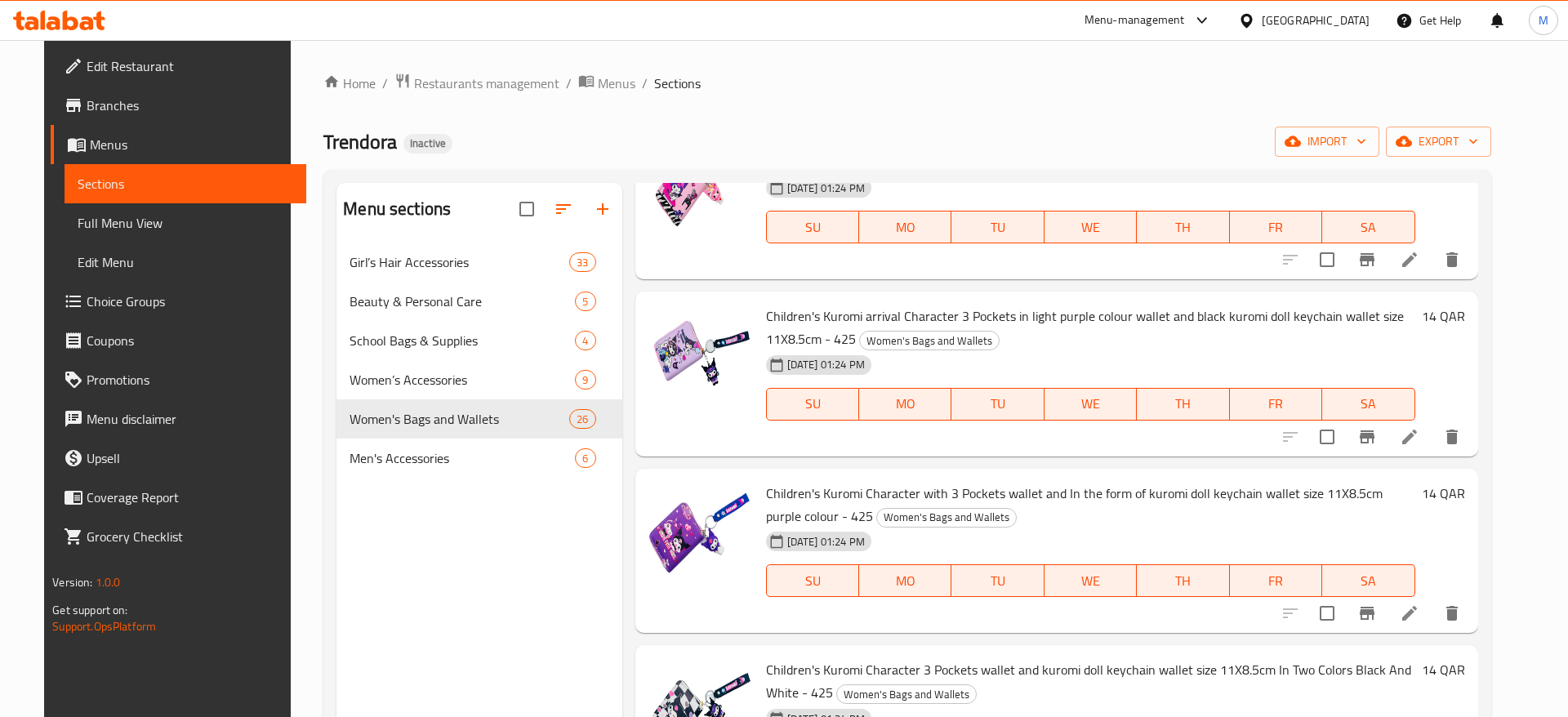
scroll to position [2294, 0]
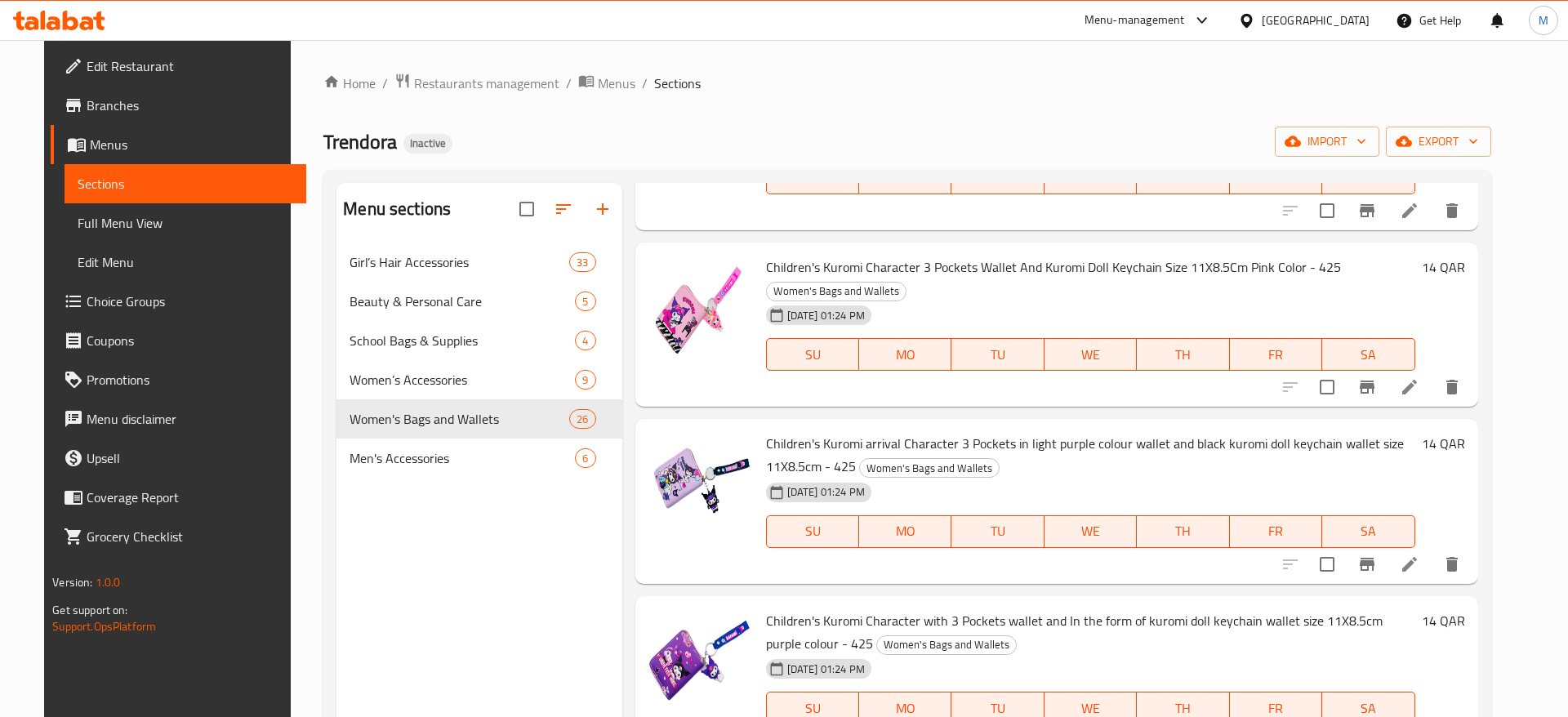
click at [1416, 557] on icon at bounding box center [1409, 564] width 14 height 14
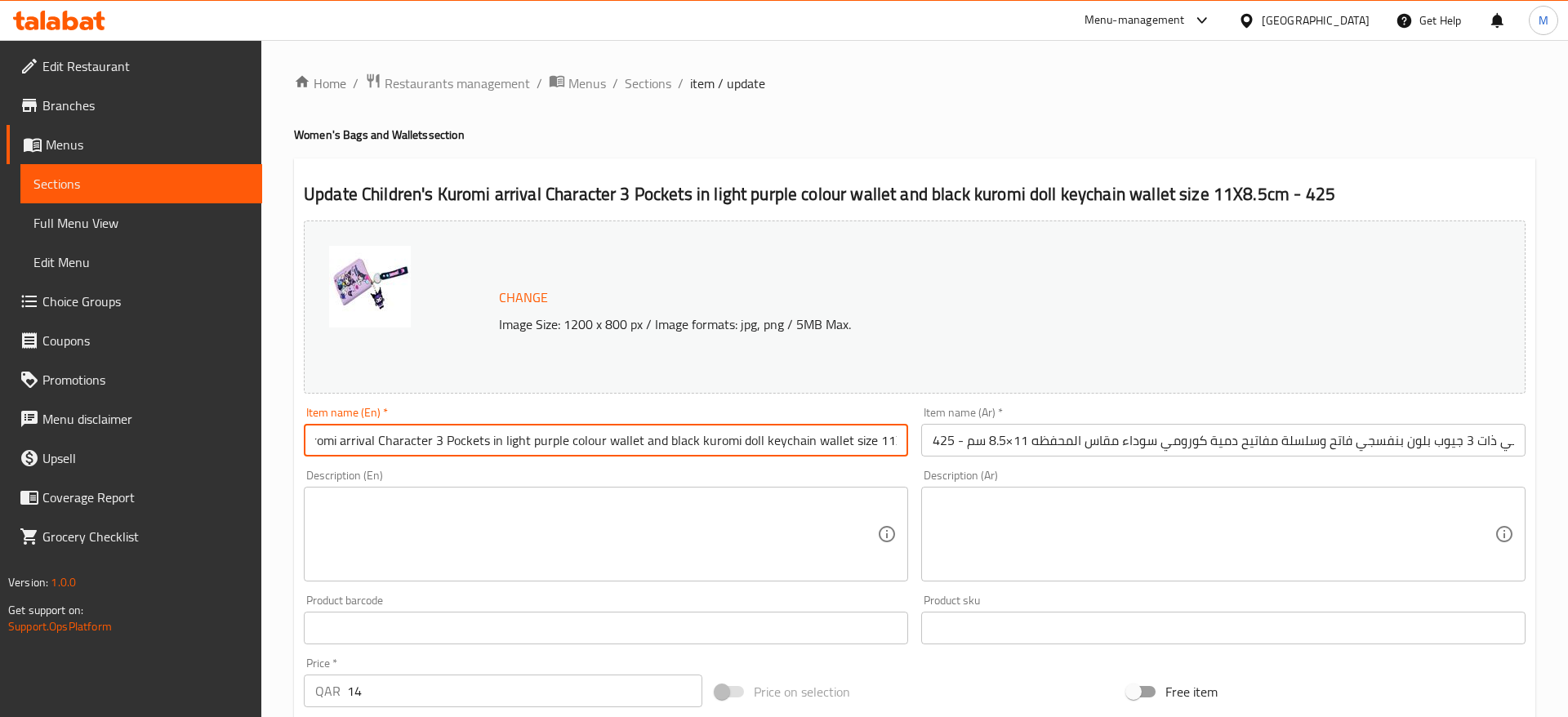
scroll to position [0, 136]
drag, startPoint x: 838, startPoint y: 445, endPoint x: 931, endPoint y: 452, distance: 93.3
click at [908, 452] on input "Children's Kuromi arrival Character 3 Pockets in light purple colour wallet and…" at bounding box center [605, 440] width 604 height 33
click at [748, 441] on input "Children's Kuromi arrival Character 3 Pockets in light purple colour wallet and…" at bounding box center [605, 440] width 604 height 33
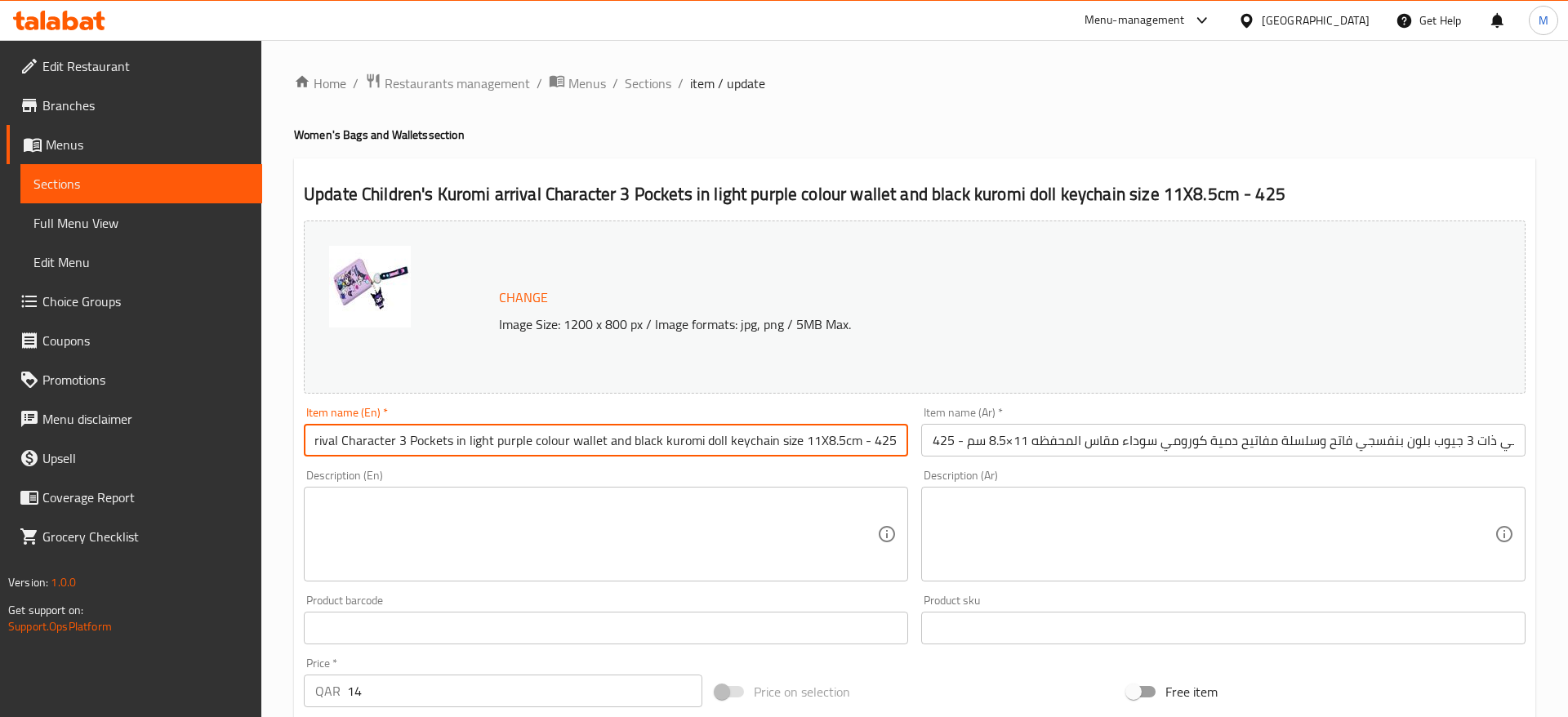
scroll to position [0, 99]
click at [598, 443] on input "Children's Kuromi arrival Character 3 Pockets in light purple colour wallet and…" at bounding box center [605, 440] width 604 height 33
paste input "S Kuromi Arrival Character 3 Pockets In Light Purple Colour Wallet And Black Ku…"
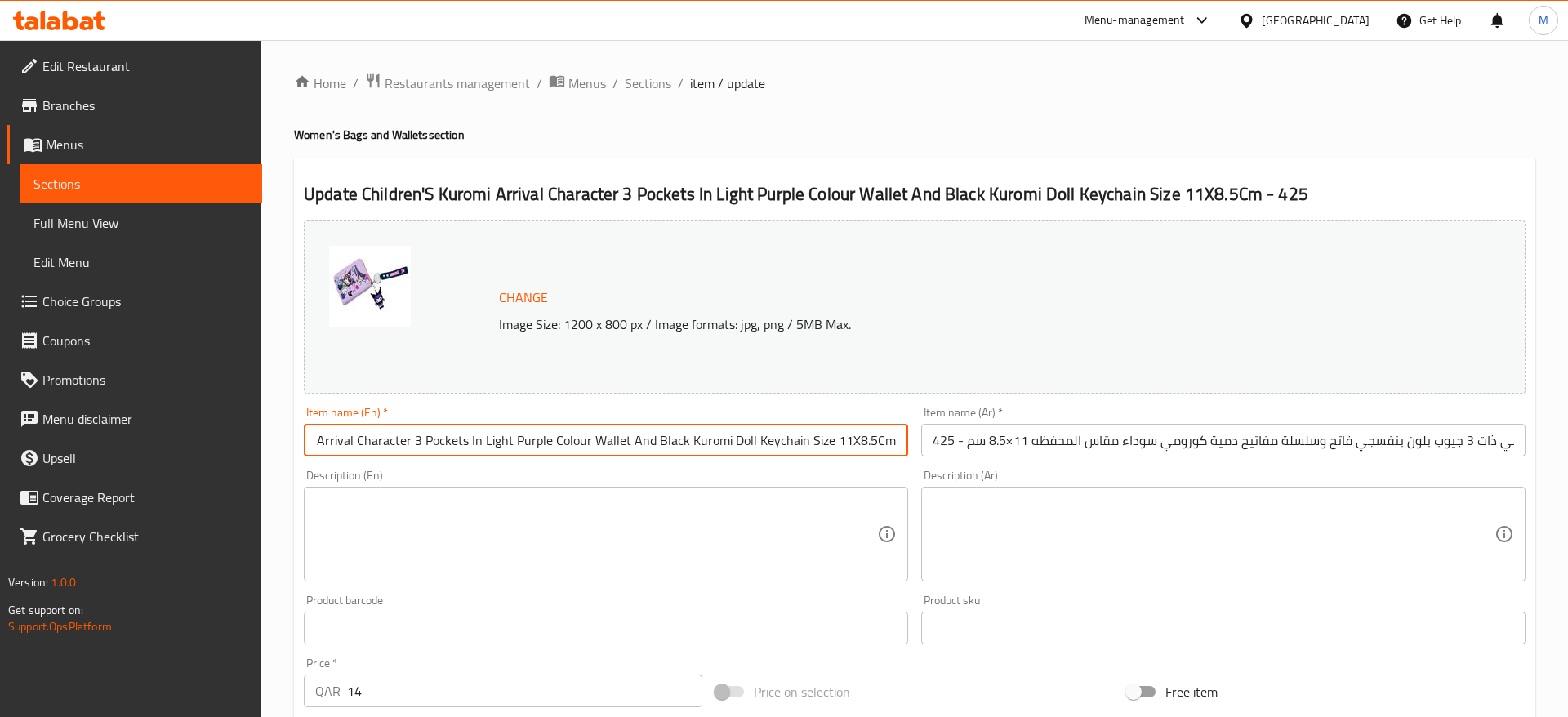
scroll to position [0, 118]
type input "Children'S Kuromi Arrival Character 3 Pockets In Light Purple Colour Wallet And…"
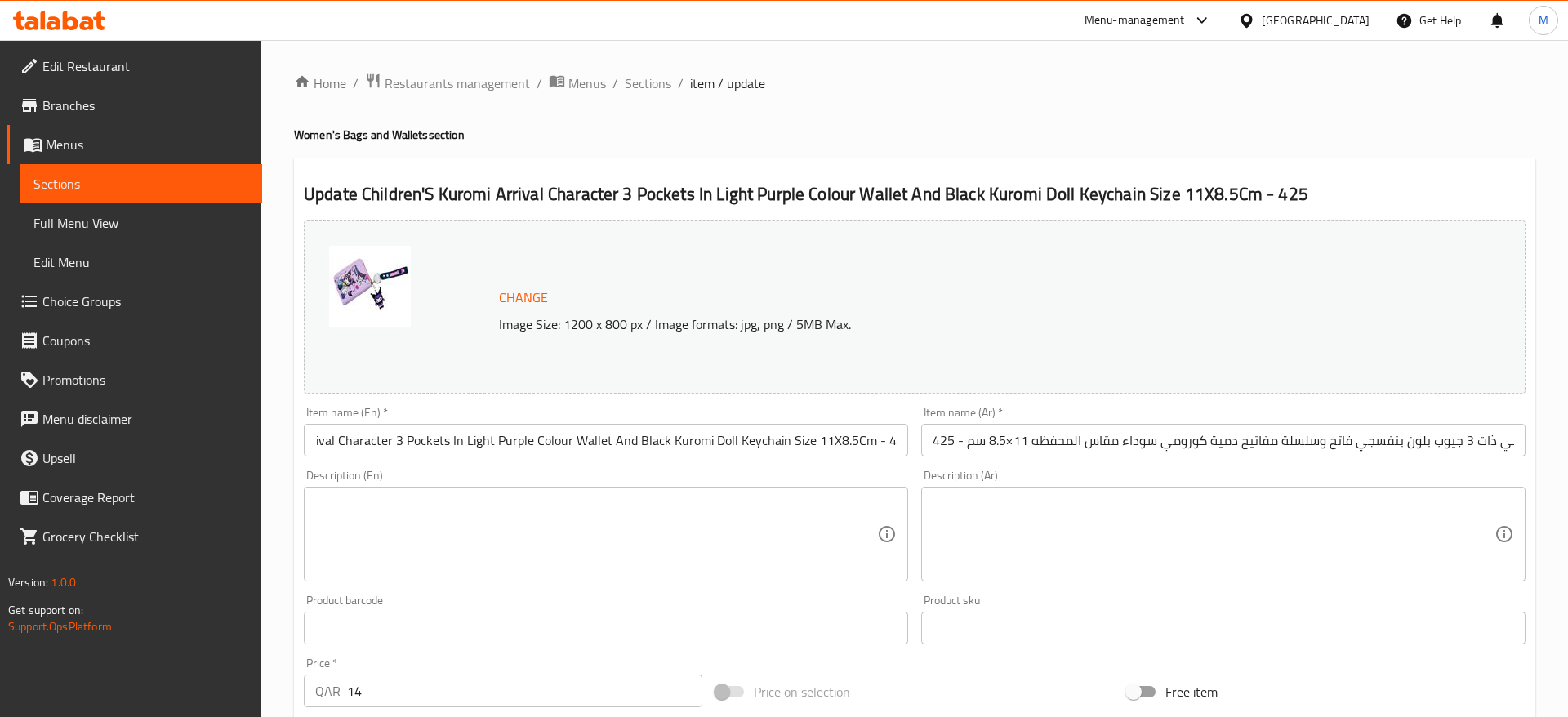
click at [645, 409] on div "Item name (En)   * Children'S Kuromi Arrival Character 3 Pockets In Light Purpl…" at bounding box center [605, 431] width 604 height 50
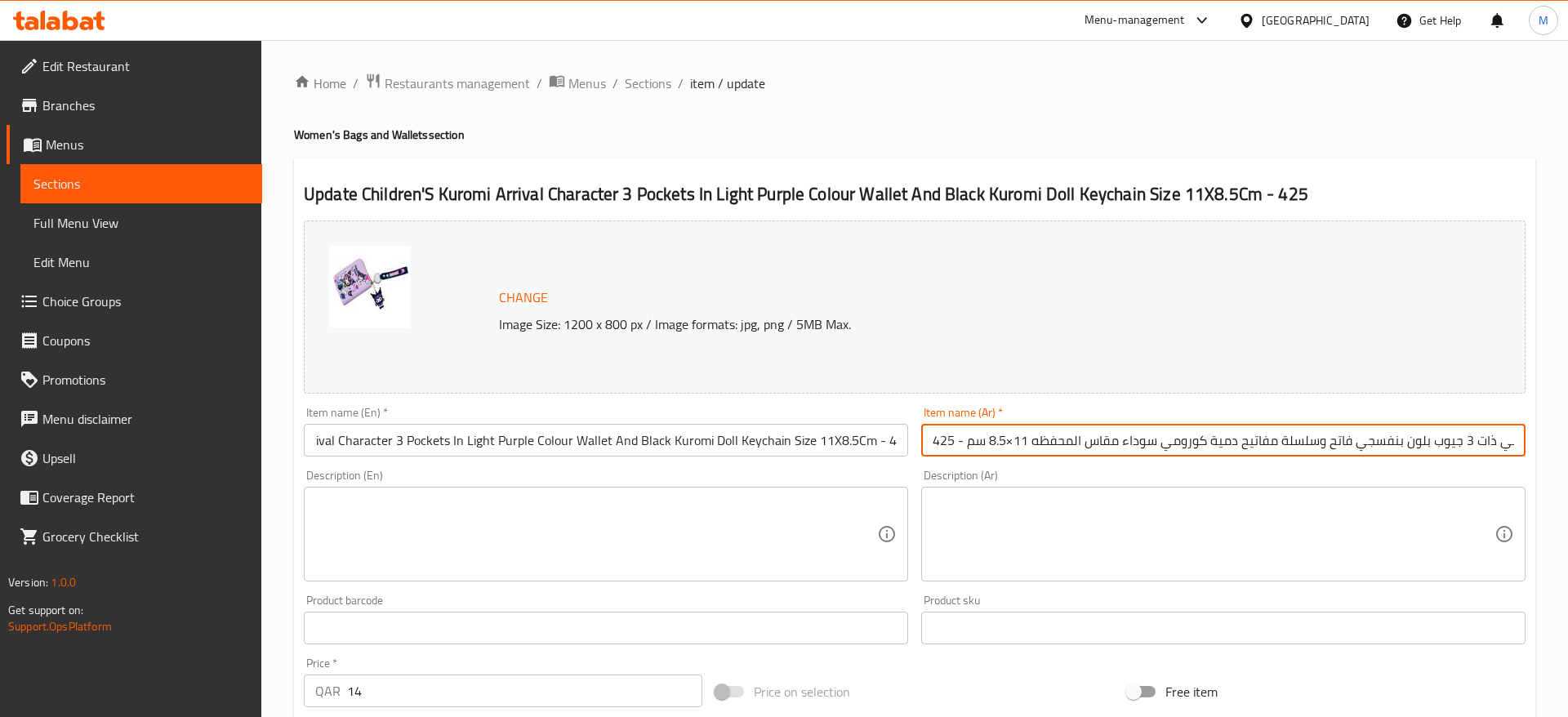
click at [1010, 442] on input "محفظة أطفال وصول شخصية كورومي ذات 3 جيوب بلون بنفسجي فاتح وسلسلة مفاتيح دمية كو…" at bounding box center [1222, 440] width 604 height 33
type input "محفظة أطفال وصول شخصية كورومي ذات 3 جيوب بلون بنفسجي فاتح وسلسلة مفاتيح دمية كو…"
click at [754, 469] on div "Description (En) Description (En)" at bounding box center [606, 526] width 617 height 125
drag, startPoint x: 1331, startPoint y: 437, endPoint x: 1556, endPoint y: 452, distance: 225.5
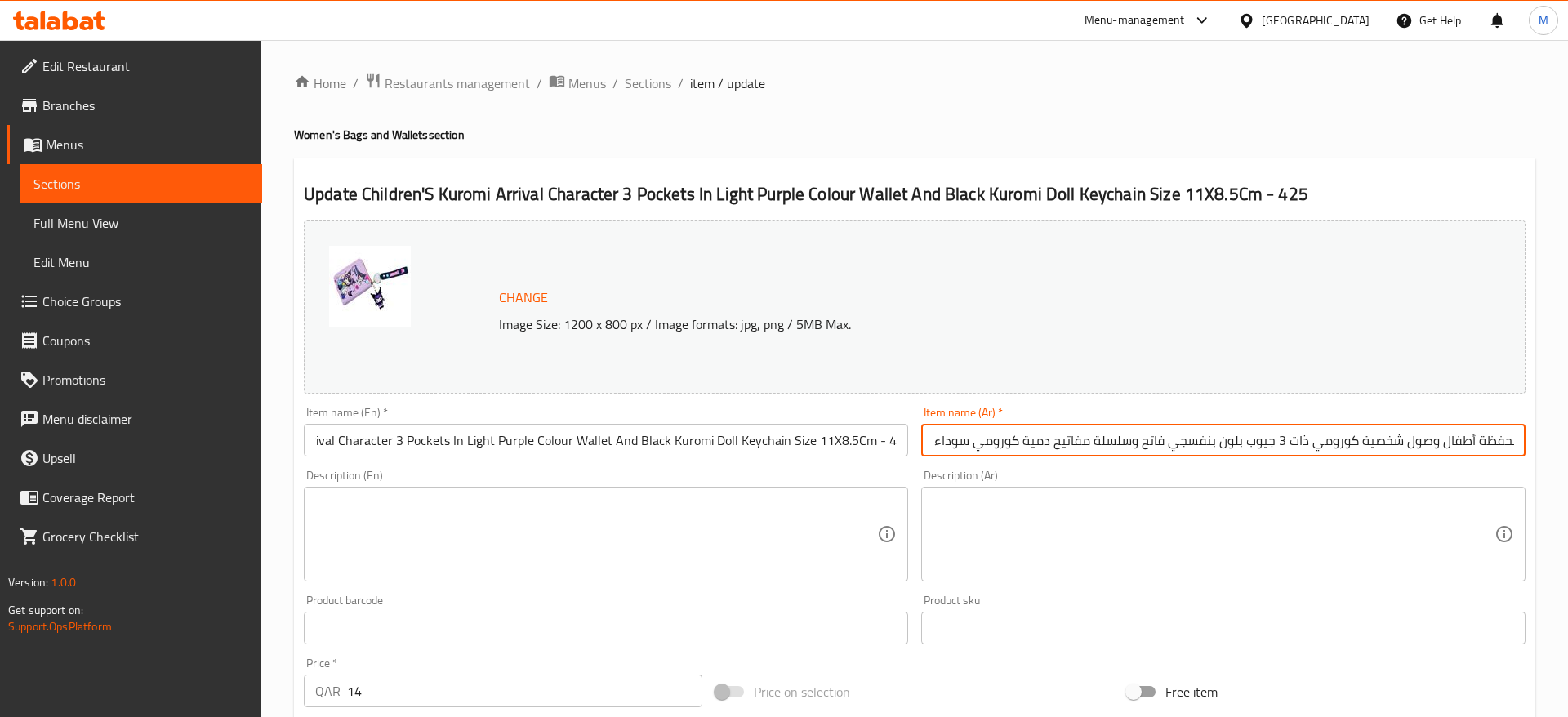
click at [1526, 452] on input "محفظة أطفال وصول شخصية كورومي ذات 3 جيوب بلون بنفسجي فاتح وسلسلة مفاتيح دمية كو…" at bounding box center [1222, 440] width 604 height 33
click at [1406, 460] on div "Item name (Ar)   * محفظة أطفال وصول شخصية كورومي ذات 3 جيوب بلون بنفسجي فاتح وس…" at bounding box center [1223, 432] width 617 height 63
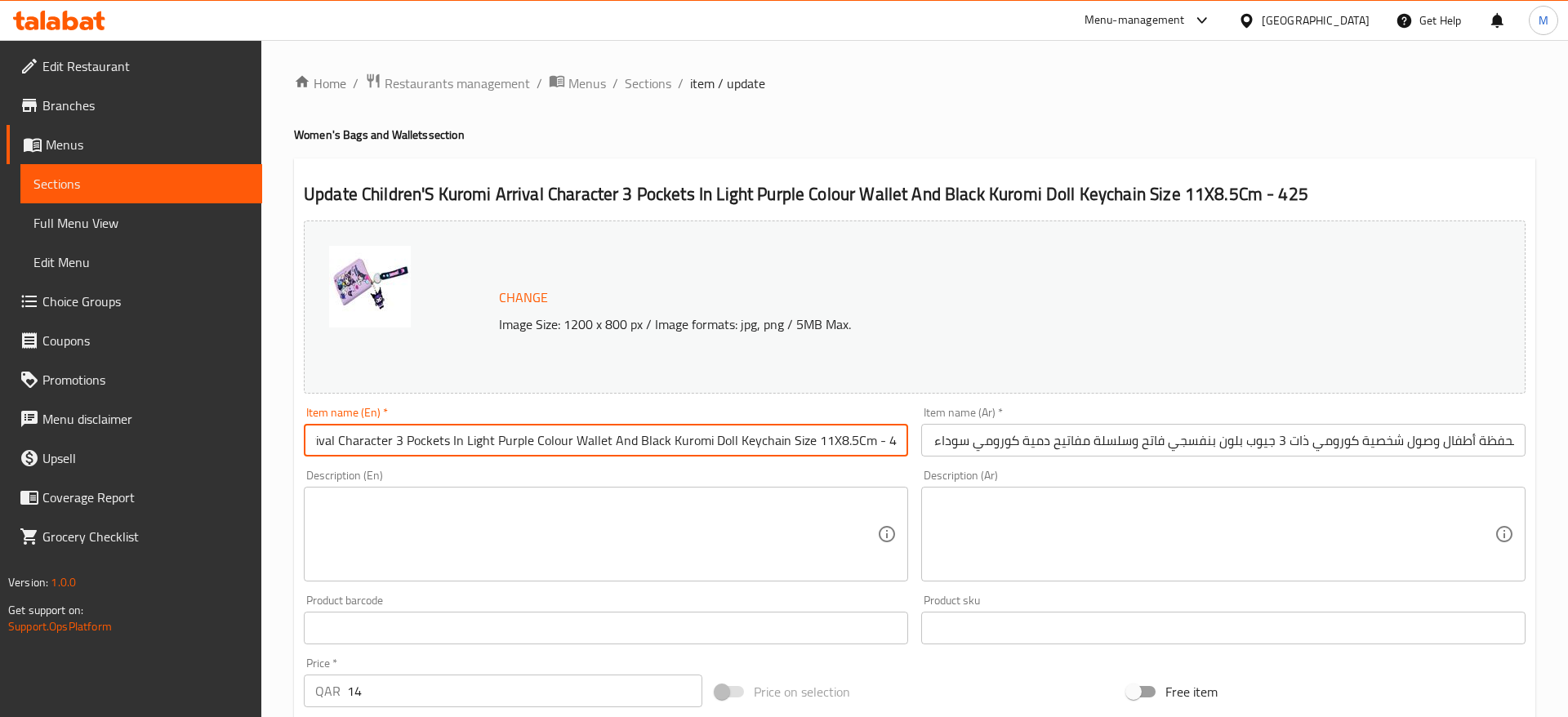
click at [385, 441] on input "Children'S Kuromi Arrival Character 3 Pockets In Light Purple Colour Wallet And…" at bounding box center [605, 440] width 604 height 33
drag, startPoint x: 353, startPoint y: 445, endPoint x: 279, endPoint y: 442, distance: 74.1
click at [303, 442] on input "Children'S Kuromi Arrival Character 3 Pockets In Light Purple Colour Wallet And…" at bounding box center [605, 440] width 604 height 33
click at [462, 448] on input "Children'S Kuromi Arrival Character 3 Pockets In Light Purple Colour Wallet And…" at bounding box center [605, 440] width 604 height 33
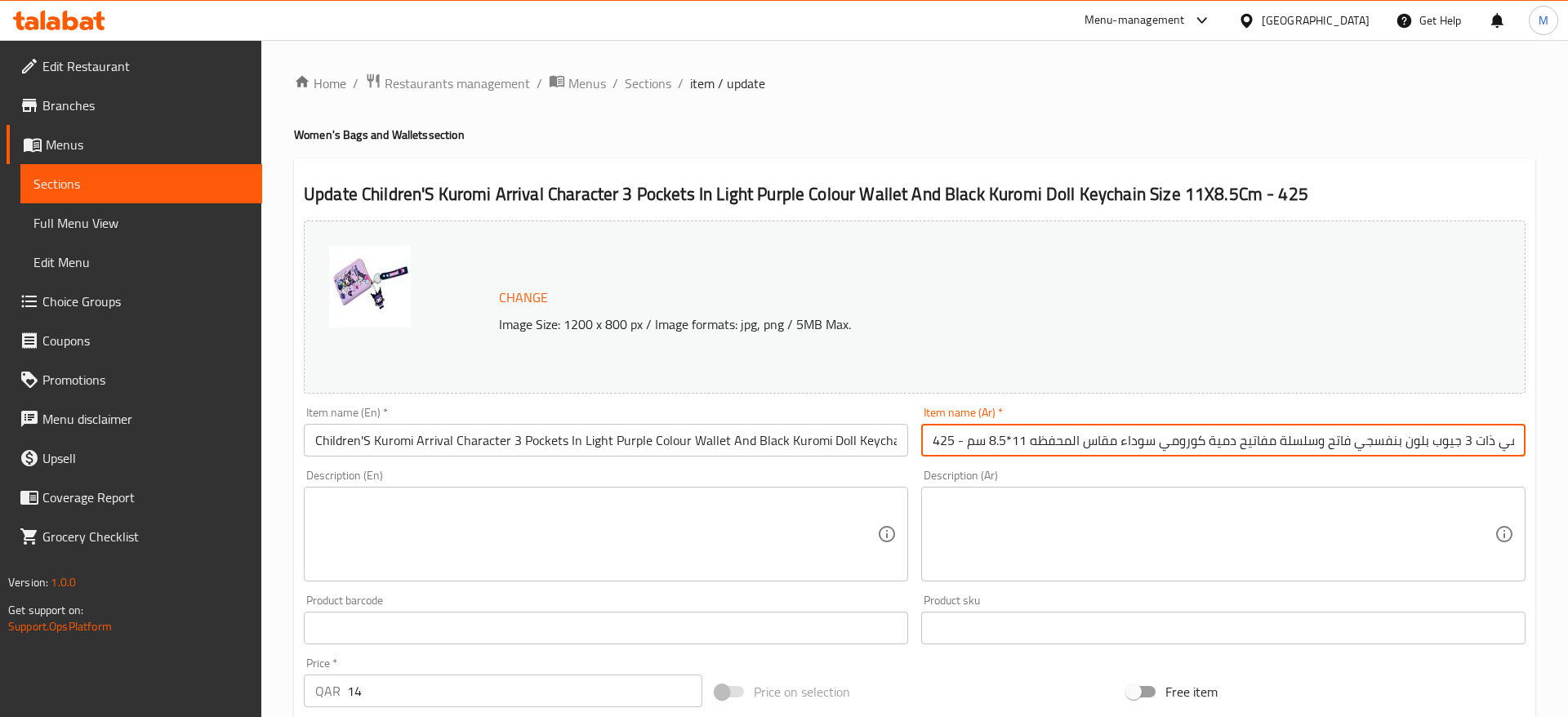
drag, startPoint x: 1077, startPoint y: 443, endPoint x: 849, endPoint y: 442, distance: 228.0
click at [921, 442] on input "محفظة أطفال وصول شخصية كورومي ذات 3 جيوب بلون بنفسجي فاتح وسلسلة مفاتيح دمية كو…" at bounding box center [1222, 440] width 604 height 33
click at [872, 464] on div "Description (En) Description (En)" at bounding box center [606, 526] width 617 height 125
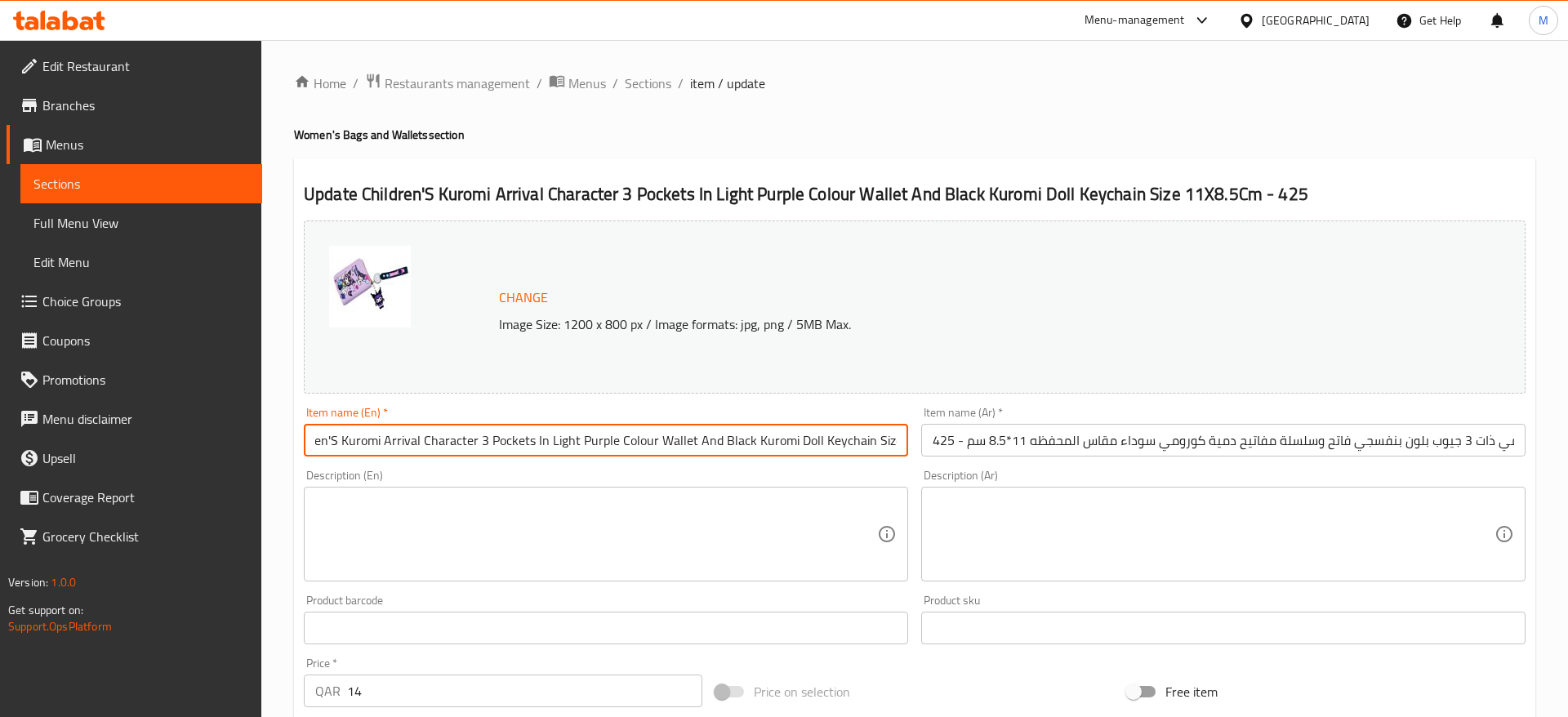
drag, startPoint x: 820, startPoint y: 446, endPoint x: 921, endPoint y: 459, distance: 101.8
click at [908, 457] on input "Children'S Kuromi Arrival Character 3 Pockets In Light Purple Colour Wallet And…" at bounding box center [605, 440] width 604 height 33
click at [877, 449] on input "Children'S Kuromi Arrival Character 3 Pockets In Light Purple Colour Wallet And…" at bounding box center [605, 440] width 604 height 33
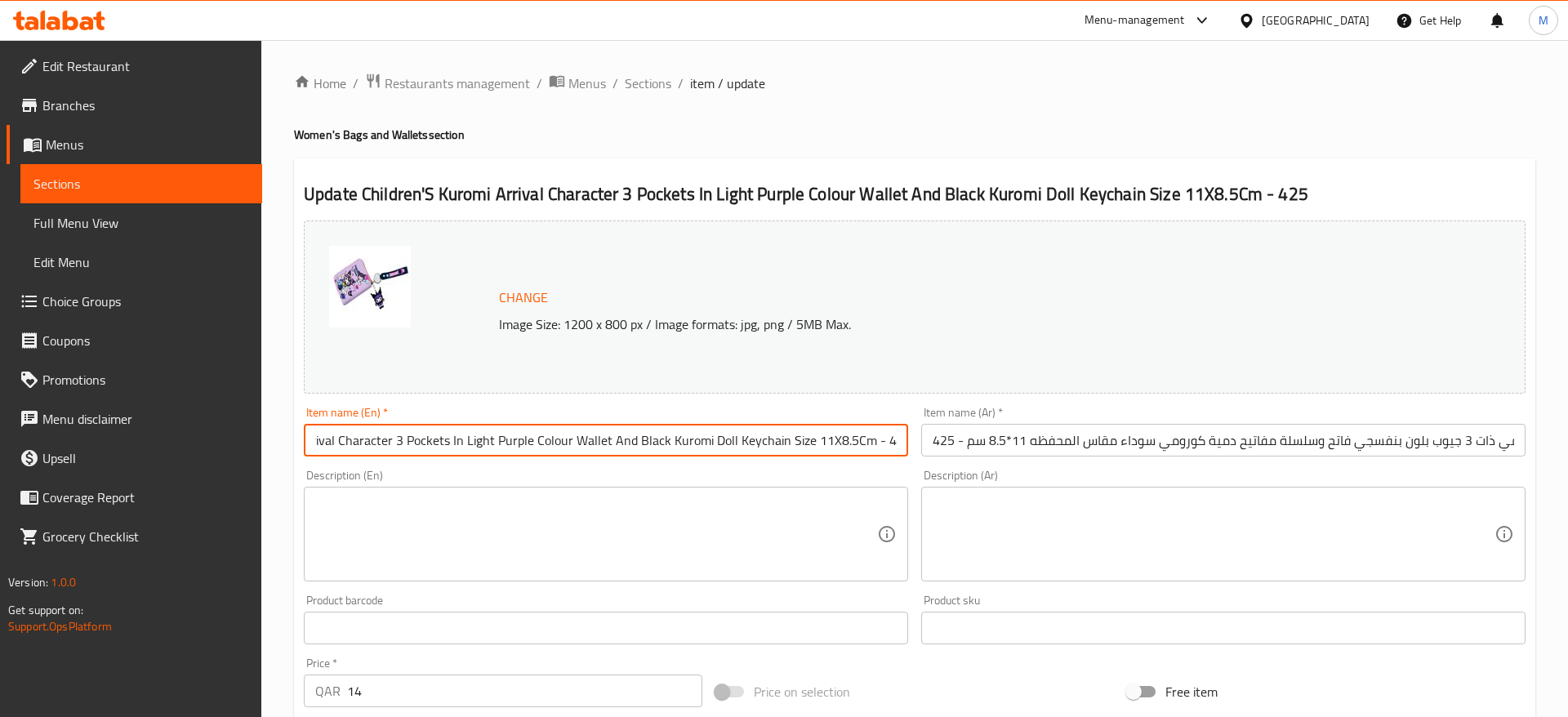
drag, startPoint x: 866, startPoint y: 440, endPoint x: 903, endPoint y: 471, distance: 48.3
click at [908, 454] on input "Children'S Kuromi Arrival Character 3 Pockets In Light Purple Colour Wallet And…" at bounding box center [605, 440] width 604 height 33
click at [896, 474] on div "Description (En) Description (En)" at bounding box center [605, 526] width 604 height 112
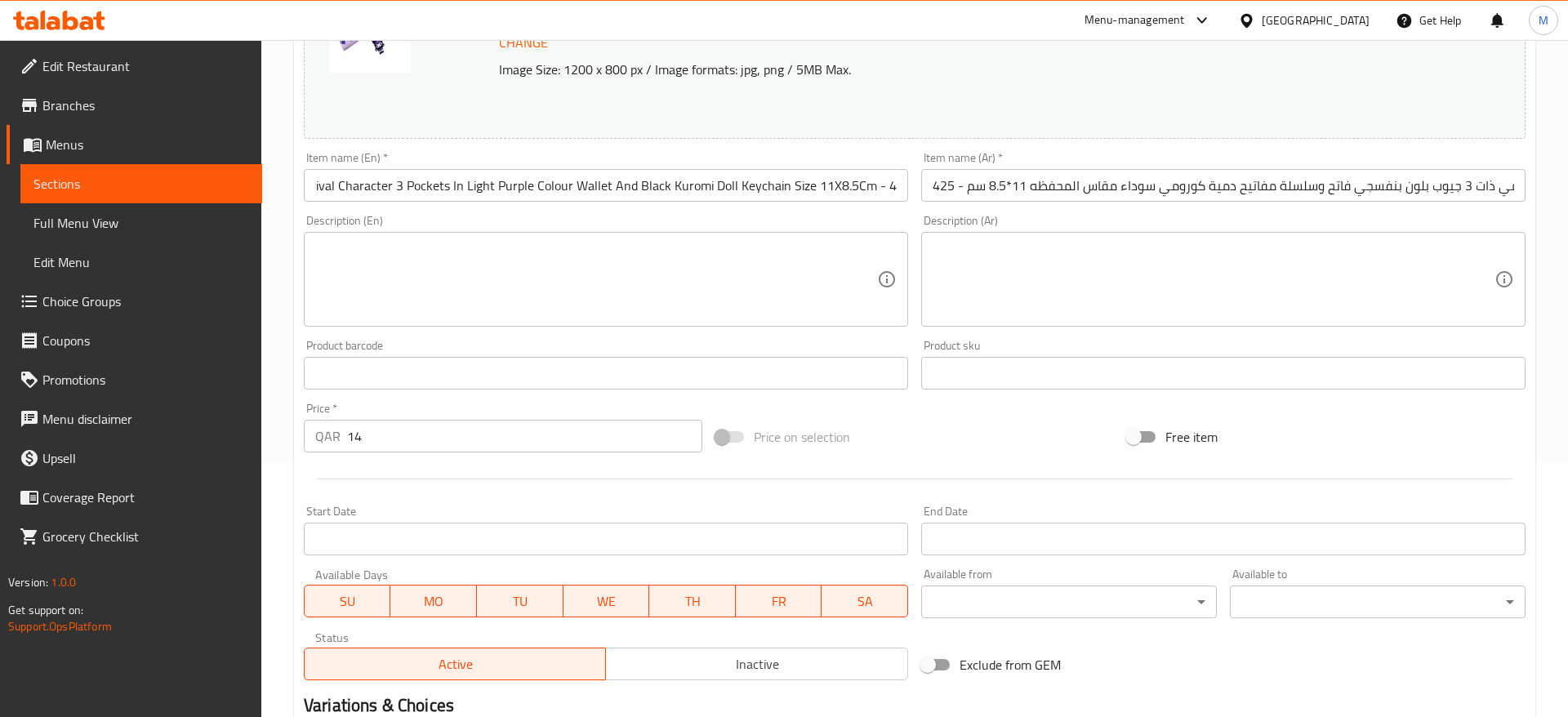
scroll to position [416, 0]
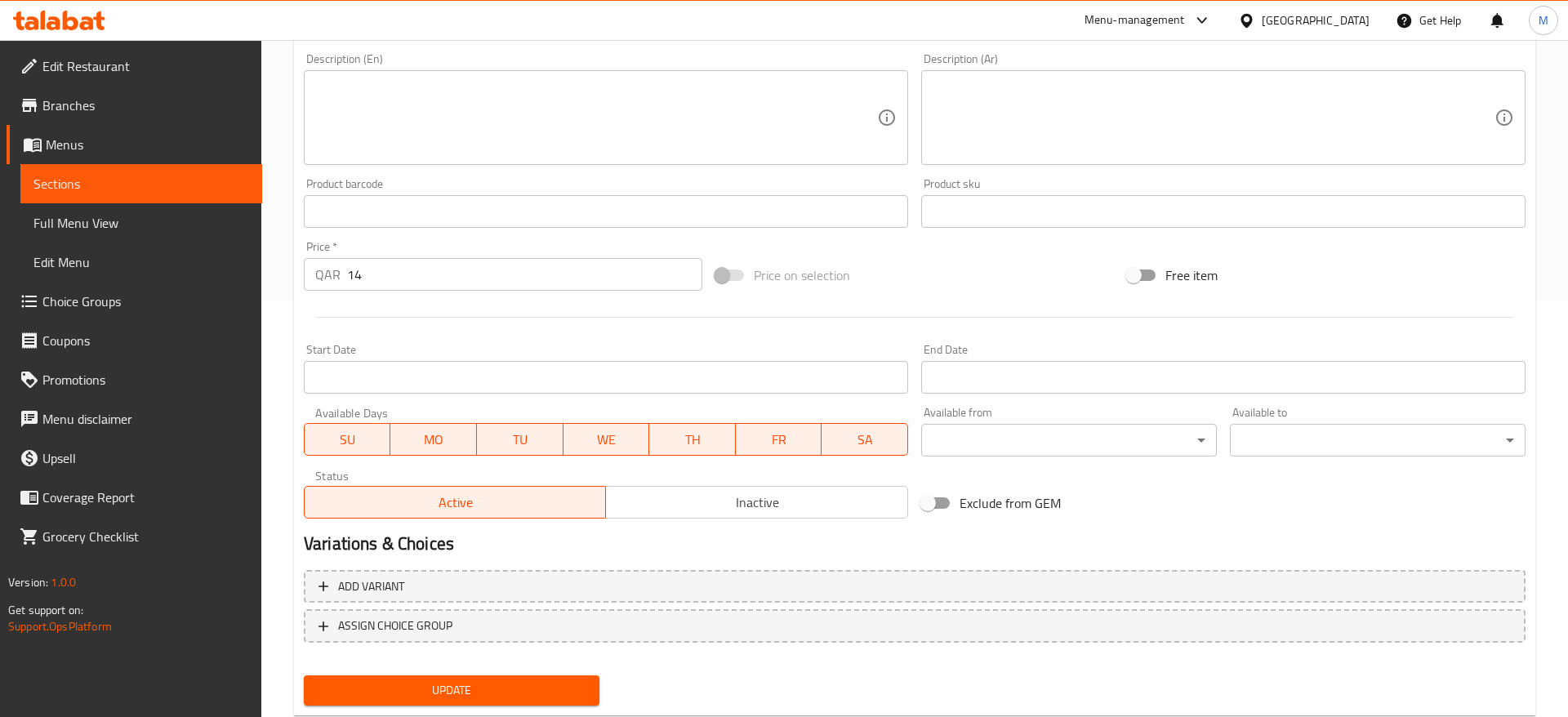
click at [917, 468] on div "Change Image Size: 1200 x 800 px / Image formats: jpg, png / 5MB Max. Item name…" at bounding box center [914, 162] width 1235 height 728
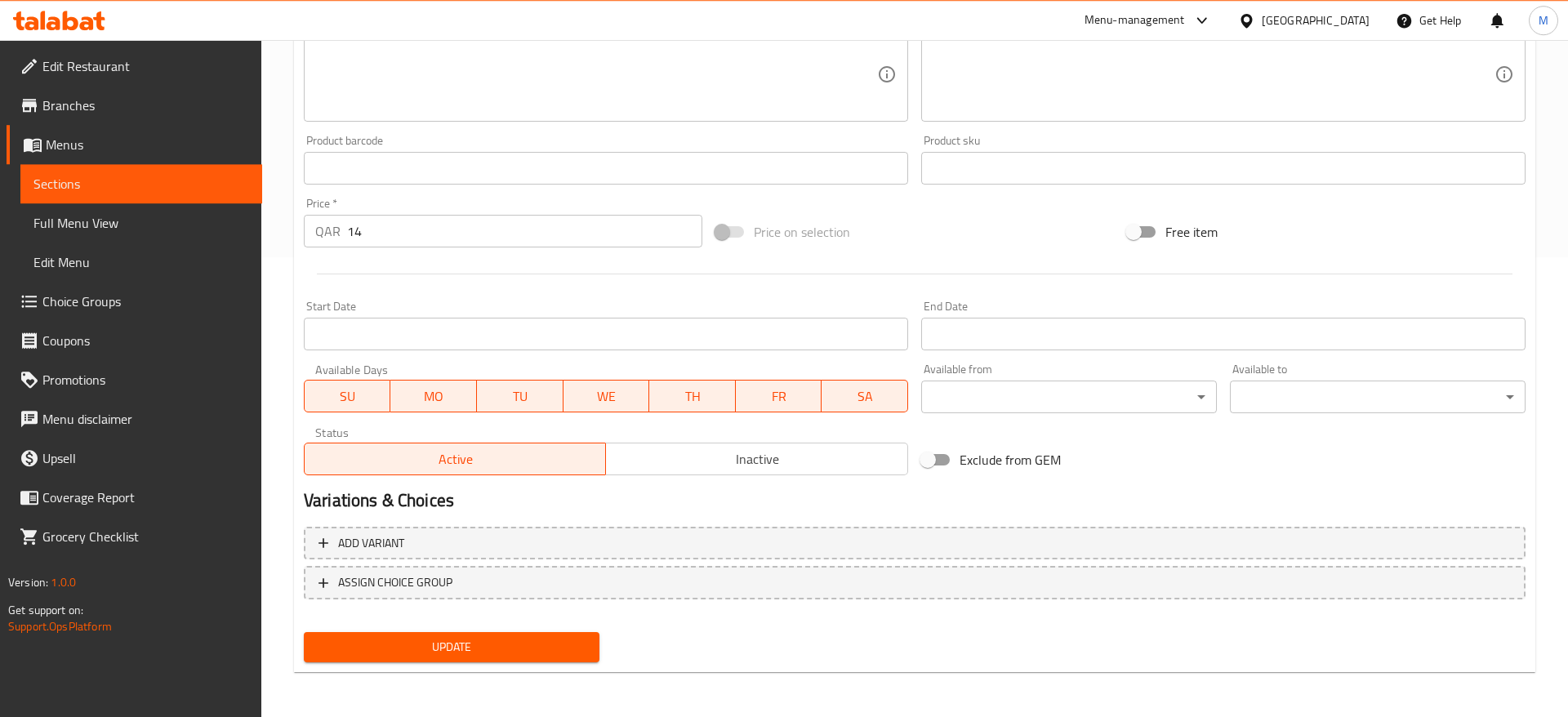
scroll to position [461, 0]
click at [449, 658] on button "Update" at bounding box center [450, 646] width 295 height 30
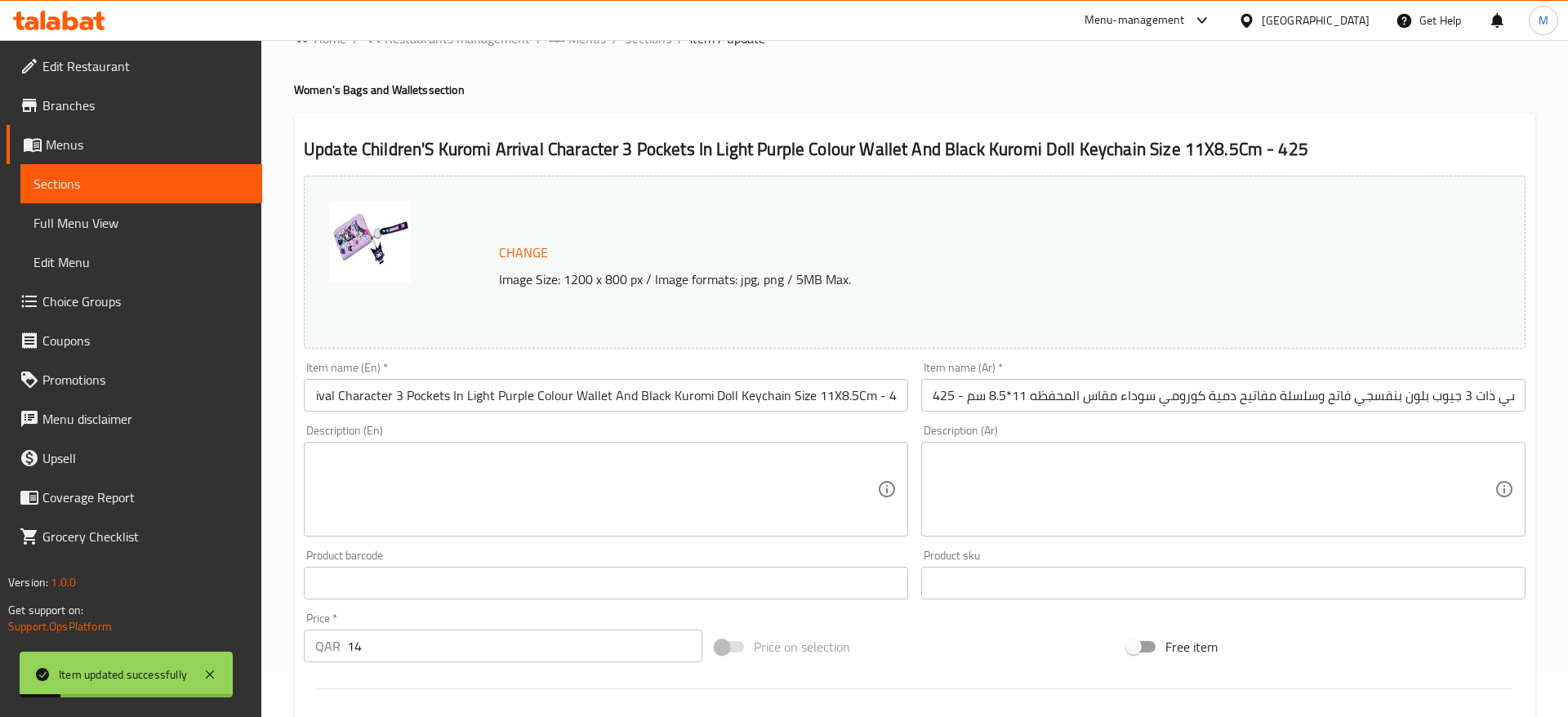
scroll to position [0, 0]
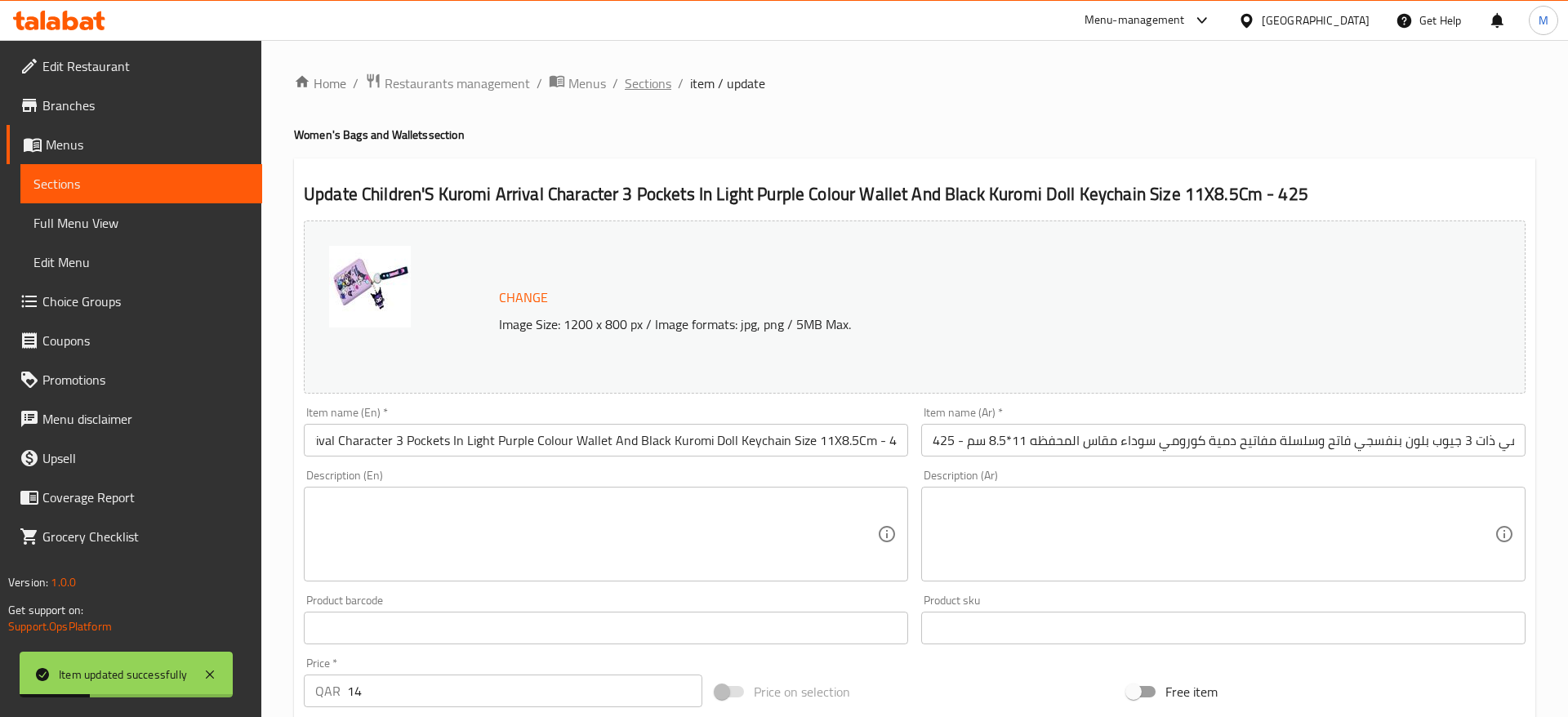
click at [648, 88] on span "Sections" at bounding box center [648, 83] width 47 height 20
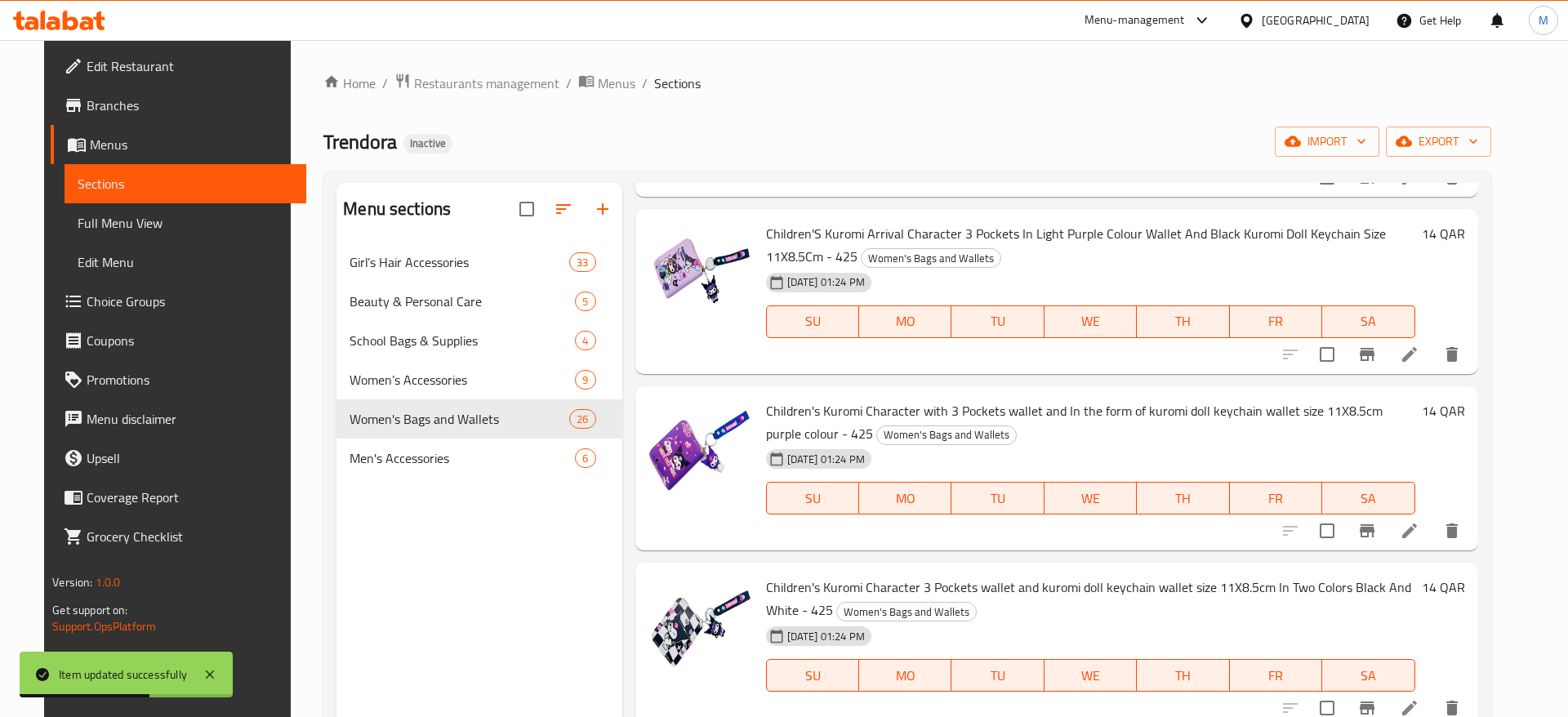
scroll to position [2676, 0]
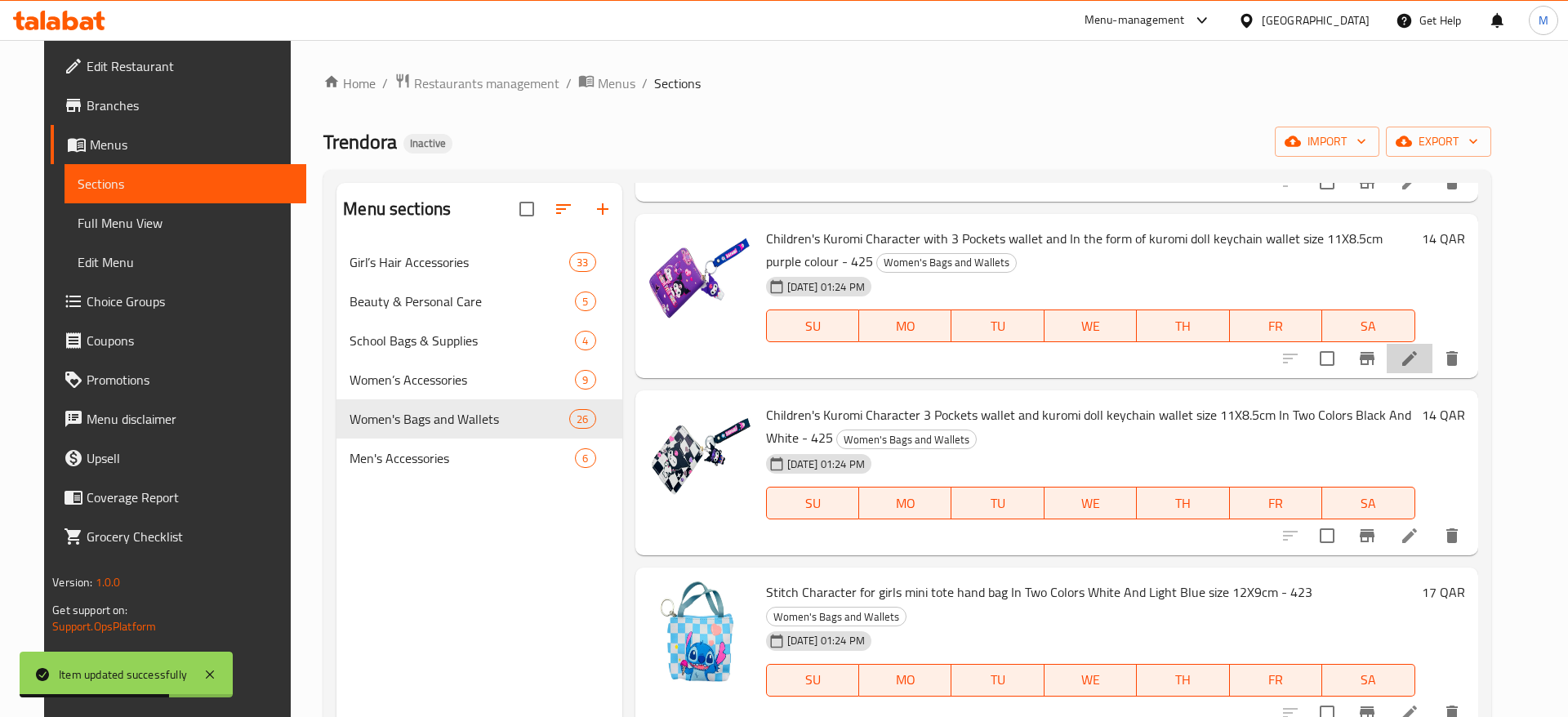
click at [1433, 347] on li at bounding box center [1409, 358] width 46 height 30
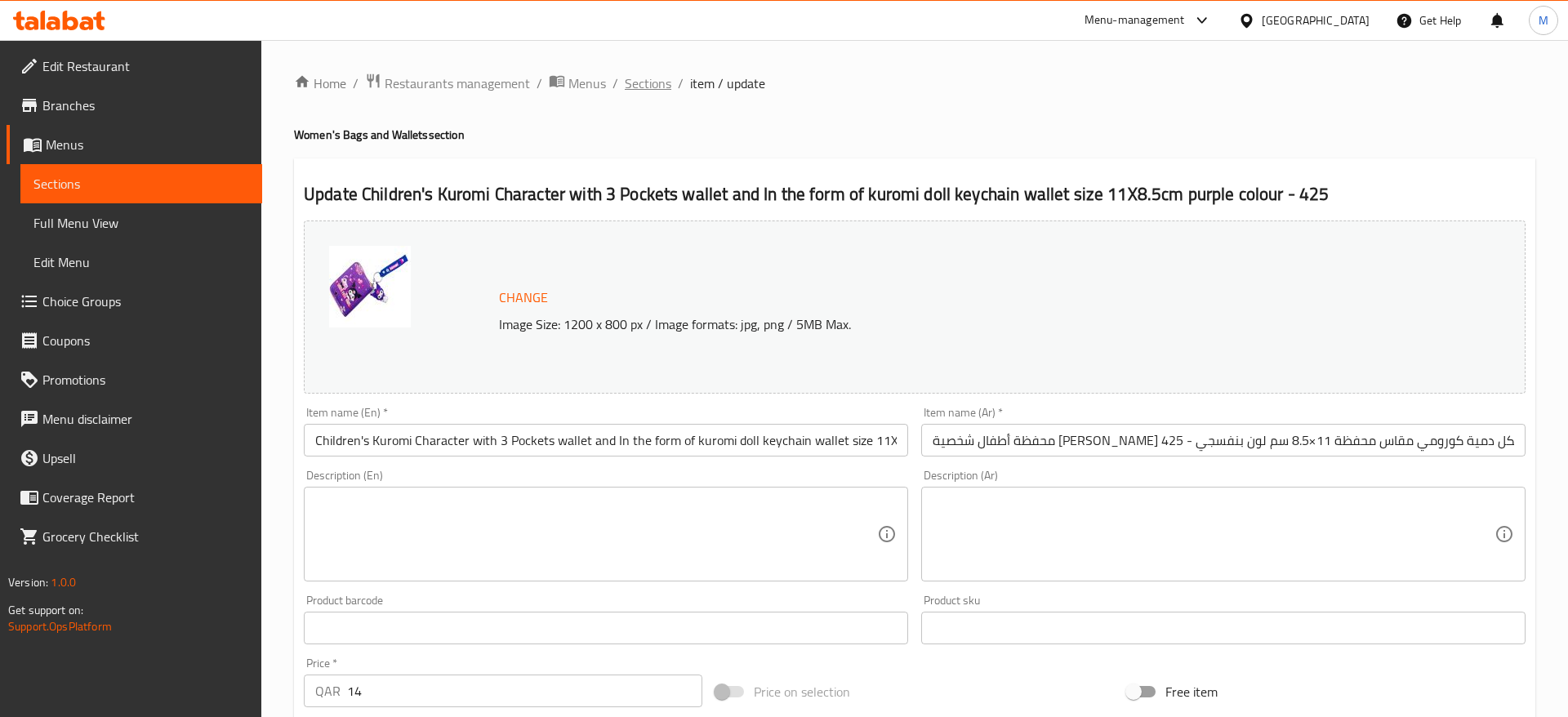
click at [653, 80] on span "Sections" at bounding box center [648, 83] width 47 height 20
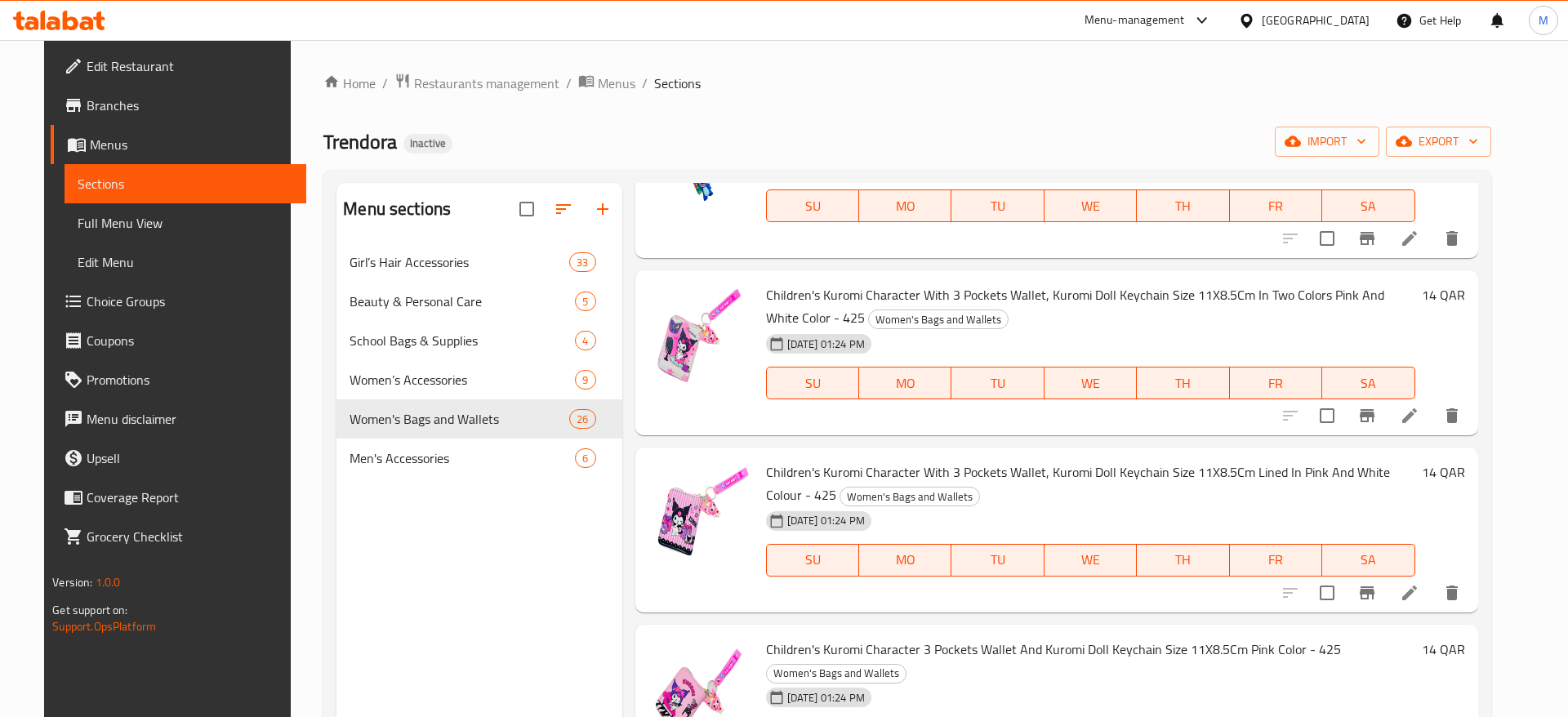
scroll to position [2294, 0]
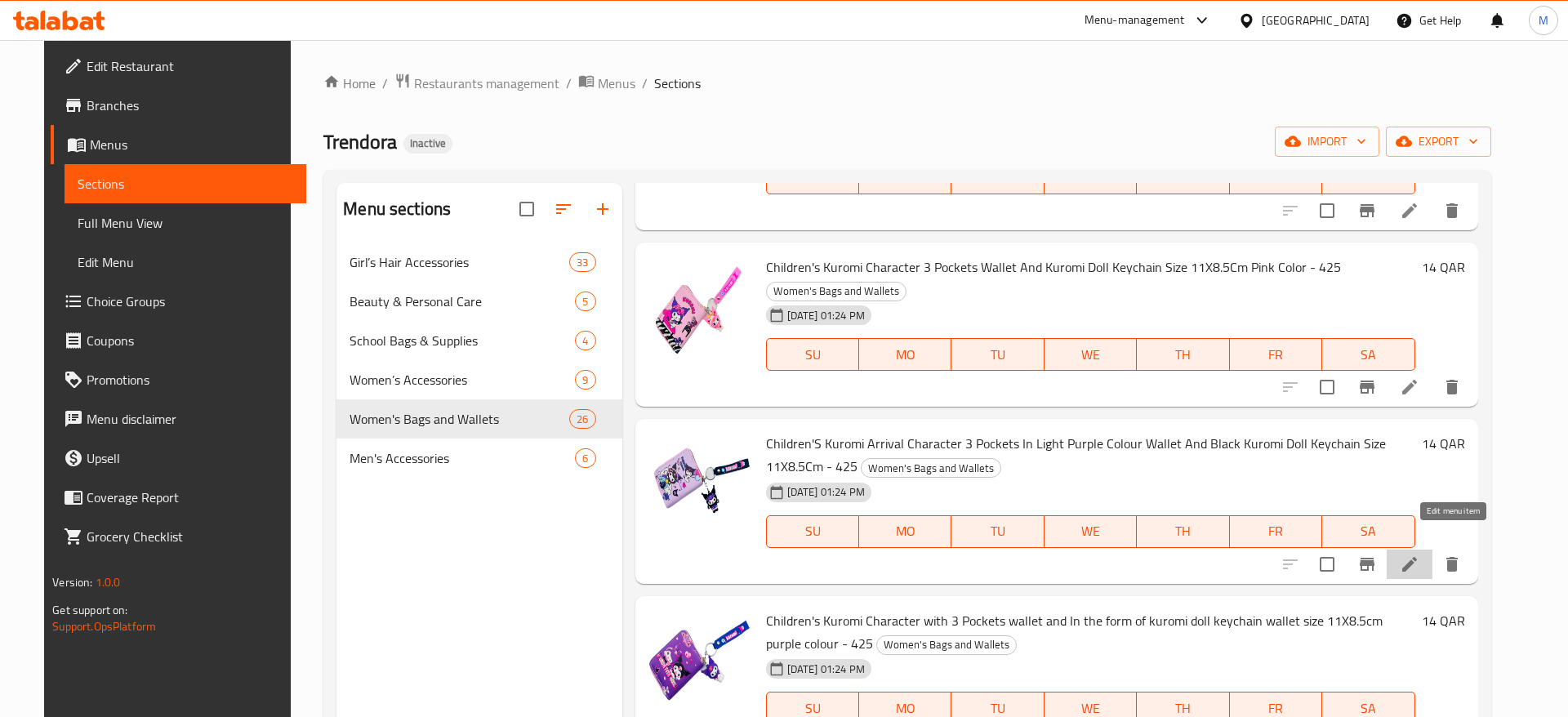
click at [1419, 554] on icon at bounding box center [1409, 564] width 20 height 20
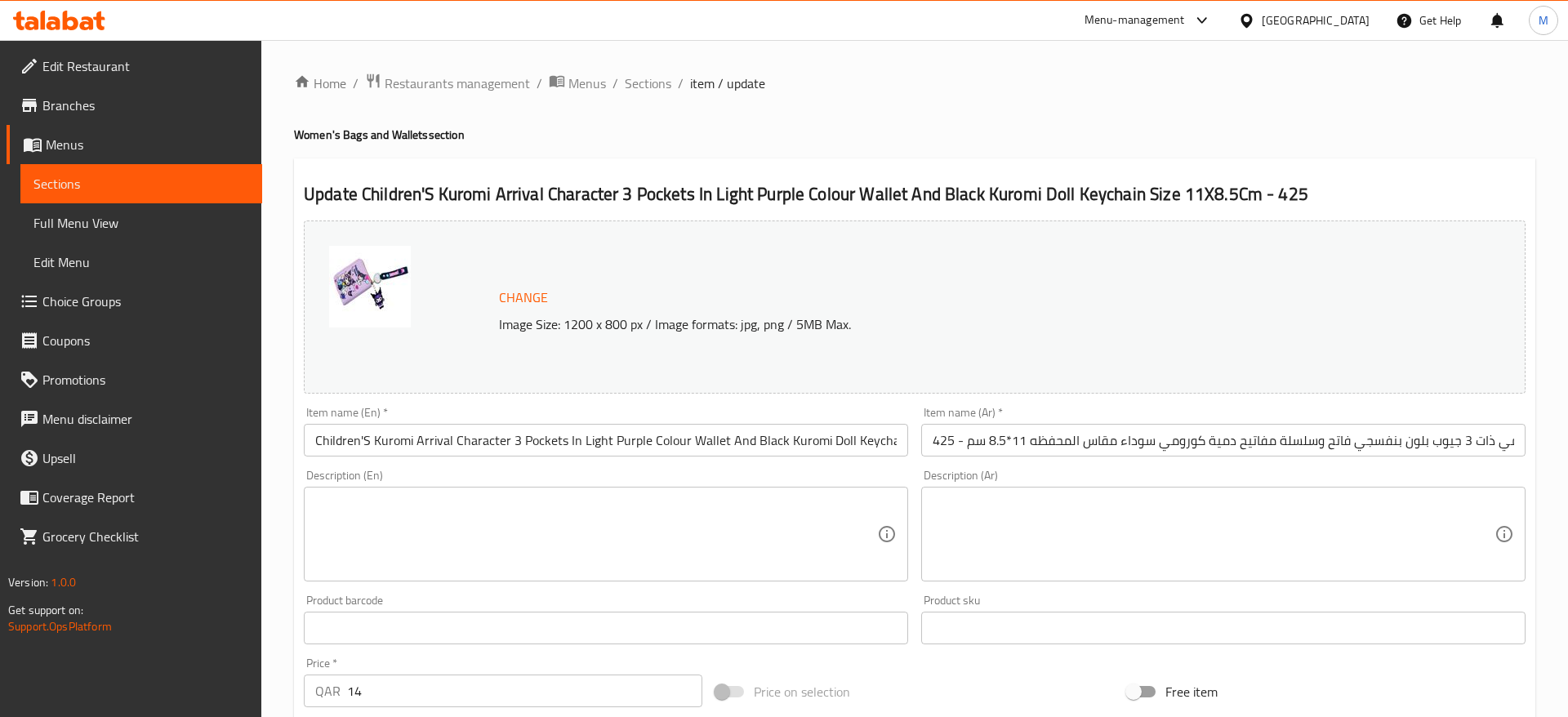
drag, startPoint x: 368, startPoint y: 445, endPoint x: 371, endPoint y: 466, distance: 21.2
click at [366, 445] on input "Children'S Kuromi Arrival Character 3 Pockets In Light Purple Colour Wallet And…" at bounding box center [605, 440] width 604 height 33
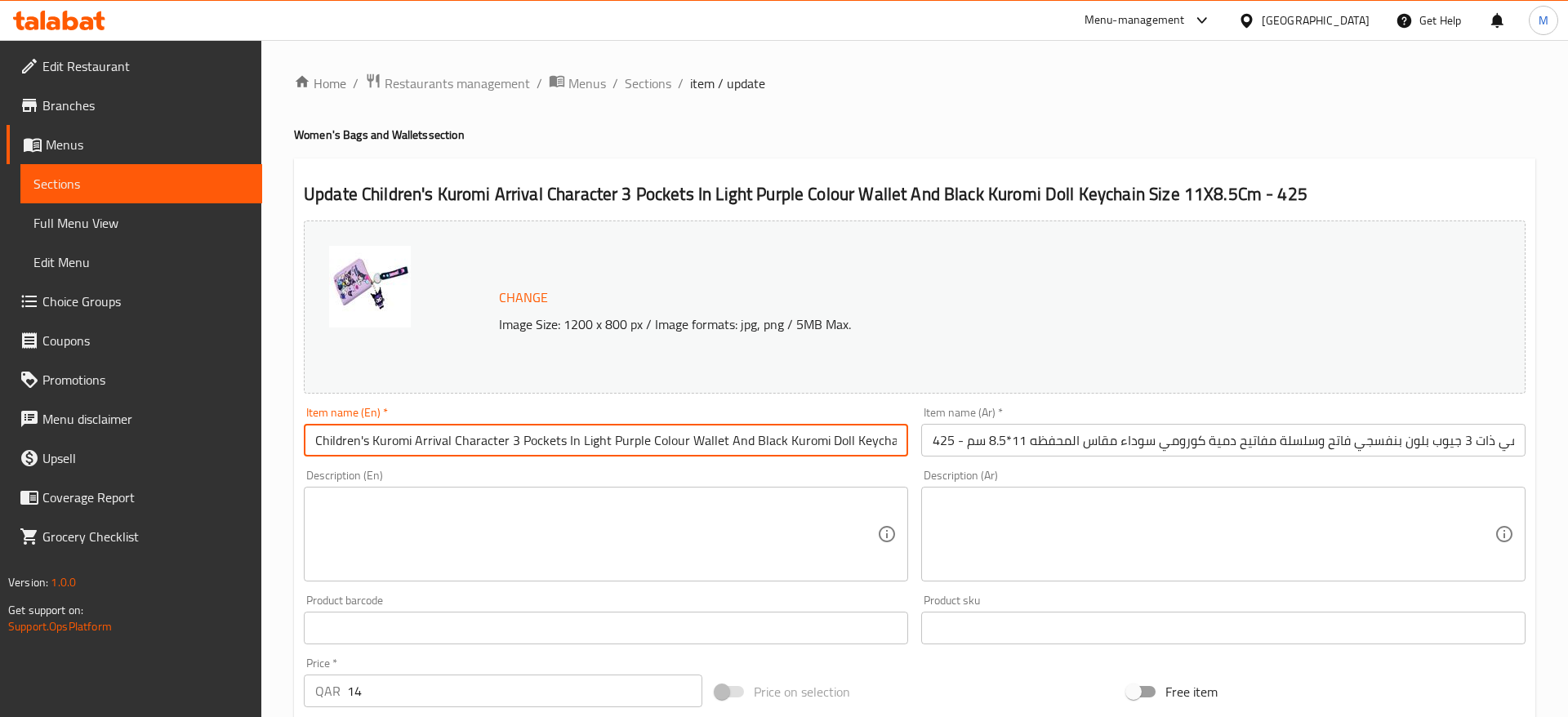
scroll to position [0, 116]
drag, startPoint x: 559, startPoint y: 444, endPoint x: 953, endPoint y: 475, distance: 395.2
click at [908, 457] on input "Children's Kuromi Arrival Character 3 Pockets In Light Purple Colour Wallet And…" at bounding box center [605, 440] width 604 height 33
type input "Children's Kuromi Arrival Character 3 Pockets In Light Purple Colour Wallet And…"
click at [890, 472] on div "Description (En) Description (En)" at bounding box center [605, 526] width 604 height 112
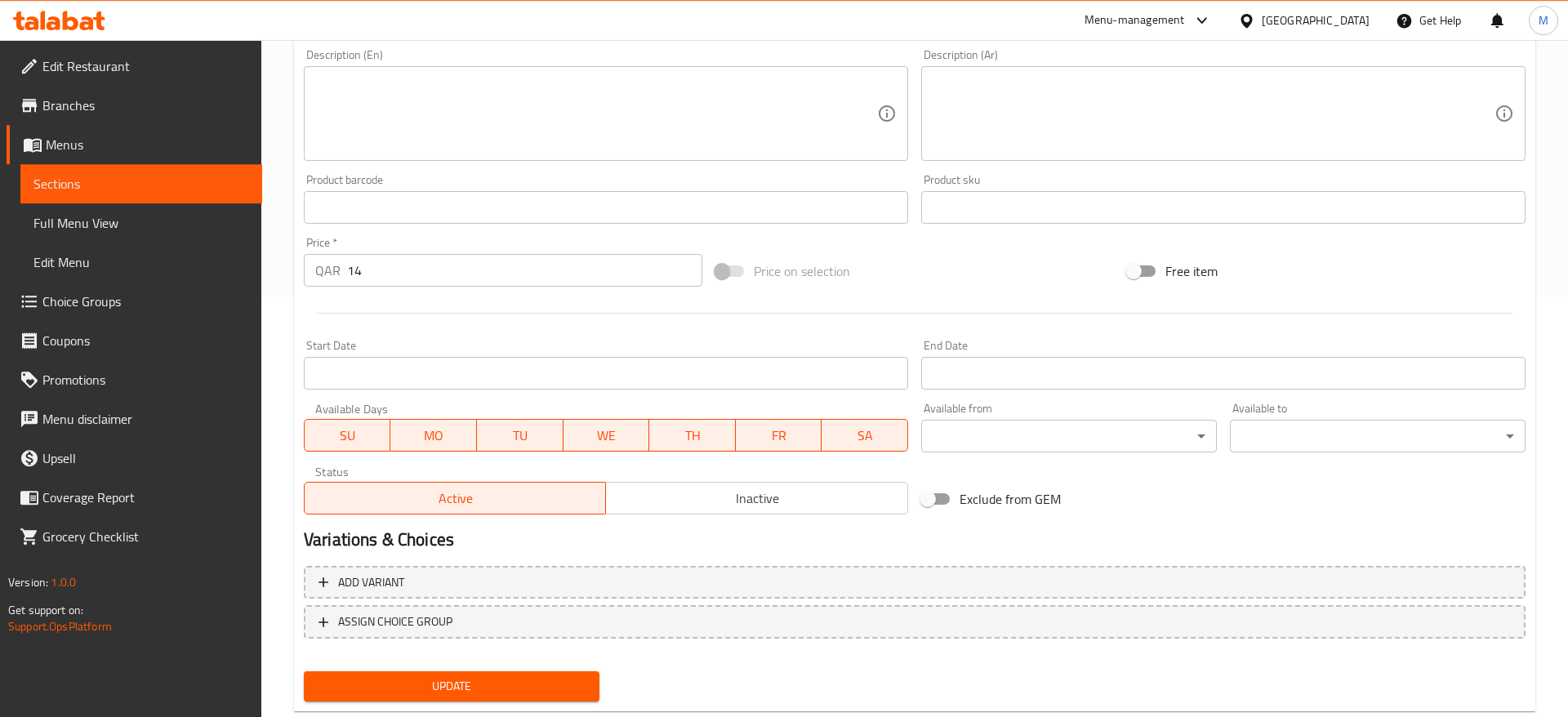
scroll to position [461, 0]
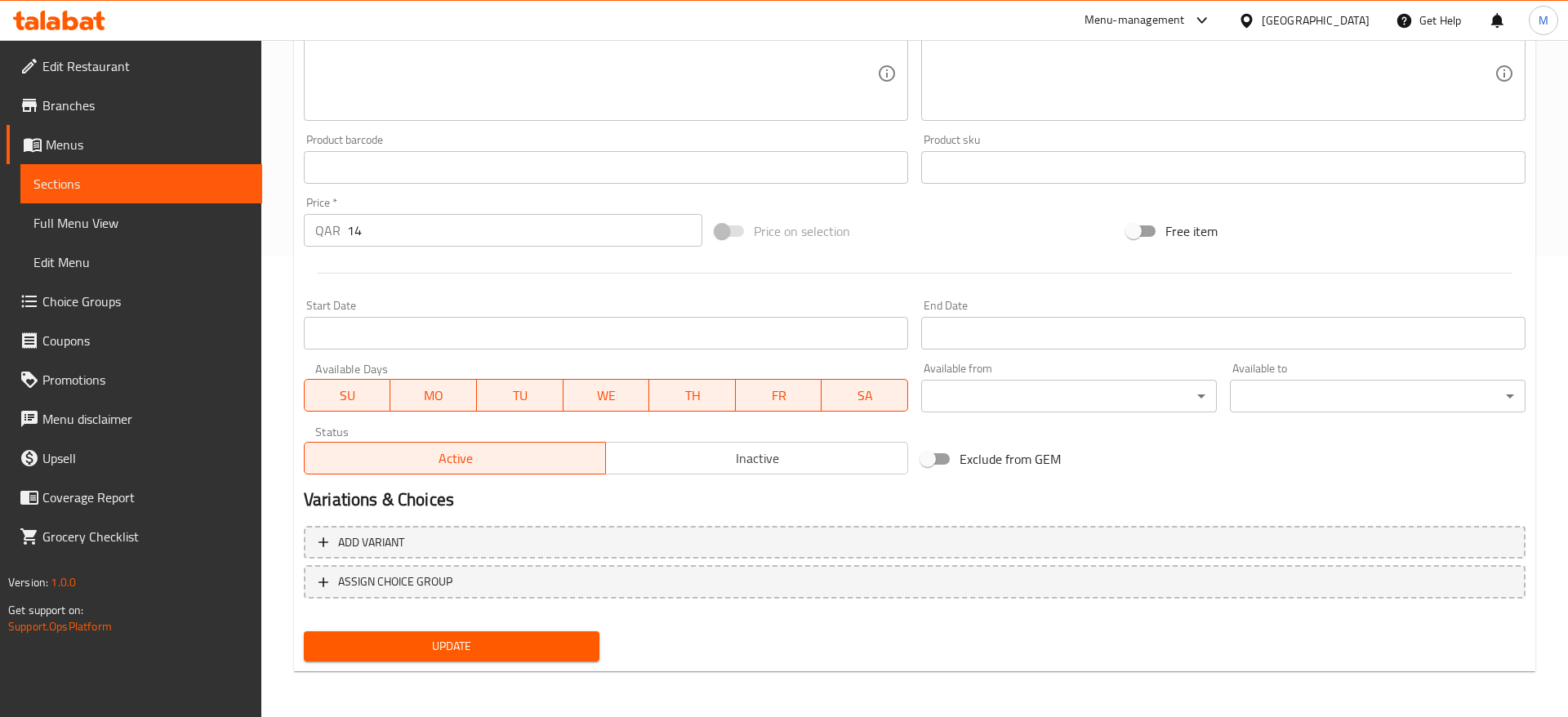
click at [375, 644] on span "Update" at bounding box center [451, 647] width 269 height 21
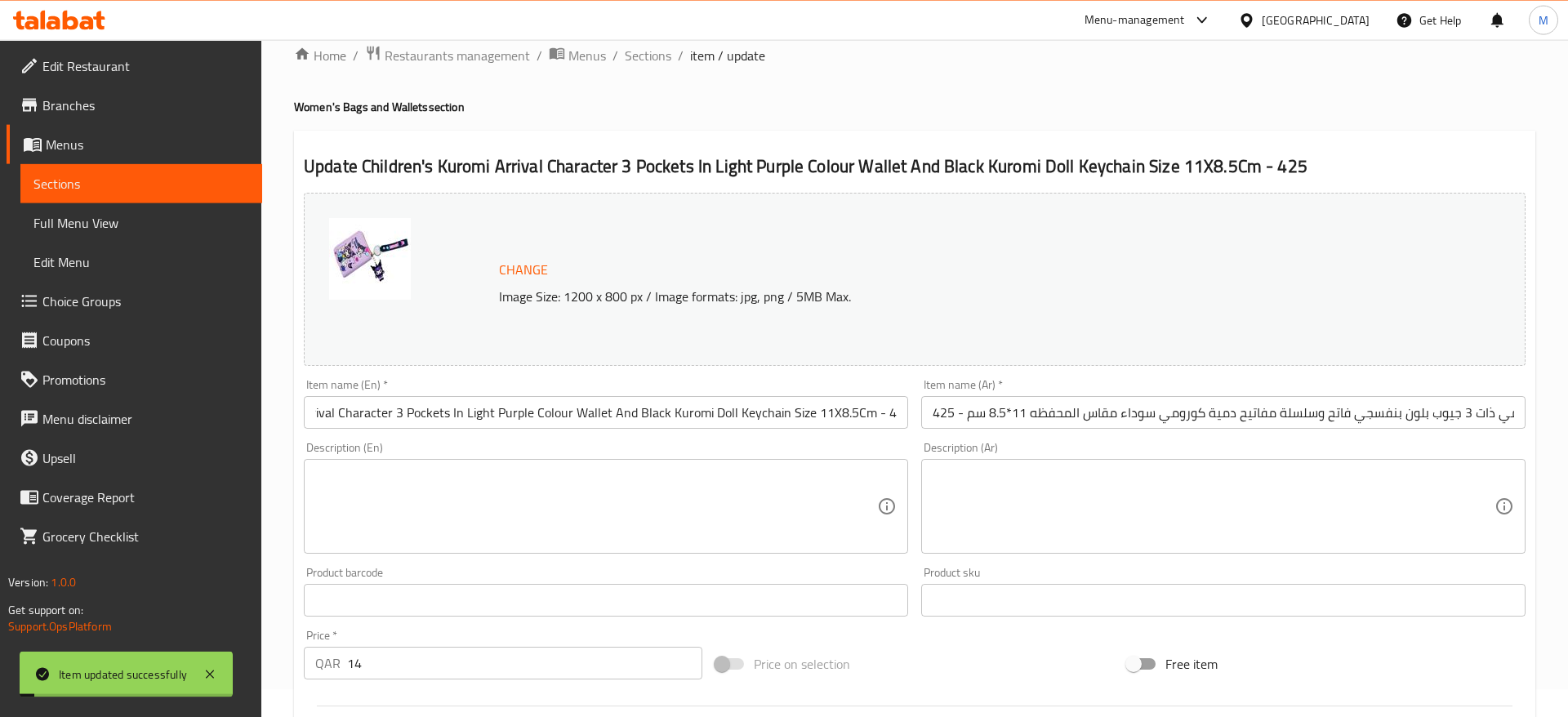
scroll to position [0, 0]
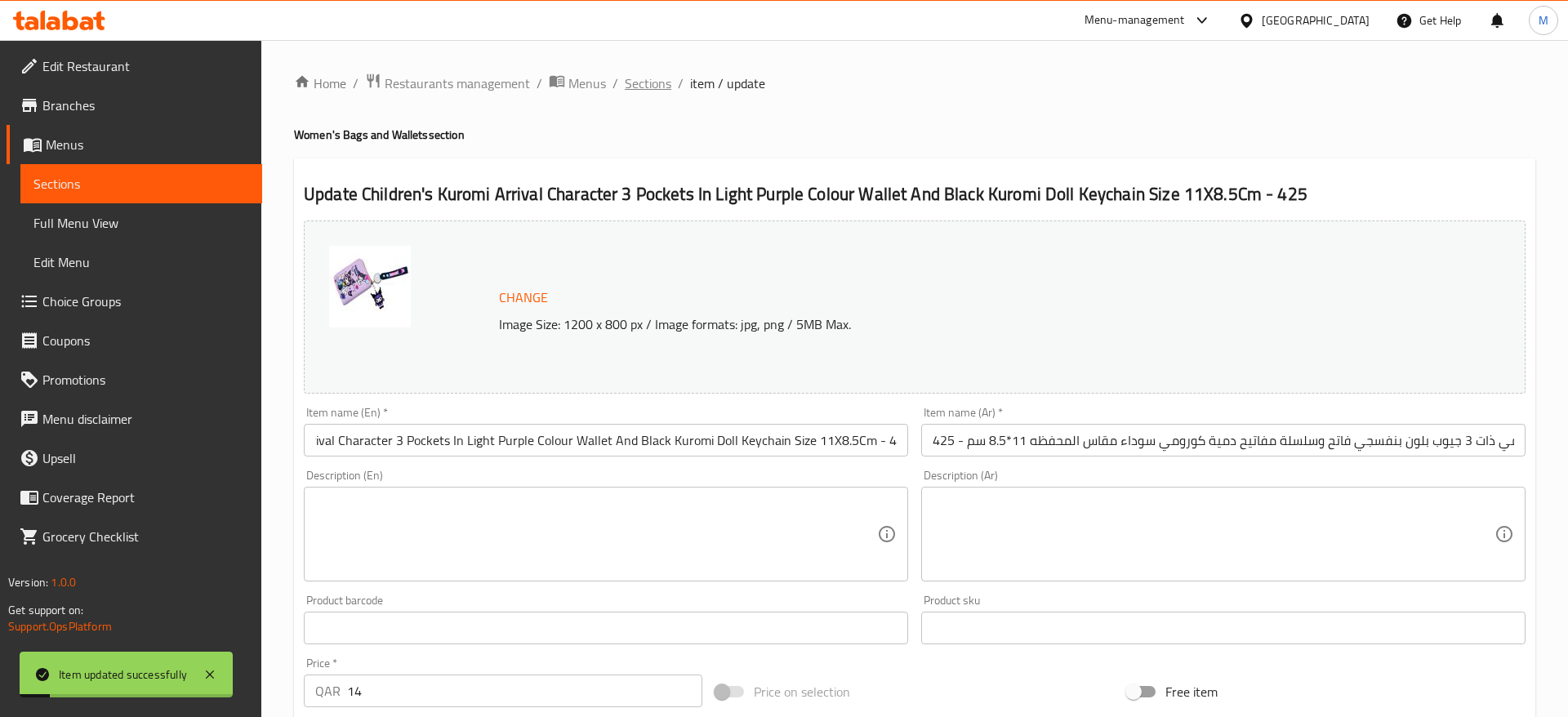
click at [661, 80] on span "Sections" at bounding box center [648, 83] width 47 height 20
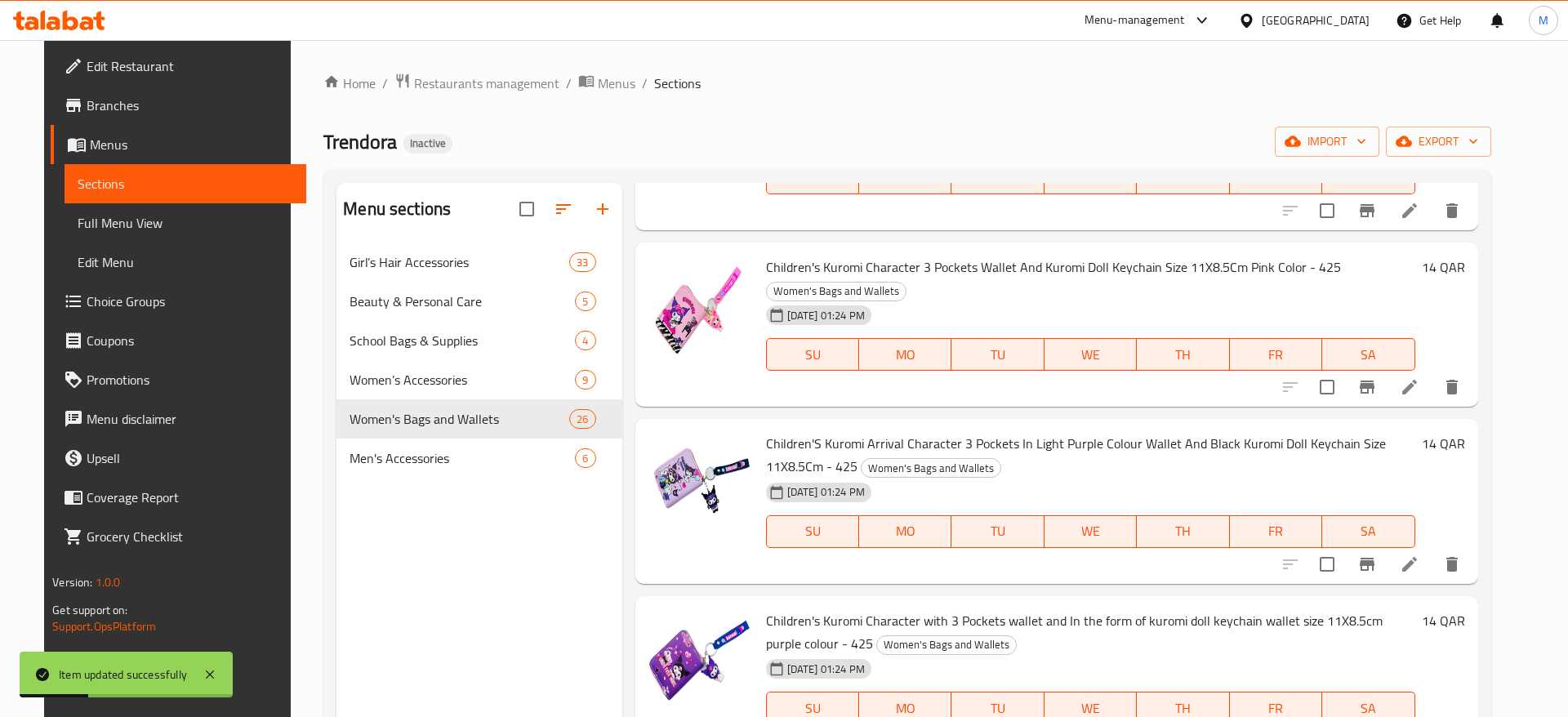
scroll to position [2548, 0]
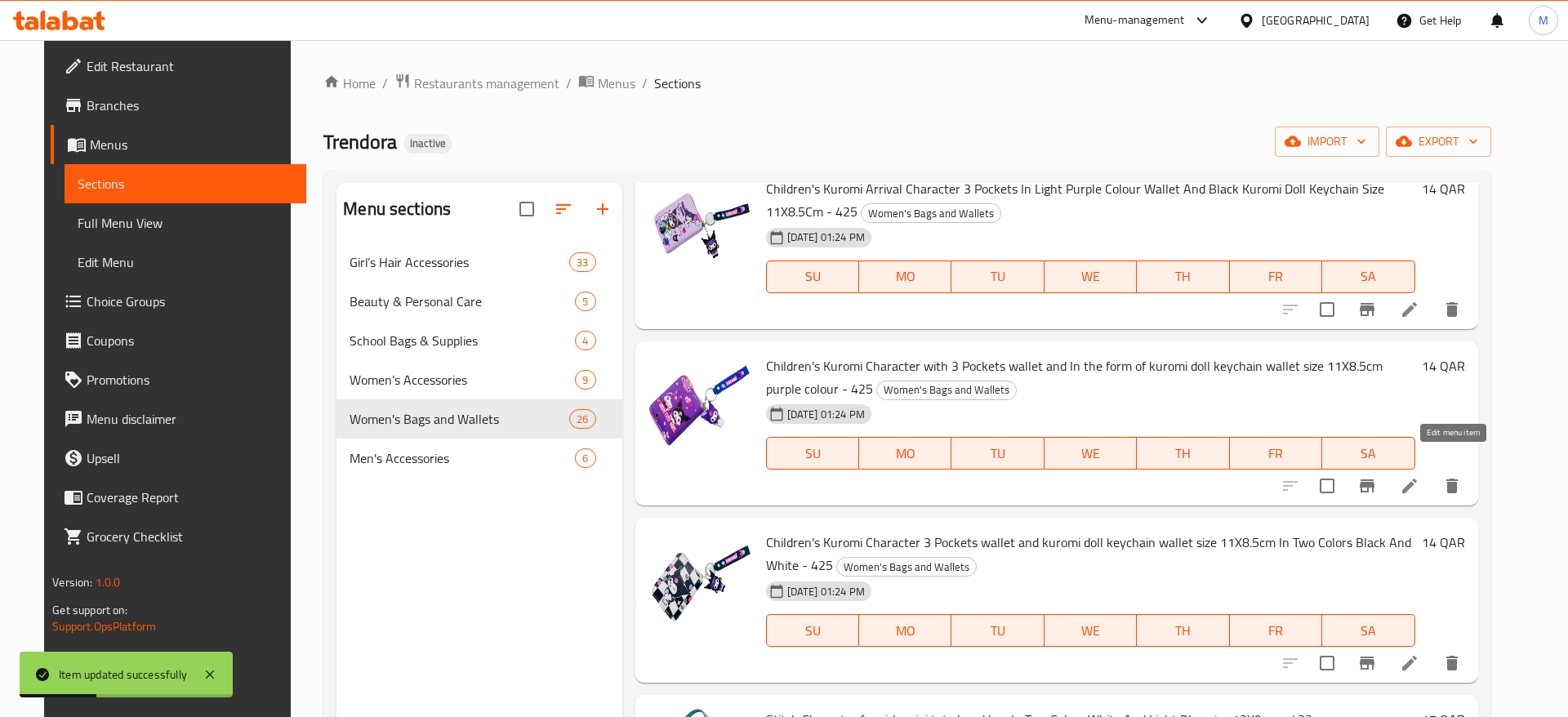
click at [1419, 476] on icon at bounding box center [1409, 486] width 20 height 20
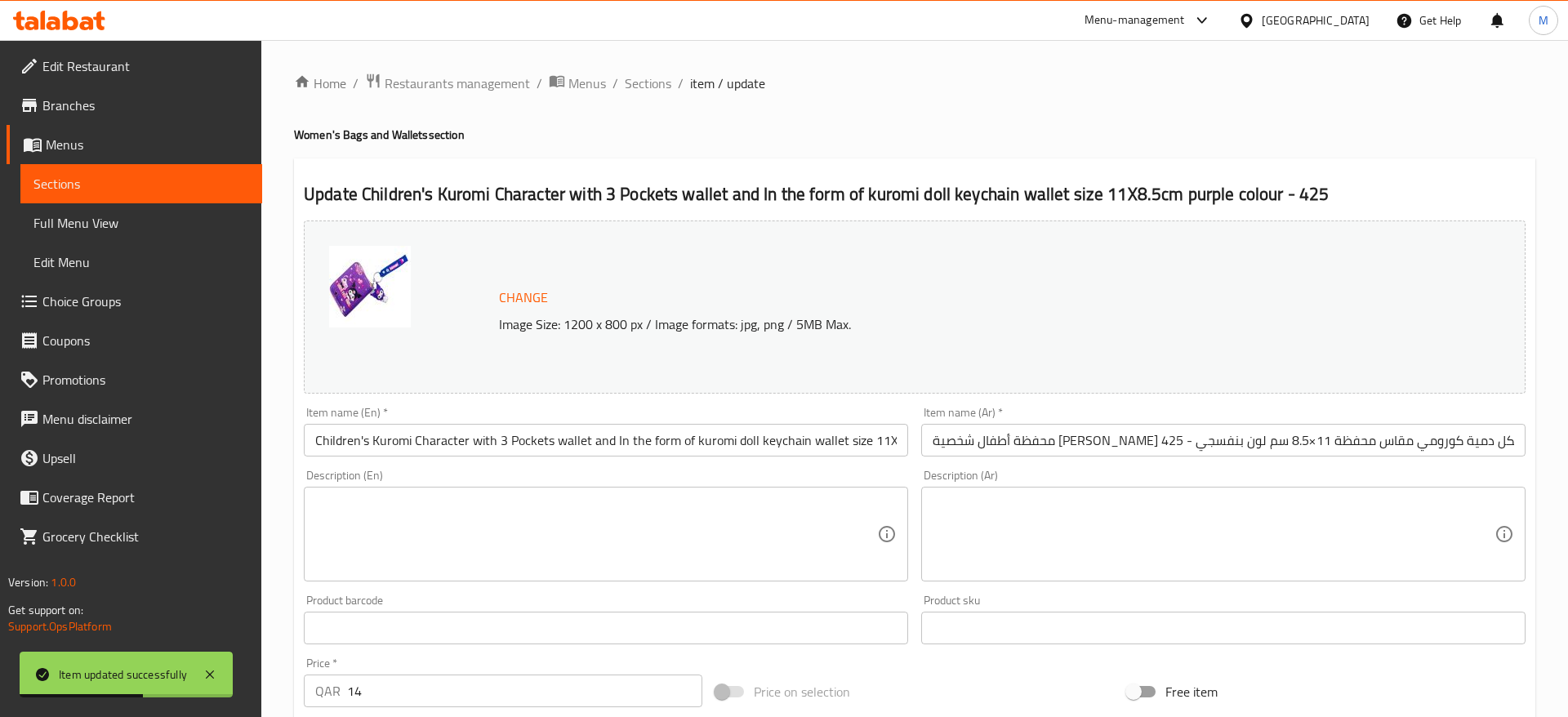
click at [477, 444] on input "Children's Kuromi Character with 3 Pockets wallet and In the form of kuromi dol…" at bounding box center [605, 440] width 604 height 33
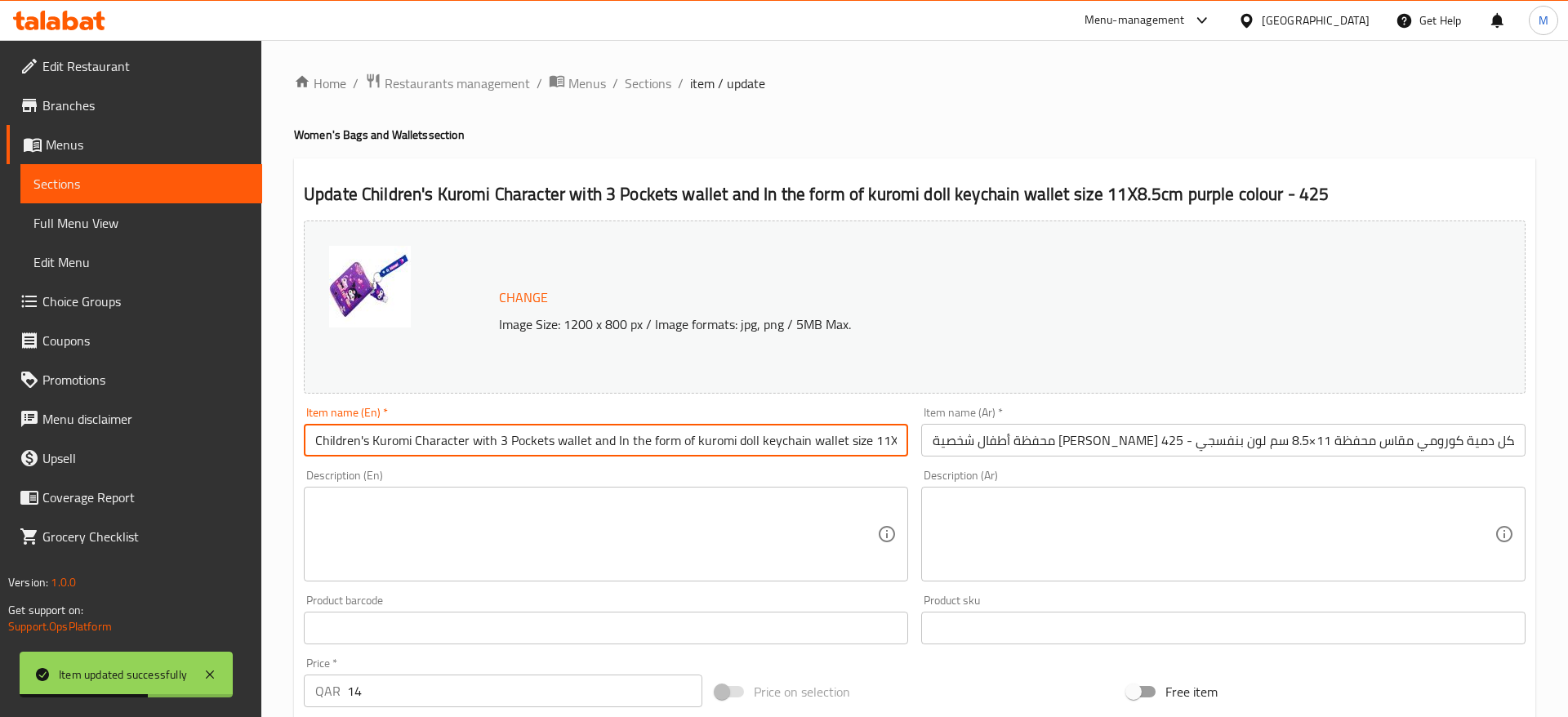
click at [477, 444] on input "Children's Kuromi Character with 3 Pockets wallet and In the form of kuromi dol…" at bounding box center [605, 440] width 604 height 33
paste input "S Kuromi Character With 3 Pockets Wallet And In The Form Of Kuromi Doll Keychai…"
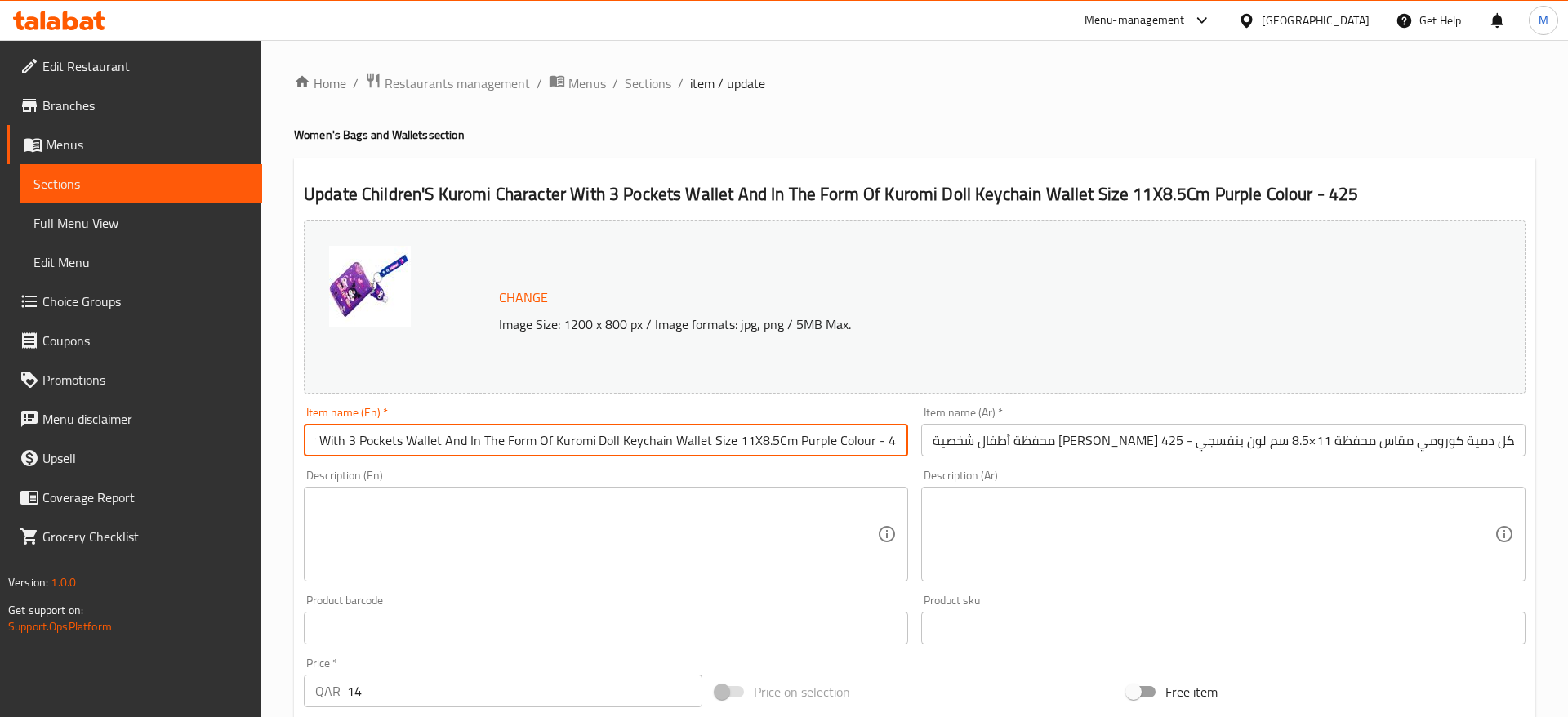
click at [352, 432] on input "Children'S Kuromi Character With 3 Pockets Wallet And In The Form Of Kuromi Dol…" at bounding box center [605, 440] width 604 height 33
drag, startPoint x: 327, startPoint y: 441, endPoint x: 255, endPoint y: 453, distance: 73.0
click at [303, 453] on input "Children'S Kuromi Character With 3 Pockets Wallet And In The Form Of Kuromi Dol…" at bounding box center [605, 440] width 604 height 33
click at [367, 444] on input "Children'S Kuromi Character With 3 Pockets Wallet And In The Form Of Kuromi Dol…" at bounding box center [605, 440] width 604 height 33
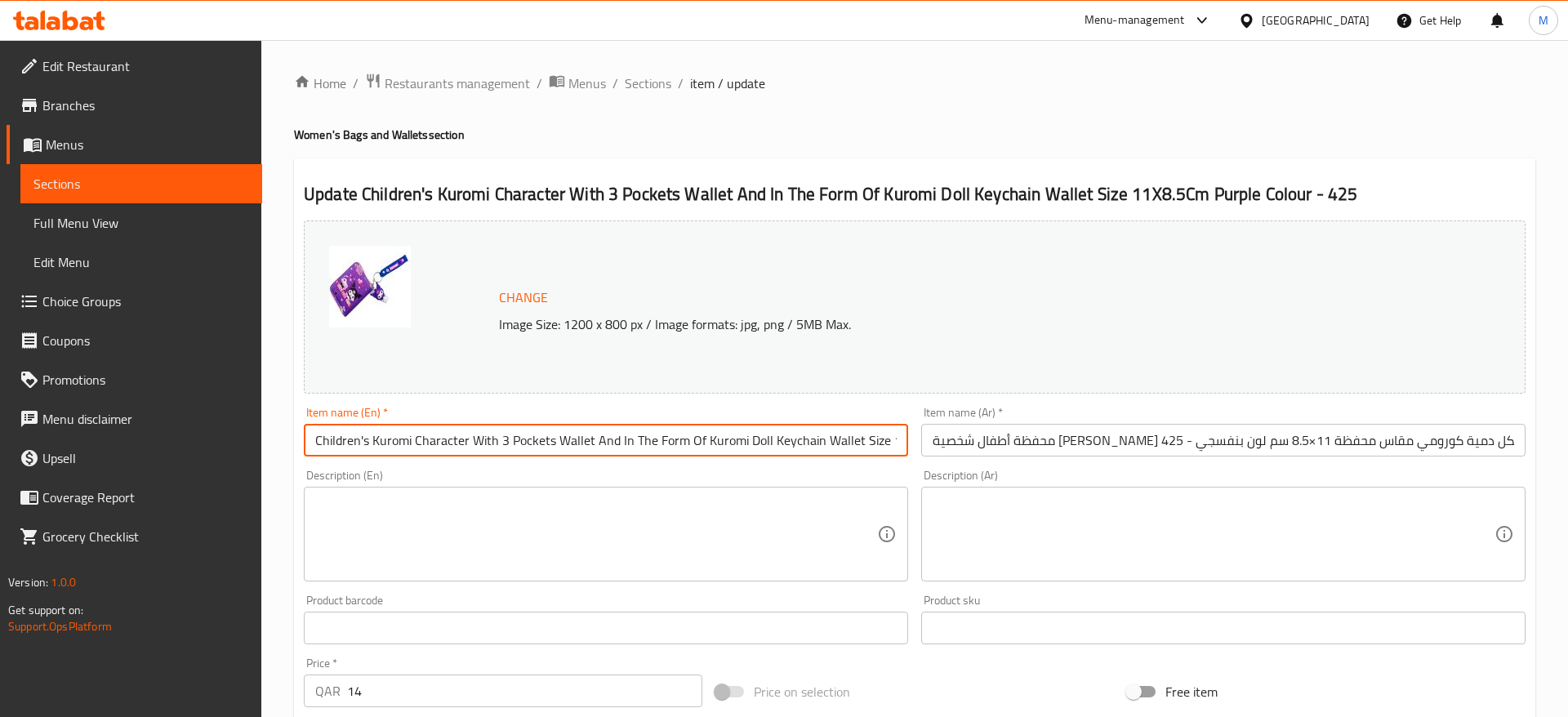
click at [388, 440] on input "Children's Kuromi Character With 3 Pockets Wallet And In The Form Of Kuromi Dol…" at bounding box center [605, 440] width 604 height 33
click at [414, 444] on input "Children's Kuromi Character With 3 Pockets Wallet And In The Form Of Kuromi Dol…" at bounding box center [605, 440] width 604 height 33
click at [312, 444] on input "Children's Kuromi Character With 3 Pockets Wallet And In The Form Of Kuromi Dol…" at bounding box center [605, 440] width 604 height 33
click at [378, 449] on input "Children's Kuromi Character With 3 Pockets Wallet And In The Form Of Kuromi Dol…" at bounding box center [605, 440] width 604 height 33
click at [450, 445] on input "Children's Kuromi Character With 3 Pockets Wallet And In The Form Of Kuromi Dol…" at bounding box center [605, 440] width 604 height 33
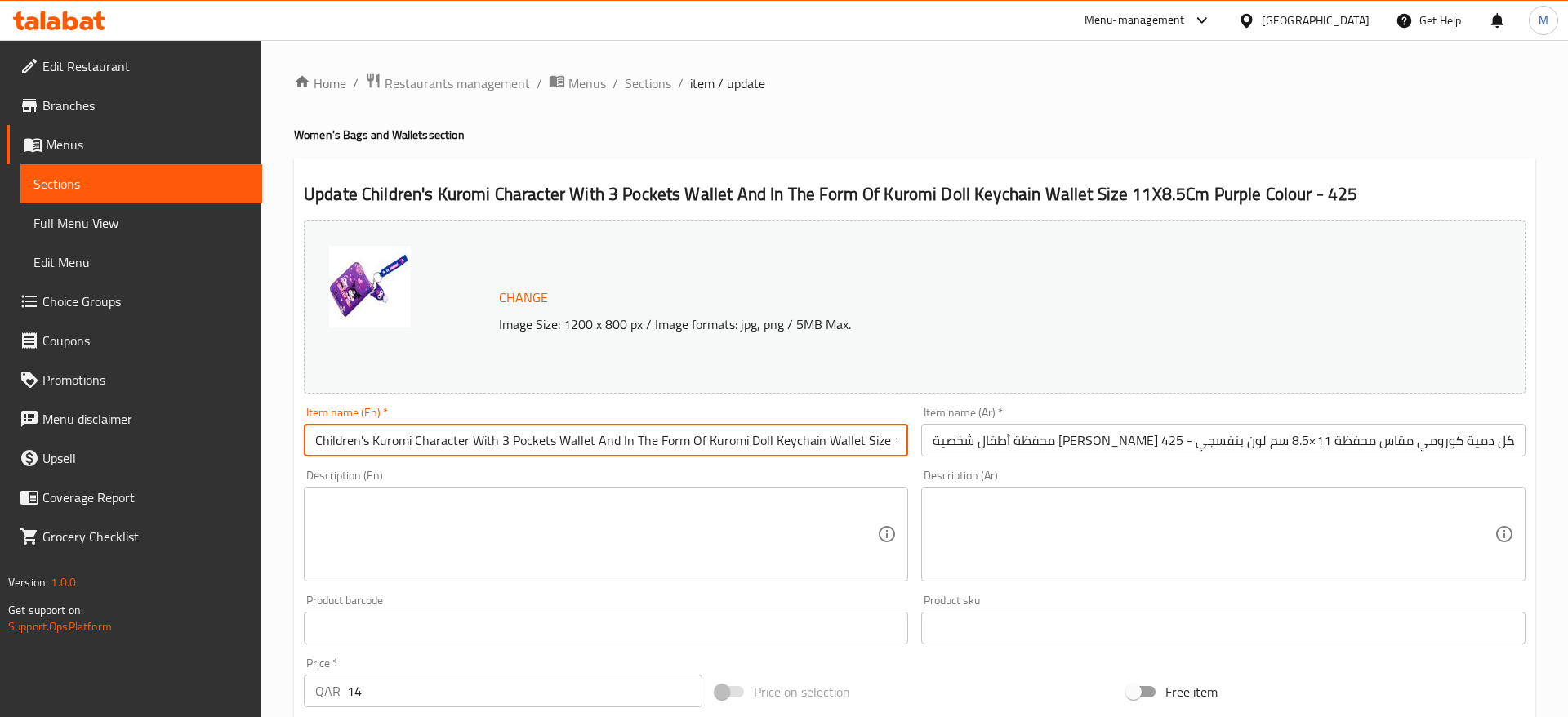
drag, startPoint x: 512, startPoint y: 441, endPoint x: 659, endPoint y: 444, distance: 147.0
click at [659, 444] on input "Children's Kuromi Character With 3 Pockets Wallet And In The Form Of Kuromi Dol…" at bounding box center [605, 440] width 604 height 33
click at [685, 442] on input "Children's Kuromi Character With 3 Pockets Wallet And In The Form Of Kuromi Dol…" at bounding box center [605, 440] width 604 height 33
click at [825, 440] on input "Children's Kuromi Character With 3 Pockets Wallet And In The Form Of Kuromi Dol…" at bounding box center [605, 440] width 604 height 33
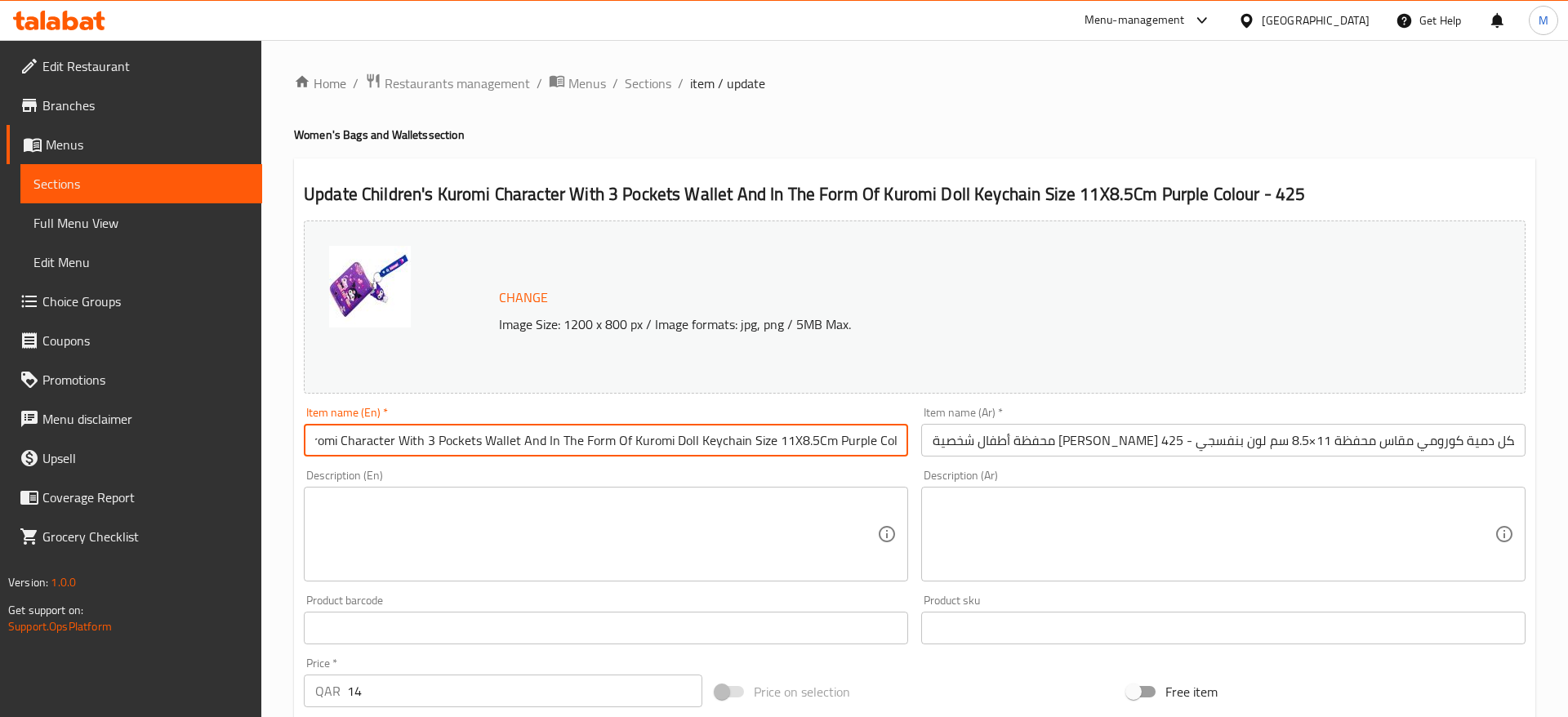
scroll to position [0, 116]
drag, startPoint x: 850, startPoint y: 442, endPoint x: 928, endPoint y: 450, distance: 78.4
click at [908, 450] on input "Children's Kuromi Character With 3 Pockets Wallet And In The Form Of Kuromi Dol…" at bounding box center [605, 440] width 604 height 33
click at [858, 446] on input "Children's Kuromi Character With 3 Pockets Wallet And In The Form Of Kuromi Dol…" at bounding box center [605, 440] width 604 height 33
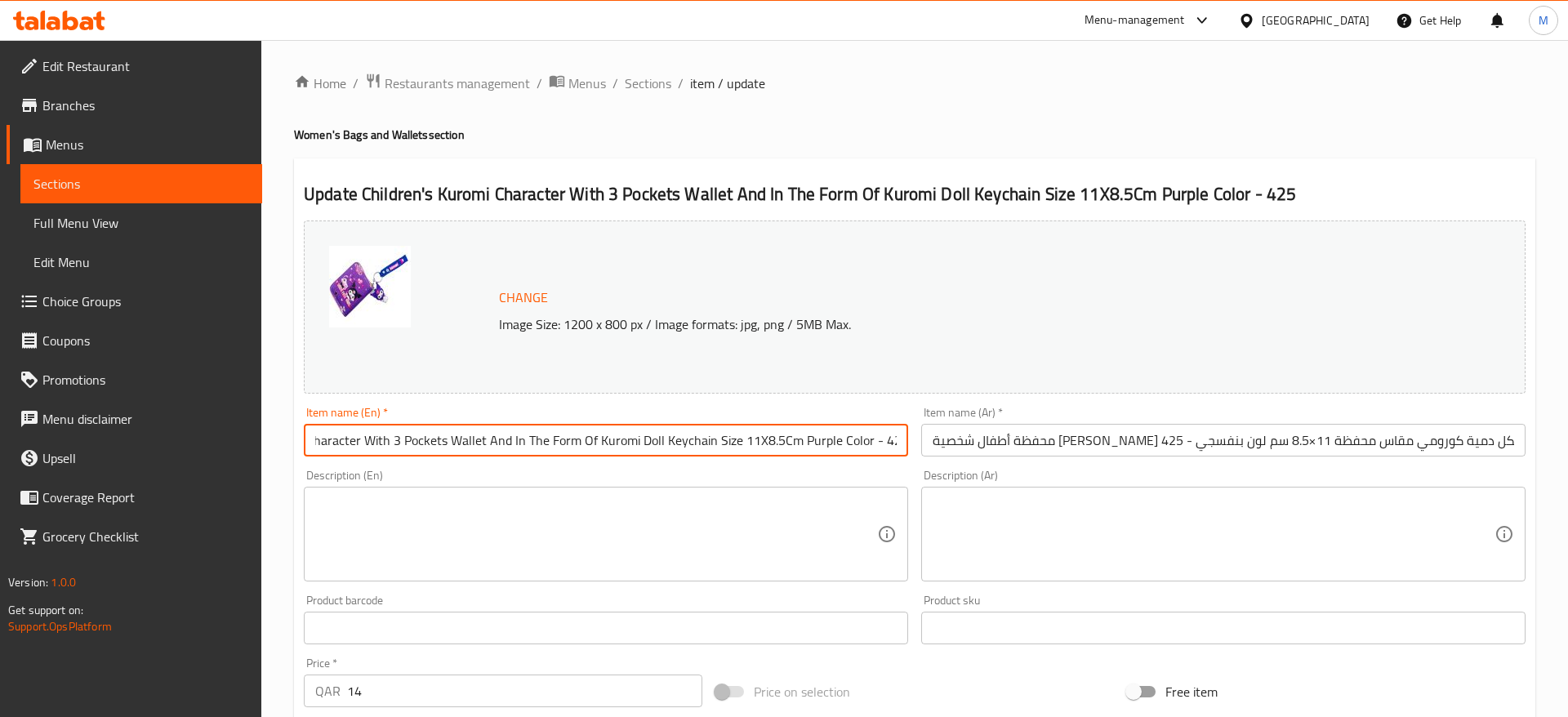
type input "Children's Kuromi Character With 3 Pockets Wallet And In The Form Of Kuromi Dol…"
click at [1010, 434] on input "محفظة أطفال شخصية كورومي مع 3 جيوب وسلسلة مفاتيح على شكل دمية كورومي مقاس محفظة…" at bounding box center [1222, 440] width 604 height 33
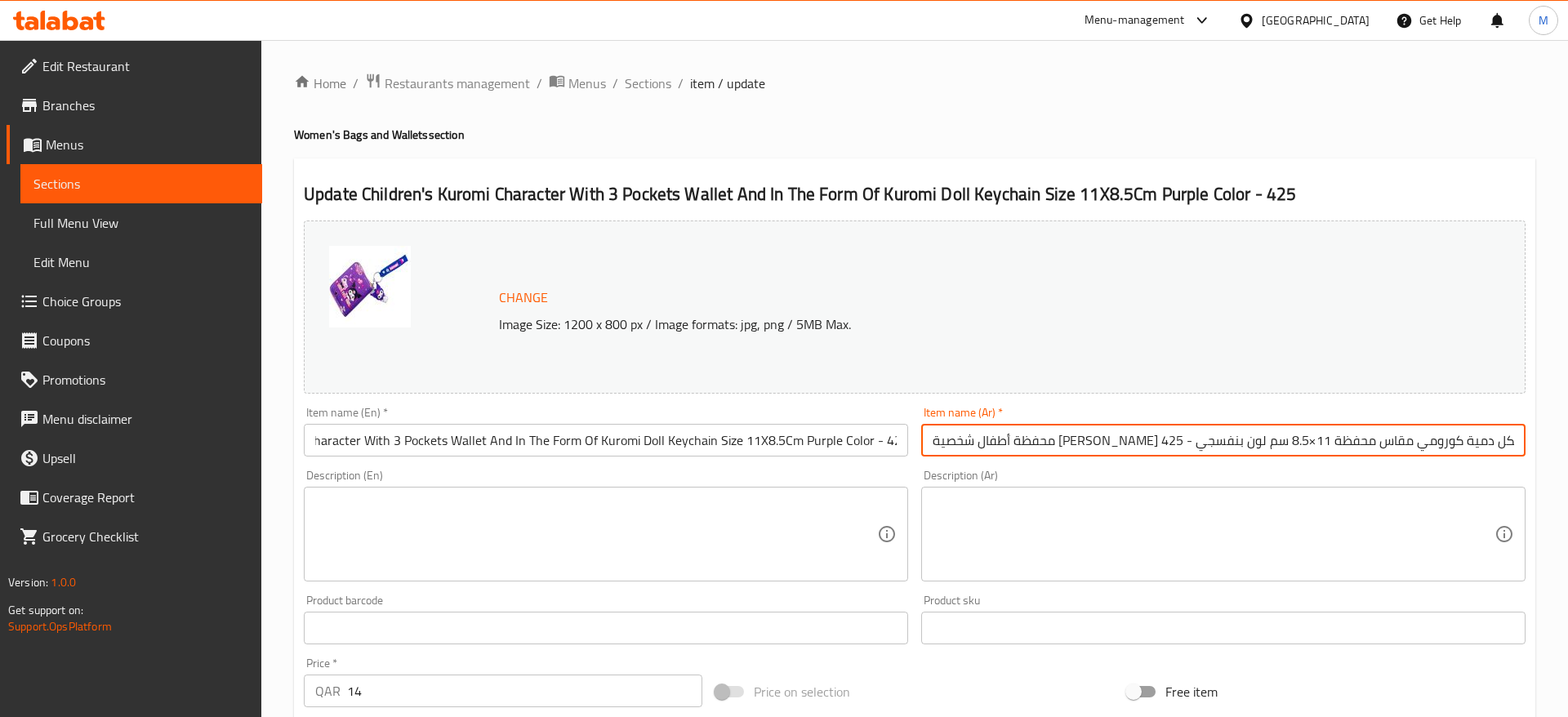
drag, startPoint x: 1039, startPoint y: 444, endPoint x: 932, endPoint y: 452, distance: 107.3
click at [932, 452] on input "محفظة أطفال شخصية كورومي مع 3 جيوب وسلسلة مفاتيح على شكل دمية كورومي مقاس محفظة…" at bounding box center [1222, 440] width 604 height 33
click at [1057, 437] on input "محفظة أطفال شخصية كورومي مع 3 جيوب وسلسلة مفاتيح على شكل دمية كورومي مقاس محفظة…" at bounding box center [1222, 440] width 604 height 33
drag, startPoint x: 1361, startPoint y: 442, endPoint x: 1567, endPoint y: 453, distance: 206.3
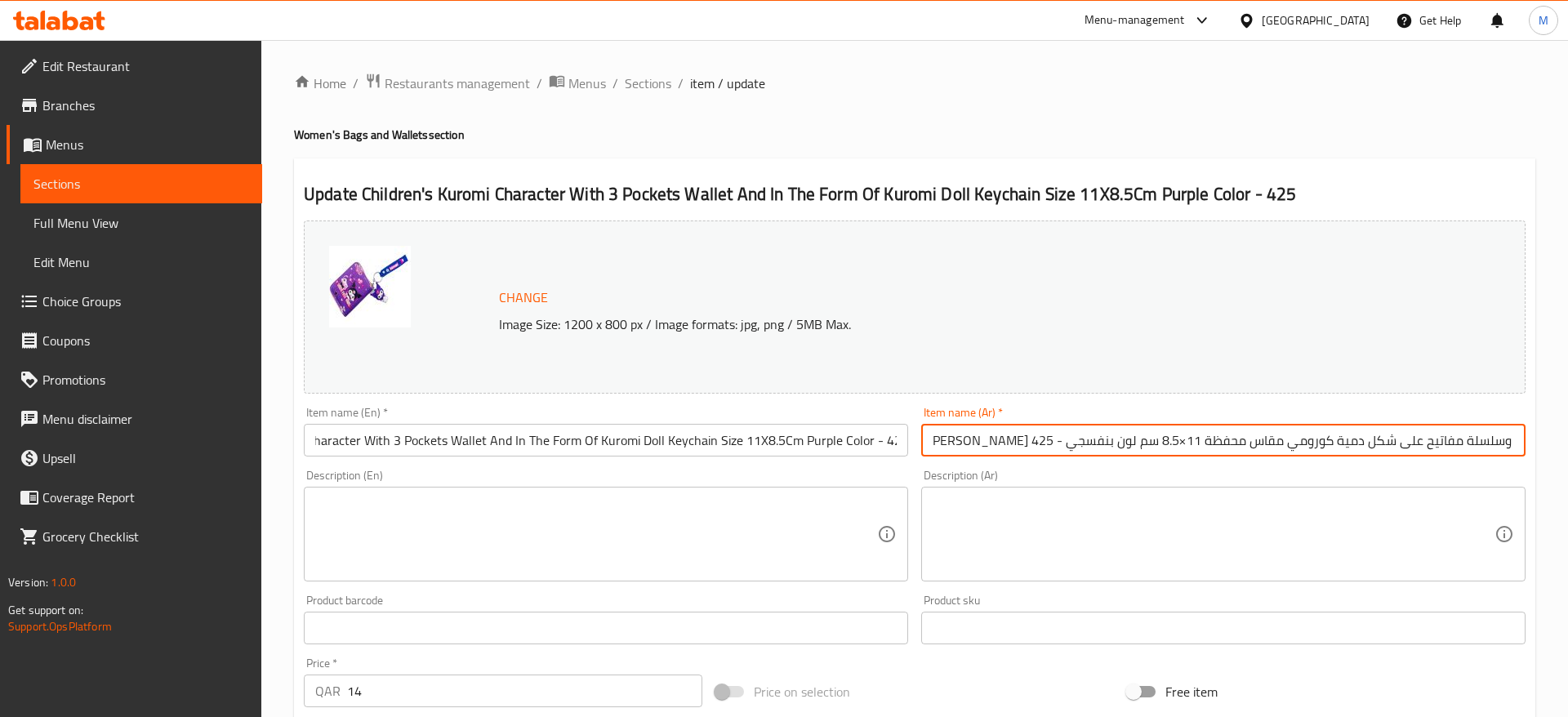
click at [1526, 453] on input "محفظة أطفال شخصية كورومي مع 3 جيوب وسلسلة مفاتيح على شكل دمية كورومي مقاس محفظة…" at bounding box center [1222, 440] width 604 height 33
click at [1282, 470] on div "Change Image Size: 1200 x 800 px / Image formats: jpg, png / 5MB Max. Item name…" at bounding box center [914, 578] width 1235 height 728
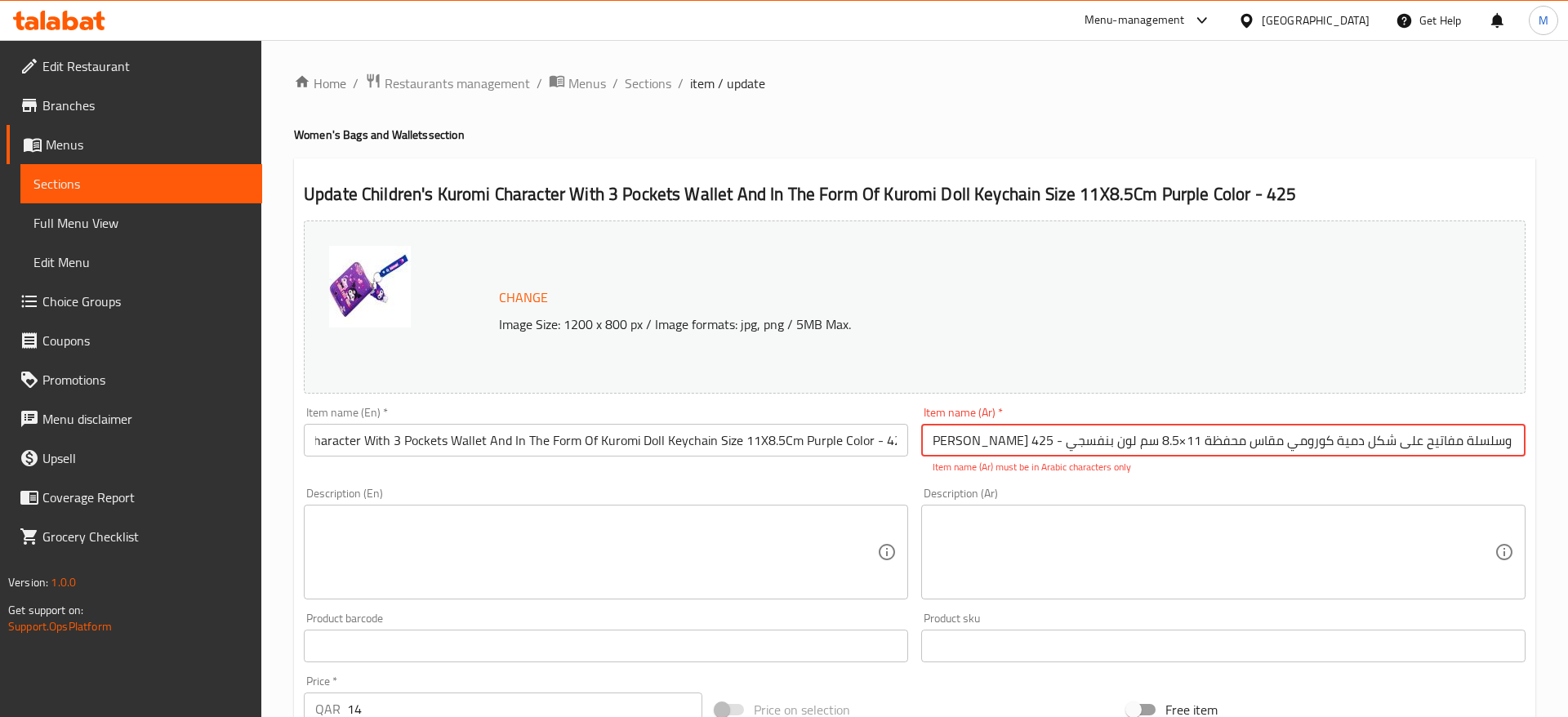
click at [955, 444] on input "محفظة أطفال شخصية كورومي مع 3 جيوب وسلسلة مفاتيح على شكل دمية كورومي مقاس محفظة…" at bounding box center [1222, 440] width 604 height 33
click at [1425, 442] on input "محفظة أطفال شخصية [PERSON_NAME] مع 3 جيوب وسلسلة مفاتيح على شكل دمية كورومي مقا…" at bounding box center [1222, 440] width 604 height 33
type input "محفظة أطفال شخصية [PERSON_NAME] مع 3 جيوب وسلسلة مفاتيح على شكل دمية كورومي مقا…"
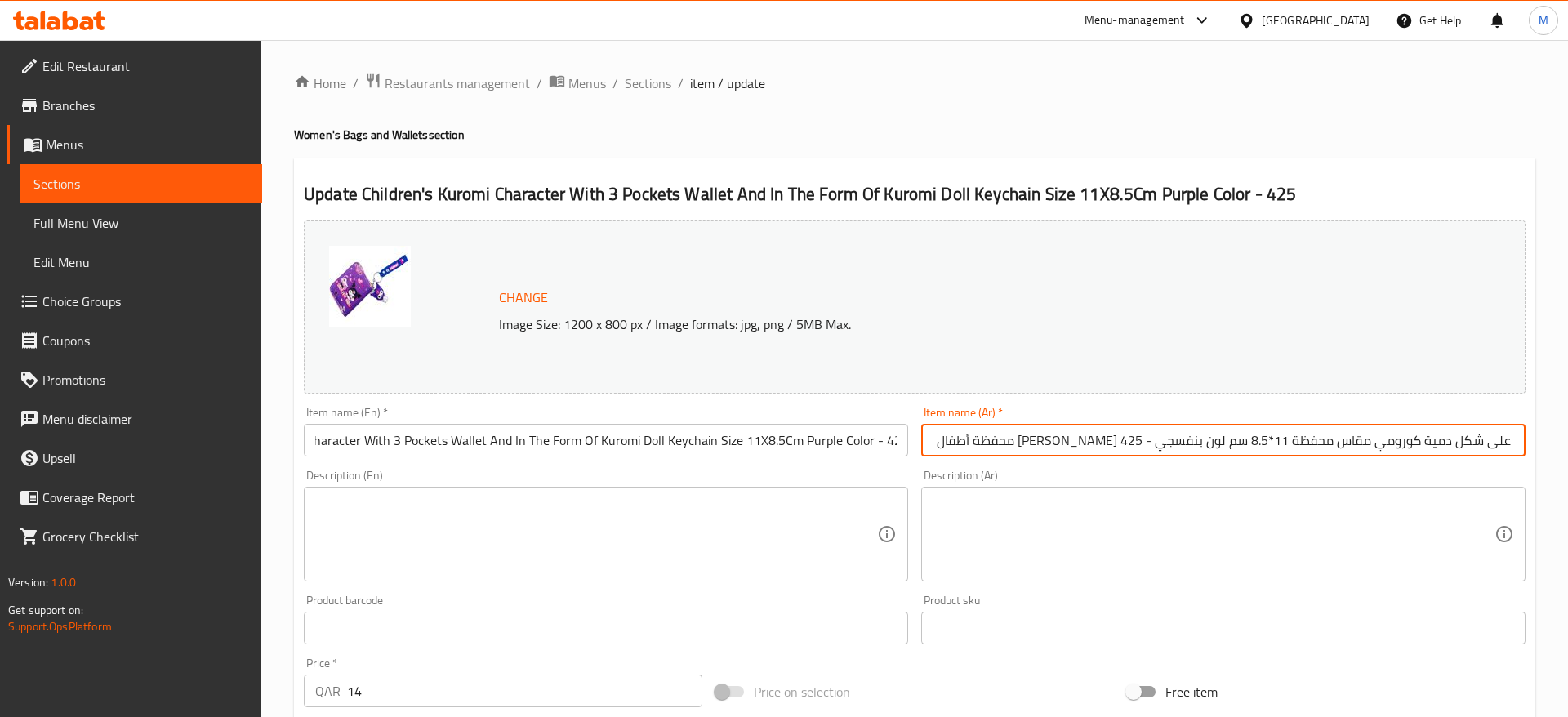
scroll to position [0, 0]
drag, startPoint x: 1007, startPoint y: 441, endPoint x: 864, endPoint y: 446, distance: 143.1
click at [921, 446] on input "محفظة أطفال شخصية [PERSON_NAME] مع 3 جيوب وسلسلة مفاتيح على شكل دمية كورومي مقا…" at bounding box center [1222, 440] width 604 height 33
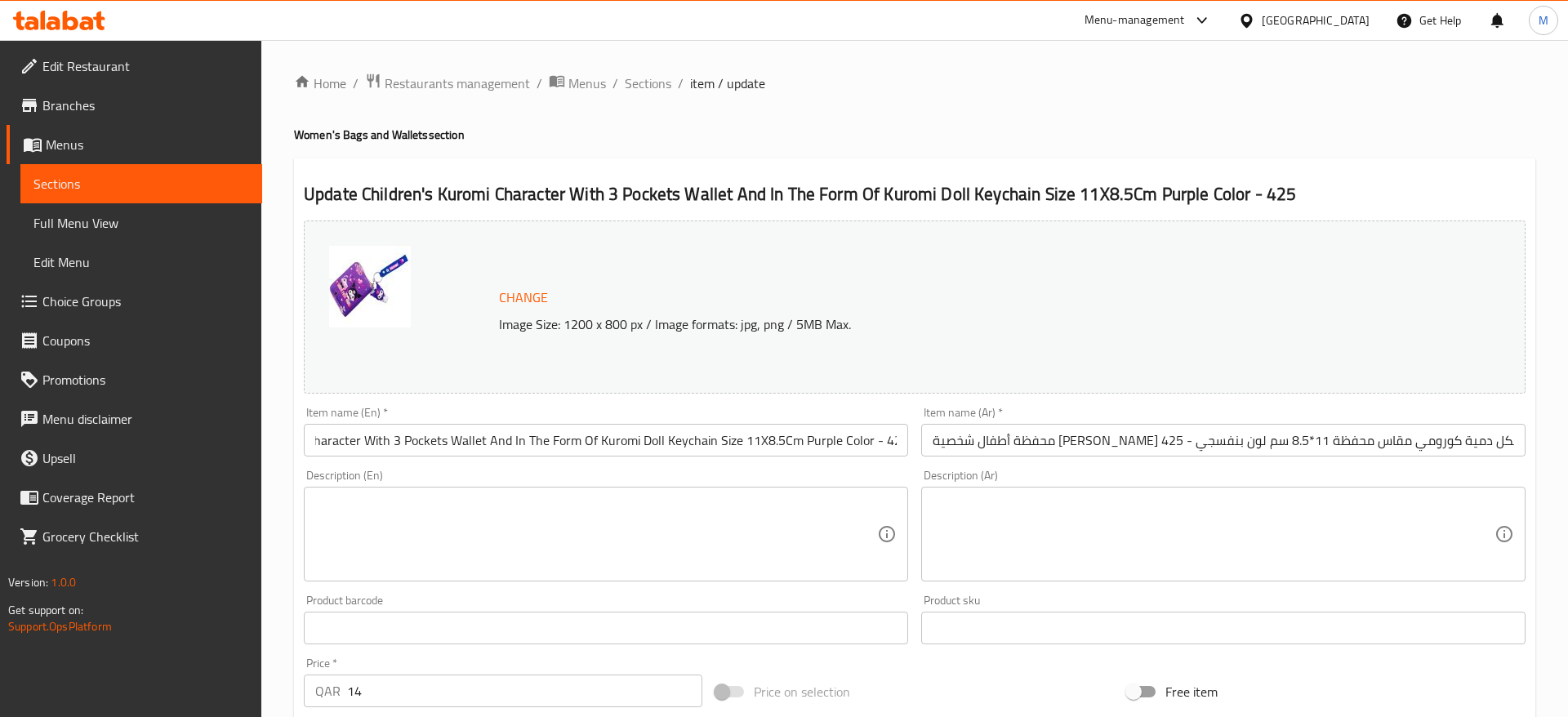
click at [877, 468] on div "Description (En) Description (En)" at bounding box center [606, 526] width 617 height 125
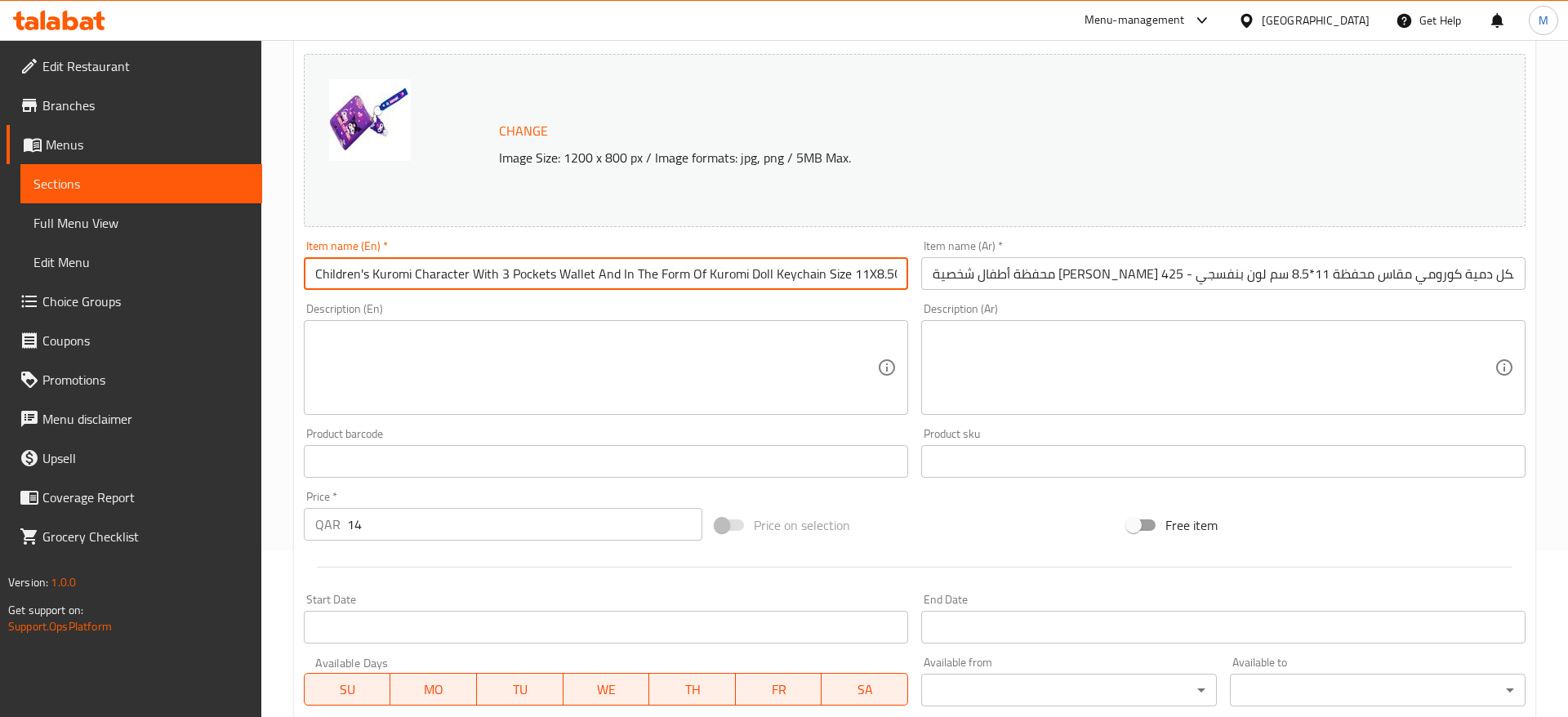
drag, startPoint x: 369, startPoint y: 275, endPoint x: 215, endPoint y: 278, distance: 154.0
click at [303, 278] on input "Children's Kuromi Character With 3 Pockets Wallet And In The Form Of Kuromi Dol…" at bounding box center [605, 274] width 604 height 33
click at [408, 296] on div "Item name (En)   * Children's Kuromi Character With 3 Pockets Wallet And In The…" at bounding box center [606, 265] width 617 height 63
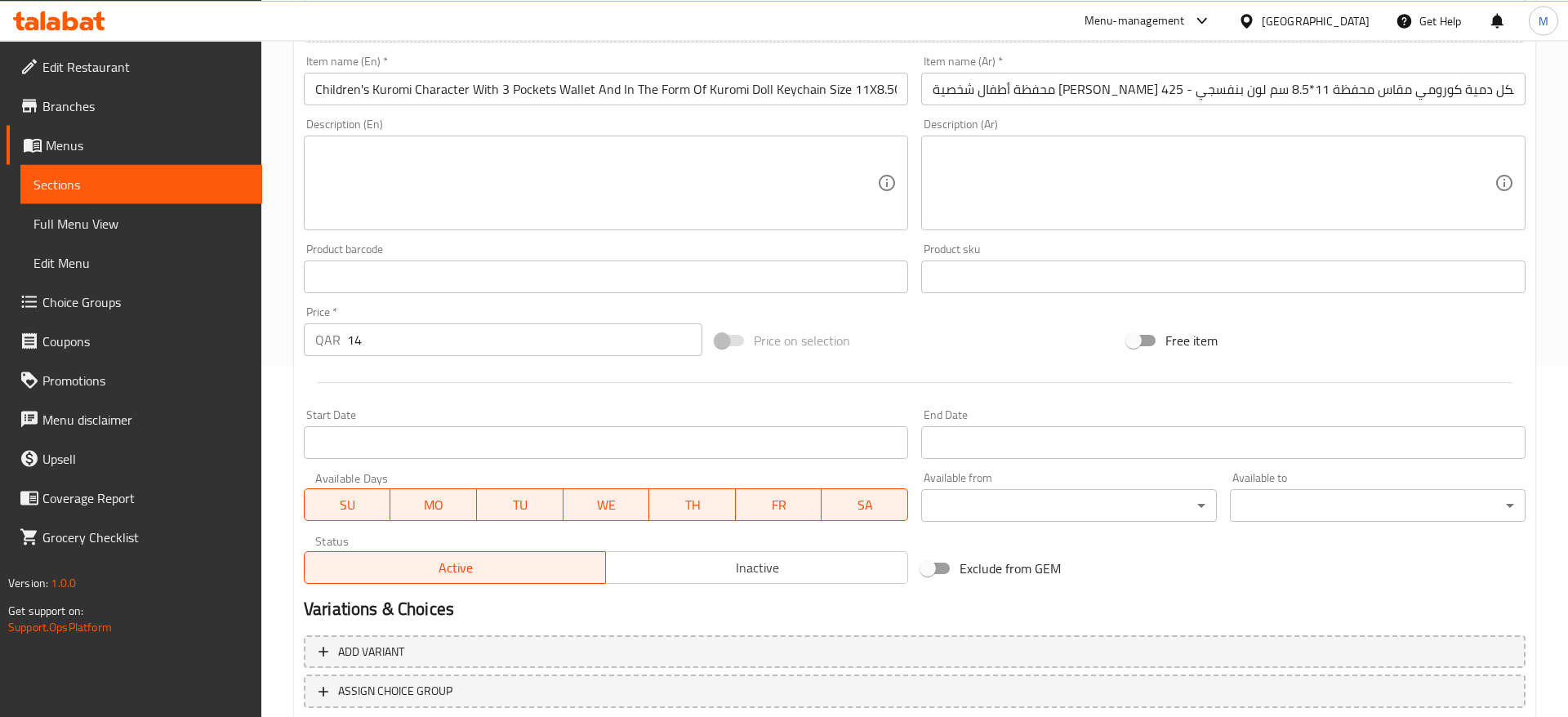
scroll to position [461, 0]
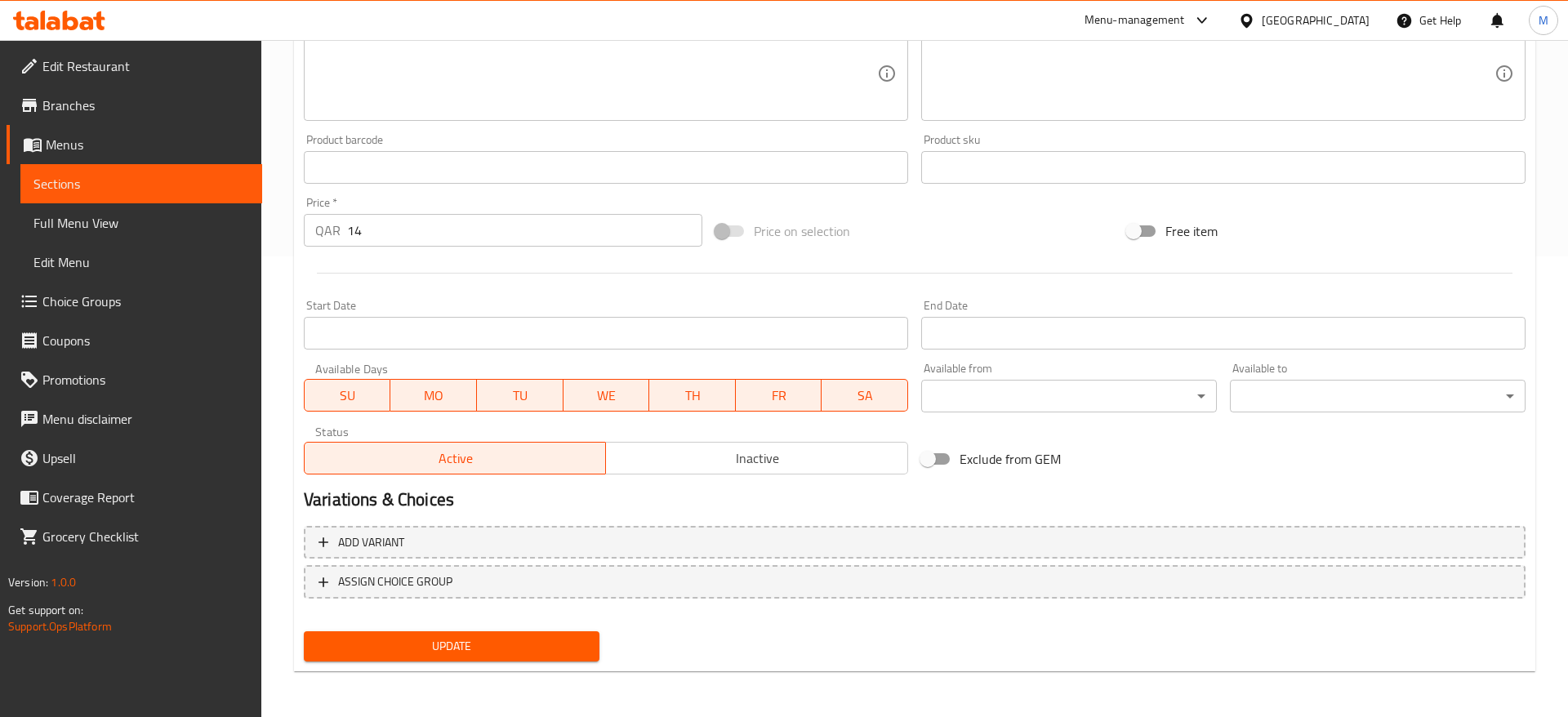
drag, startPoint x: 431, startPoint y: 652, endPoint x: 468, endPoint y: 638, distance: 39.6
click at [431, 652] on span "Update" at bounding box center [451, 647] width 269 height 21
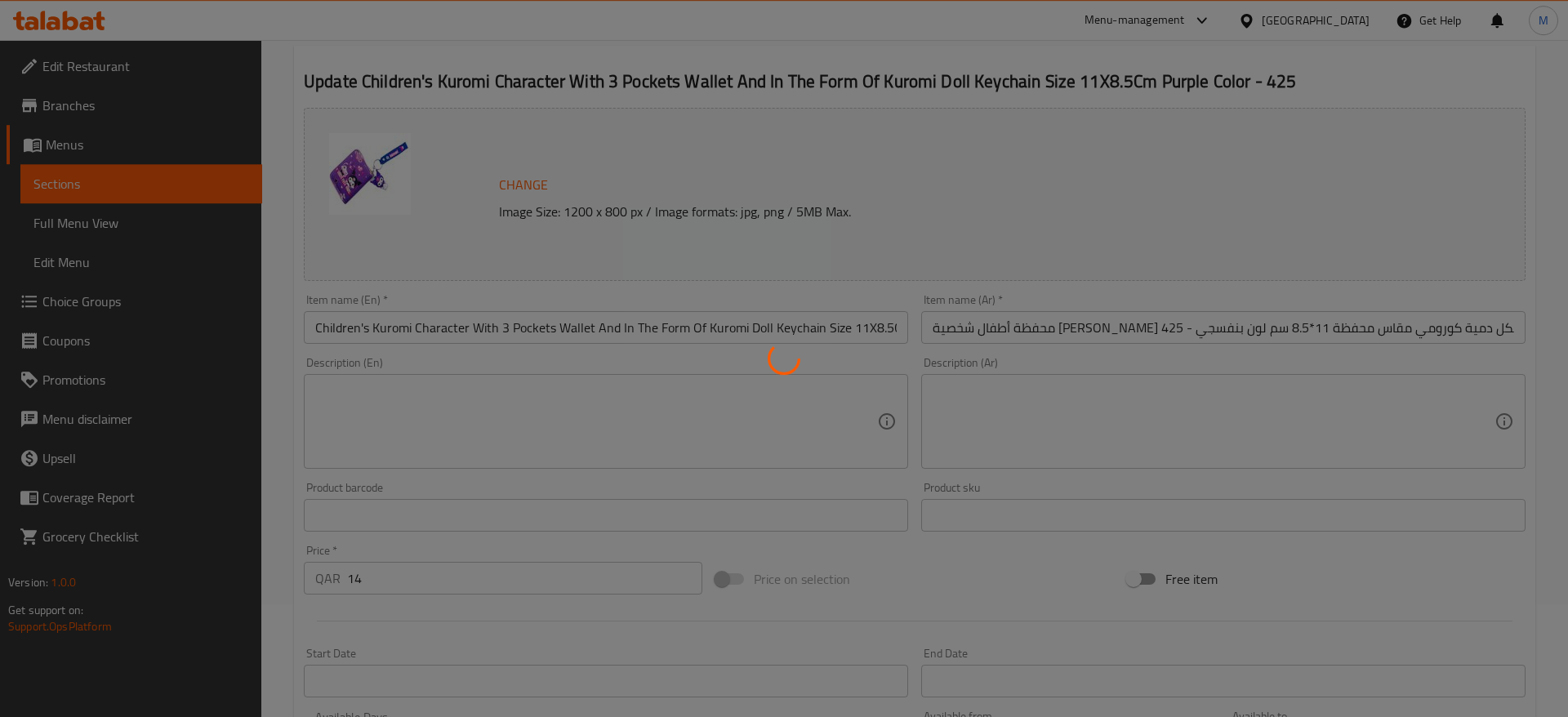
scroll to position [0, 0]
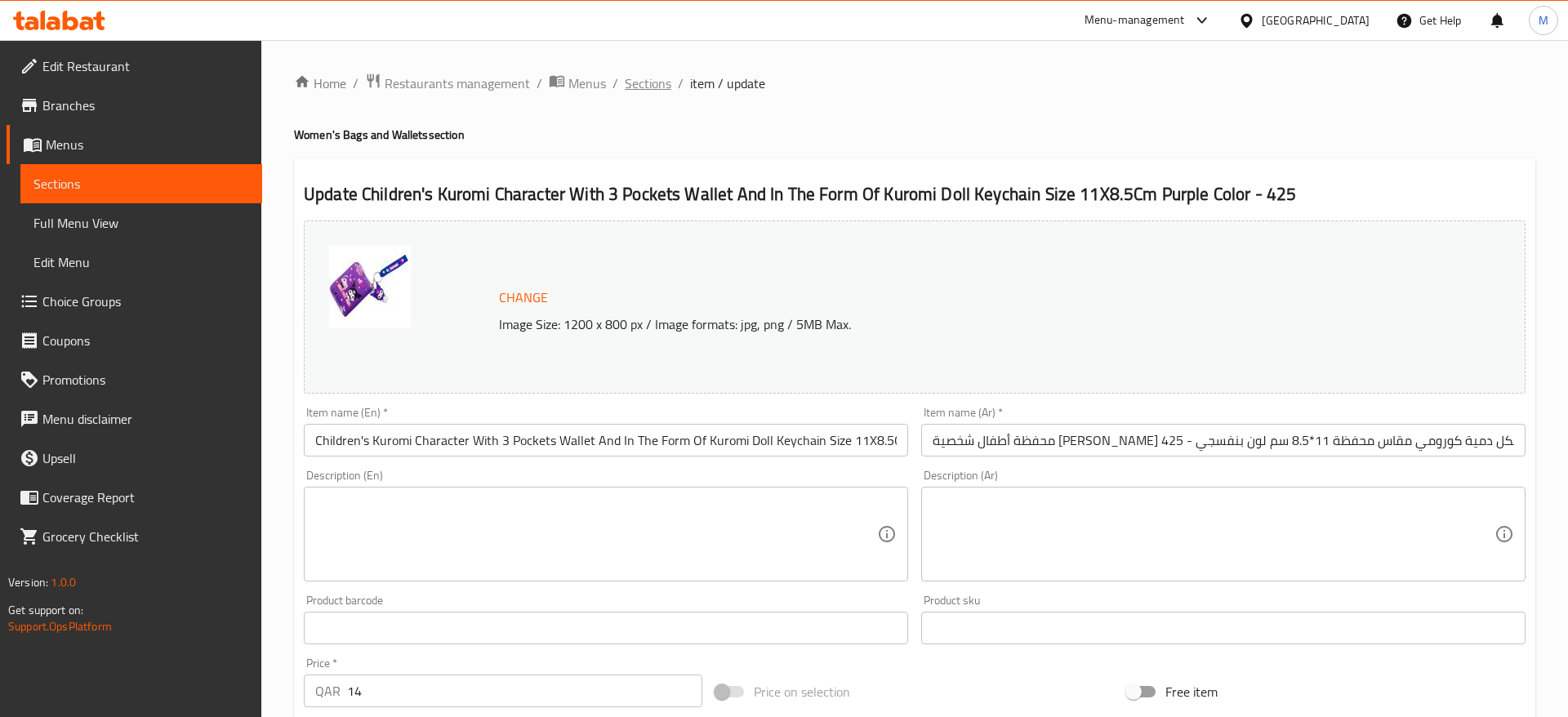
click at [654, 81] on span "Sections" at bounding box center [648, 83] width 47 height 20
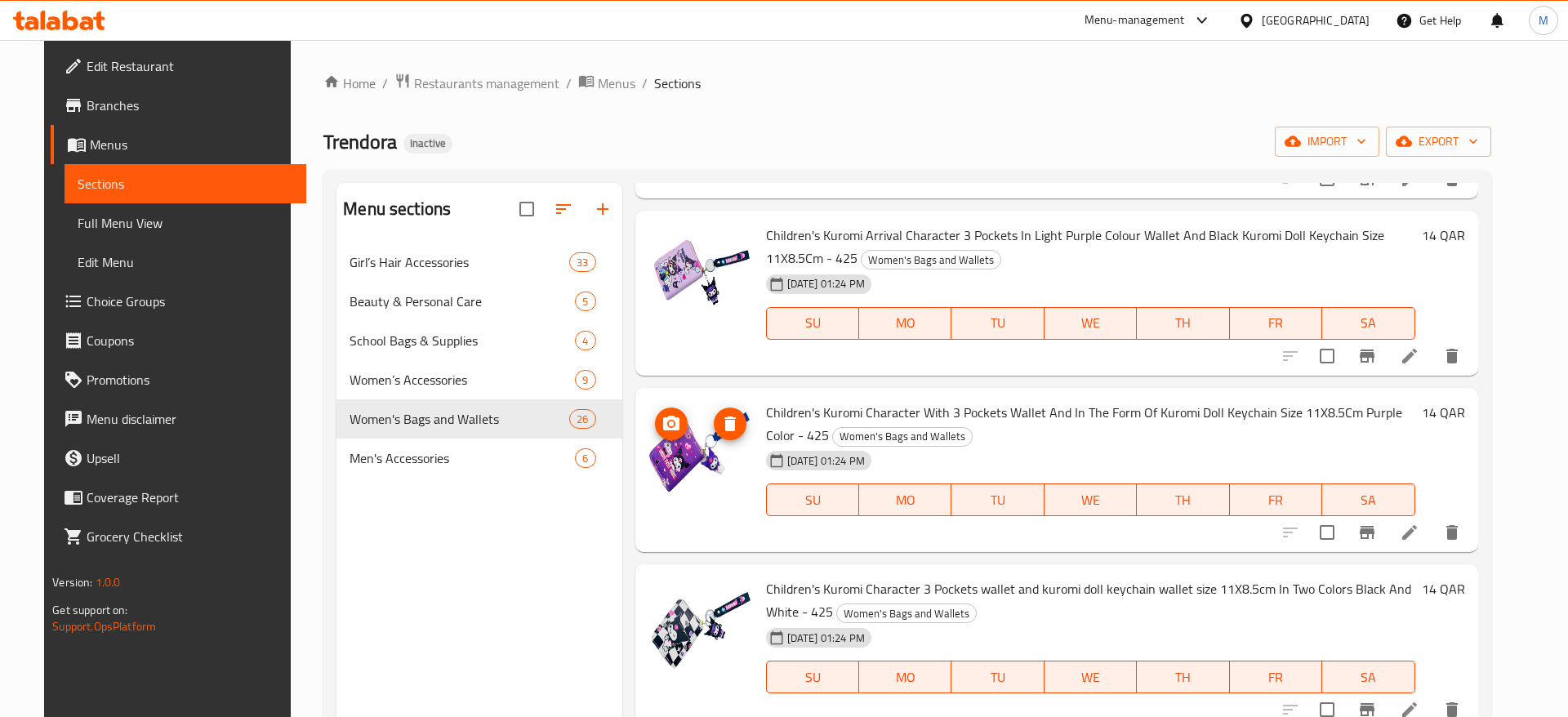
scroll to position [2548, 0]
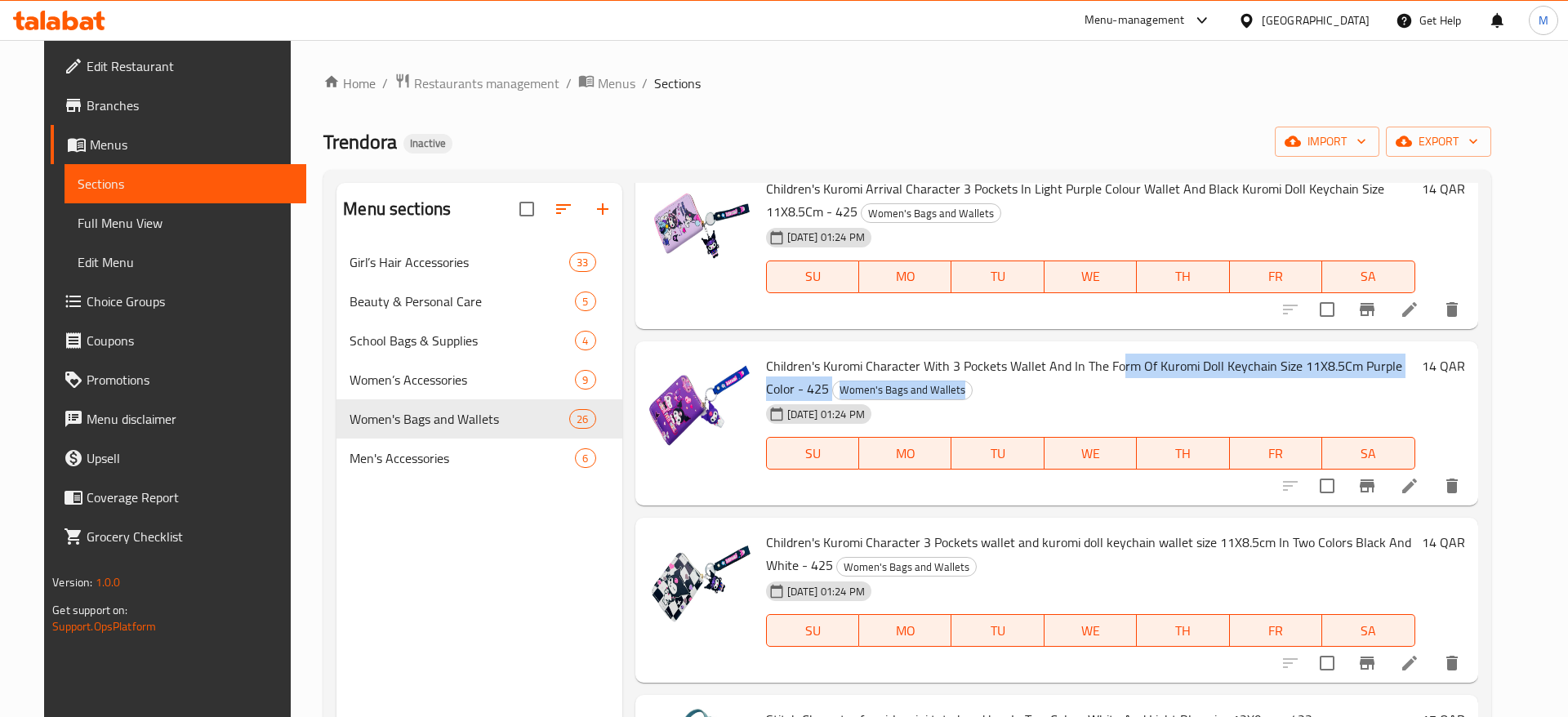
drag, startPoint x: 1107, startPoint y: 341, endPoint x: 1441, endPoint y: 373, distance: 335.5
click at [1415, 373] on h6 "Children's Kuromi Character With 3 Pockets Wallet And In The Form Of Kuromi Dol…" at bounding box center [1090, 377] width 649 height 46
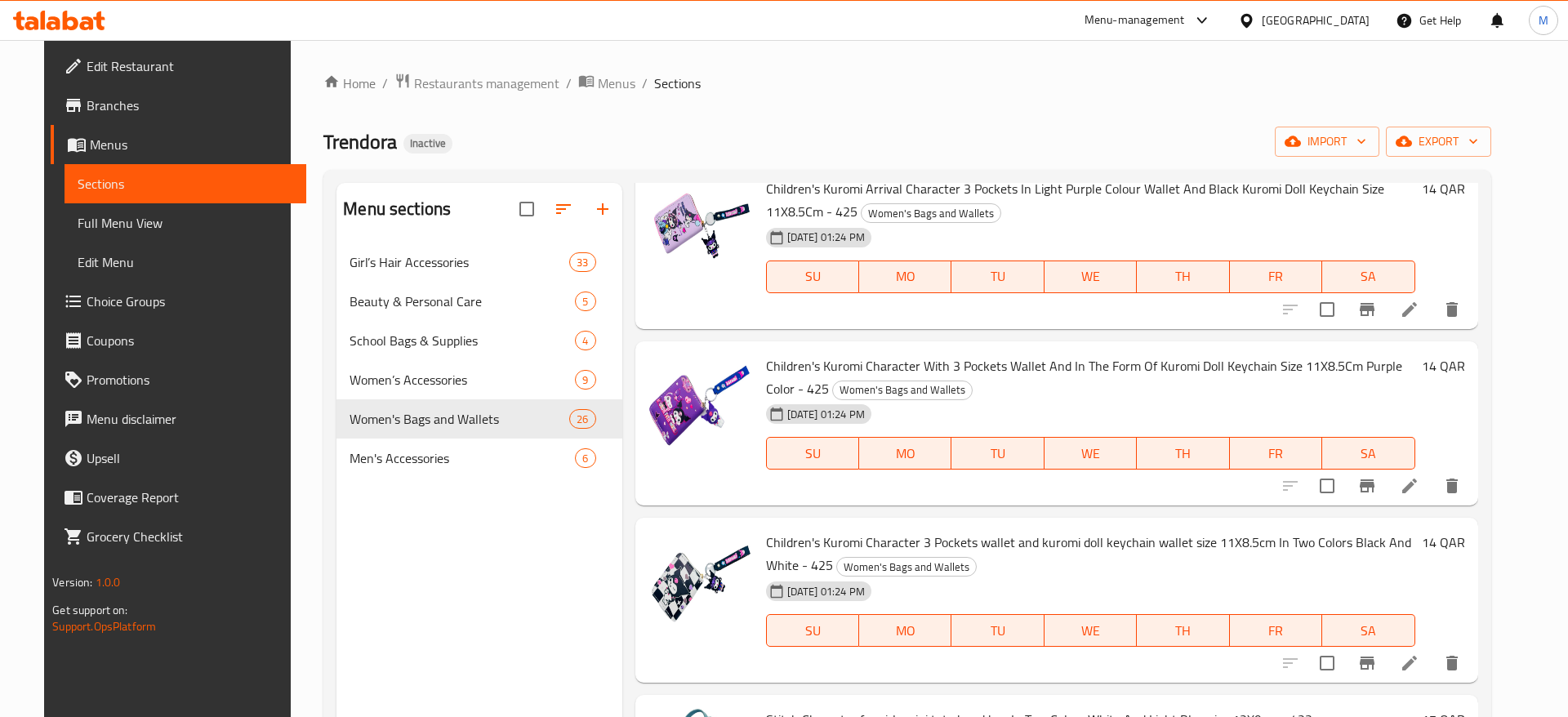
click at [1346, 397] on div "18-09-2025 01:24 PM SU MO TU WE TH FR SA" at bounding box center [1090, 442] width 663 height 88
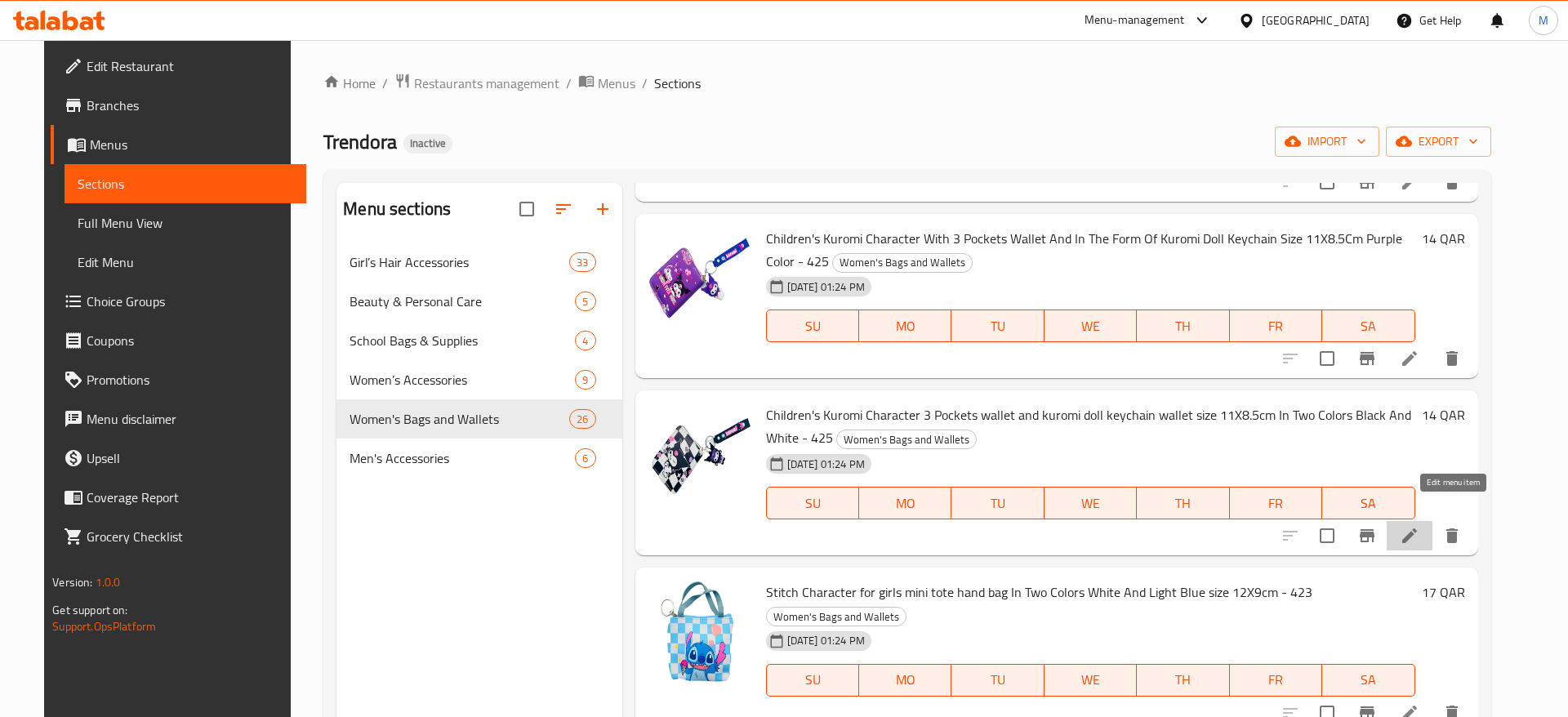
click at [1419, 526] on icon at bounding box center [1409, 536] width 20 height 20
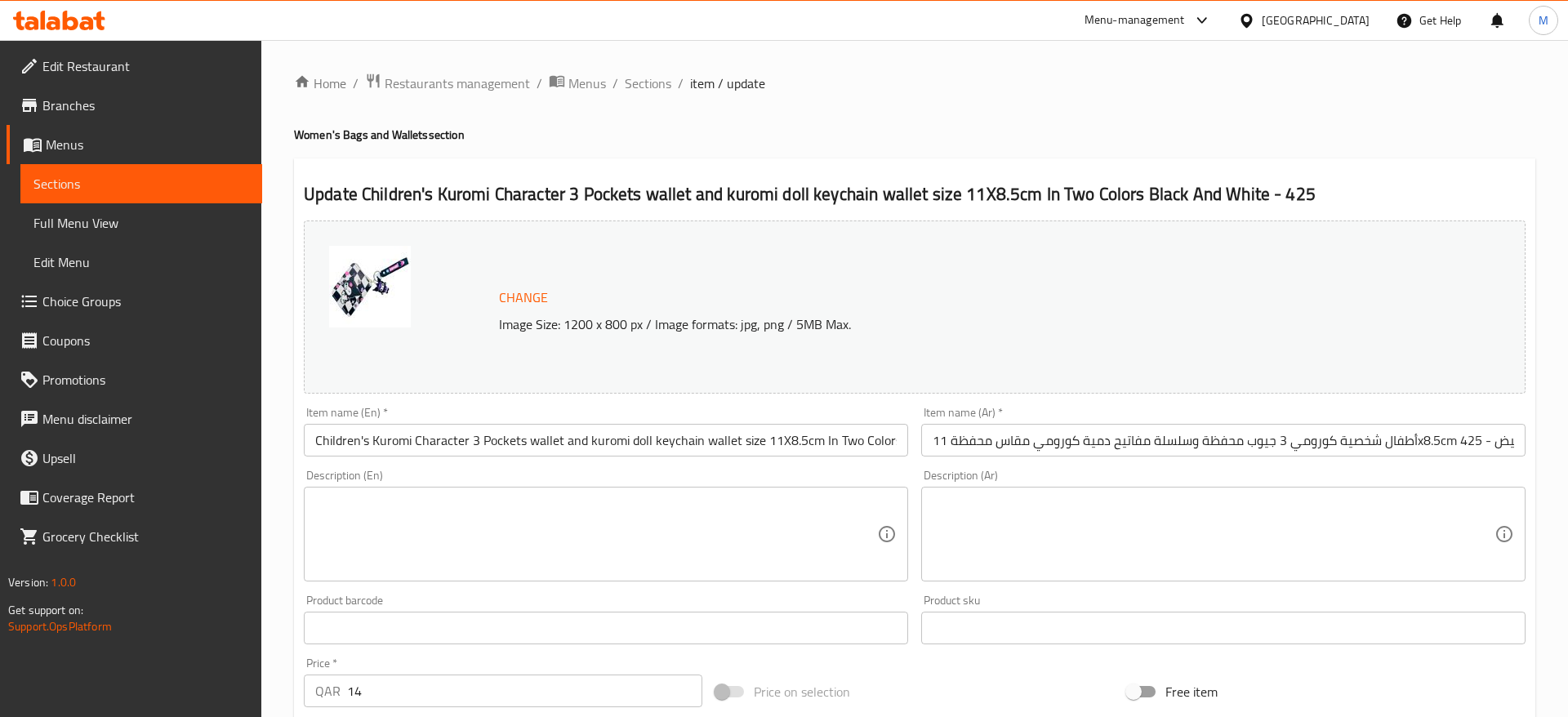
click at [366, 441] on input "Children's Kuromi Character 3 Pockets wallet and kuromi doll keychain wallet si…" at bounding box center [605, 440] width 604 height 33
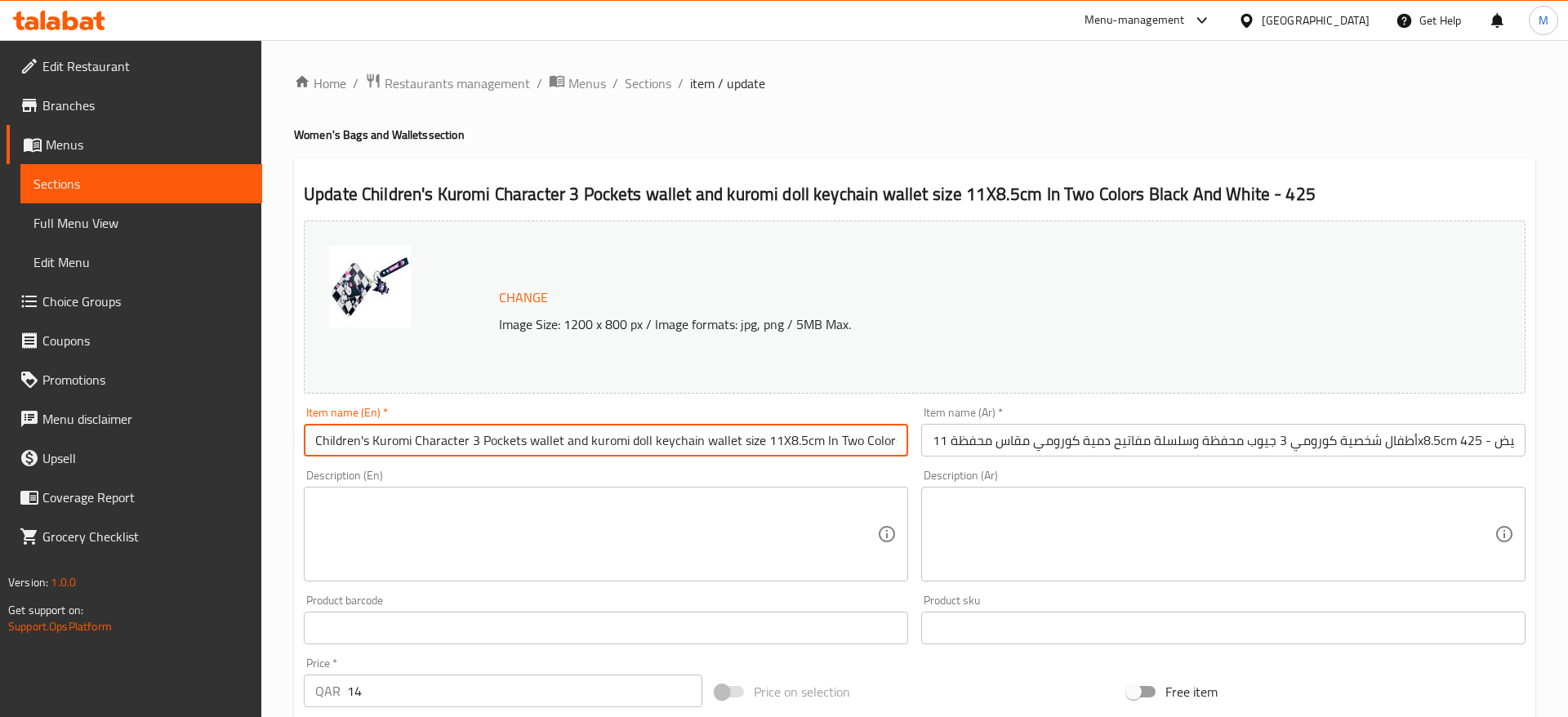
click at [366, 441] on input "Children's Kuromi Character 3 Pockets wallet and kuromi doll keychain wallet si…" at bounding box center [605, 440] width 604 height 33
paste input "S Kuromi Character 3 Pockets Wallet, Kuromi Doll Keychain Wallet Size 11X8.5C"
click at [494, 449] on input "Children'S Kuromi Character 3 Pockets Wallet, Kuromi Doll Keychain Wallet Size …" at bounding box center [605, 440] width 604 height 33
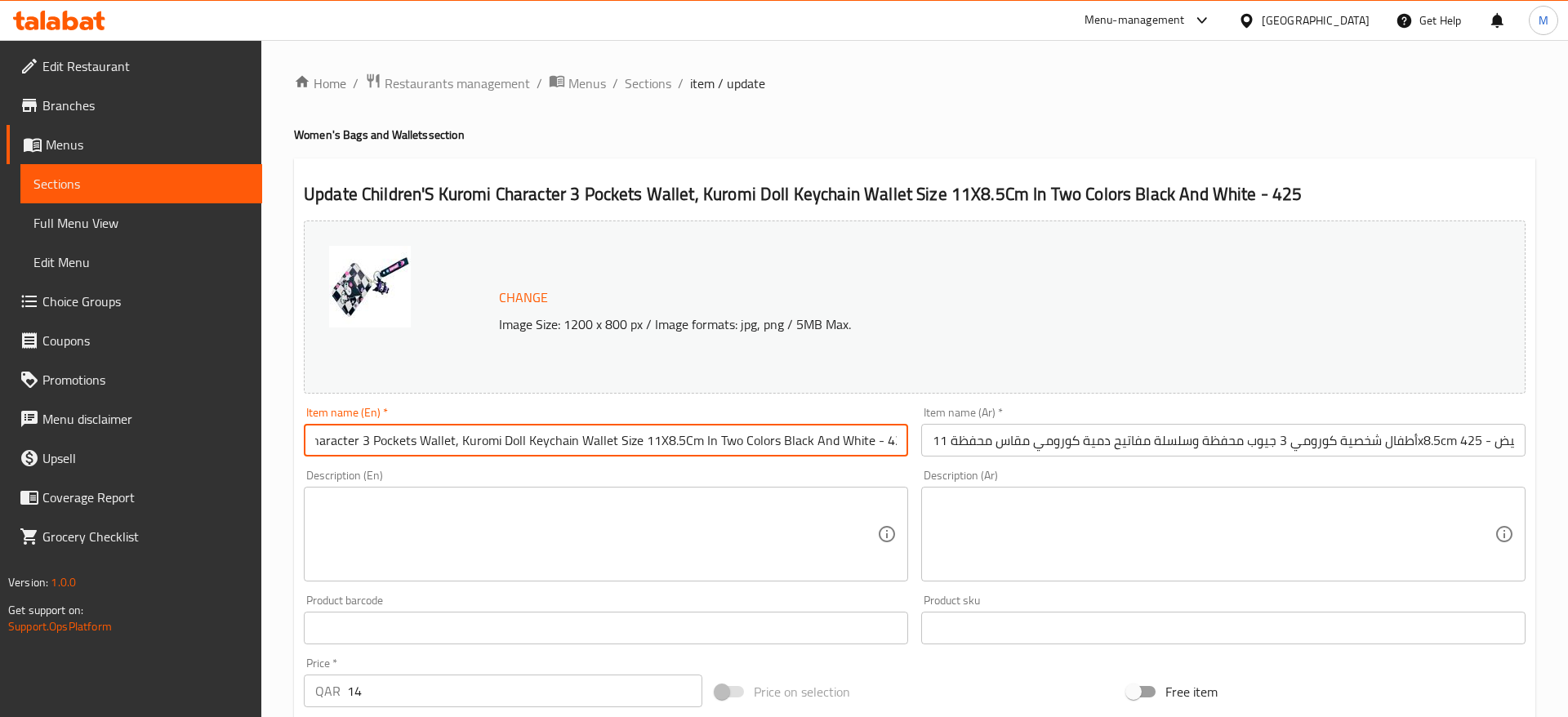
scroll to position [0, 0]
drag, startPoint x: 513, startPoint y: 437, endPoint x: 278, endPoint y: 445, distance: 235.1
click at [303, 445] on input "Children'S Kuromi Character 3 Pockets Wallet, Kuromi Doll Keychain Wallet Size …" at bounding box center [605, 440] width 604 height 33
click at [360, 442] on input "Children'S Kuromi Character 3 Pockets Wallet, Kuromi Doll Keychain Wallet Size …" at bounding box center [605, 440] width 604 height 33
click at [366, 442] on input "Children'S Kuromi Character 3 Pockets Wallet, Kuromi Doll Keychain Wallet Size …" at bounding box center [605, 440] width 604 height 33
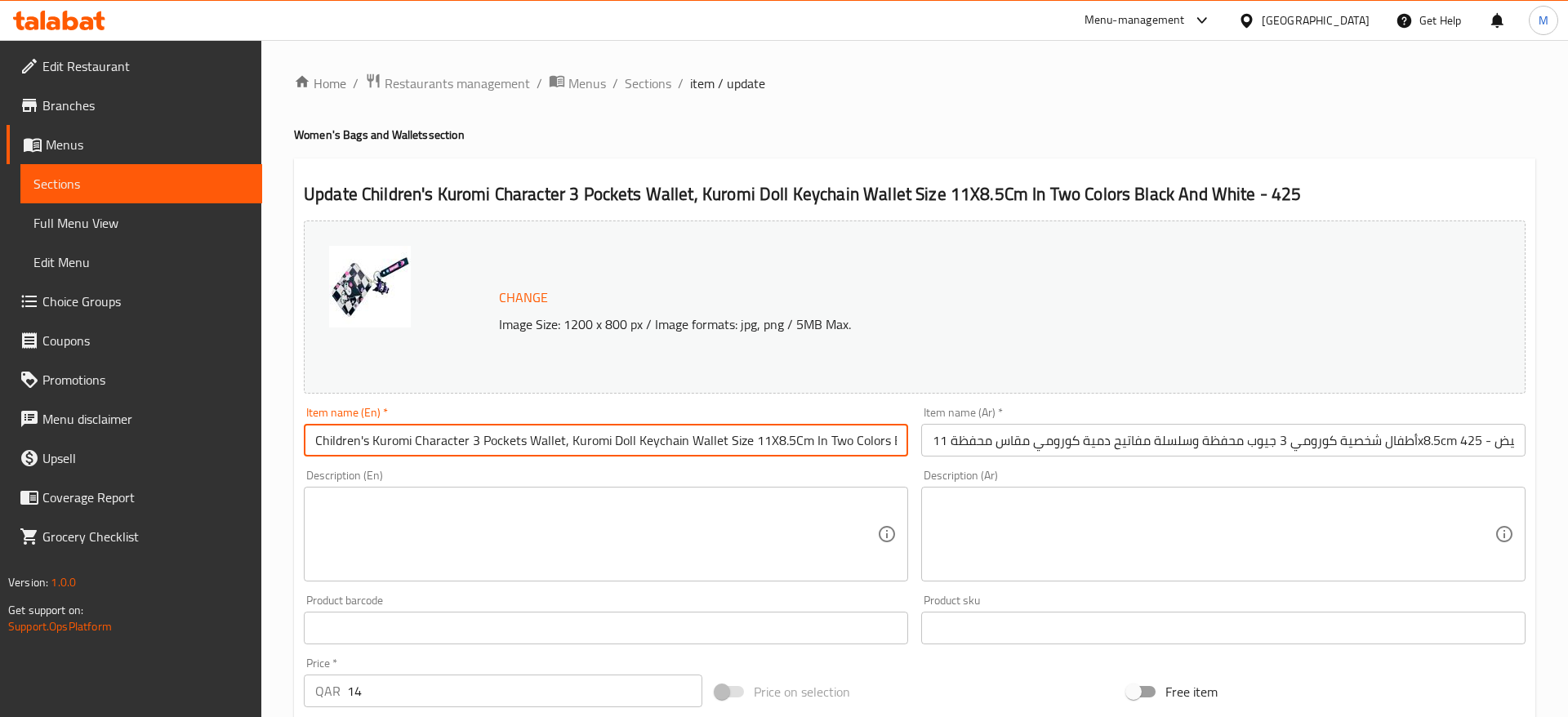
type input "Children's Kuromi Character 3 Pockets Wallet, Kuromi Doll Keychain Wallet Size …"
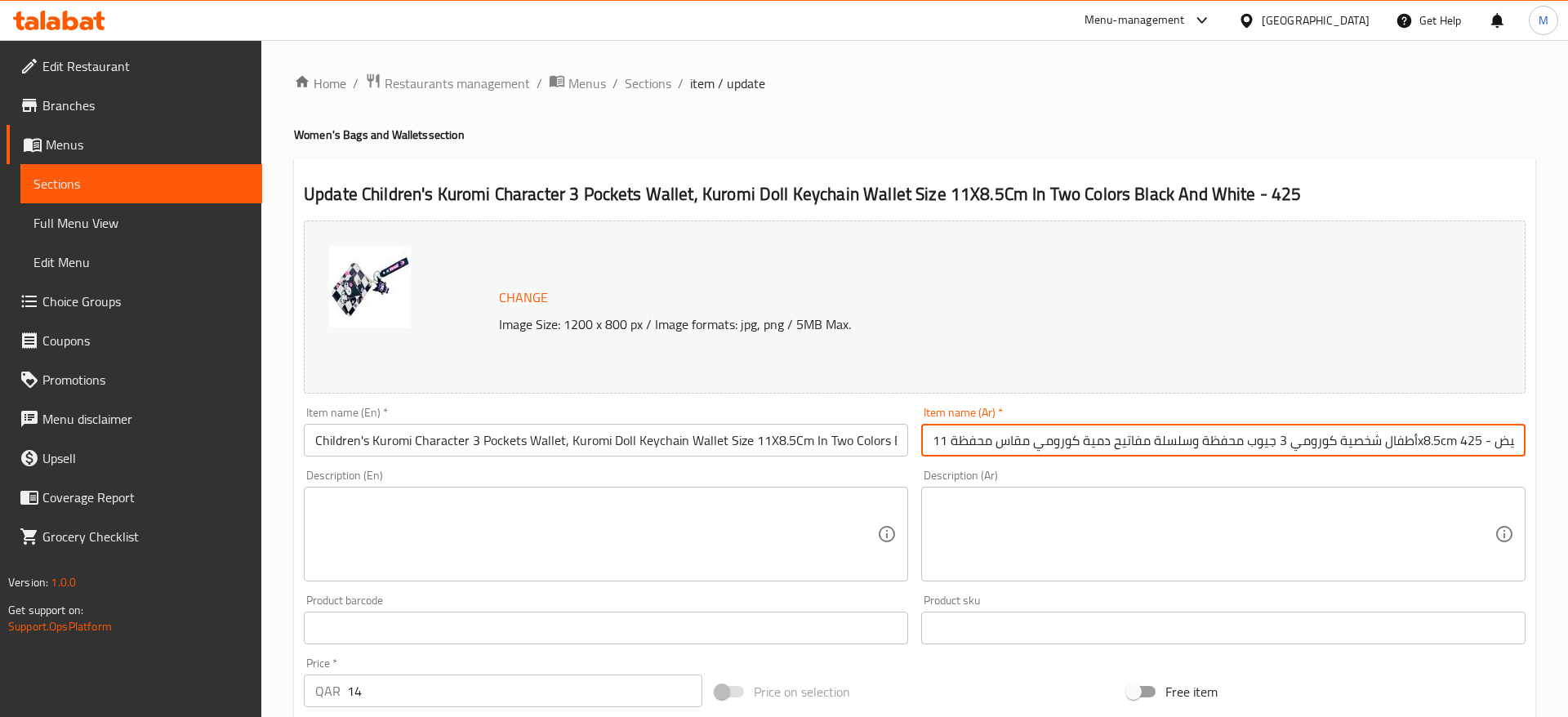
click at [1406, 441] on input "أطفال شخصية كورومي 3 جيوب محفظة وسلسلة مفاتيح دمية كورومي مقاس محفظة 11x8.5cm س…" at bounding box center [1222, 440] width 604 height 33
drag, startPoint x: 1339, startPoint y: 442, endPoint x: 1567, endPoint y: 451, distance: 228.2
click at [1526, 451] on input "أطفال شخصية كورومي 3 جيوب محفظة وسلسلة مفاتيح دمية كورومي مقاس محفظة 11x8.5cm س…" at bounding box center [1222, 440] width 604 height 33
click at [1407, 466] on div "Change Image Size: 1200 x 800 px / Image formats: jpg, png / 5MB Max. Item name…" at bounding box center [914, 578] width 1235 height 728
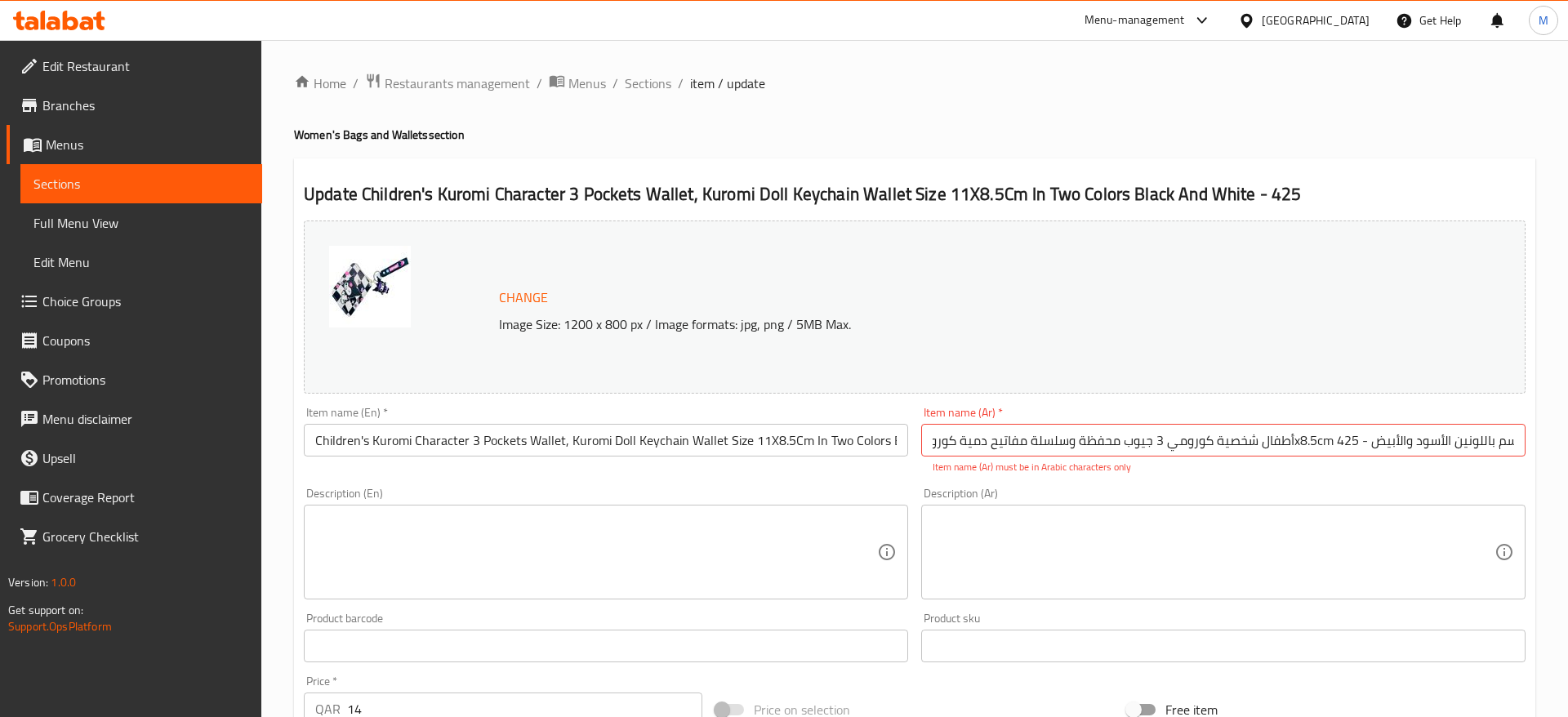
click at [816, 498] on div "Description (En) Description (En)" at bounding box center [605, 544] width 604 height 112
click at [1214, 432] on input "أطفال شخصية كورومي 3 جيوب محفظة وسلسلة مفاتيح دمية كورومي مقاس محفظة 11x8.5cm س…" at bounding box center [1222, 440] width 604 height 33
paste input "محفظة أطفال شخصية كورومي بثلاثة جيوب وسلسلة مفاتيح دمية كورومي مقاس 11×8.5 سم ب…"
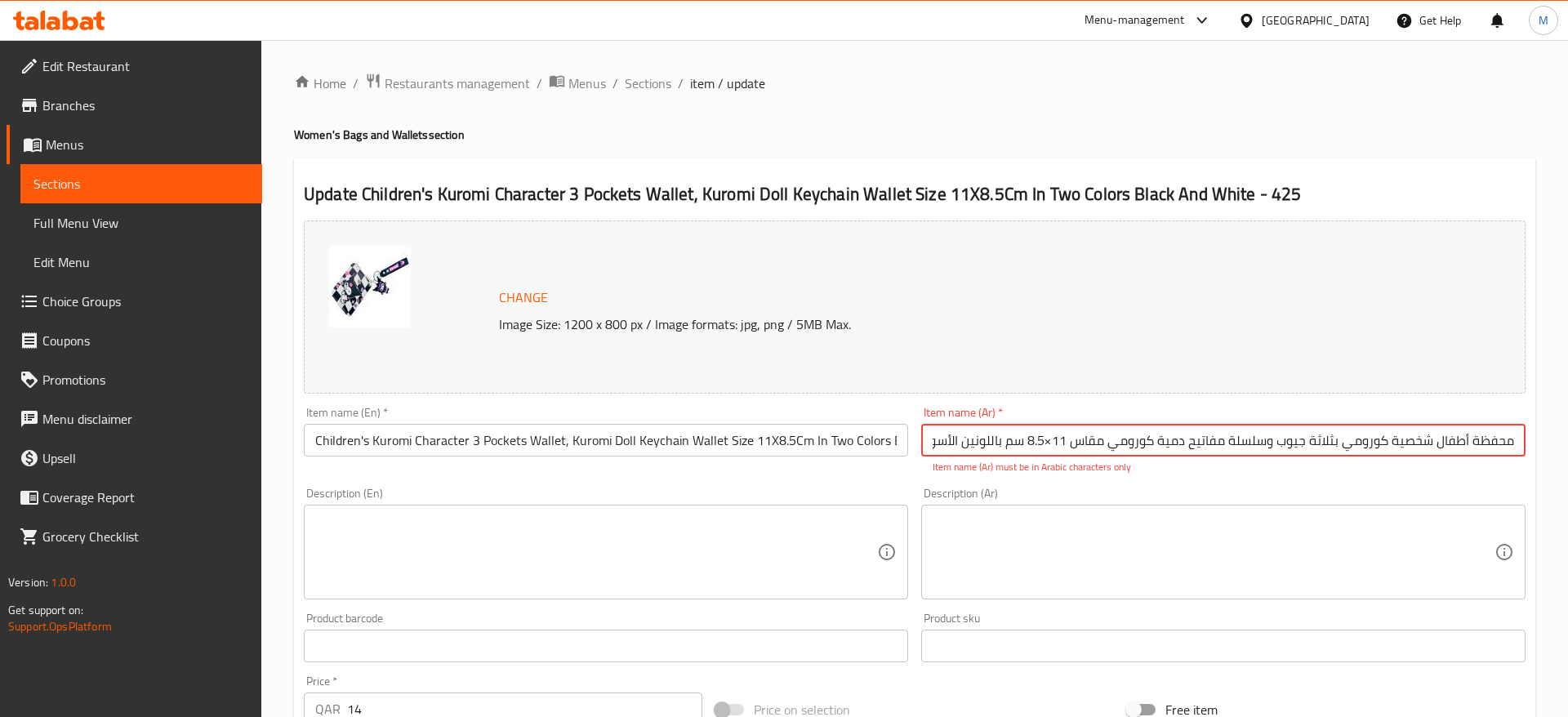
scroll to position [0, 0]
click at [1421, 445] on input "محفظة أطفال شخصية كورومي بثلاثة جيوب وسلسلة مفاتيح دمية كورومي مقاس 11×8.5 سم ب…" at bounding box center [1222, 440] width 604 height 33
click at [1348, 434] on input "محفظة أطفال شخصية كورومي بثلاثة جيوب وسلسلة مفاتيح دمية كورومي مقاس 11×8.5 سم ب…" at bounding box center [1222, 440] width 604 height 33
click at [1316, 437] on input "محفظة أطفال شخصية كورومي بثلاثة جيوب وسلسلة مفاتيح دمية كورومي مقاس 11×8.5 سم ب…" at bounding box center [1222, 440] width 604 height 33
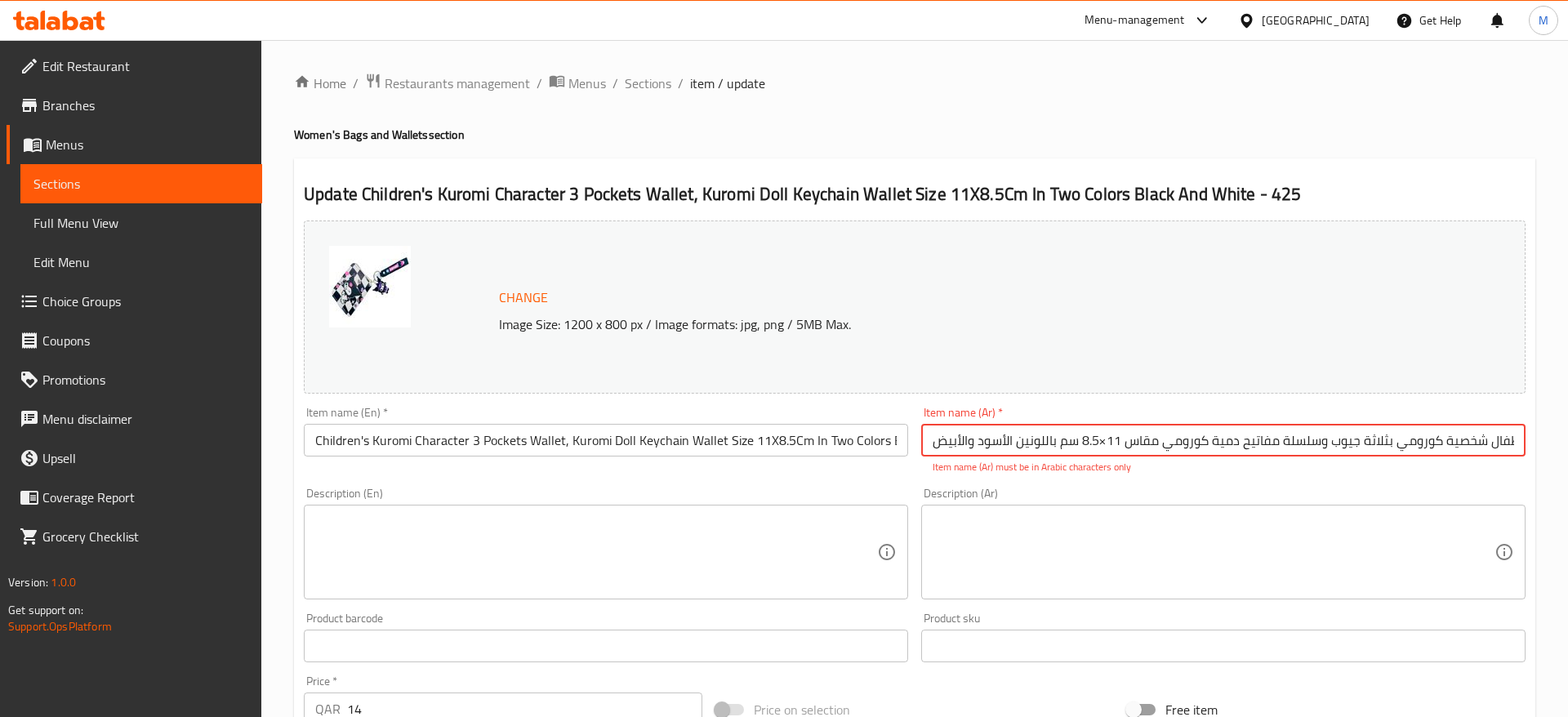
click at [1108, 442] on input "محفظة أطفال شخصية كورومي بثلاثة جيوب وسلسلة مفاتيح دمية كورومي مقاس 11×8.5 سم ب…" at bounding box center [1222, 440] width 604 height 33
click at [1102, 444] on input "محفظة أطفال شخصية كورومي بثلاثة جيوب وسلسلة مفاتيح دمية كورومي مقاس 11×8.5 سم ب…" at bounding box center [1222, 440] width 604 height 33
drag, startPoint x: 1174, startPoint y: 439, endPoint x: 1567, endPoint y: 449, distance: 393.1
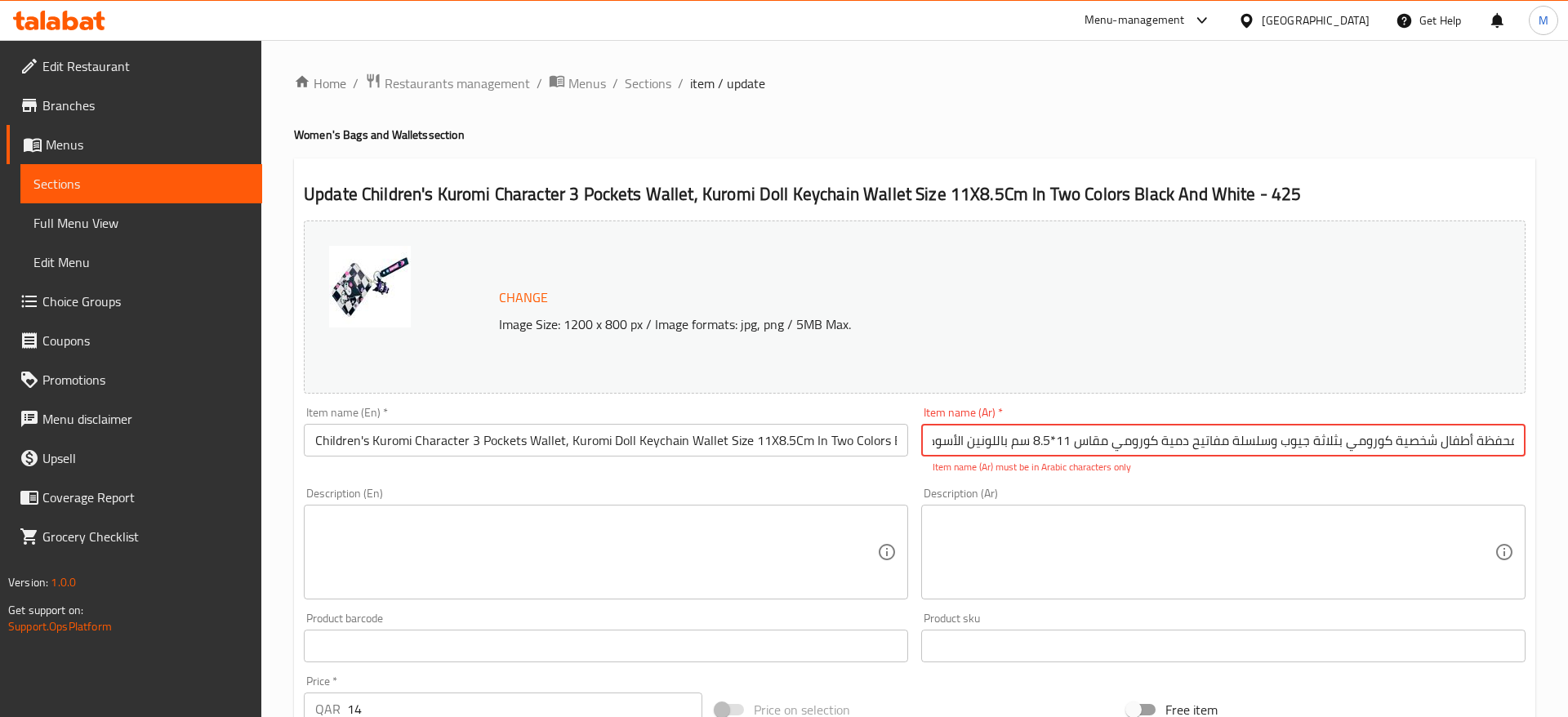
click at [1526, 449] on input "محفظة أطفال شخصية كورومي بثلاثة جيوب وسلسلة مفاتيح دمية كورومي مقاس 11*8.5 سم ب…" at bounding box center [1222, 440] width 604 height 33
click at [1359, 434] on input "محفظة أطفال شخصية كورومي بثلاثة جيوب وسلسلة مفاتيح دمية كورومي مقاس 11*8.5 سم ب…" at bounding box center [1222, 440] width 604 height 33
drag, startPoint x: 1342, startPoint y: 442, endPoint x: 885, endPoint y: 452, distance: 457.1
click at [921, 452] on input "محفظة أطفال شخصية كورومي بثلاثة جيوب وسلسلة مفاتيح دمية كورومي مقاس 11*8.5 سم ب…" at bounding box center [1222, 440] width 604 height 33
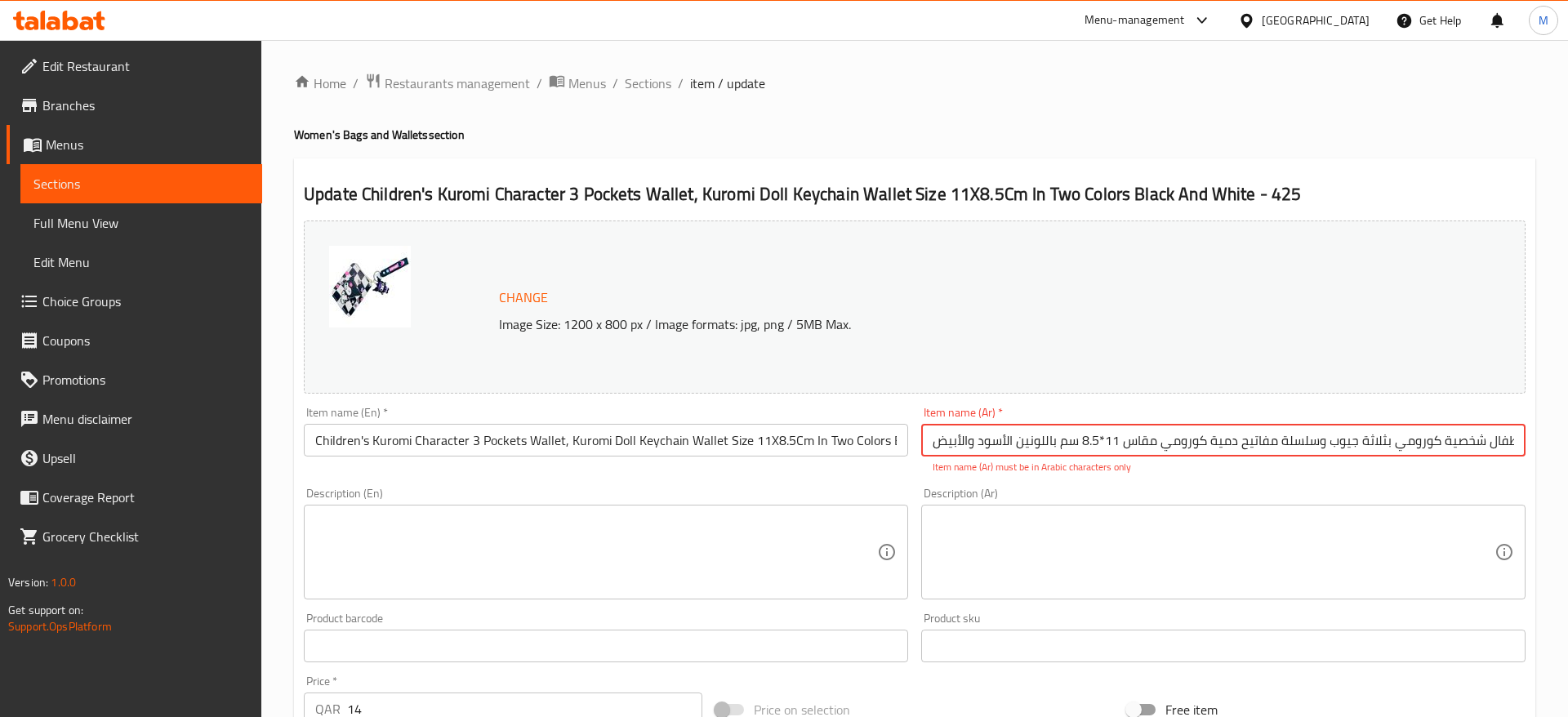
click at [993, 453] on input "محفظة أطفال شخصية كورومي بثلاثة جيوب وسلسلة مفاتيح دمية كورومي مقاس 11*8.5 سم ب…" at bounding box center [1222, 440] width 604 height 33
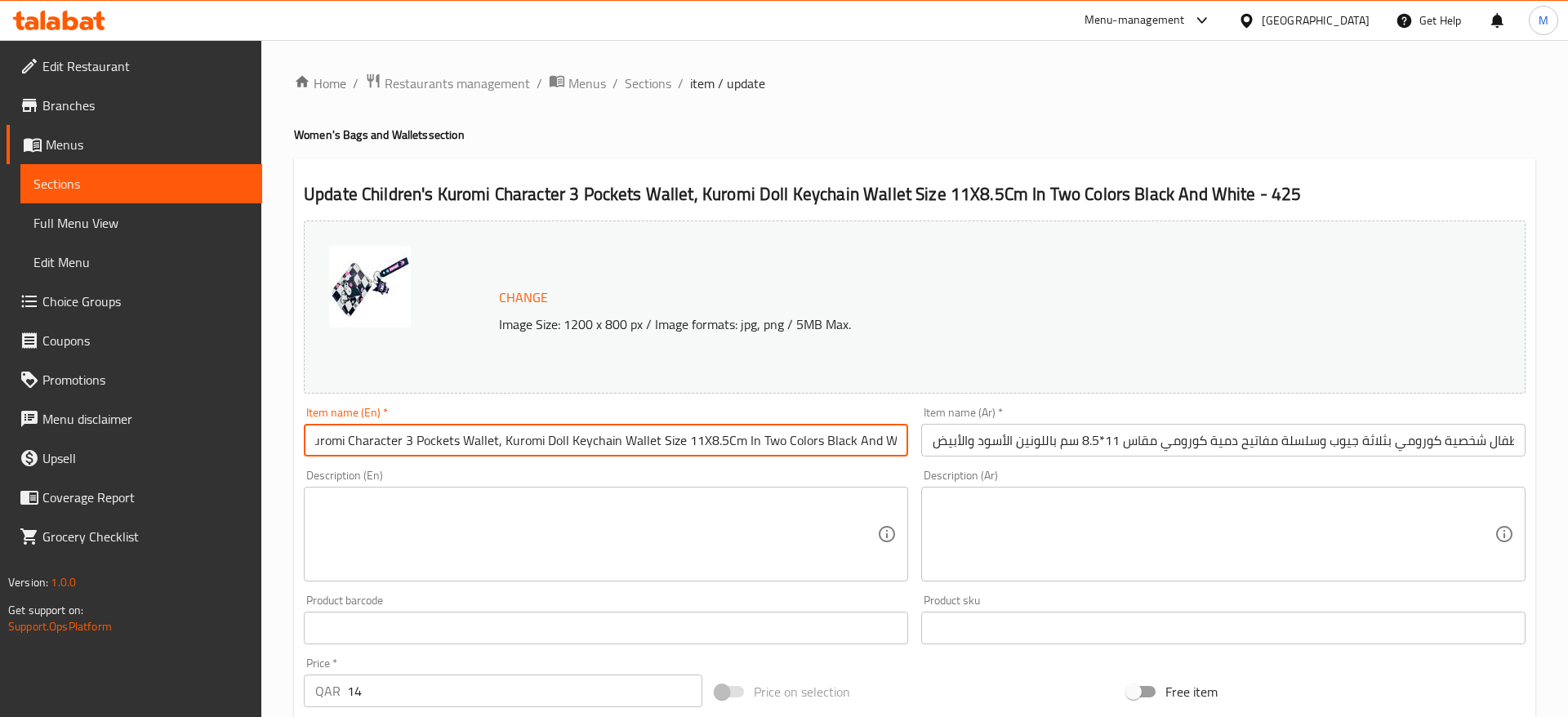
scroll to position [0, 111]
drag, startPoint x: 751, startPoint y: 440, endPoint x: 953, endPoint y: 444, distance: 202.0
click at [908, 444] on input "Children's Kuromi Character 3 Pockets Wallet, Kuromi Doll Keychain Wallet Size …" at bounding box center [605, 440] width 604 height 33
click at [834, 440] on input "Children's Kuromi Character 3 Pockets Wallet, Kuromi Doll Keychain Wallet Size …" at bounding box center [605, 440] width 604 height 33
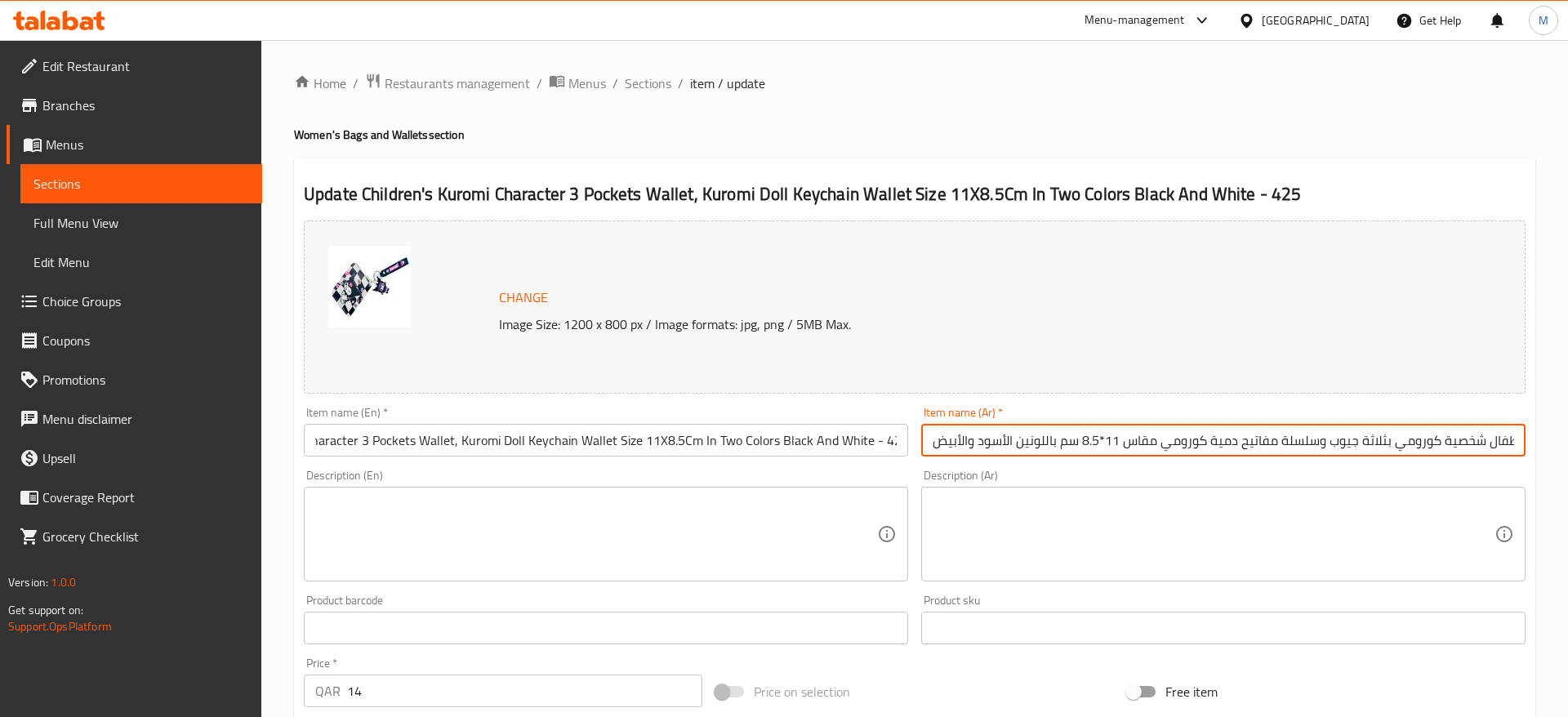
click at [997, 447] on input "محفظة أطفال شخصية كورومي بثلاثة جيوب وسلسلة مفاتيح دمية كورومي مقاس 11*8.5 سم ب…" at bounding box center [1222, 440] width 604 height 33
drag, startPoint x: 1018, startPoint y: 441, endPoint x: 886, endPoint y: 451, distance: 132.4
click at [921, 451] on input "محفظة أطفال شخصية كورومي بثلاثة جيوب وسلسلة مفاتيح دمية كورومي مقاس 11*8.5 سم ب…" at bounding box center [1222, 440] width 604 height 33
click at [891, 443] on input "Children's Kuromi Character 3 Pockets Wallet, Kuromi Doll Keychain Wallet Size …" at bounding box center [605, 440] width 604 height 33
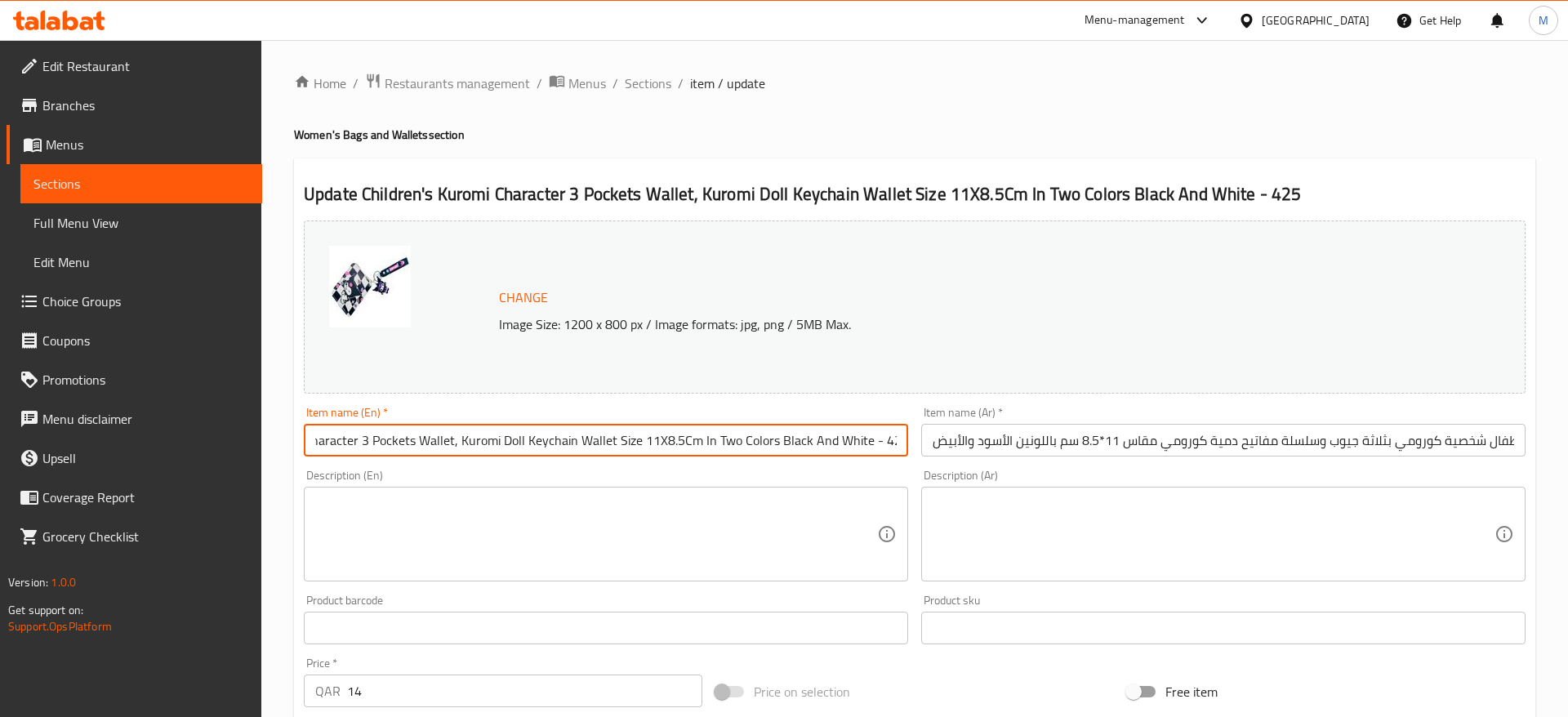
drag, startPoint x: 868, startPoint y: 443, endPoint x: 914, endPoint y: 445, distance: 46.0
click at [908, 445] on input "Children's Kuromi Character 3 Pockets Wallet, Kuromi Doll Keychain Wallet Size …" at bounding box center [605, 440] width 604 height 33
click at [961, 442] on input "محفظة أطفال شخصية كورومي بثلاثة جيوب وسلسلة مفاتيح دمية كورومي مقاس 11*8.5 سم ب…" at bounding box center [1222, 440] width 604 height 33
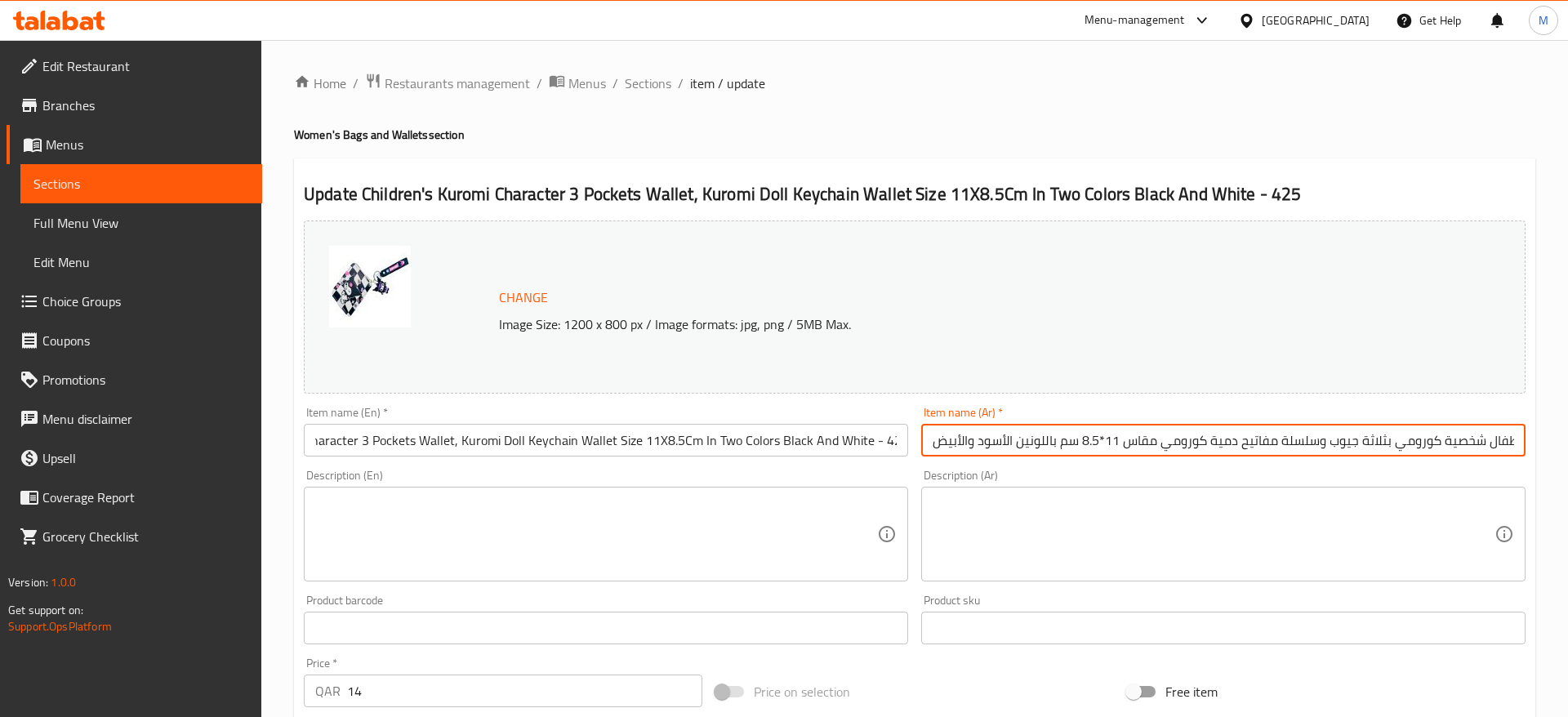
click at [933, 445] on input "محفظة أطفال شخصية كورومي بثلاثة جيوب وسلسلة مفاتيح دمية كورومي مقاس 11*8.5 سم ب…" at bounding box center [1222, 440] width 604 height 33
paste input "- 425"
drag, startPoint x: 974, startPoint y: 449, endPoint x: 881, endPoint y: 449, distance: 93.0
click at [921, 449] on input "محفظة أطفال شخصية كورومي بثلاثة جيوب وسلسلة مفاتيح دمية كورومي مقاس 11*8.5 سم ب…" at bounding box center [1222, 440] width 604 height 33
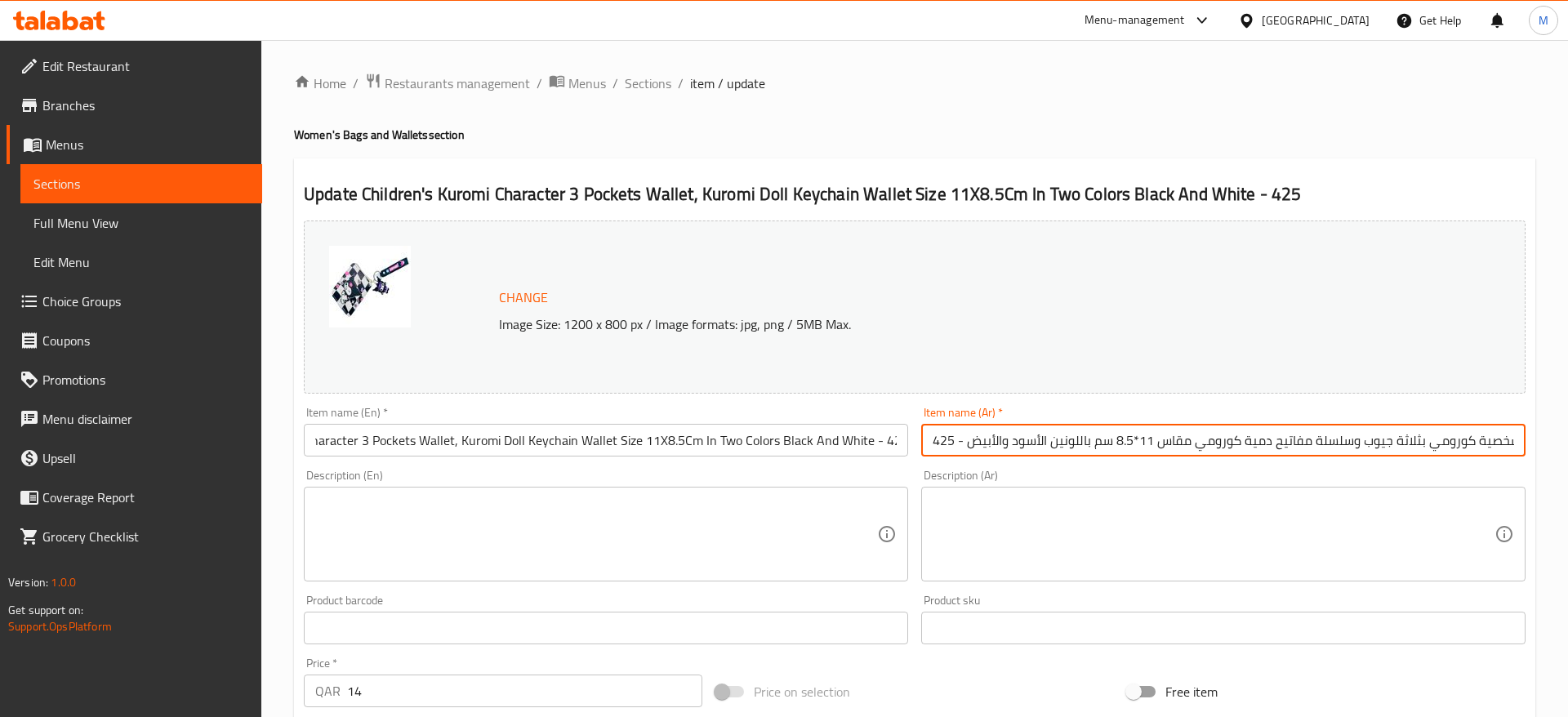
click at [970, 438] on input "محفظة أطفال شخصية كورومي بثلاثة جيوب وسلسلة مفاتيح دمية كورومي مقاس 11*8.5 سم ب…" at bounding box center [1222, 440] width 604 height 33
type input "محفظة أطفال شخصية كورومي بثلاثة جيوب وسلسلة مفاتيح دمية كورومي مقاس 11*8.5 سم ب…"
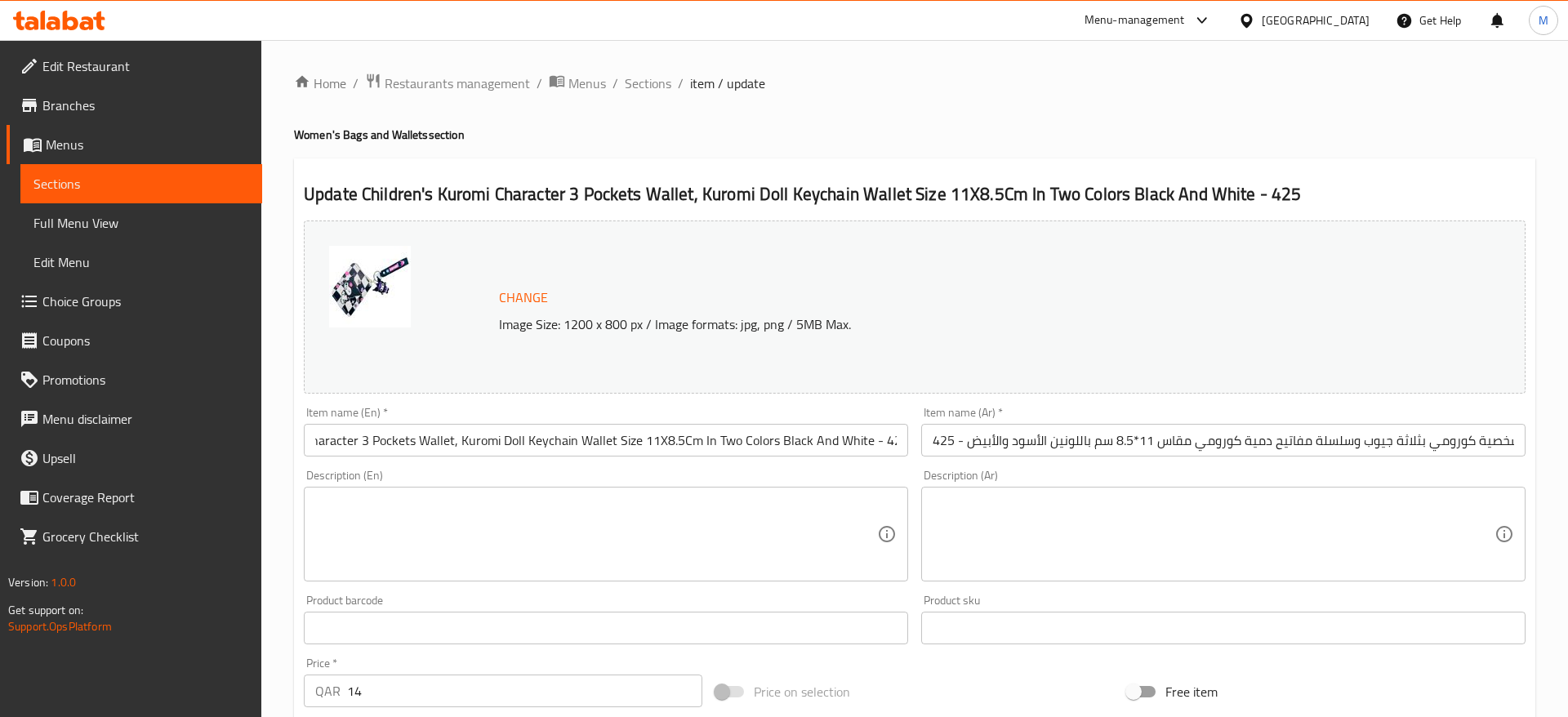
click at [817, 466] on div "Description (En) Description (En)" at bounding box center [606, 526] width 617 height 125
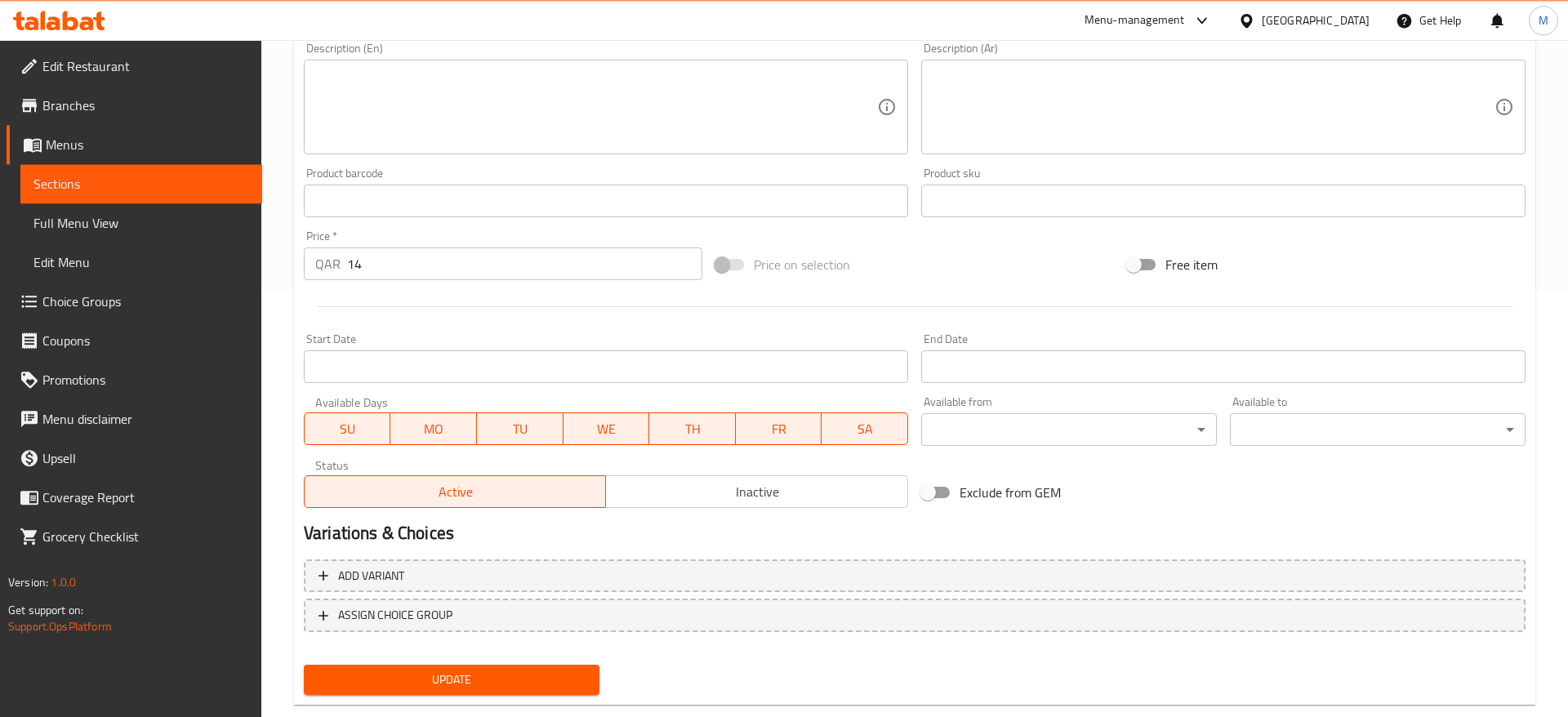
scroll to position [461, 0]
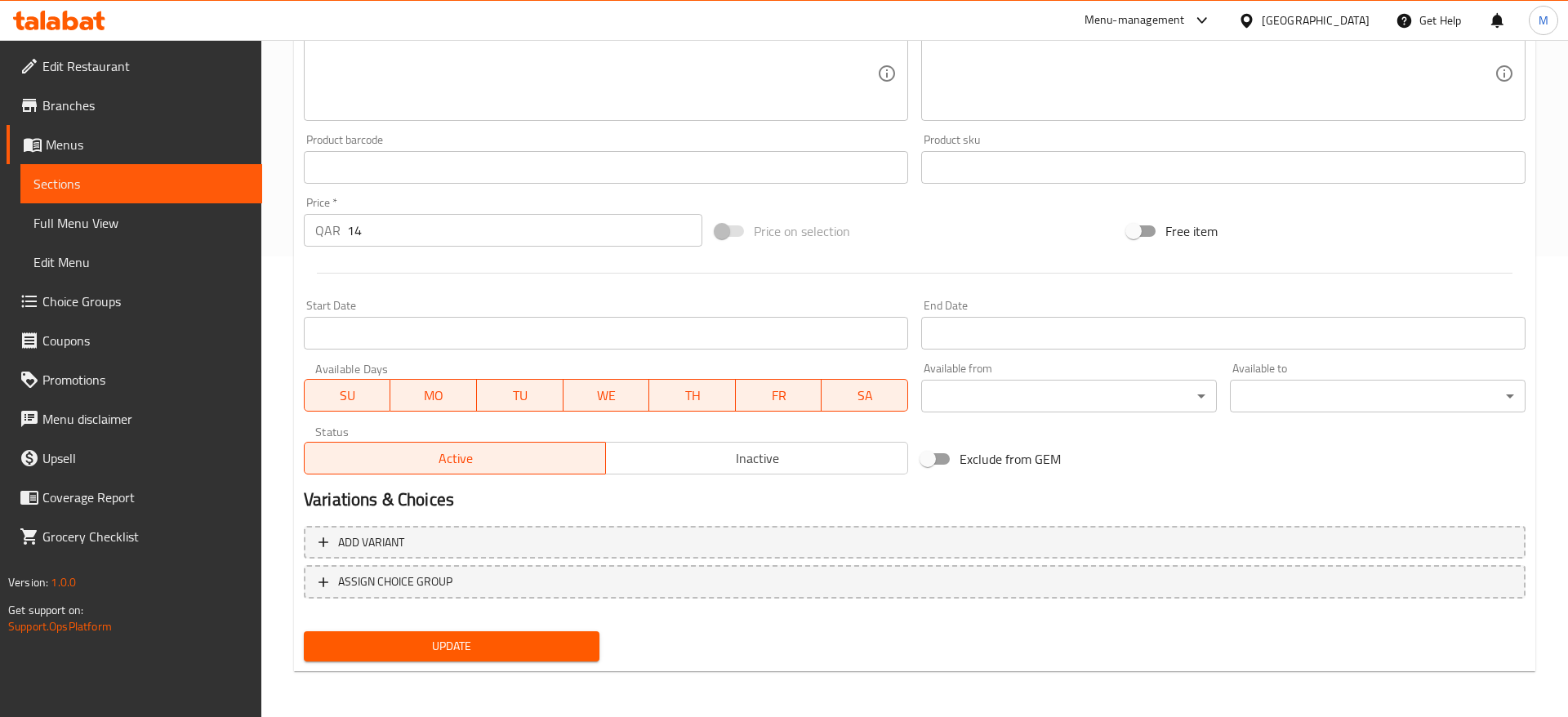
click at [694, 495] on h2 "Variations & Choices" at bounding box center [914, 499] width 1221 height 24
click at [450, 662] on div "Update" at bounding box center [451, 647] width 309 height 43
click at [471, 655] on span "Update" at bounding box center [451, 647] width 269 height 21
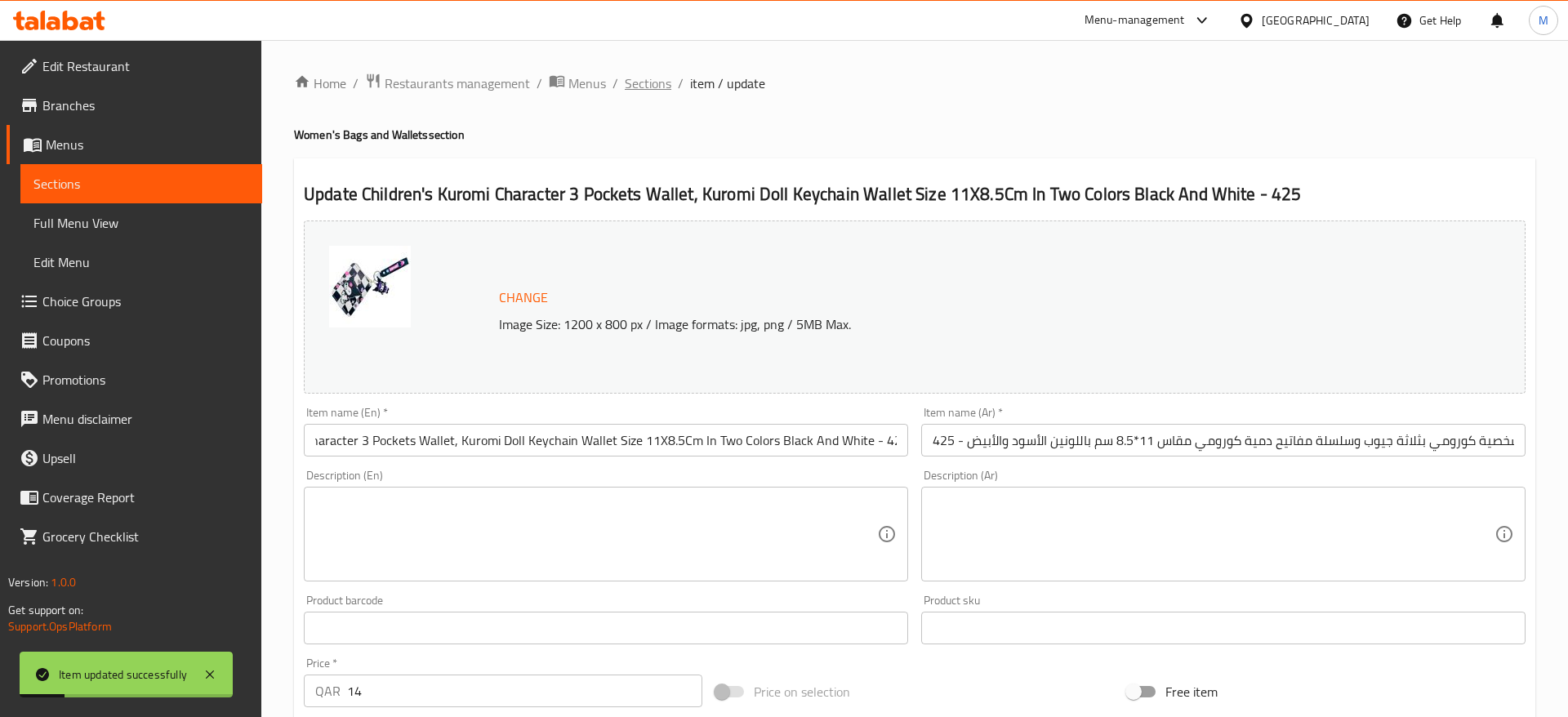
click at [645, 87] on span "Sections" at bounding box center [648, 83] width 47 height 20
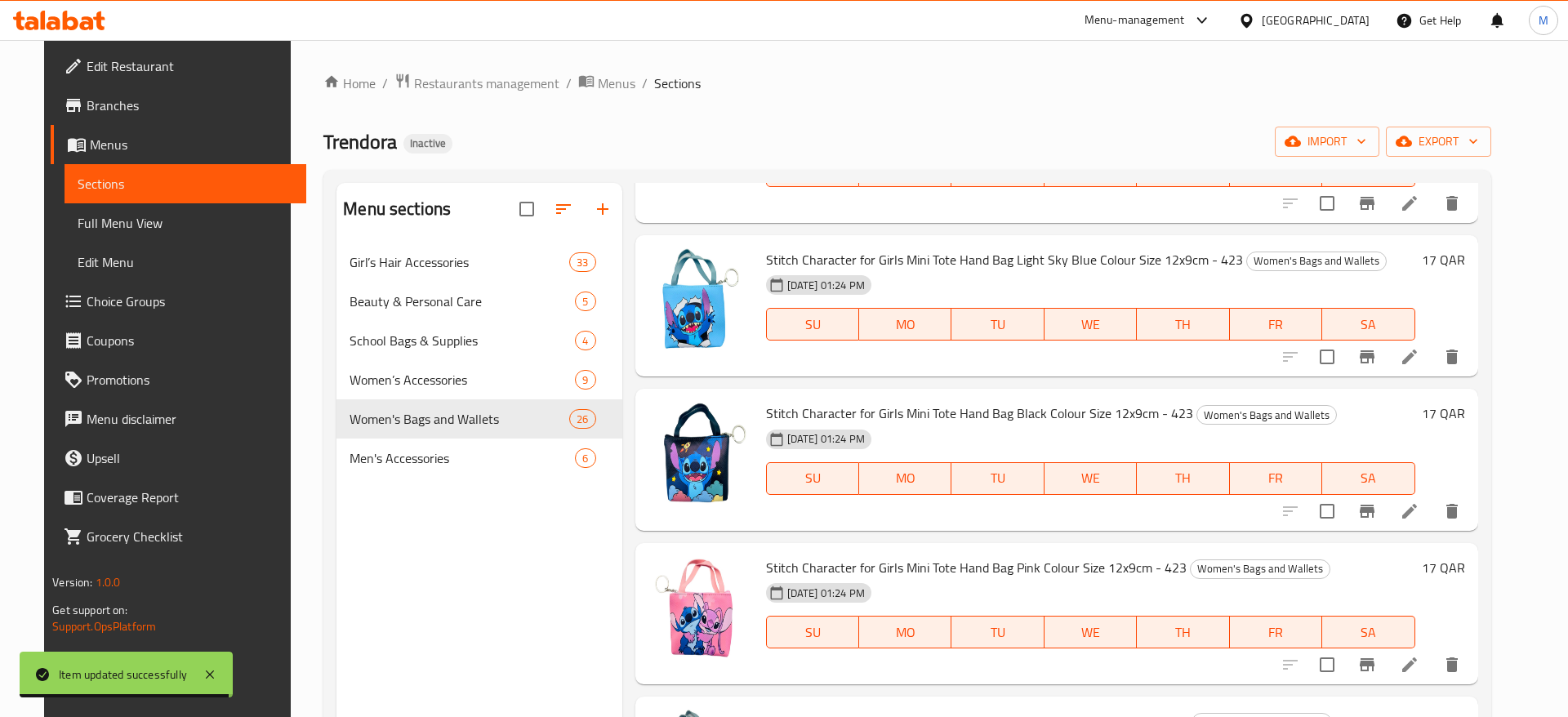
scroll to position [2930, 0]
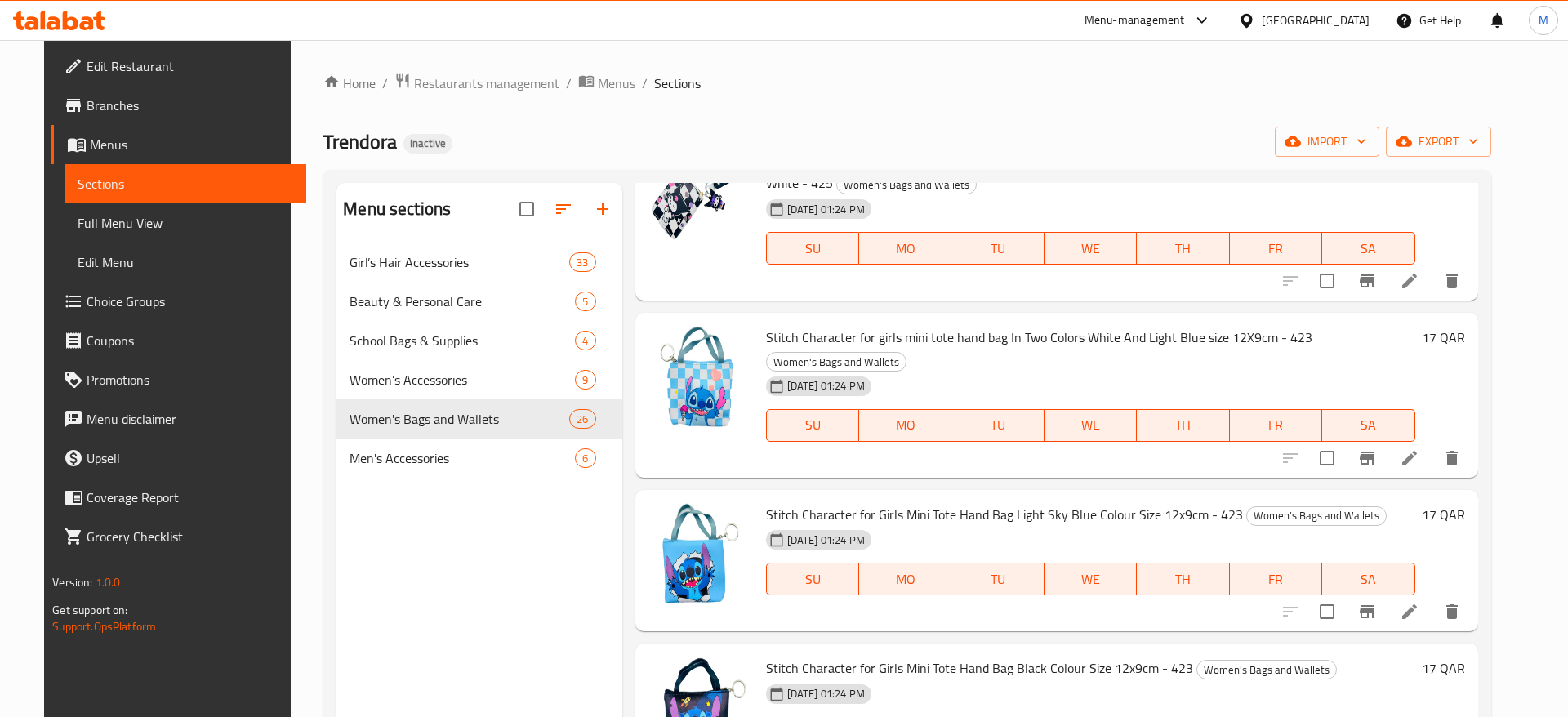
click at [1433, 443] on li at bounding box center [1409, 458] width 46 height 30
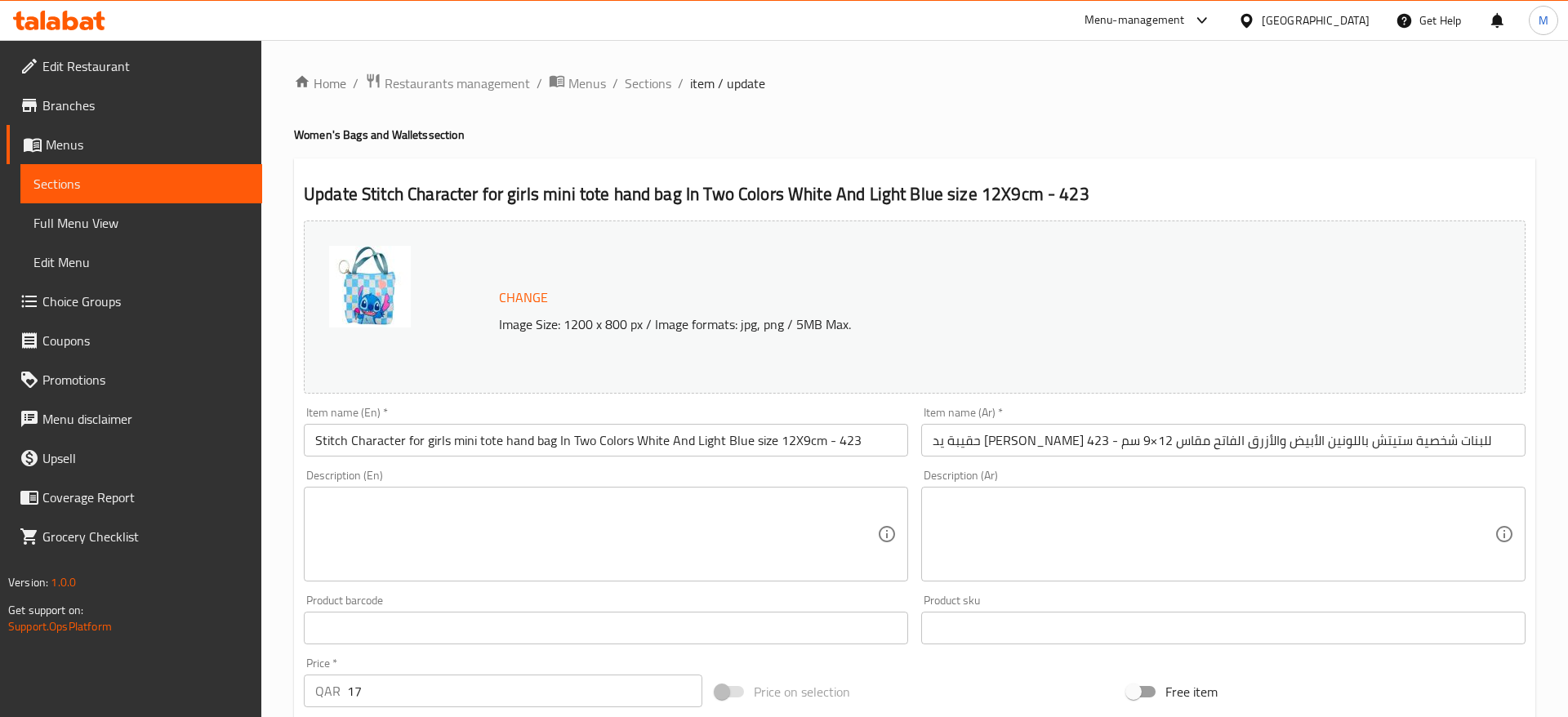
click at [510, 442] on input "Stitch Character for girls mini tote hand bag In Two Colors White And Light Blu…" at bounding box center [605, 440] width 604 height 33
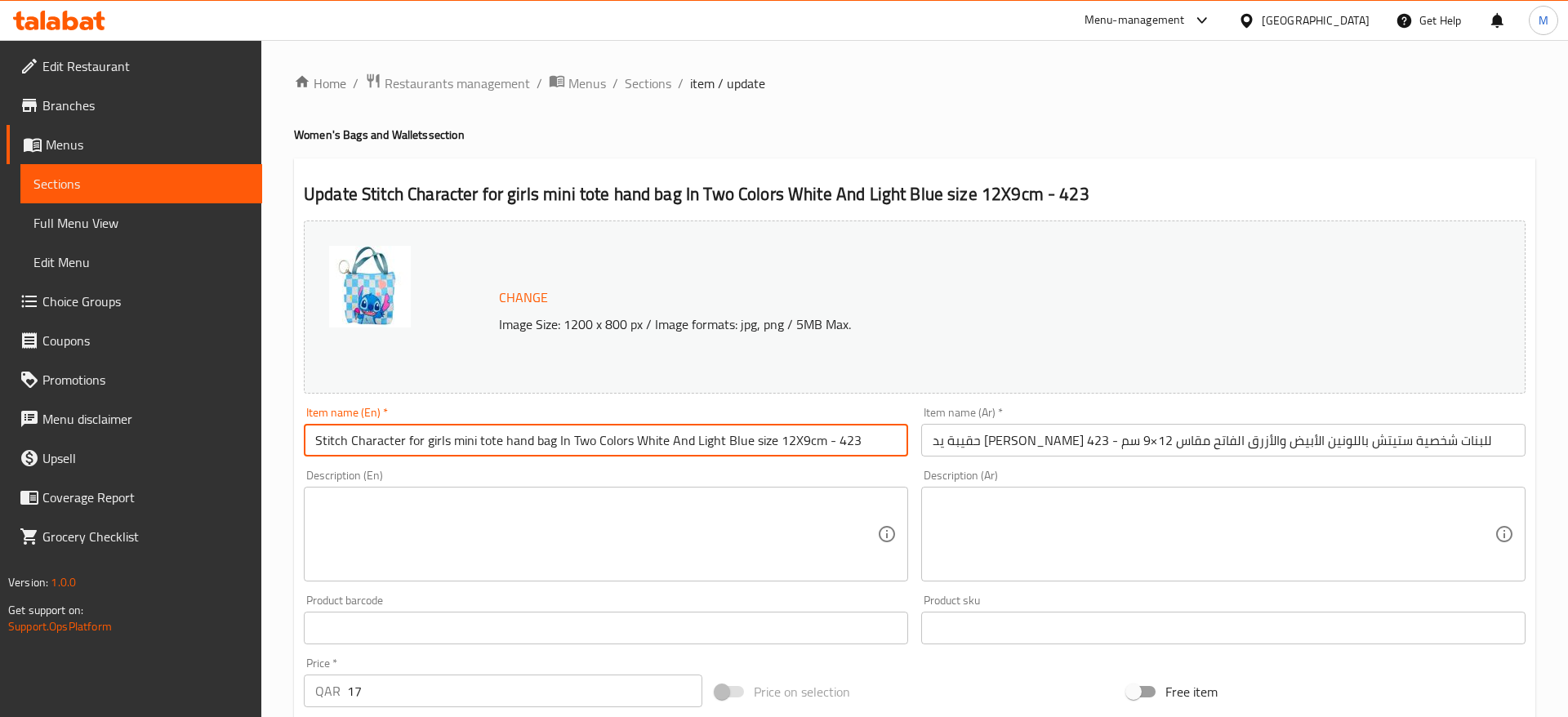
click at [510, 442] on input "Stitch Character for girls mini tote hand bag In Two Colors White And Light Blu…" at bounding box center [605, 440] width 604 height 33
paste input "For Girls Mini Tote Hand Bag In Two Colors White And Light Blue Size 12X9C"
type input "Stitch Character For Girls Mini Tote Hand Bag In Two Colors White And Light Blu…"
click at [645, 412] on div "Item name (En)   * Stitch Character For Girls Mini Tote Hand Bag In Two Colors …" at bounding box center [605, 431] width 604 height 50
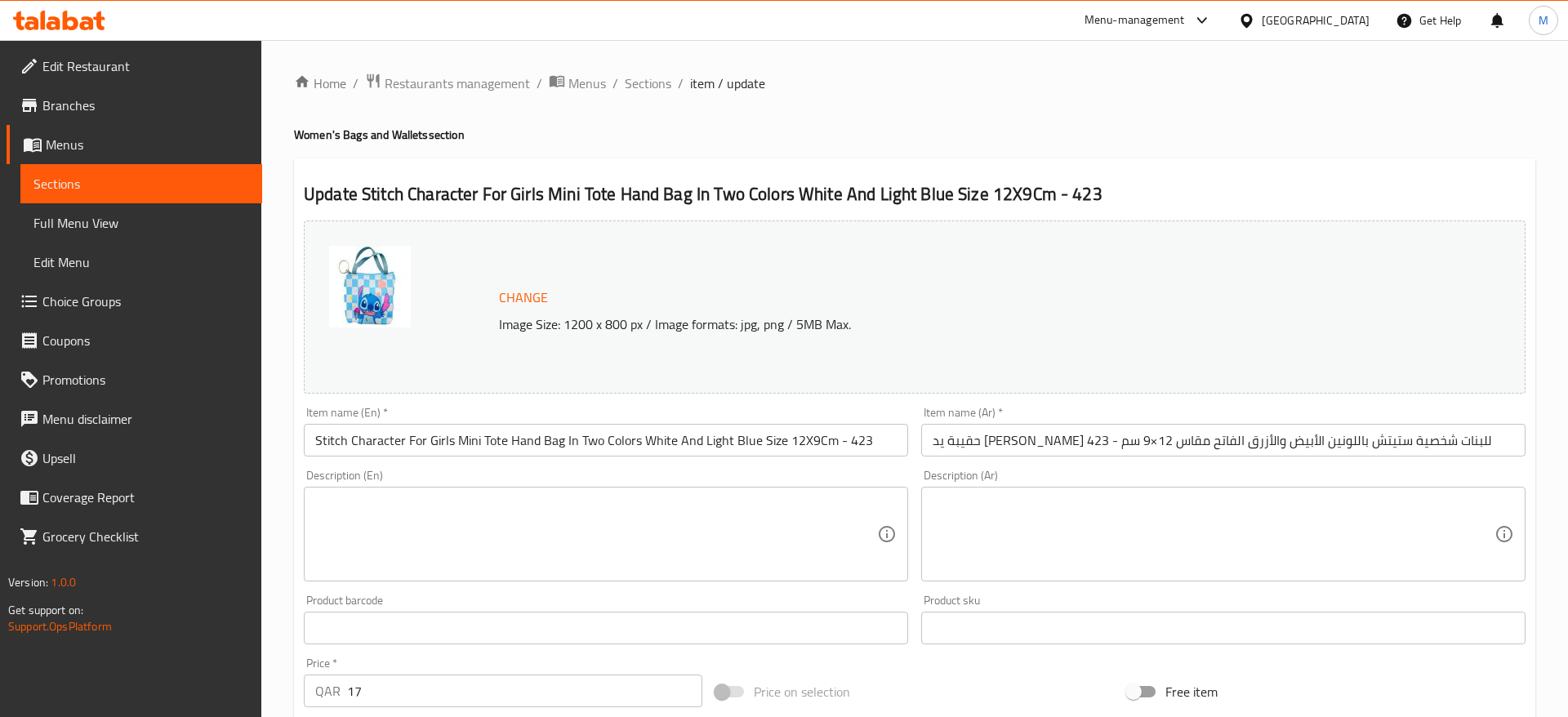
click at [822, 468] on div "Description (En) Description (En)" at bounding box center [606, 526] width 617 height 125
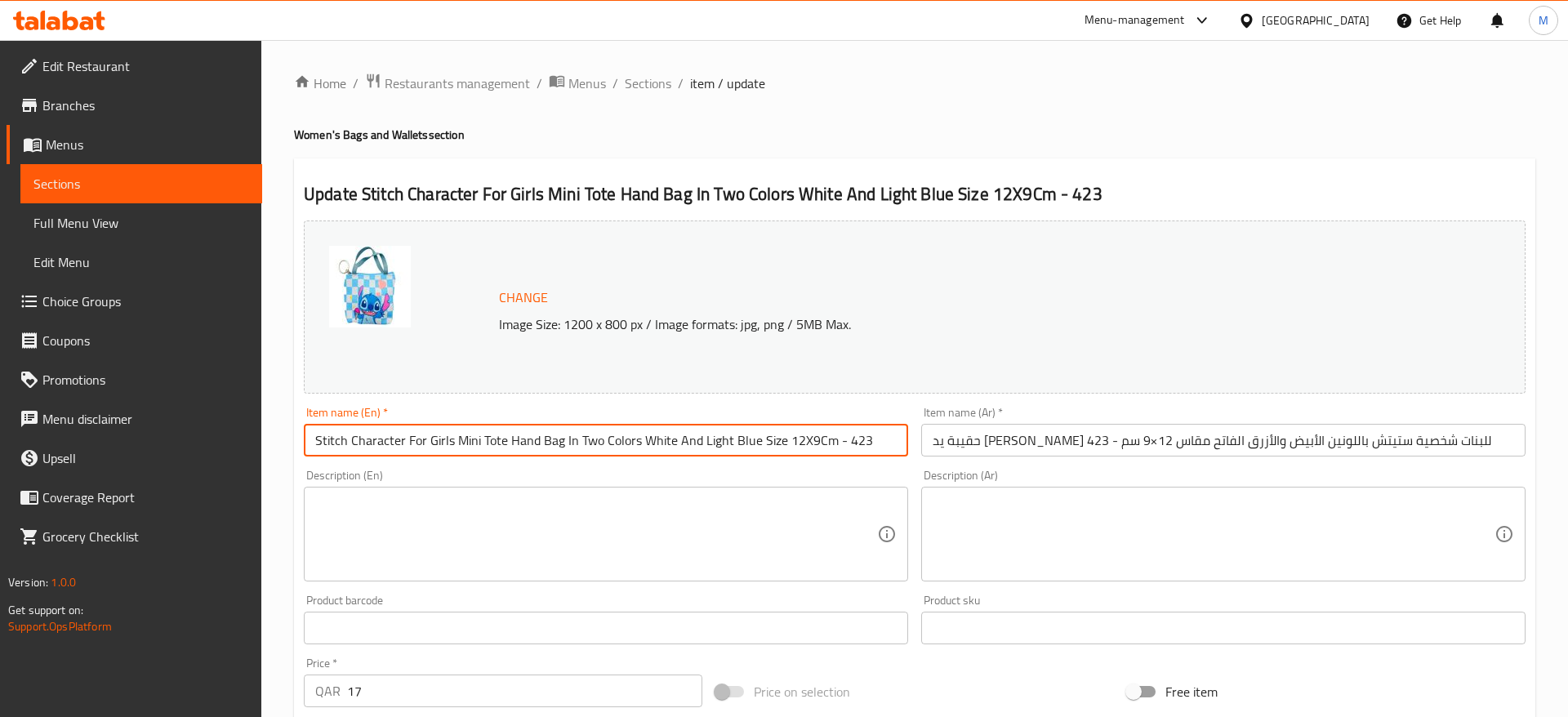
drag, startPoint x: 677, startPoint y: 441, endPoint x: 924, endPoint y: 443, distance: 247.0
click at [908, 443] on input "Stitch Character For Girls Mini Tote Hand Bag In Two Colors White And Light Blu…" at bounding box center [605, 440] width 604 height 33
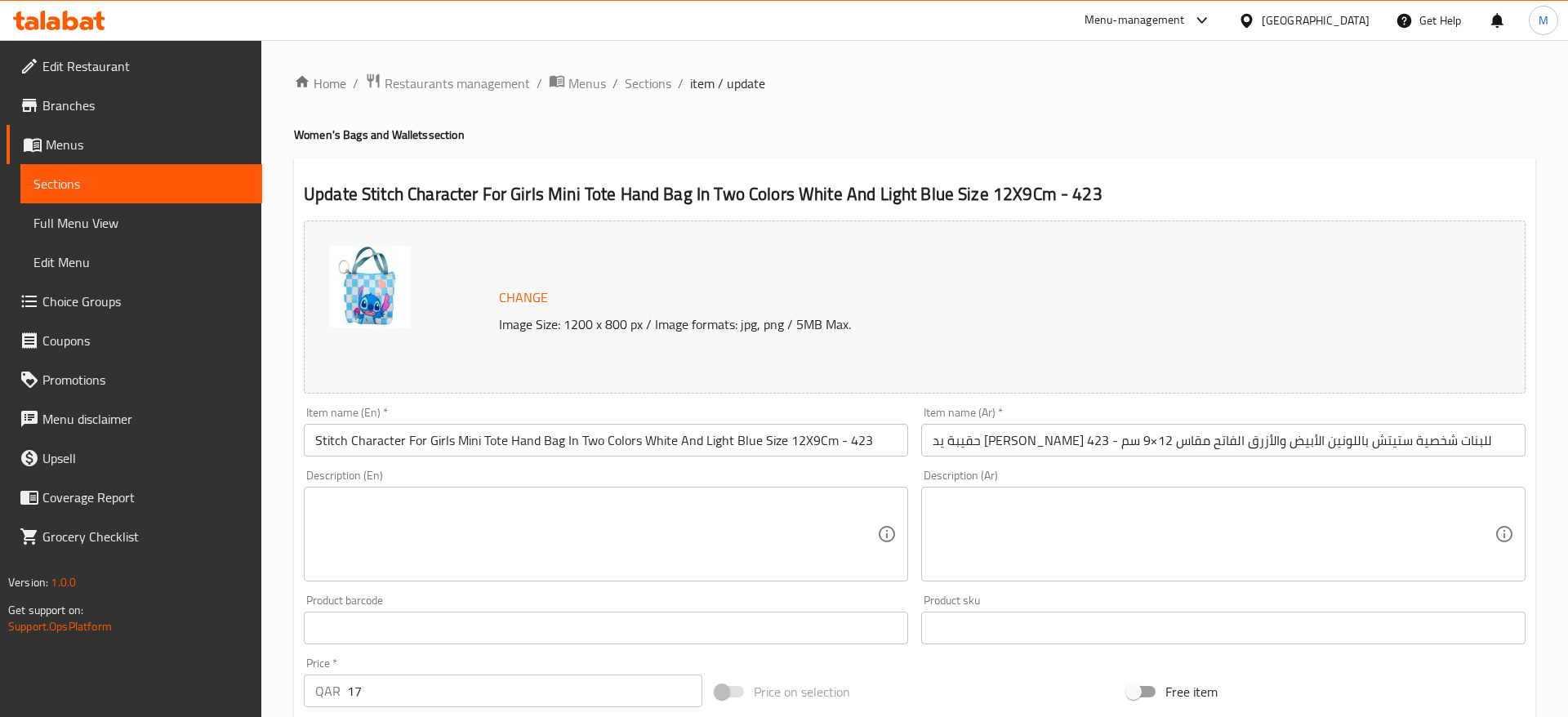
click at [844, 465] on div "Description (En) Description (En)" at bounding box center [606, 526] width 617 height 125
click at [1249, 460] on div "Item name (Ar)   * حقيبة يد ميني توت للبنات شخصية ستيتش باللونين الأبيض والأزرق…" at bounding box center [1223, 432] width 617 height 63
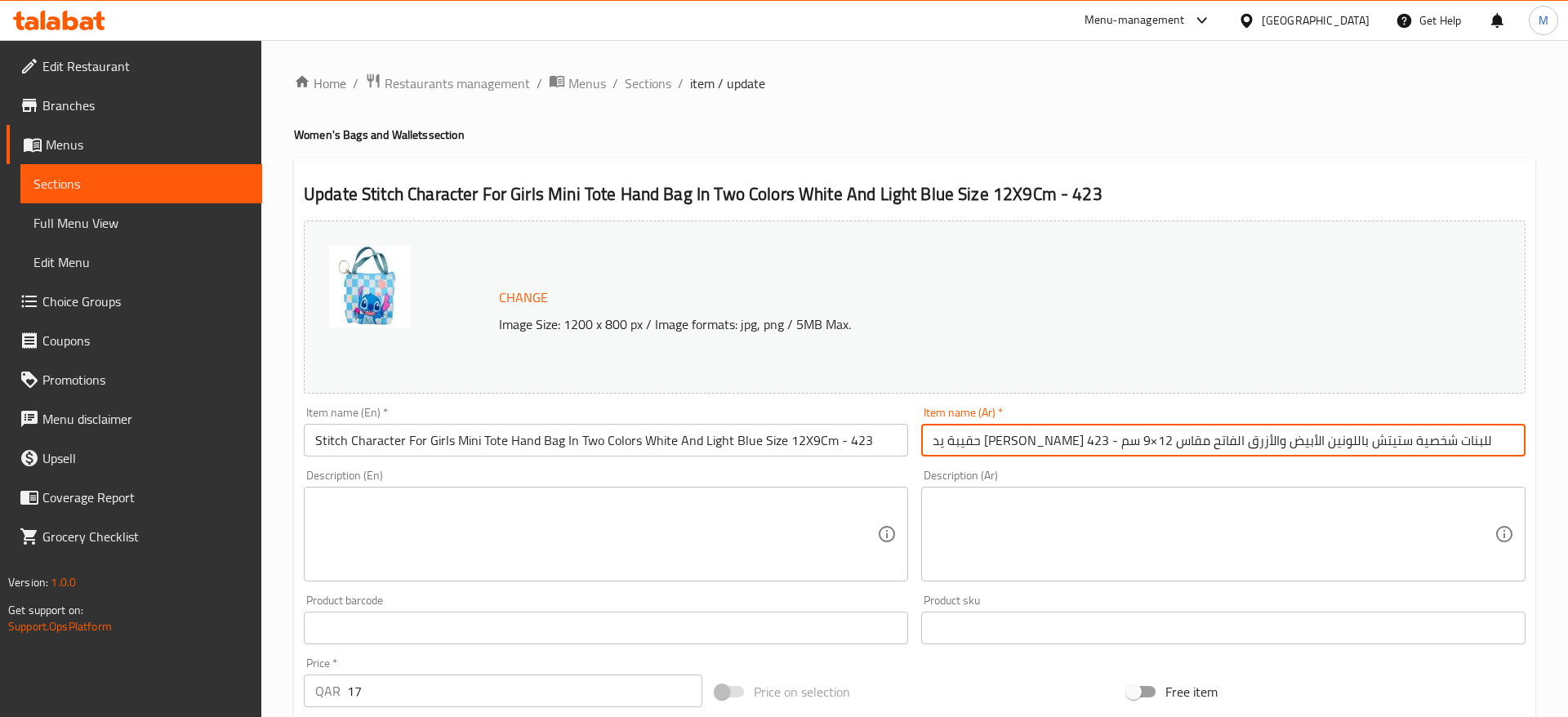
drag, startPoint x: 1202, startPoint y: 446, endPoint x: 886, endPoint y: 473, distance: 317.2
click at [921, 457] on input "حقيبة يد ميني توت للبنات شخصية ستيتش باللونين الأبيض والأزرق الفاتح مقاس 12×9 س…" at bounding box center [1222, 440] width 604 height 33
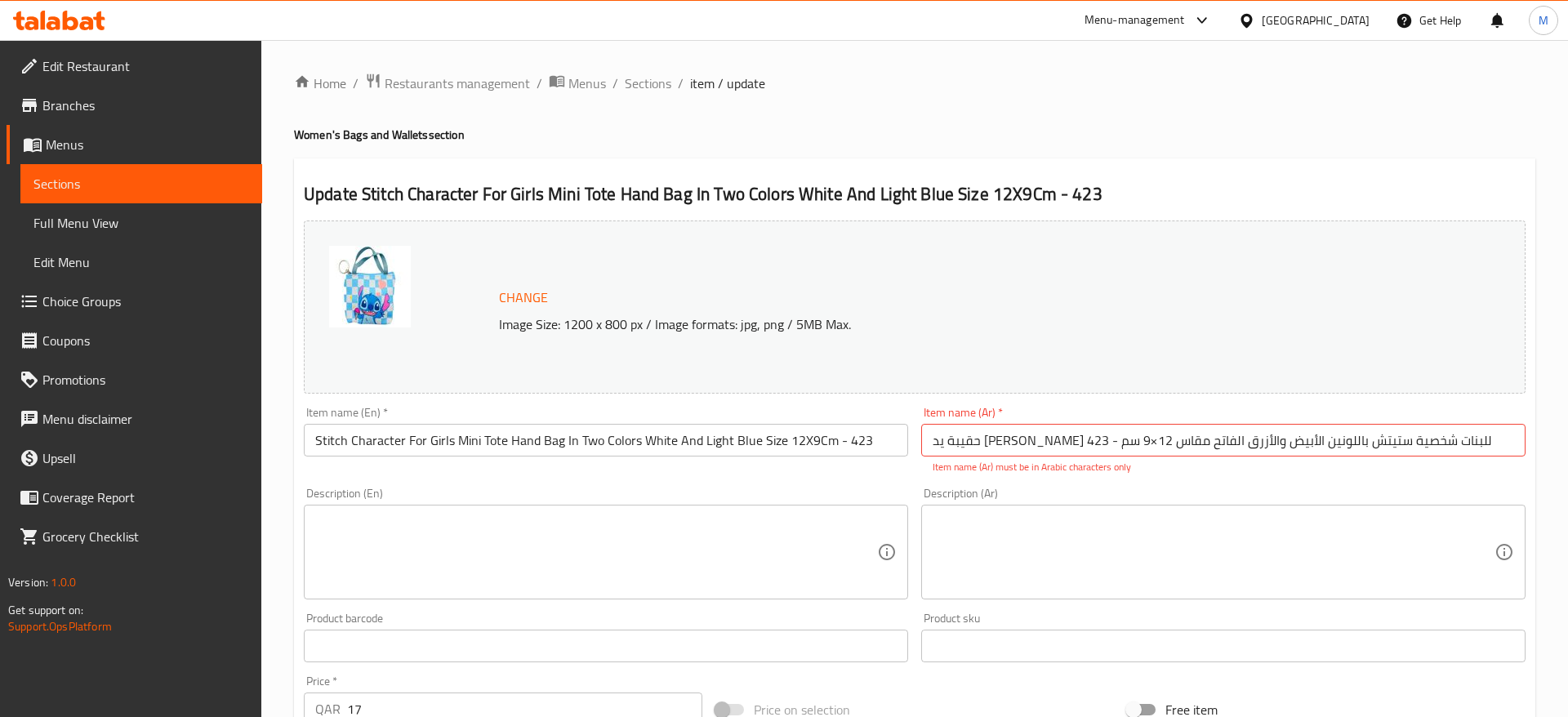
click at [886, 473] on div "Change Image Size: 1200 x 800 px / Image formats: jpg, png / 5MB Max. Item name…" at bounding box center [914, 587] width 1235 height 746
click at [1204, 446] on input "حقيبة يد ميني توت للبنات شخصية ستيتش باللونين الأبيض والأزرق الفاتح مقاس 12×9 س…" at bounding box center [1222, 440] width 604 height 33
click at [1210, 476] on div "Item name (Ar)   * حقيبة يد ميني توت للبنات شخصية ستيتش باللونين الأبيض والأزرق…" at bounding box center [1223, 441] width 617 height 81
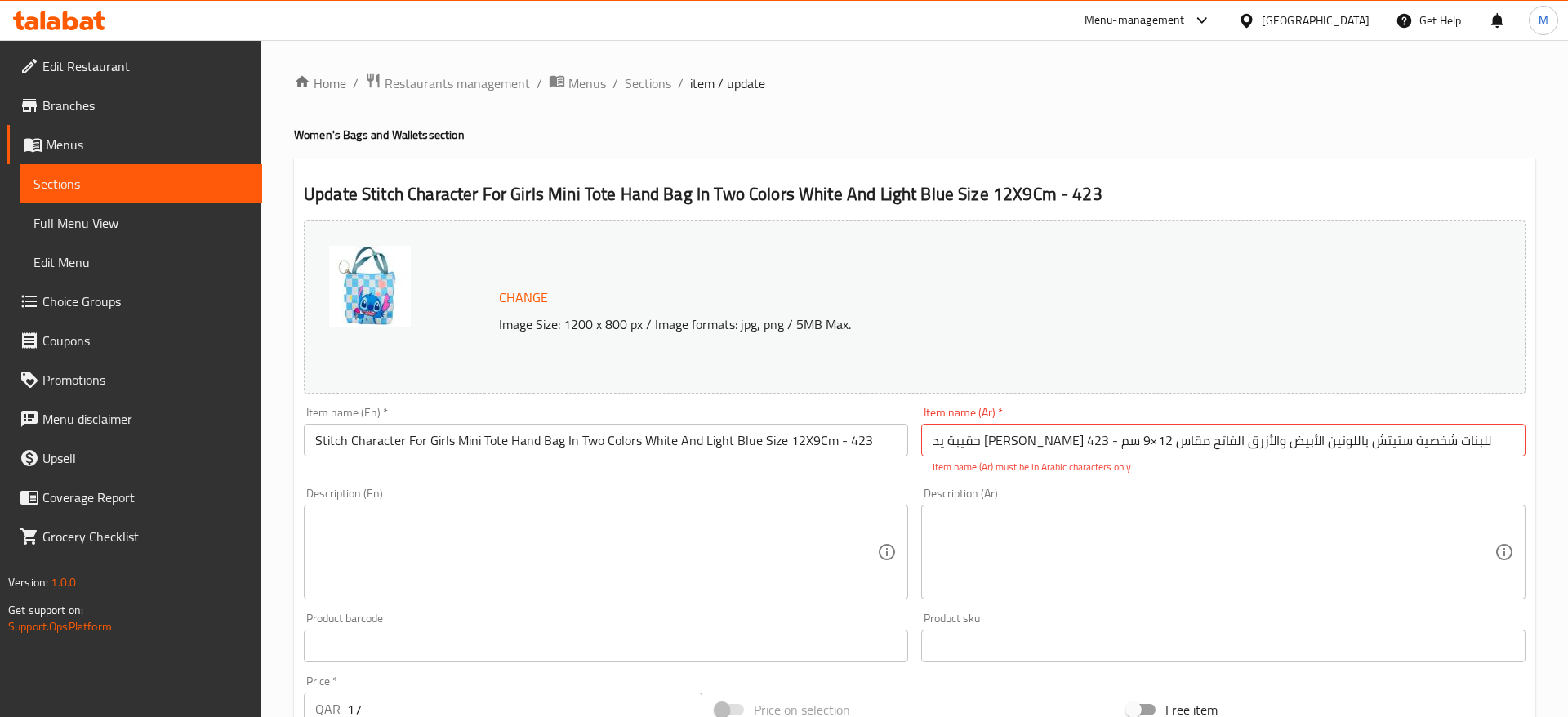
click at [1458, 445] on input "حقيبة يد ميني توت للبنات شخصية ستيتش باللونين الأبيض والأزرق الفاتح مقاس 12×9 س…" at bounding box center [1222, 440] width 604 height 33
click at [1001, 444] on input "حقيبة يد ميني توت للبنات شخصية ستيتش باللونين الأبيض والأزرق الفاتح مقاس 12×9 س…" at bounding box center [1222, 440] width 604 height 33
type input "حقيبة يد [PERSON_NAME] توت للبنات شخصية [PERSON_NAME] باللونين الأبيض والأزرق ا…"
click at [905, 482] on div "Description (En) Description (En)" at bounding box center [606, 544] width 617 height 125
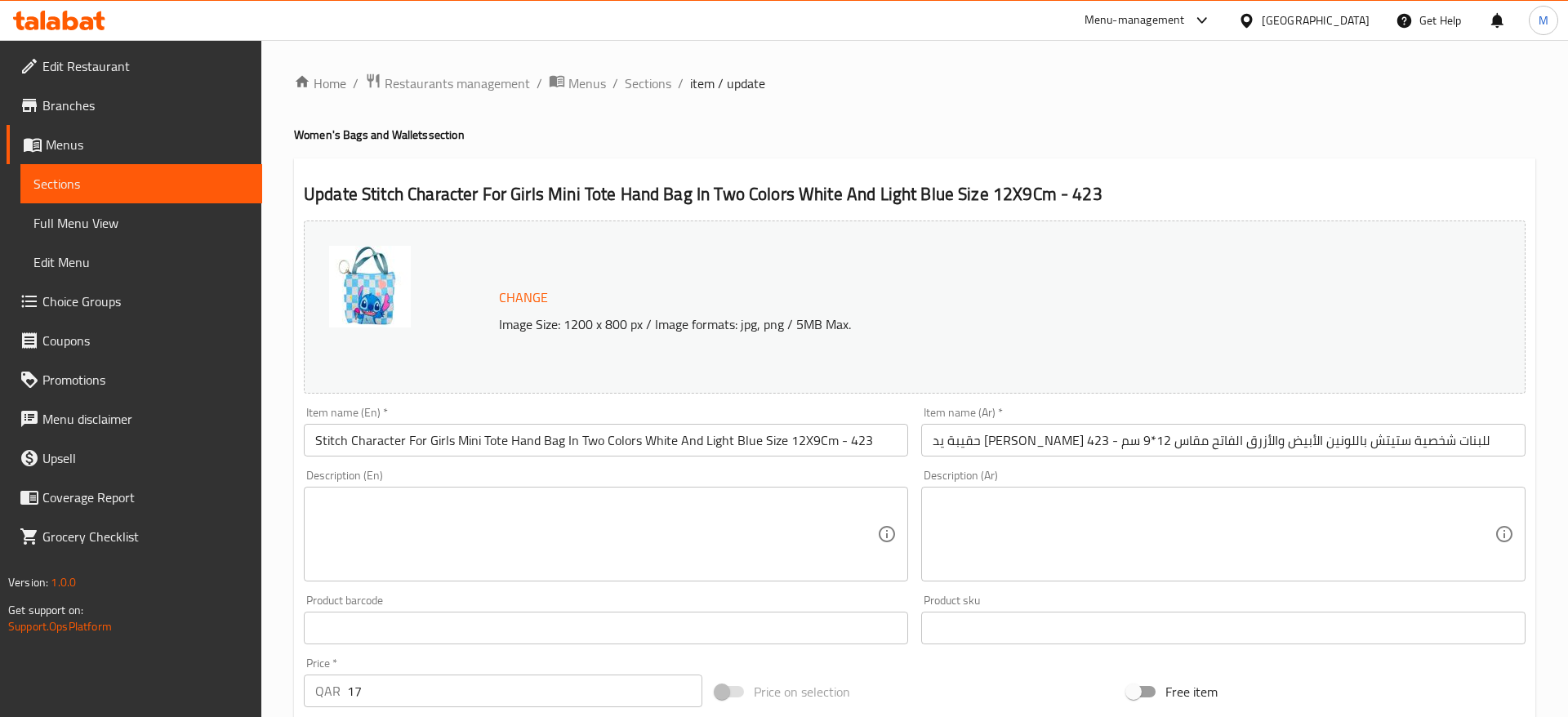
click at [756, 475] on div "Description (En) Description (En)" at bounding box center [605, 526] width 604 height 112
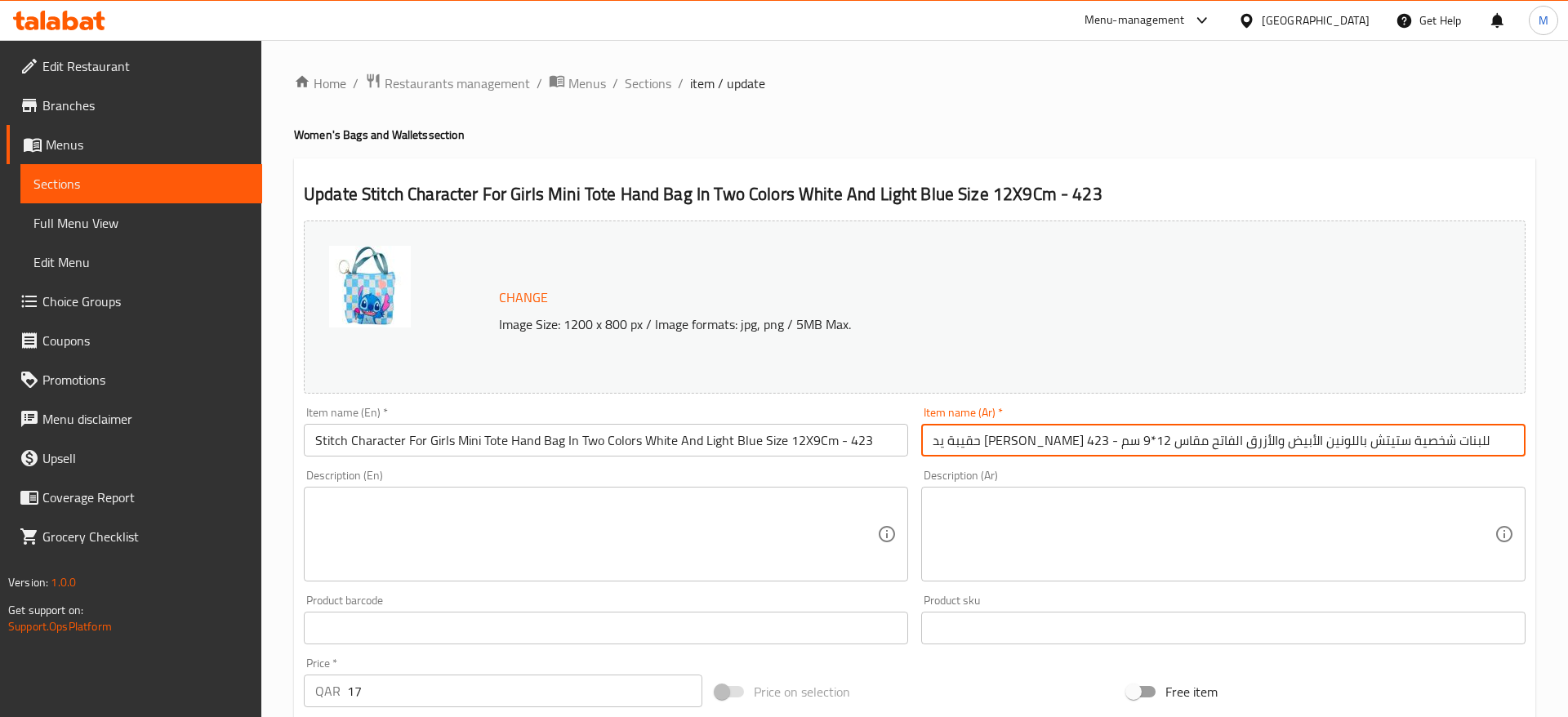
drag, startPoint x: 1454, startPoint y: 442, endPoint x: 915, endPoint y: 448, distance: 539.0
click at [921, 448] on input "حقيبة يد [PERSON_NAME] توت للبنات شخصية [PERSON_NAME] باللونين الأبيض والأزرق ا…" at bounding box center [1222, 440] width 604 height 33
click at [997, 439] on input "حقيبة يد [PERSON_NAME] توت للبنات شخصية [PERSON_NAME] باللونين الأبيض والأزرق ا…" at bounding box center [1222, 440] width 604 height 33
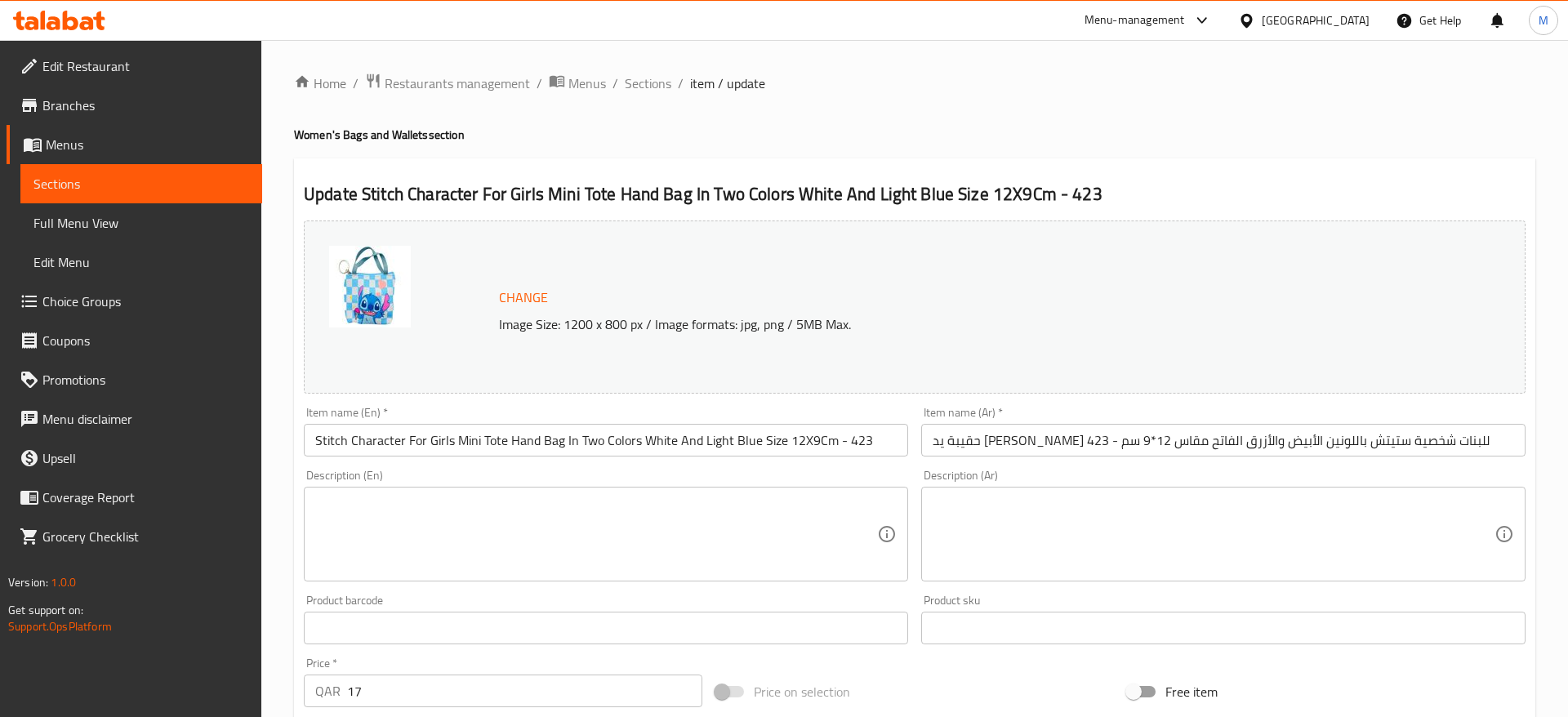
click at [1022, 459] on div "Item name (Ar)   * حقيبة يد ميني توت للبنات شخصية ستيتش باللونين الأبيض والأزرق…" at bounding box center [1223, 432] width 617 height 63
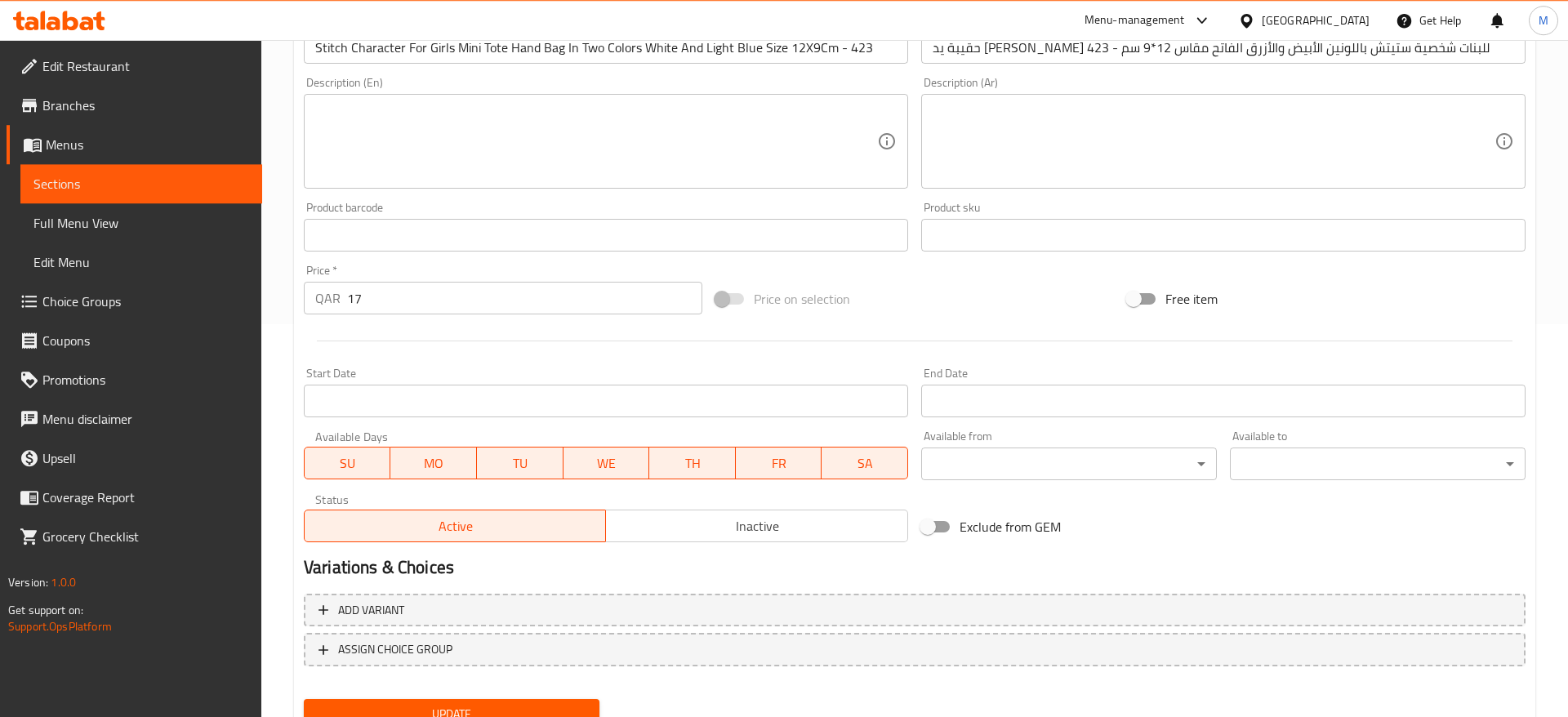
scroll to position [461, 0]
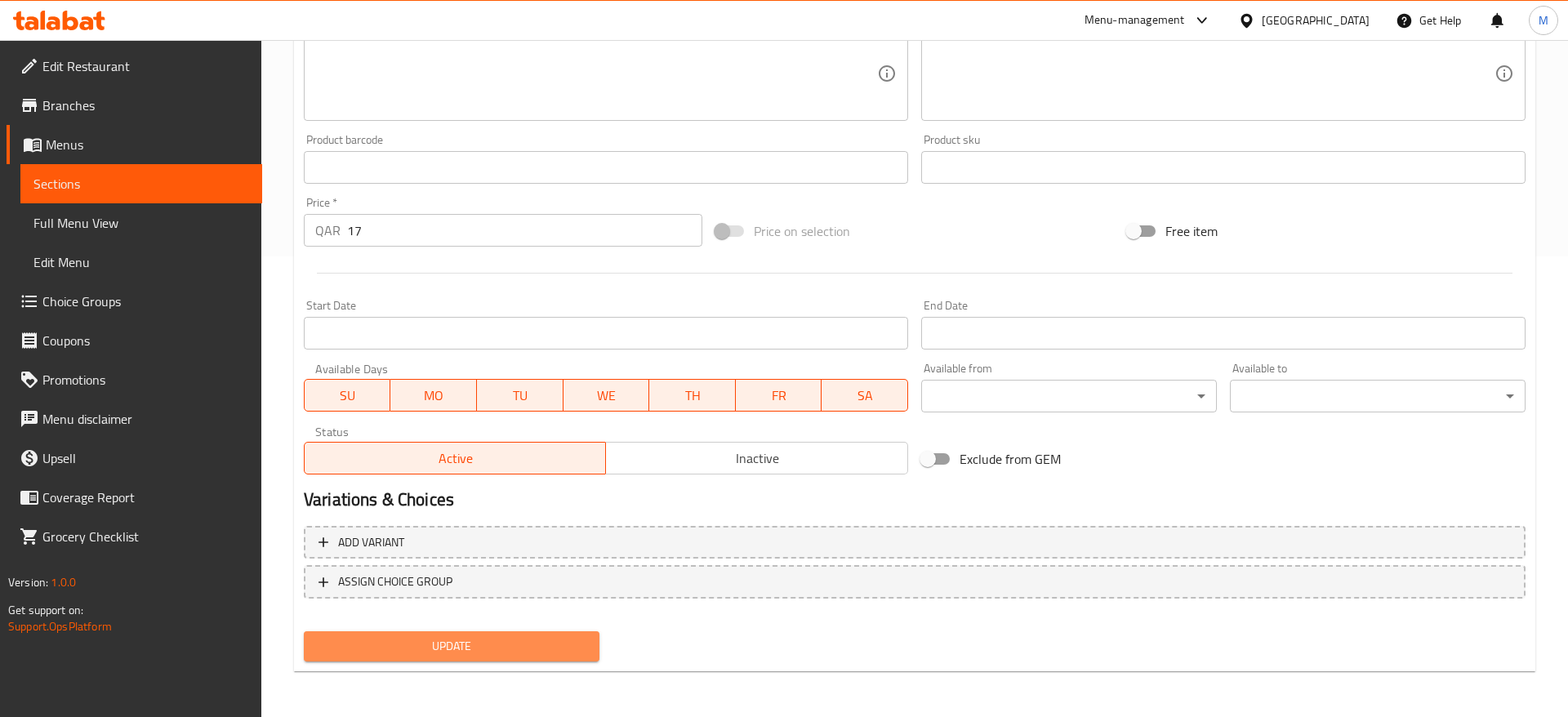
click at [475, 647] on span "Update" at bounding box center [451, 647] width 269 height 21
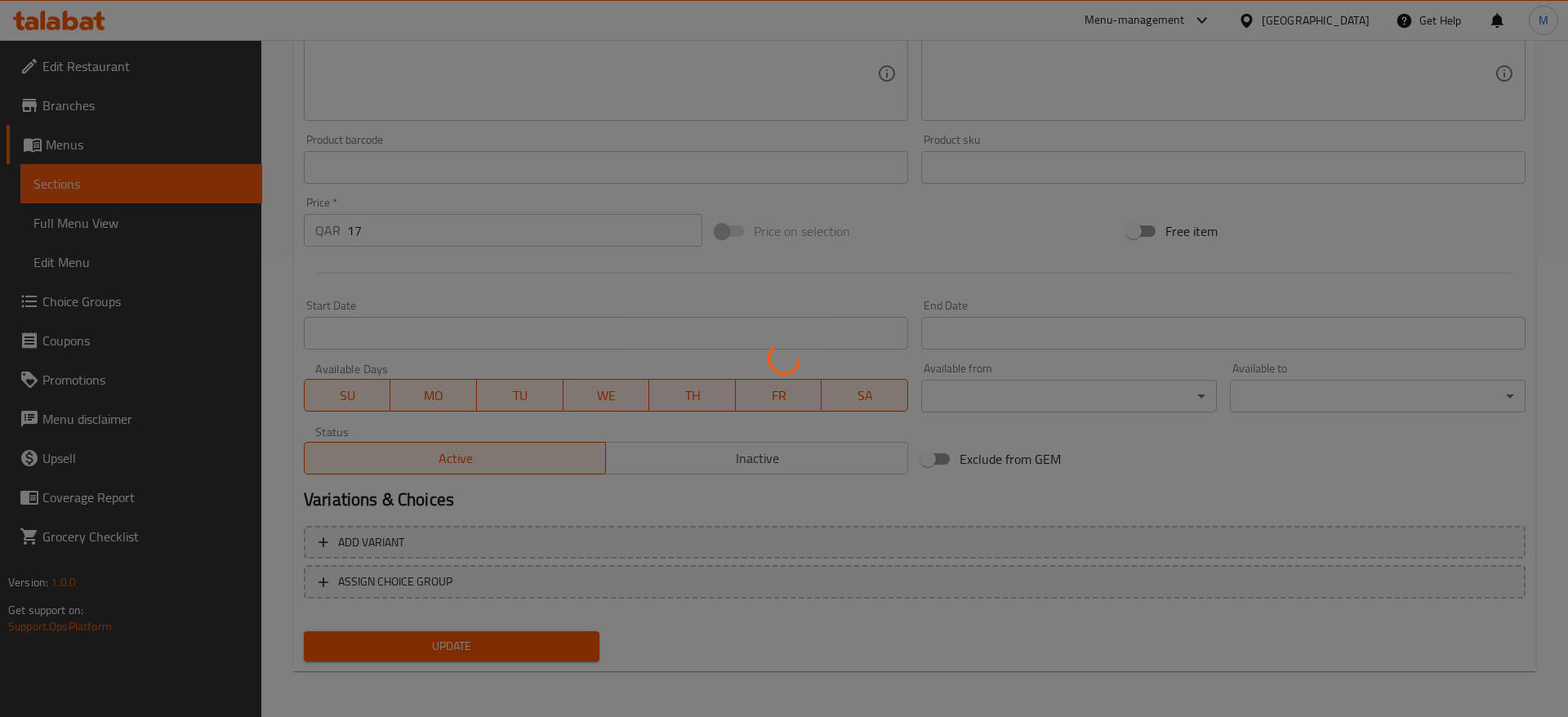
scroll to position [0, 0]
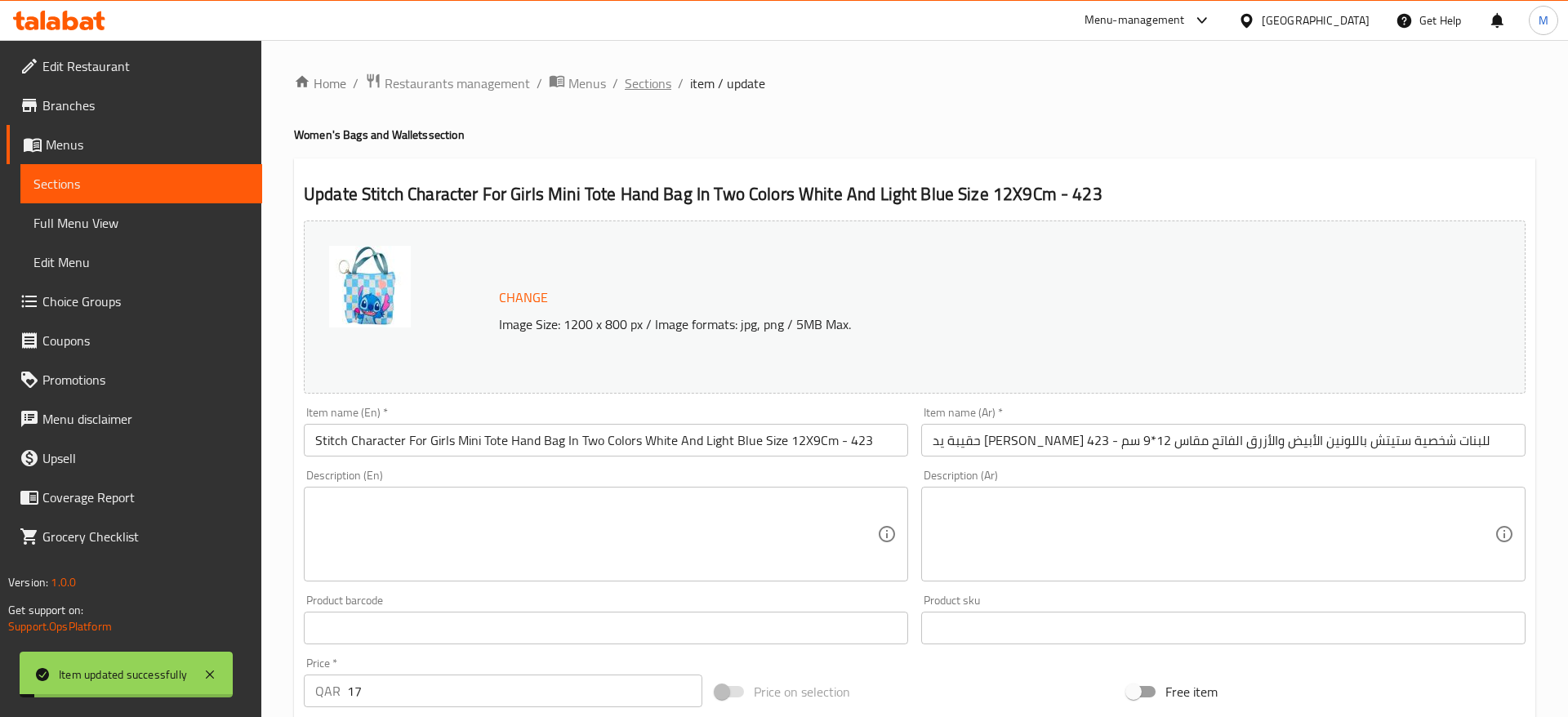
click at [637, 88] on span "Sections" at bounding box center [648, 83] width 47 height 20
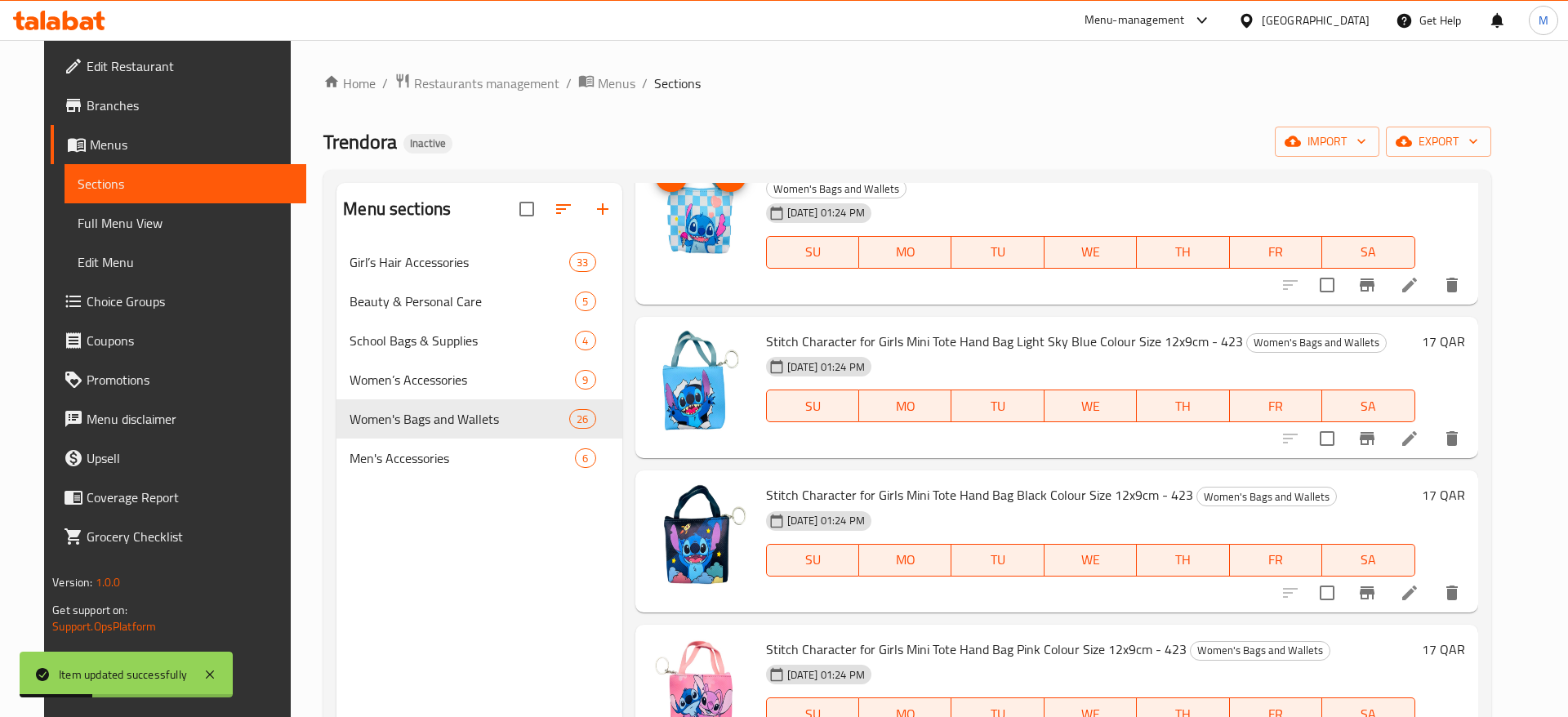
scroll to position [2930, 0]
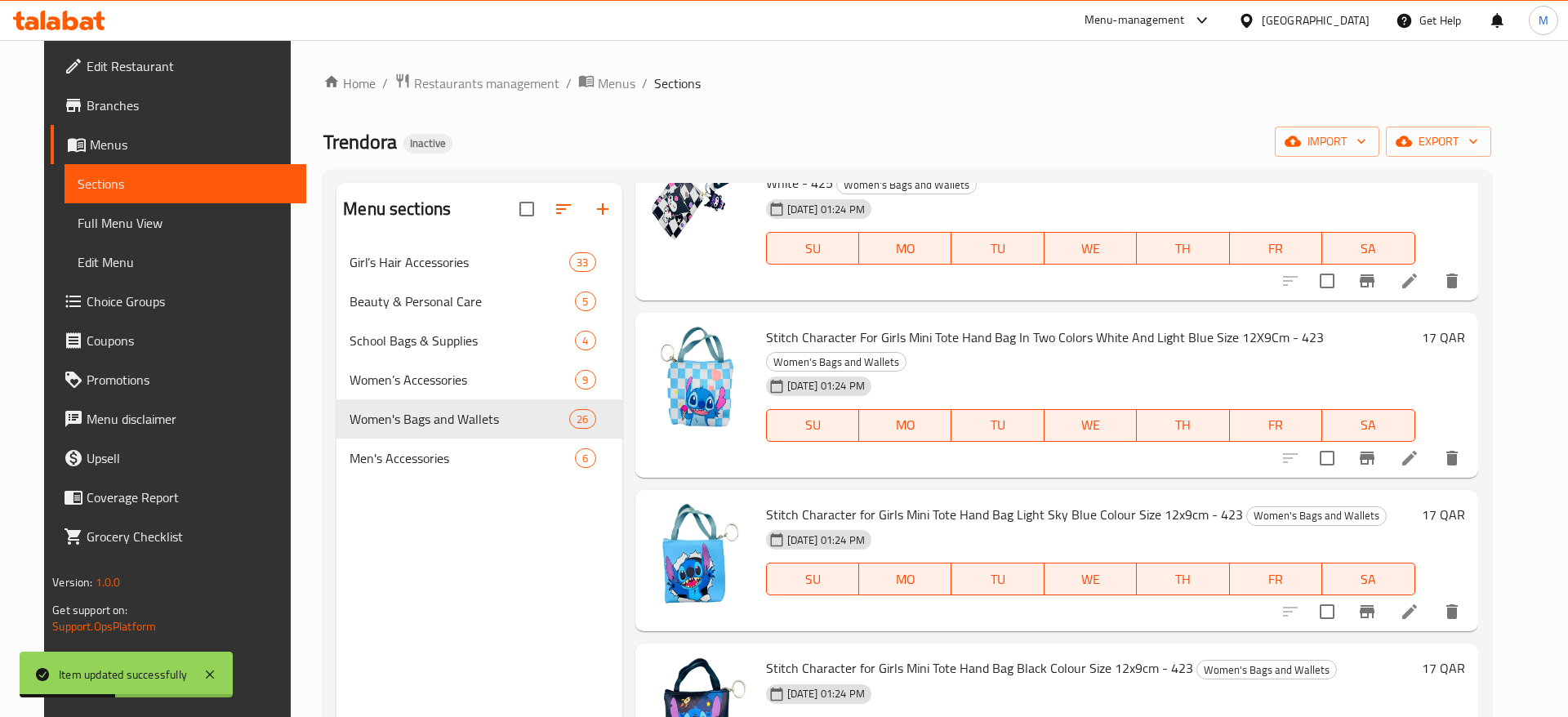
click at [1419, 602] on icon at bounding box center [1409, 612] width 20 height 20
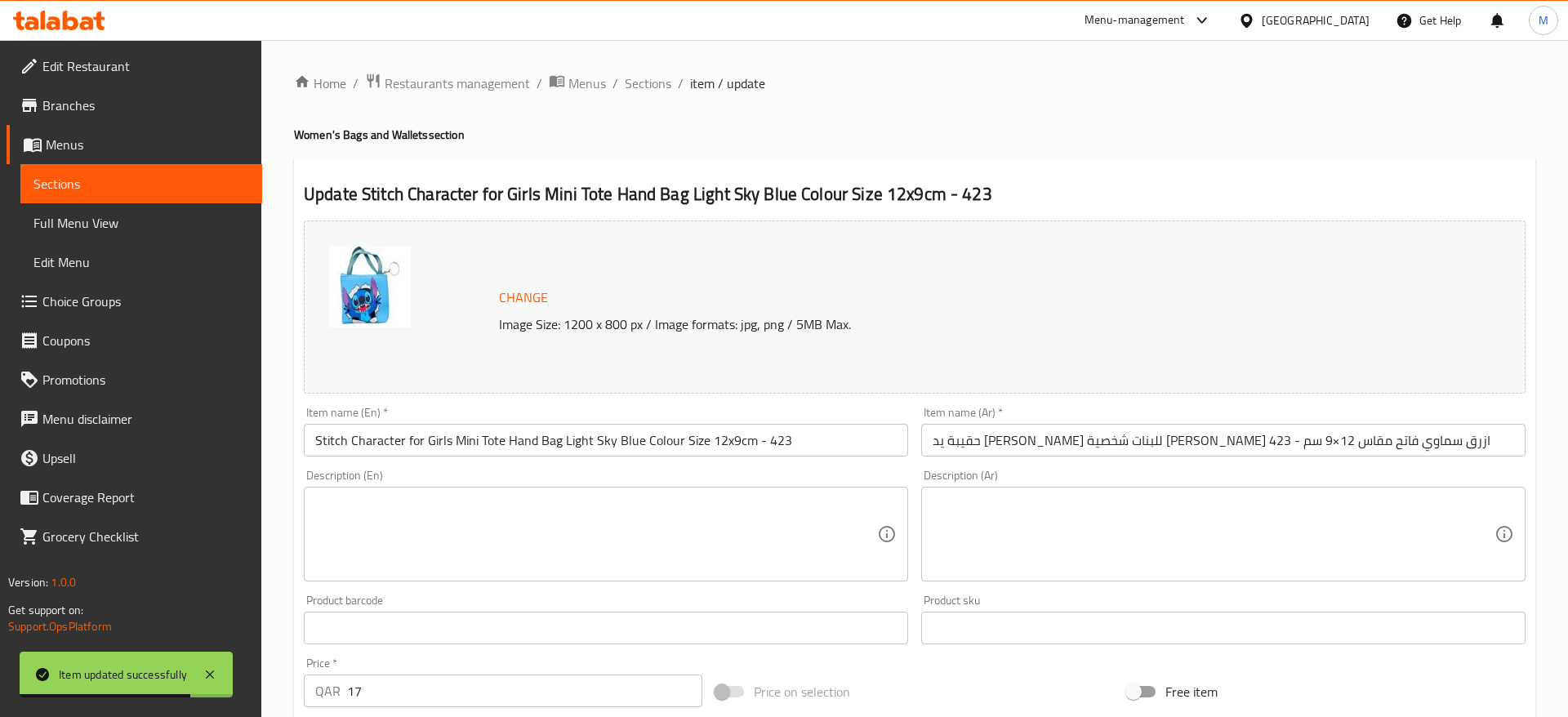
click at [394, 445] on input "Stitch Character for Girls Mini Tote Hand Bag Light Sky Blue Colour Size 12x9cm…" at bounding box center [605, 440] width 604 height 33
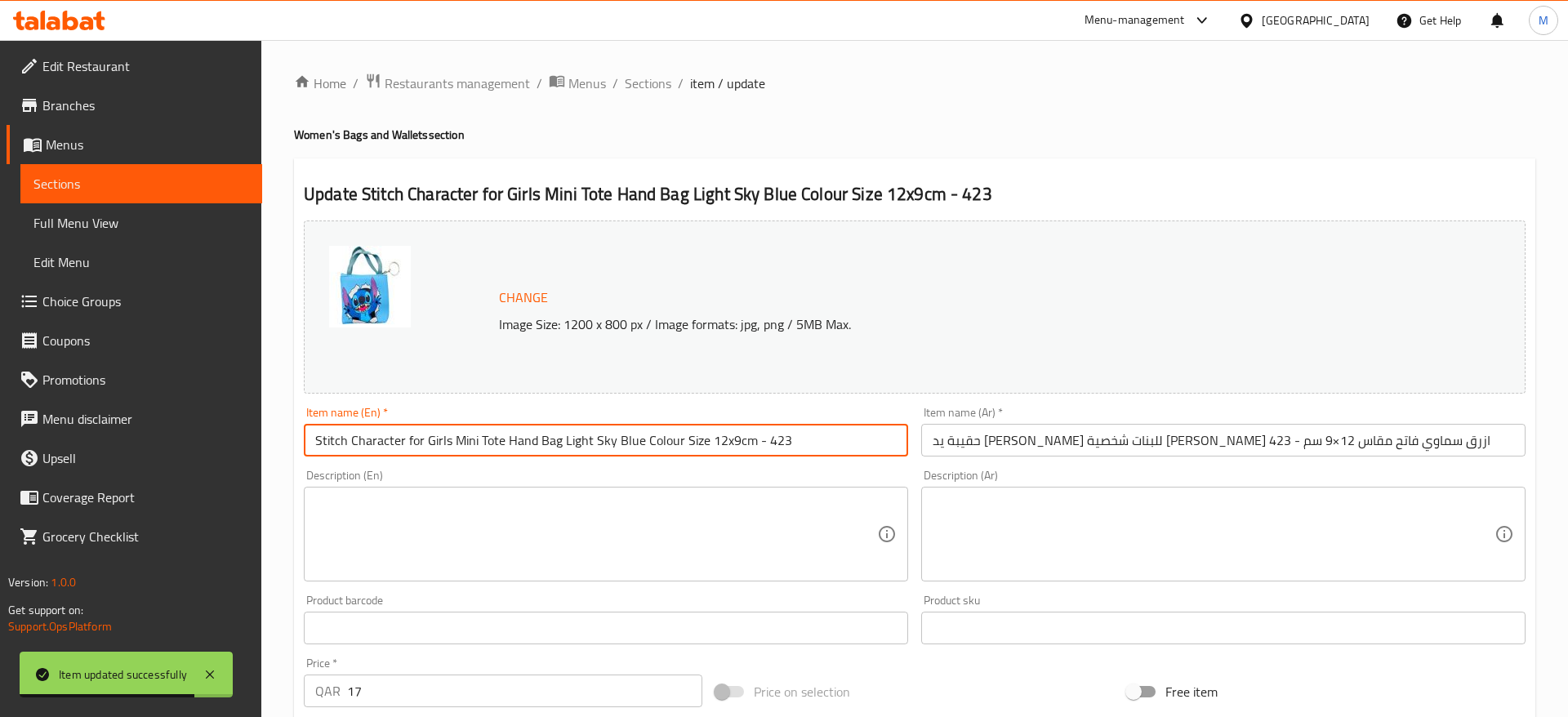
click at [394, 445] on input "Stitch Character for Girls Mini Tote Hand Bag Light Sky Blue Colour Size 12x9cm…" at bounding box center [605, 440] width 604 height 33
paste input "For Girls Mini Tote Hand Bag Light Sky Blue Colour Size 12X9C"
click at [673, 444] on input "Stitch Character For Girls Mini Tote Hand Bag Light Sky Blue Colour Size 12X9Cm…" at bounding box center [605, 440] width 604 height 33
type input "Stitch Character For Girls Mini Tote Hand Bag Light Sky Blue Color Size 12X9Cm …"
click at [812, 475] on div "Description (En) Description (En)" at bounding box center [605, 526] width 604 height 112
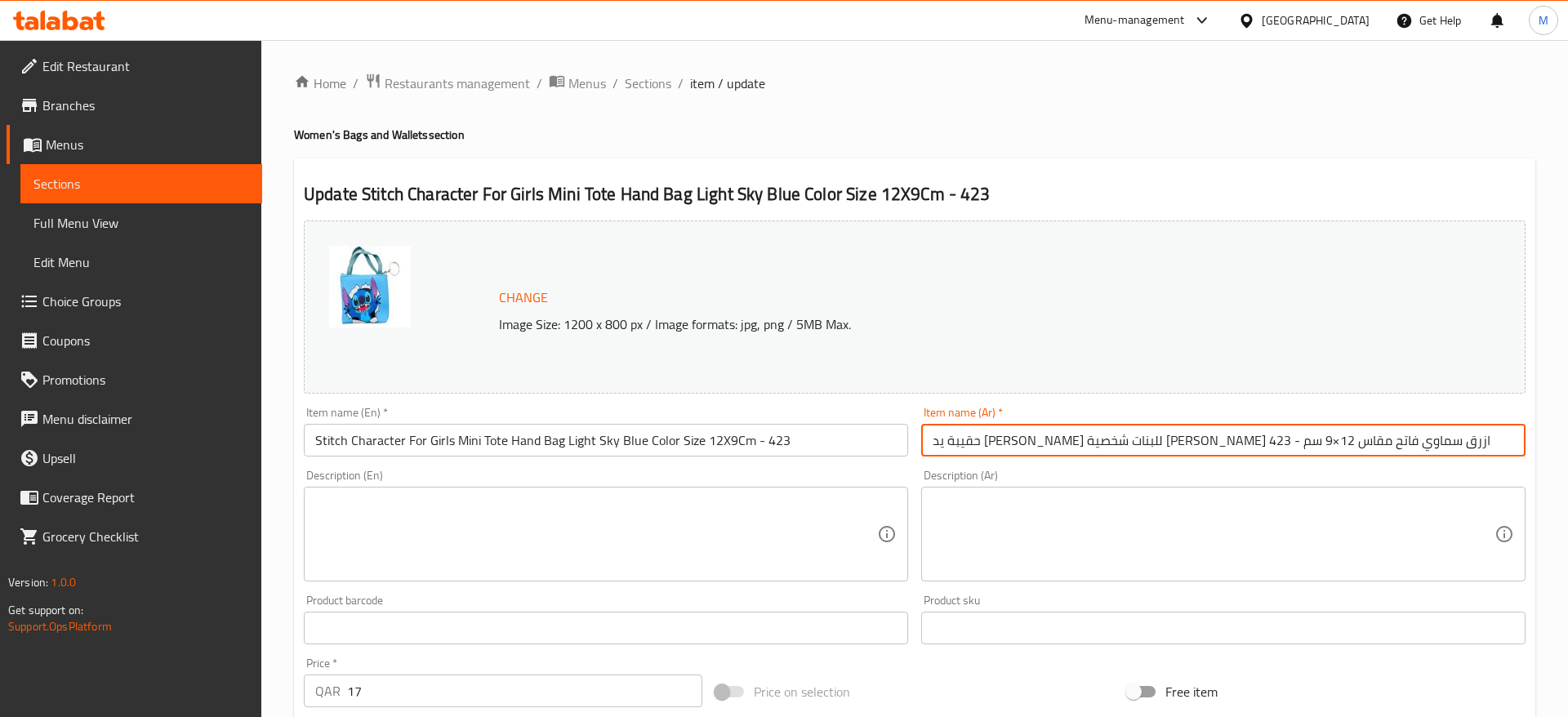
click at [1404, 452] on input "حقيبة يد ميني توت للبنات شخصية ستيتش لون ازرق سماوي فاتح مقاس 12×9 سم - 423" at bounding box center [1222, 440] width 604 height 33
click at [1000, 444] on input "حقيبة يد ميني توت للبنات شخصية ستيتش لون ازرق سماوي فاتح مقاس 12×9 سم - 423" at bounding box center [1222, 440] width 604 height 33
type input "حقيبة يد [PERSON_NAME] للبنات شخصية [PERSON_NAME] ازرق سماوي فاتح مقاس 12*9 سم …"
drag, startPoint x: 545, startPoint y: 471, endPoint x: 546, endPoint y: 457, distance: 14.0
click at [545, 470] on div "Description (En) Description (En)" at bounding box center [605, 526] width 604 height 112
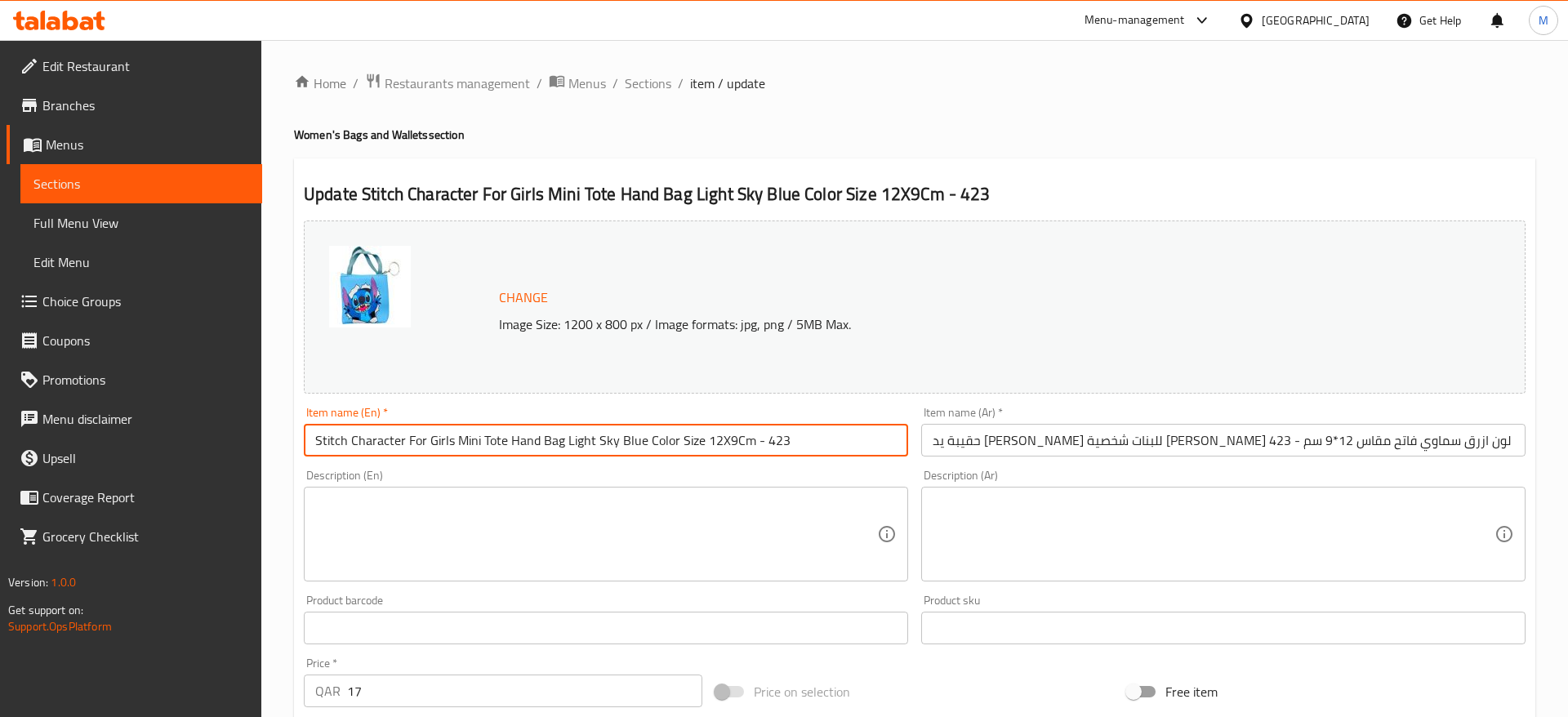
drag, startPoint x: 560, startPoint y: 441, endPoint x: 406, endPoint y: 447, distance: 154.1
click at [406, 447] on input "Stitch Character For Girls Mini Tote Hand Bag Light Sky Blue Color Size 12X9Cm …" at bounding box center [605, 440] width 604 height 33
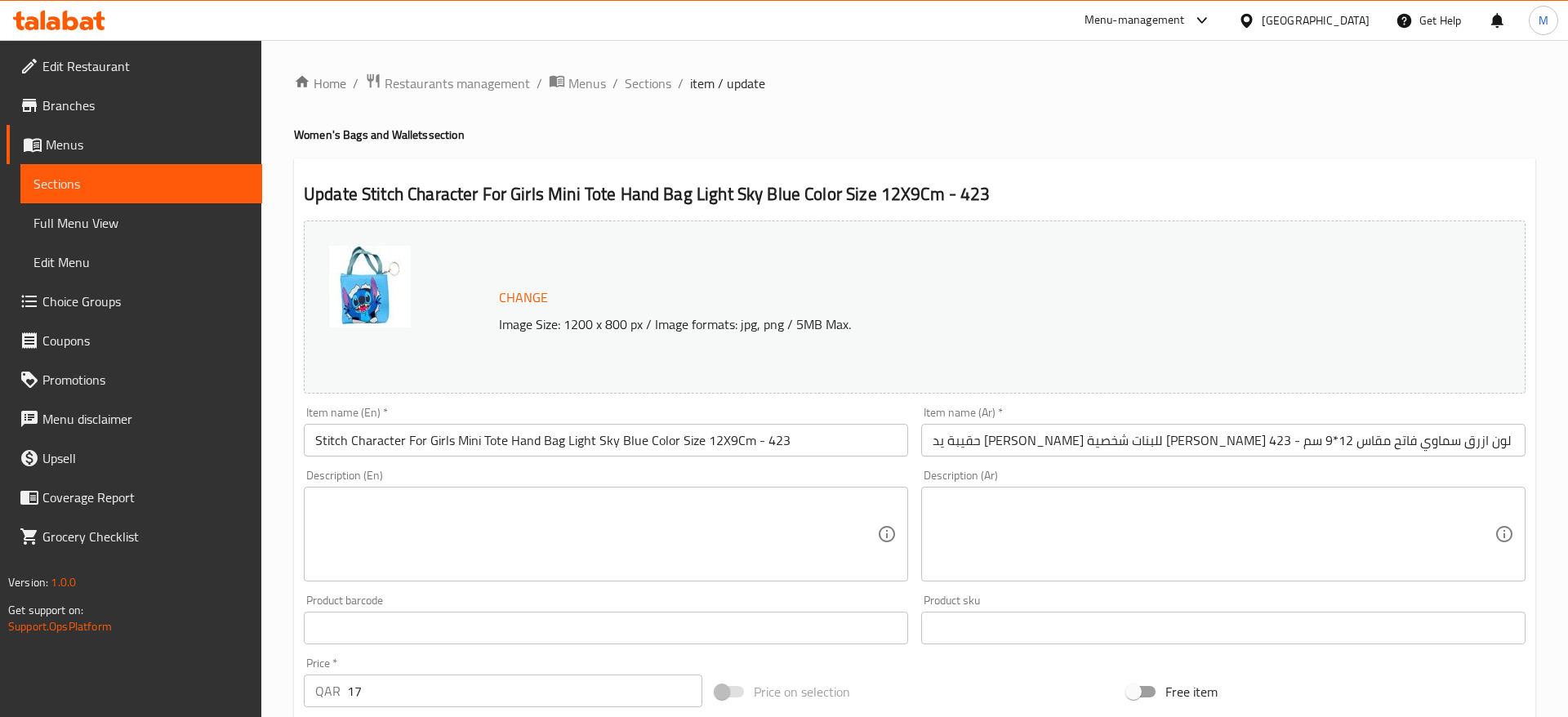
click at [698, 468] on div "Description (En) Description (En)" at bounding box center [606, 526] width 617 height 125
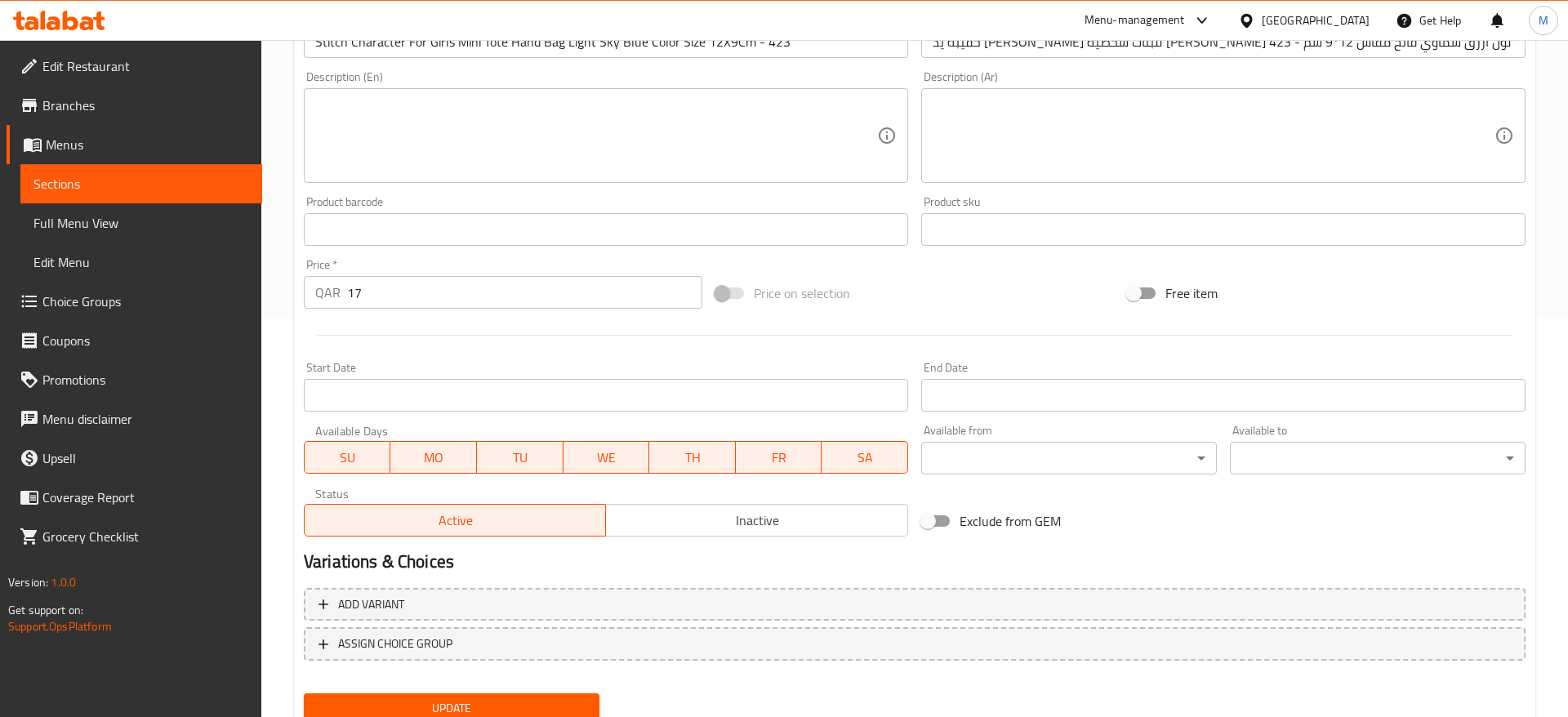
scroll to position [461, 0]
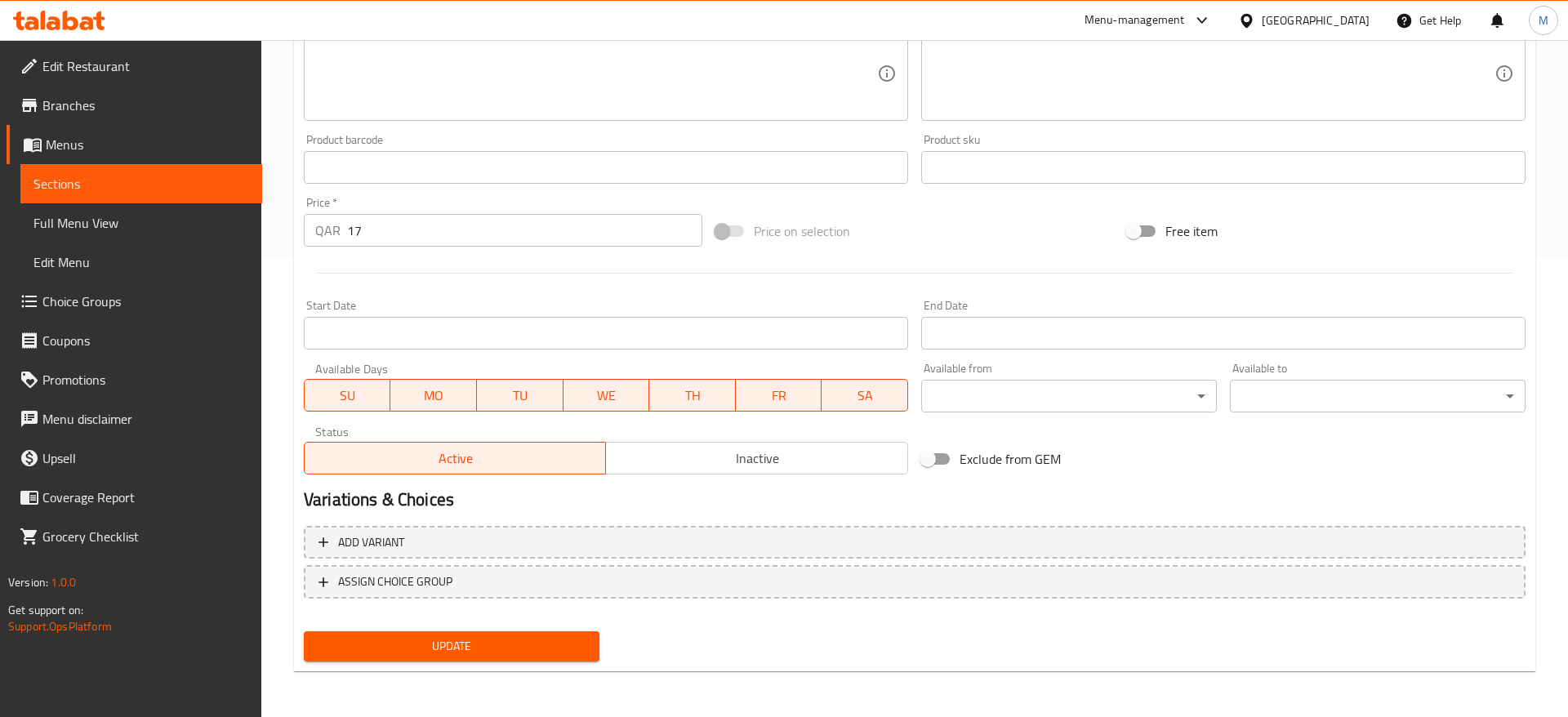
click at [450, 652] on span "Update" at bounding box center [451, 647] width 269 height 21
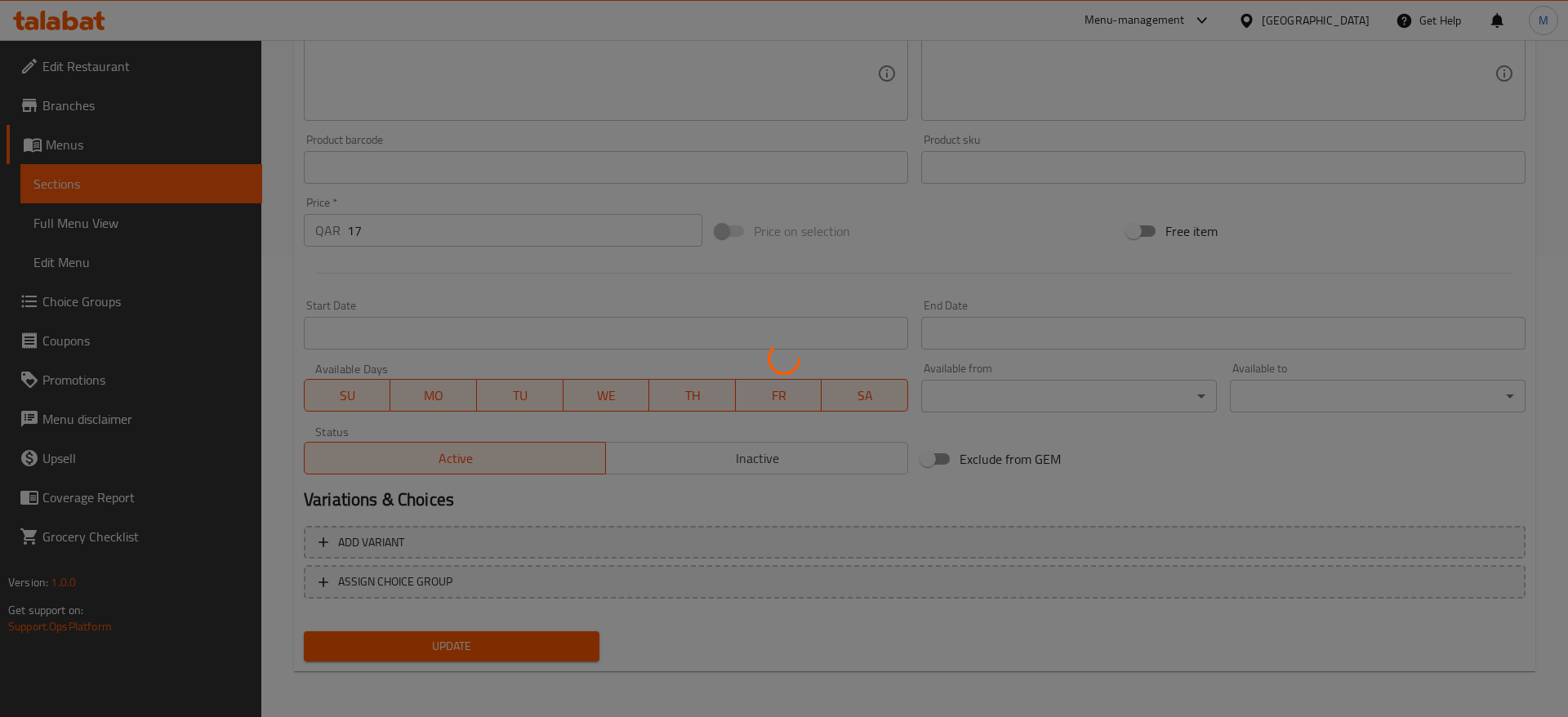
scroll to position [0, 0]
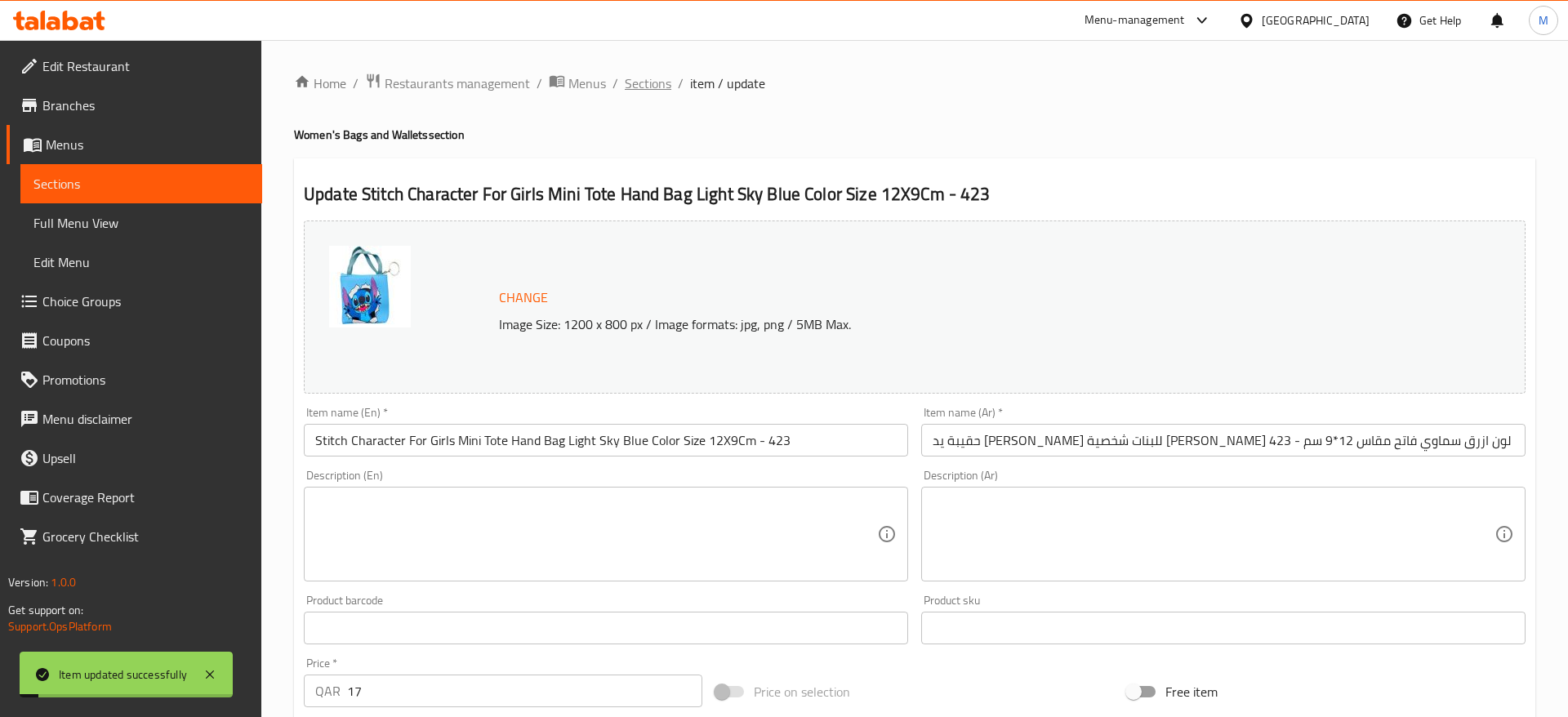
click at [656, 80] on span "Sections" at bounding box center [648, 83] width 47 height 20
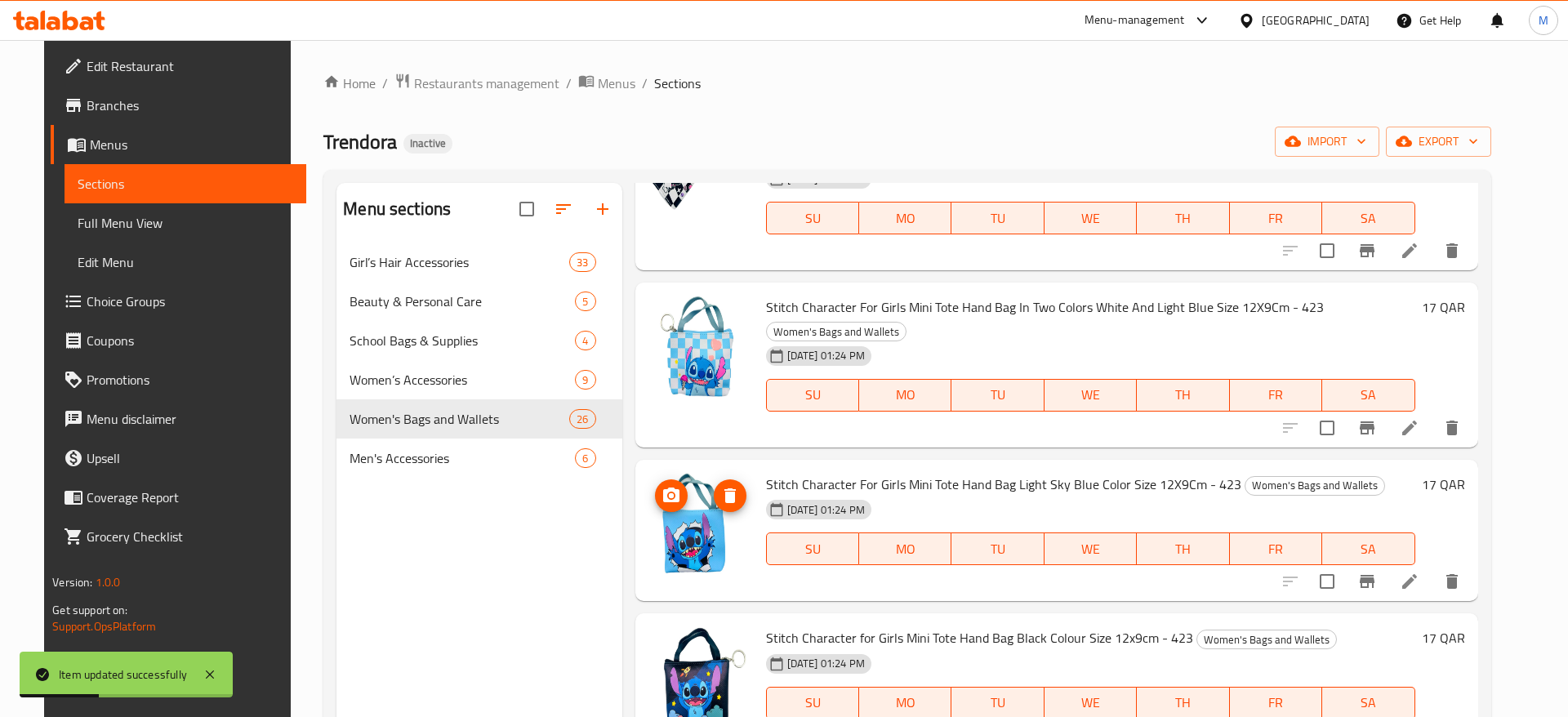
scroll to position [3059, 0]
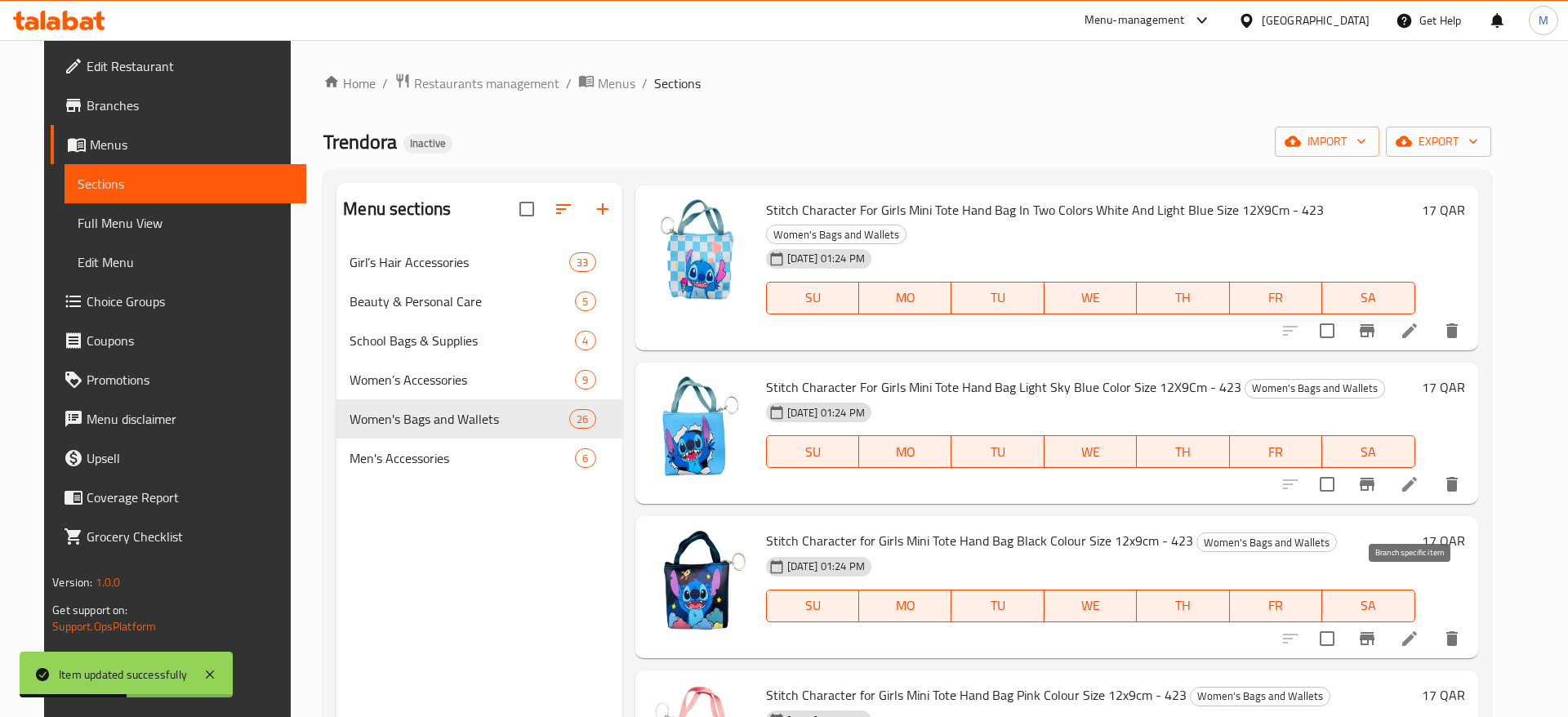
click at [1419, 629] on icon at bounding box center [1409, 638] width 20 height 20
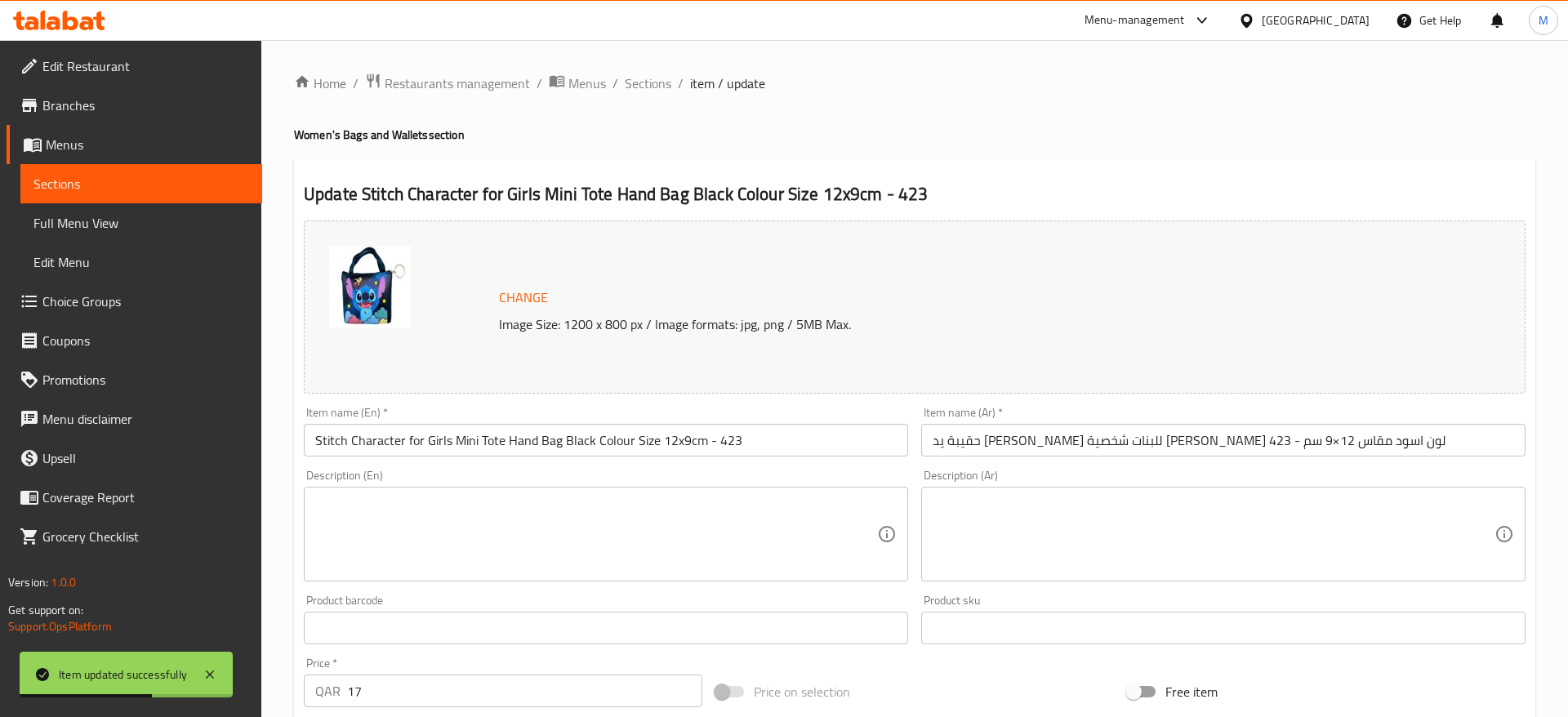
click at [538, 453] on input "Stitch Character for Girls Mini Tote Hand Bag Black Colour Size 12x9cm - 423" at bounding box center [605, 440] width 604 height 33
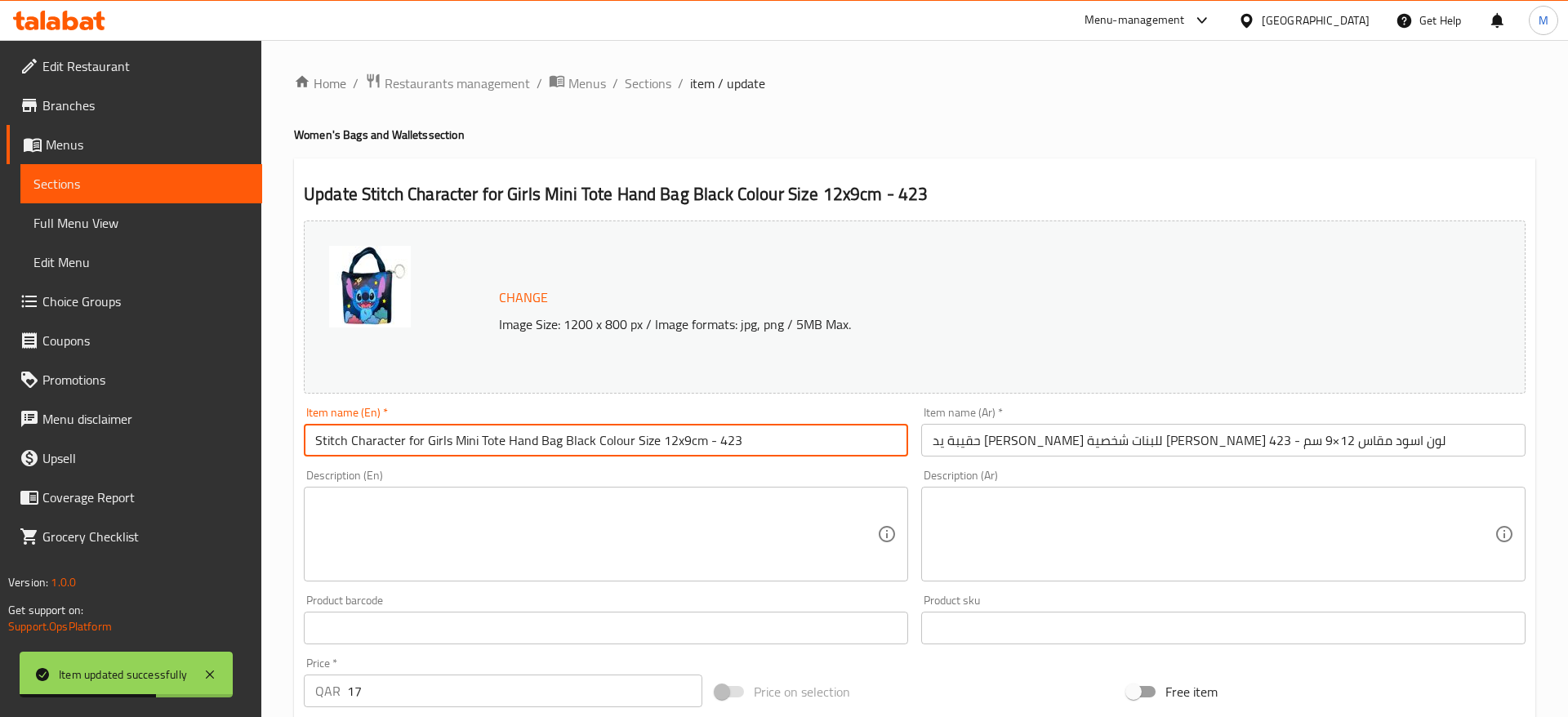
click at [538, 453] on input "Stitch Character for Girls Mini Tote Hand Bag Black Colour Size 12x9cm - 423" at bounding box center [605, 440] width 604 height 33
paste input "For Girls Mini Tote Hand Bag Black Colour Size 12X9C"
type input "Stitch Character For Girls Mini Tote Hand Bag Black Colour Size 12X9Cm - 423"
click at [1244, 449] on input "حقيبة يد ميني توت للبنات شخصية ستيتش لون اسود مقاس 12×9 سم - 423" at bounding box center [1222, 440] width 604 height 33
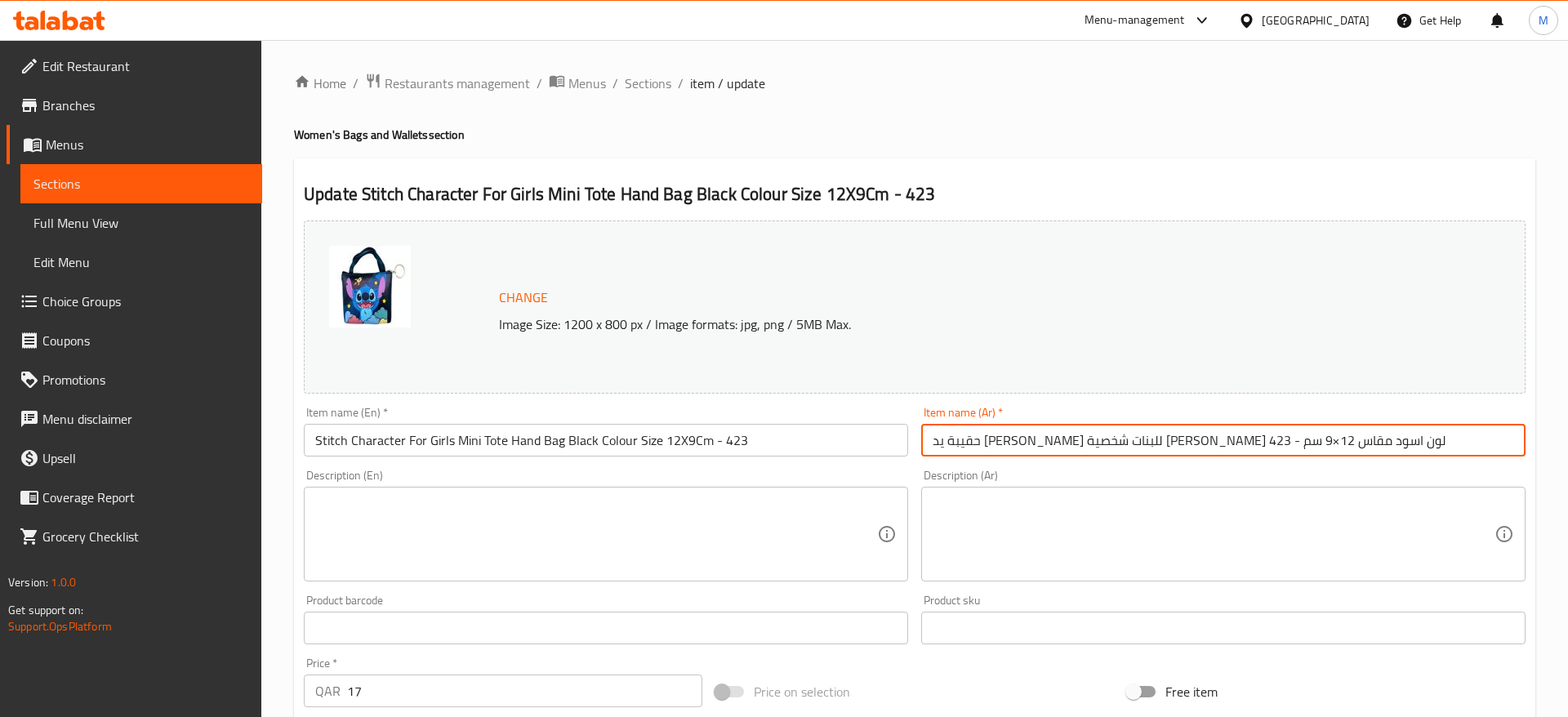
click at [1376, 434] on input "حقيبة يد ميني توت للبنات شخصية ستيتش لون اسود مقاس 12×9 سم - 423" at bounding box center [1222, 440] width 604 height 33
click at [997, 446] on input "حقيبة يد ميني توت للبنات شخصية ستيتش لون اسود مقاس 12×9 سم - 423" at bounding box center [1222, 440] width 604 height 33
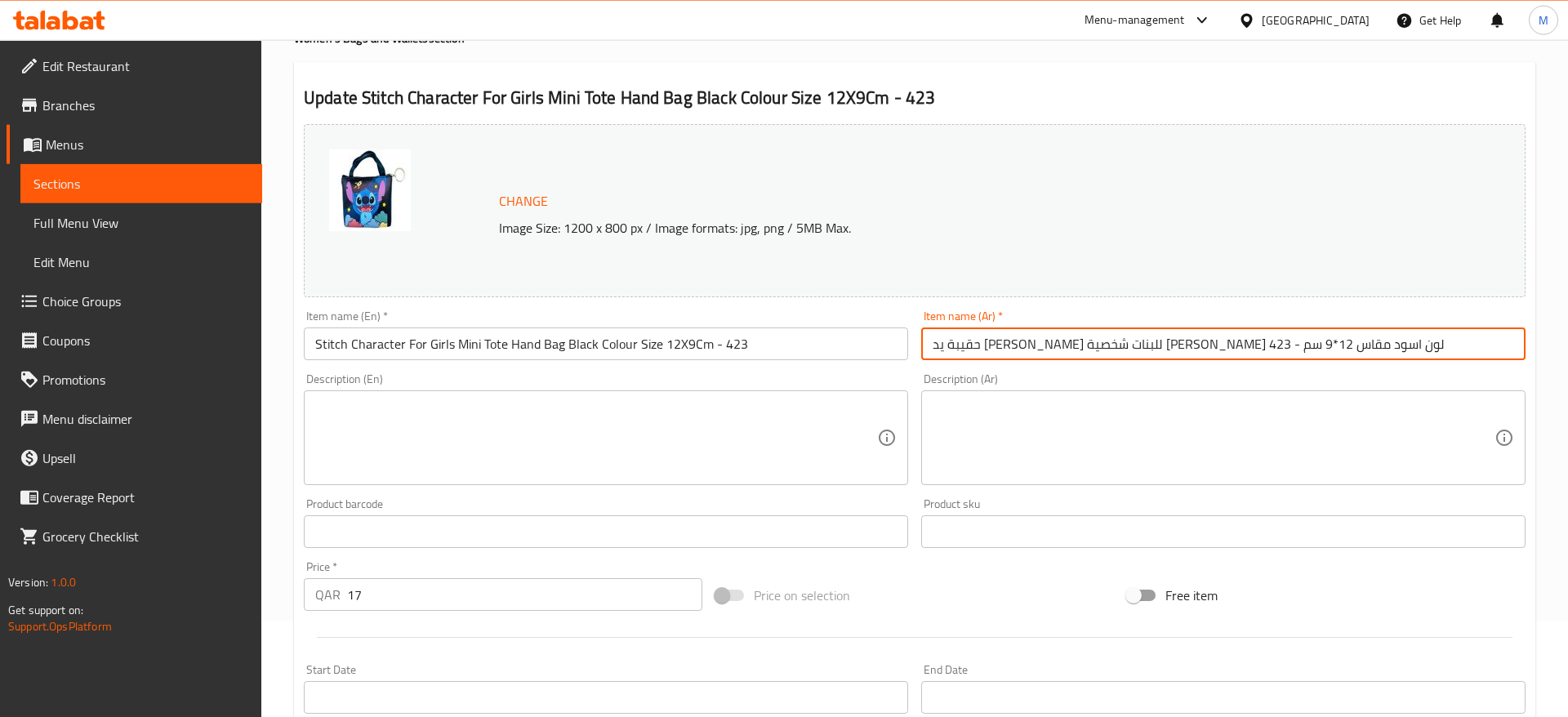
scroll to position [461, 0]
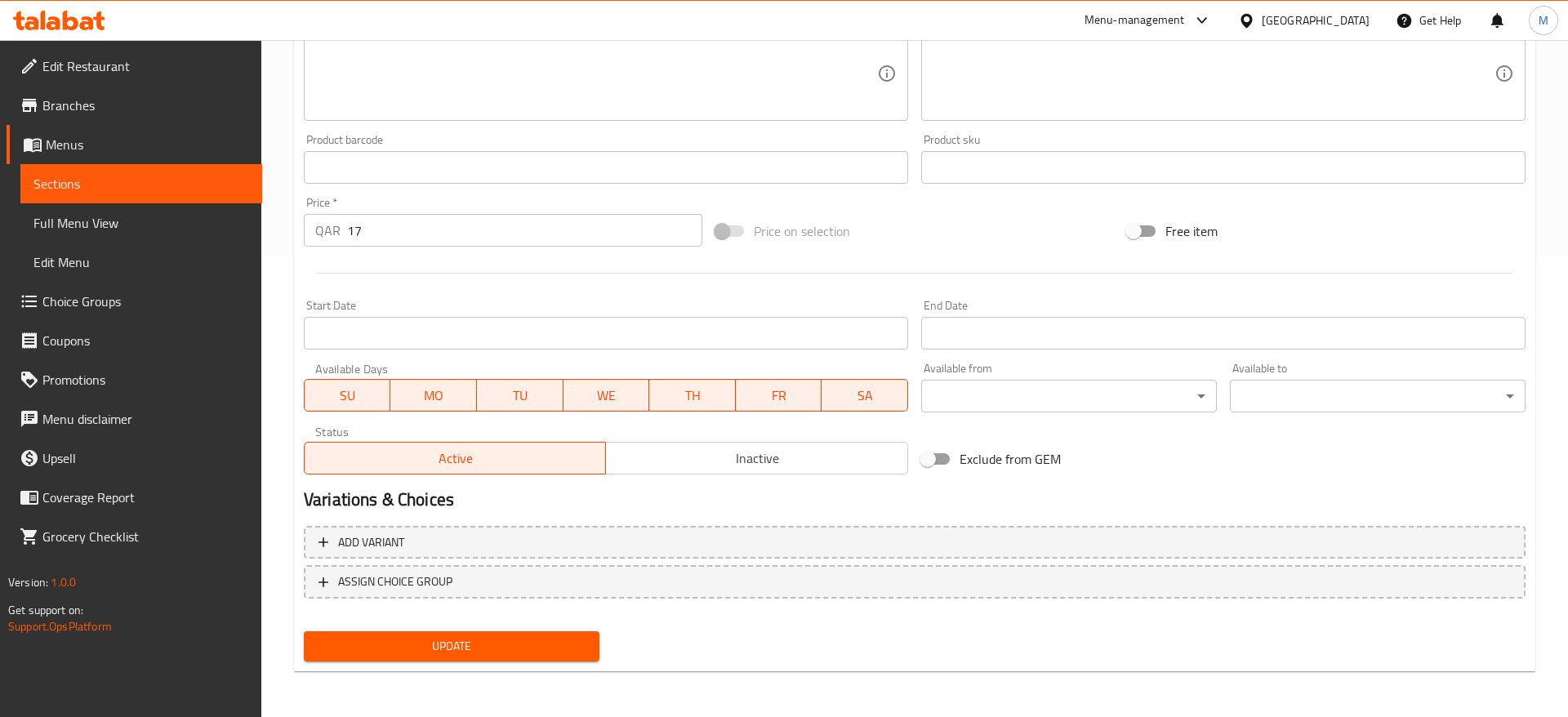
type input "حقيبة يد [PERSON_NAME] للبنات شخصية [PERSON_NAME] لون اسود مقاس 12*9 سم - 423"
click at [513, 644] on span "Update" at bounding box center [451, 647] width 269 height 21
click at [812, 284] on div at bounding box center [914, 273] width 1235 height 40
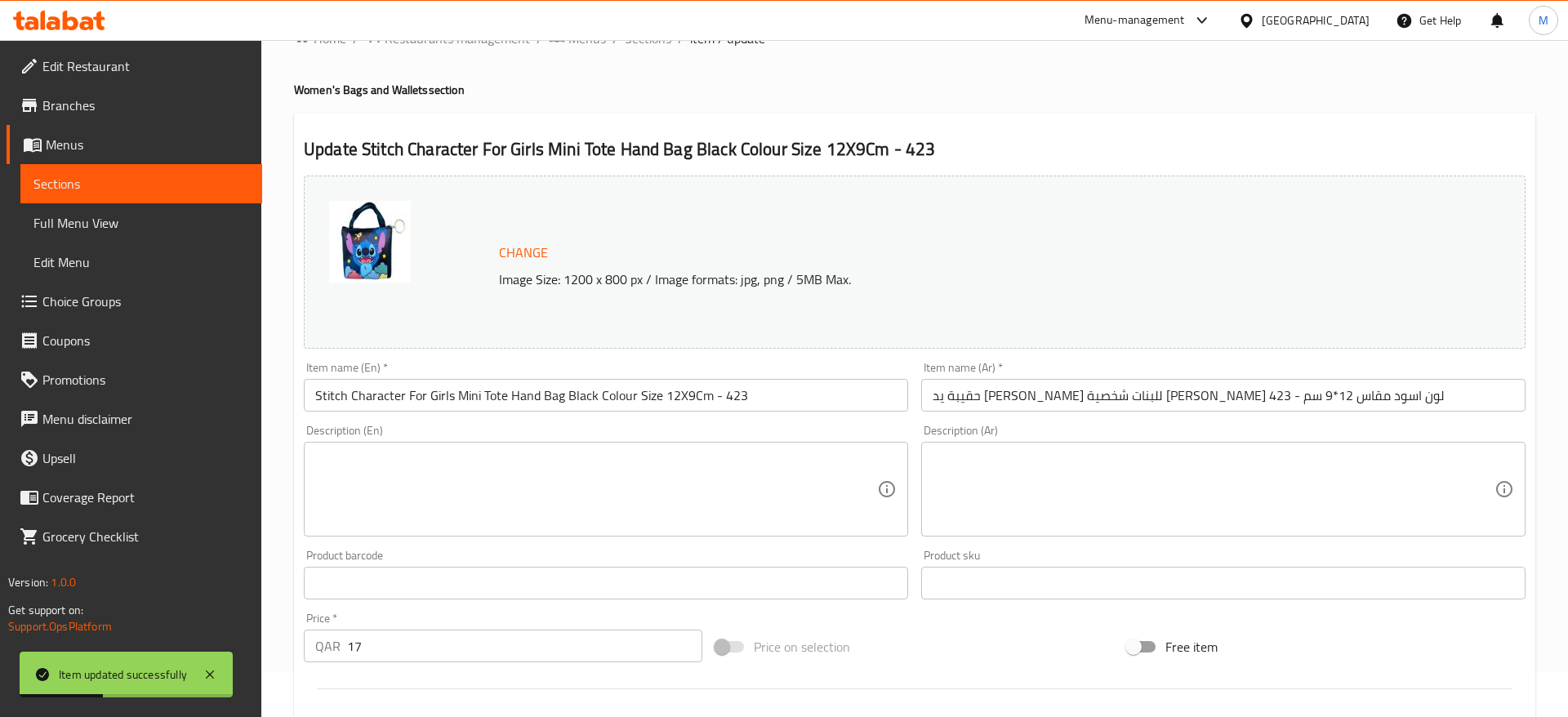
scroll to position [0, 0]
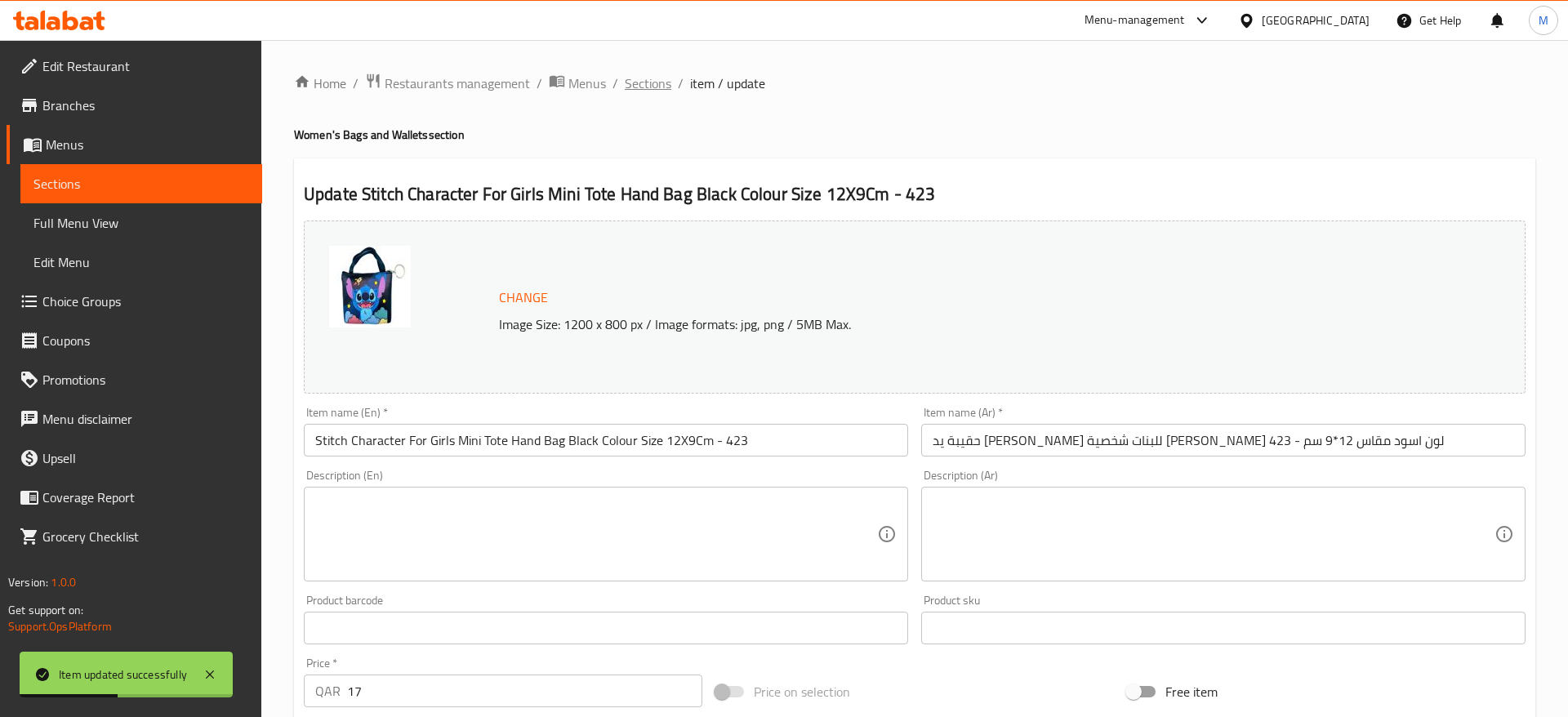
click at [654, 83] on span "Sections" at bounding box center [648, 83] width 47 height 20
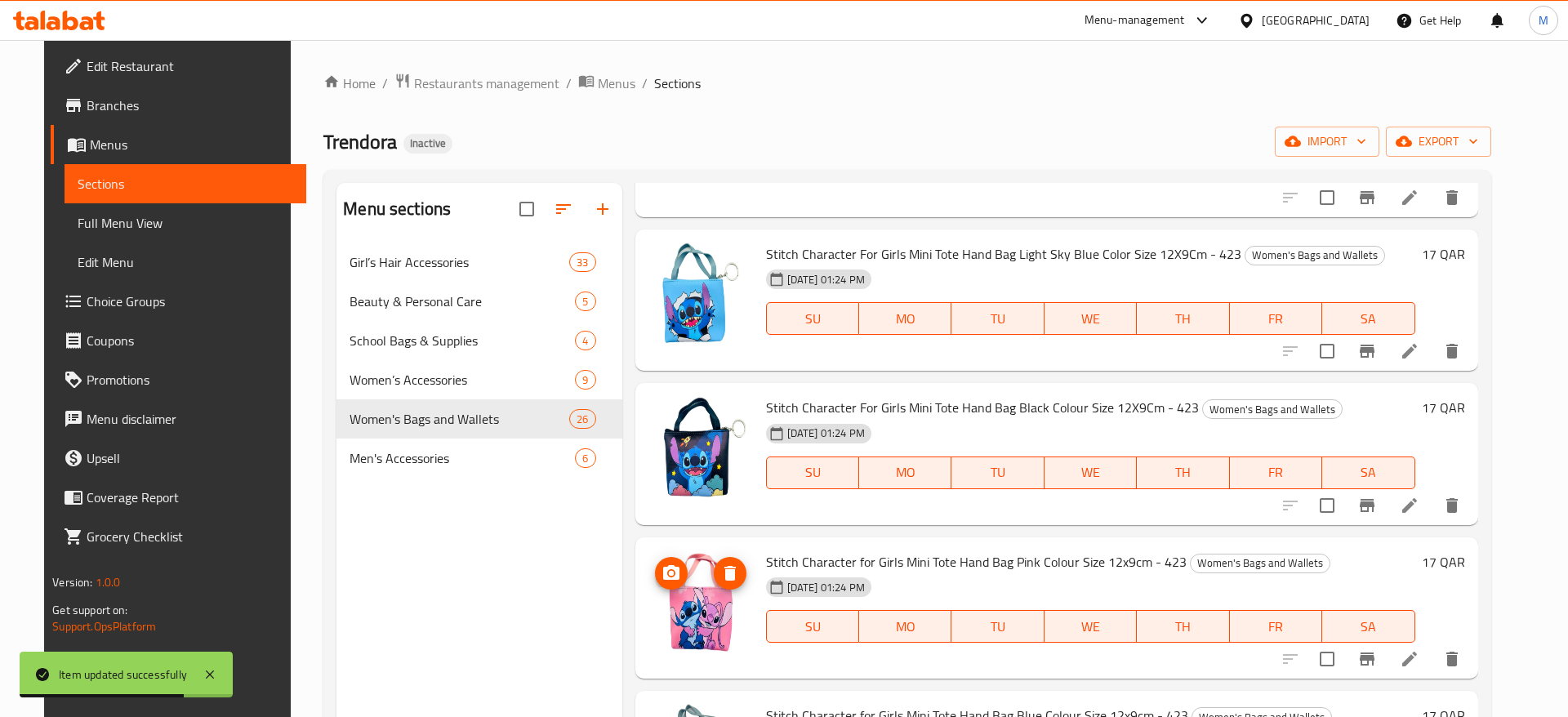
scroll to position [3313, 0]
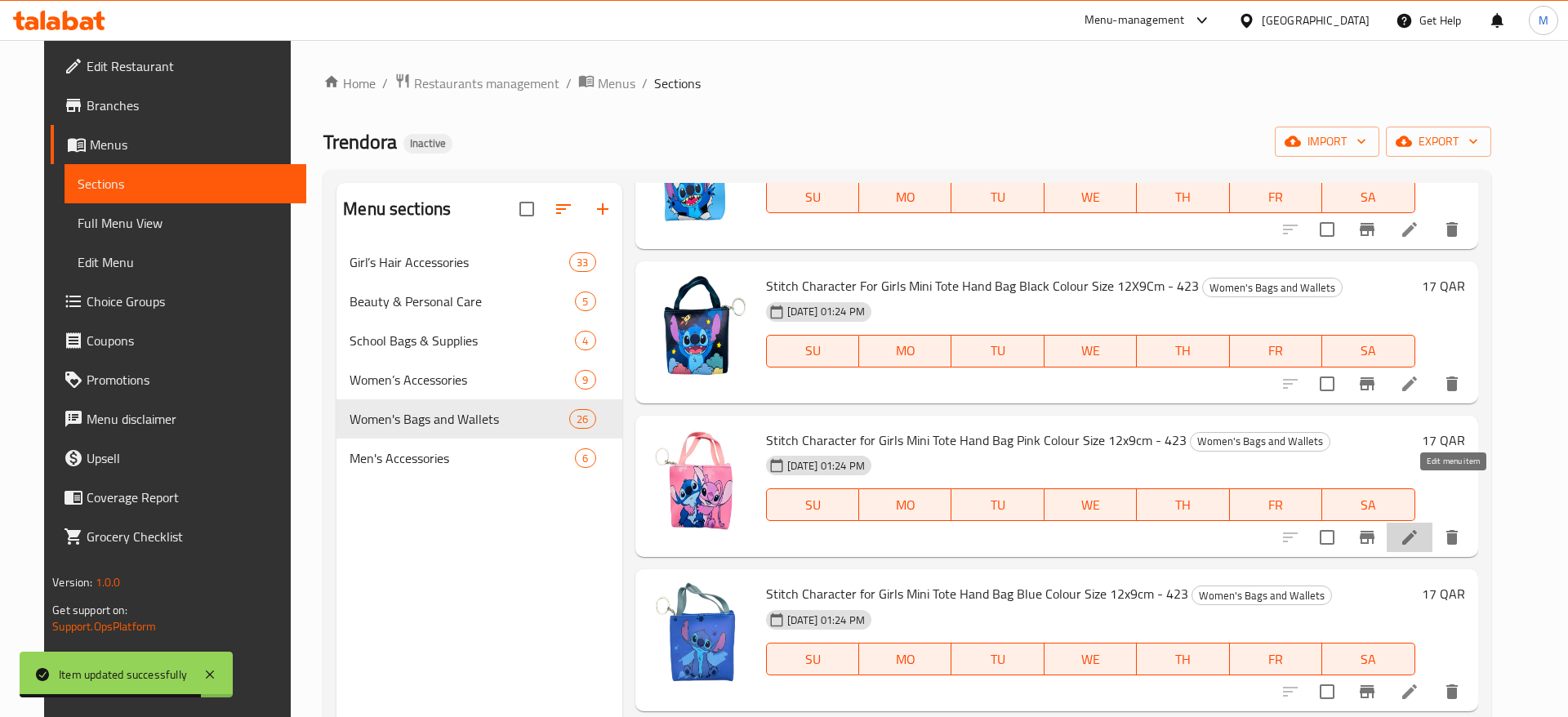
click at [1416, 530] on icon at bounding box center [1409, 537] width 14 height 14
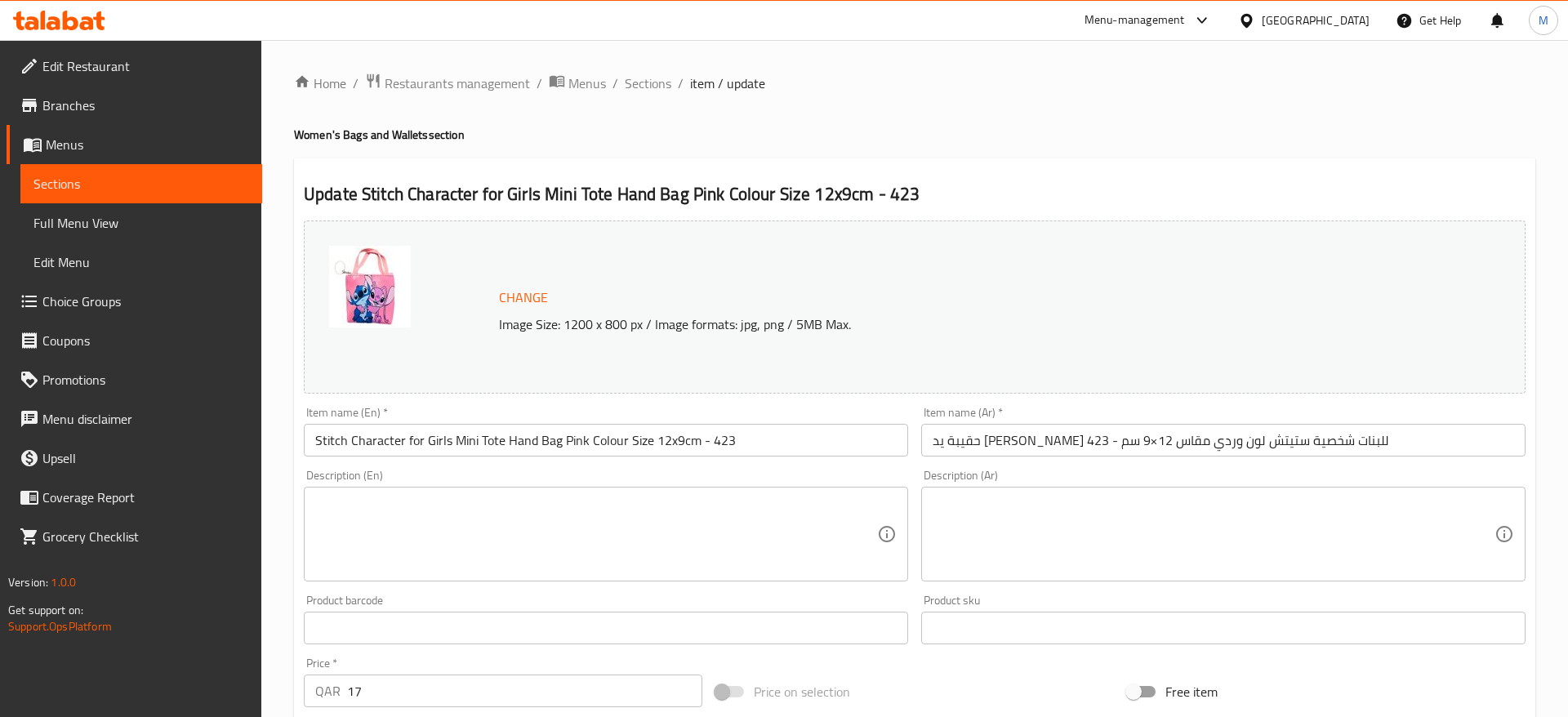
click at [415, 444] on input "Stitch Character for Girls Mini Tote Hand Bag Pink Colour Size 12x9cm - 423" at bounding box center [605, 440] width 604 height 33
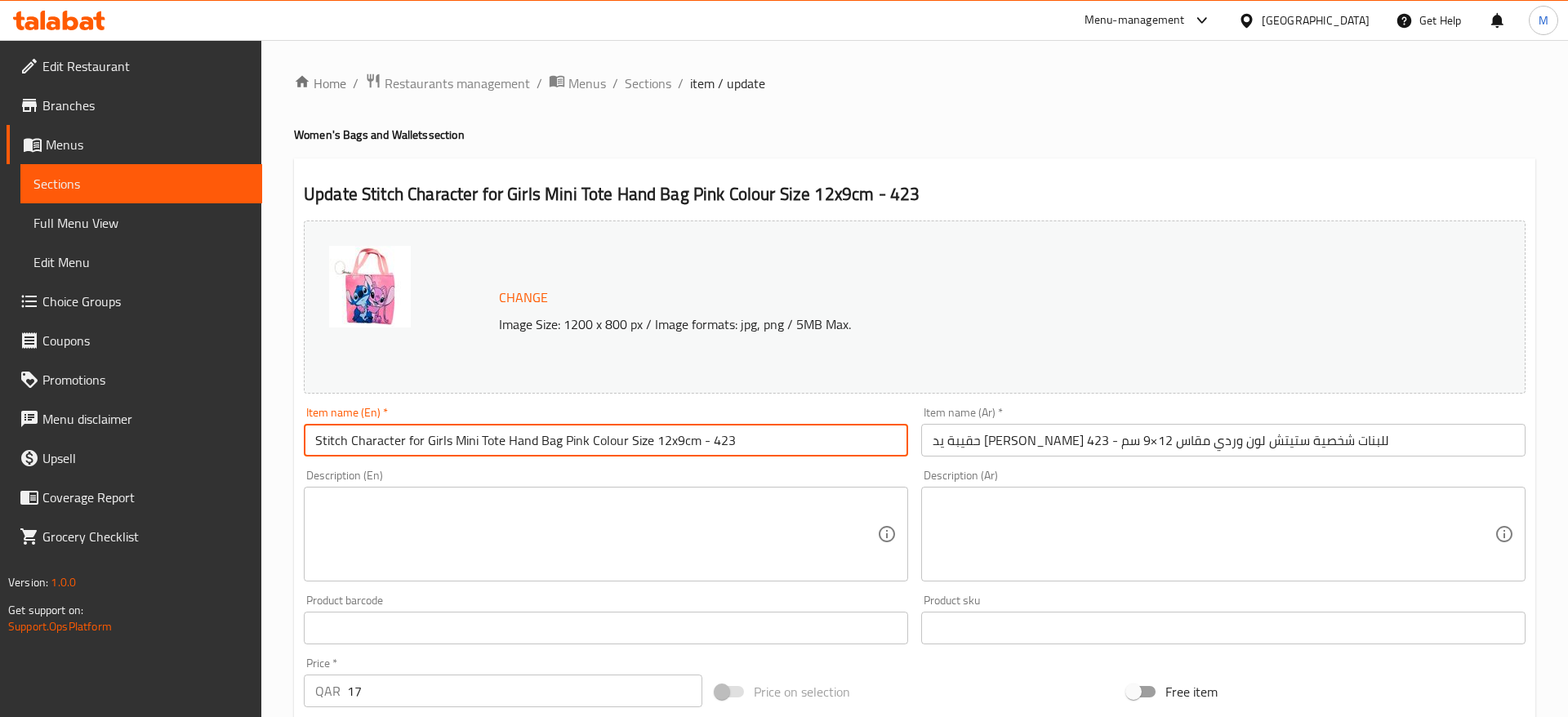
click at [415, 444] on input "Stitch Character for Girls Mini Tote Hand Bag Pink Colour Size 12x9cm - 423" at bounding box center [605, 440] width 604 height 33
paste input "For Girls Mini Tote Hand Bag Pink Colour Size 12X9C"
type input "Stitch Character For Girls Mini Tote Hand Bag Pink Colour Size 12X9Cm - 423"
click at [508, 473] on div "Description (En) Description (En)" at bounding box center [605, 526] width 604 height 112
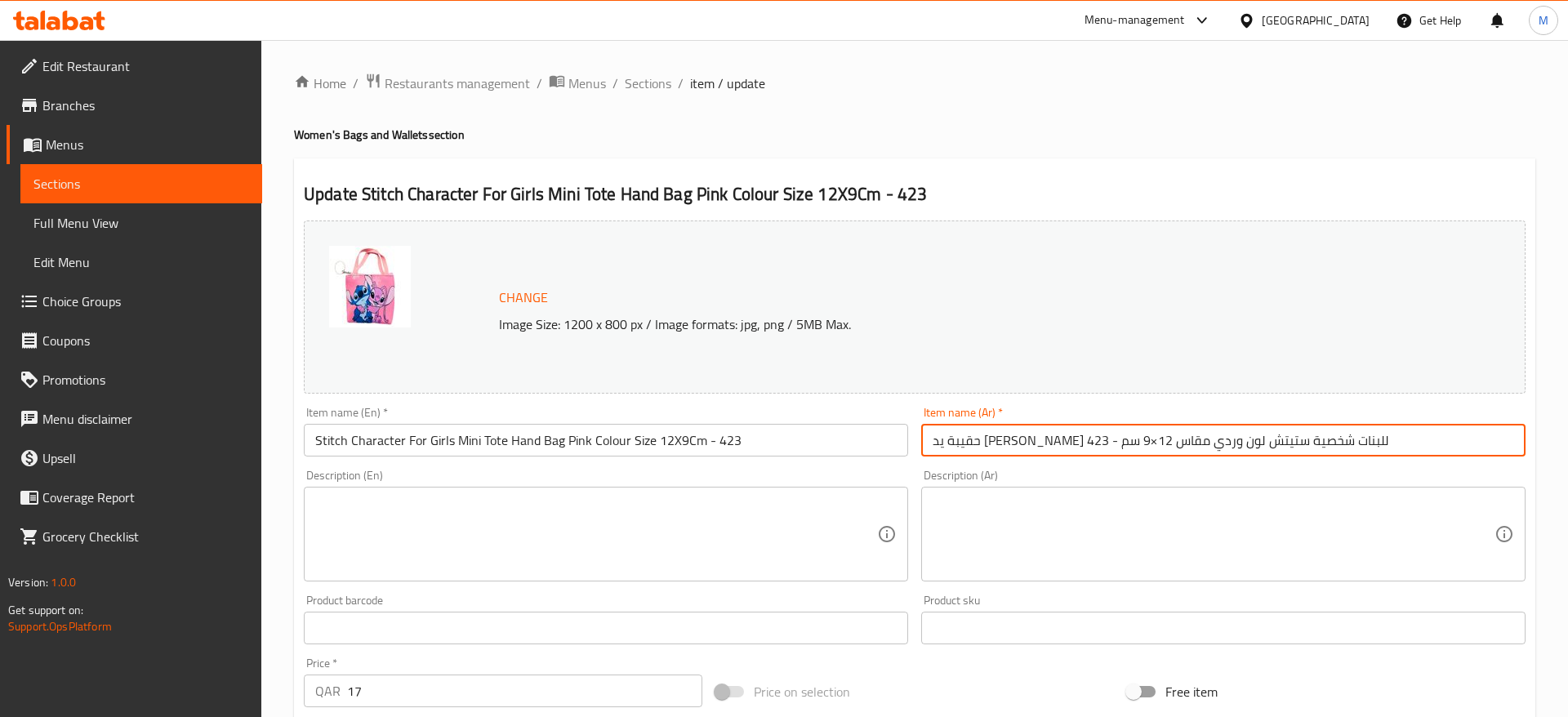
drag, startPoint x: 1355, startPoint y: 443, endPoint x: 903, endPoint y: 469, distance: 452.7
click at [921, 457] on input "حقيبة يد ميني توت للبنات شخصية ستيتش لون وردي مقاس 12×9 سم - 423" at bounding box center [1222, 440] width 604 height 33
click at [959, 469] on div "Change Image Size: 1200 x 800 px / Image formats: jpg, png / 5MB Max. Item name…" at bounding box center [914, 578] width 1235 height 728
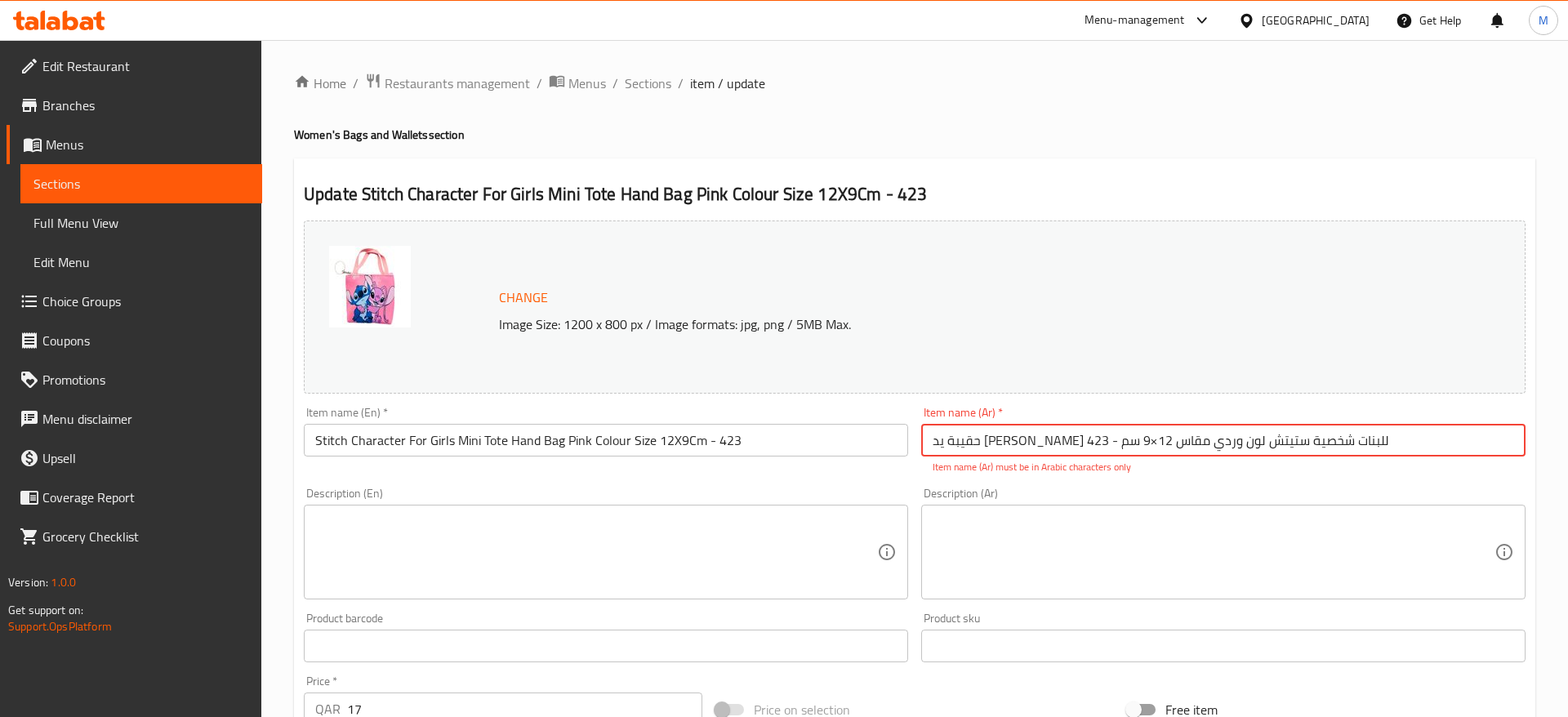
click at [1001, 442] on input "حقيبة يد ميني توت للبنات شخصية ستيتش لون وردي مقاس 12×9 سم - 423" at bounding box center [1222, 440] width 604 height 33
click at [997, 444] on input "حقيبة يد ميني توت للبنات شخصية ستيتش لون وردي مقاس 12×9 سم - 423" at bounding box center [1222, 440] width 604 height 33
click at [1000, 444] on input "حقيبة يد ميني توت للبنات شخصية ستيتش لون وردي مقاس 12×9 سم - 423" at bounding box center [1222, 440] width 604 height 33
type input "حقيبة يد [PERSON_NAME] للبنات شخصية [PERSON_NAME] لون وردي مقاس 12*9 سم - 423"
click at [765, 455] on input "Stitch Character For Girls Mini Tote Hand Bag Pink Colour Size 12X9Cm - 423" at bounding box center [605, 440] width 604 height 33
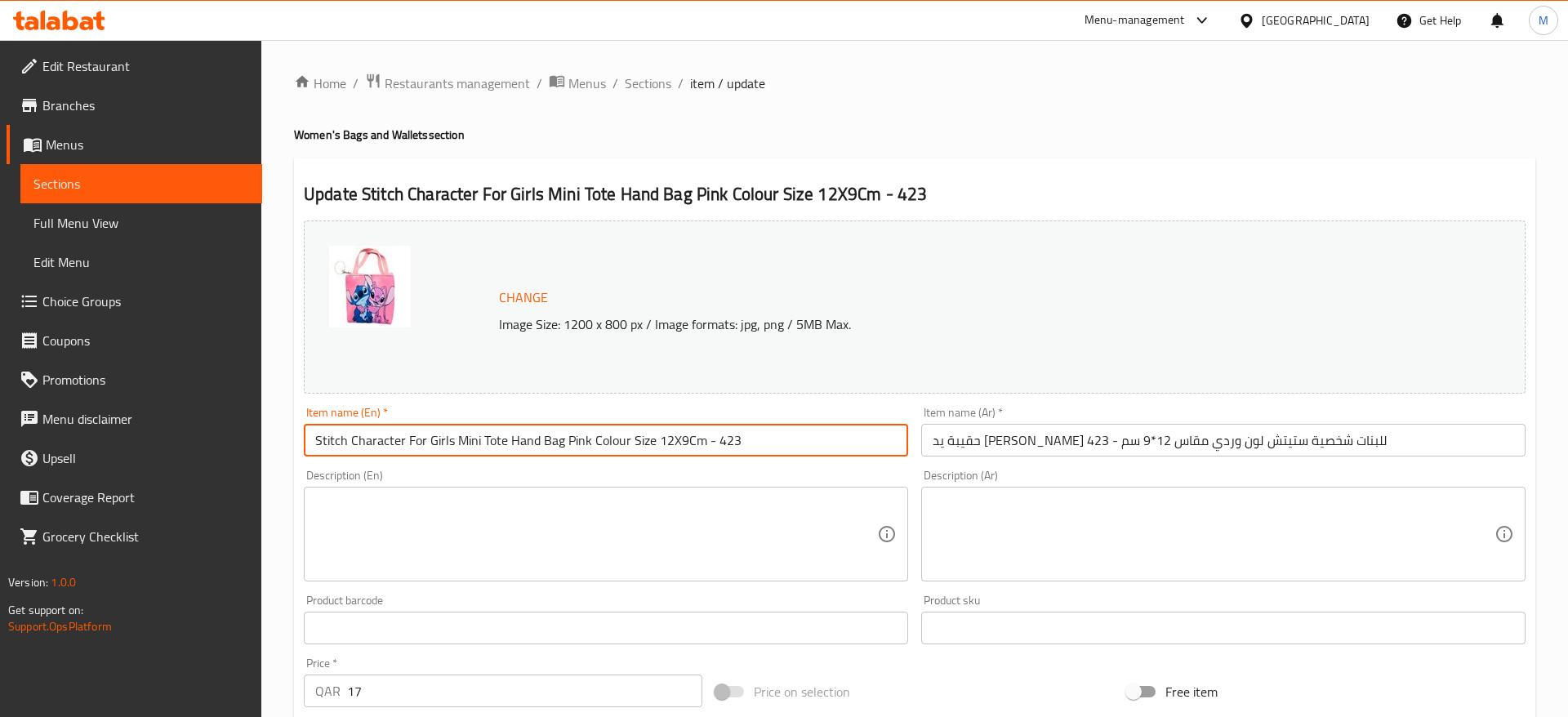
click at [765, 461] on div "Item name (En)   * Stitch Character For Girls Mini Tote Hand Bag Pink Colour Si…" at bounding box center [606, 432] width 617 height 63
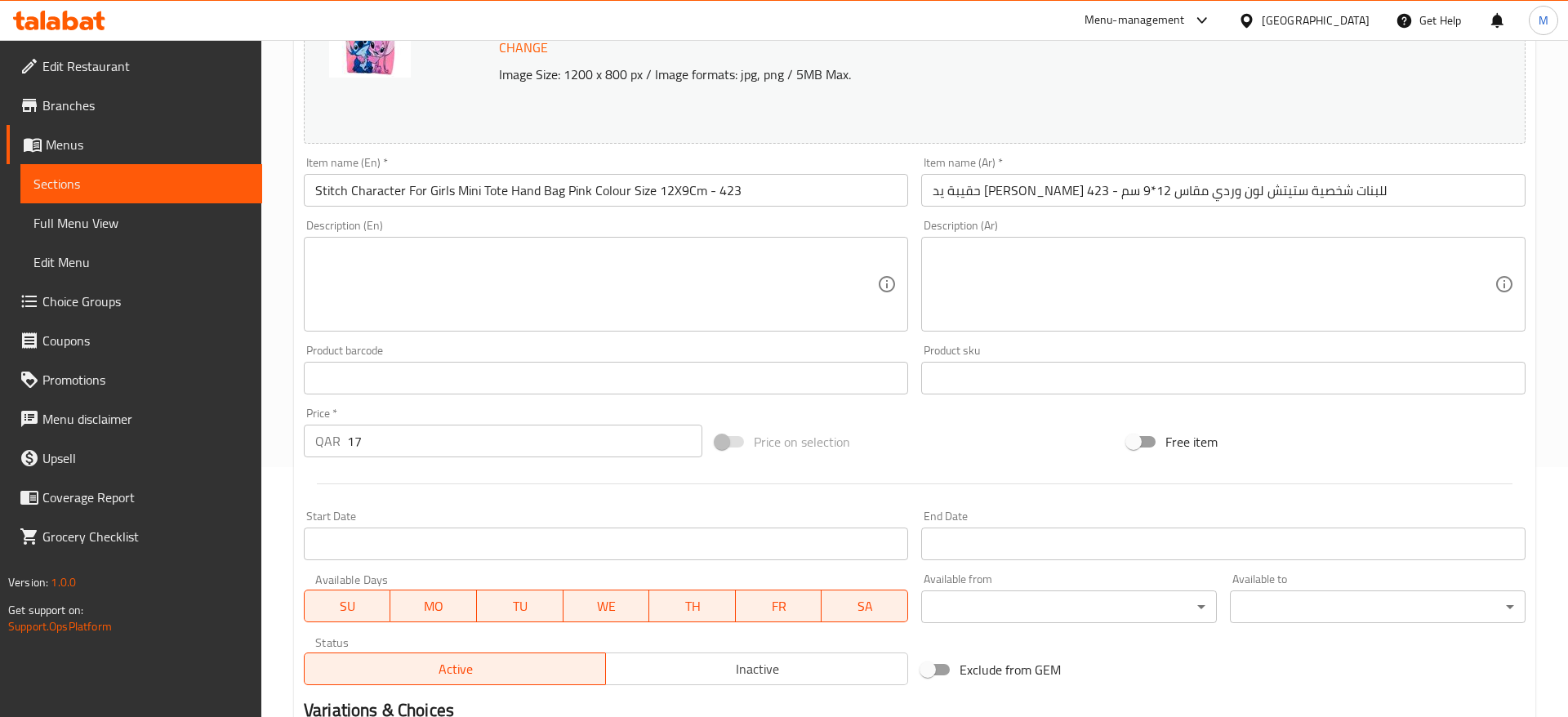
scroll to position [461, 0]
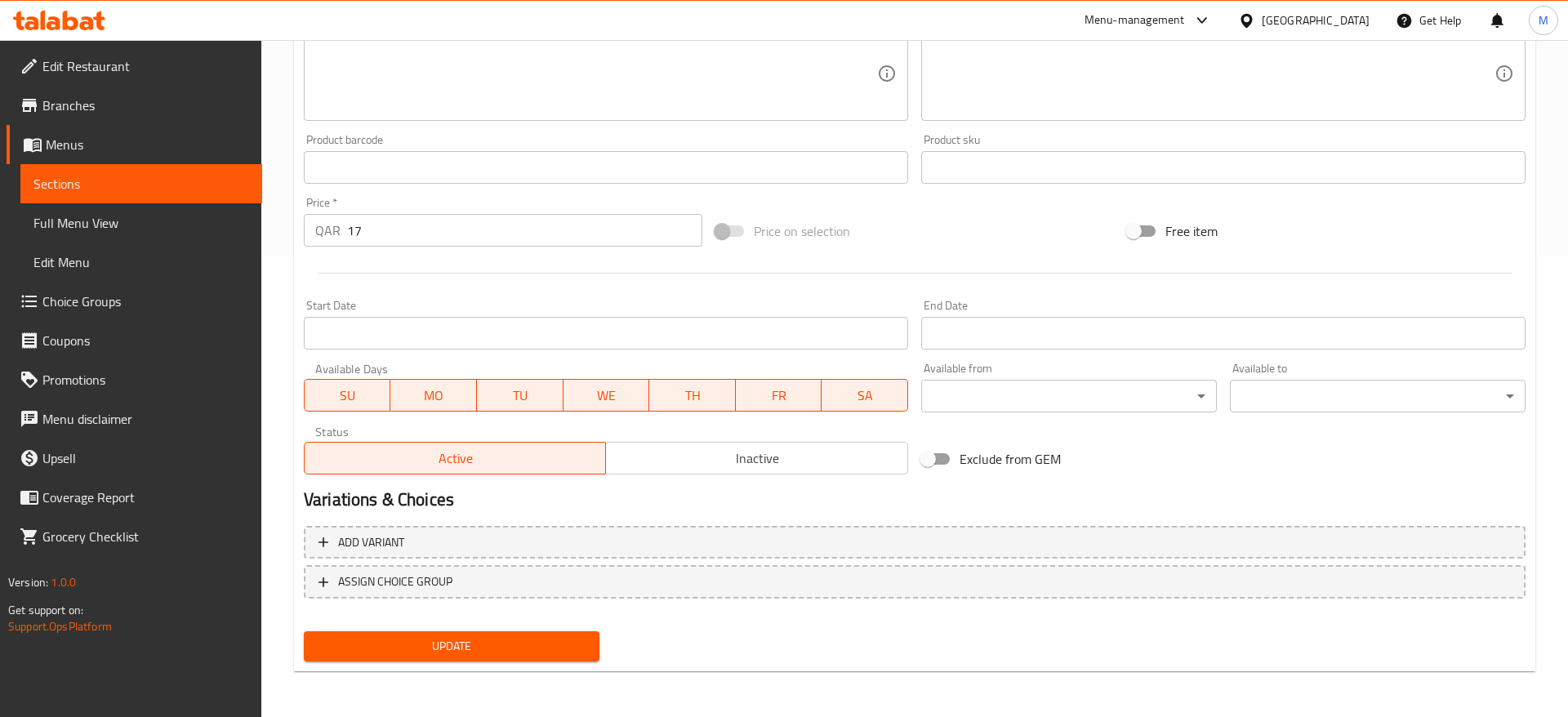
click at [437, 651] on span "Update" at bounding box center [451, 647] width 269 height 21
click at [807, 364] on div "SU MO TU WE TH FR SA" at bounding box center [605, 387] width 604 height 49
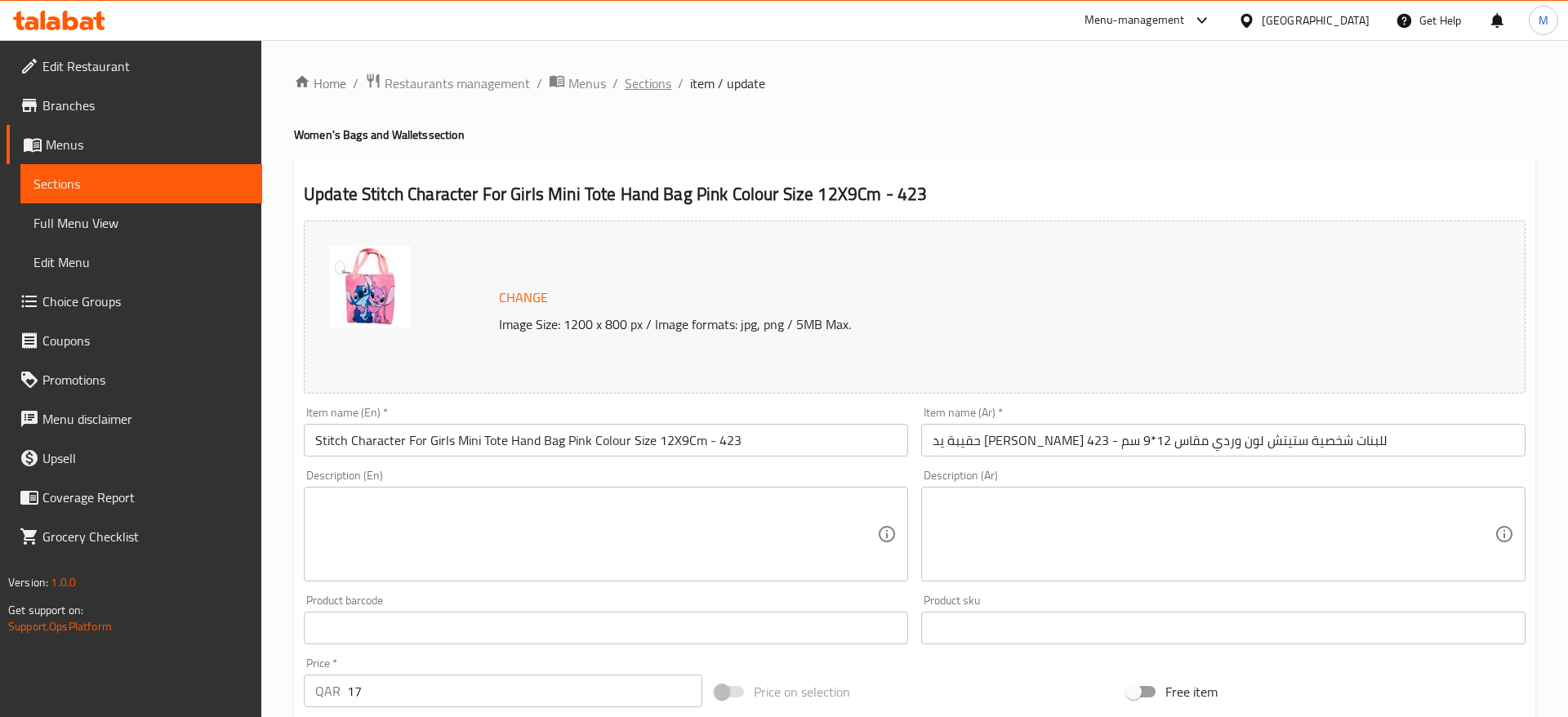
click at [654, 87] on span "Sections" at bounding box center [648, 83] width 47 height 20
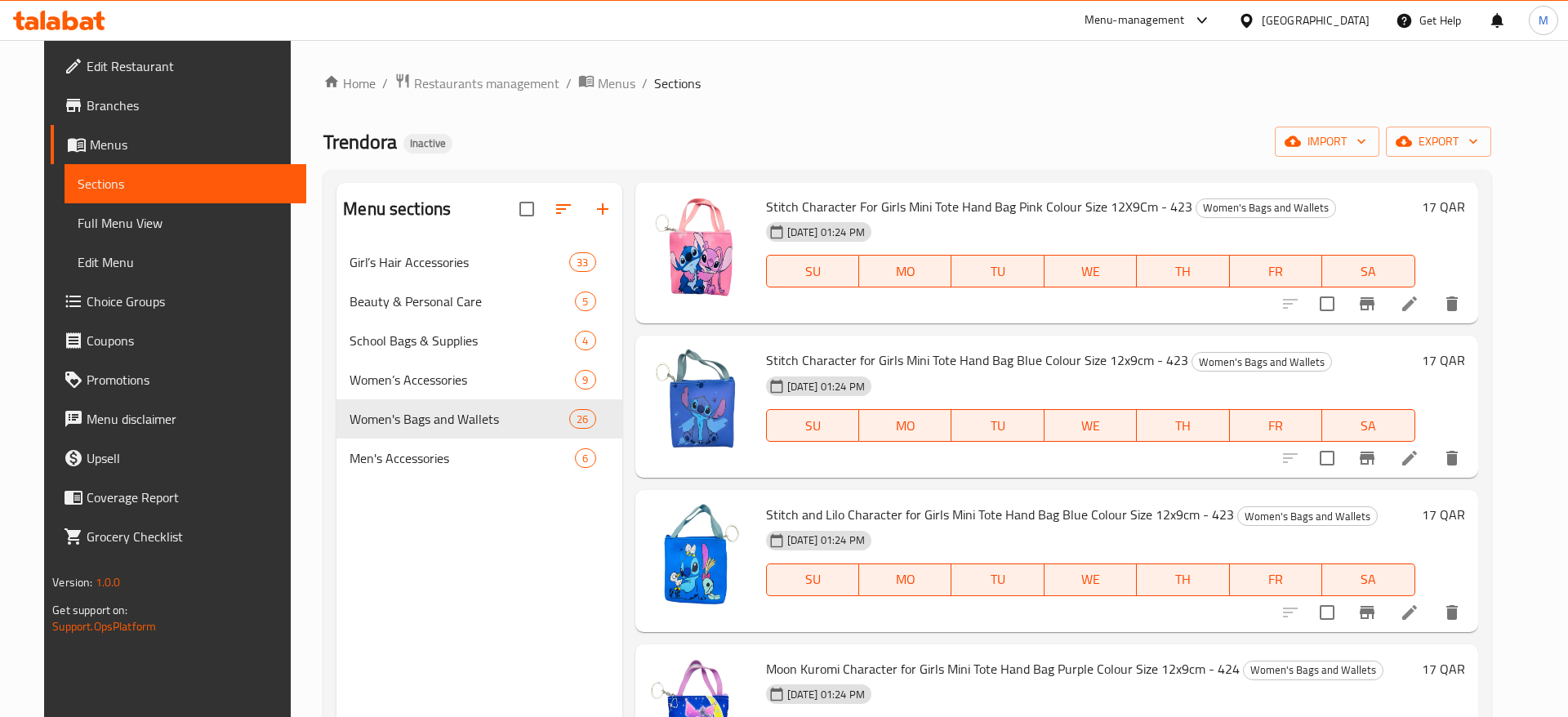
scroll to position [3568, 0]
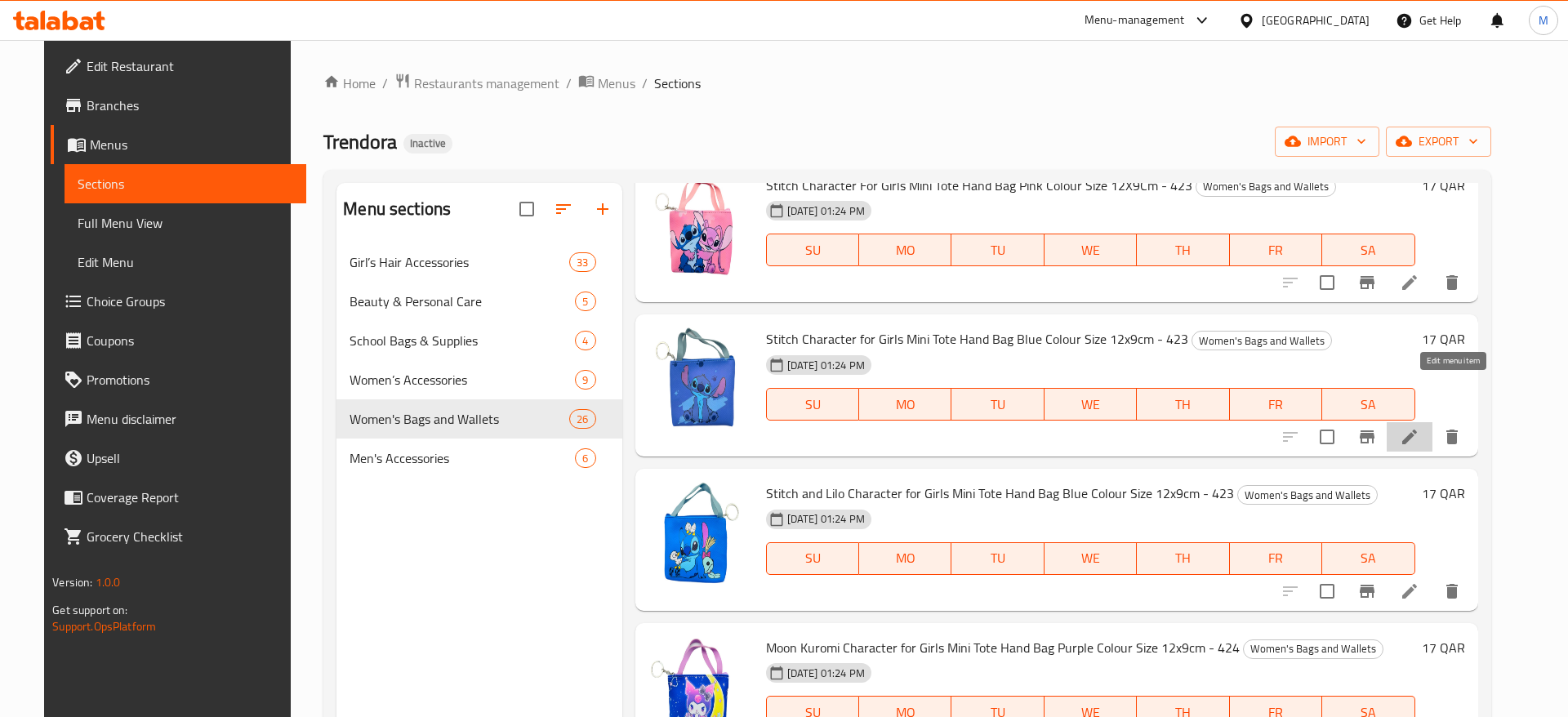
click at [1419, 427] on icon at bounding box center [1409, 437] width 20 height 20
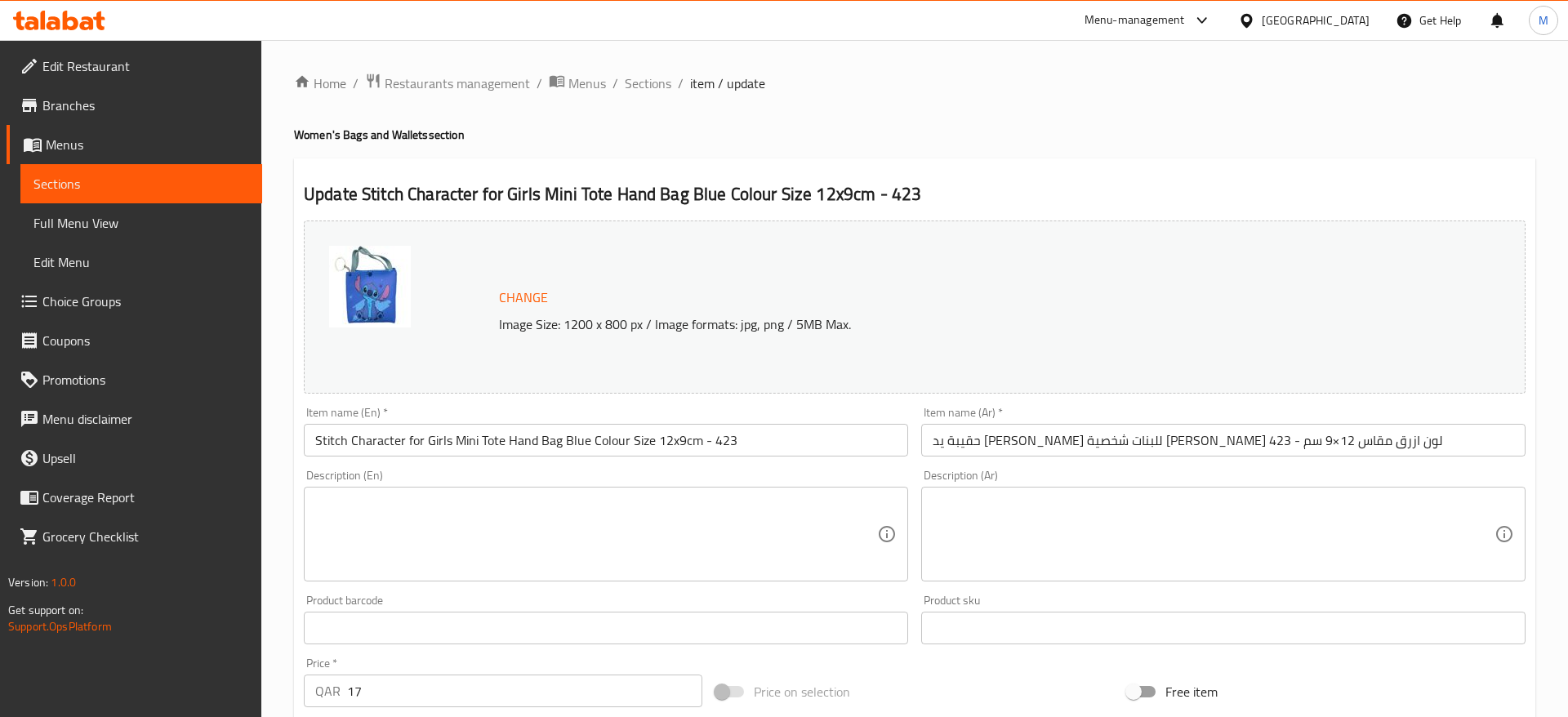
click at [568, 441] on input "Stitch Character for Girls Mini Tote Hand Bag Blue Colour Size 12x9cm - 423" at bounding box center [605, 440] width 604 height 33
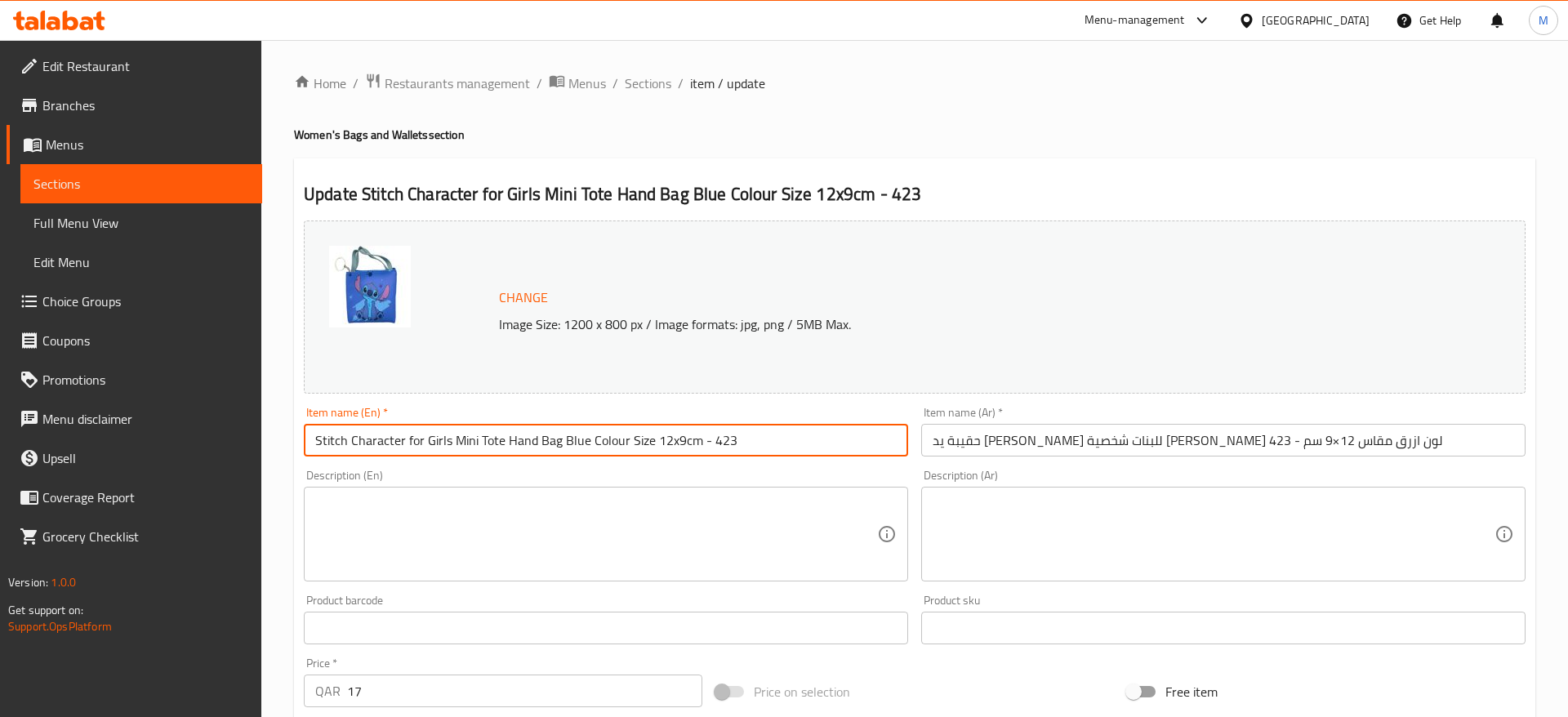
click at [568, 441] on input "Stitch Character for Girls Mini Tote Hand Bag Blue Colour Size 12x9cm - 423" at bounding box center [605, 440] width 604 height 33
paste input "For Girls Mini Tote Hand Bag Blue Colour Size 12X9C"
click at [470, 474] on div "Description (En) Description (En)" at bounding box center [605, 526] width 604 height 112
click at [620, 449] on input "Stitch Character For Girls Mini Tote Hand Bag Blue Colour Size 12X9Cm - 423" at bounding box center [605, 440] width 604 height 33
type input "Stitch Character For Girls Mini Tote Hand Bag Blue Color Size 12X9Cm - 423"
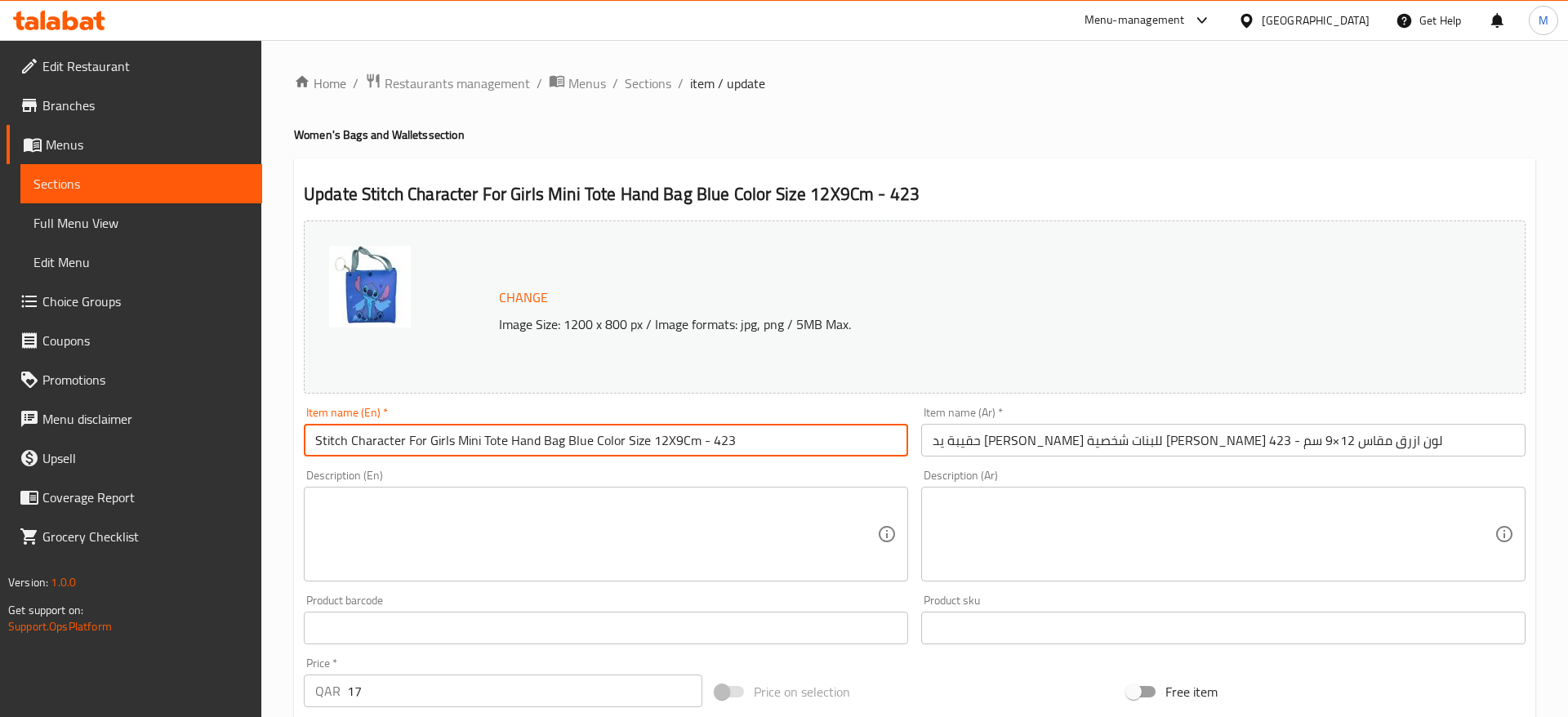
click at [1081, 461] on div "Item name (Ar)   * حقيبة يد ميني توت للبنات شخصية ستيتش لون ازرق مقاس 12×9 سم -…" at bounding box center [1223, 432] width 617 height 63
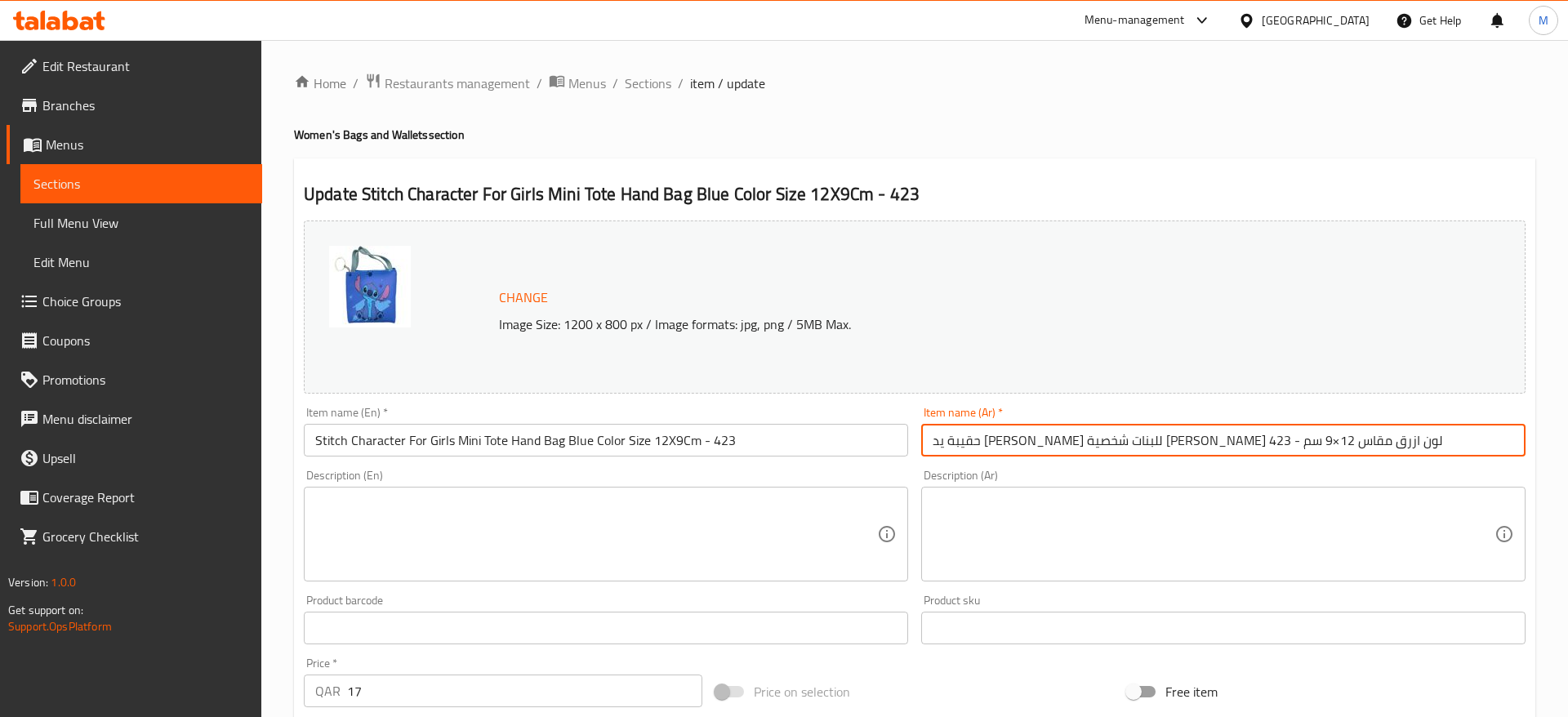
click at [997, 441] on input "حقيبة يد ميني توت للبنات شخصية ستيتش لون ازرق مقاس 12×9 سم - 423" at bounding box center [1222, 440] width 604 height 33
type input "حقيبة يد [PERSON_NAME] للبنات شخصية [PERSON_NAME] ازرق مقاس 12*9 سم - 423"
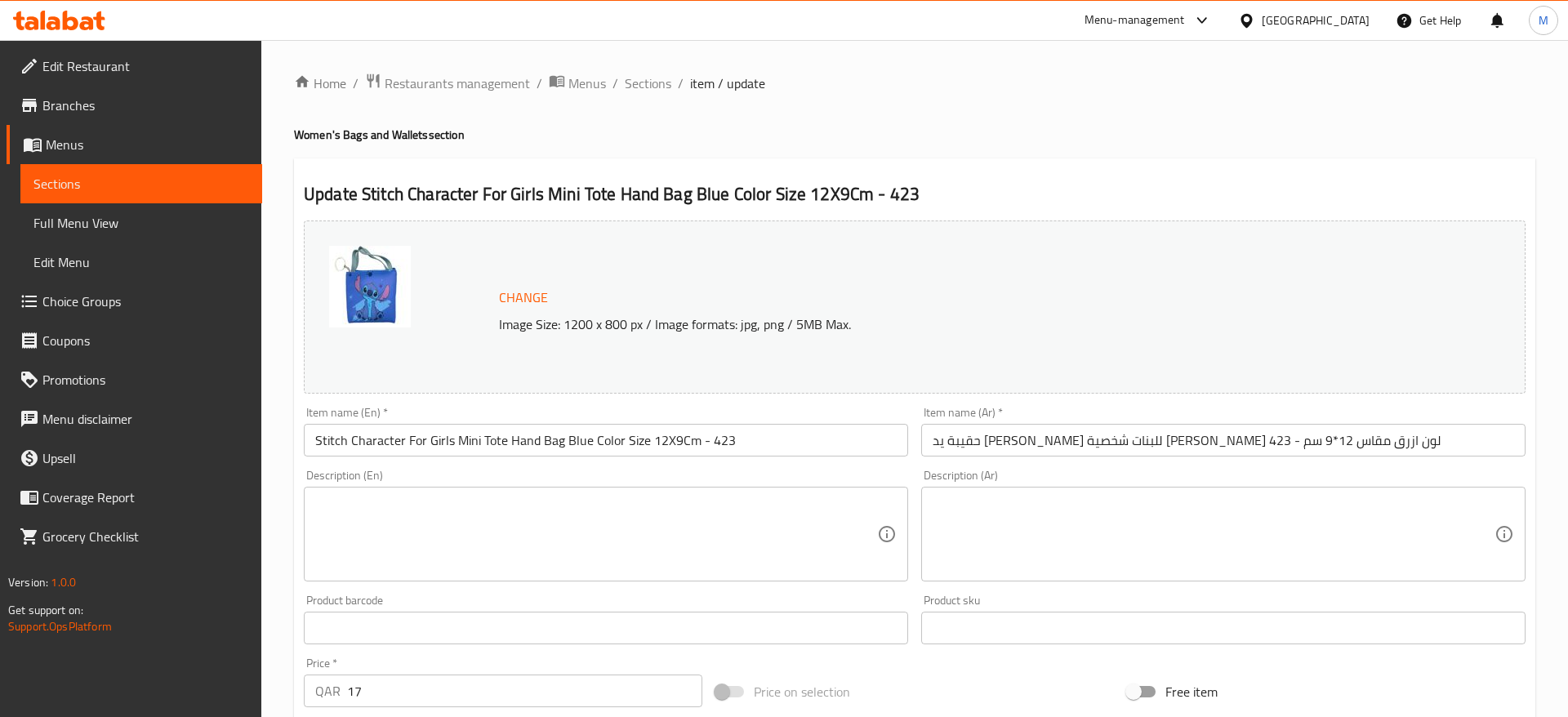
click at [858, 465] on div "Description (En) Description (En)" at bounding box center [606, 526] width 617 height 125
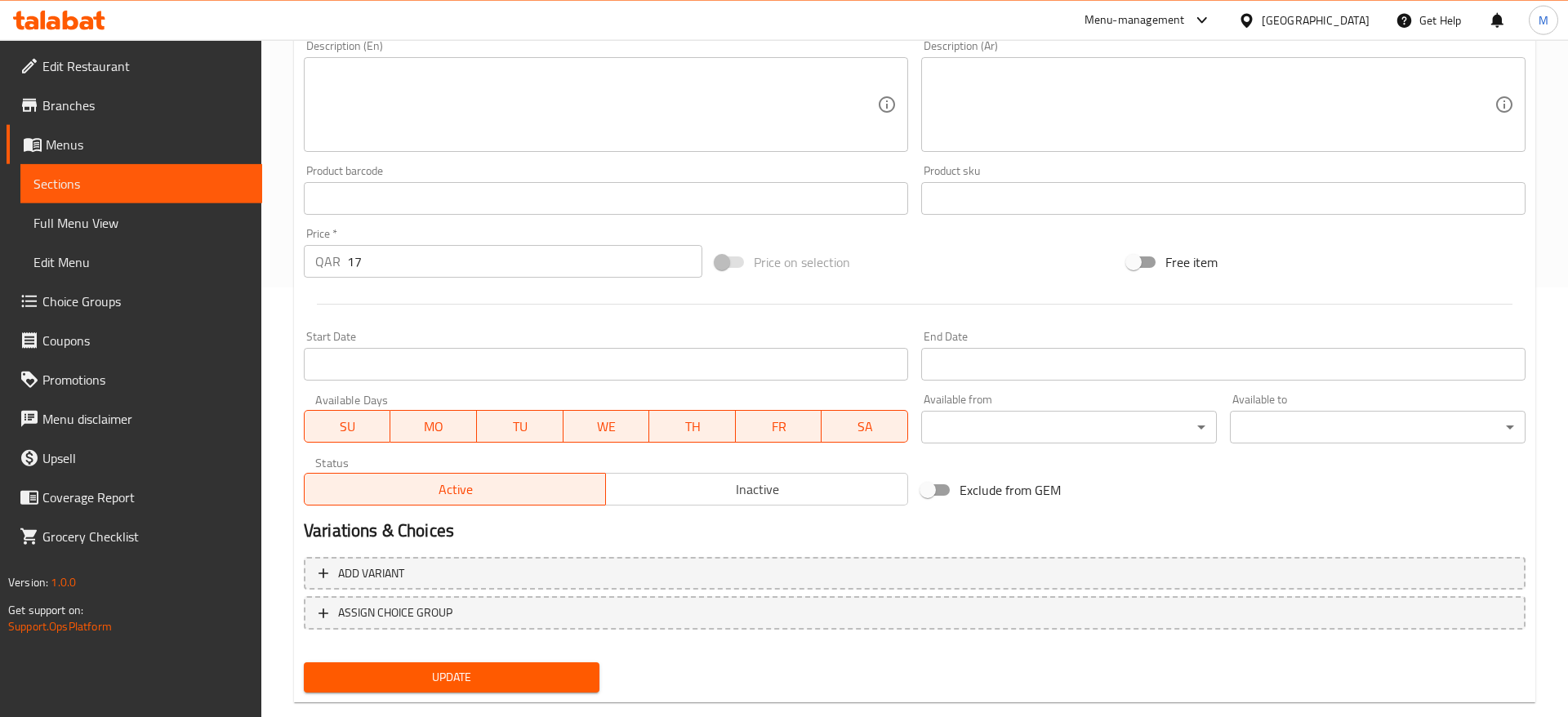
scroll to position [461, 0]
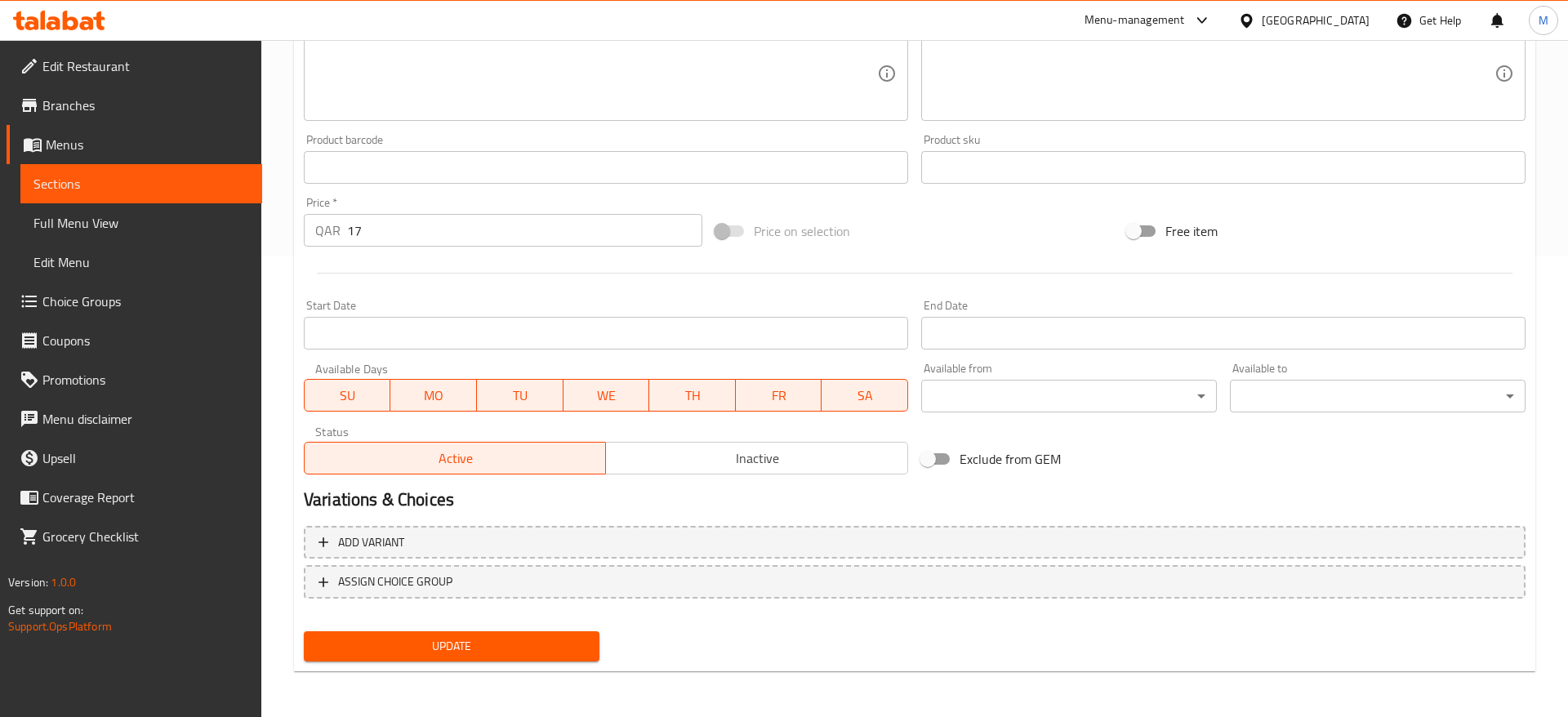
click at [423, 647] on span "Update" at bounding box center [451, 647] width 269 height 21
click at [831, 508] on h2 "Variations & Choices" at bounding box center [914, 499] width 1221 height 24
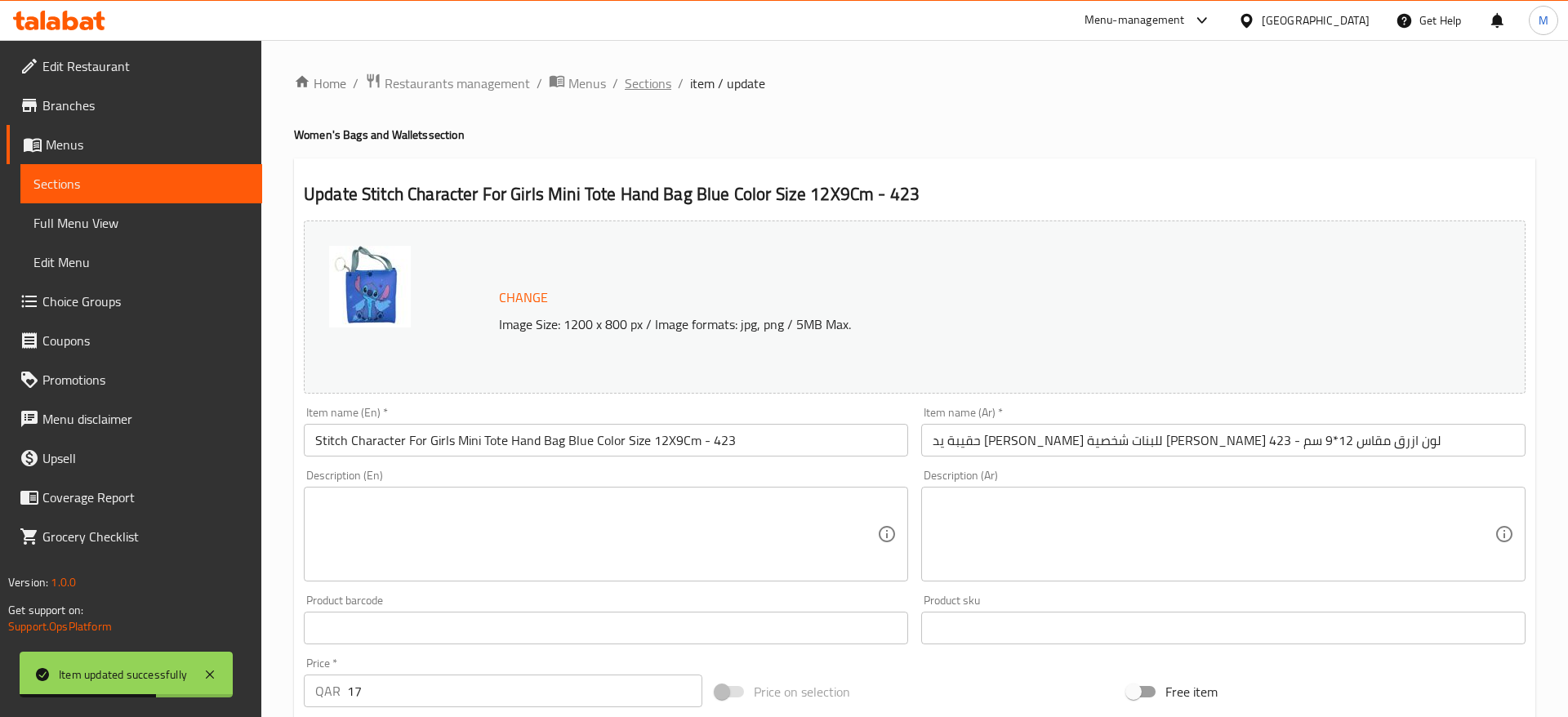
click at [663, 81] on span "Sections" at bounding box center [648, 83] width 47 height 20
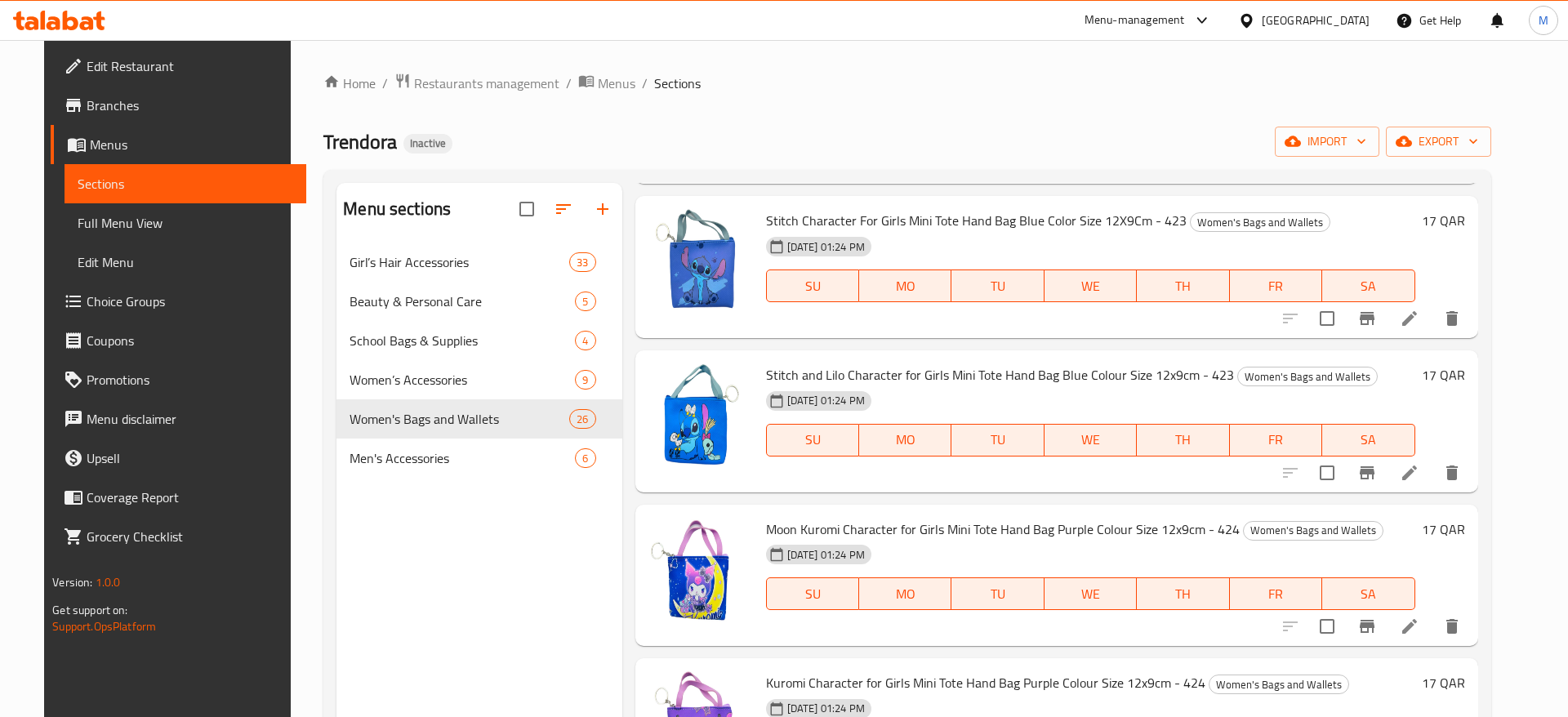
scroll to position [3694, 0]
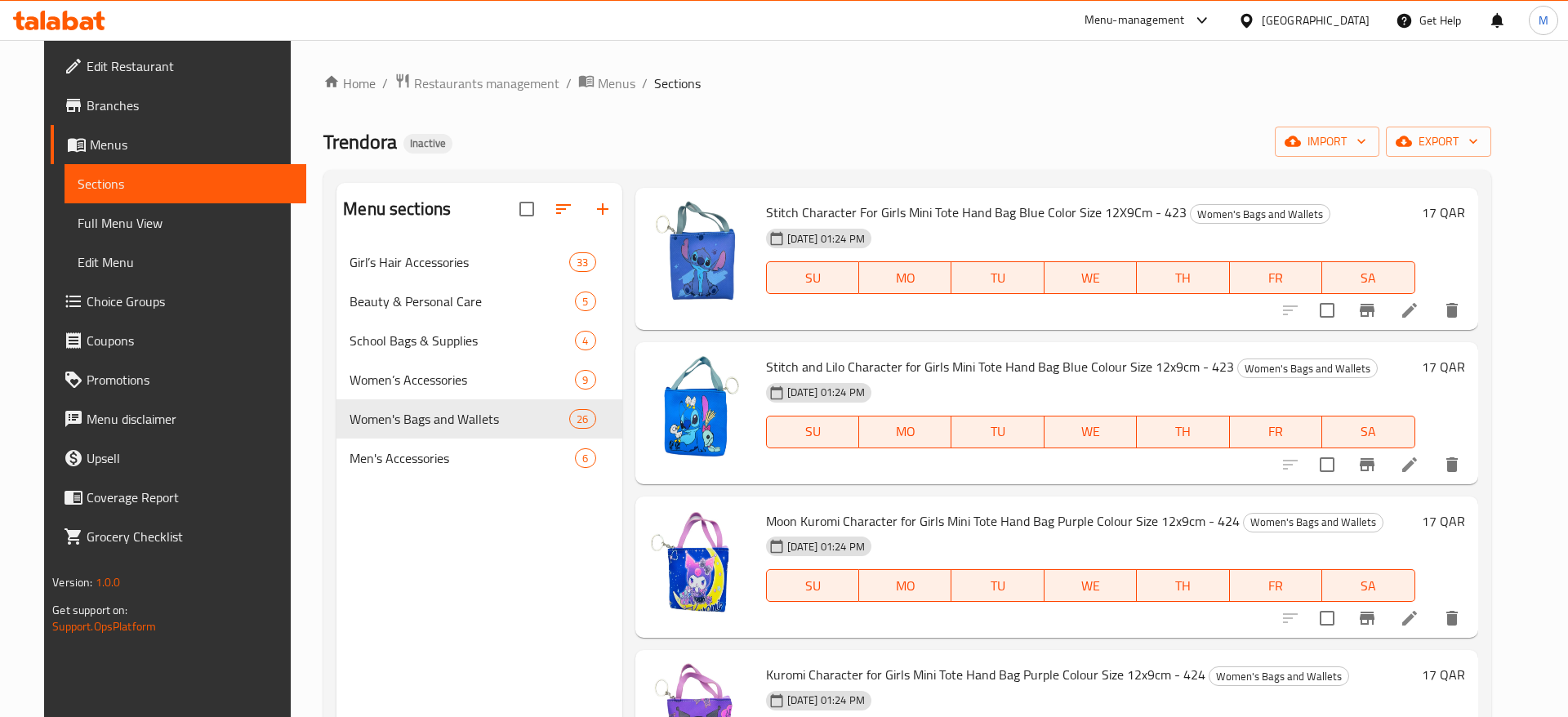
click at [1433, 450] on li at bounding box center [1409, 464] width 46 height 30
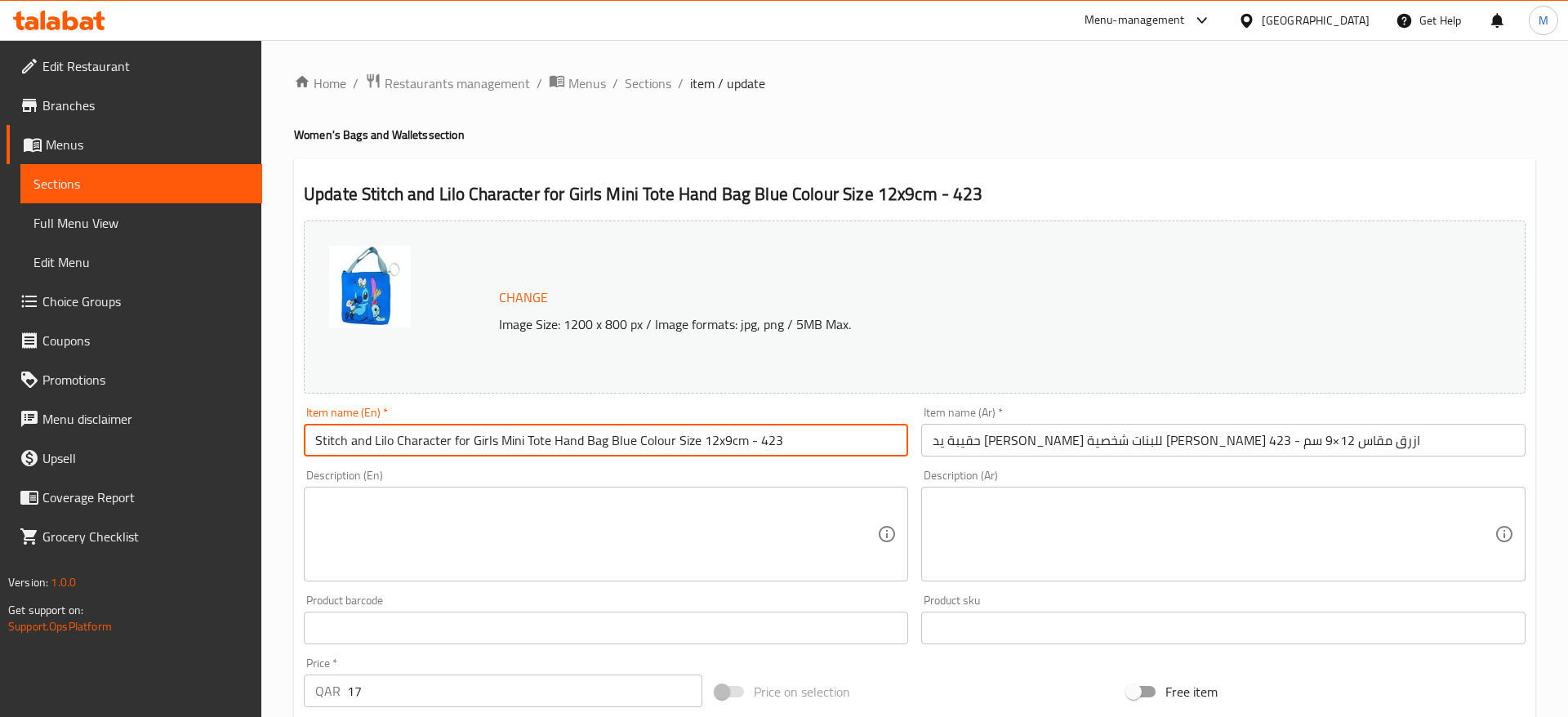
click at [357, 446] on input "Stitch and Lilo Character for Girls Mini Tote Hand Bag Blue Colour Size 12x9cm …" at bounding box center [605, 440] width 604 height 33
type input "Stitch And Lilo Character For Girls Mini Tote Hand Bag Blue Color Size 12x9cm -…"
click at [1359, 454] on input "حقيبة يد ميني توت للبنات شخصية ستيتش وليلو لون ازرق مقاس 12×9 سم - 423" at bounding box center [1222, 440] width 604 height 33
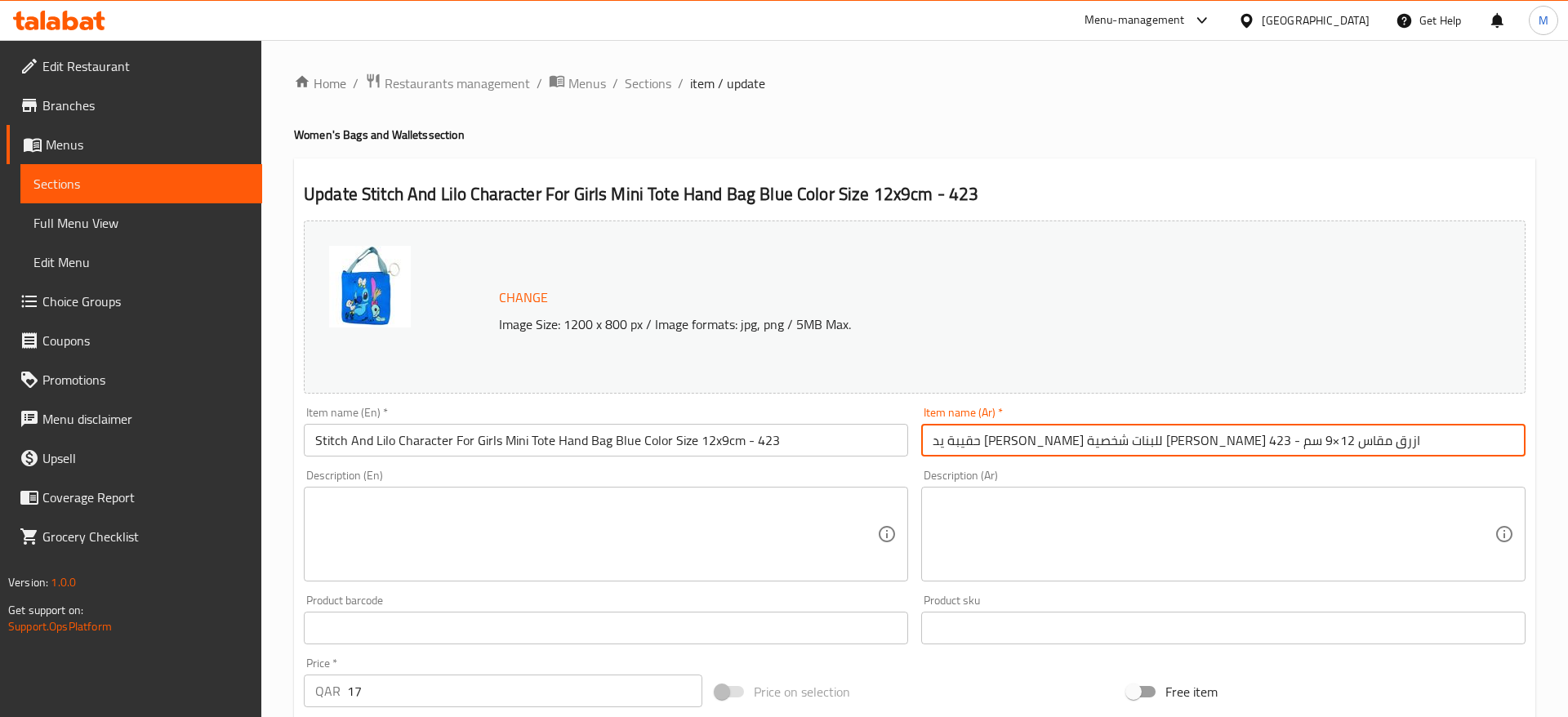
click at [999, 442] on input "حقيبة يد ميني توت للبنات شخصية ستيتش وليلو لون ازرق مقاس 12×9 سم - 423" at bounding box center [1222, 440] width 604 height 33
type input "حقيبة يد [PERSON_NAME] للبنات شخصية [PERSON_NAME] و[PERSON_NAME] ازرق مقاس 12*9…"
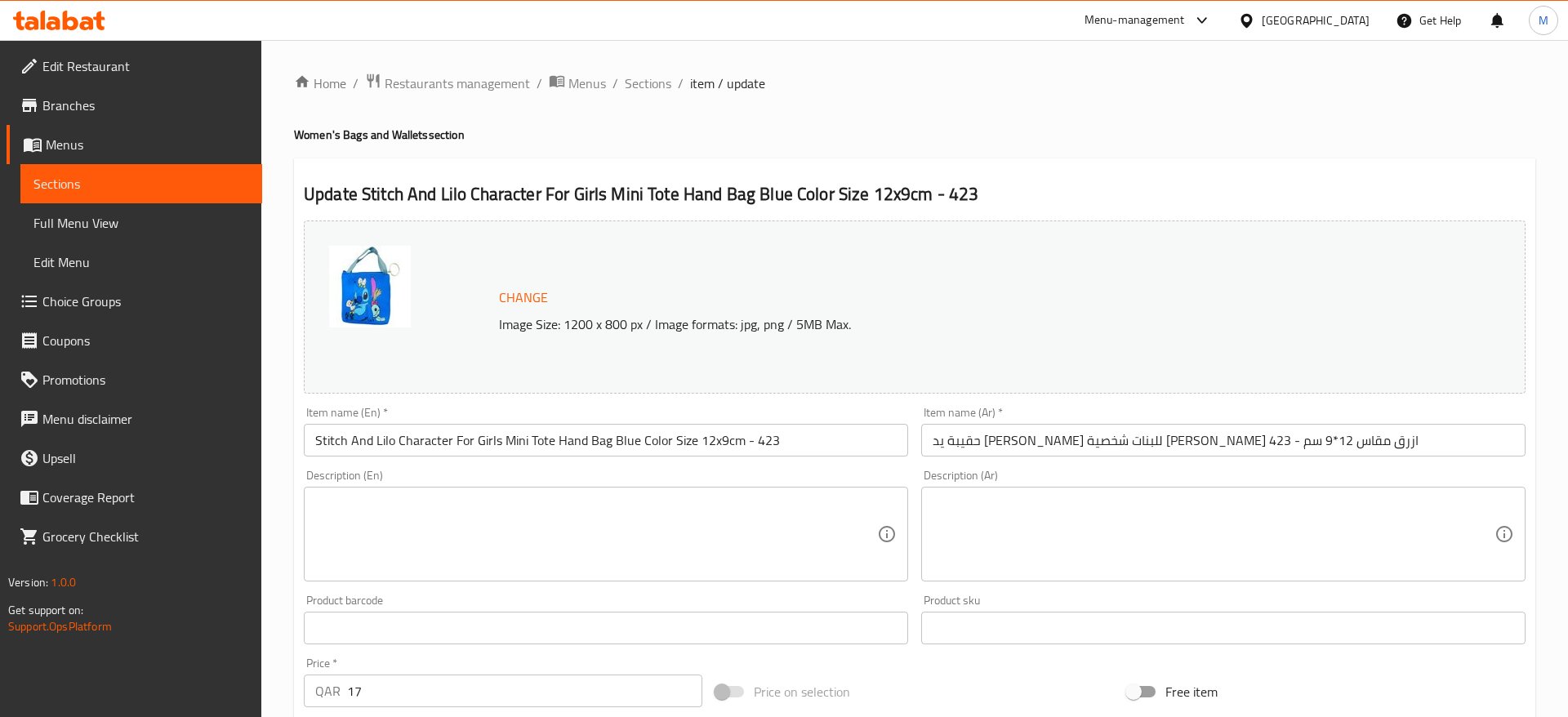
click at [810, 469] on div "Description (En) Description (En)" at bounding box center [606, 526] width 617 height 125
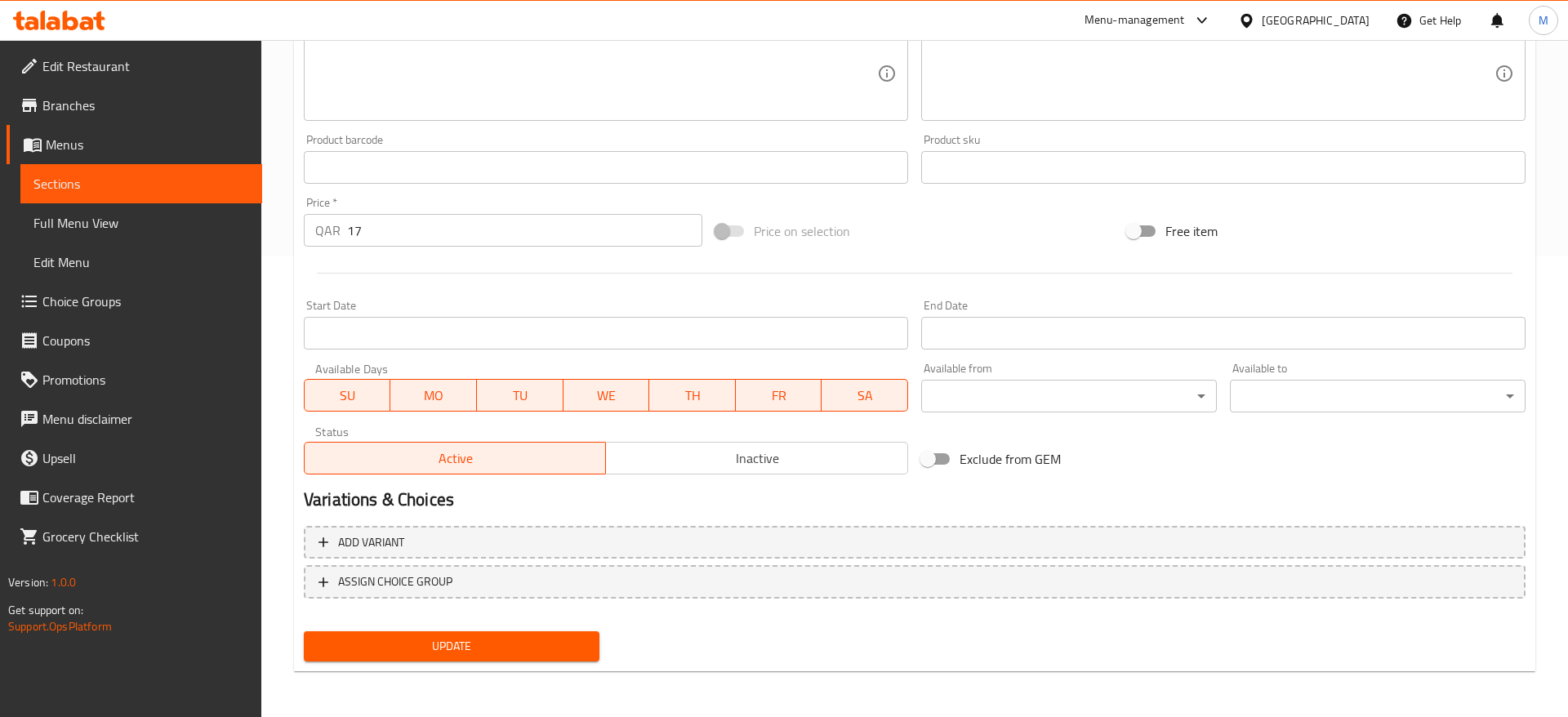
click at [478, 638] on span "Update" at bounding box center [451, 647] width 269 height 21
click at [774, 365] on div "SU MO TU WE TH FR SA" at bounding box center [605, 387] width 604 height 49
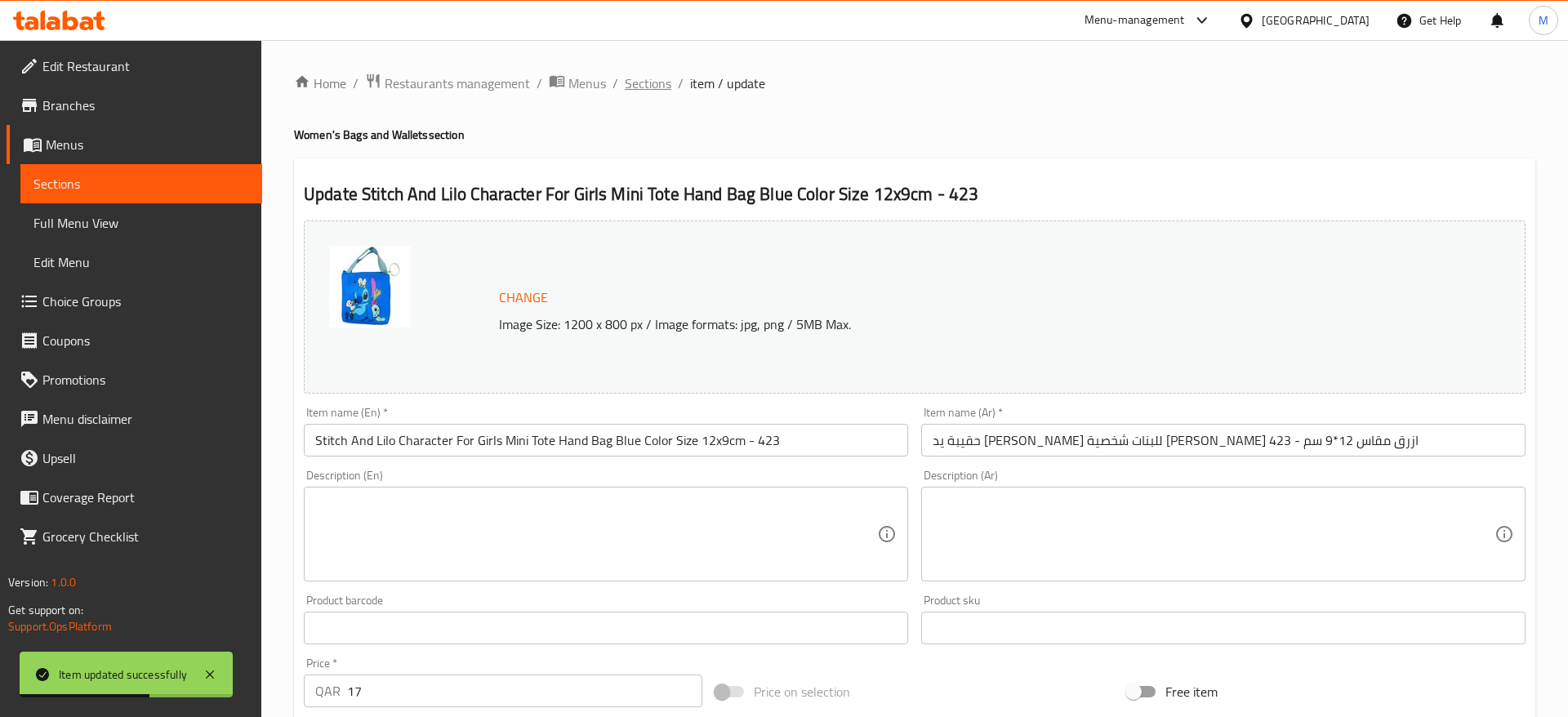
click at [640, 76] on span "Sections" at bounding box center [648, 83] width 47 height 20
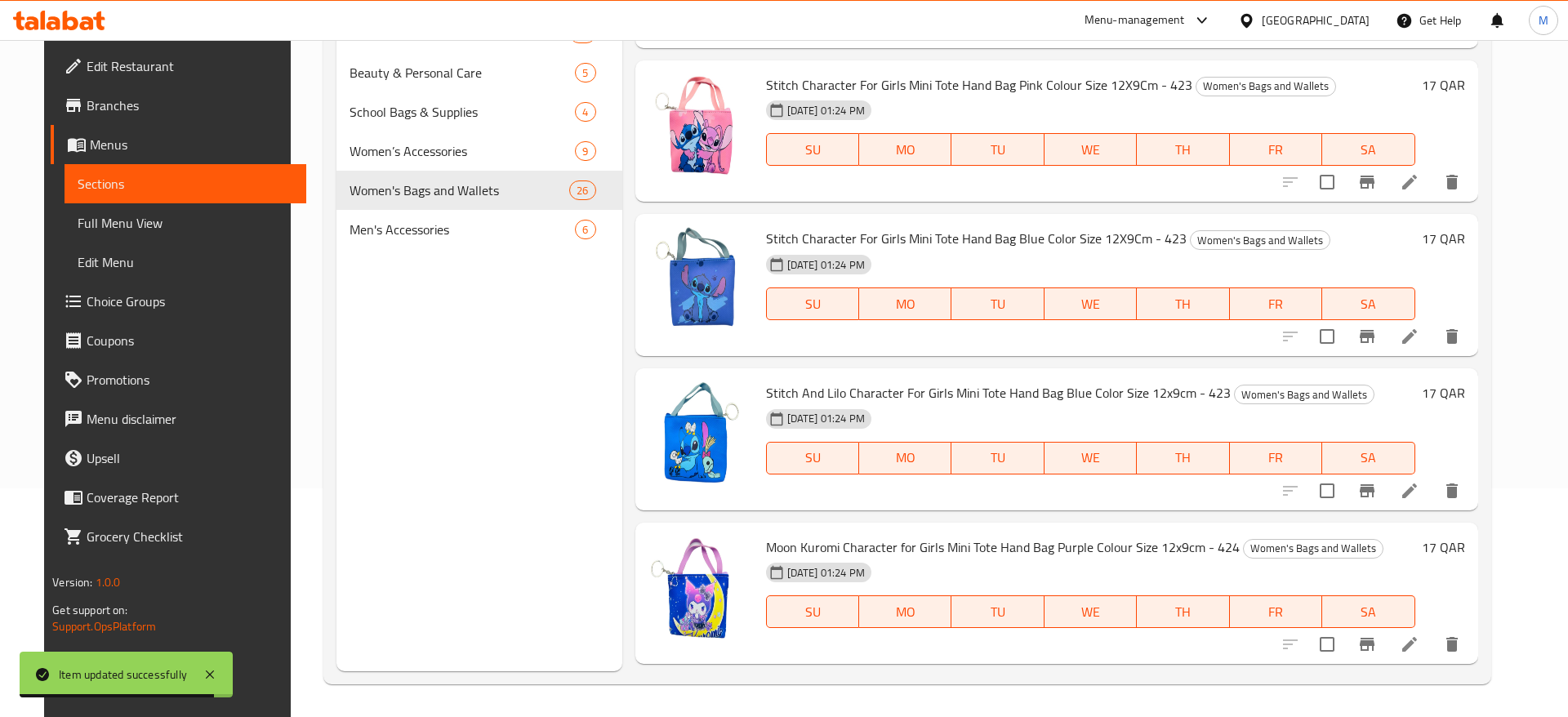
scroll to position [3694, 0]
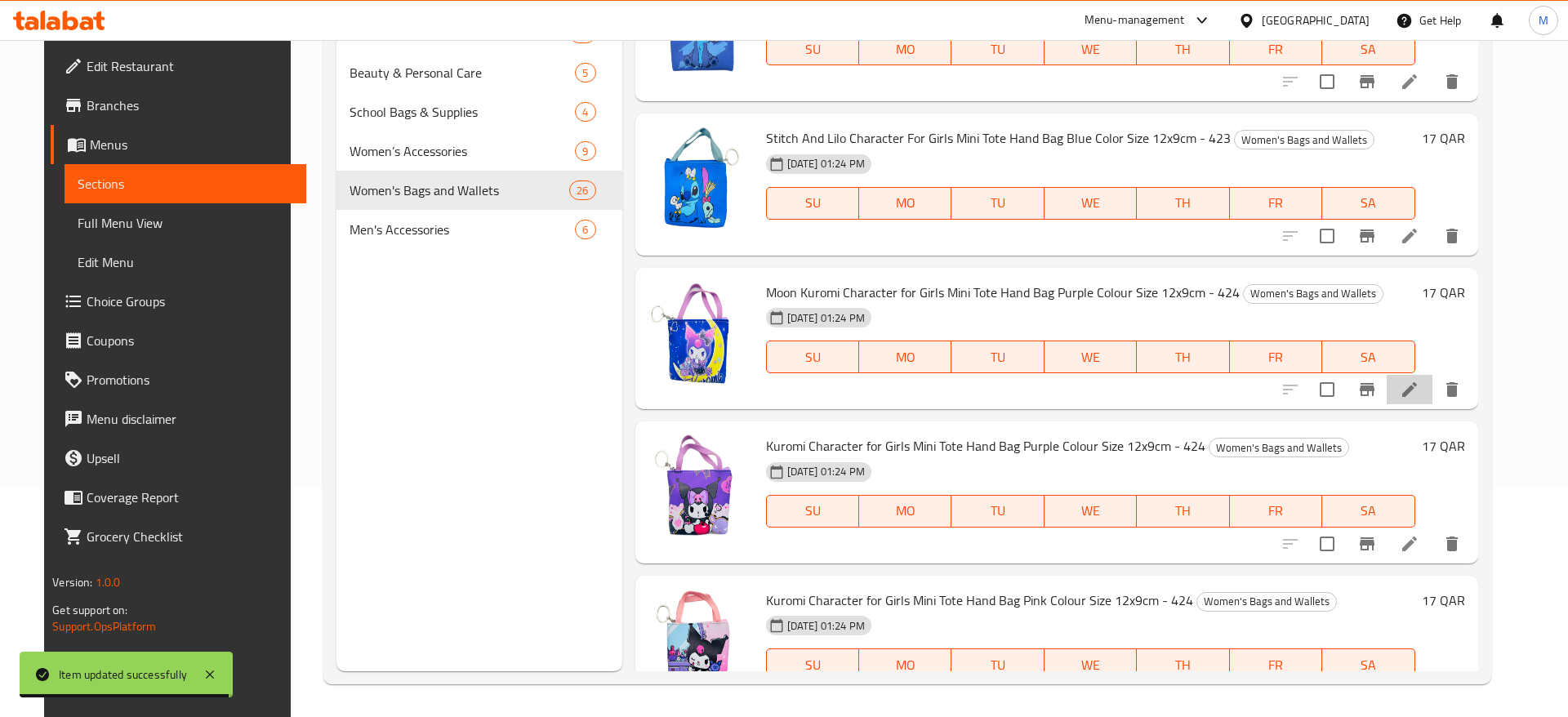
click at [1416, 382] on icon at bounding box center [1409, 389] width 14 height 14
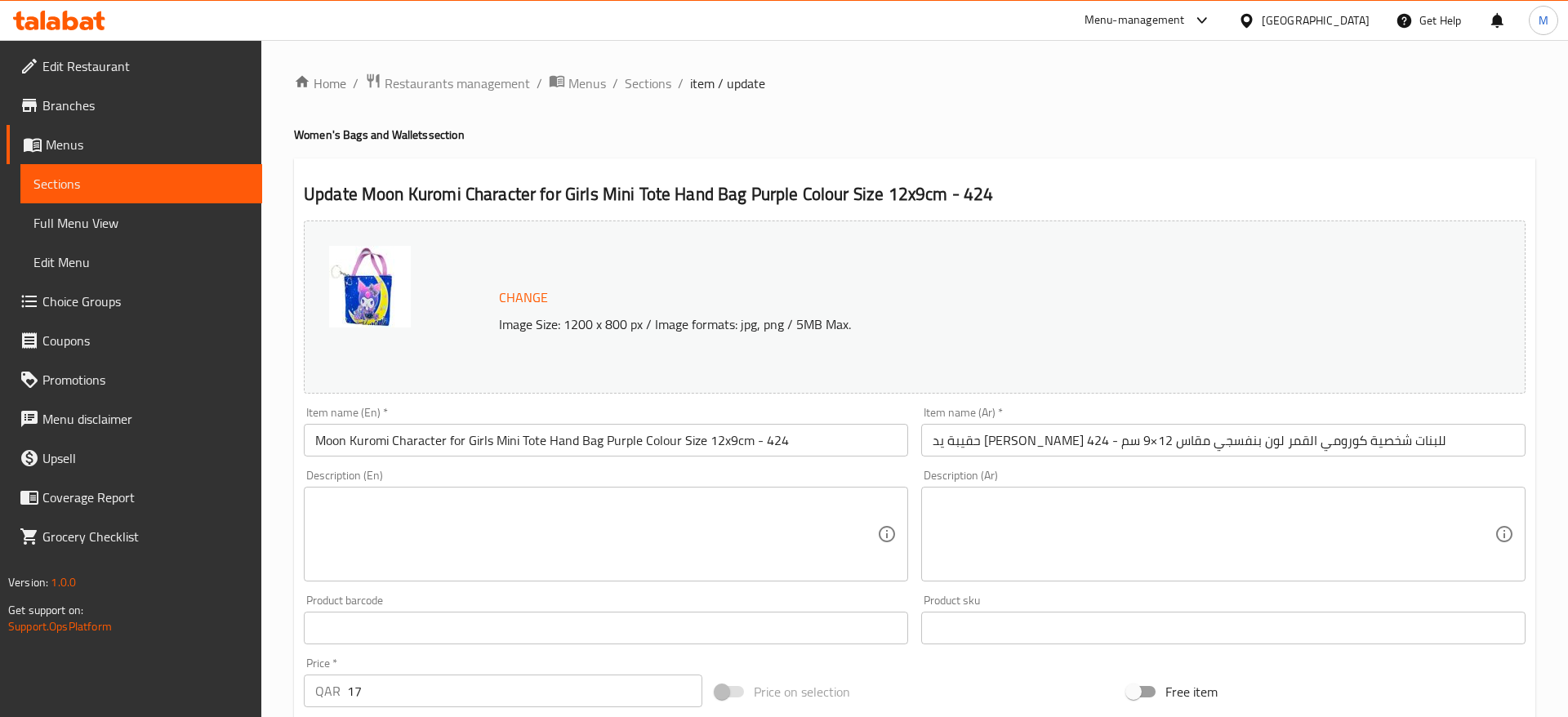
click at [452, 441] on input "Moon Kuromi Character for Girls Mini Tote Hand Bag Purple Colour Size 12x9cm - …" at bounding box center [605, 440] width 604 height 33
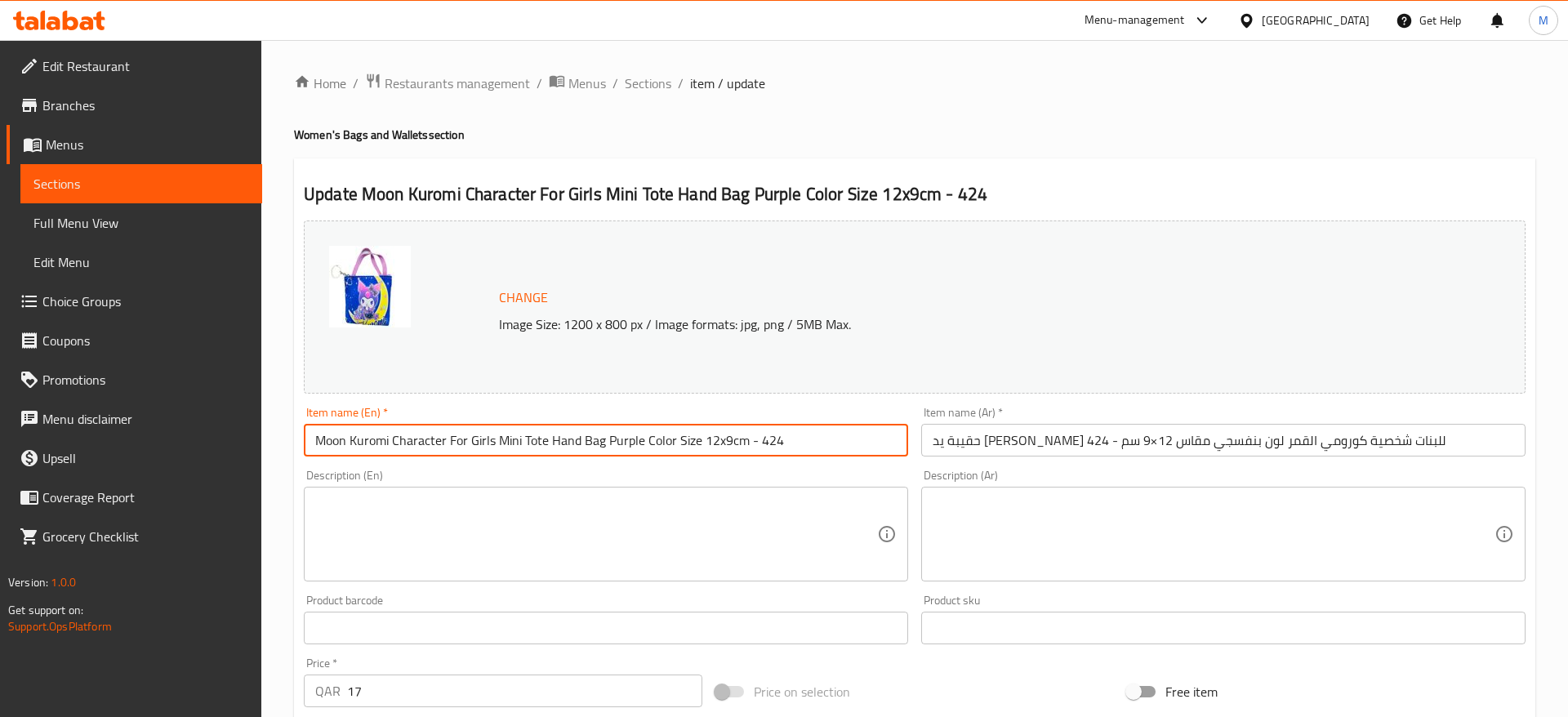
type input "Moon Kuromi Character For Girls Mini Tote Hand Bag Purple Color Size 12x9cm - 4…"
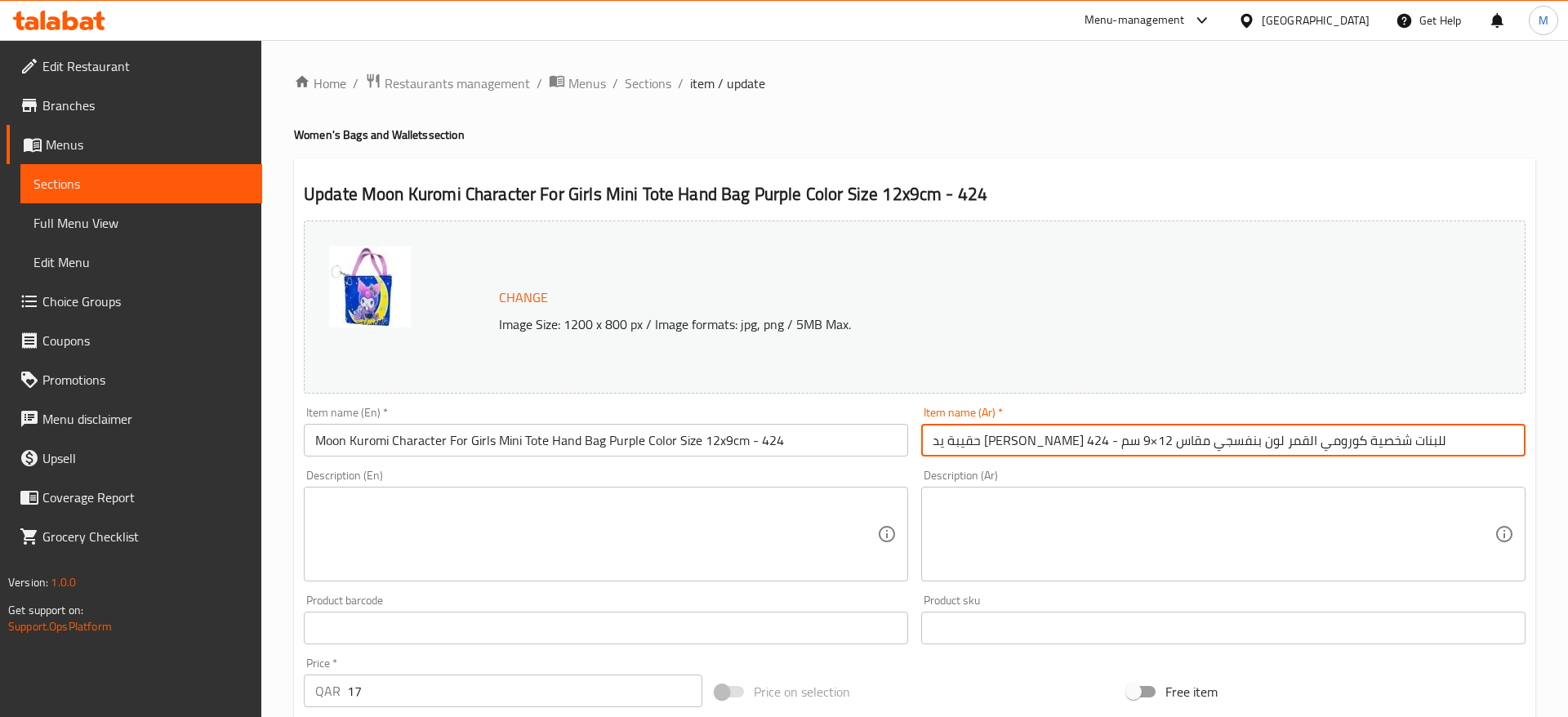
click at [999, 441] on input "حقيبة يد ميني توت للبنات شخصية كورومي القمر لون بنفسجي مقاس 12×9 سم - 424" at bounding box center [1222, 440] width 604 height 33
type input "حقيبة يد [PERSON_NAME] للبنات شخصية كورومي القمر لون بنفسجي مقاس 12*9 سم - 424"
click at [1167, 464] on div "Description (Ar) Description (Ar)" at bounding box center [1223, 526] width 617 height 125
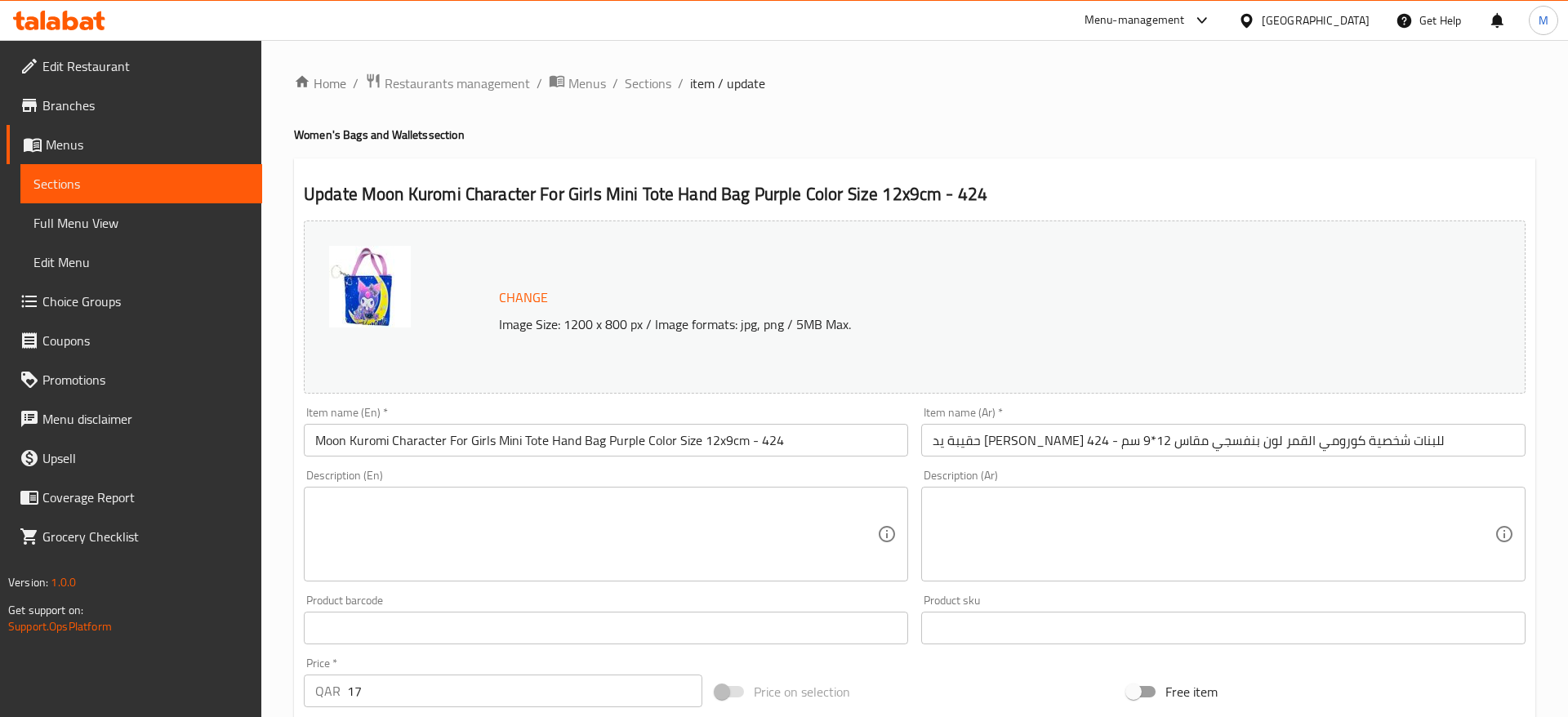
click at [1101, 466] on div "Description (Ar) Description (Ar)" at bounding box center [1223, 526] width 617 height 125
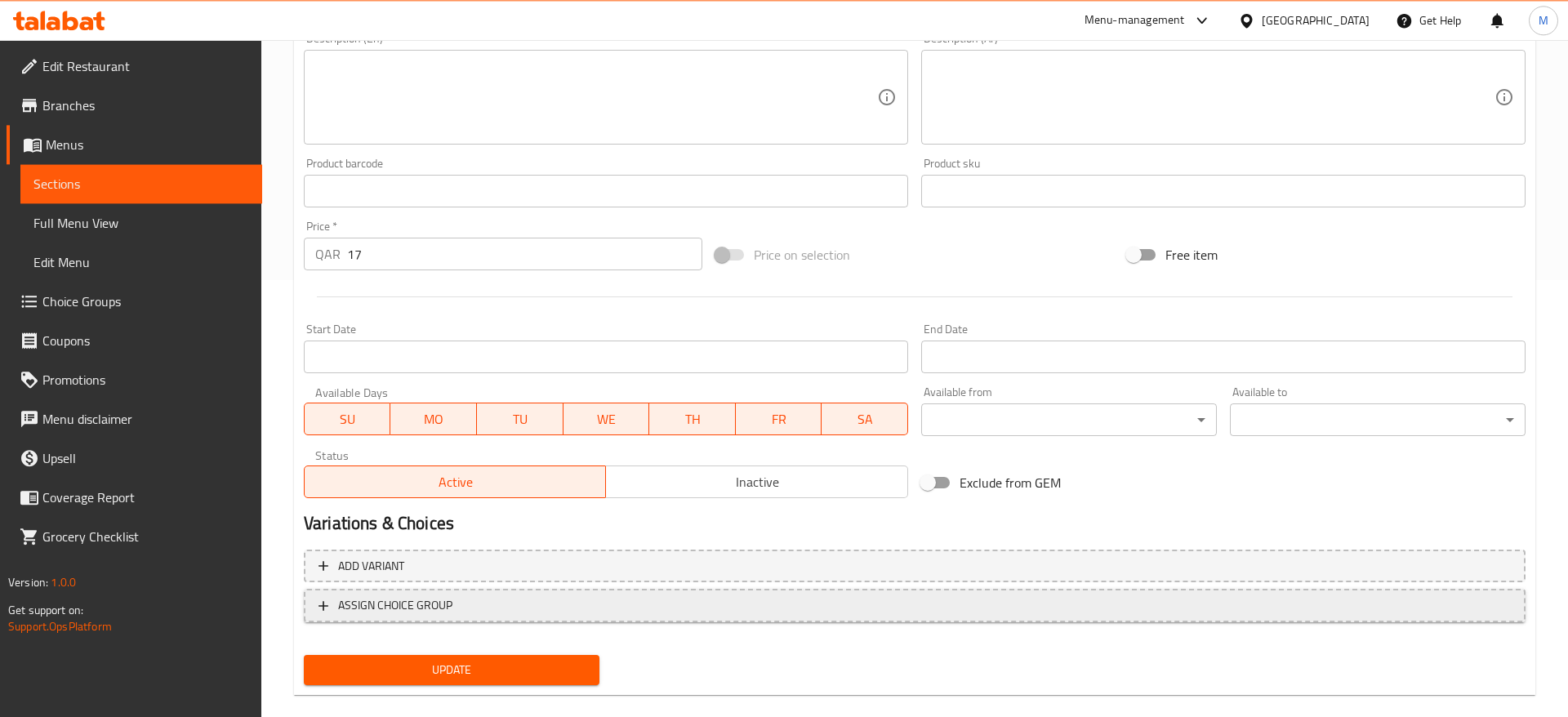
scroll to position [461, 0]
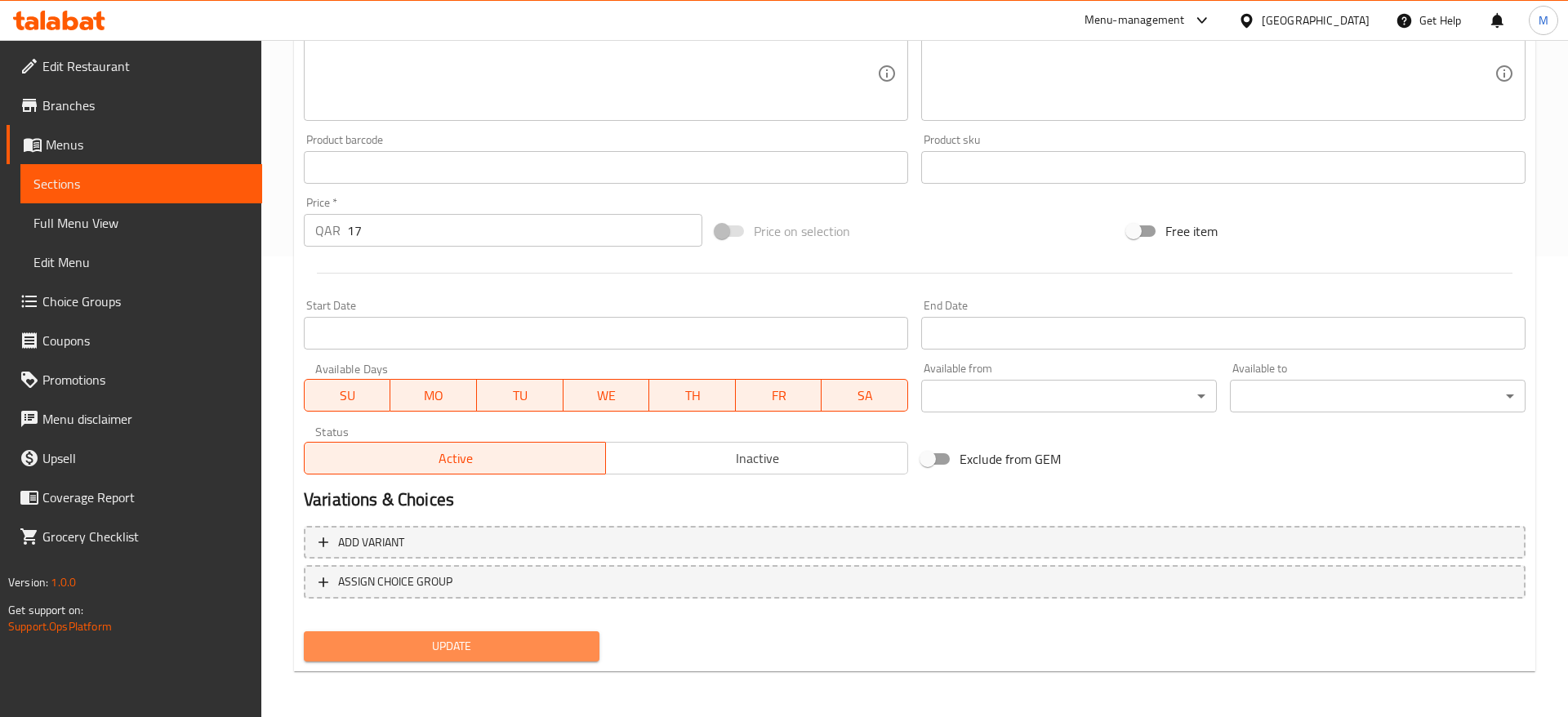
click at [465, 640] on span "Update" at bounding box center [451, 647] width 269 height 21
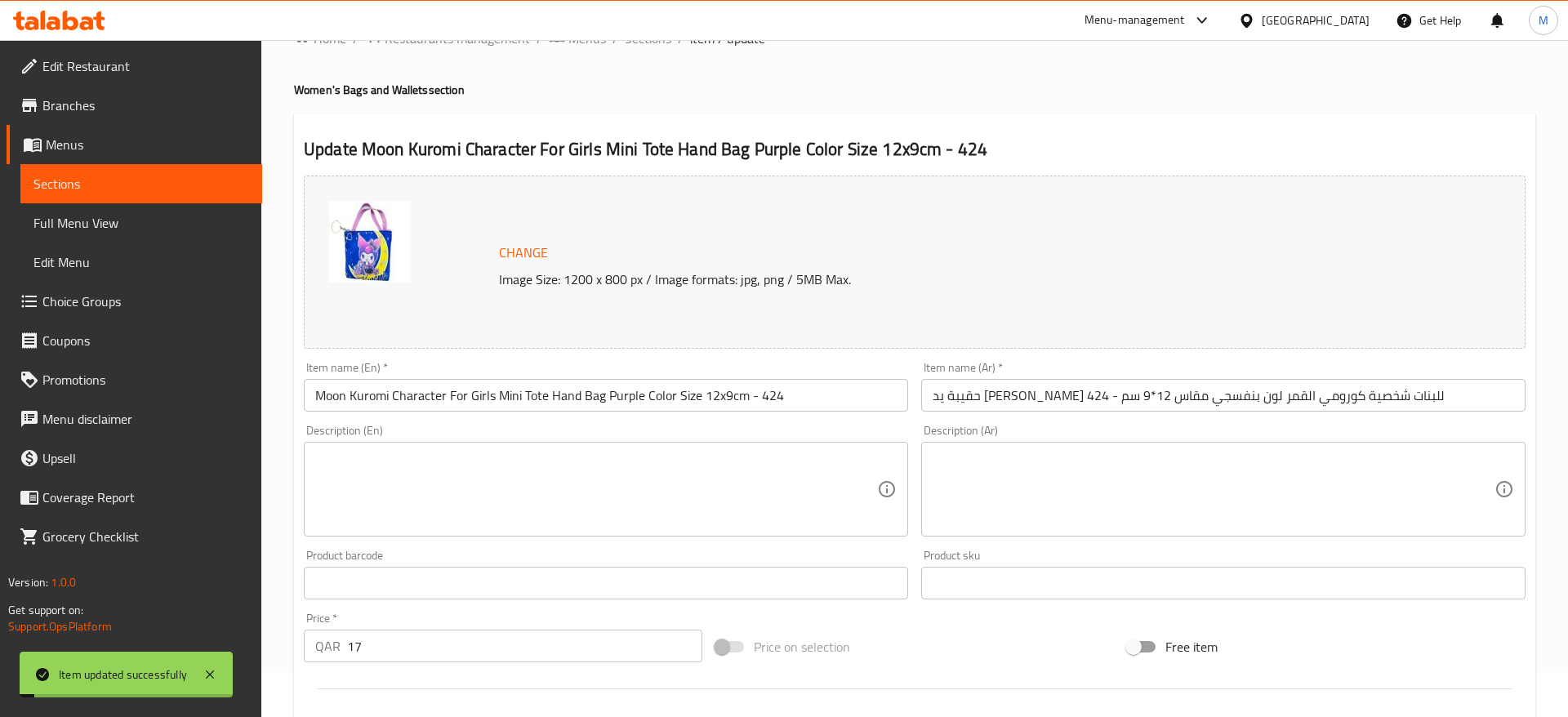
scroll to position [0, 0]
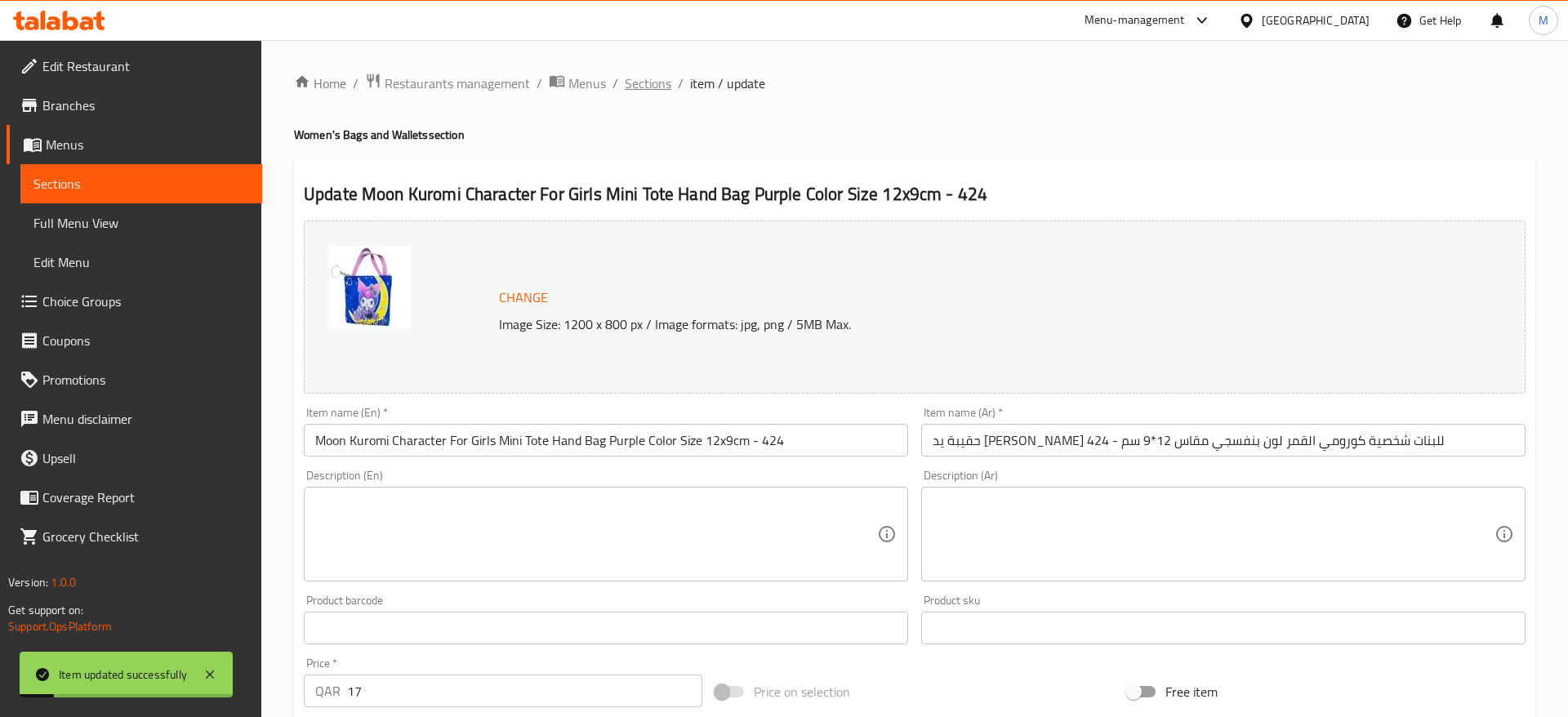
click at [648, 87] on span "Sections" at bounding box center [648, 83] width 47 height 20
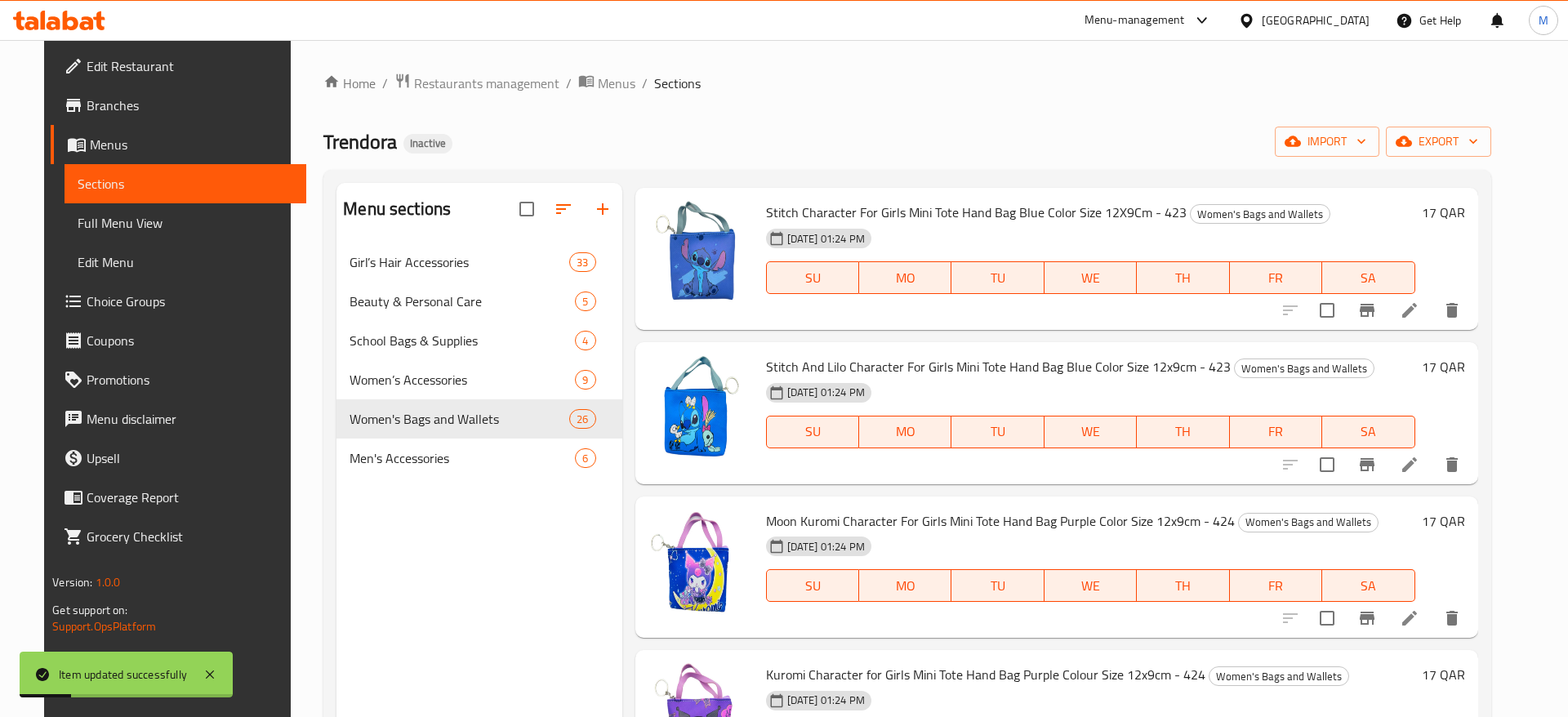
scroll to position [228, 0]
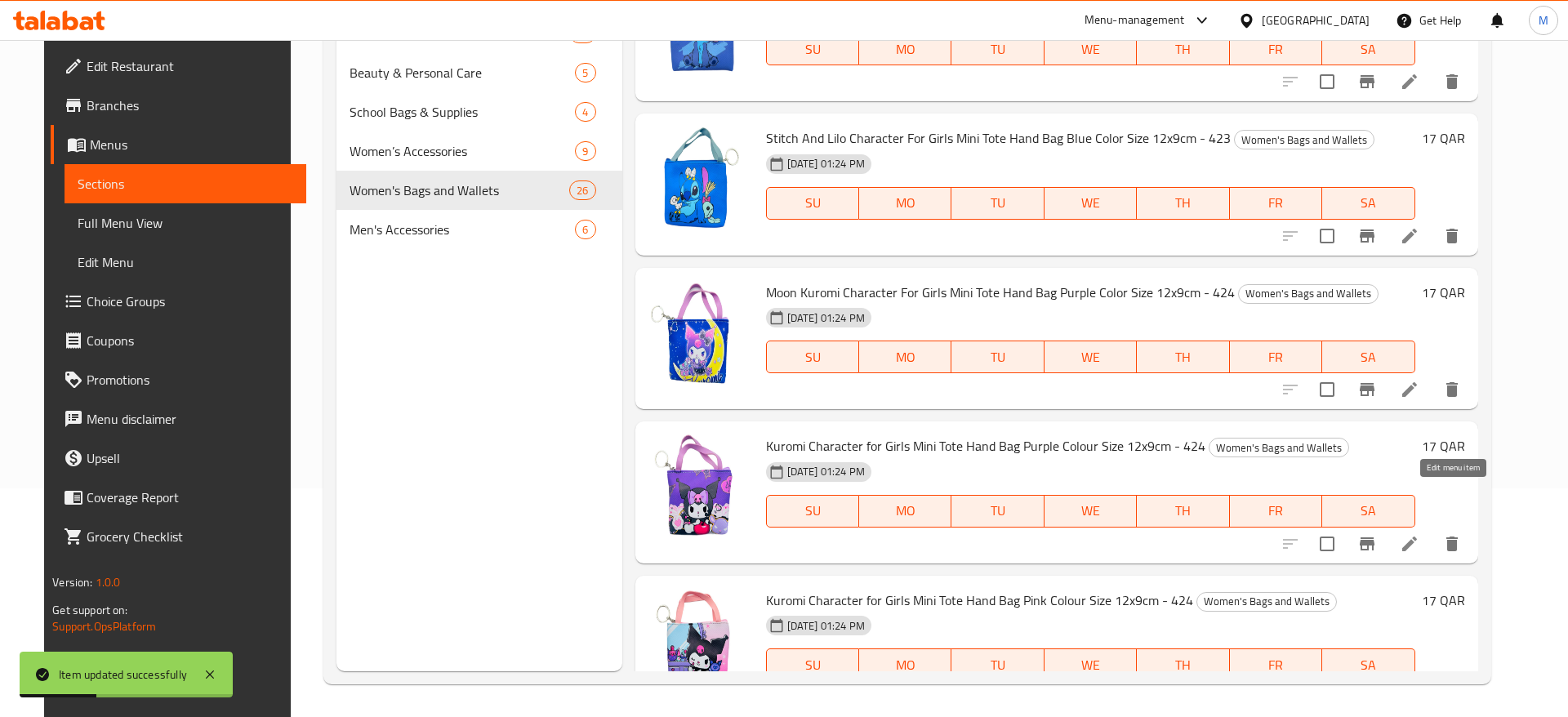
click at [1416, 536] on icon at bounding box center [1409, 544] width 14 height 14
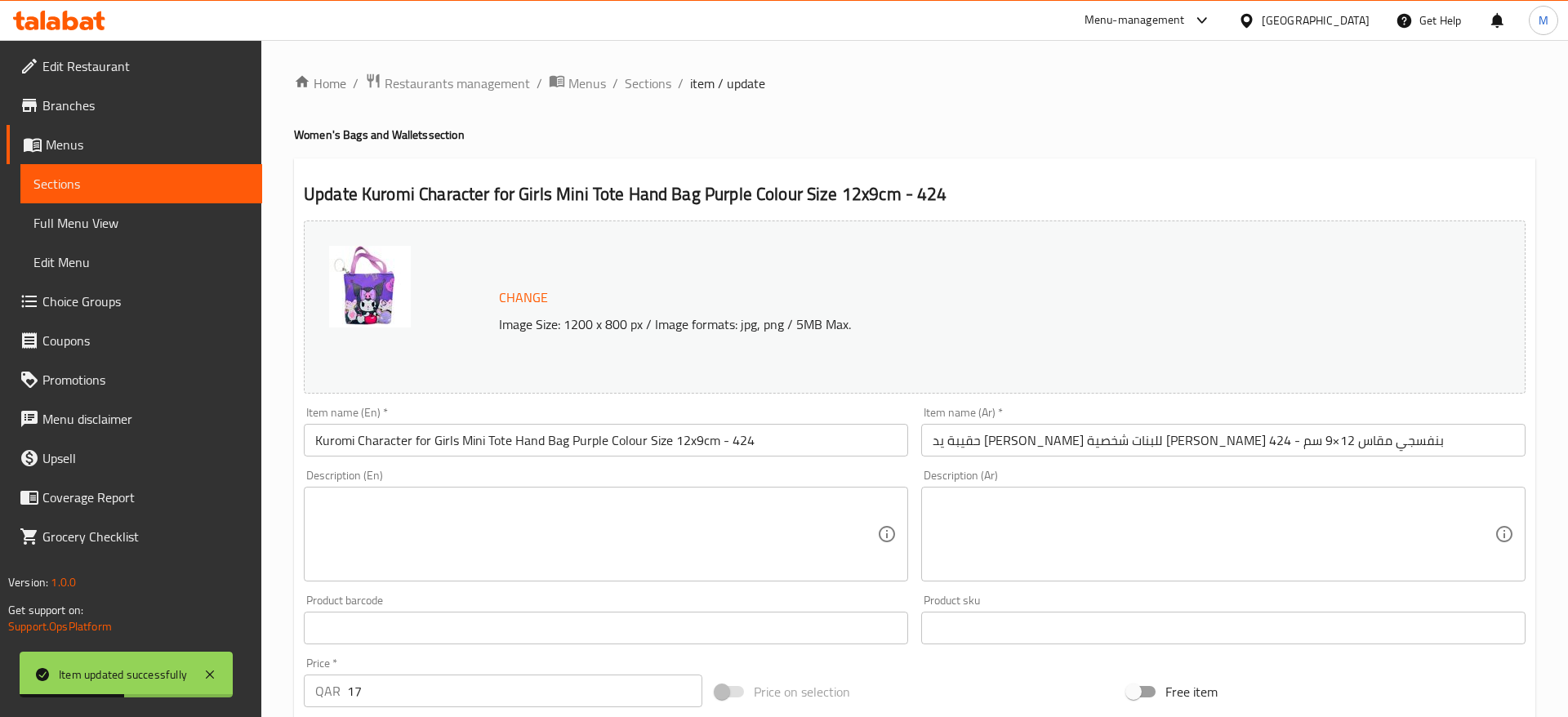
click at [420, 444] on input "Kuromi Character for Girls Mini Tote Hand Bag Purple Colour Size 12x9cm - 424" at bounding box center [605, 440] width 604 height 33
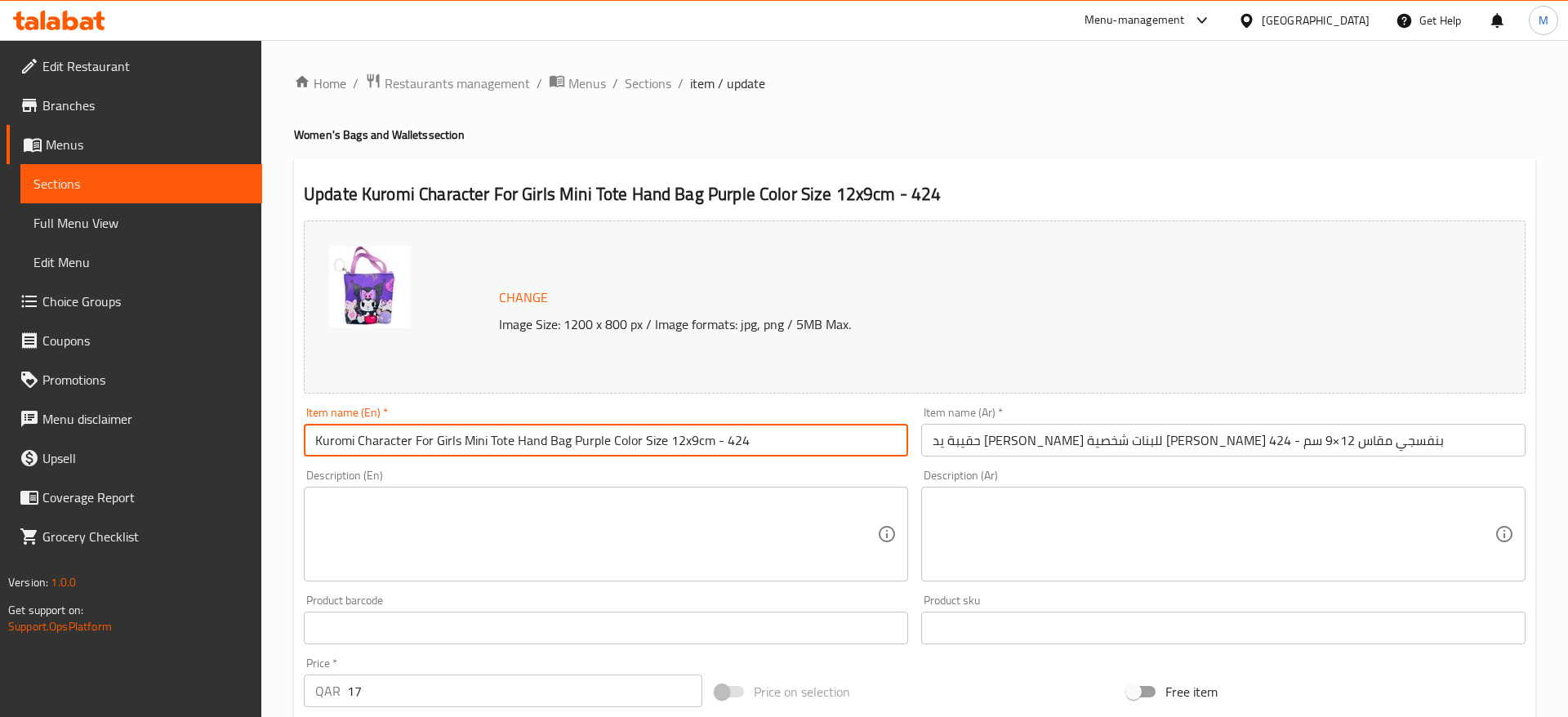
type input "Kuromi Character For Girls Mini Tote Hand Bag Purple Color Size 12x9cm - 424"
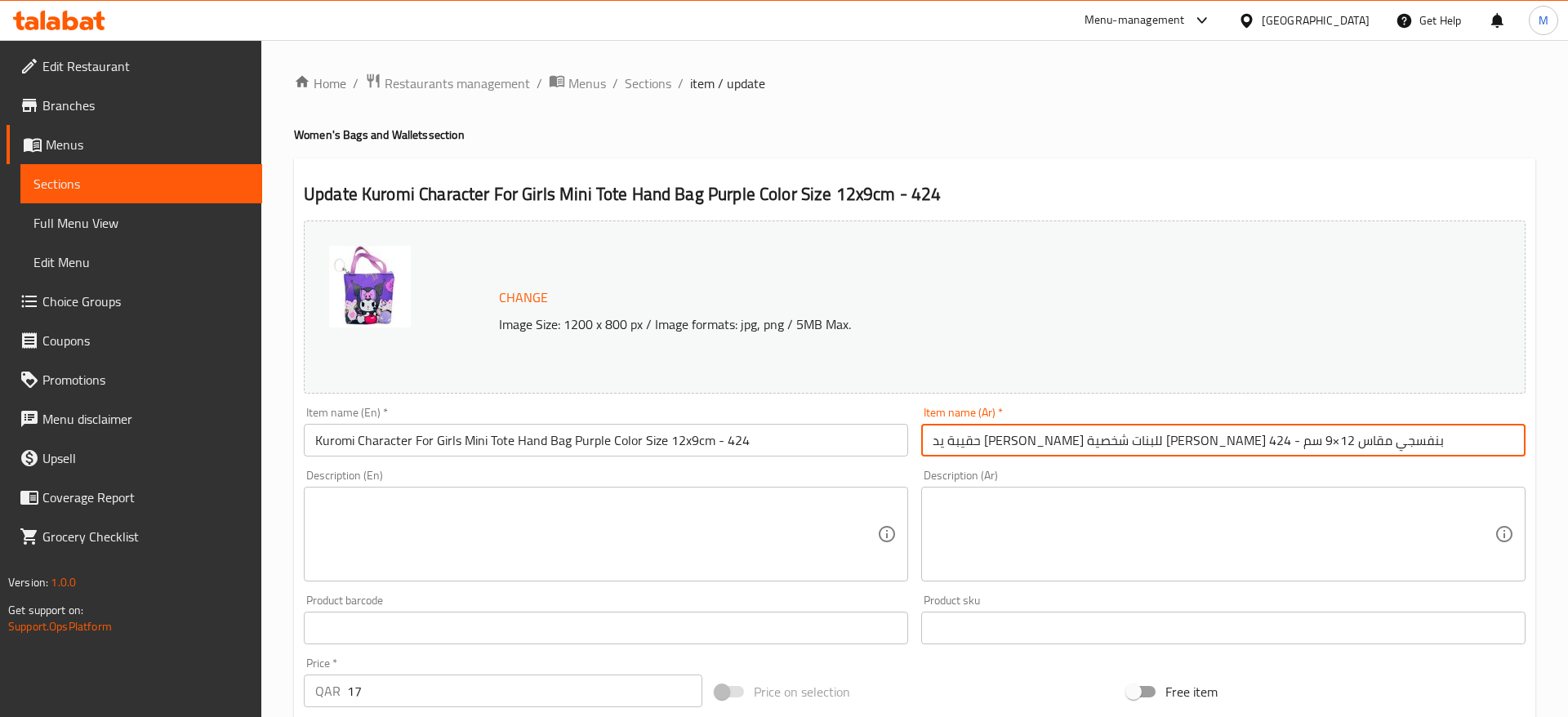
click at [1001, 438] on input "حقيبة يد ميني توت للبنات شخصية كورومي لون بنفسجي مقاس 12×9 سم - 424" at bounding box center [1222, 440] width 604 height 33
click at [997, 453] on input "حقيبة يد ميني توت للبنات شخصية كورومي لون بنفسجي مقاس 12×9 سم - 424" at bounding box center [1222, 440] width 604 height 33
click at [1000, 442] on input "حقيبة يد ميني توت للبنات شخصية كورومي لون بنفسجي مقاس 12×9 سم - 424" at bounding box center [1222, 440] width 604 height 33
type input "حقيبة يد [PERSON_NAME] للبنات شخصية [PERSON_NAME] بنفسجي مقاس 12*9 سم - 424"
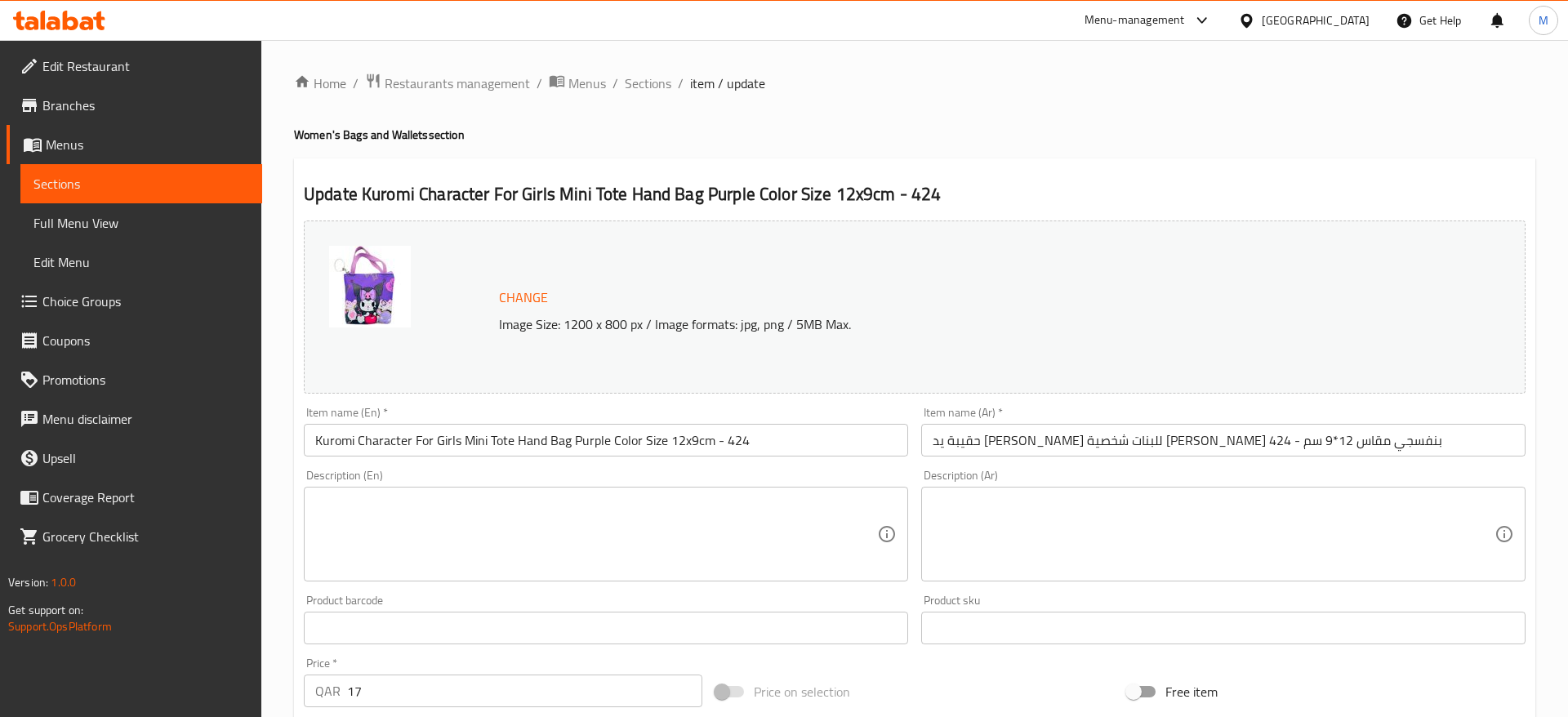
click at [1192, 476] on div "Description (Ar) Description (Ar)" at bounding box center [1222, 526] width 604 height 112
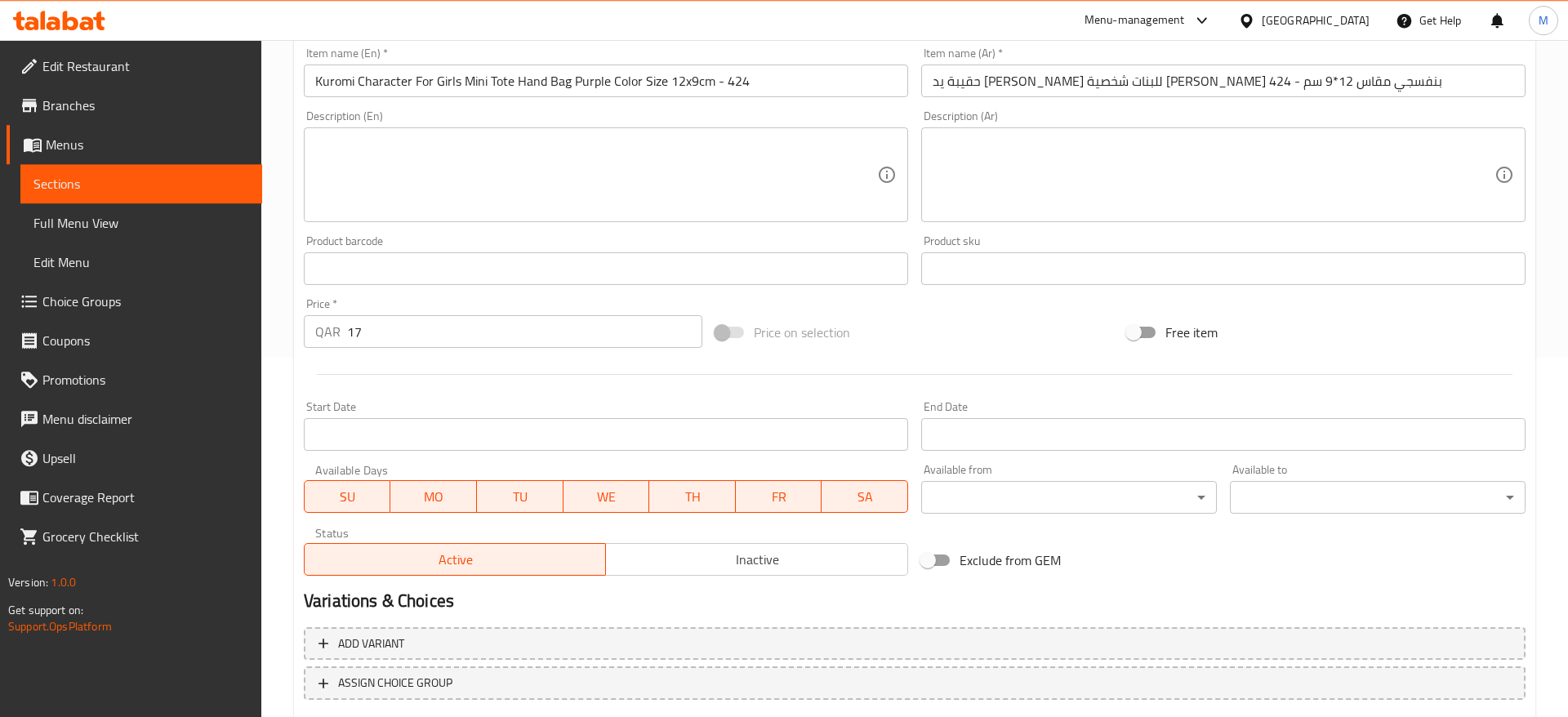
scroll to position [461, 0]
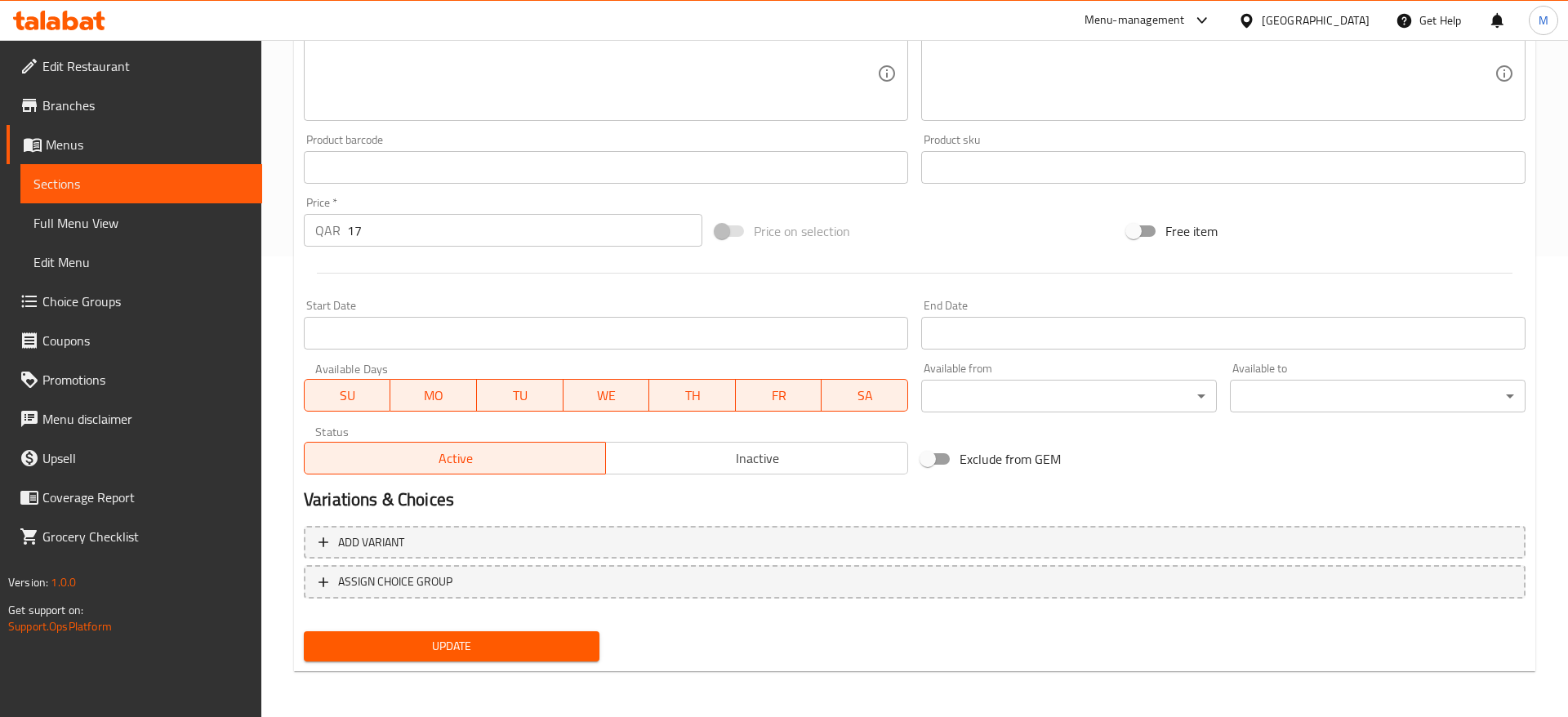
click at [441, 642] on span "Update" at bounding box center [451, 647] width 269 height 21
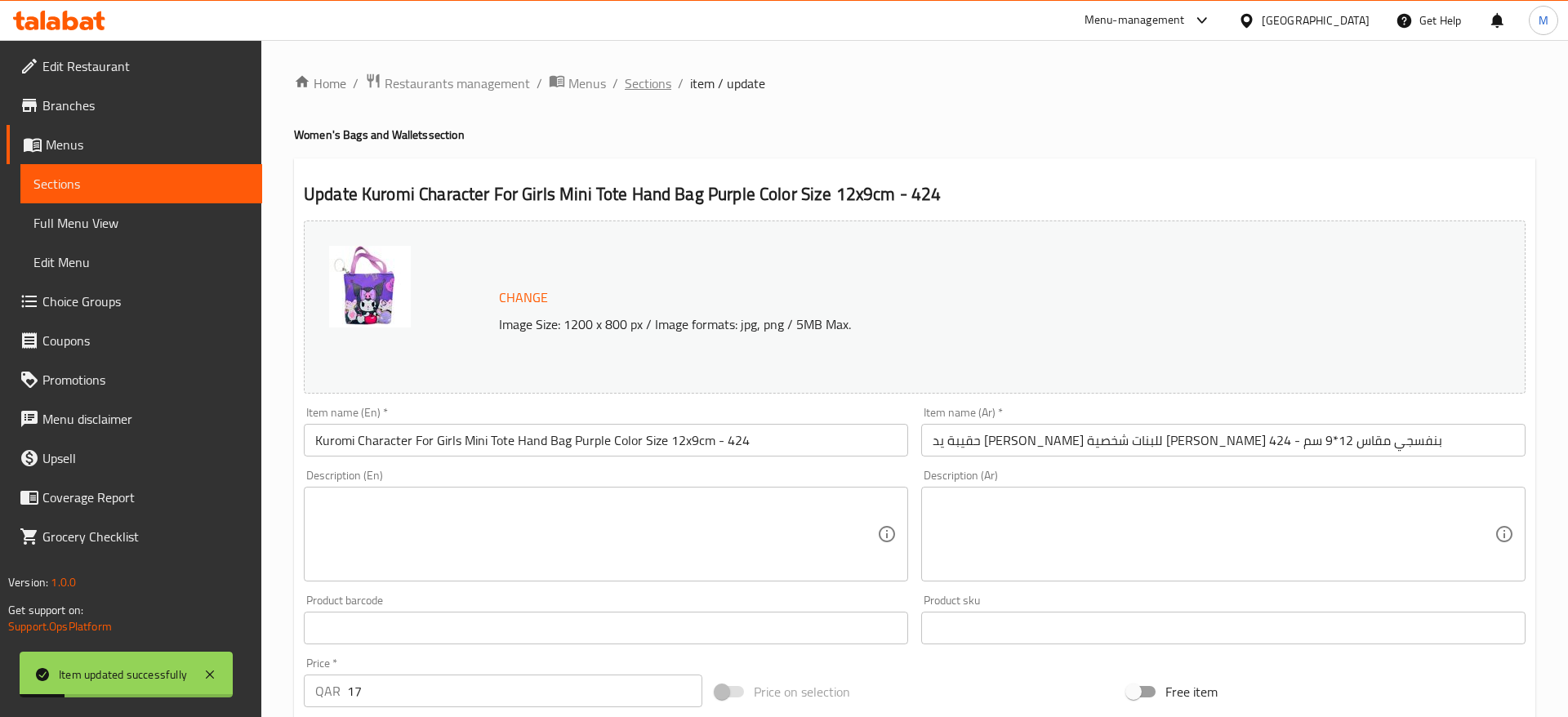
click at [654, 84] on span "Sections" at bounding box center [648, 83] width 47 height 20
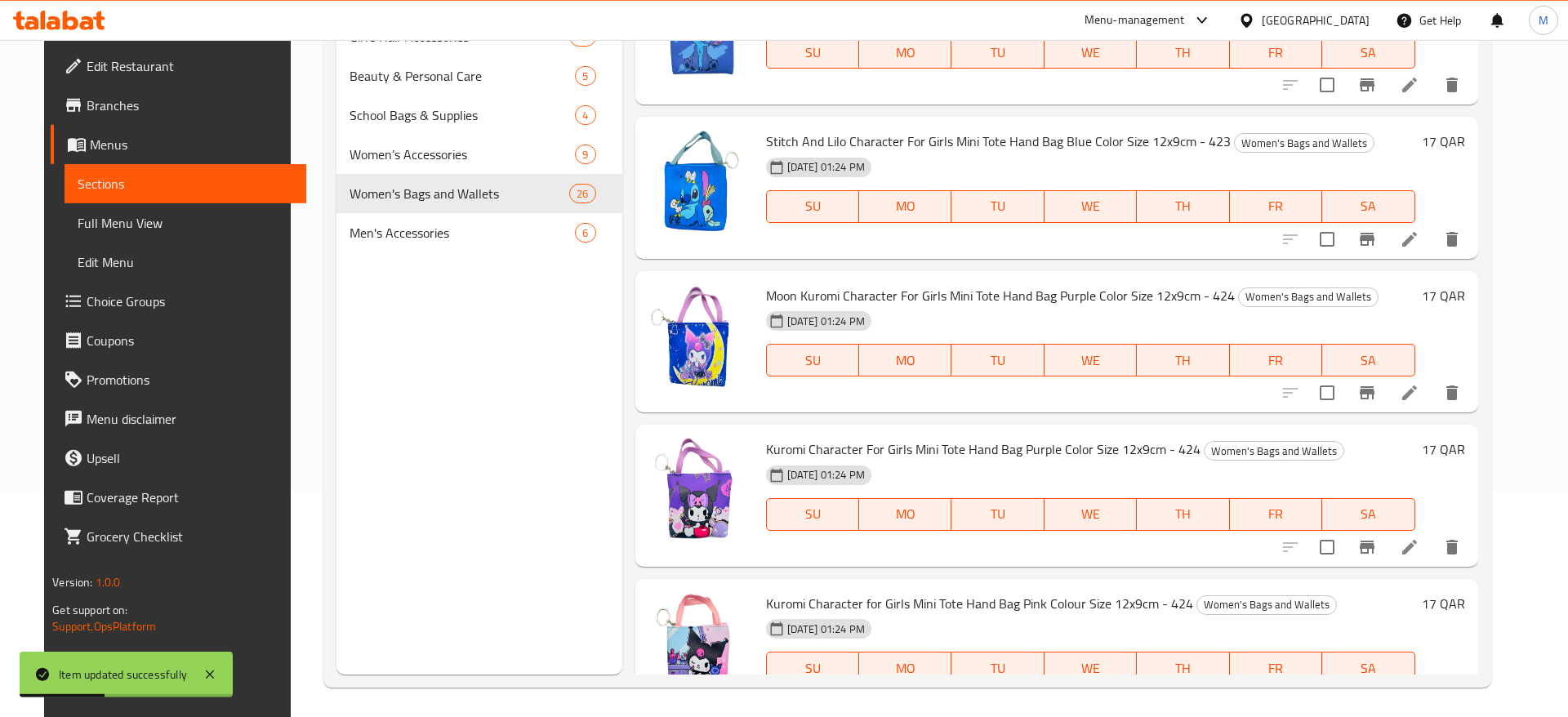
scroll to position [228, 0]
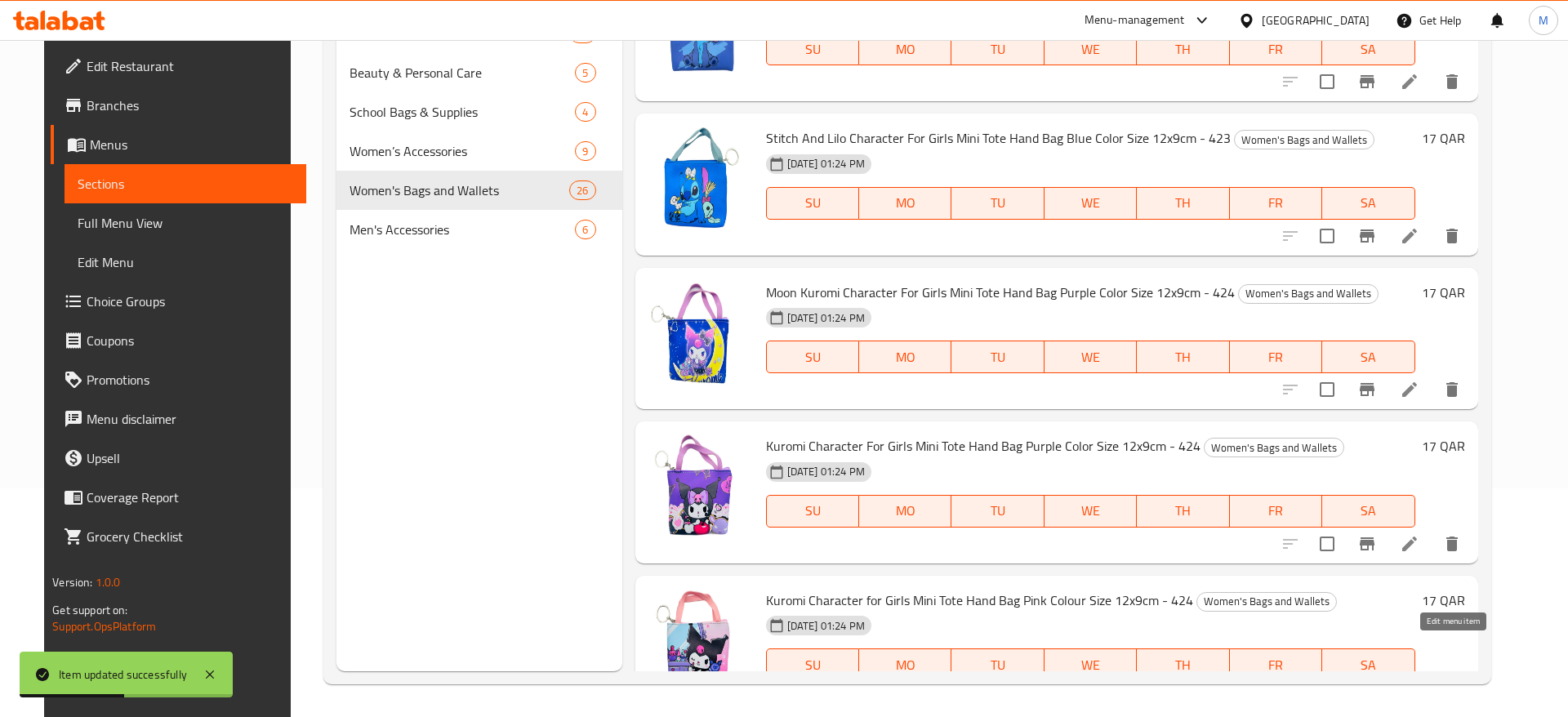
click at [1416, 690] on icon at bounding box center [1409, 697] width 14 height 14
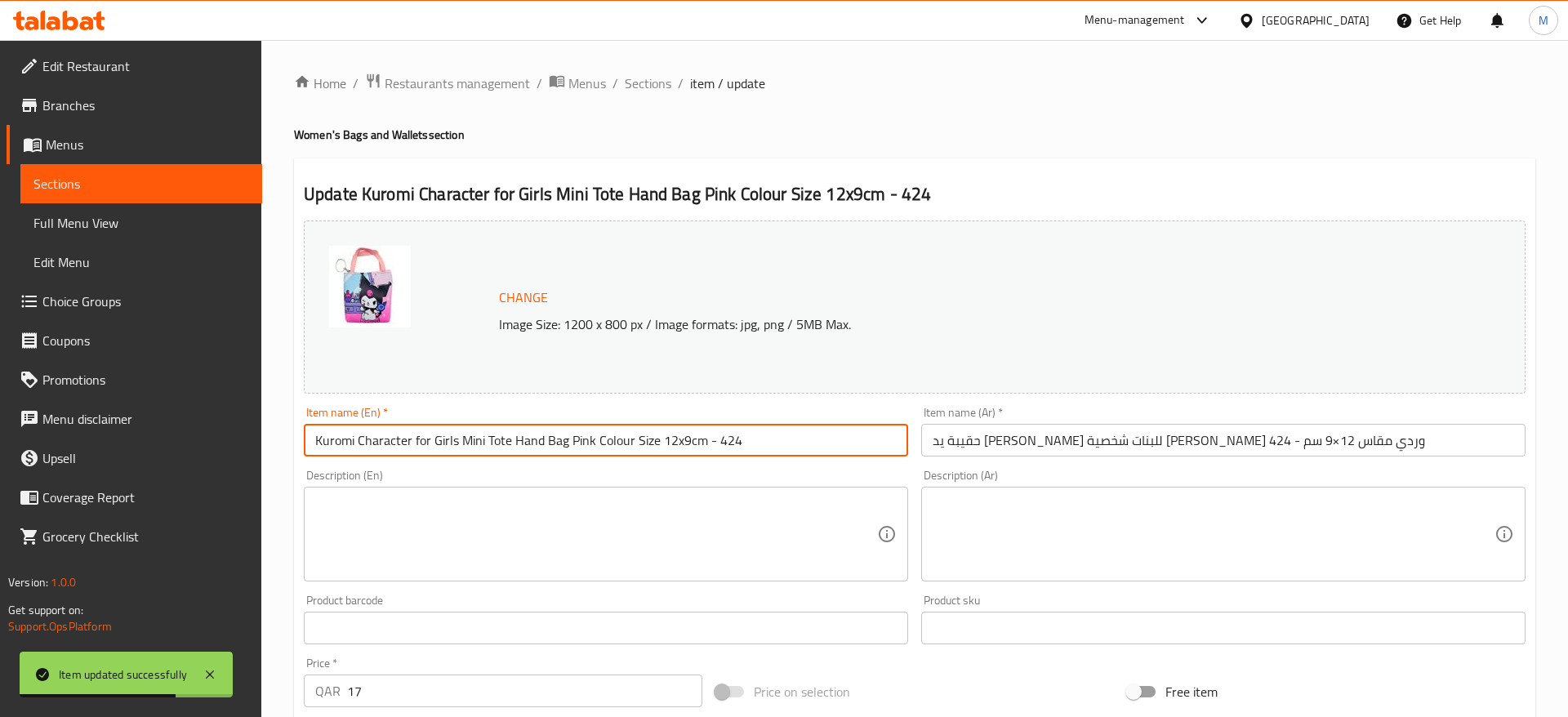
click at [420, 441] on input "Kuromi Character for Girls Mini Tote Hand Bag Pink Colour Size 12x9cm - 424" at bounding box center [605, 440] width 604 height 33
type input "Kuromi Character For Girls Mini Tote Hand Bag Pink Color Size 12x9cm - 424"
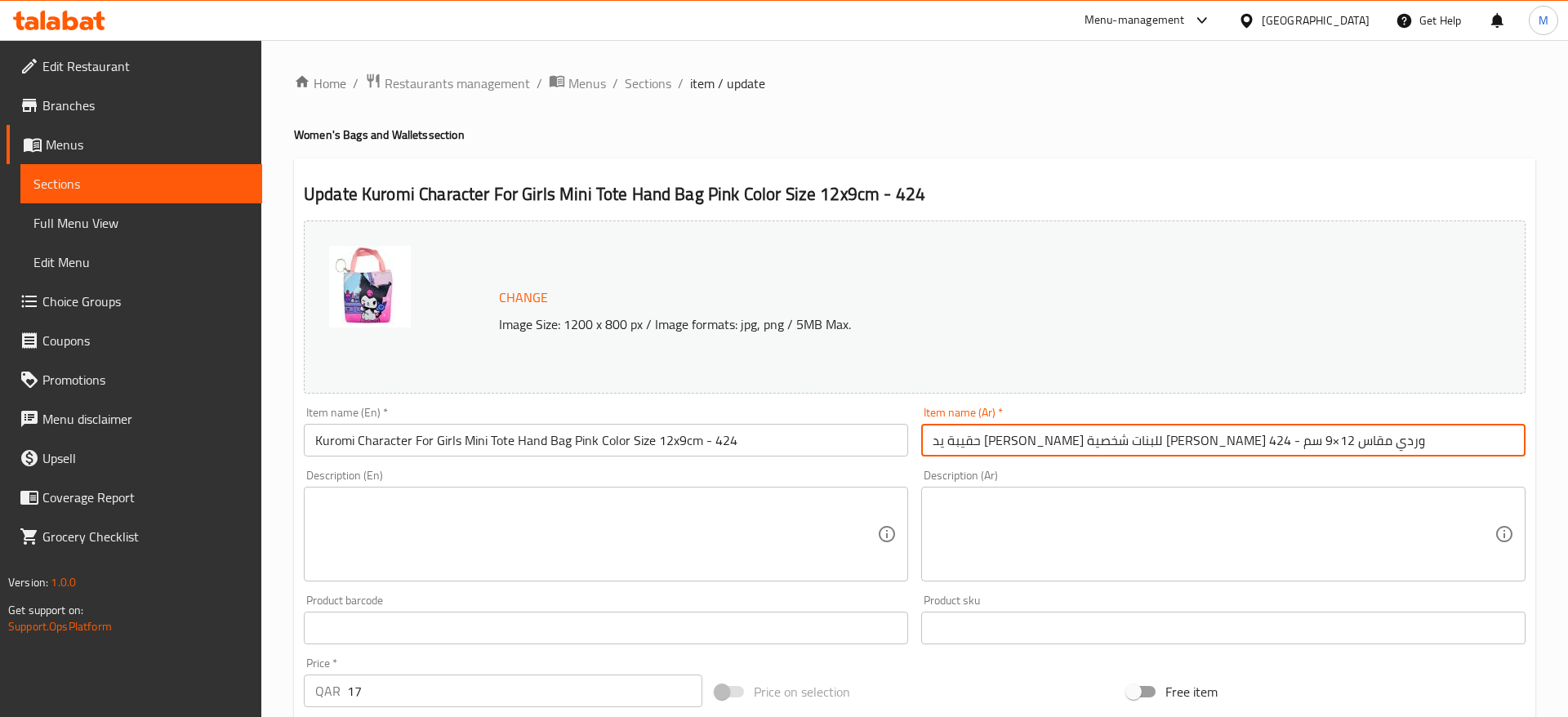
click at [999, 446] on input "حقيبة يد ميني توت للبنات شخصية كورومي لون وردي مقاس 12×9 سم - 424" at bounding box center [1222, 440] width 604 height 33
type input "حقيبة يد [PERSON_NAME] للبنات شخصية [PERSON_NAME] وردي مقاس 12*9 سم - 424"
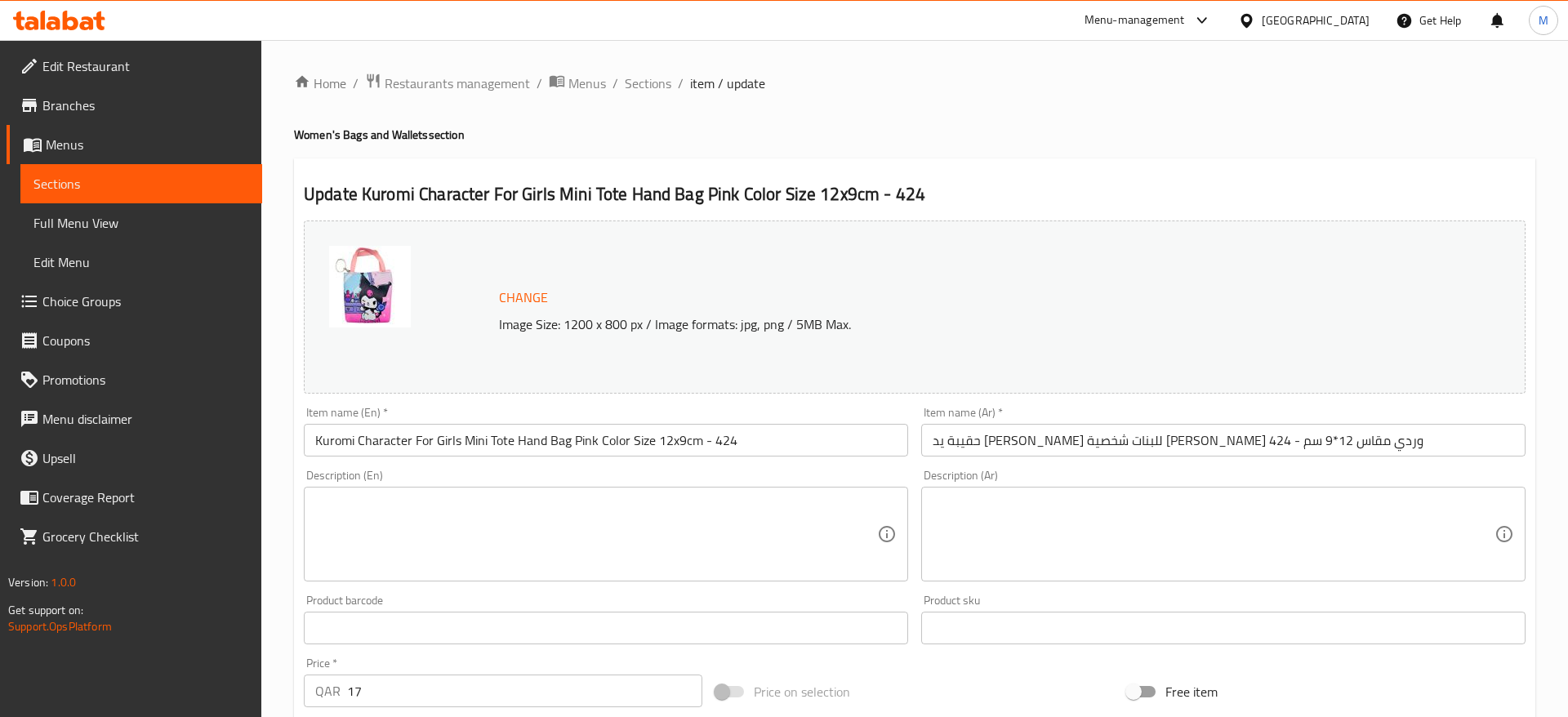
click at [1014, 467] on div "Description (Ar) Description (Ar)" at bounding box center [1223, 526] width 617 height 125
click at [1132, 461] on div "Item name (Ar)   * حقيبة يد ميني توت للبنات شخصية كورومي لون وردي مقاس 12*9 سم …" at bounding box center [1223, 432] width 617 height 63
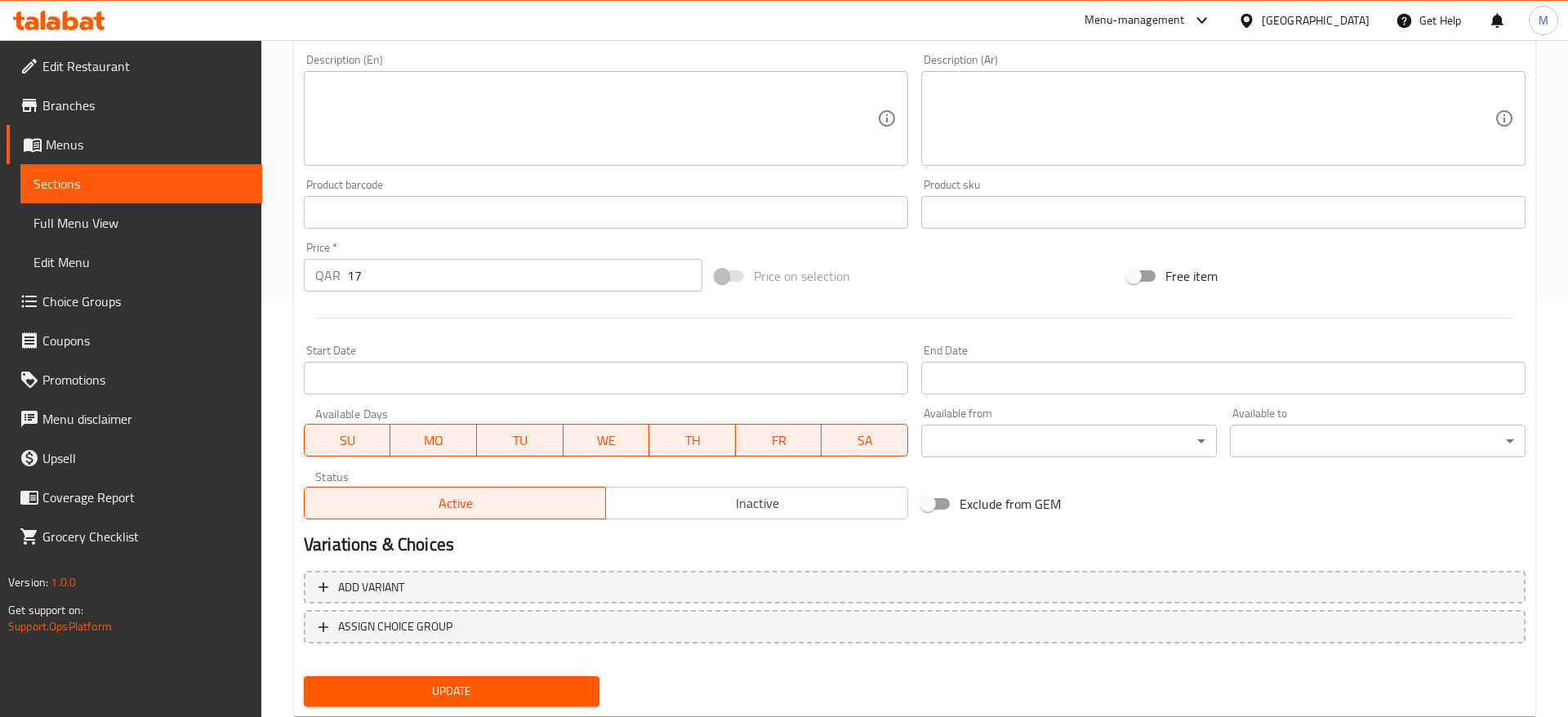
scroll to position [461, 0]
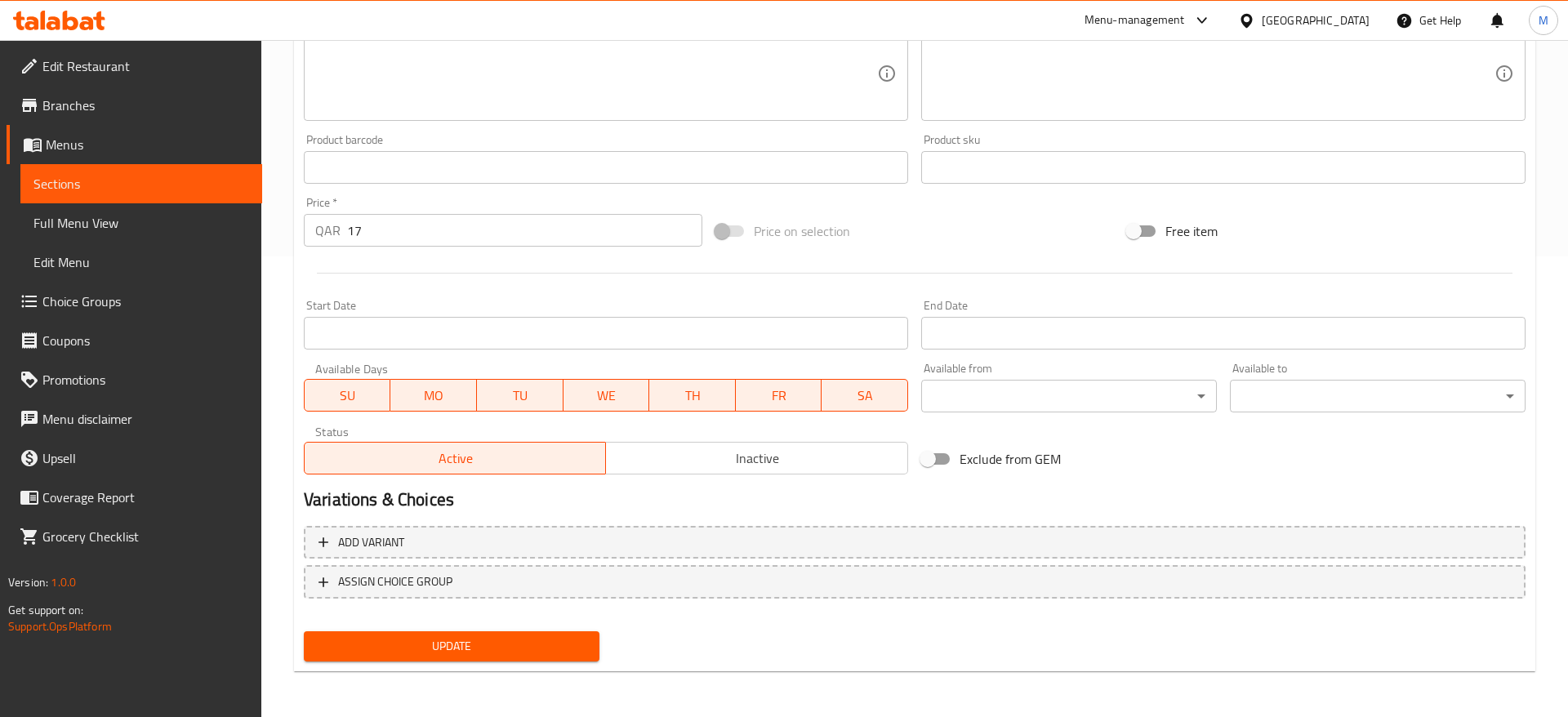
click at [431, 661] on button "Update" at bounding box center [450, 646] width 295 height 30
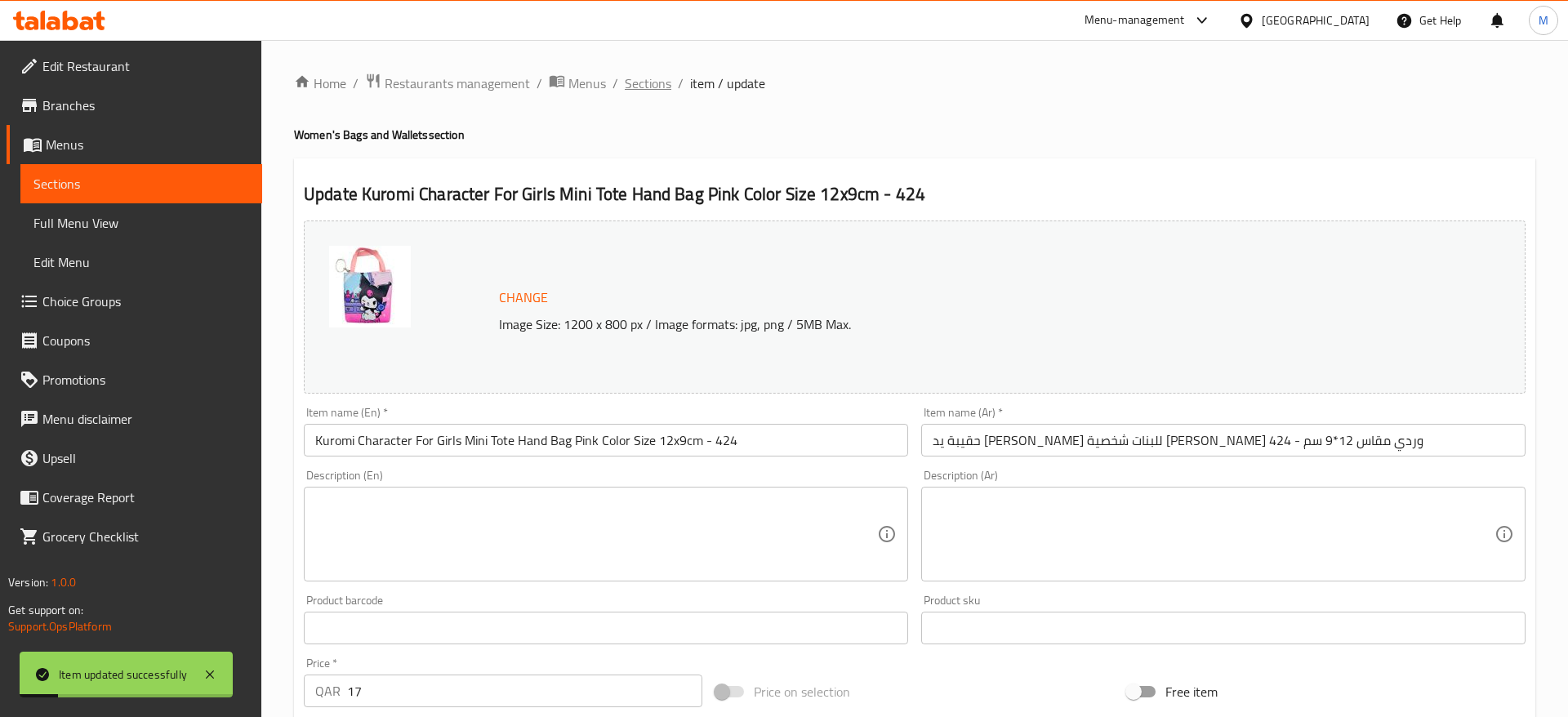
click at [639, 82] on span "Sections" at bounding box center [648, 83] width 47 height 20
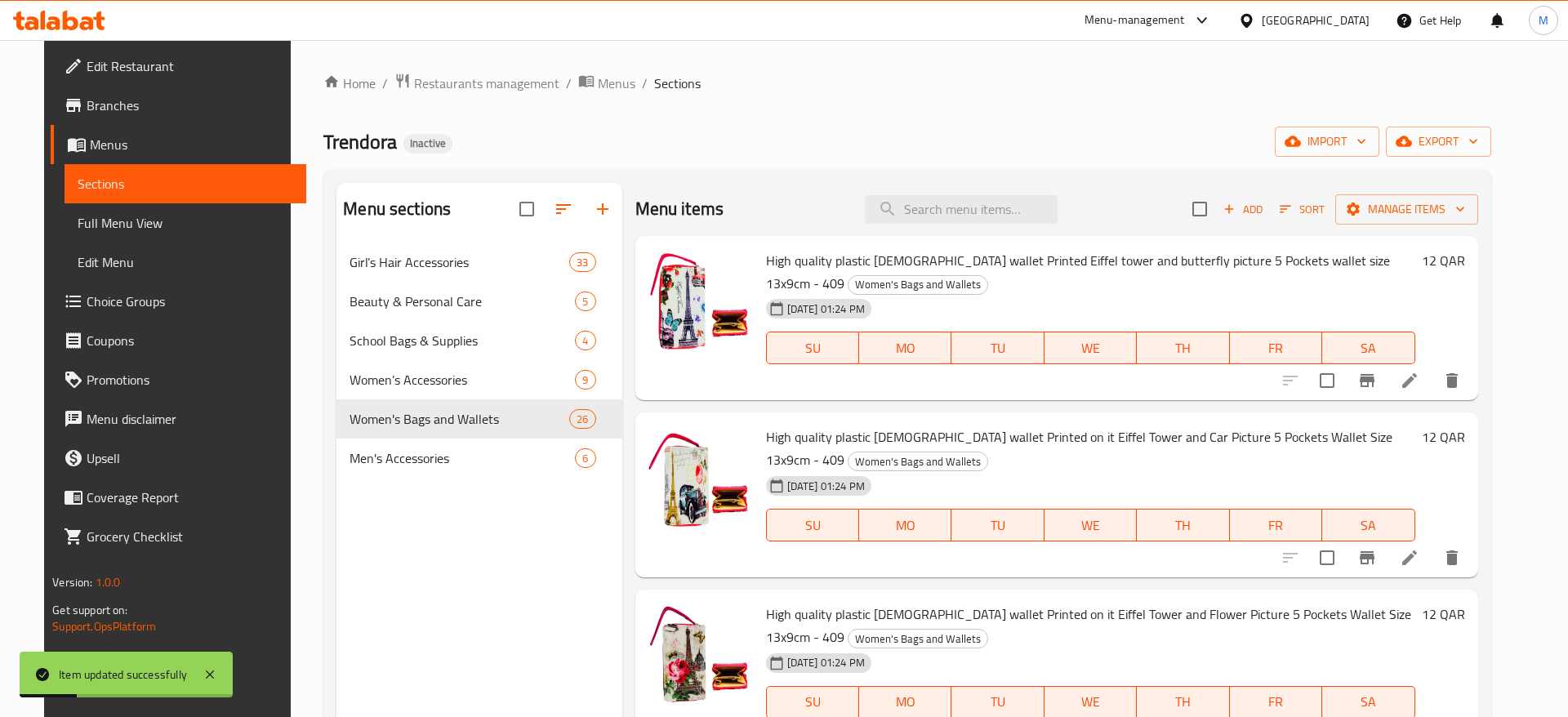
click at [465, 501] on div "Menu sections Girl’s Hair Accessories 33 Beauty & Personal Care 5 School Bags &…" at bounding box center [479, 542] width 285 height 717
click at [600, 202] on icon "button" at bounding box center [603, 210] width 20 height 20
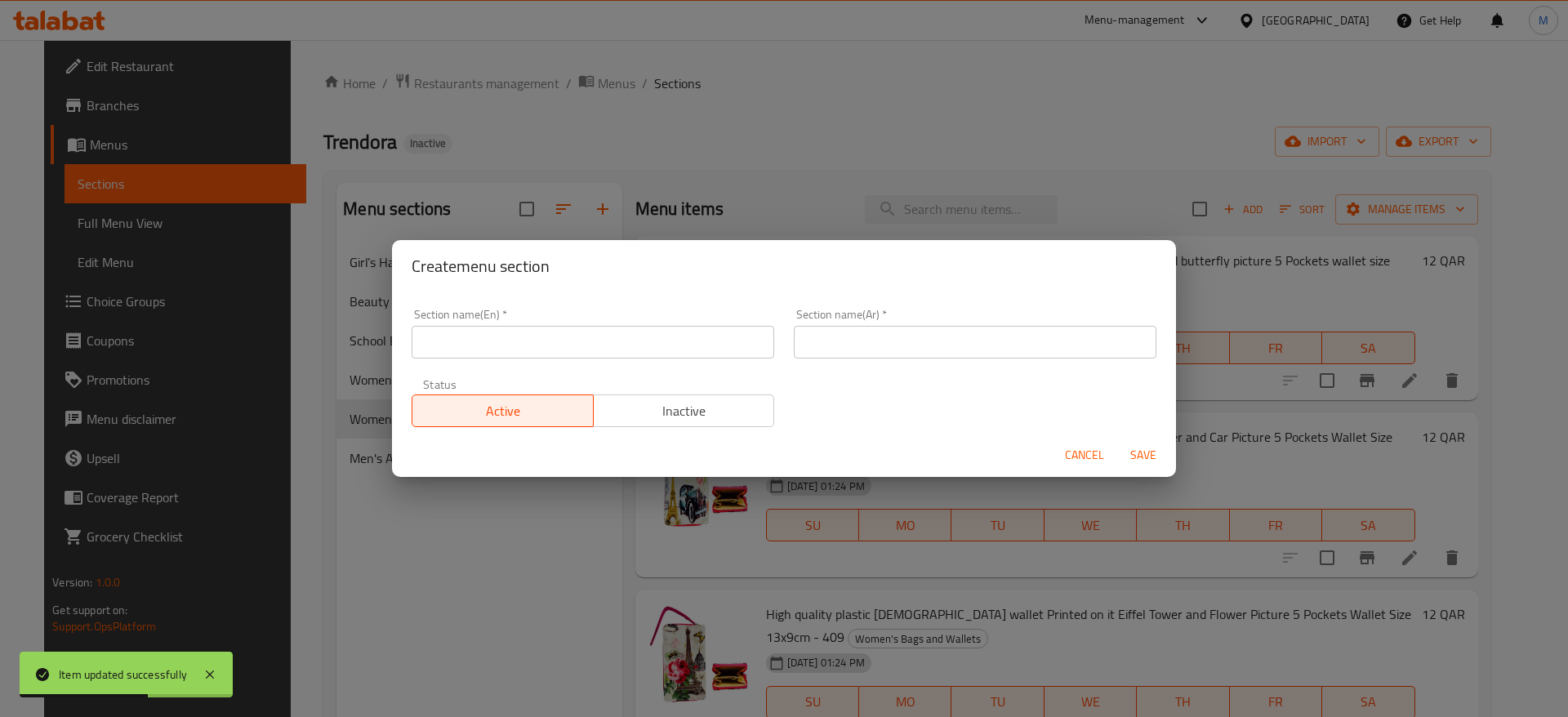
click at [488, 345] on input "text" at bounding box center [593, 342] width 363 height 33
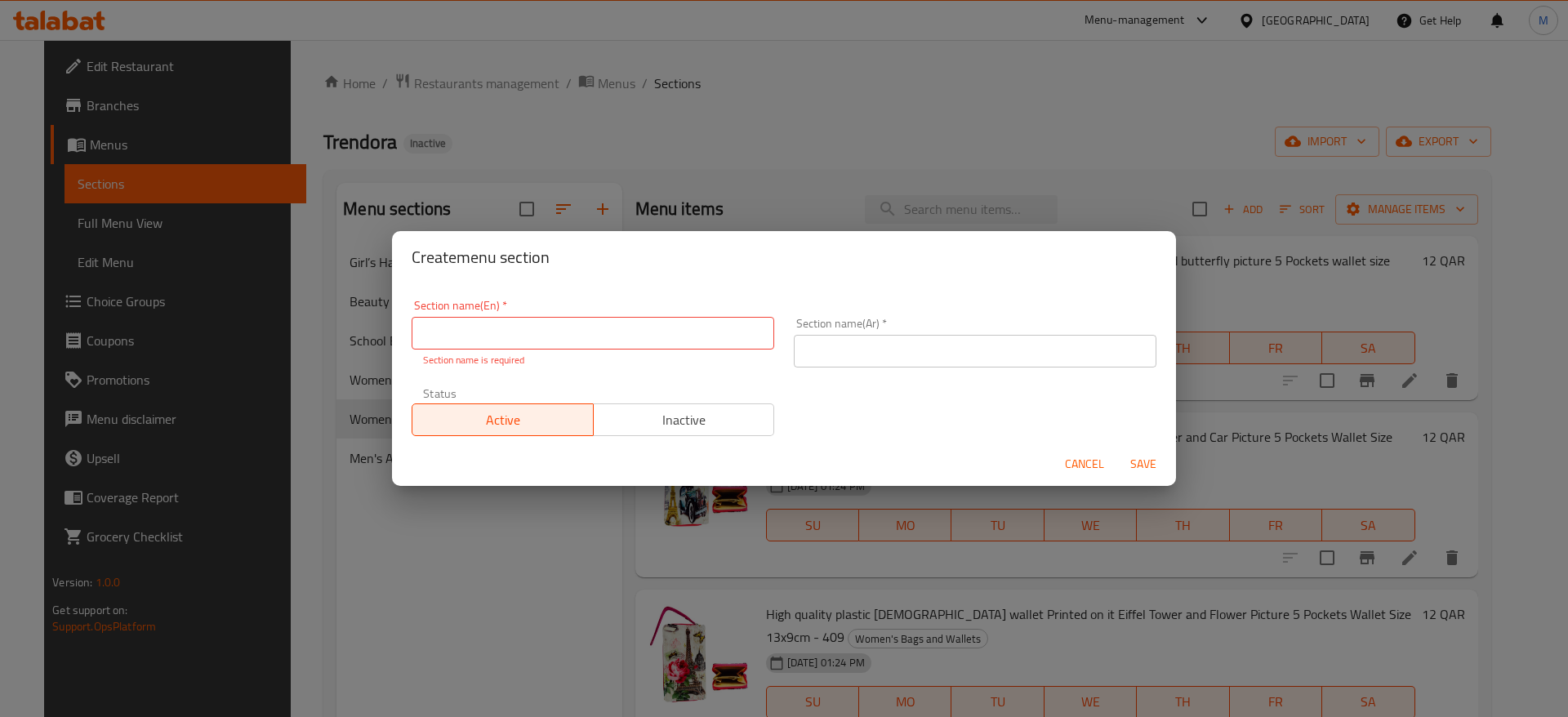
click at [650, 336] on input "text" at bounding box center [593, 333] width 363 height 33
paste input "Keychains & Charms"
click at [445, 335] on input "Keychains & Charms" at bounding box center [593, 333] width 363 height 33
click at [450, 335] on input "Key chains & Charms" at bounding box center [593, 333] width 363 height 33
click at [565, 342] on input "Key Chains & Charms" at bounding box center [593, 333] width 363 height 33
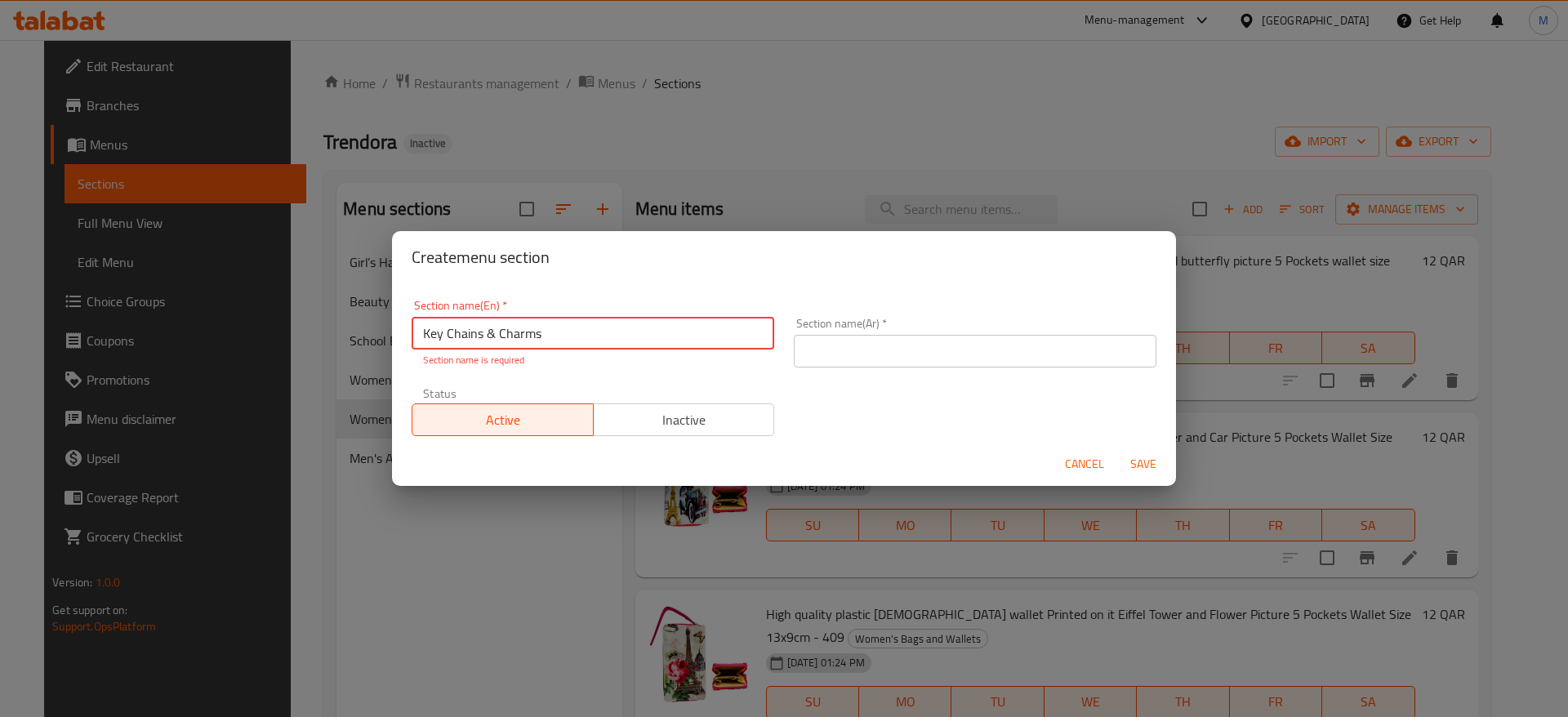
type input "Key Chains & Charms"
click at [888, 355] on input "text" at bounding box center [975, 351] width 363 height 33
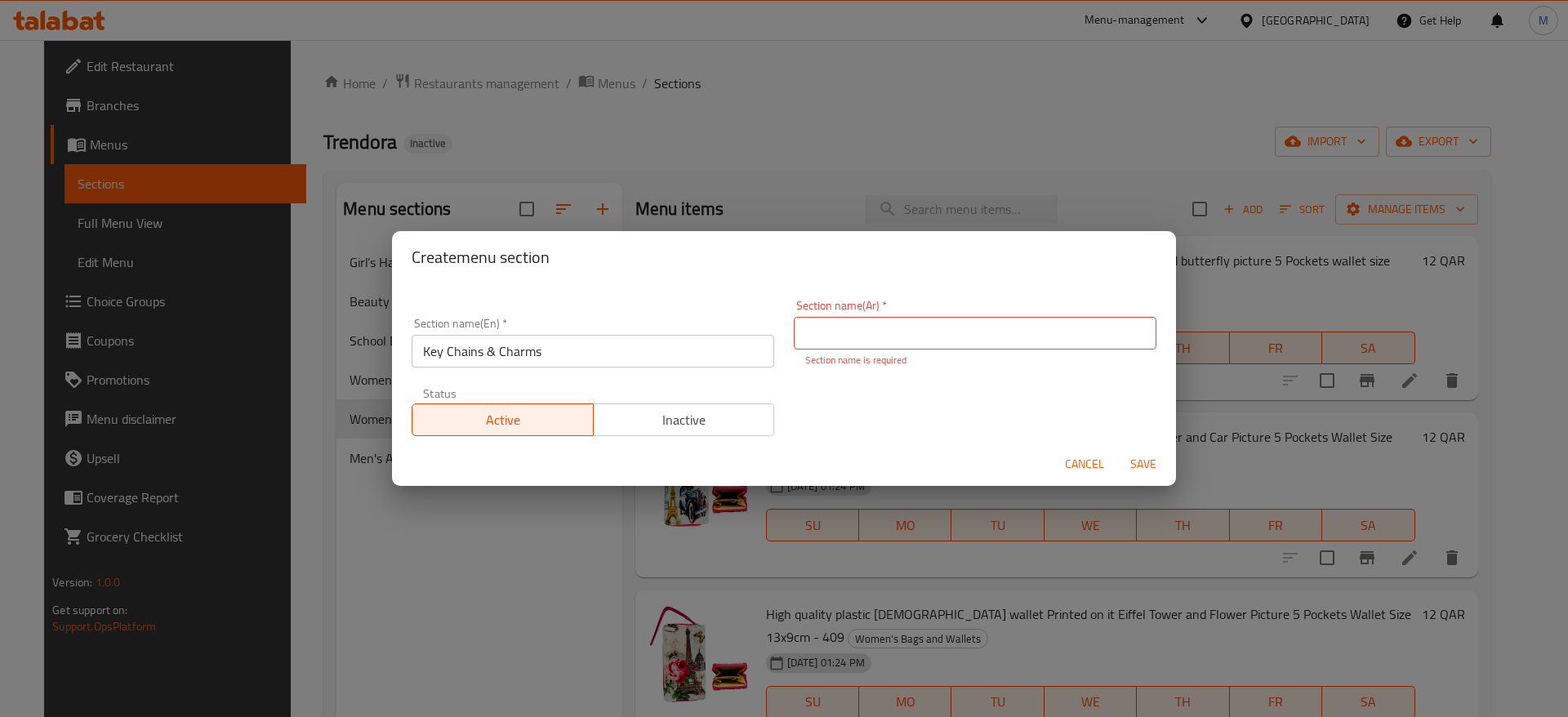
click at [932, 338] on input "text" at bounding box center [975, 333] width 363 height 33
paste input "ميداليات وتعليقات"
type input "ميداليات وتعليقات"
click at [1151, 465] on span "Save" at bounding box center [1143, 464] width 39 height 21
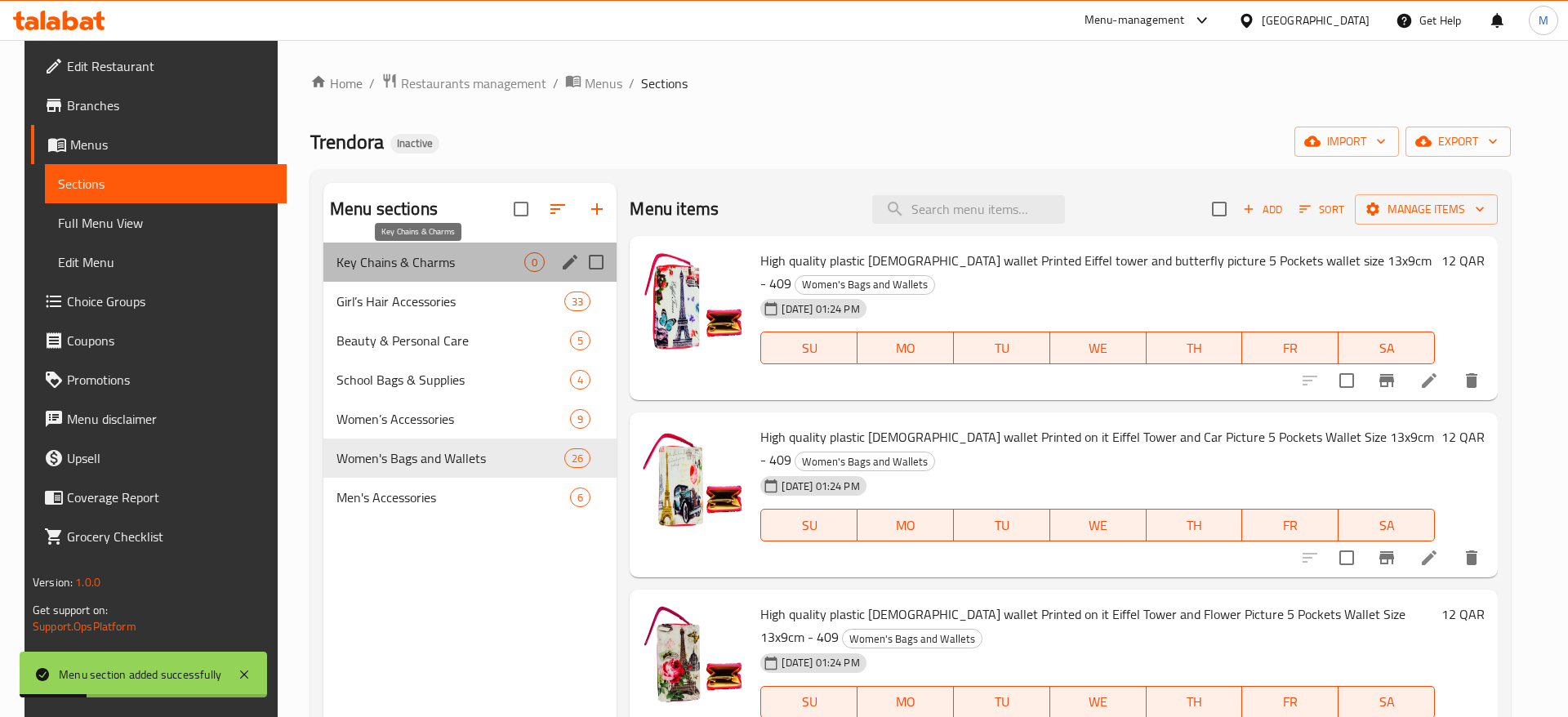
click at [465, 268] on span "Key Chains & Charms" at bounding box center [431, 262] width 188 height 20
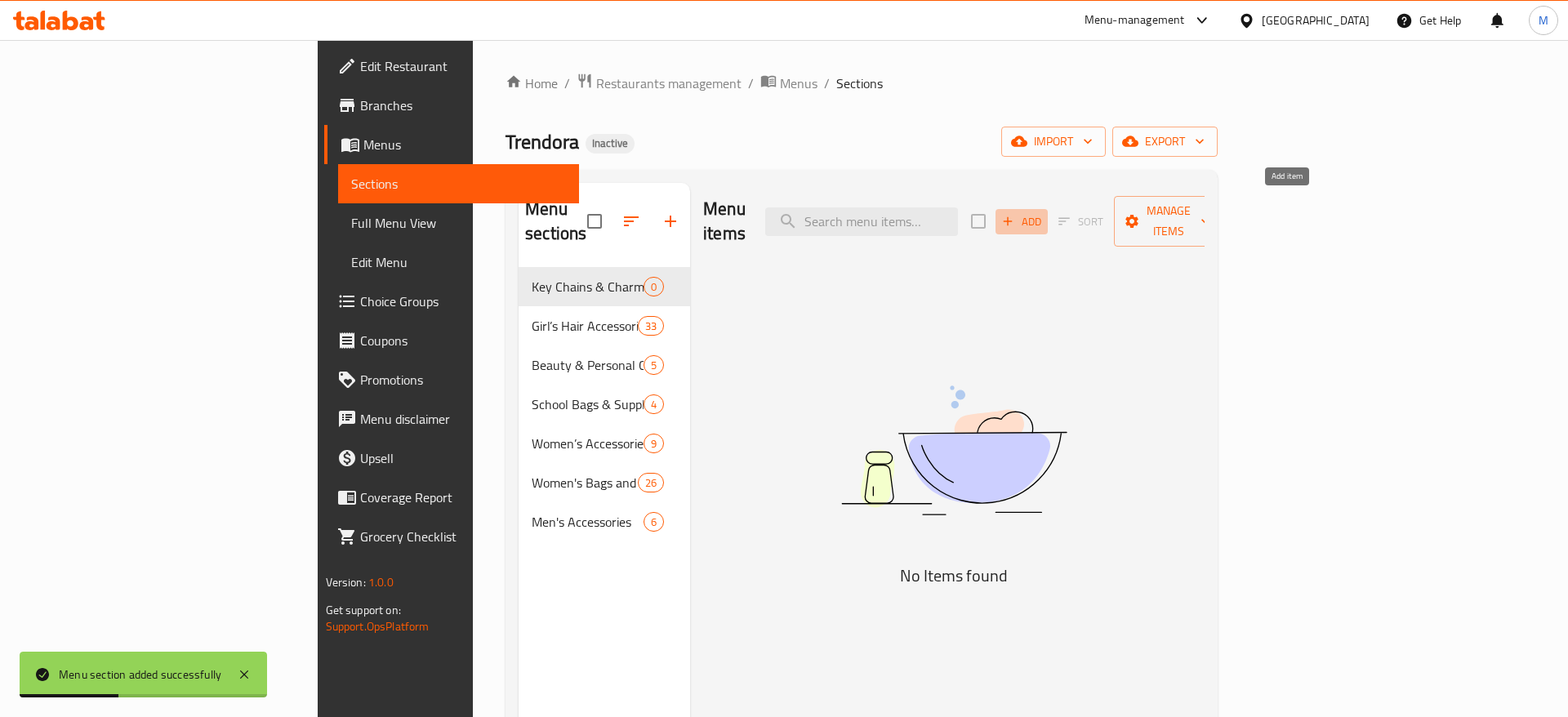
click at [1044, 212] on span "Add" at bounding box center [1021, 221] width 44 height 19
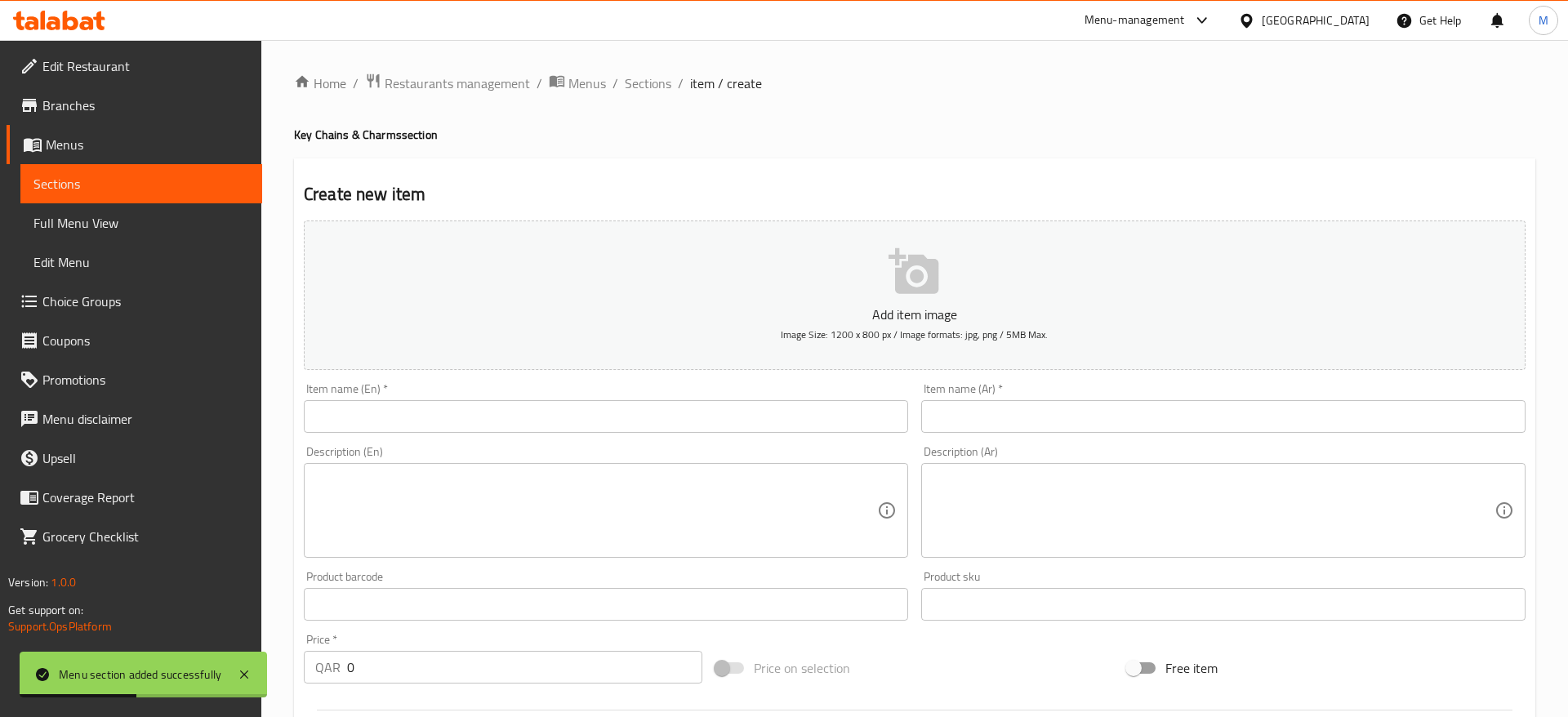
click at [431, 409] on input "text" at bounding box center [605, 416] width 604 height 33
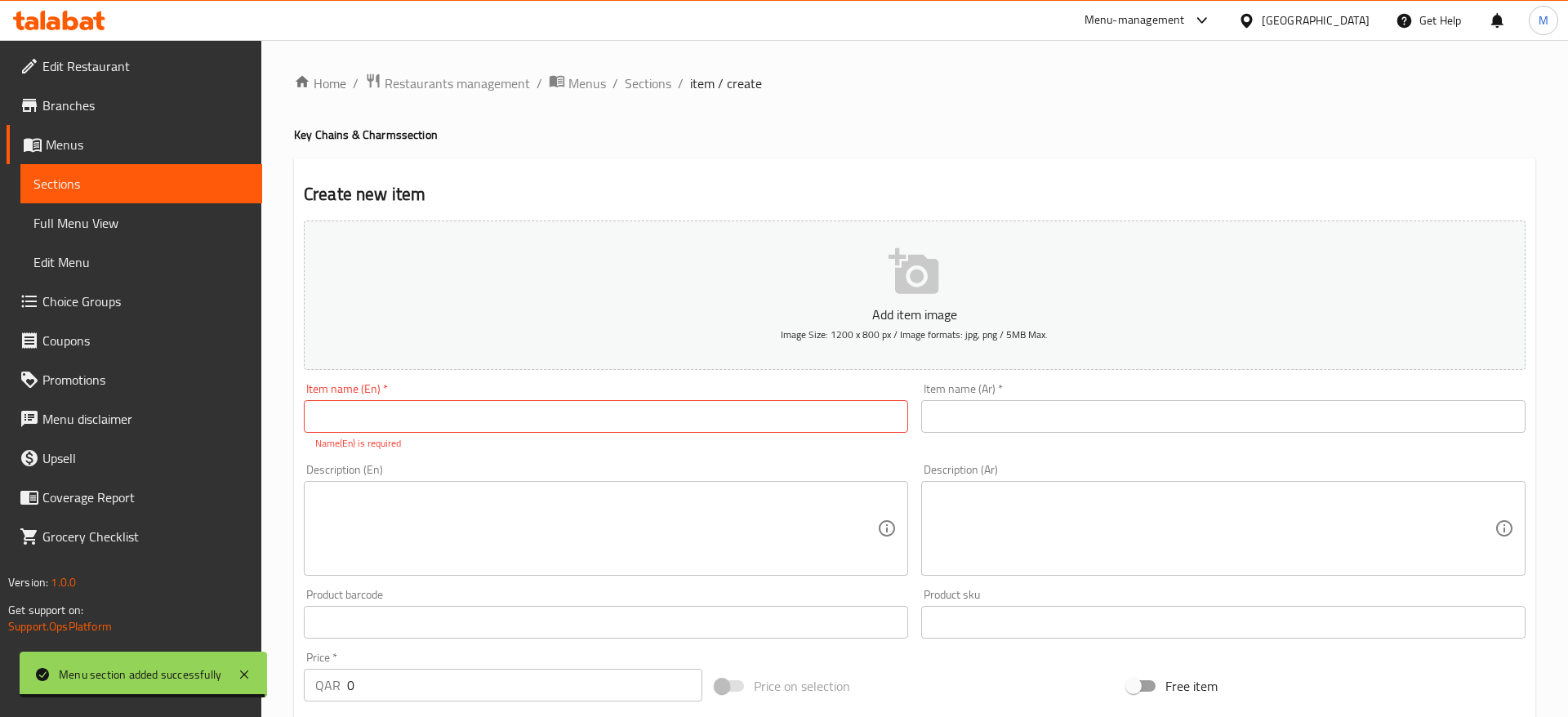
click at [693, 421] on input "text" at bounding box center [605, 416] width 604 height 33
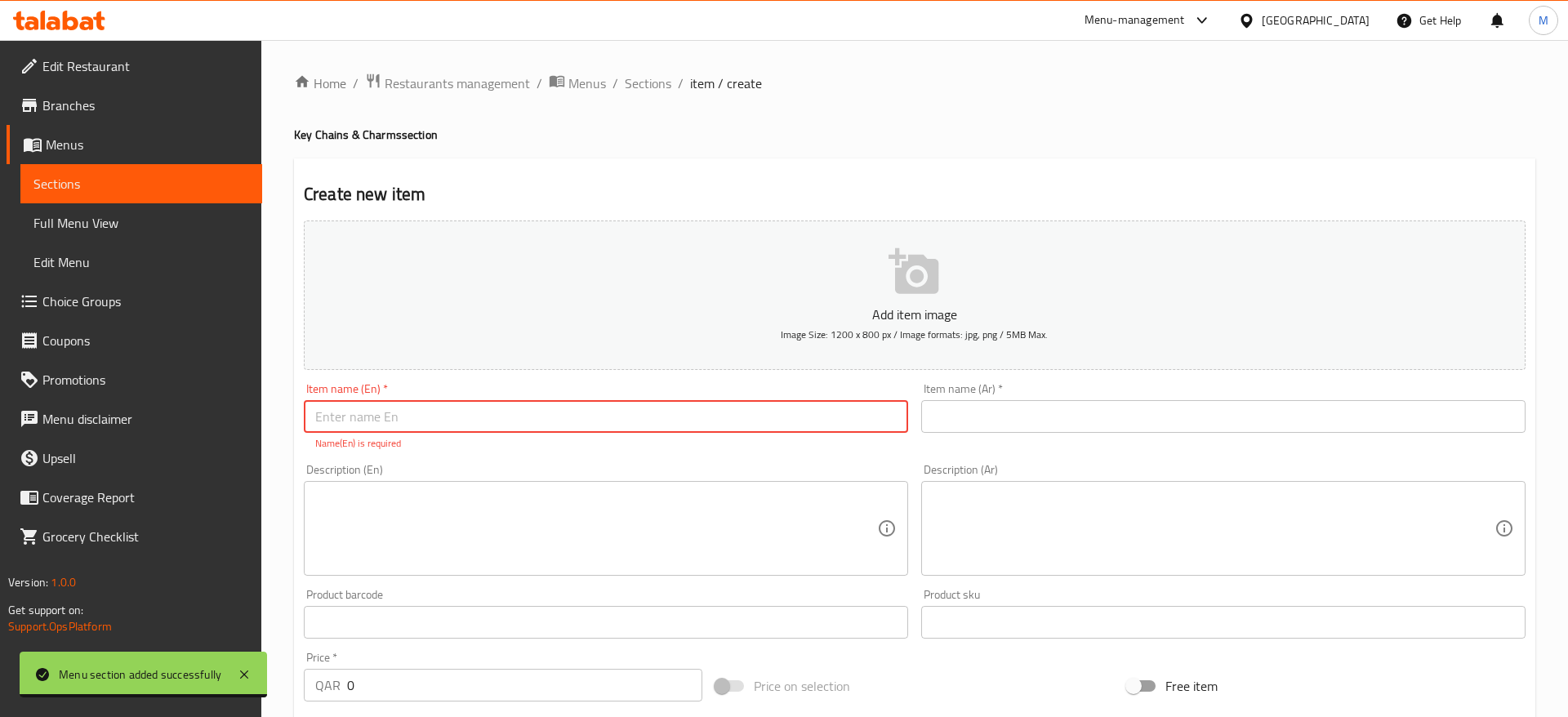
paste input "Stitch Character Mini telivision design key chain with light blue colour batter…"
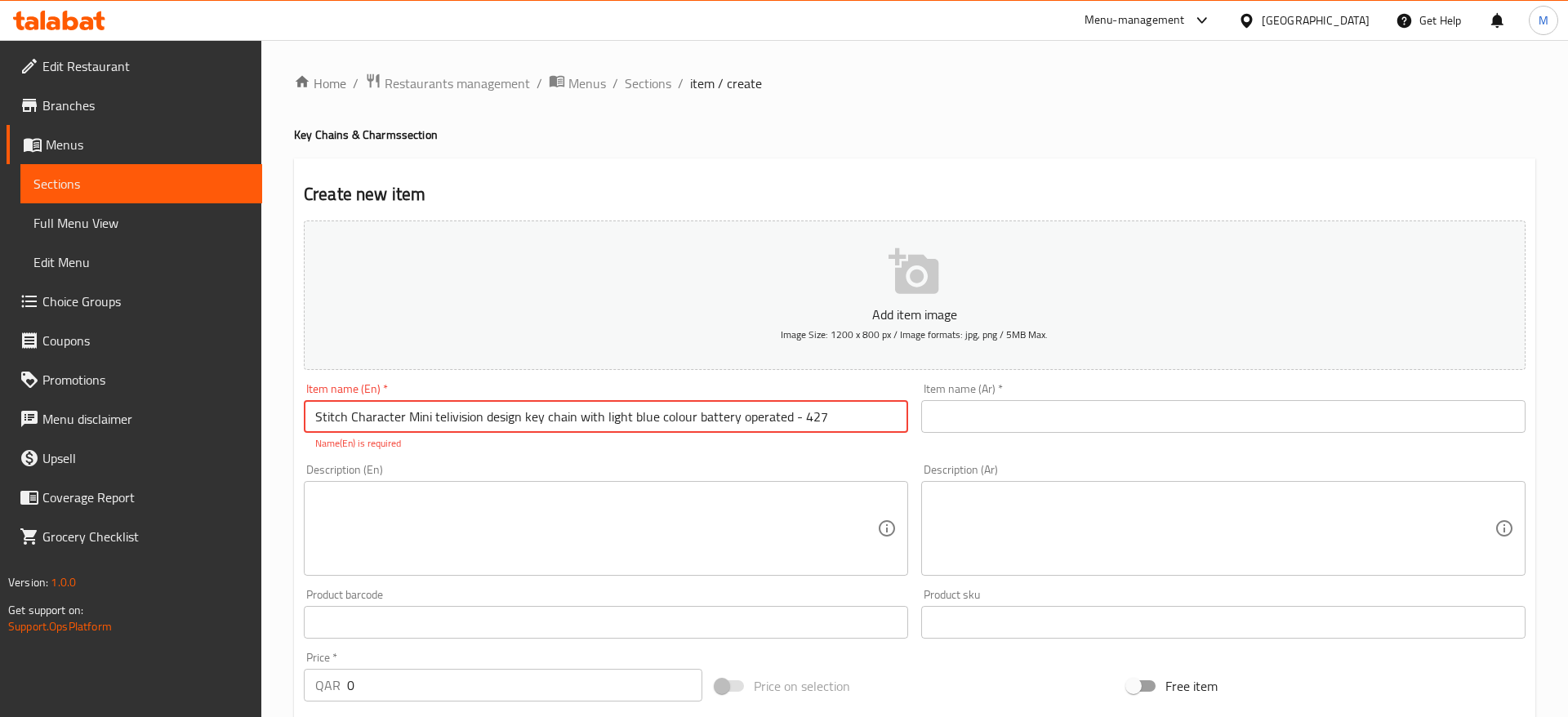
click at [438, 417] on input "Stitch Character Mini telivision design key chain with light blue colour batter…" at bounding box center [605, 416] width 604 height 33
type input "Stitch Character Mini Television Design Key Chain With Light Blue Color Battery…"
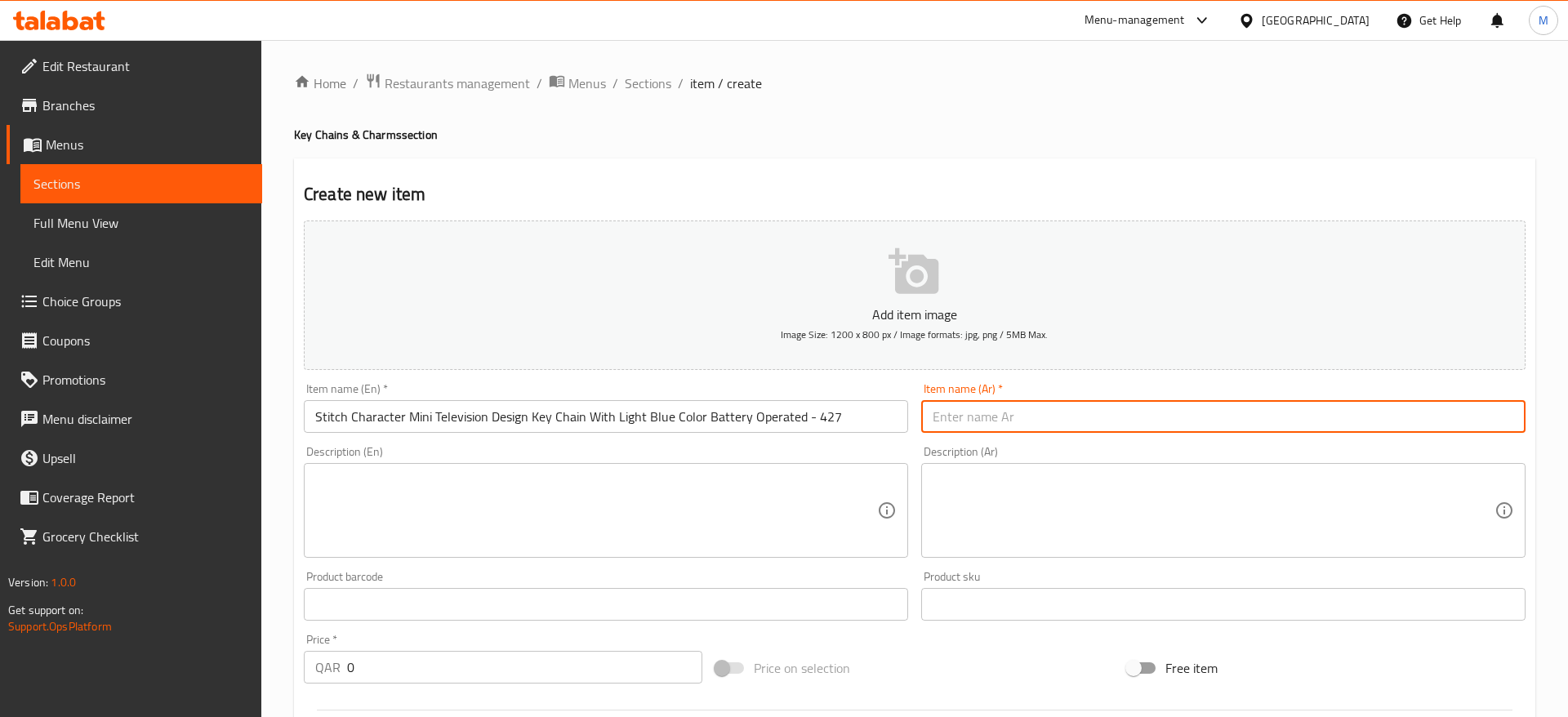
click at [983, 416] on input "text" at bounding box center [1222, 416] width 604 height 33
click at [887, 447] on div "Add item image Image Size: 1200 x 800 px / Image formats: jpg, png / 5MB Max. I…" at bounding box center [914, 566] width 1235 height 704
click at [1015, 425] on input "text" at bounding box center [1222, 416] width 604 height 33
paste input "سلسلة مفاتيح بتصميم تلفزيوني صغير شخصية ستيتش بلون أزرق فاتح تعمل بالبطارية"
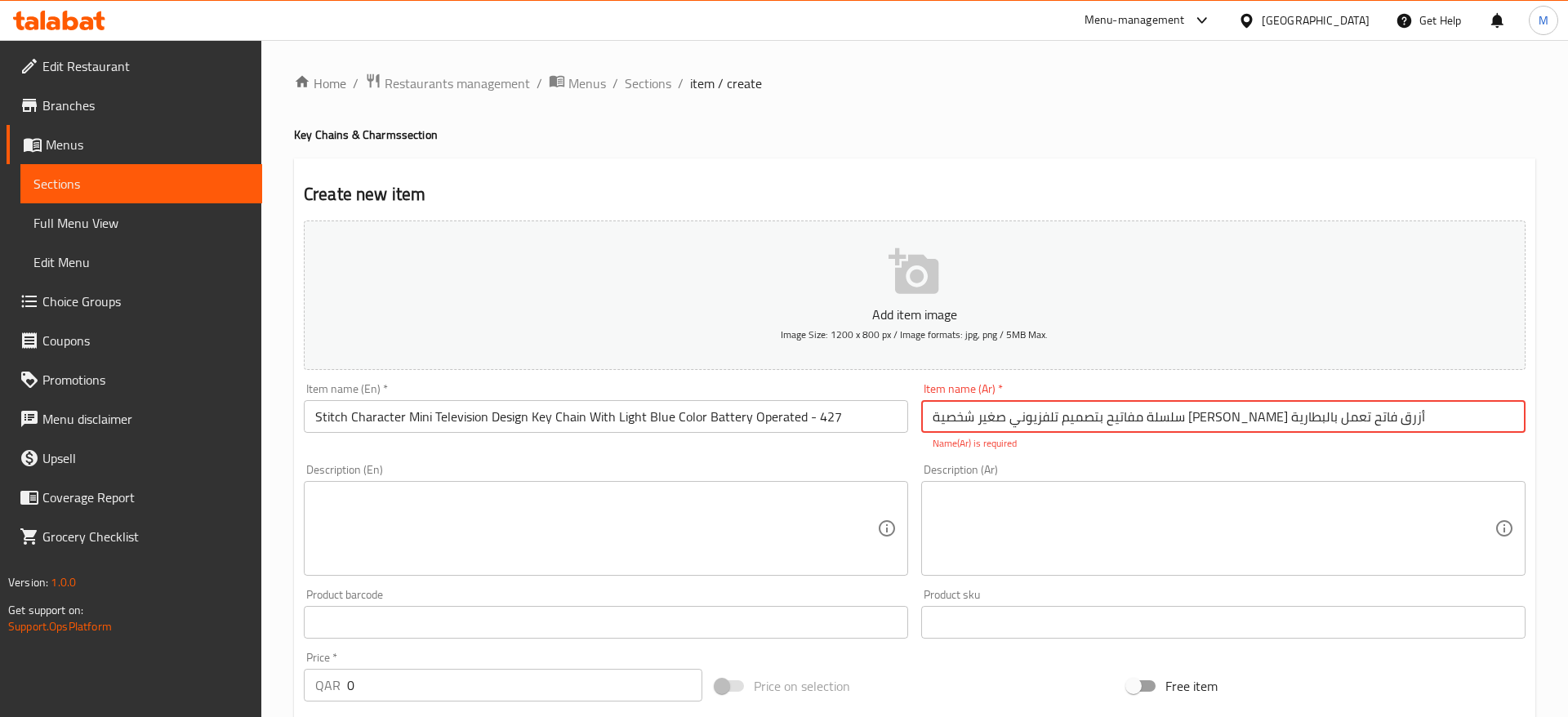
click at [759, 419] on input "Stitch Character Mini Television Design Key Chain With Light Blue Color Battery…" at bounding box center [605, 416] width 604 height 33
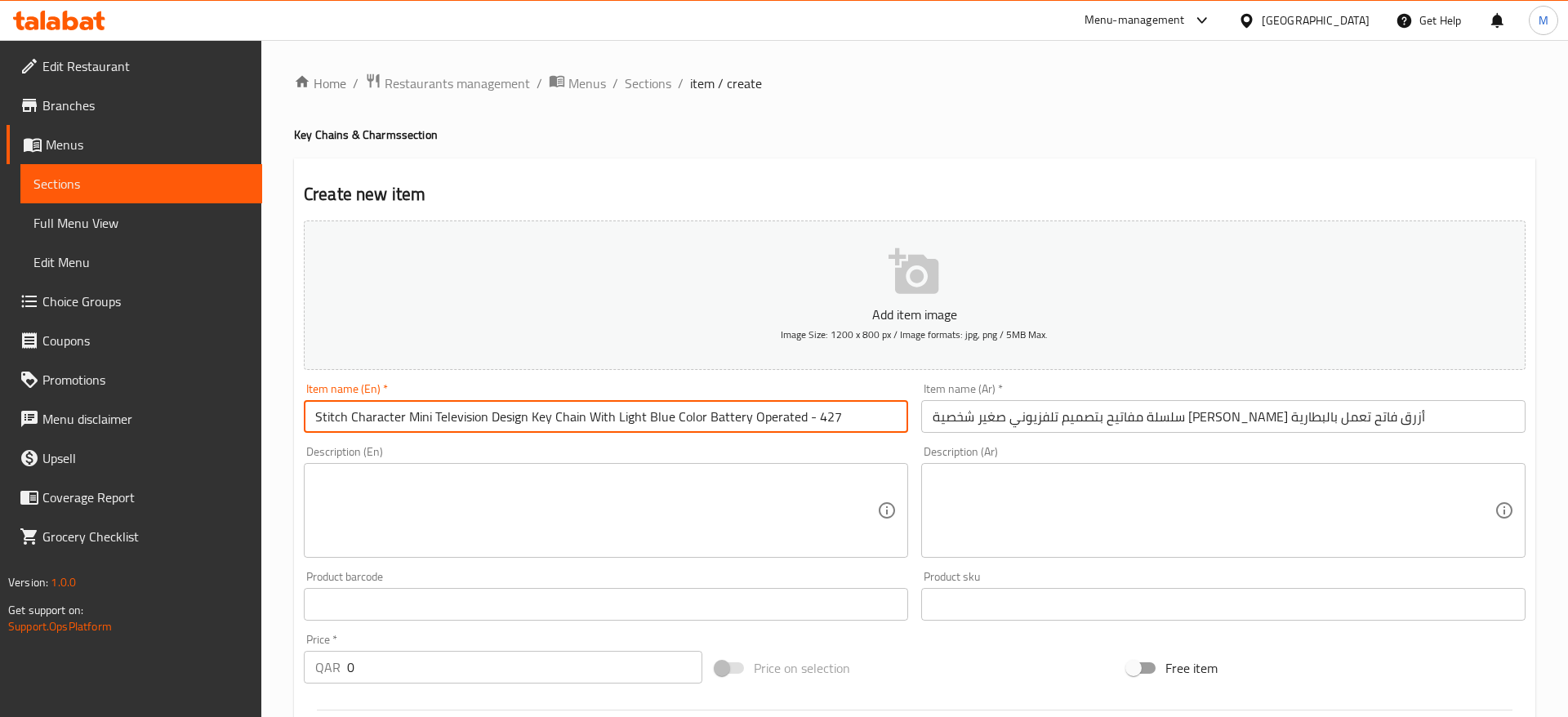
click at [759, 419] on input "Stitch Character Mini Television Design Key Chain With Light Blue Color Battery…" at bounding box center [605, 416] width 604 height 33
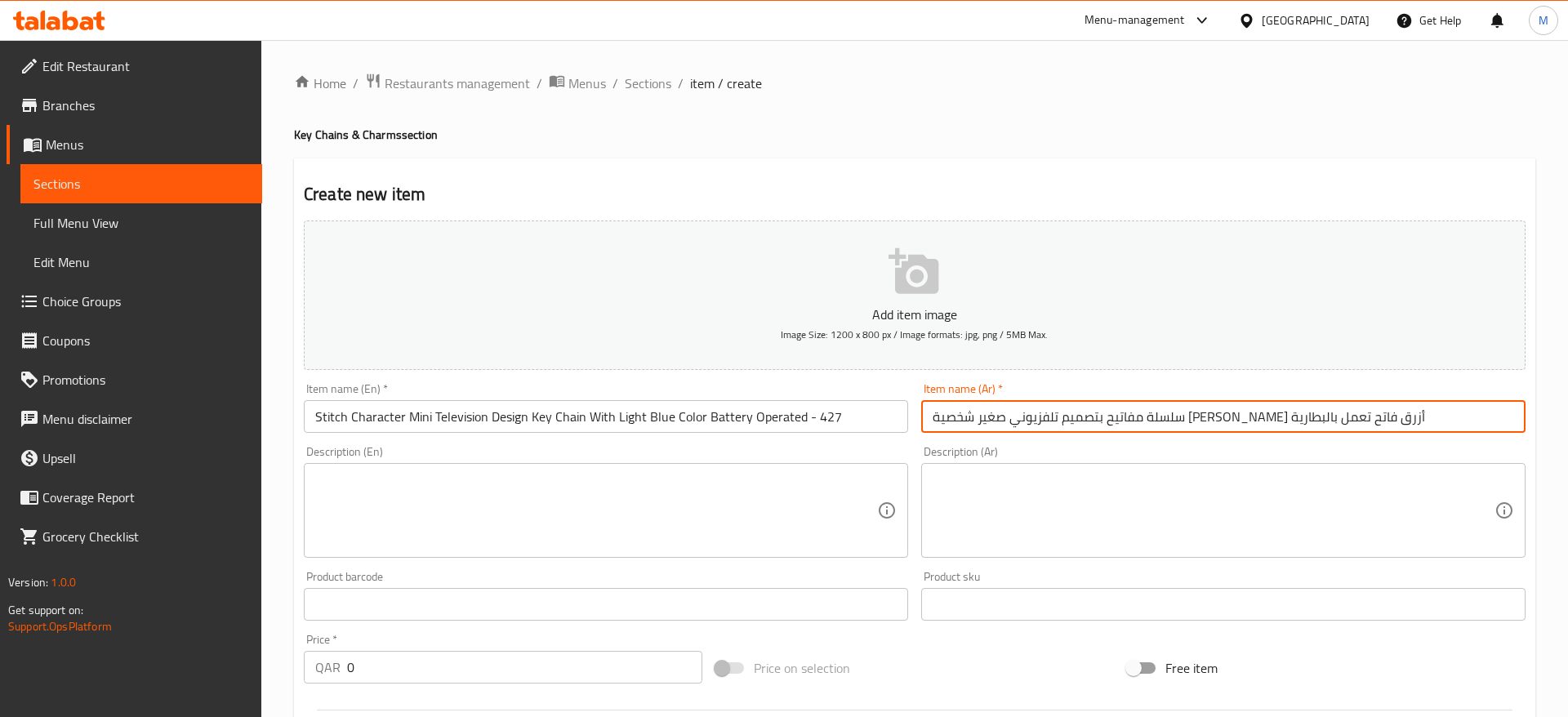
click at [1417, 424] on input "سلسلة مفاتيح بتصميم تلفزيوني صغير شخصية ستيتش بلون أزرق فاتح تعمل بالبطارية" at bounding box center [1222, 416] width 604 height 33
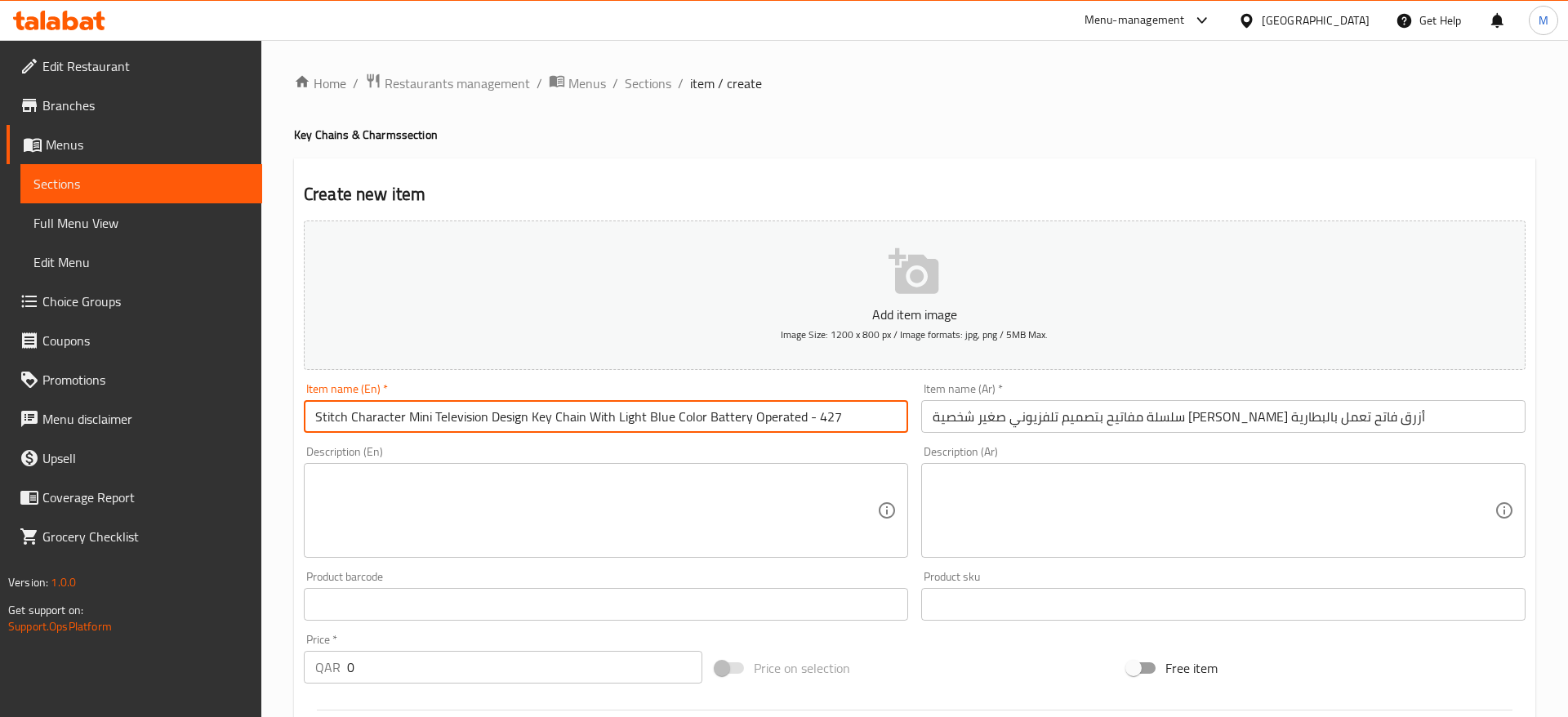
click at [842, 408] on input "Stitch Character Mini Television Design Key Chain With Light Blue Color Battery…" at bounding box center [605, 416] width 604 height 33
drag, startPoint x: 840, startPoint y: 421, endPoint x: 802, endPoint y: 430, distance: 39.1
click at [802, 430] on input "Stitch Character Mini Television Design Key Chain With Light Blue Color Battery…" at bounding box center [605, 416] width 604 height 33
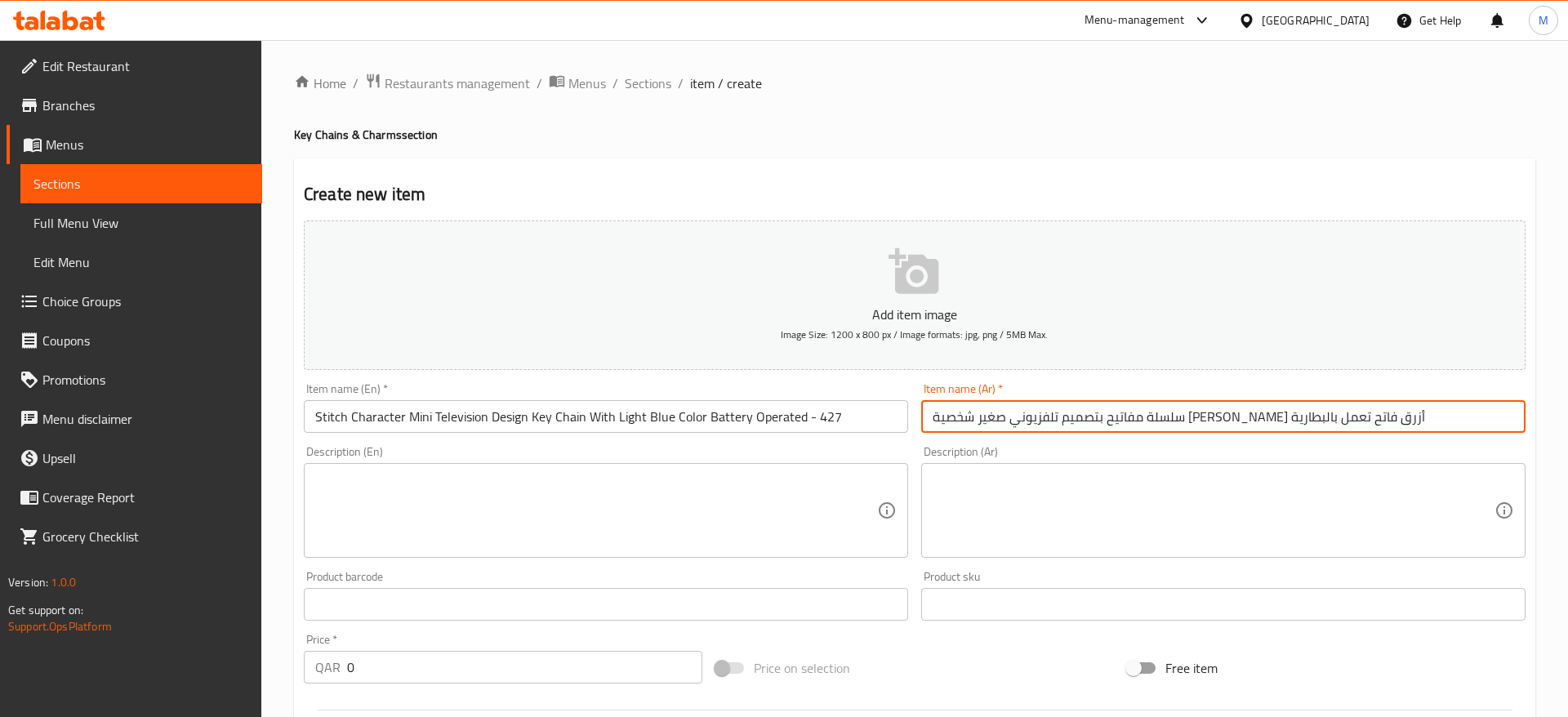
click at [1436, 416] on input "سلسلة مفاتيح بتصميم تلفزيوني صغير شخصية ستيتش بلون أزرق فاتح تعمل بالبطارية" at bounding box center [1222, 416] width 604 height 33
drag, startPoint x: 932, startPoint y: 422, endPoint x: 905, endPoint y: 430, distance: 28.2
click at [905, 430] on div "Add item image Image Size: 1200 x 800 px / Image formats: jpg, png / 5MB Max. I…" at bounding box center [914, 566] width 1235 height 704
paste input "- 427"
click at [1139, 440] on div "Item name (Ar)   * - 427 سلسلة مفاتيح بتصميم تلفزيوني صغير شخصية ستيتش بلون أزر…" at bounding box center [1223, 408] width 617 height 63
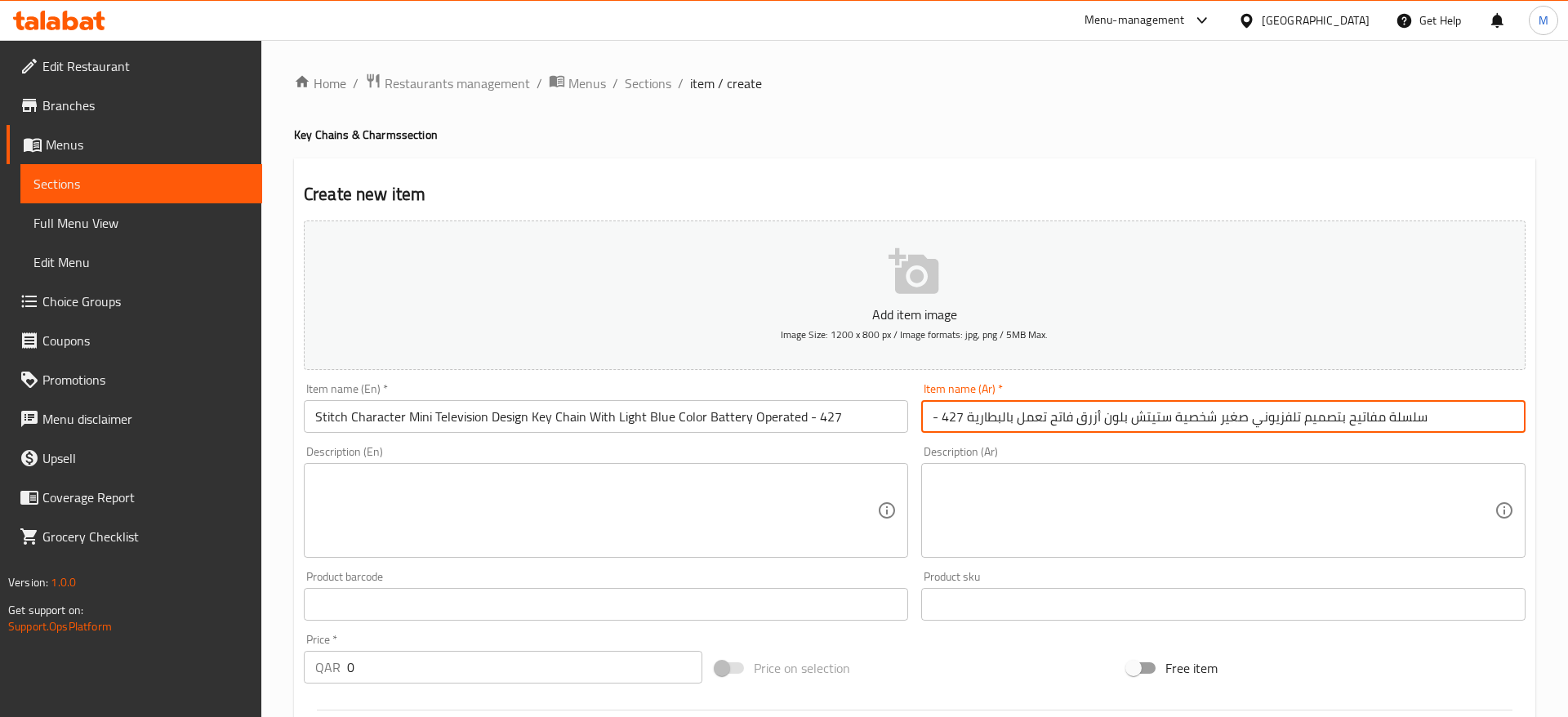
click at [1167, 410] on input "- 427 سلسلة مفاتيح بتصميم تلفزيوني صغير شخصية ستيتش بلون أزرق فاتح تعمل بالبطار…" at bounding box center [1222, 416] width 604 height 33
click at [1083, 416] on input "- 427 سلسلة مفاتيح بتصميم تلفزيوني صغير شخصية ستيتش بلون أزرق فاتح تعمل بالبطار…" at bounding box center [1222, 416] width 604 height 33
click at [1433, 422] on input "سلسلة مفاتيح بتصميم تلفزيوني صغير شخصية ستيتش بلون أزرق فاتح تعمل بالبطارية" at bounding box center [1222, 416] width 604 height 33
drag, startPoint x: 938, startPoint y: 423, endPoint x: 905, endPoint y: 425, distance: 33.1
click at [921, 425] on input "سلسلة مفاتيح بتصميم تلفزيوني صغير شخصية ستيتش بلون أزرق فاتح تعمل بالبطارية" at bounding box center [1222, 416] width 604 height 33
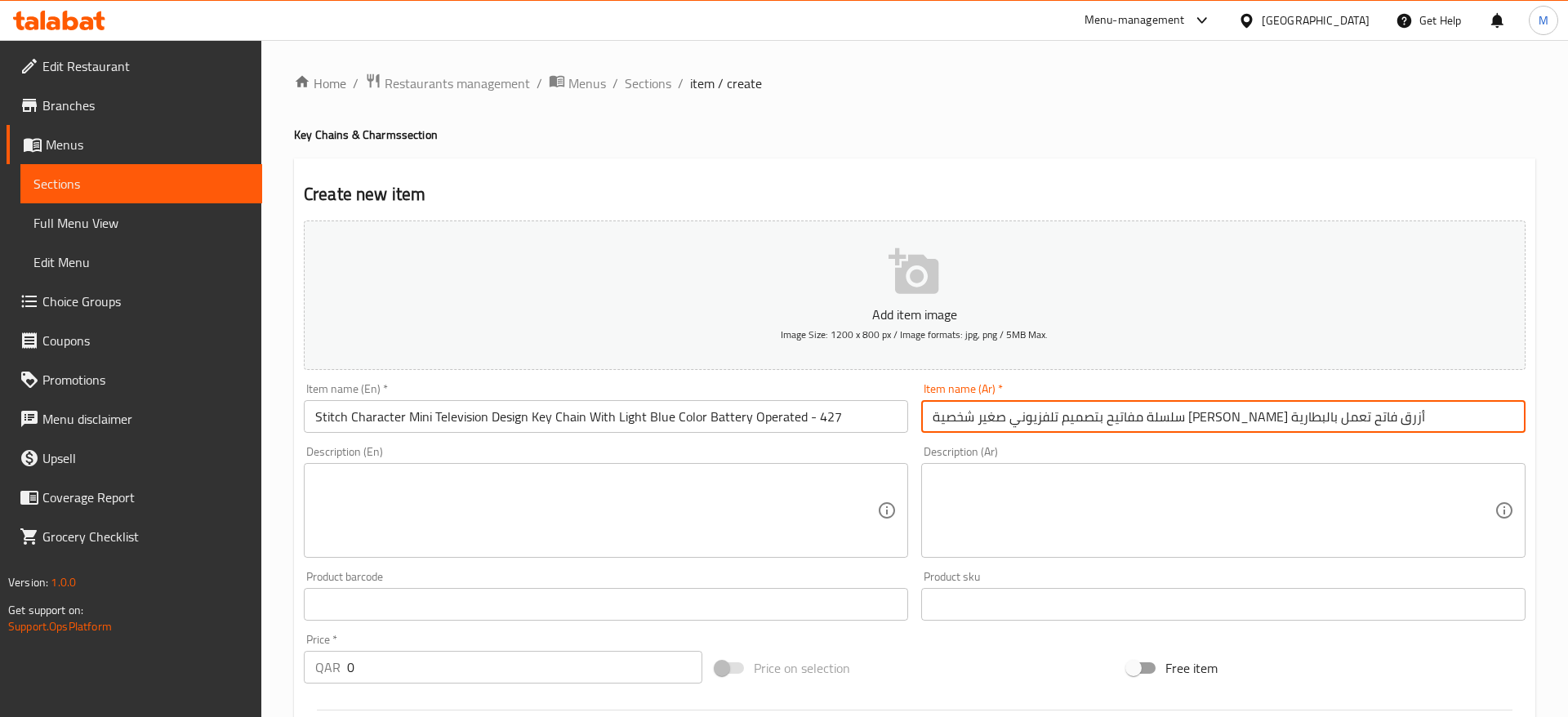
click at [932, 424] on input "سلسلة مفاتيح بتصميم تلفزيوني صغير شخصية ستيتش بلون أزرق فاتح تعمل بالبطارية" at bounding box center [1222, 416] width 604 height 33
paste input "- 427"
type input "سلسلة مفاتيح بتصميم تلفزيوني صغير شخصية [PERSON_NAME] أزرق فاتح تعمل بالبطارية …"
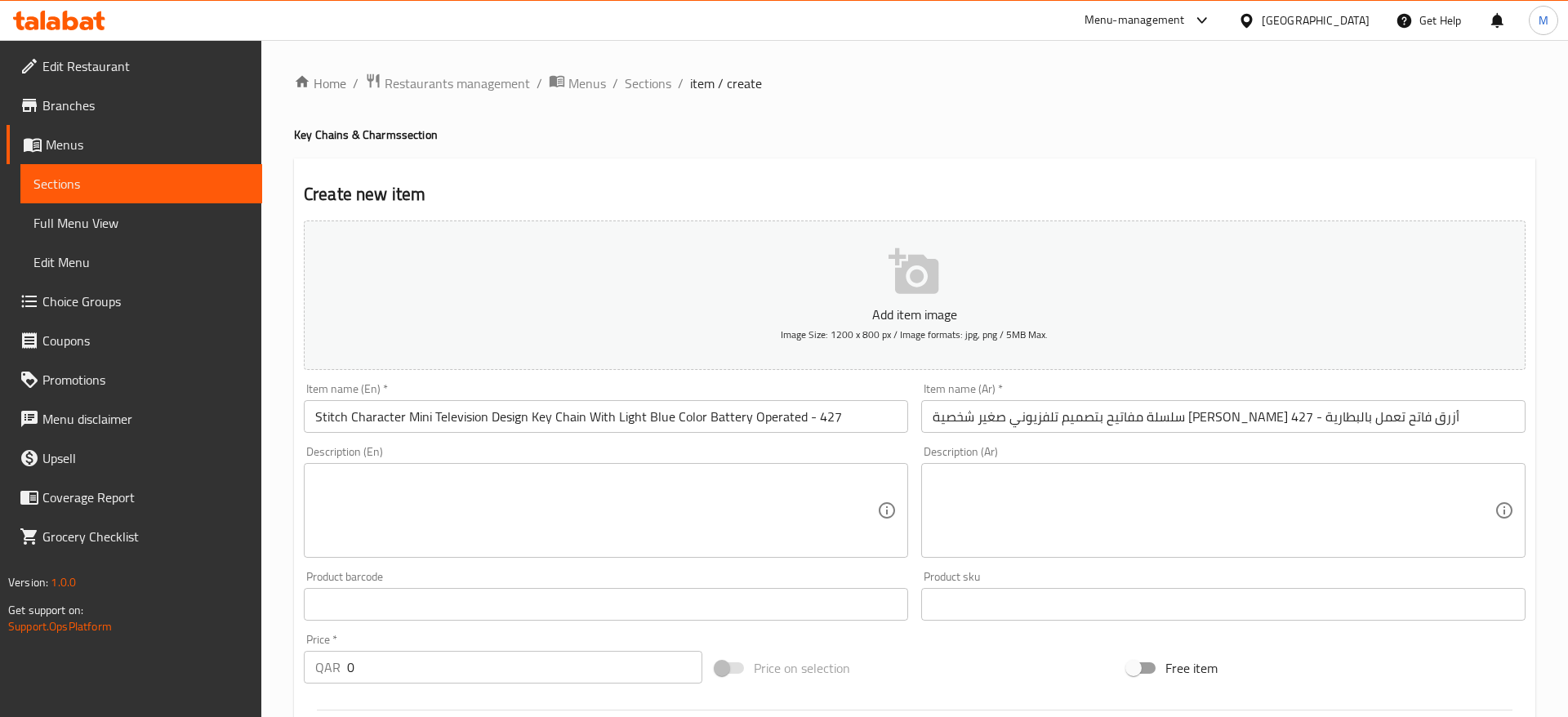
click at [1042, 444] on div "Description (Ar) Description (Ar)" at bounding box center [1223, 502] width 617 height 125
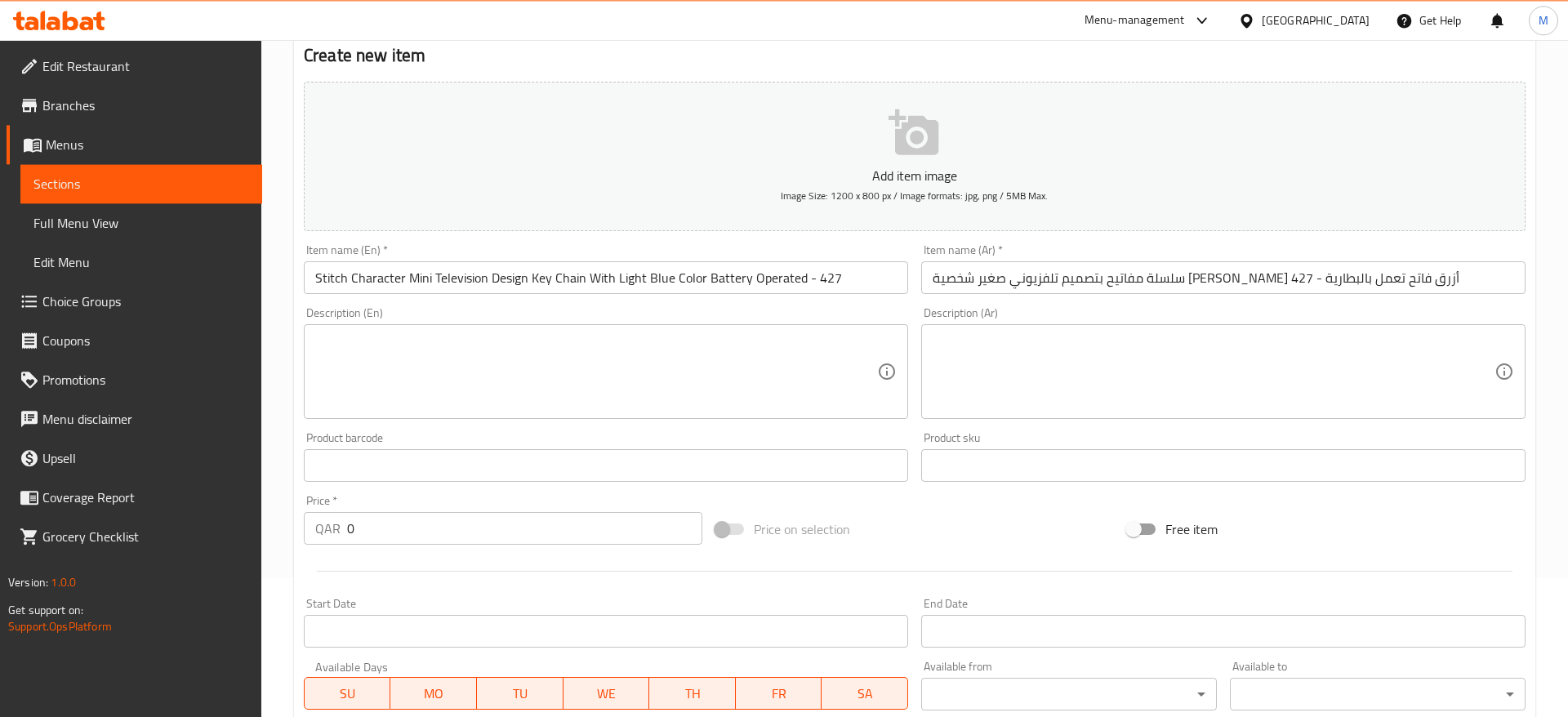
scroll to position [167, 0]
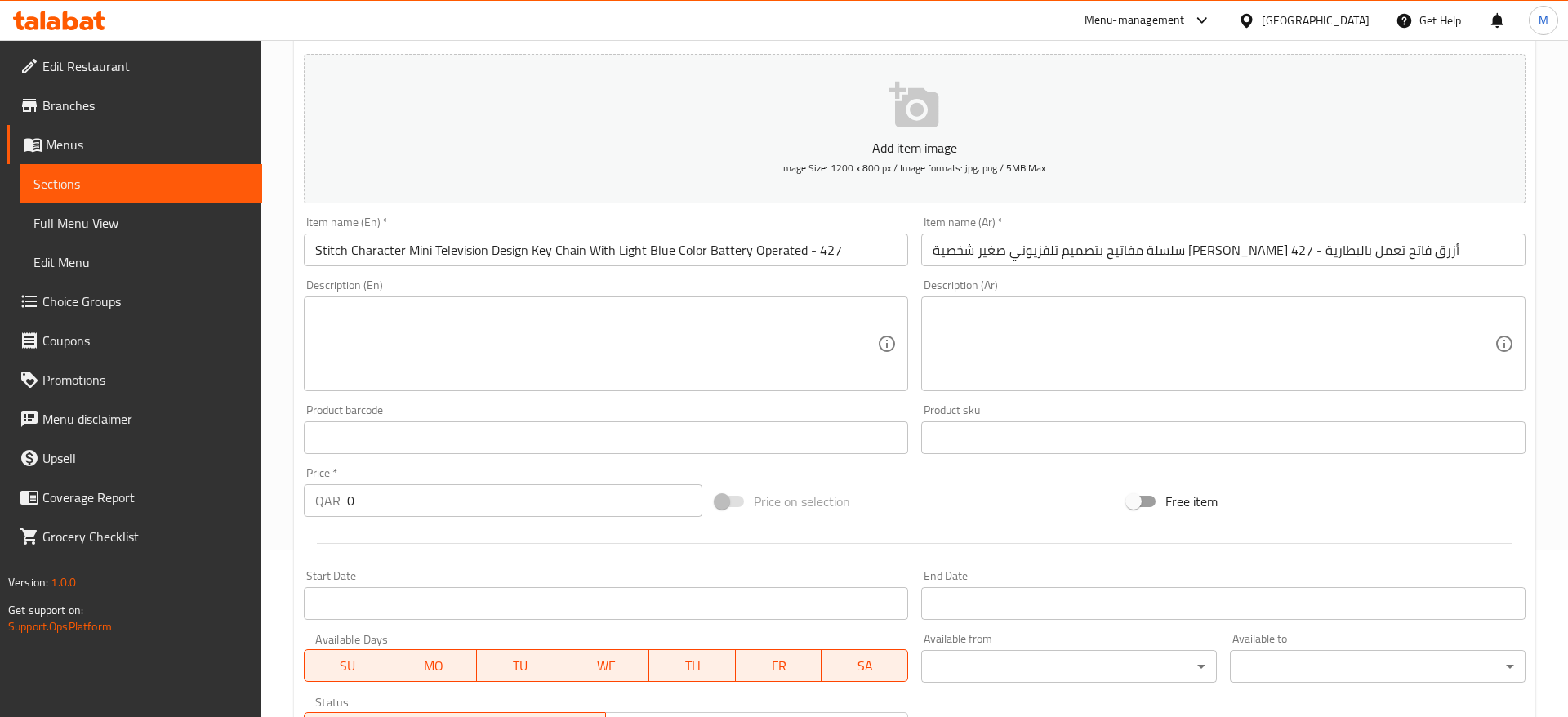
click at [727, 412] on div "Product barcode Product barcode" at bounding box center [605, 429] width 604 height 50
drag, startPoint x: 352, startPoint y: 505, endPoint x: 334, endPoint y: 508, distance: 18.2
click at [347, 508] on input "0" at bounding box center [524, 500] width 355 height 33
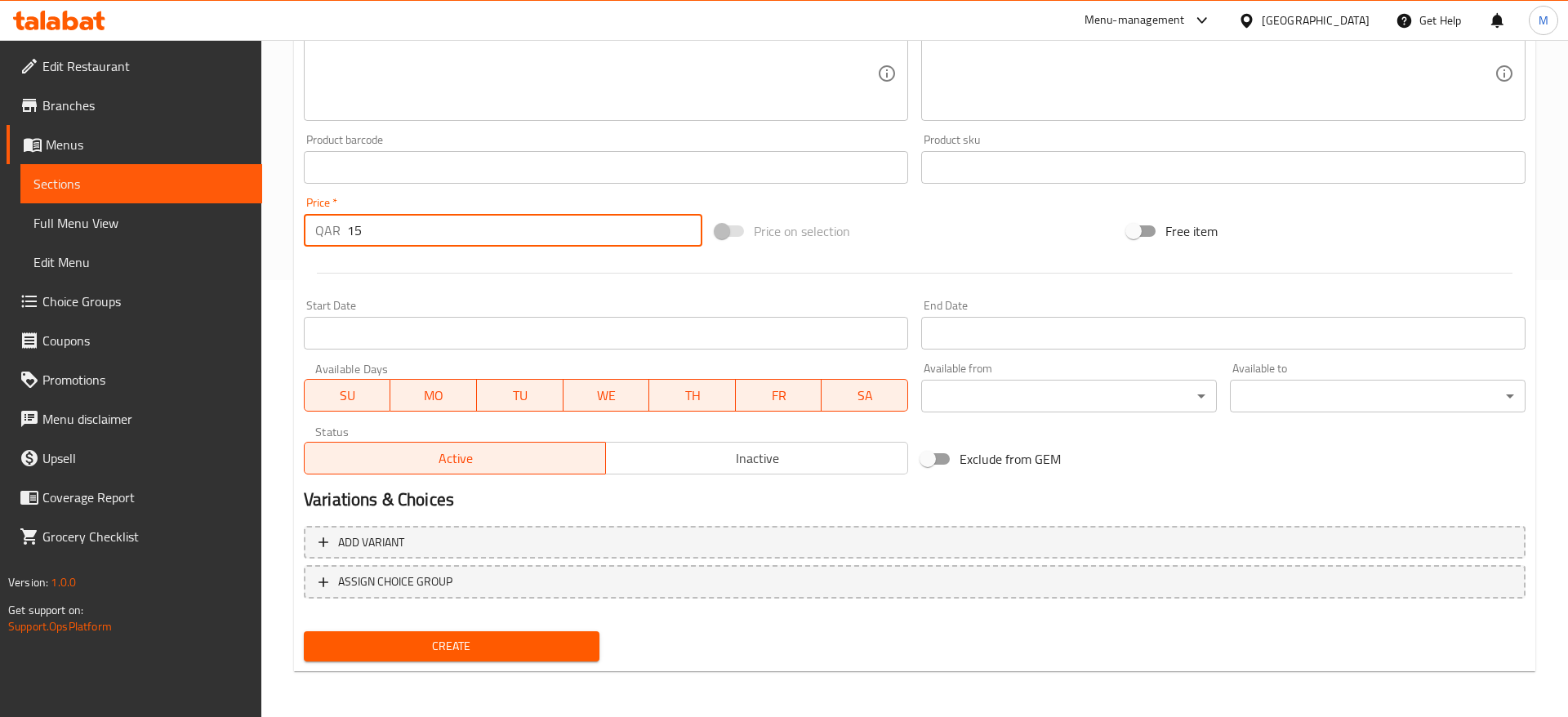
type input "15"
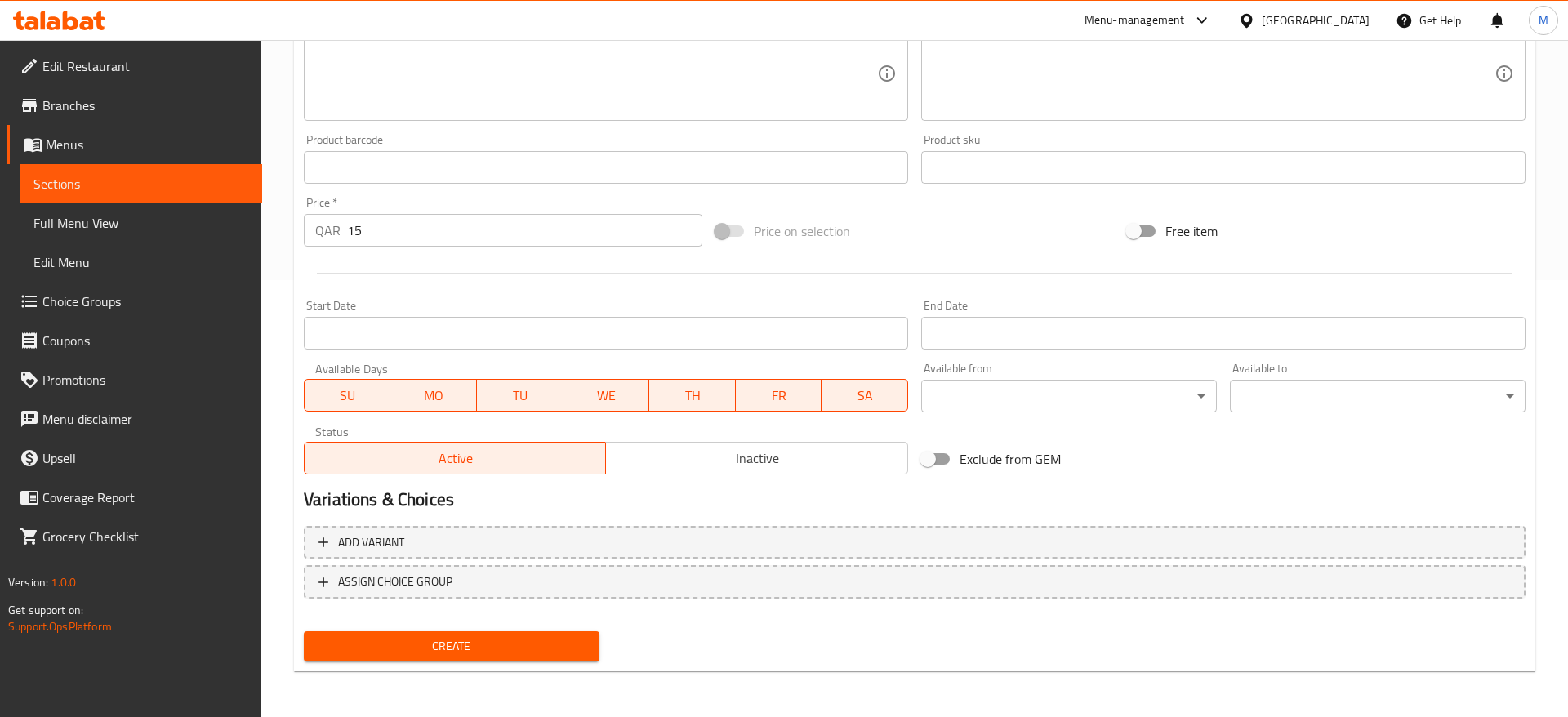
click at [454, 664] on div "Create" at bounding box center [451, 647] width 309 height 43
click at [455, 661] on button "Create" at bounding box center [450, 646] width 295 height 30
type input "0"
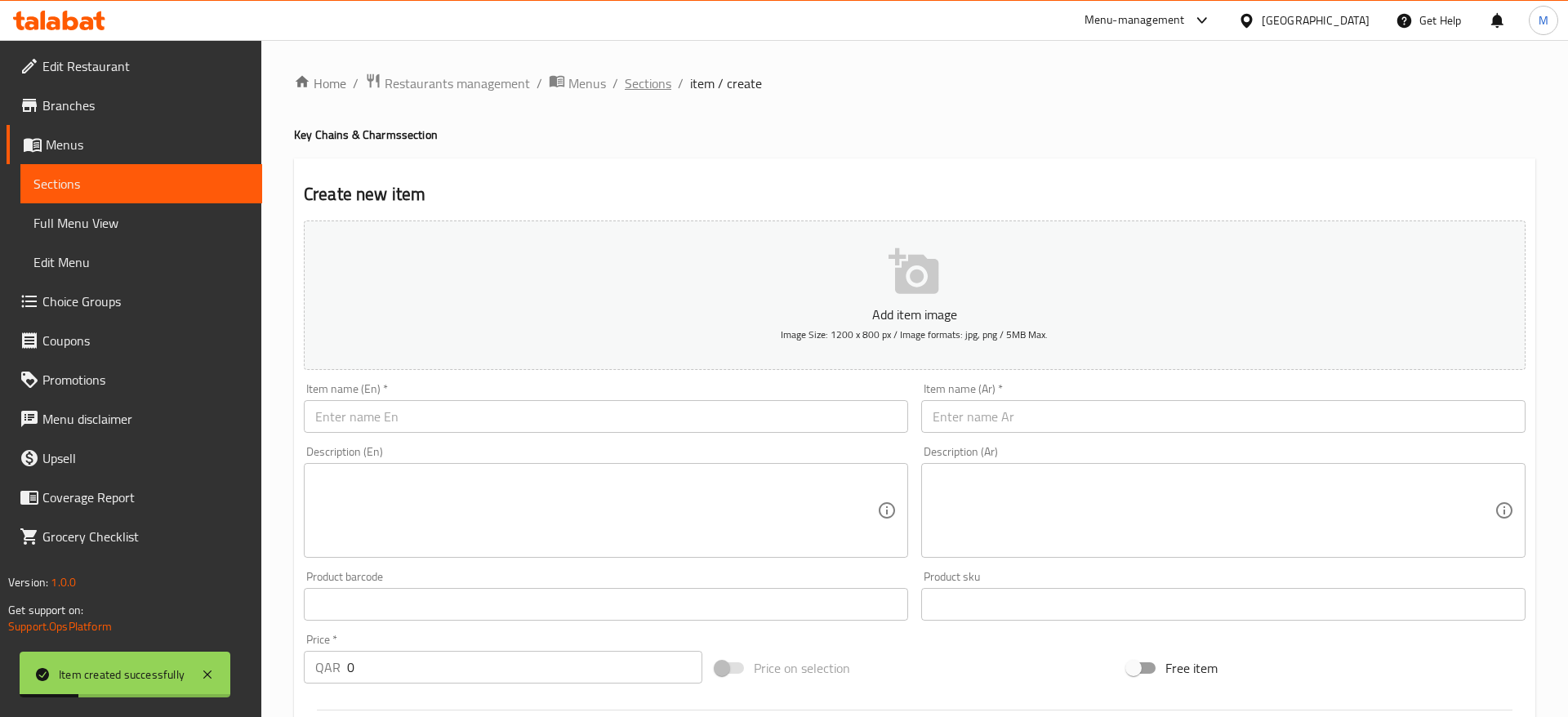
click at [649, 81] on span "Sections" at bounding box center [648, 83] width 47 height 20
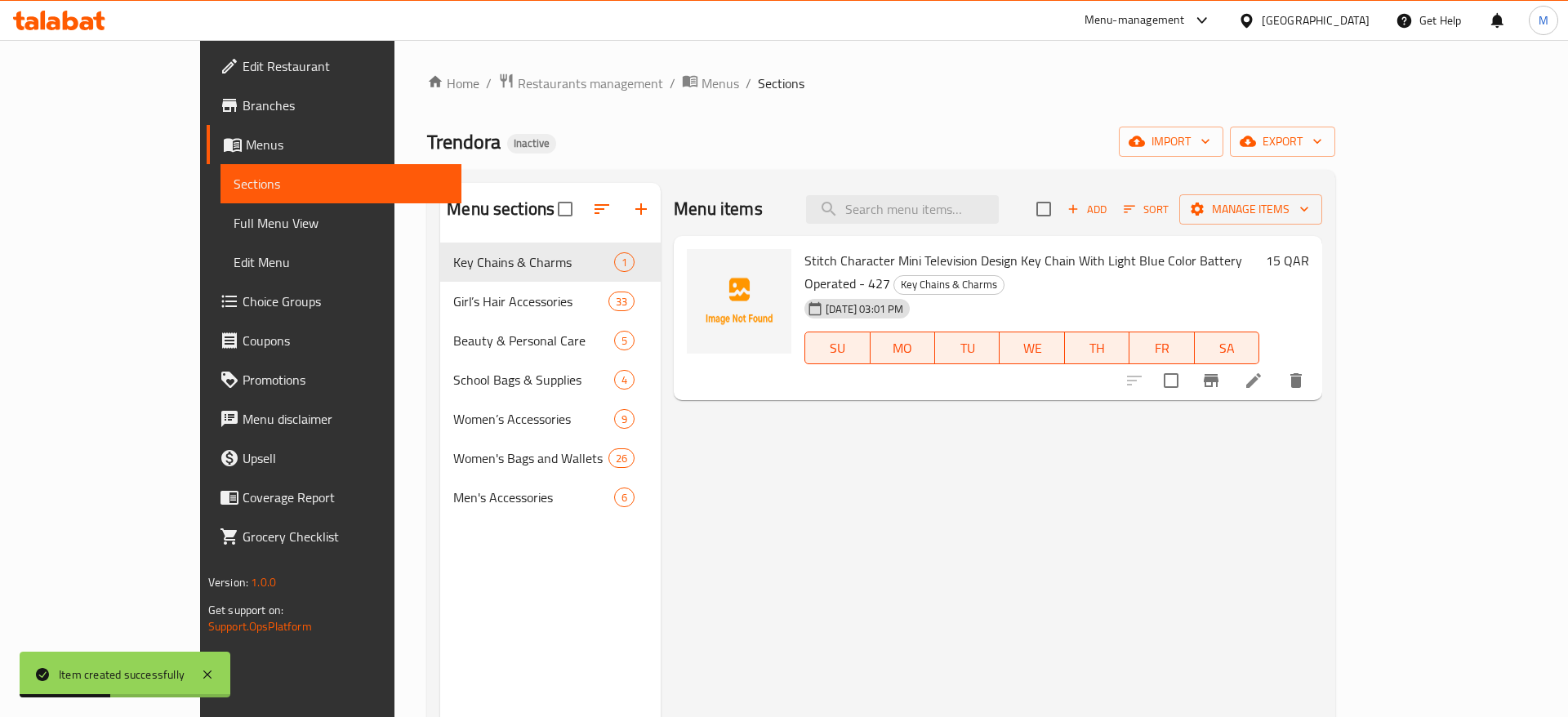
click at [823, 464] on div "Menu items Add Sort Manage items Stitch Character Mini Television Design Key Ch…" at bounding box center [991, 542] width 662 height 717
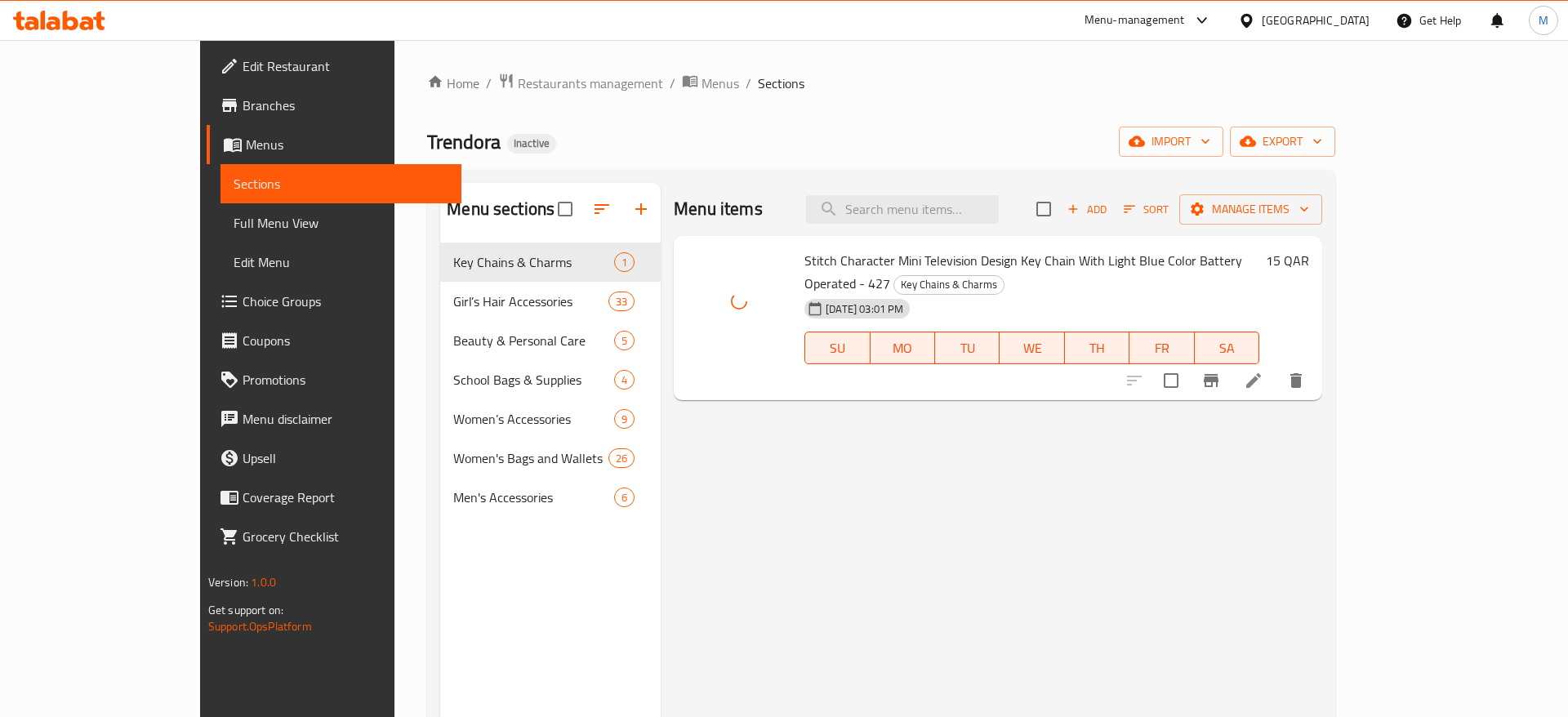
click at [758, 455] on div "Menu items Add Sort Manage items Stitch Character Mini Television Design Key Ch…" at bounding box center [991, 542] width 662 height 717
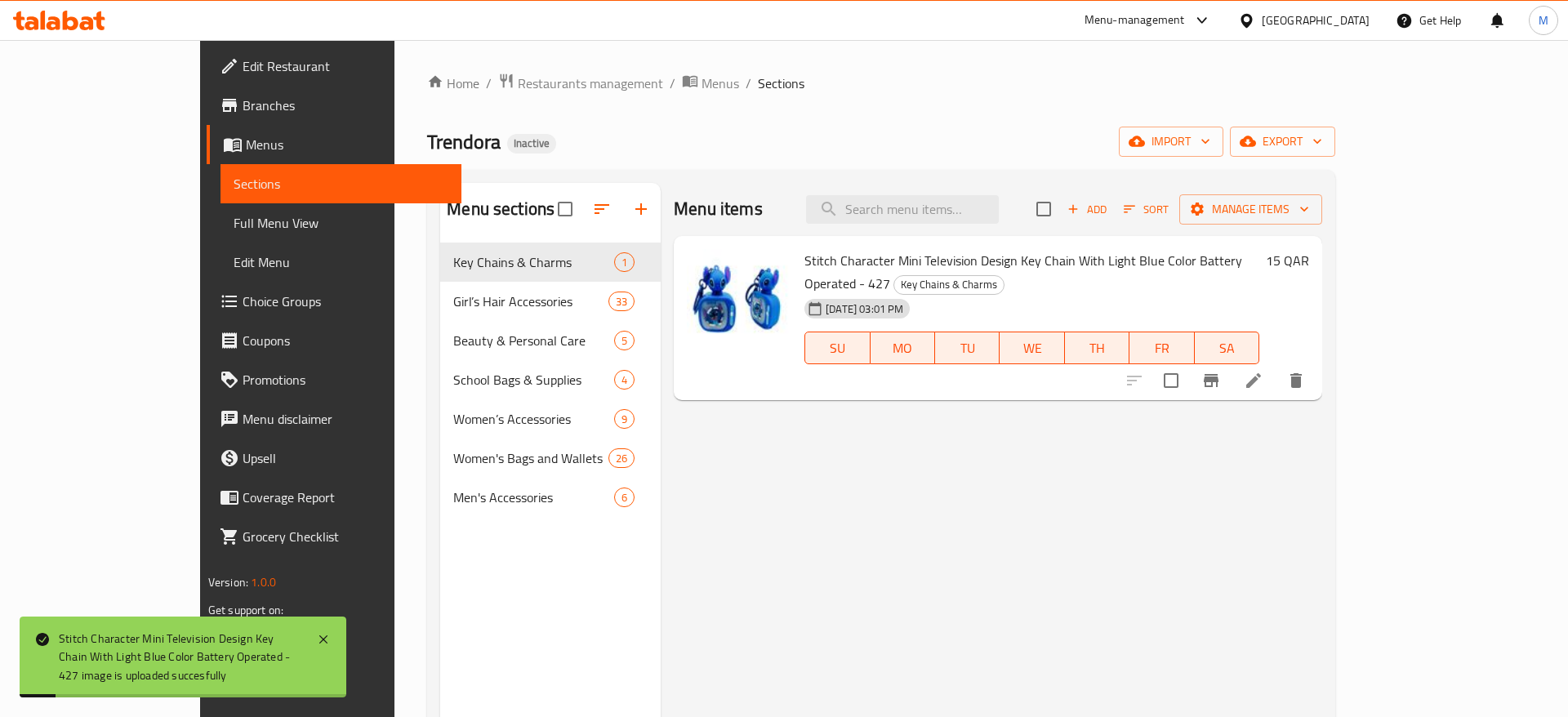
click at [758, 455] on div "Menu items Add Sort Manage items Stitch Character Mini Television Design Key Ch…" at bounding box center [991, 542] width 662 height 717
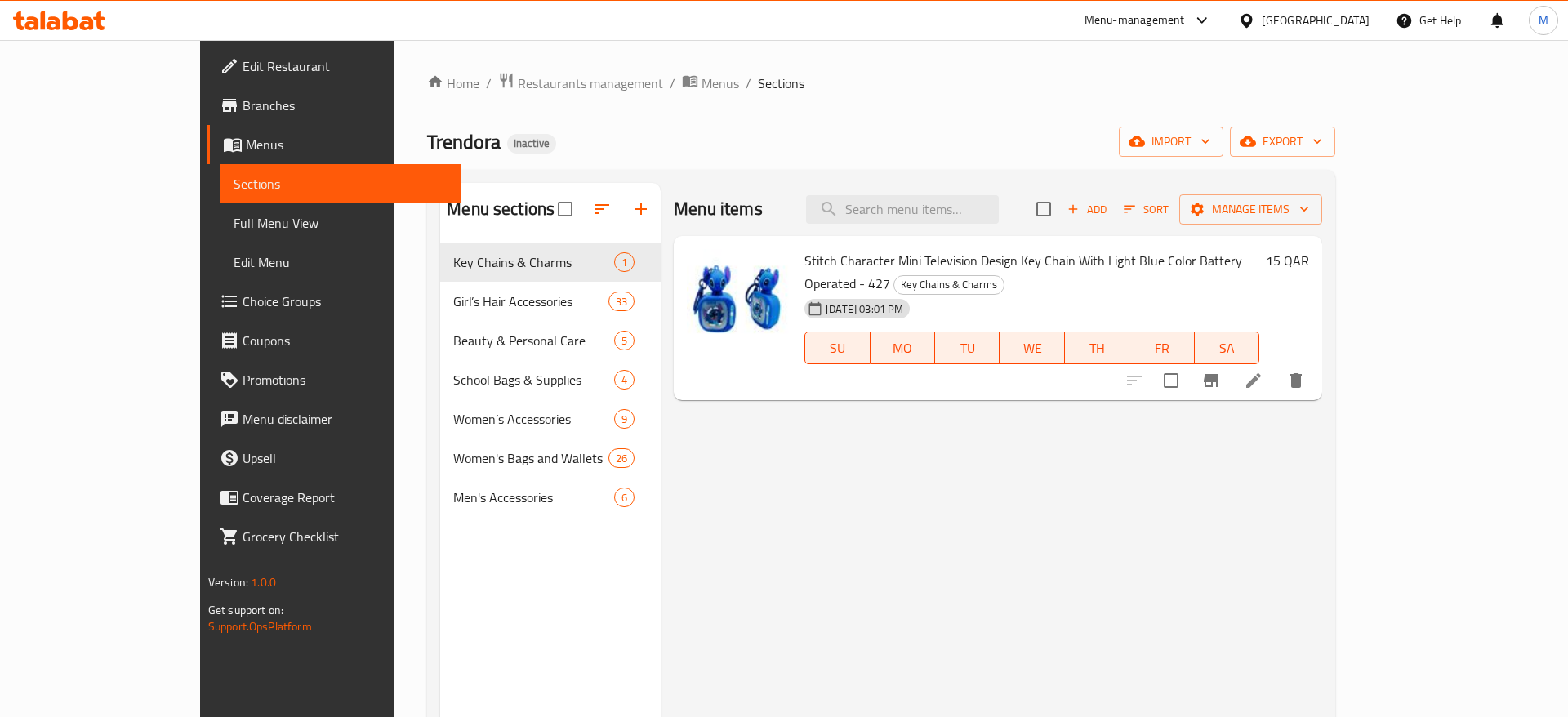
click at [854, 257] on span "Stitch Character Mini Television Design Key Chain With Light Blue Color Battery…" at bounding box center [1023, 272] width 438 height 47
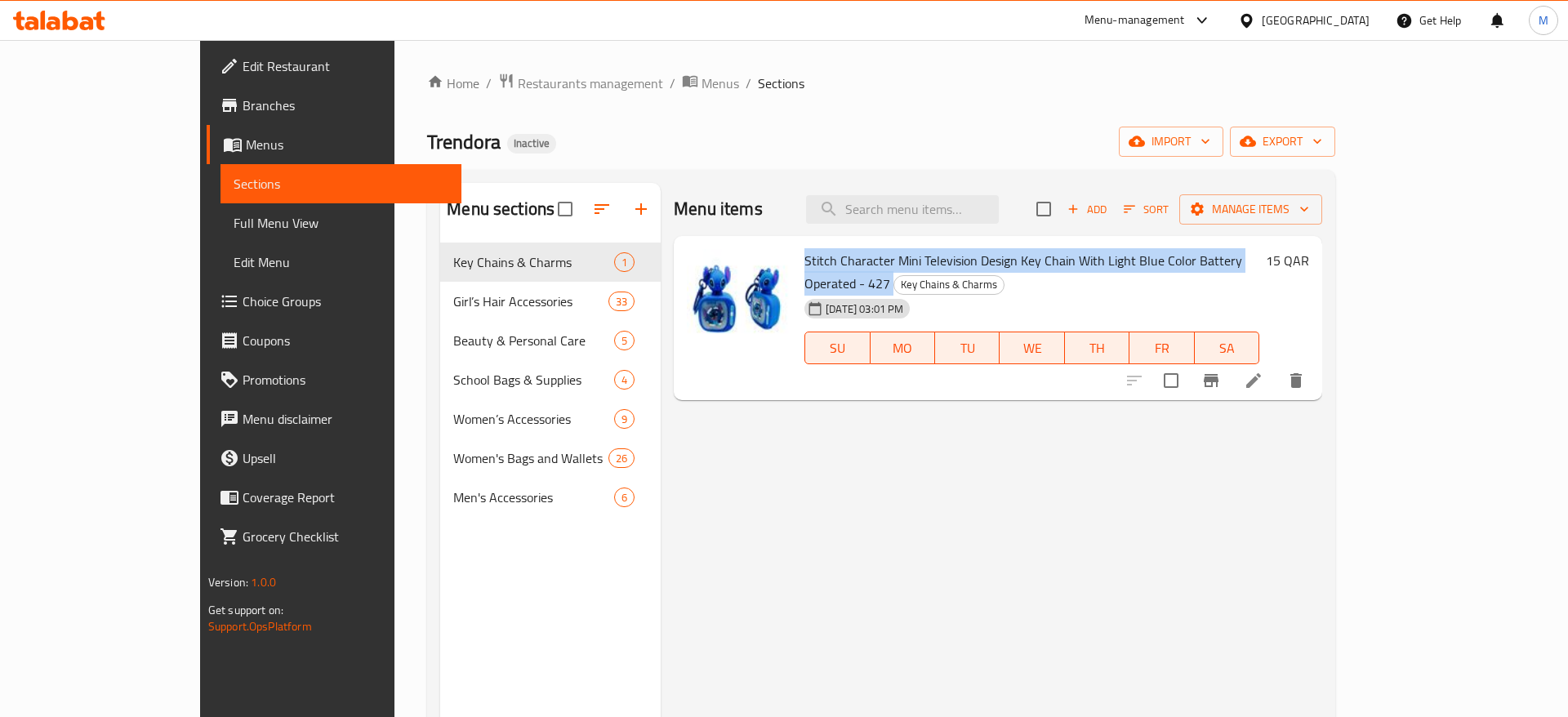
click at [854, 257] on span "Stitch Character Mini Television Design Key Chain With Light Blue Color Battery…" at bounding box center [1023, 272] width 438 height 47
copy h6 "Stitch Character Mini Television Design Key Chain With Light Blue Color Battery…"
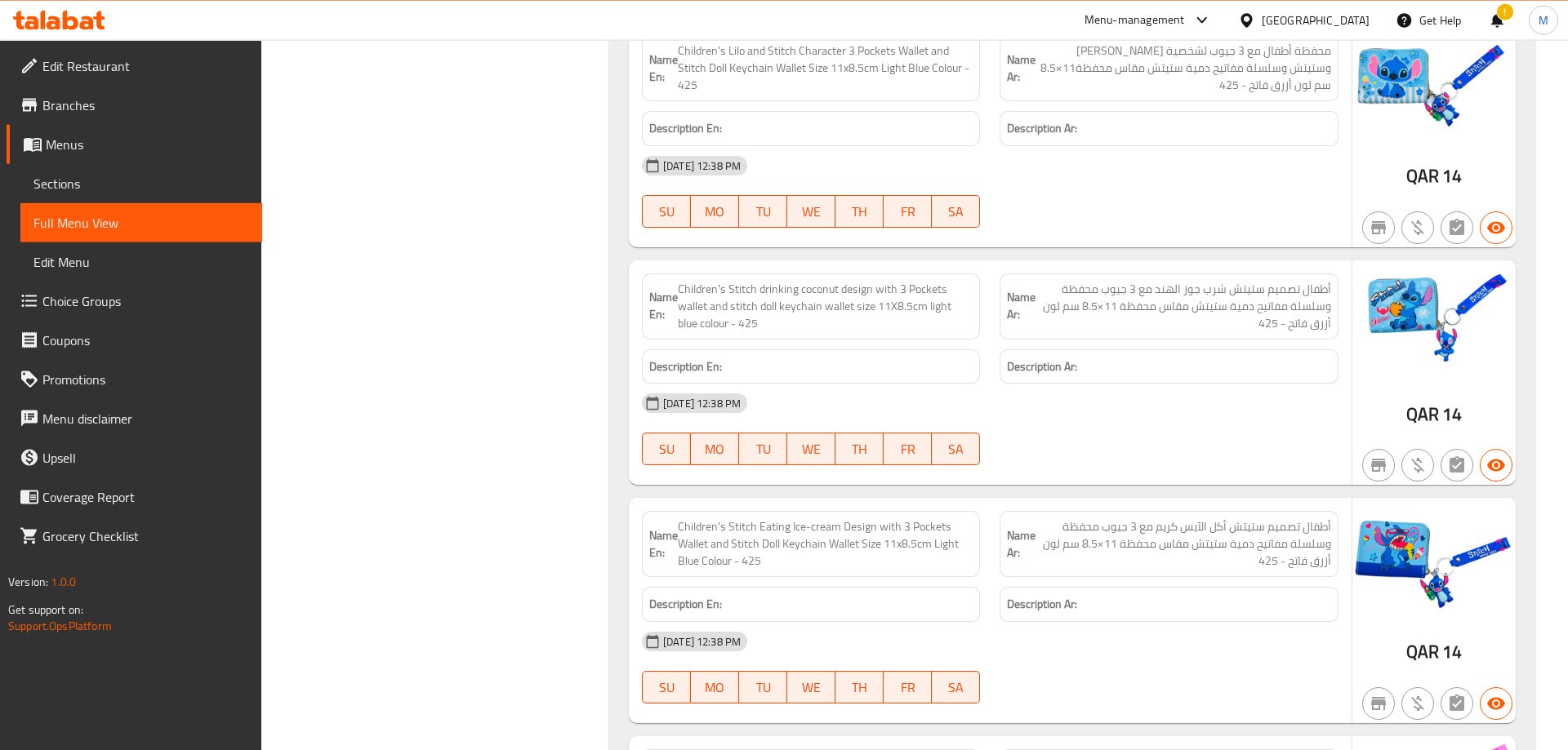
scroll to position [13940, 0]
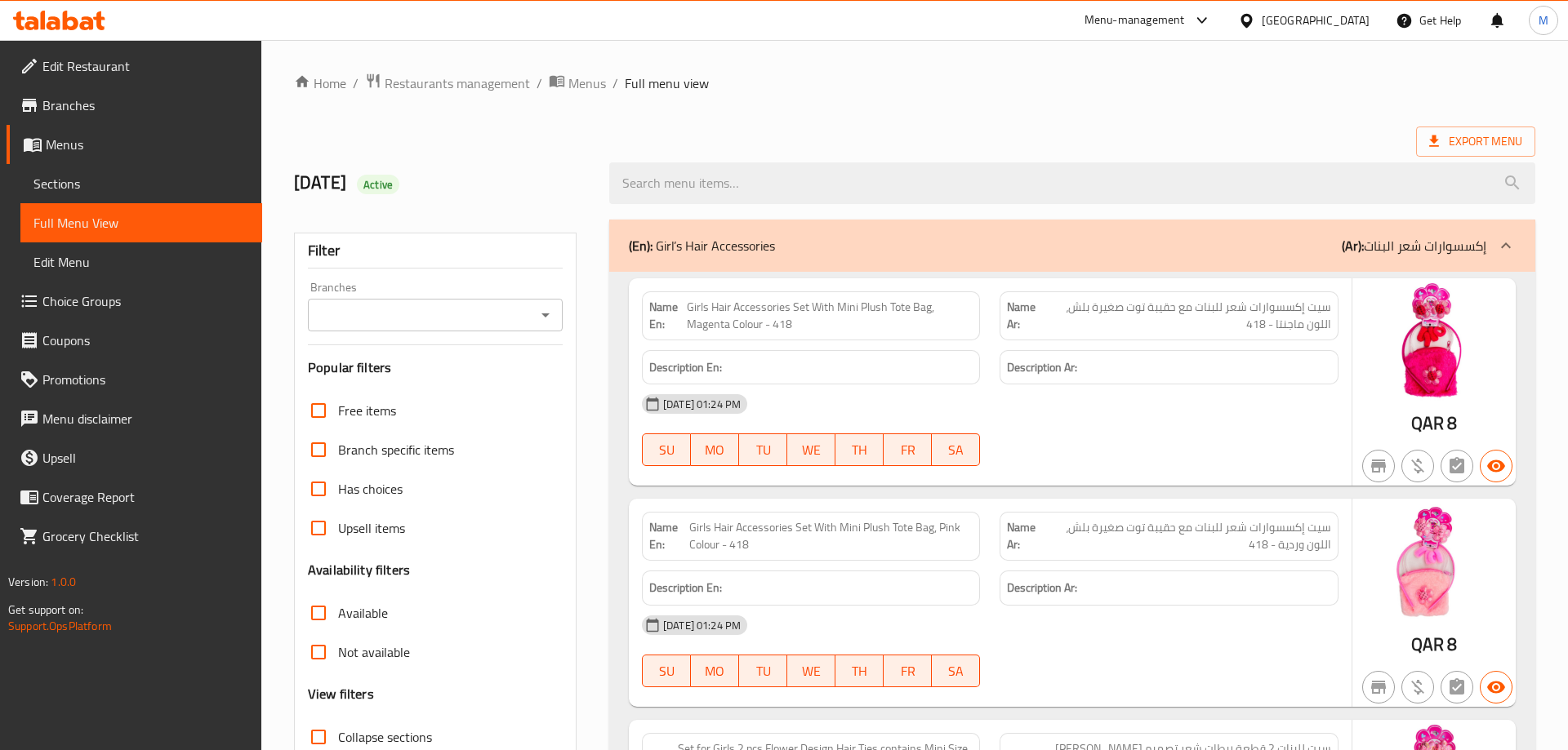
click at [917, 237] on div "(En): Girl’s Hair Accessories (Ar): إكسسوارات شعر البنات" at bounding box center [1057, 245] width 858 height 20
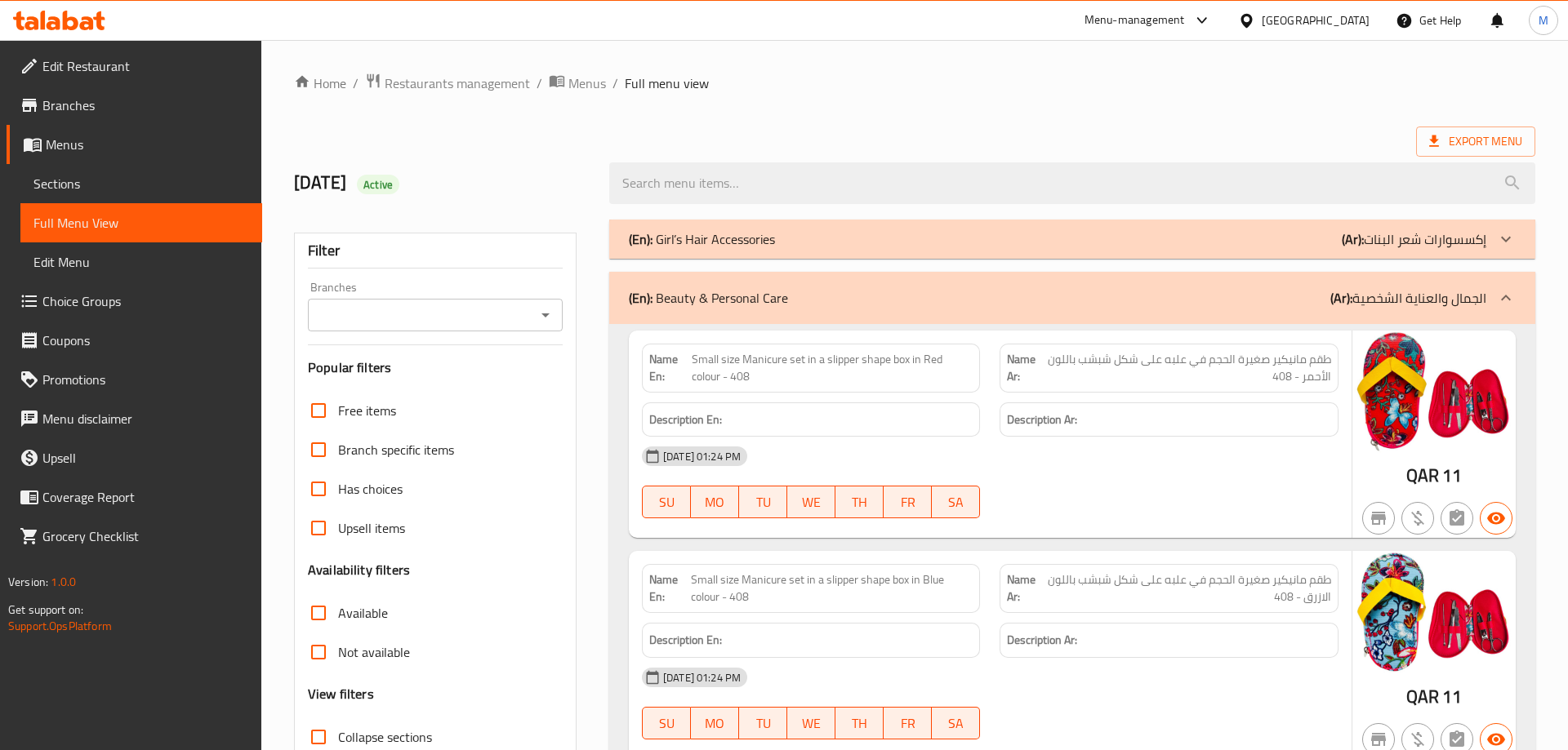
click at [1161, 301] on div "(En): Beauty & Personal Care (Ar): الجمال والعناية الشخصية" at bounding box center [1057, 298] width 858 height 20
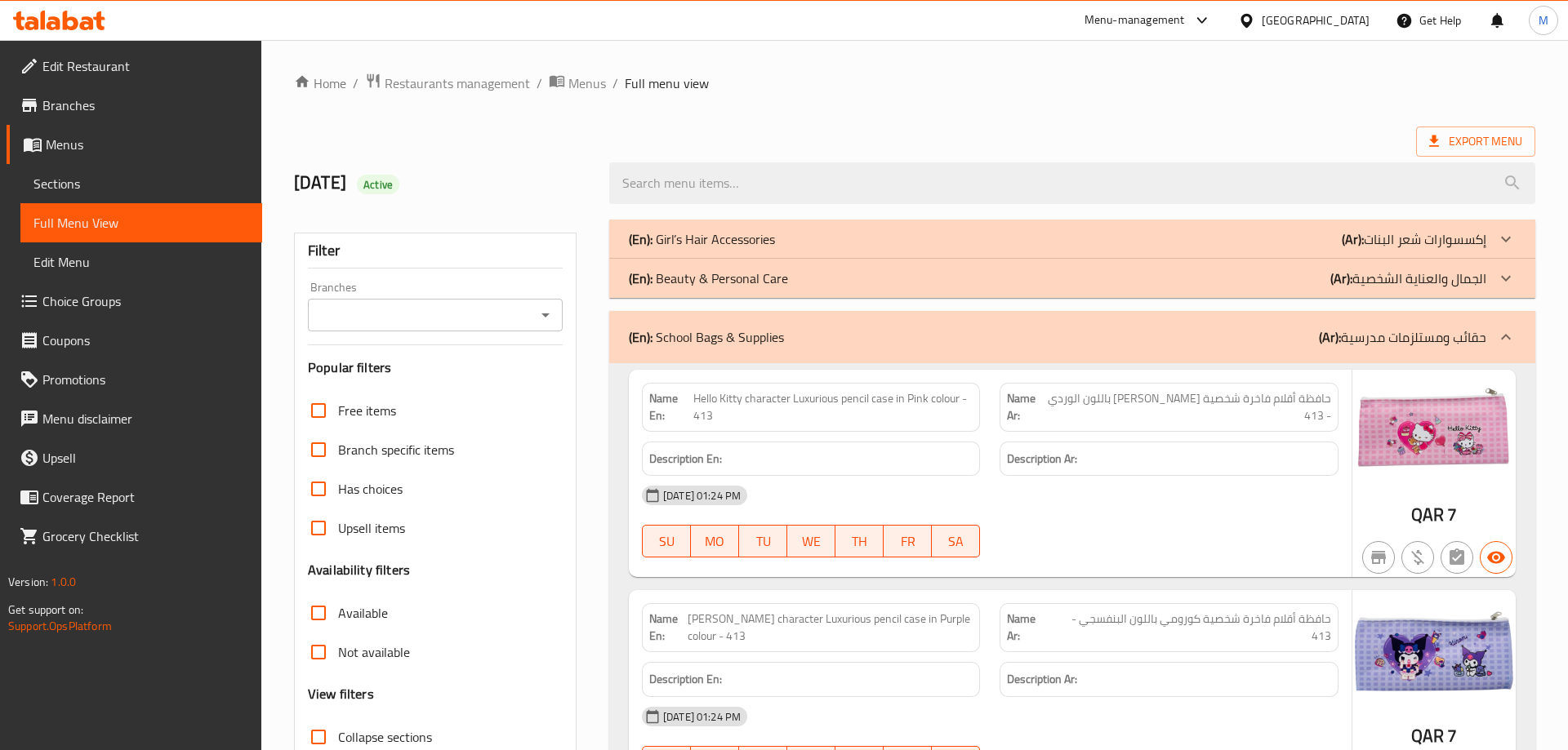
click at [1168, 339] on div "(En): School Bags & Supplies (Ar): حقائب ومستلزمات مدرسية" at bounding box center [1057, 338] width 858 height 20
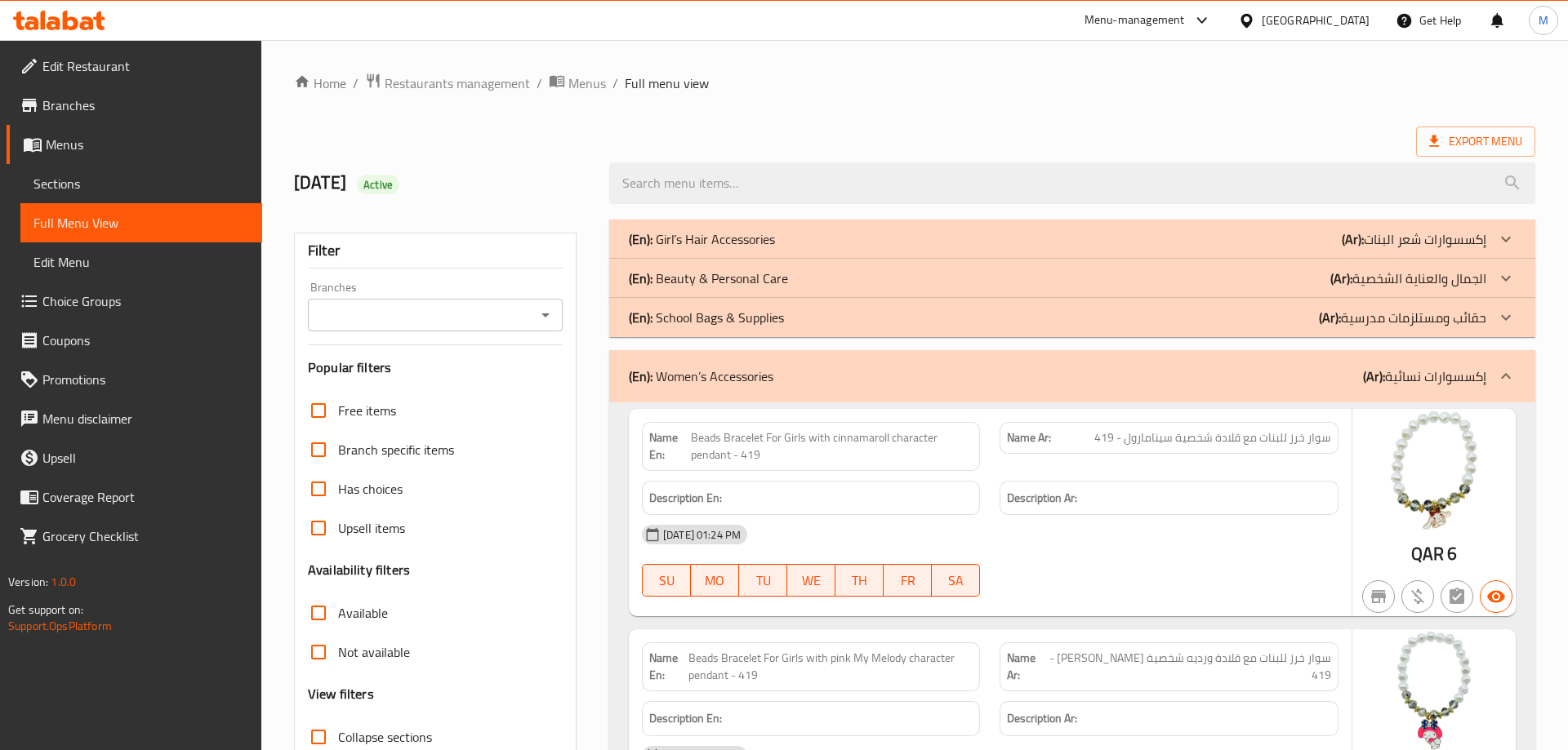
click at [951, 369] on div "(En): Women’s Accessories (Ar): إكسسوارات نسائية" at bounding box center [1057, 376] width 858 height 20
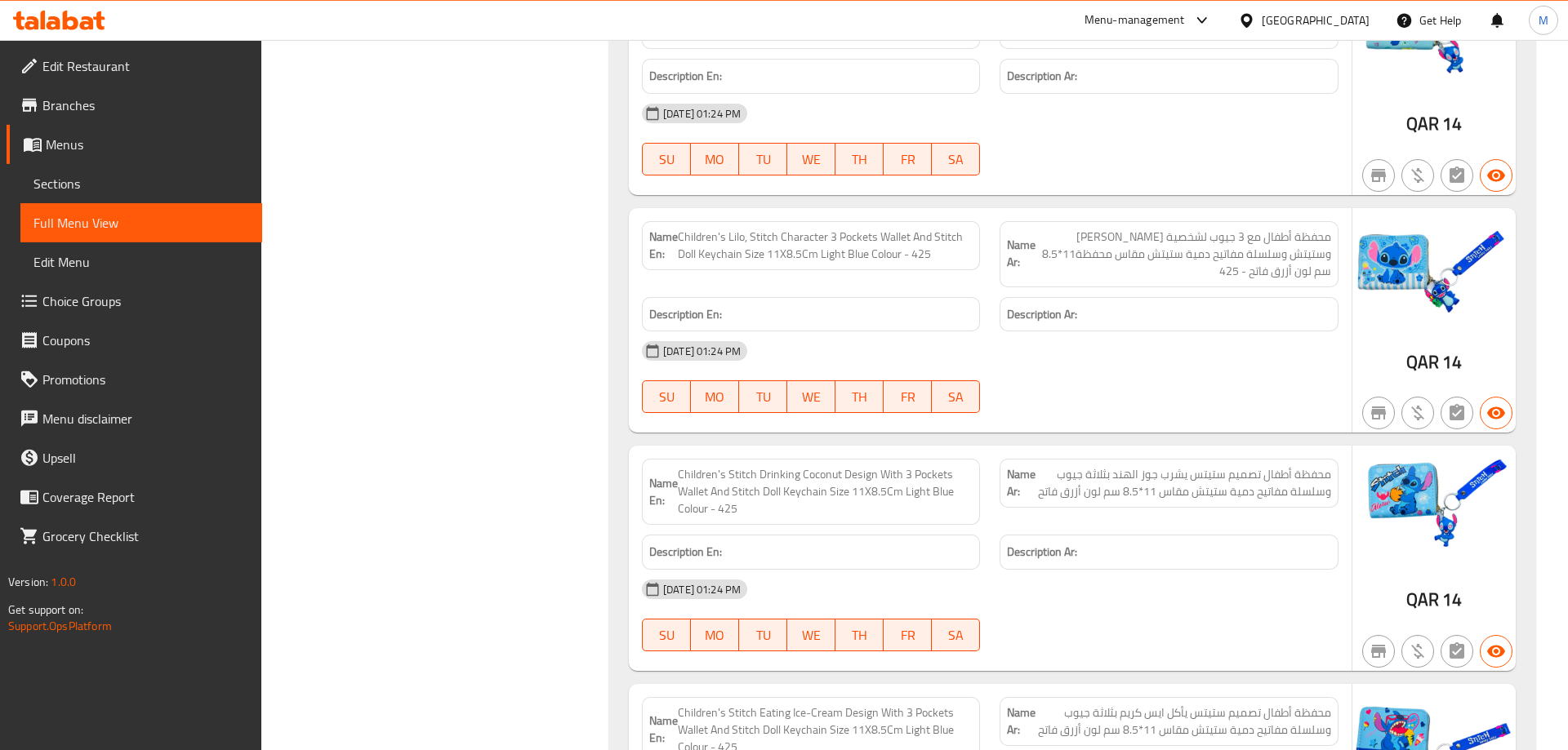
scroll to position [2165, 0]
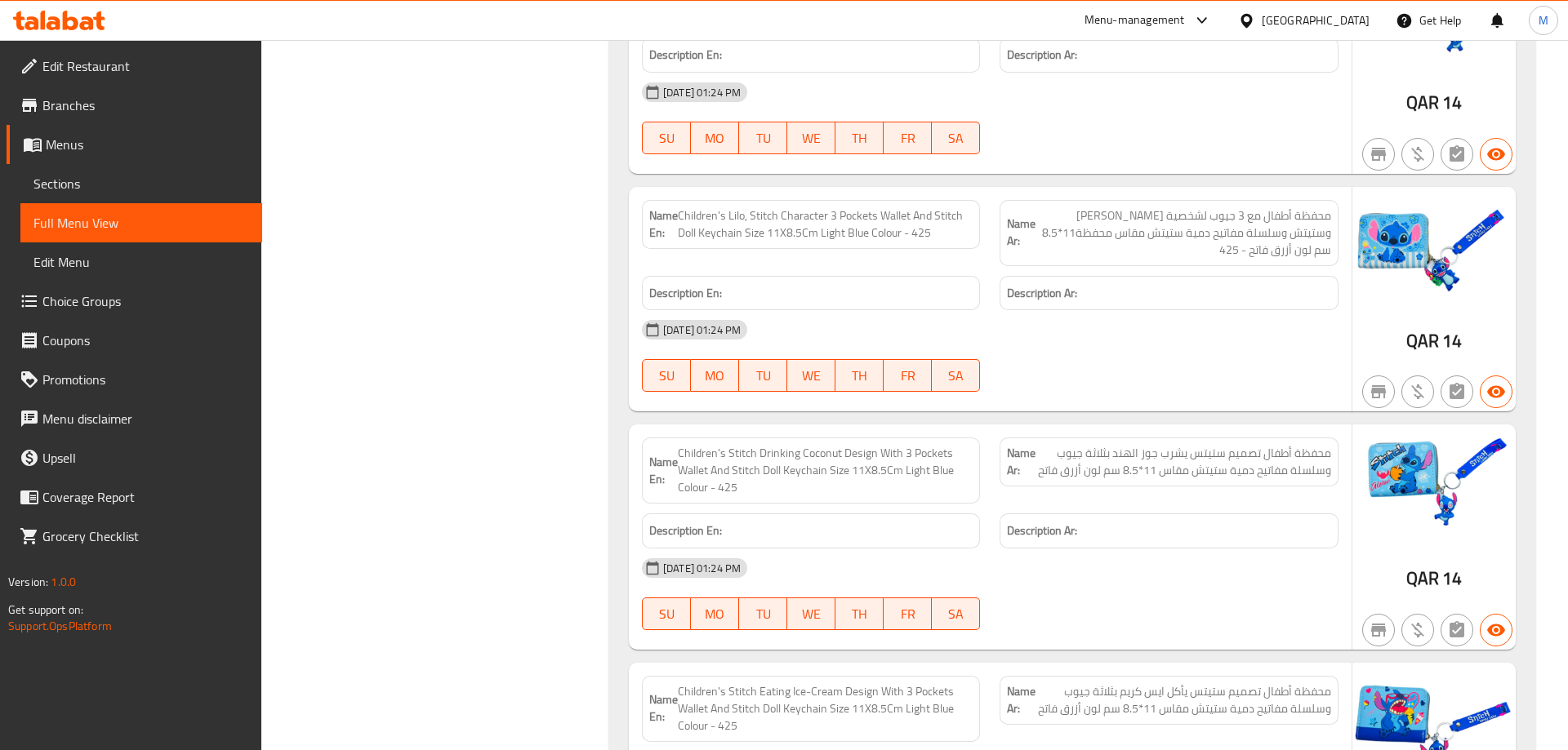
click at [833, 445] on span "Children's Stitch Drinking Coconut Design With 3 Pockets Wallet And Stitch Doll…" at bounding box center [825, 470] width 295 height 51
click at [1118, 445] on span "محفظة أطفال تصميم ستيتس يشرب جوز الهند بثلاثة جيوب وسلسلة مفاتيح دمية ستيتش مقا…" at bounding box center [1183, 462] width 295 height 34
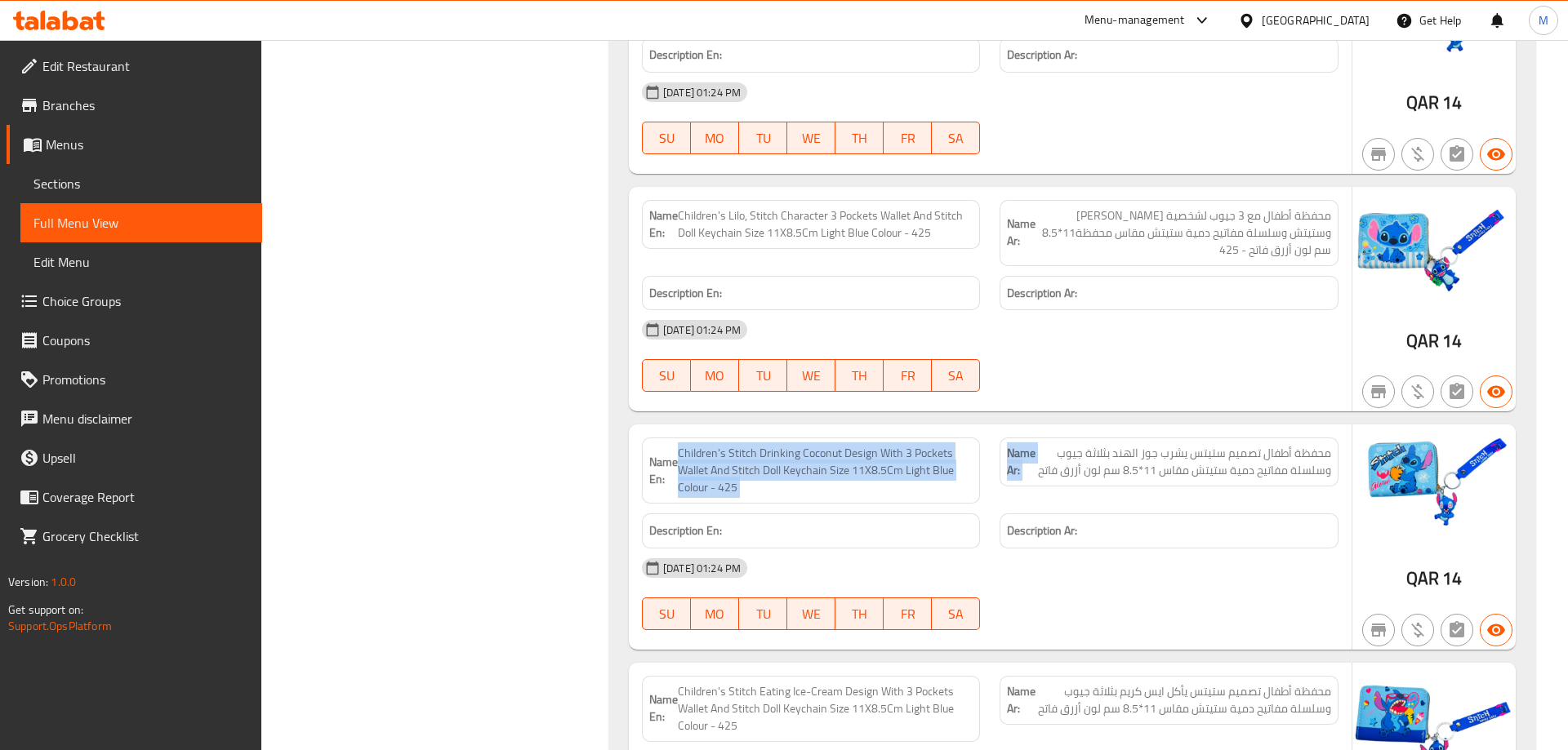
drag, startPoint x: 1118, startPoint y: 387, endPoint x: 984, endPoint y: 395, distance: 134.2
click at [984, 428] on div "Name En: Children's Stitch Drinking Coconut Design With 3 Pockets Wallet And St…" at bounding box center [989, 470] width 716 height 86
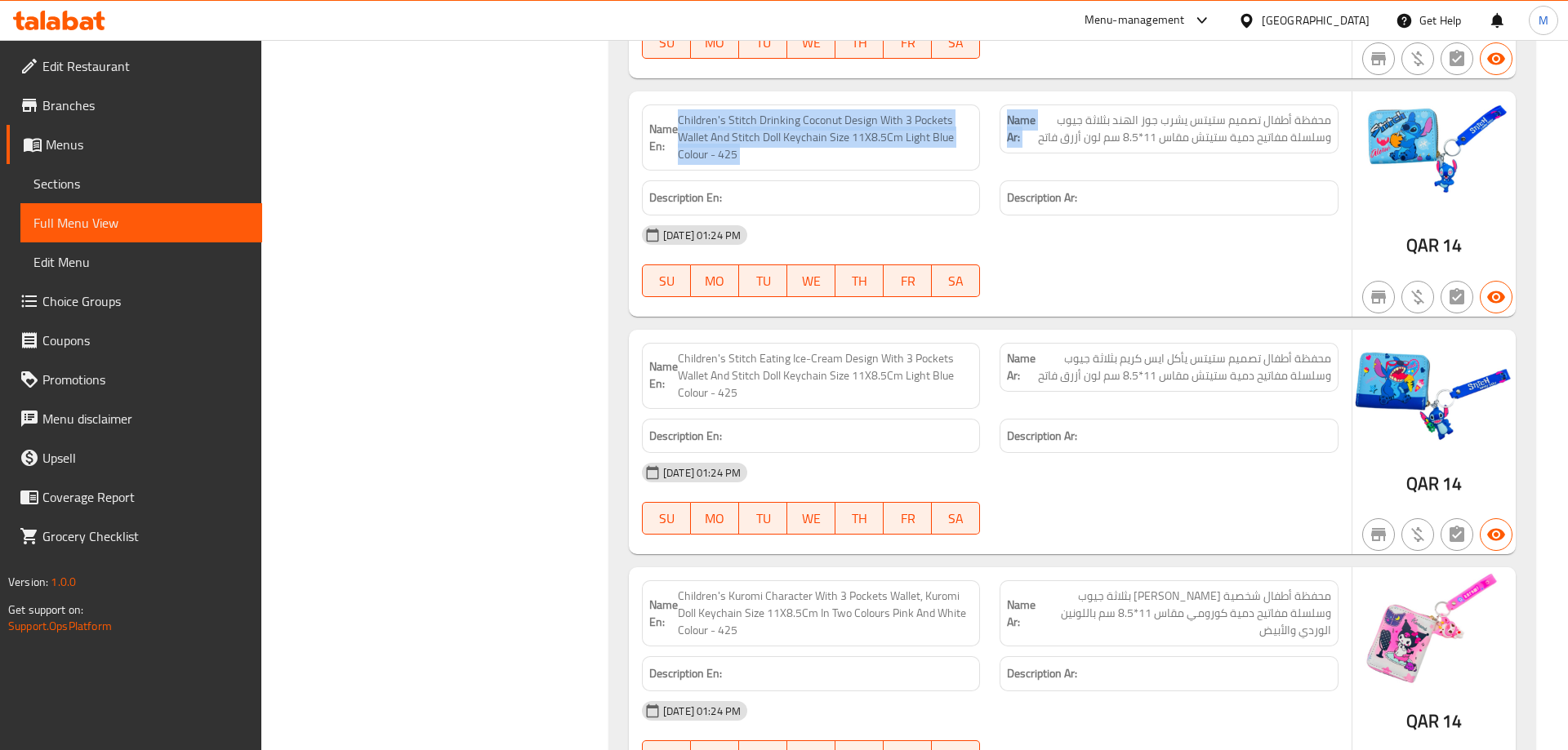
scroll to position [2415, 0]
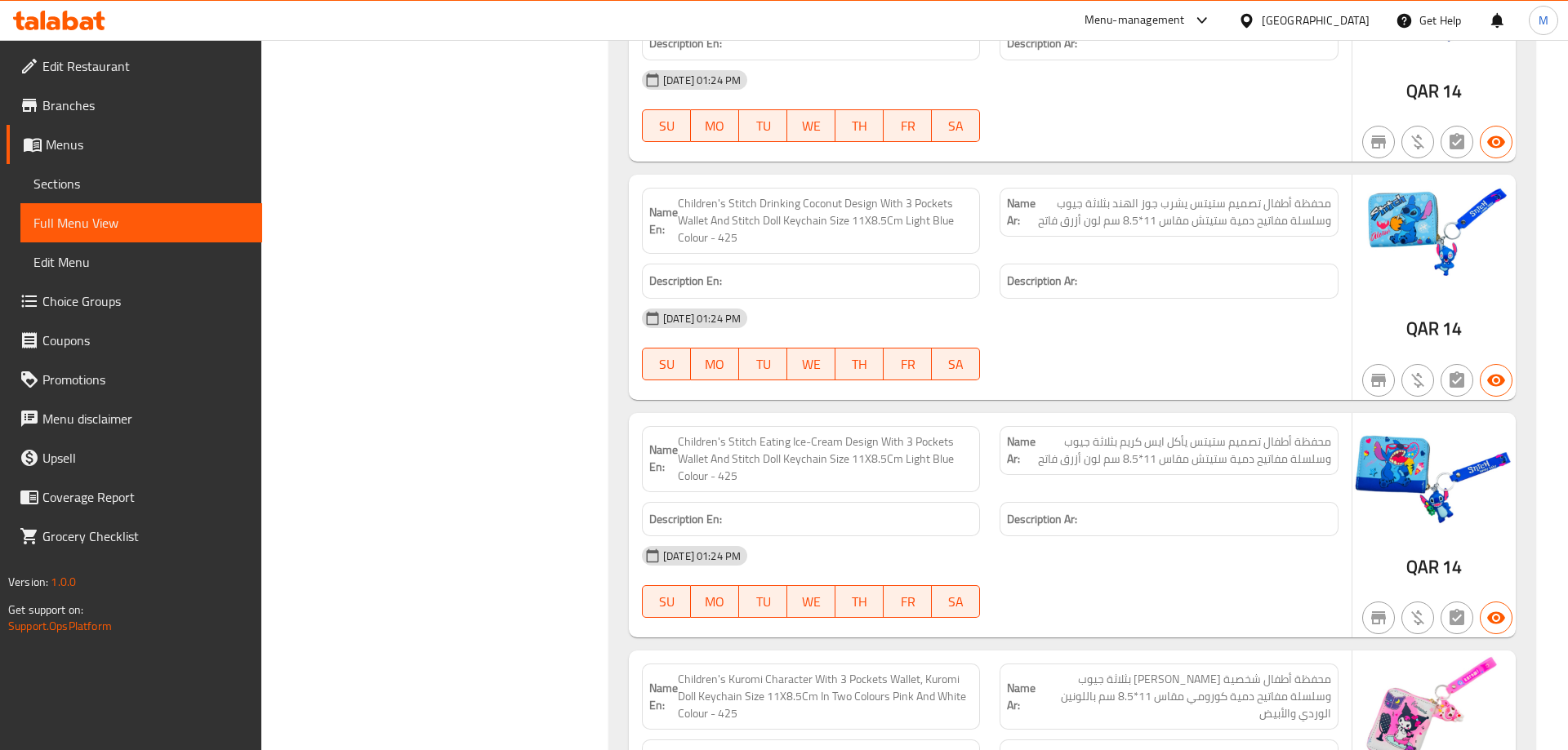
click at [771, 433] on span "Children's Stitch Eating Ice-Cream Design With 3 Pockets Wallet And Stitch Doll…" at bounding box center [825, 458] width 295 height 51
click at [778, 433] on span "Children's Stitch Eating Ice-Cream Design With 3 Pockets Wallet And Stitch Doll…" at bounding box center [825, 458] width 295 height 51
click at [824, 433] on span "Children's Stitch Eating Ice-Cream Design With 3 Pockets Wallet And Stitch Doll…" at bounding box center [825, 458] width 295 height 51
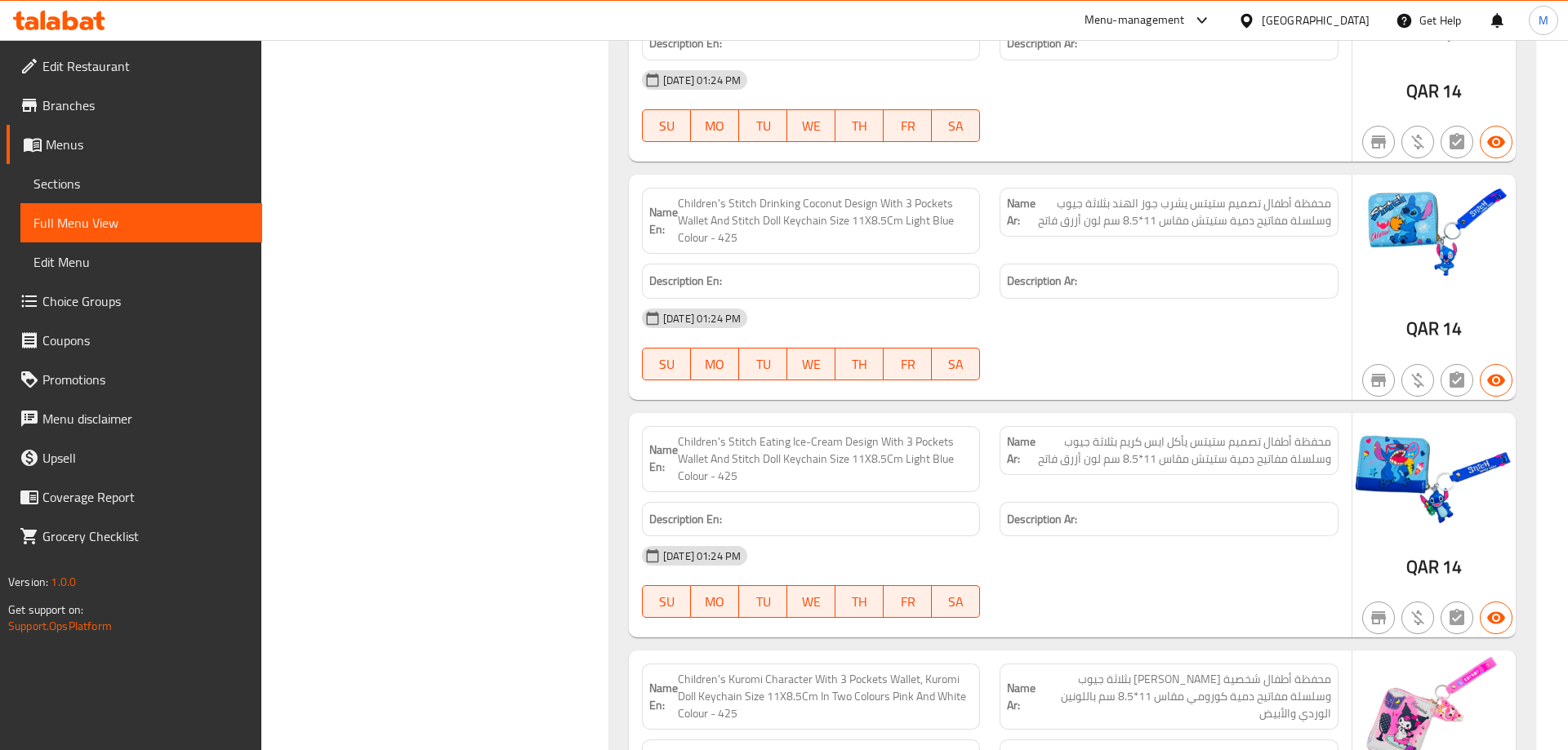
click at [824, 433] on span "Children's Stitch Eating Ice-Cream Design With 3 Pockets Wallet And Stitch Doll…" at bounding box center [825, 458] width 295 height 51
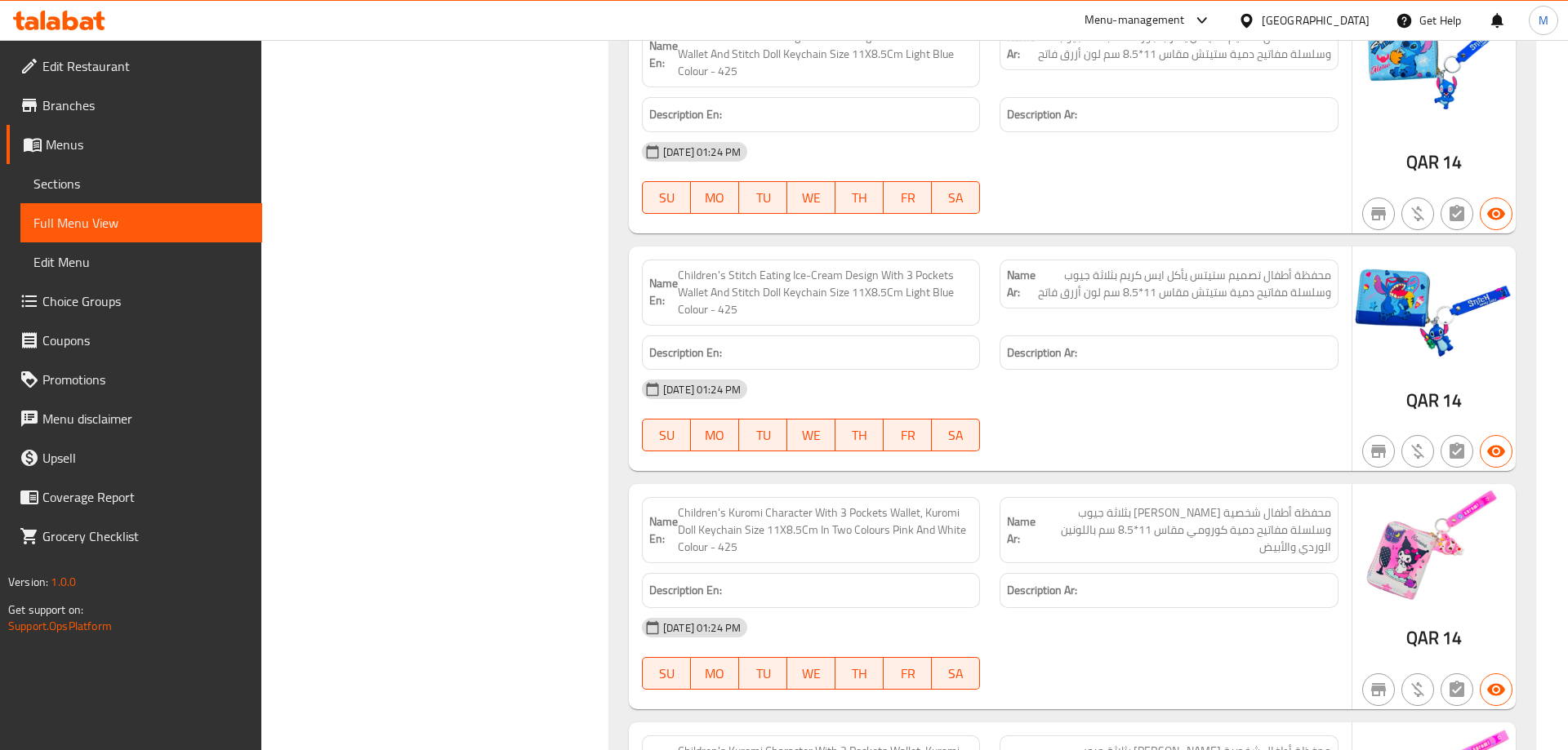
scroll to position [2664, 0]
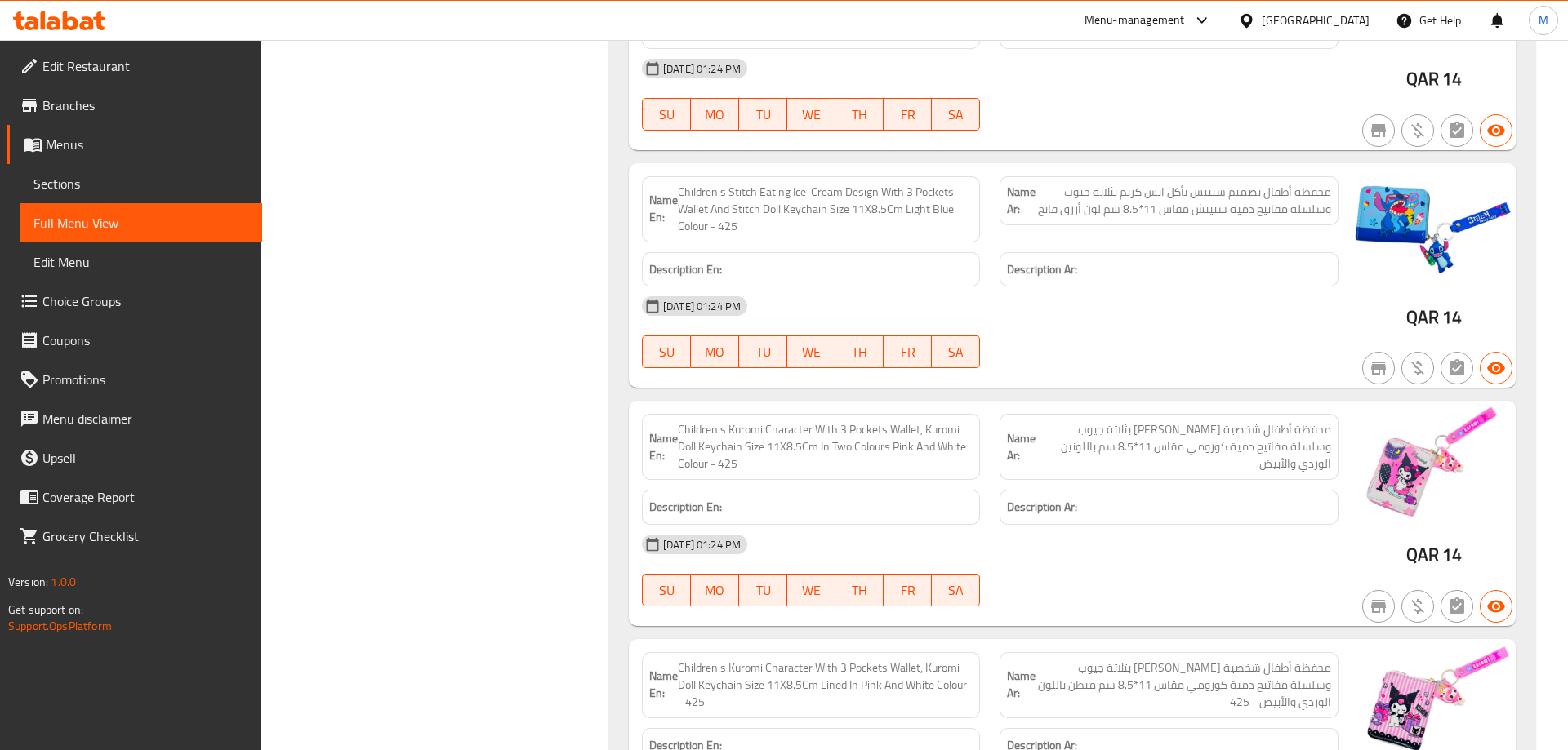
click at [809, 421] on span "Children's Kuromi Character With 3 Pockets Wallet, Kuromi Doll Keychain Size 11…" at bounding box center [825, 447] width 295 height 51
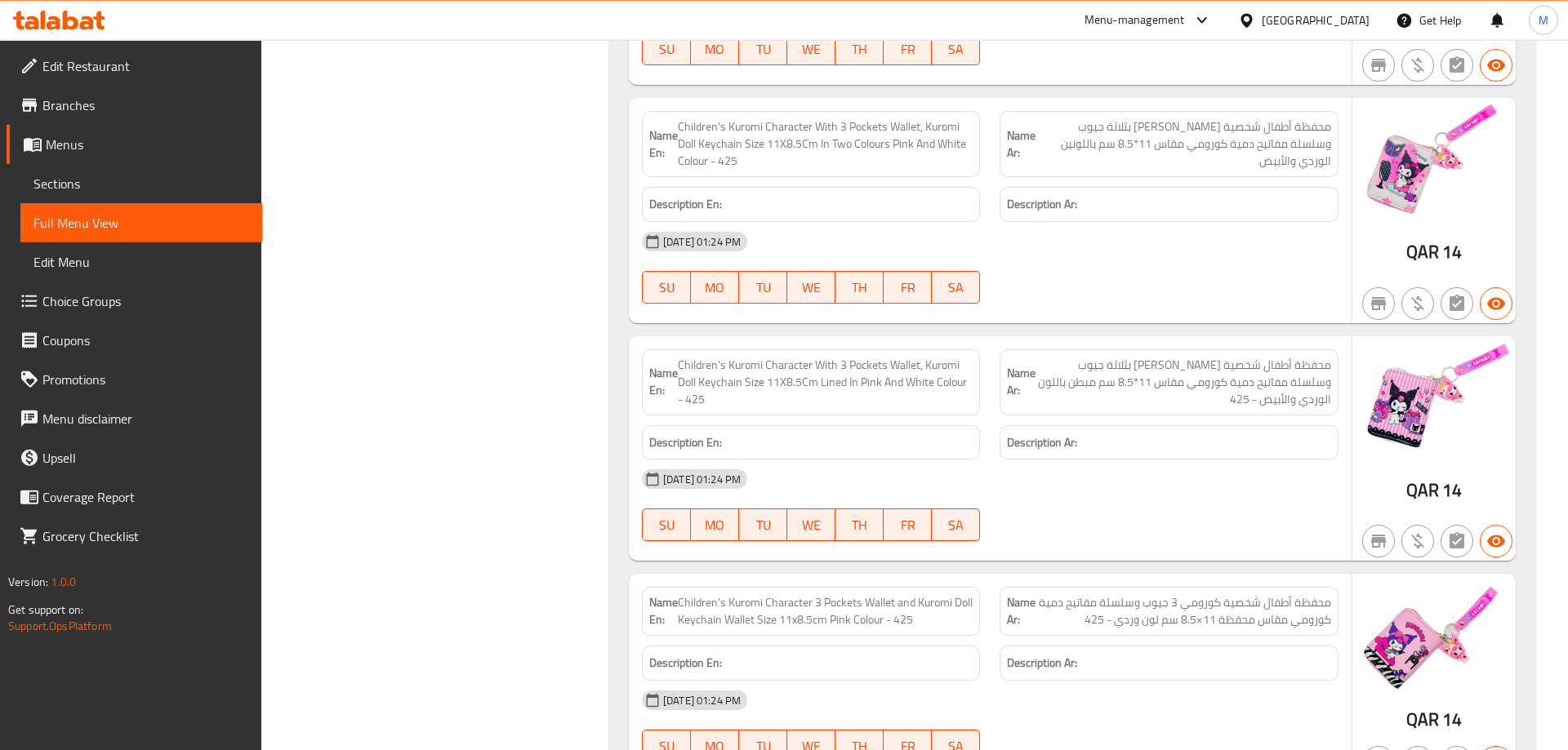
scroll to position [2997, 0]
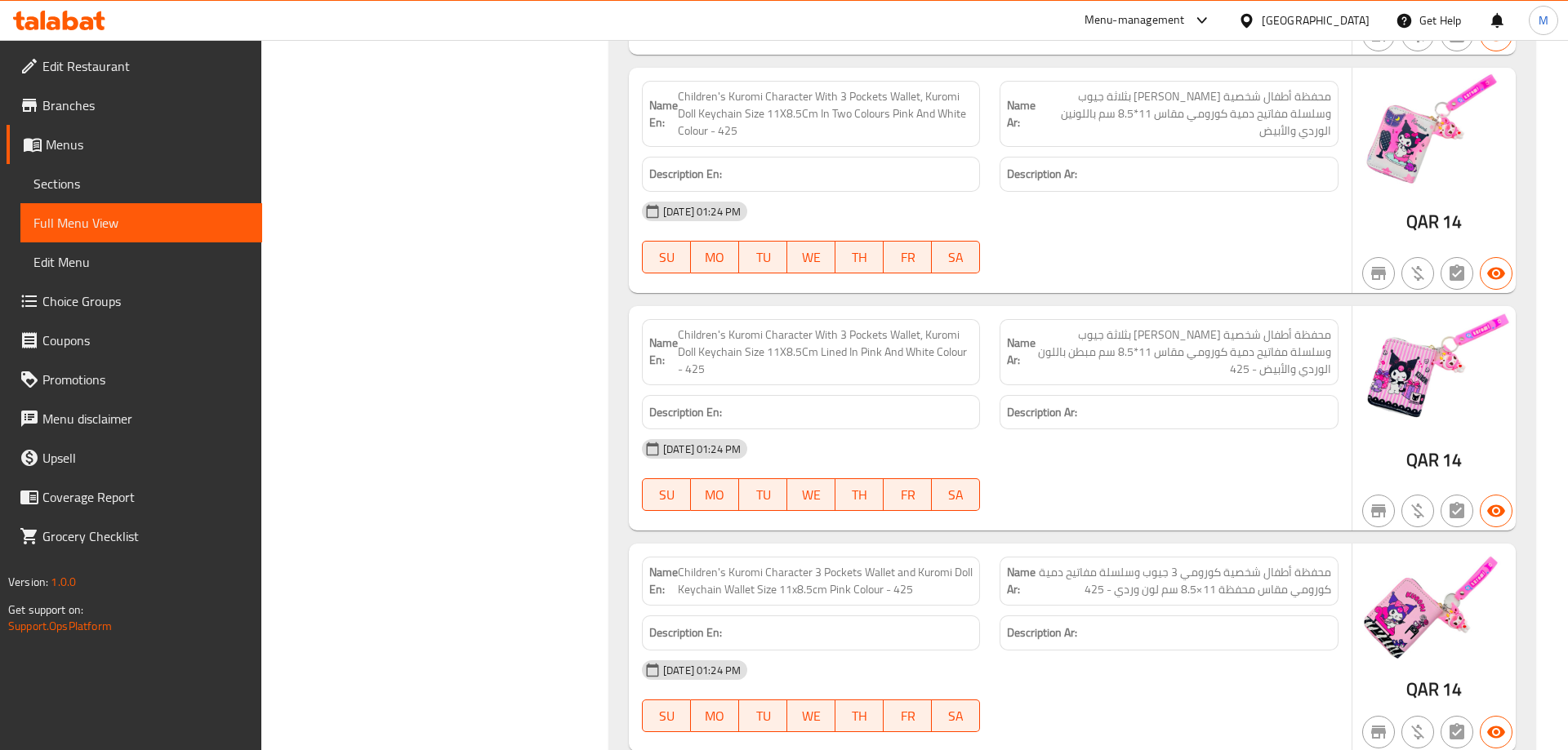
click at [852, 564] on span "Children's Kuromi Character 3 Pockets Wallet and Kuromi Doll Keychain Wallet Si…" at bounding box center [825, 581] width 295 height 34
click at [903, 564] on span "Children's Kuromi Character 3 Pockets Wallet and Kuromi Doll Keychain Wallet Si…" at bounding box center [825, 581] width 295 height 34
click at [965, 327] on span "Children's Kuromi Character With 3 Pockets Wallet, Kuromi Doll Keychain Size 11…" at bounding box center [825, 352] width 295 height 51
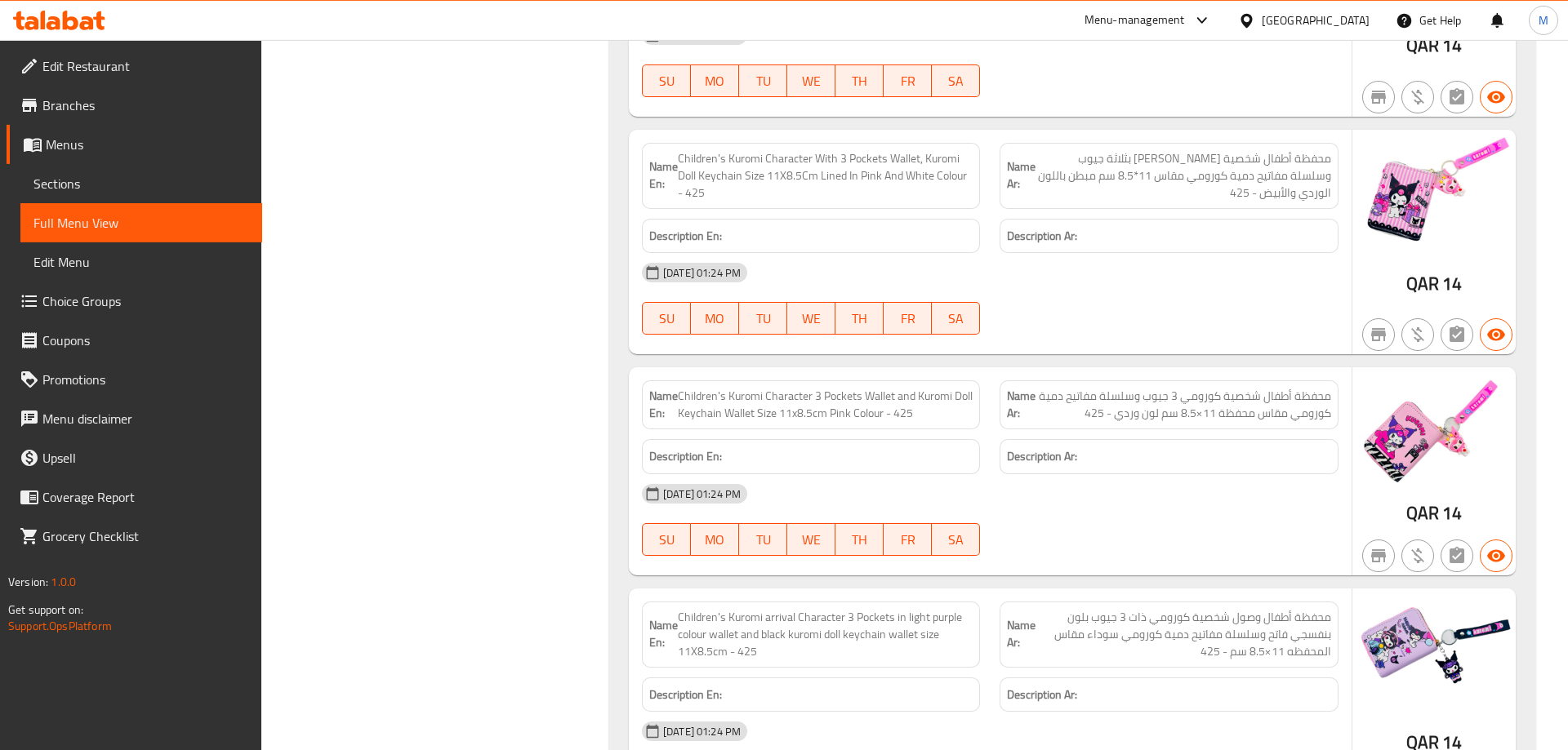
scroll to position [3247, 0]
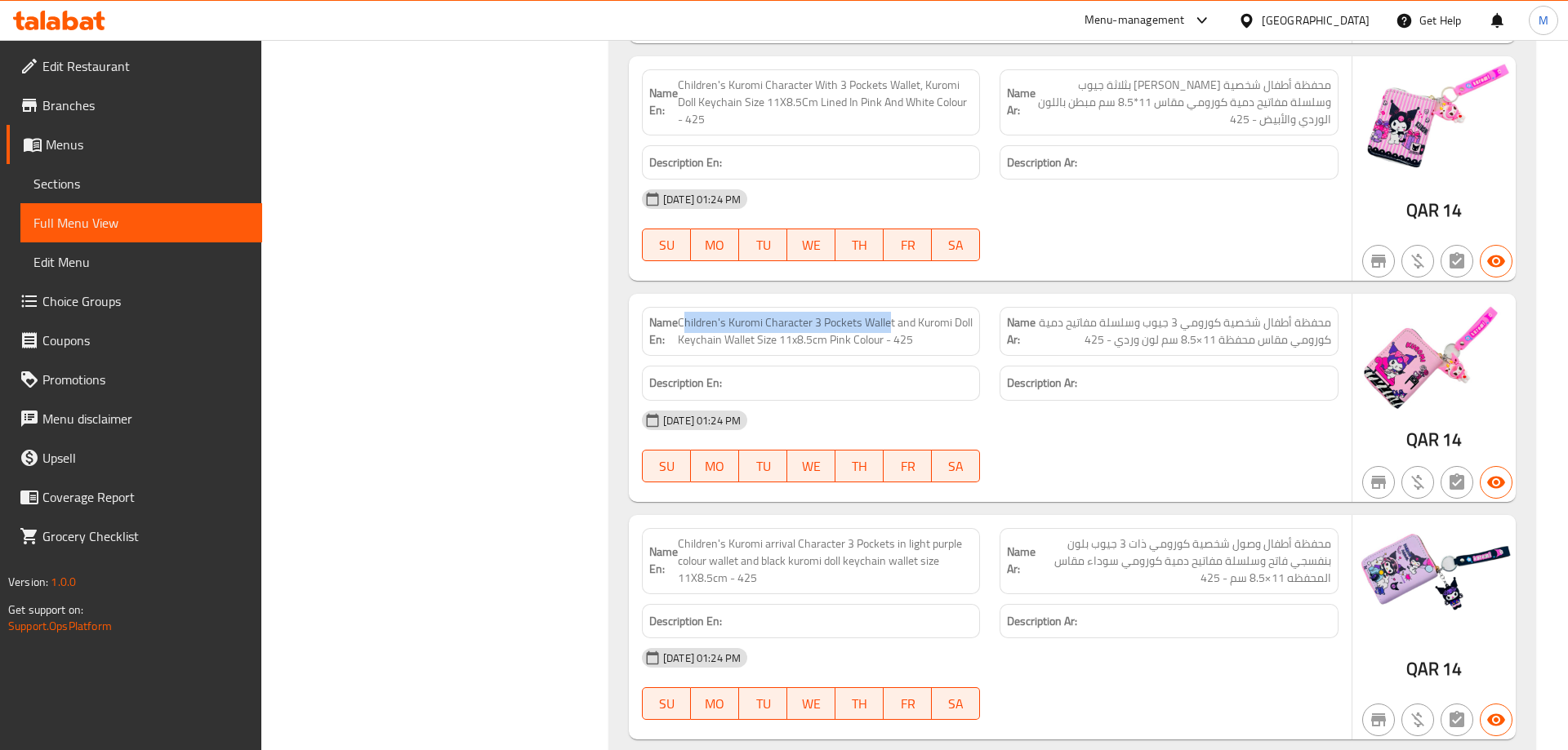
drag, startPoint x: 685, startPoint y: 236, endPoint x: 891, endPoint y: 236, distance: 206.0
click at [891, 314] on span "Children's Kuromi Character 3 Pockets Wallet and Kuromi Doll Keychain Wallet Si…" at bounding box center [825, 331] width 295 height 34
click at [773, 314] on span "Children's Kuromi Character 3 Pockets Wallet and Kuromi Doll Keychain Wallet Si…" at bounding box center [825, 331] width 295 height 34
drag, startPoint x: 728, startPoint y: 235, endPoint x: 946, endPoint y: 252, distance: 218.7
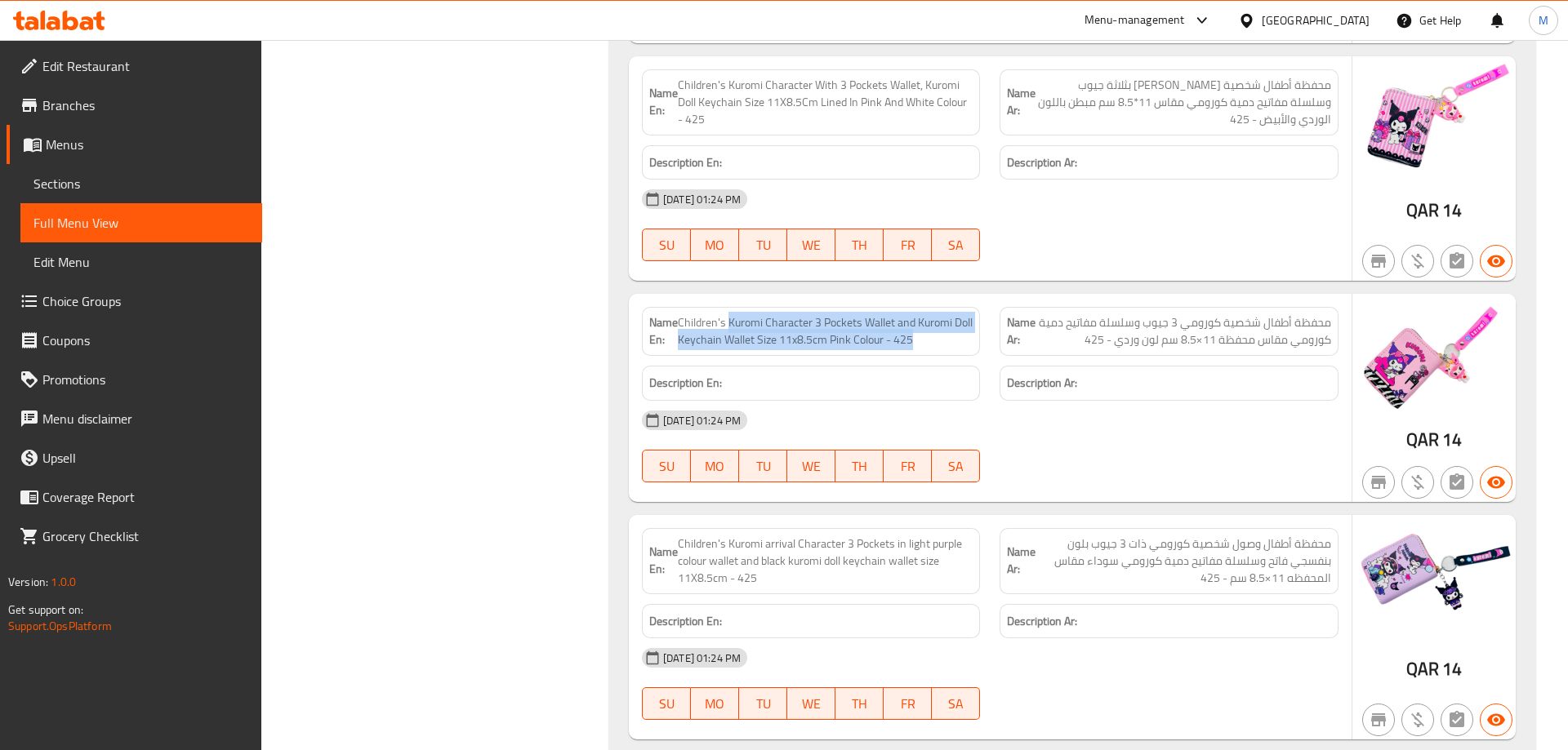
click at [946, 314] on span "Children's Kuromi Character 3 Pockets Wallet and Kuromi Doll Keychain Wallet Si…" at bounding box center [825, 331] width 295 height 34
click at [714, 314] on span "Children's Kuromi Character 3 Pockets Wallet and Kuromi Doll Keychain Wallet Si…" at bounding box center [825, 331] width 295 height 34
drag, startPoint x: 680, startPoint y: 238, endPoint x: 822, endPoint y: 244, distance: 142.1
click at [822, 314] on p "Name En: Children's Kuromi Character 3 Pockets Wallet and Kuromi Doll Keychain …" at bounding box center [811, 331] width 323 height 34
click at [822, 314] on span "Children's Kuromi Character 3 Pockets Wallet and Kuromi Doll Keychain Wallet Si…" at bounding box center [825, 331] width 295 height 34
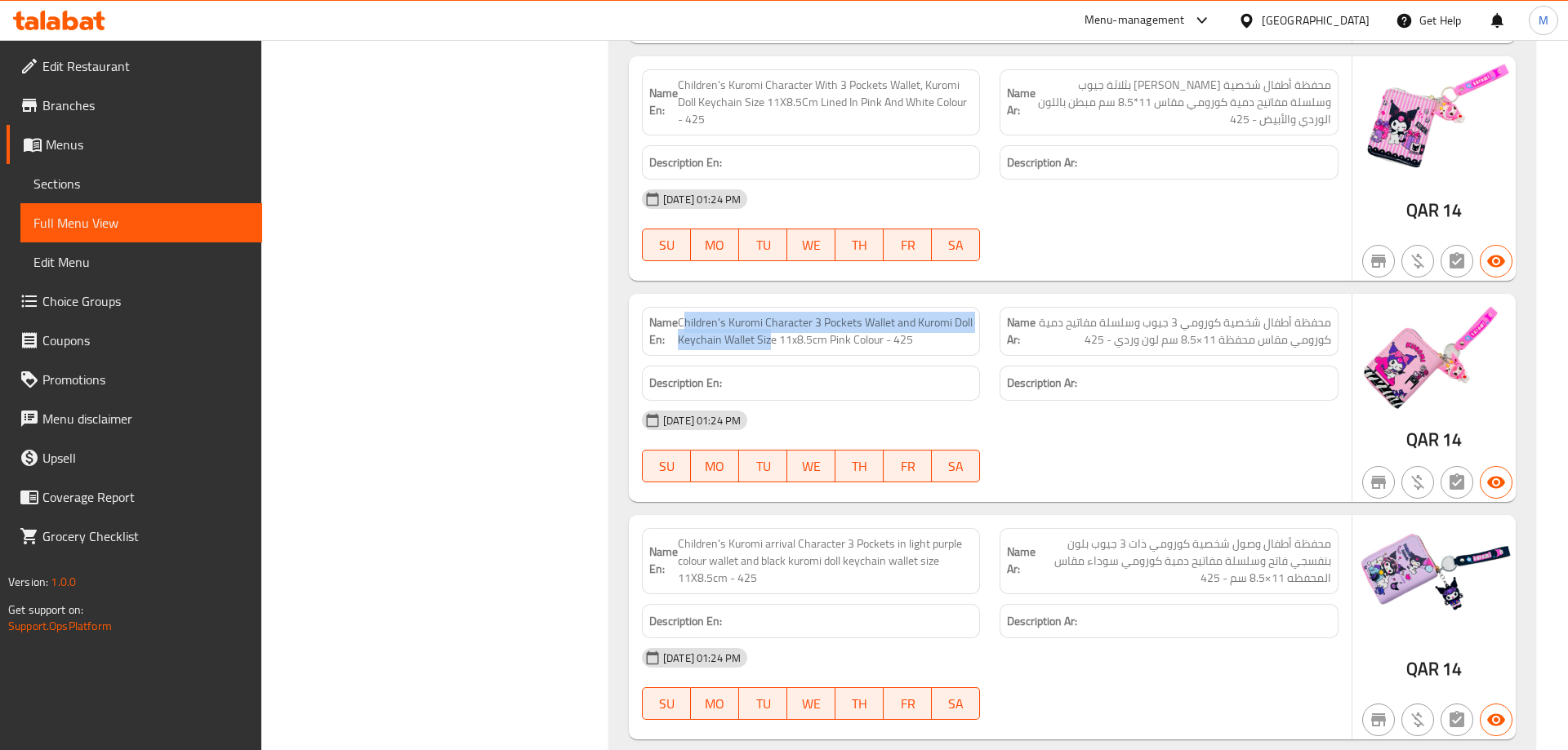
drag, startPoint x: 682, startPoint y: 236, endPoint x: 794, endPoint y: 245, distance: 112.4
click at [794, 314] on span "Children's Kuromi Character 3 Pockets Wallet and Kuromi Doll Keychain Wallet Si…" at bounding box center [825, 331] width 295 height 34
click at [808, 314] on span "Children's Kuromi Character 3 Pockets Wallet and Kuromi Doll Keychain Wallet Si…" at bounding box center [825, 331] width 295 height 34
click at [684, 314] on span "Children's Kuromi Character 3 Pockets Wallet and Kuromi Doll Keychain Wallet Si…" at bounding box center [825, 331] width 295 height 34
drag, startPoint x: 778, startPoint y: 236, endPoint x: 941, endPoint y: 250, distance: 163.6
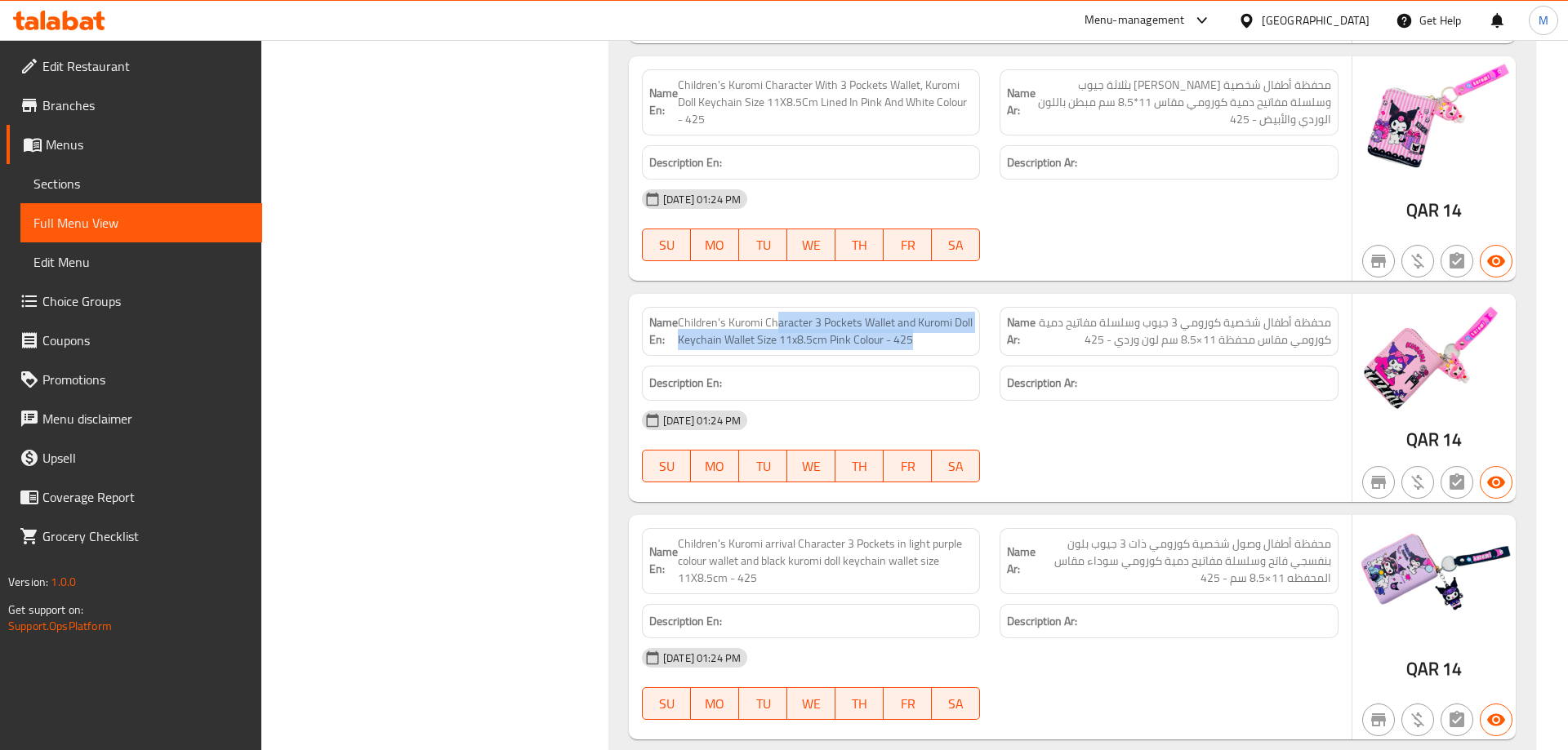
click at [941, 314] on span "Children's Kuromi Character 3 Pockets Wallet and Kuromi Doll Keychain Wallet Si…" at bounding box center [825, 331] width 295 height 34
drag, startPoint x: 680, startPoint y: 234, endPoint x: 934, endPoint y: 251, distance: 254.6
click at [934, 314] on span "Children's Kuromi Character 3 Pockets Wallet and Kuromi Doll Keychain Wallet Si…" at bounding box center [825, 331] width 295 height 34
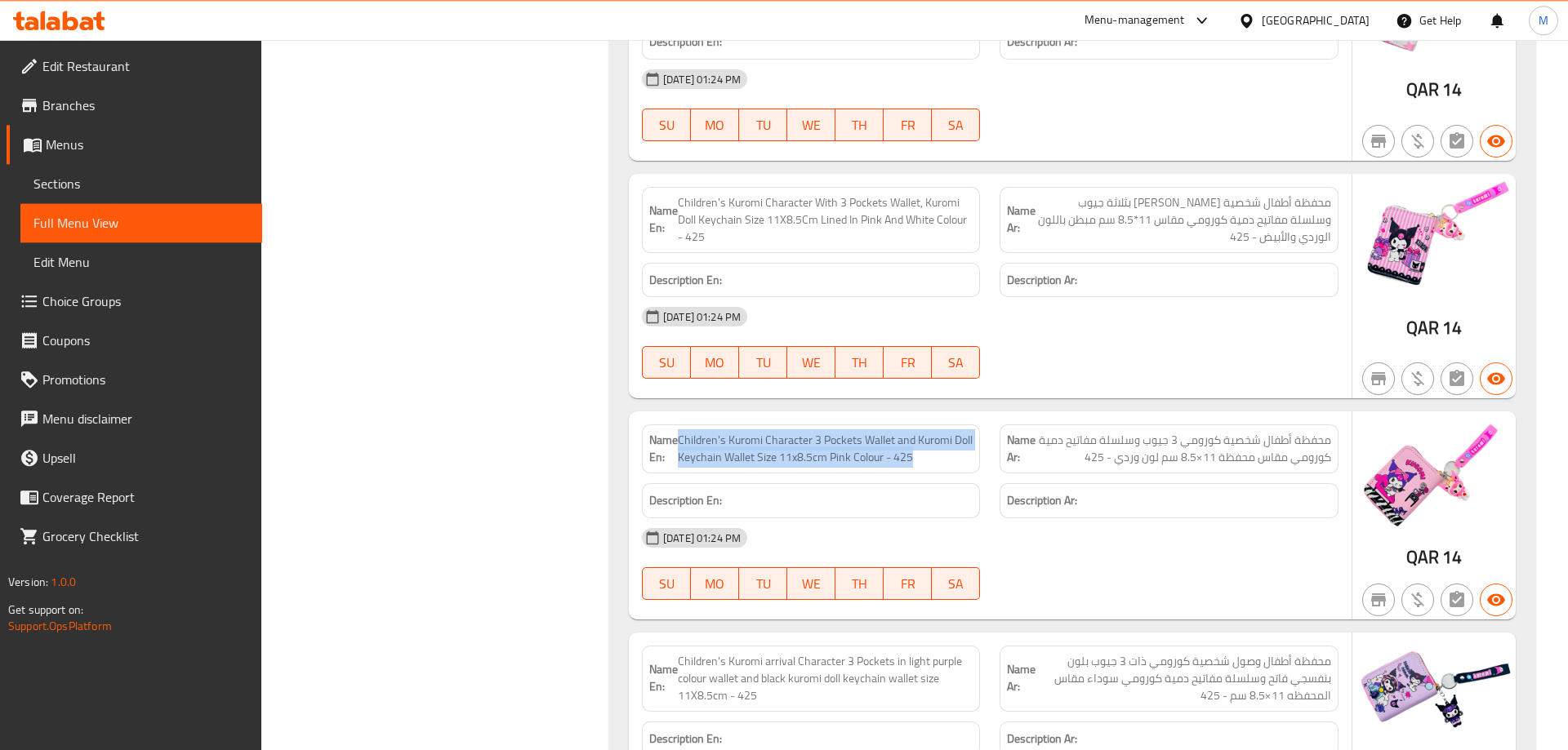
scroll to position [3081, 0]
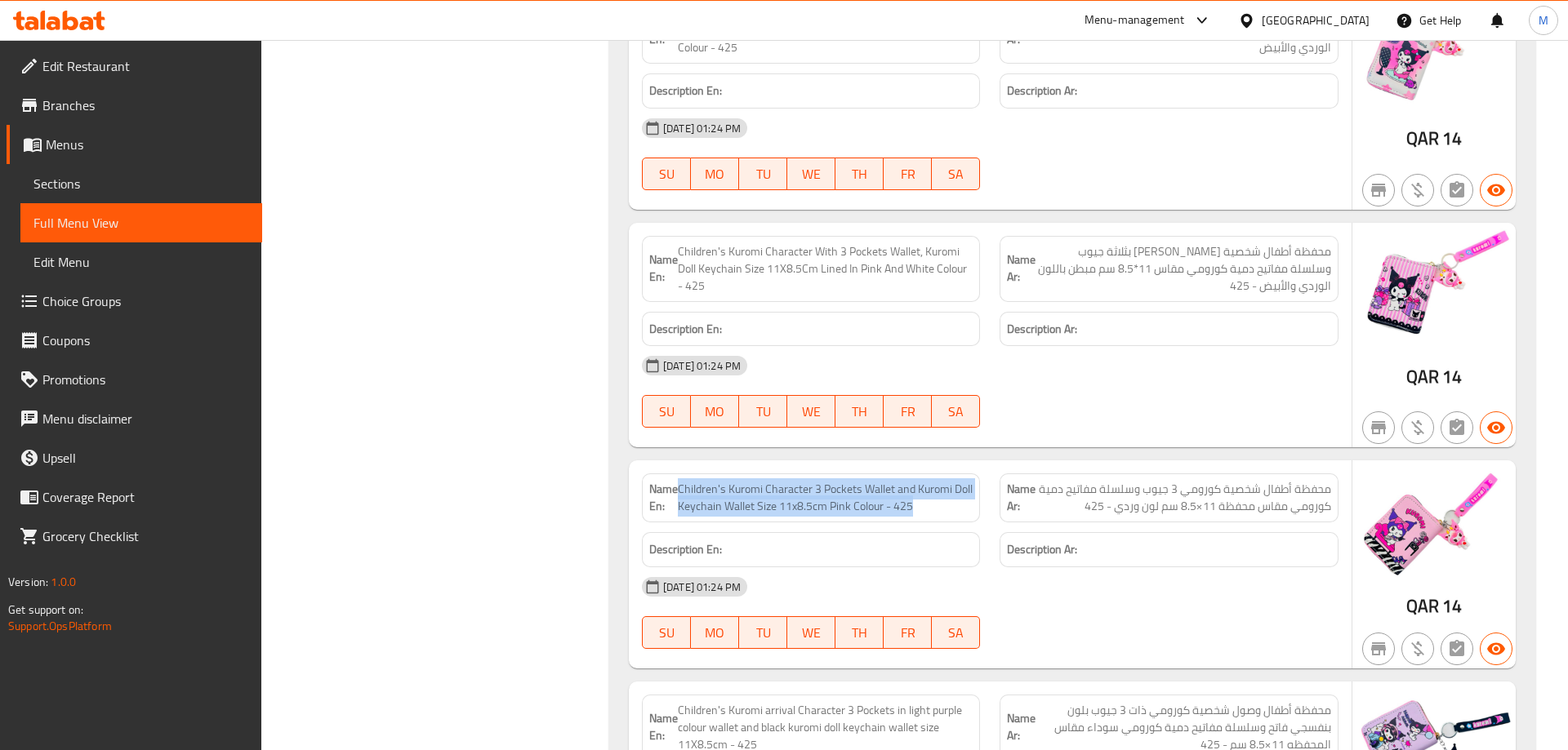
click at [682, 481] on span "Children's Kuromi Character 3 Pockets Wallet and Kuromi Doll Keychain Wallet Si…" at bounding box center [825, 498] width 295 height 34
drag, startPoint x: 680, startPoint y: 404, endPoint x: 960, endPoint y: 417, distance: 280.3
click at [960, 481] on p "Name En: Children's Kuromi Character 3 Pockets Wallet and Kuromi Doll Keychain …" at bounding box center [811, 498] width 323 height 34
click at [960, 481] on span "Children's Kuromi Character 3 Pockets Wallet and Kuromi Doll Keychain Wallet Si…" at bounding box center [825, 498] width 295 height 34
drag, startPoint x: 682, startPoint y: 407, endPoint x: 947, endPoint y: 422, distance: 265.4
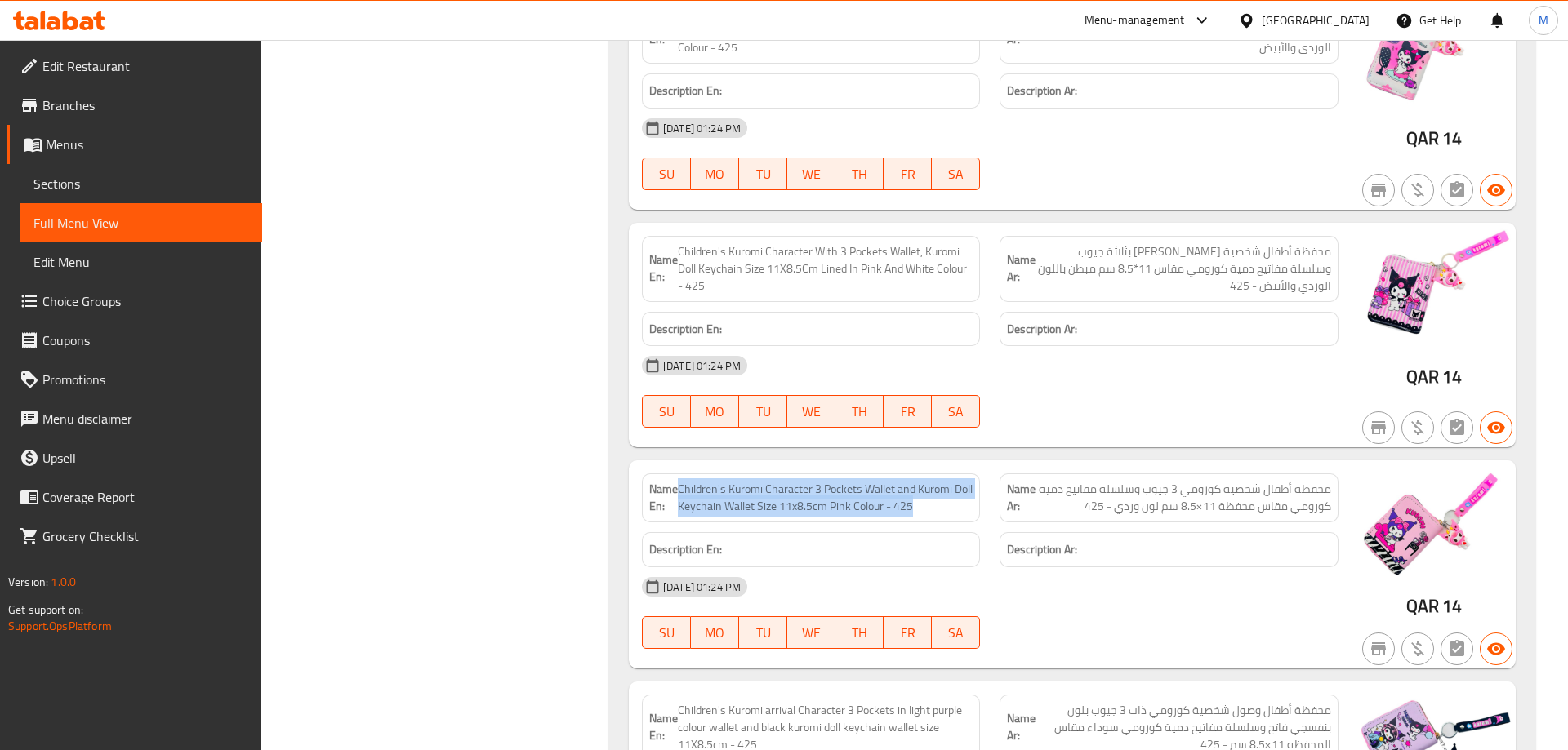
click at [947, 481] on span "Children's Kuromi Character 3 Pockets Wallet and Kuromi Doll Keychain Wallet Si…" at bounding box center [825, 498] width 295 height 34
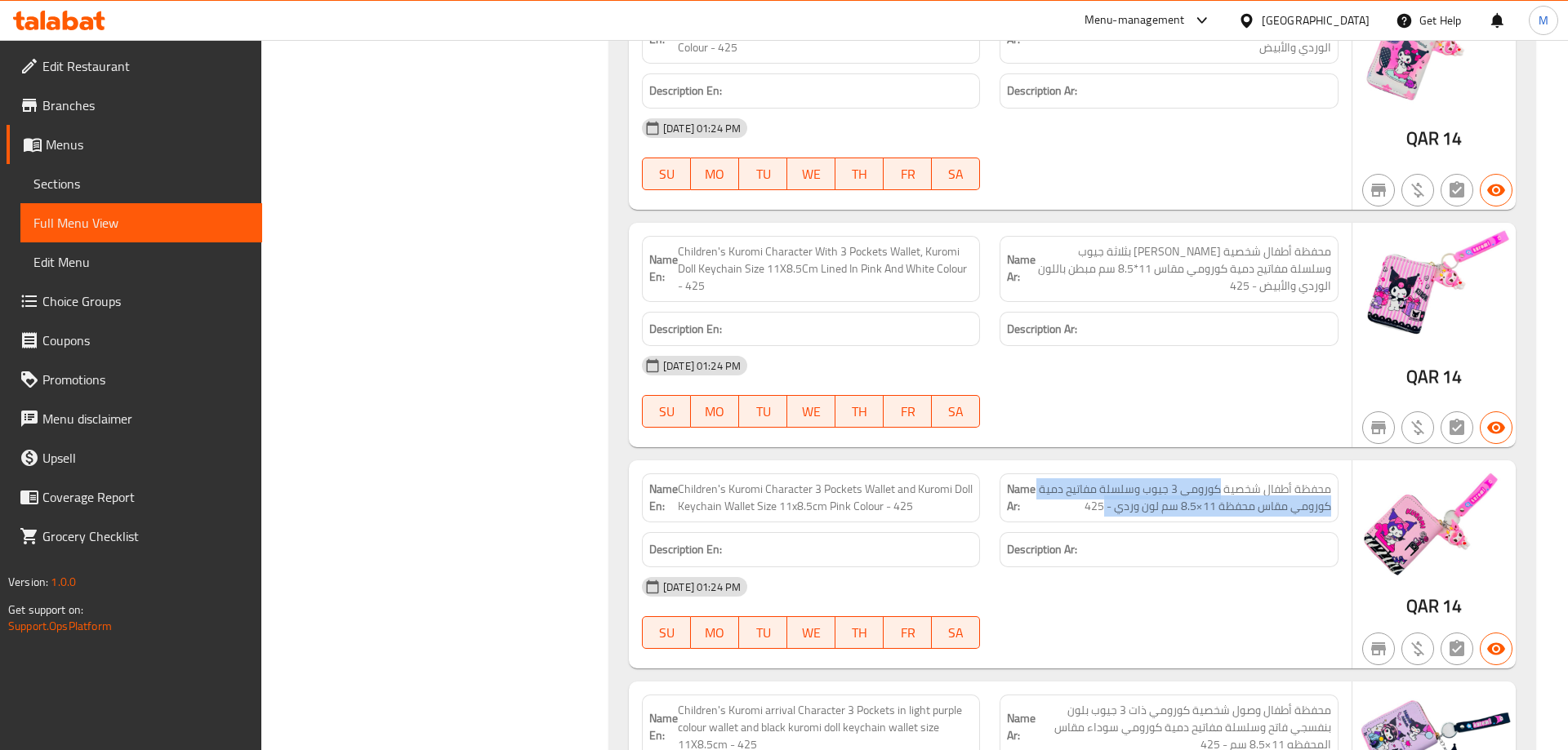
drag, startPoint x: 1206, startPoint y: 407, endPoint x: 1050, endPoint y: 414, distance: 156.2
click at [1050, 481] on span "محفظة أطفال شخصية كورومي 3 جيوب وسلسلة مفاتيح دمية كورومي مقاس محفظة 11×8.5 سم …" at bounding box center [1183, 498] width 295 height 34
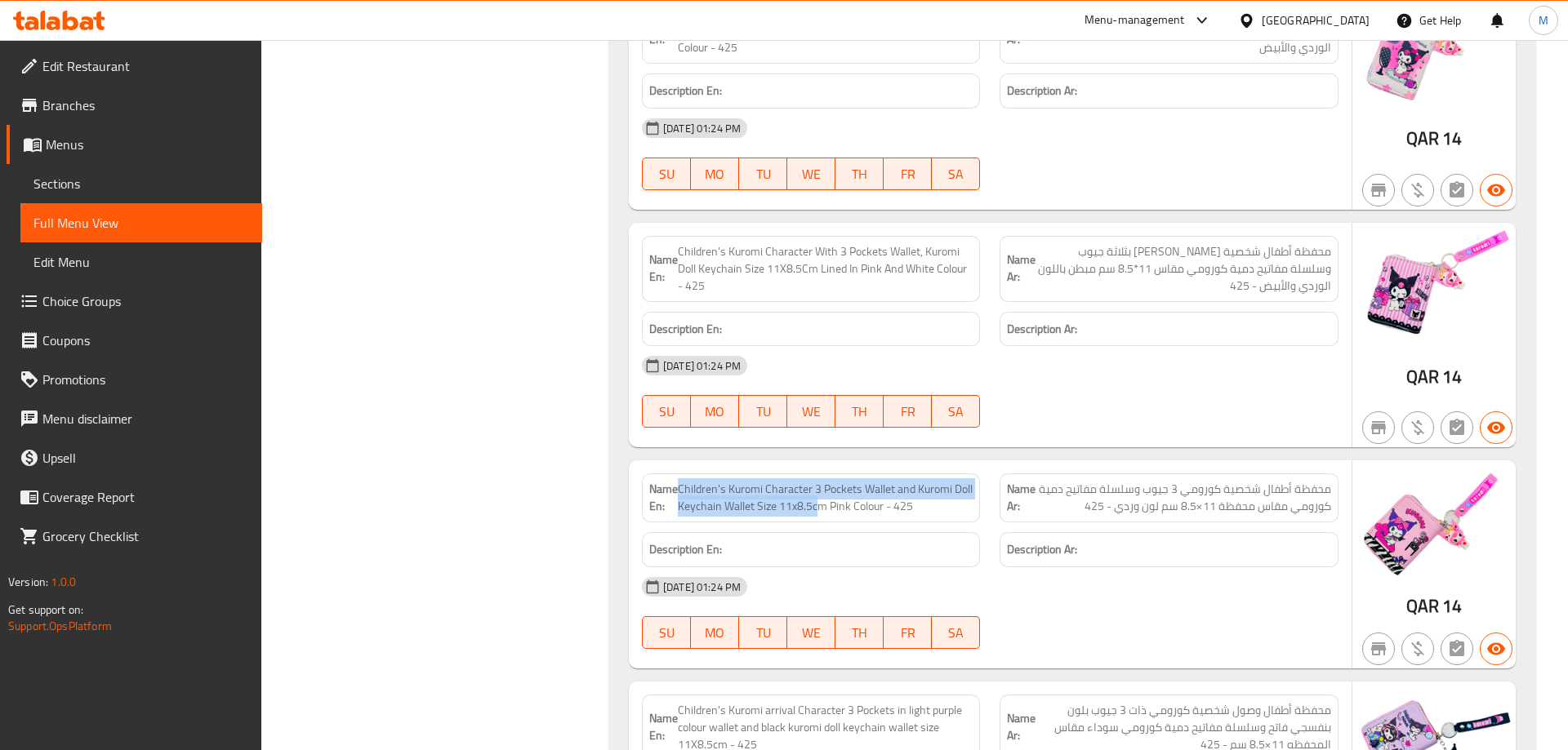
drag, startPoint x: 680, startPoint y: 424, endPoint x: 840, endPoint y: 432, distance: 160.2
click at [840, 474] on div "Name En: Children's Kuromi Character 3 Pockets Wallet and Kuromi Doll Keychain …" at bounding box center [811, 498] width 338 height 49
click at [858, 481] on span "Children's Kuromi Character 3 Pockets Wallet and Kuromi Doll Keychain Wallet Si…" at bounding box center [825, 498] width 295 height 34
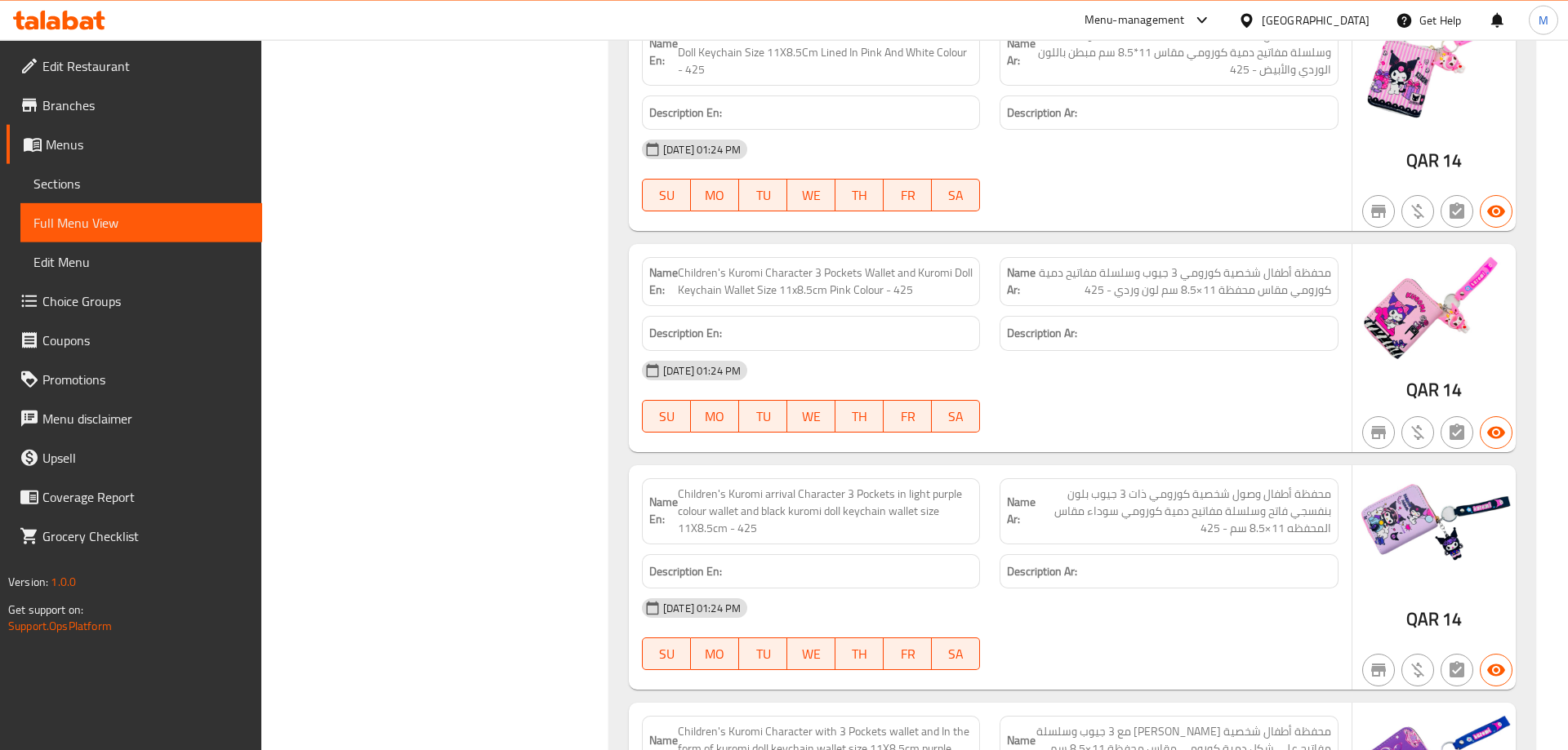
scroll to position [3330, 0]
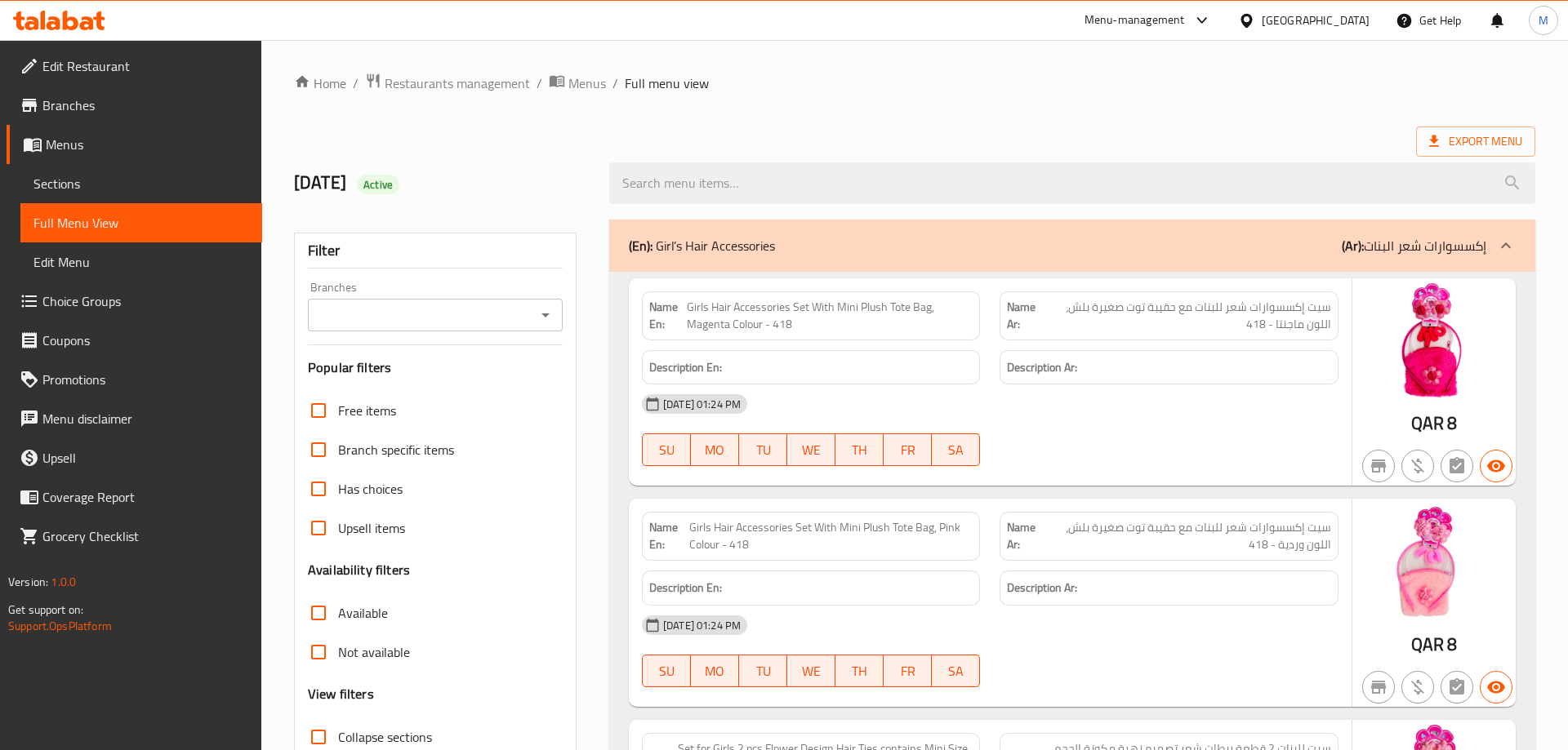
click at [1137, 252] on div "(En): Girl’s Hair Accessories (Ar): إكسسوارات شعر البنات" at bounding box center [1057, 245] width 858 height 20
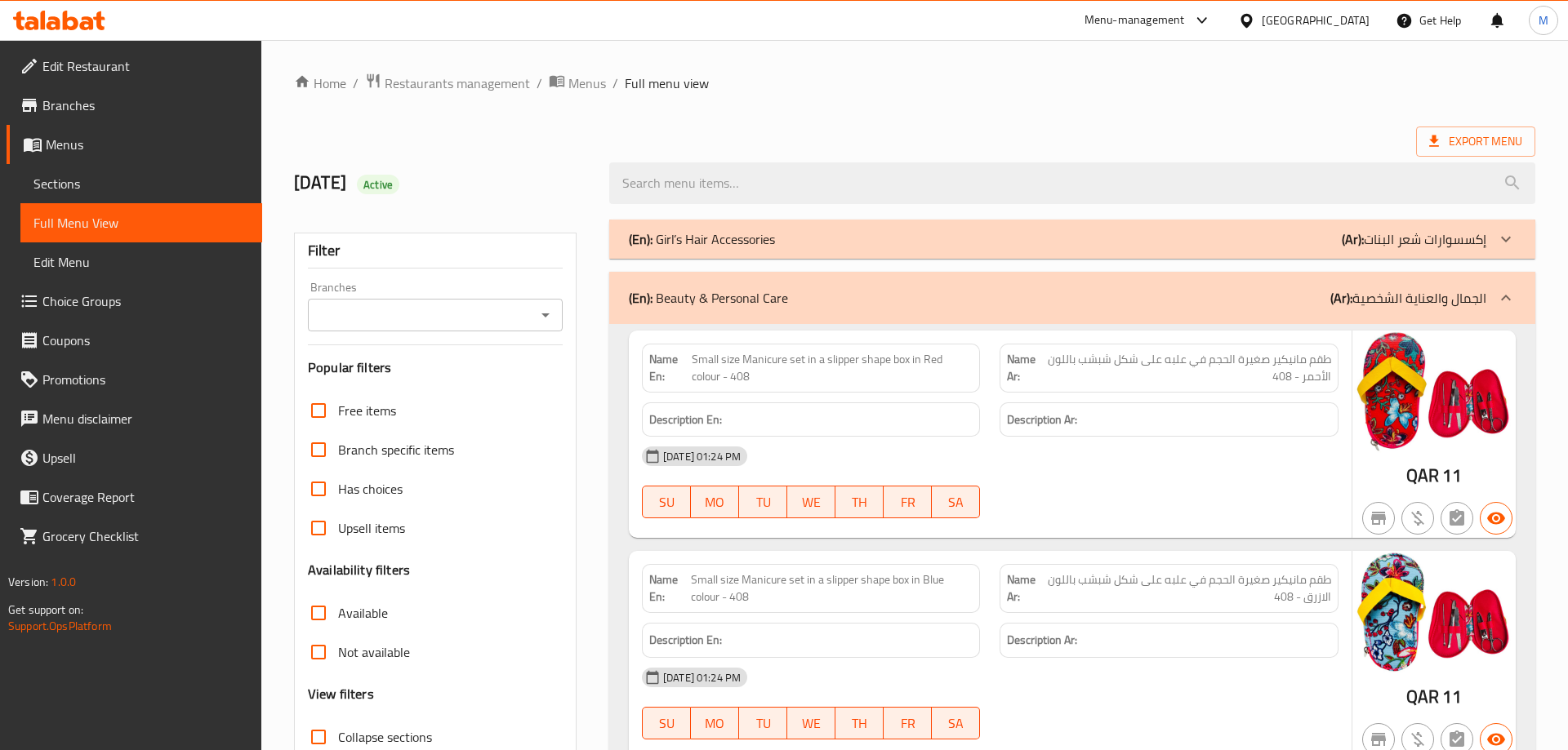
click at [1143, 312] on div "(En): Beauty & Personal Care (Ar): الجمال والعناية الشخصية" at bounding box center [1072, 298] width 926 height 52
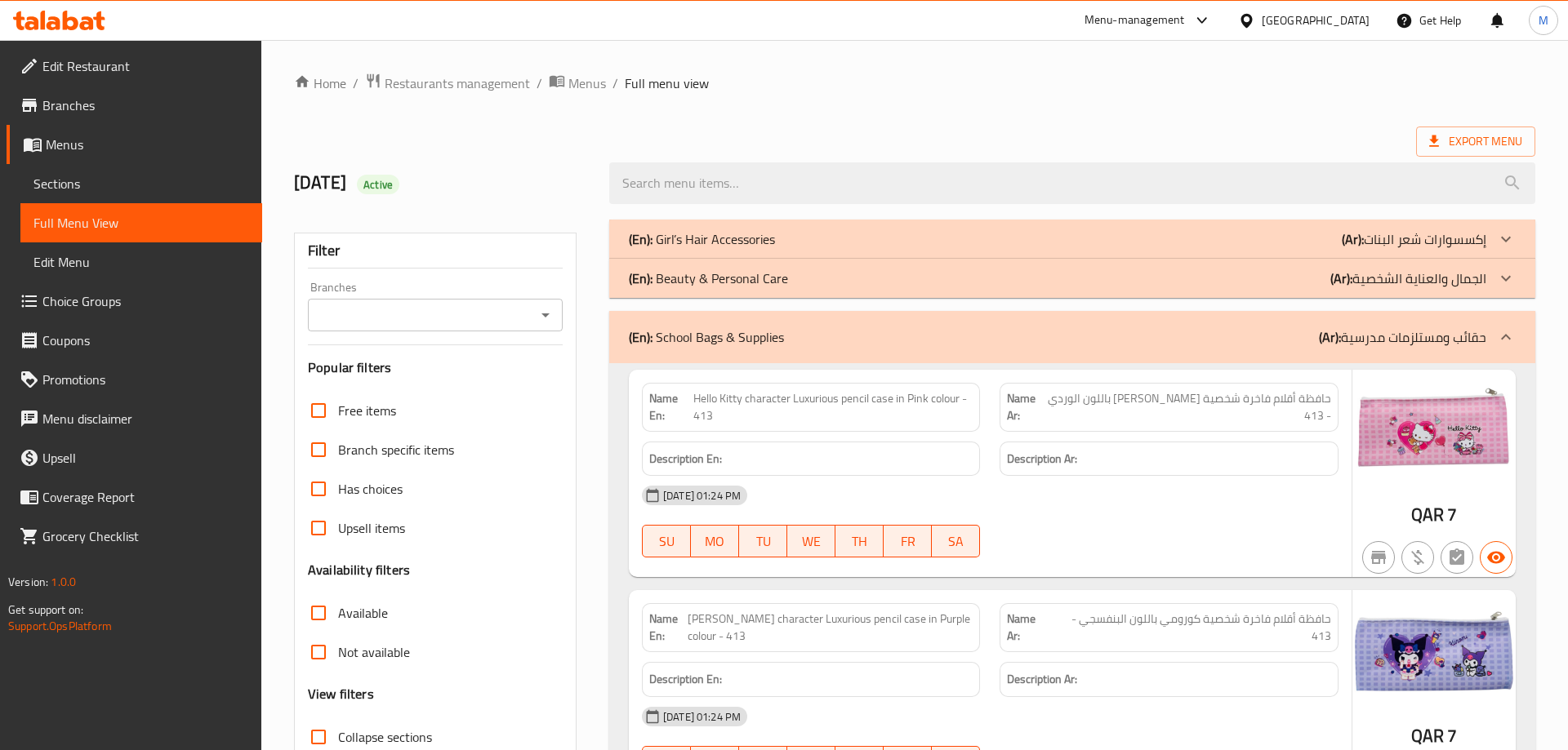
click at [1185, 339] on div "(En): School Bags & Supplies (Ar): حقائب ومستلزمات مدرسية" at bounding box center [1057, 338] width 858 height 20
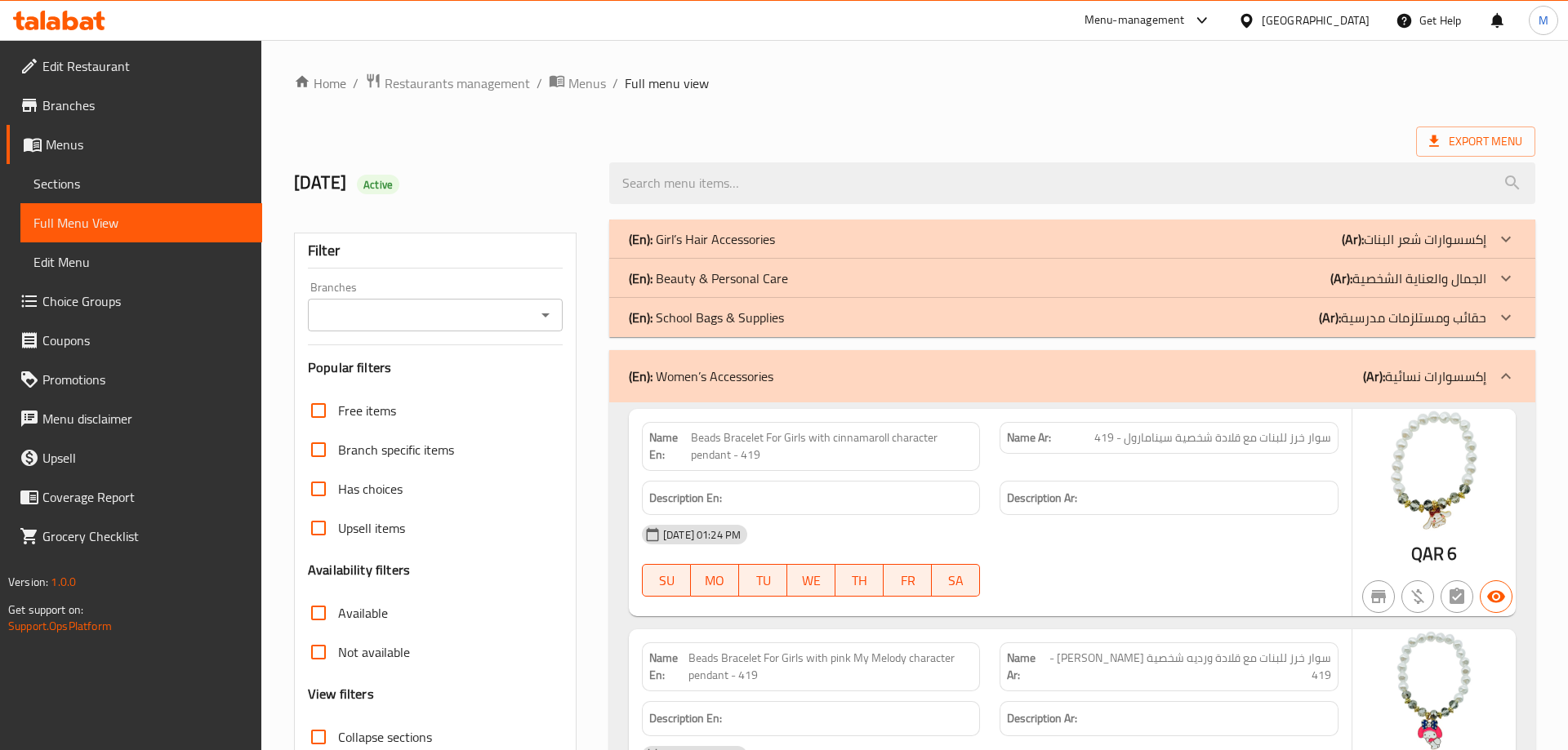
click at [1210, 387] on div "(En): Women’s Accessories (Ar): إكسسوارات نسائية" at bounding box center [1072, 376] width 926 height 52
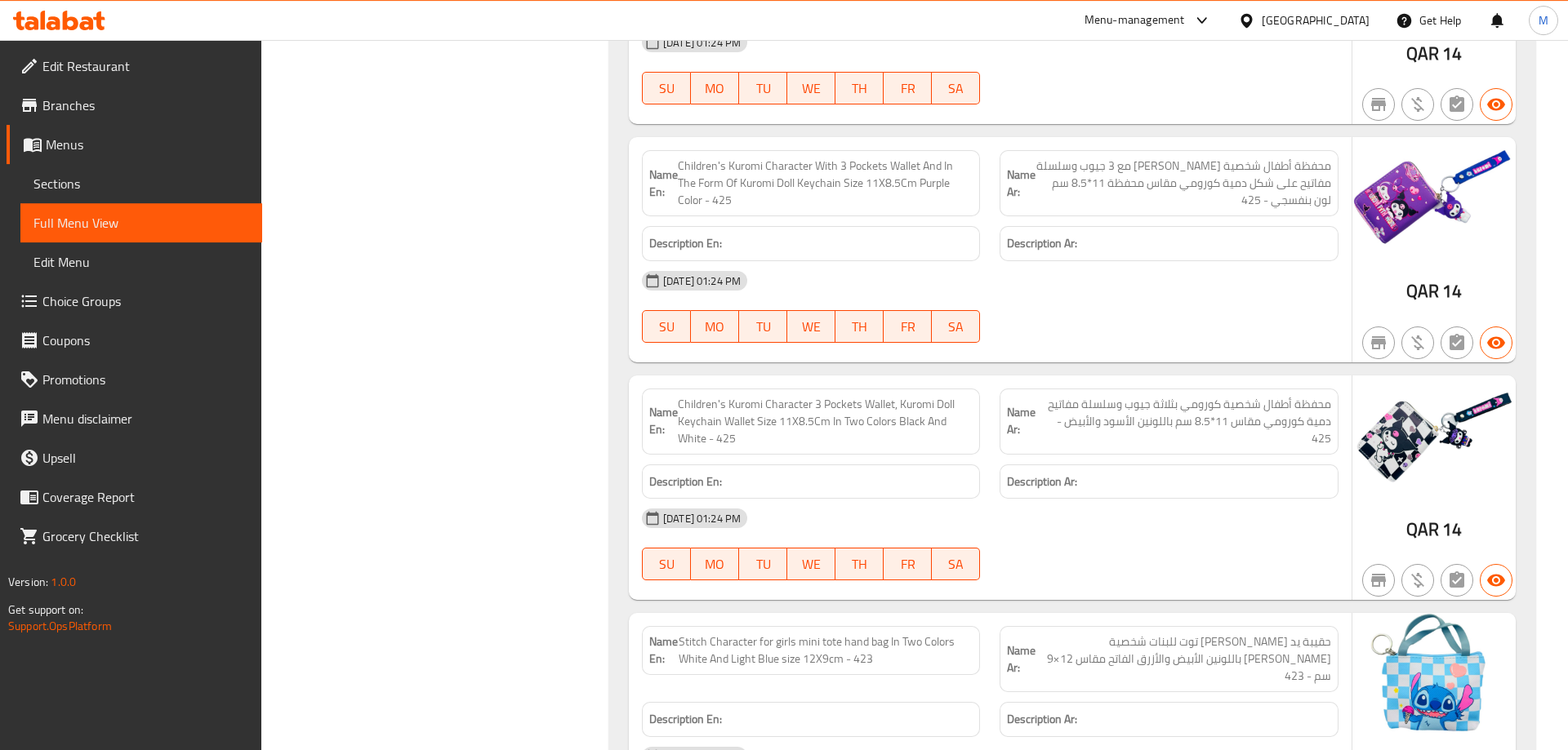
scroll to position [3913, 0]
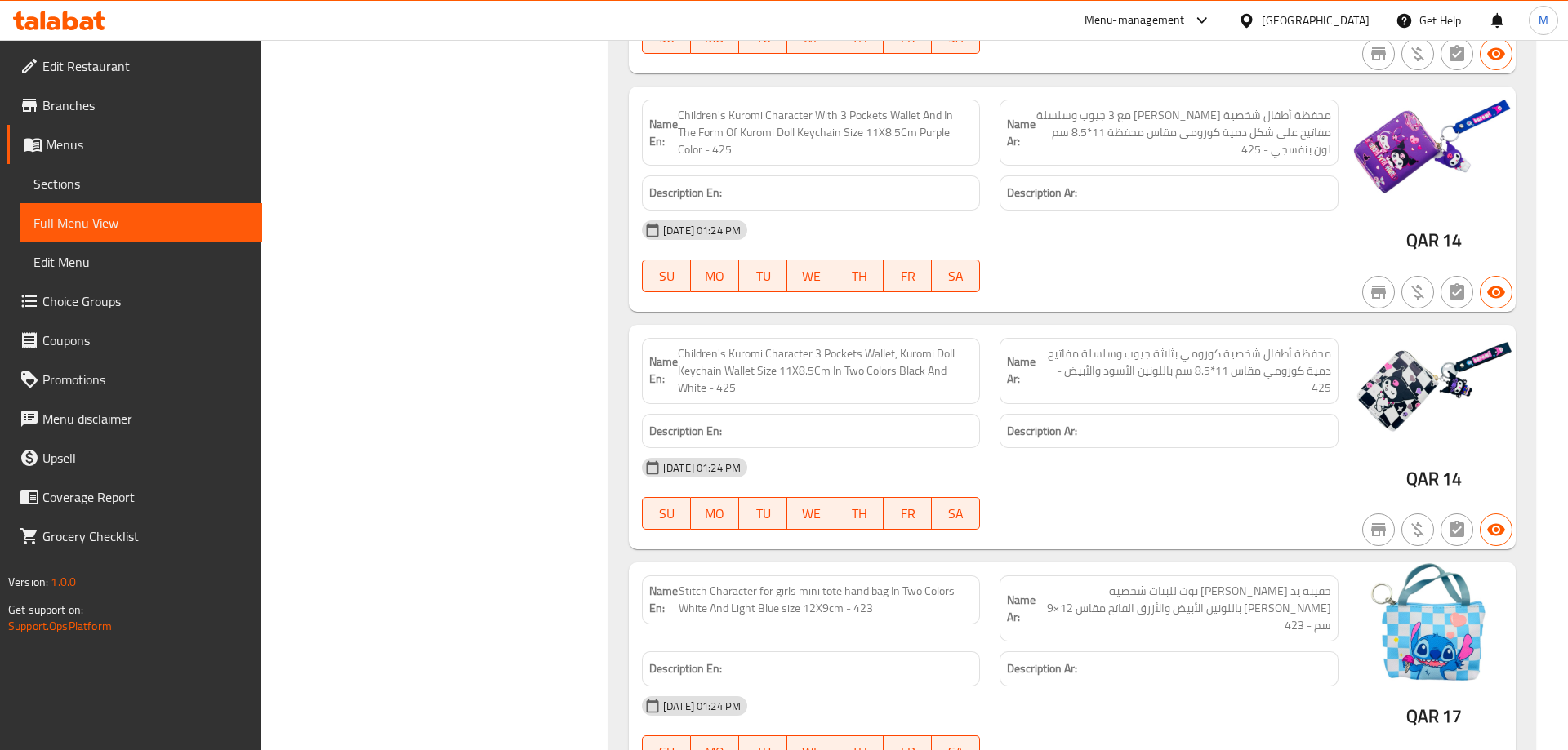
click at [1257, 346] on span "محفظة أطفال شخصية كورومي بثلاثة جيوب وسلسلة مفاتيح دمية كورومي مقاس 11*8.5 سم ب…" at bounding box center [1183, 371] width 295 height 51
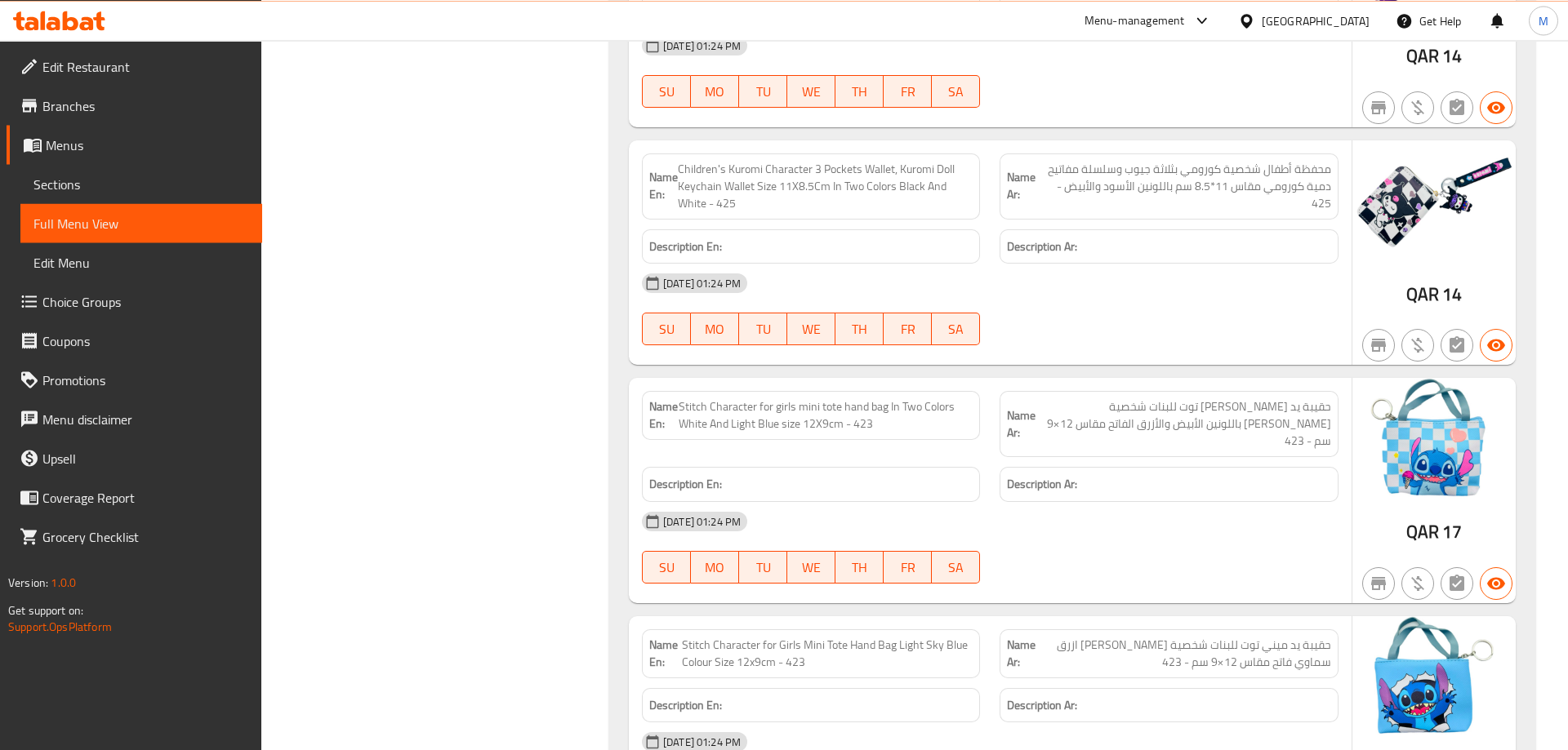
scroll to position [4163, 0]
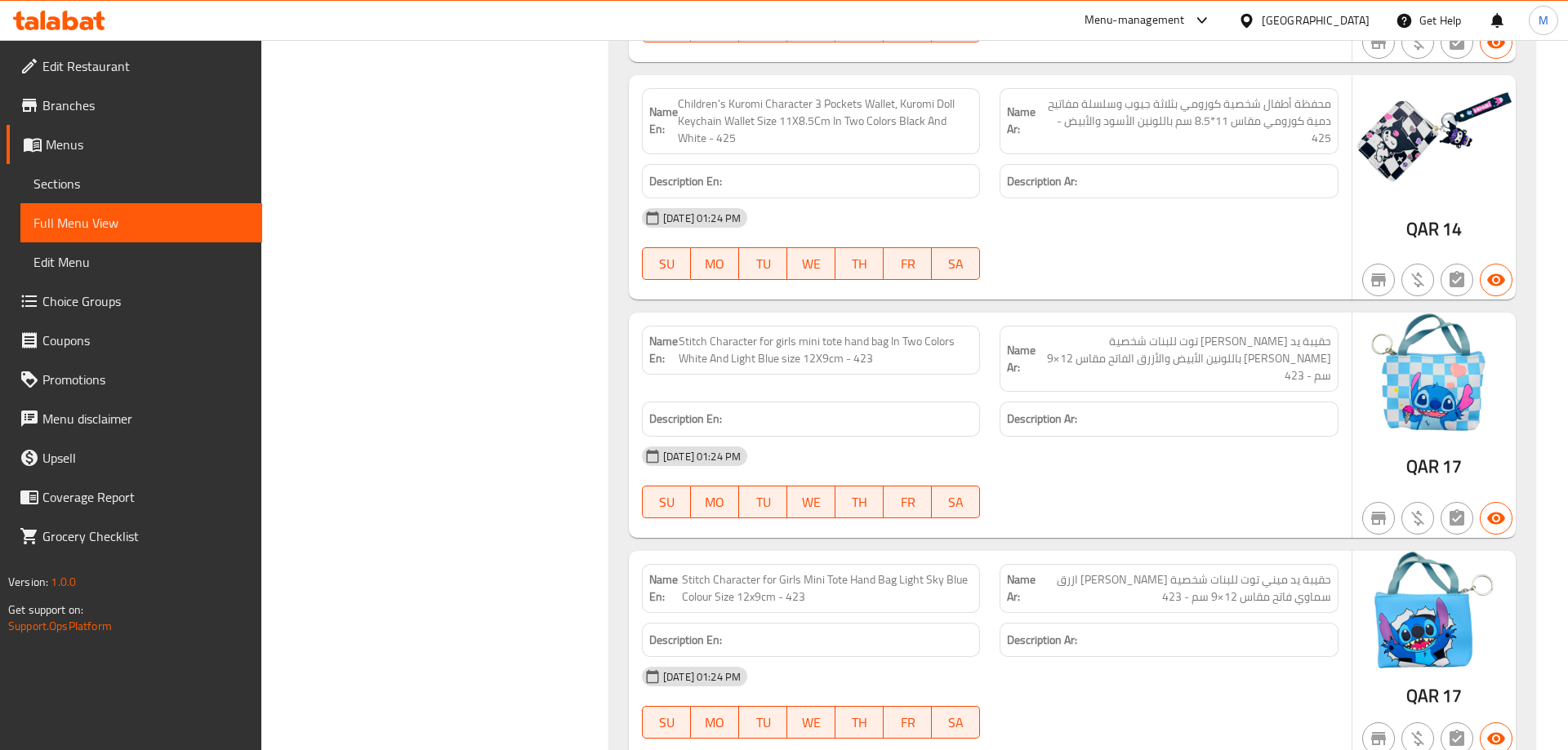
click at [1133, 437] on div "18-09-2025 01:24 PM SU MO TU WE TH FR SA" at bounding box center [989, 482] width 716 height 91
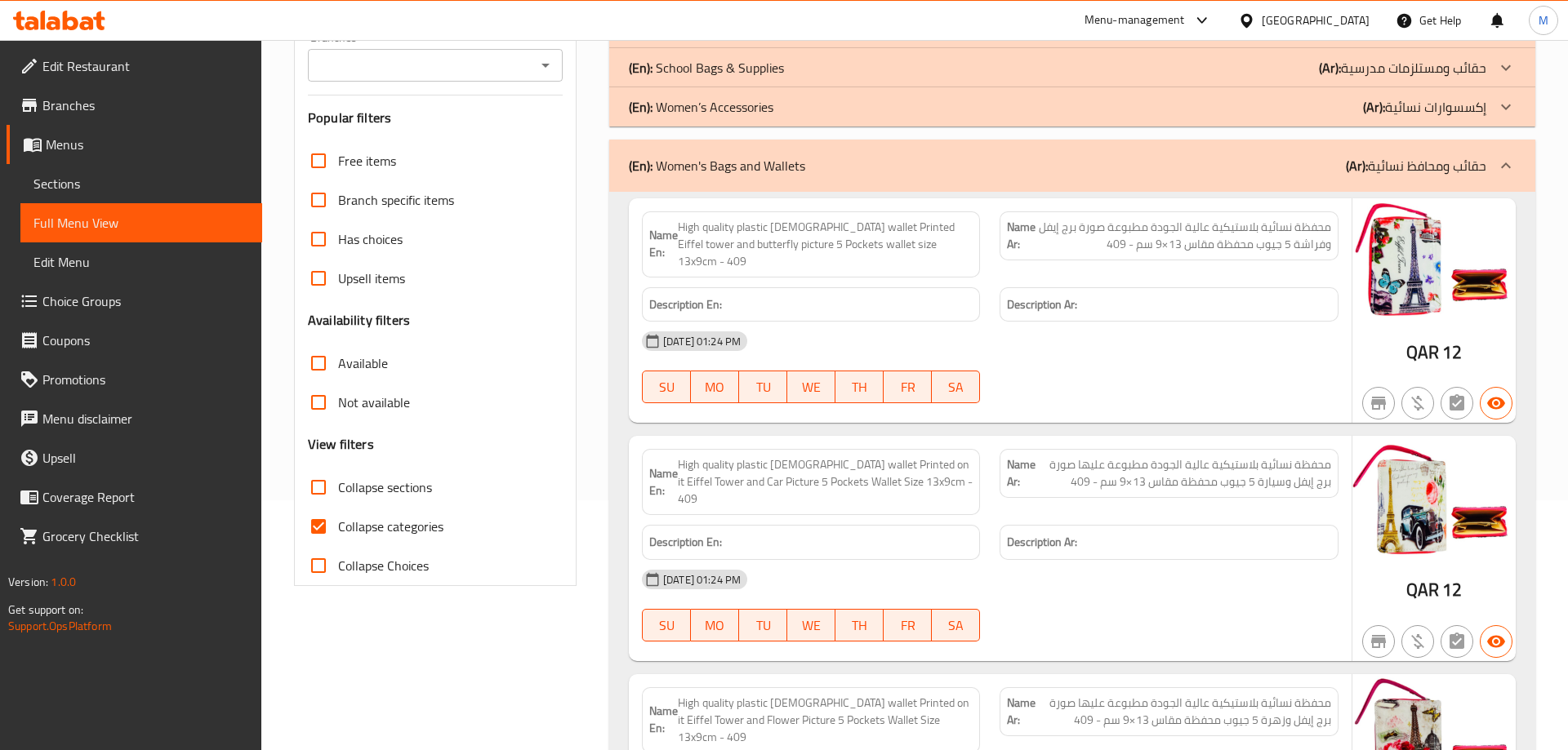
scroll to position [0, 0]
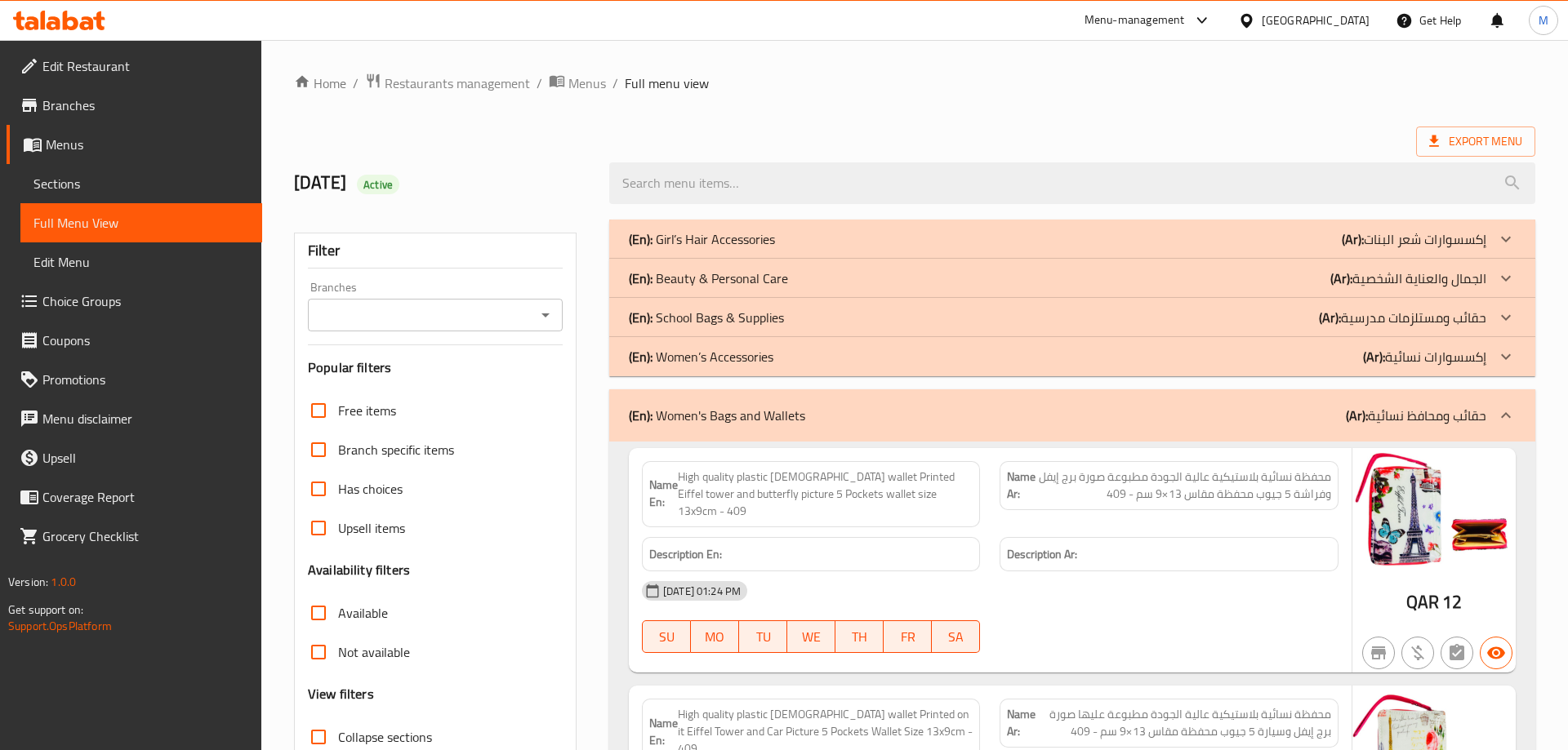
click at [905, 367] on div "(En): Women’s Accessories (Ar): إكسسوارات نسائية" at bounding box center [1072, 356] width 926 height 39
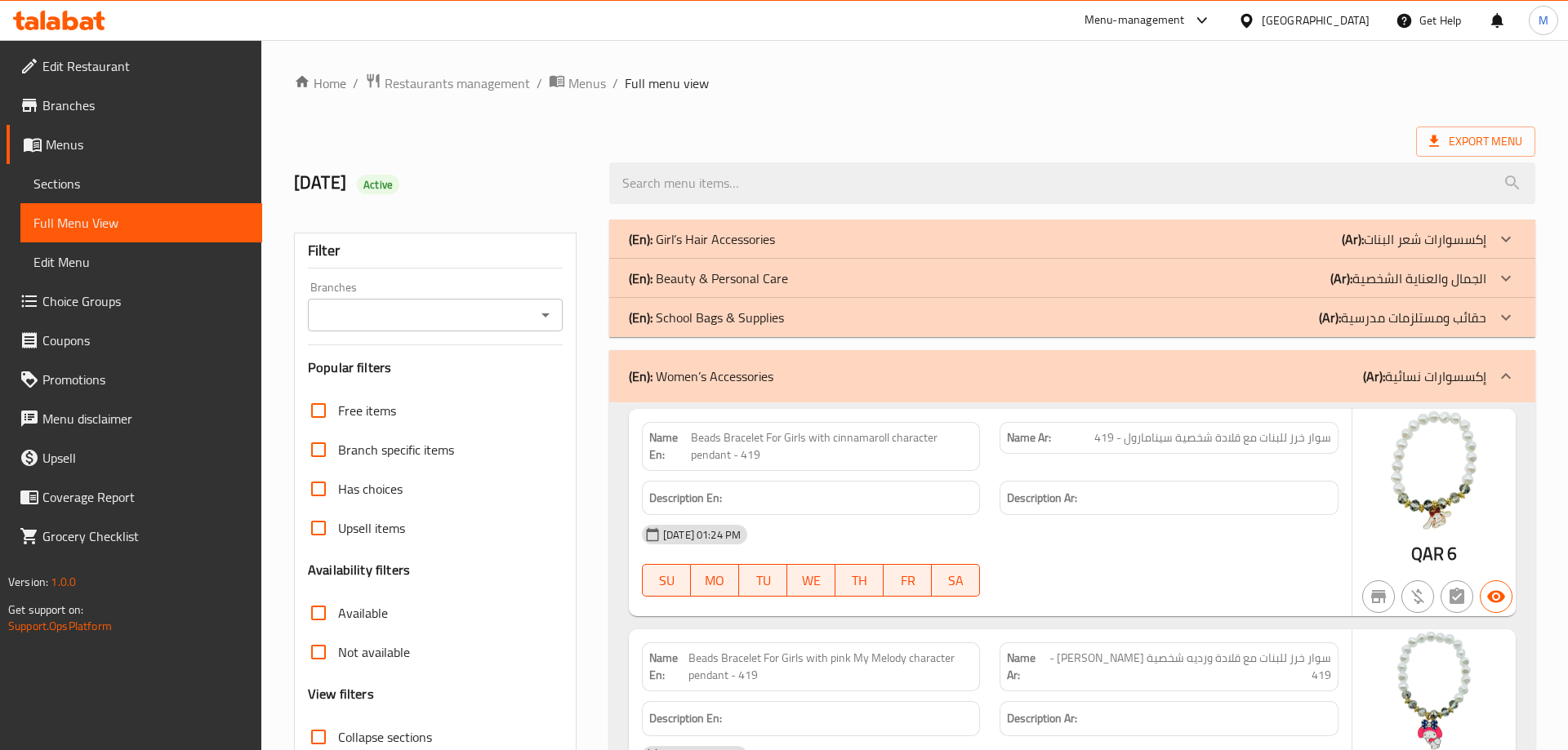
click at [994, 328] on div "(En): School Bags & Supplies (Ar): حقائب ومستلزمات مدرسية" at bounding box center [1072, 317] width 926 height 39
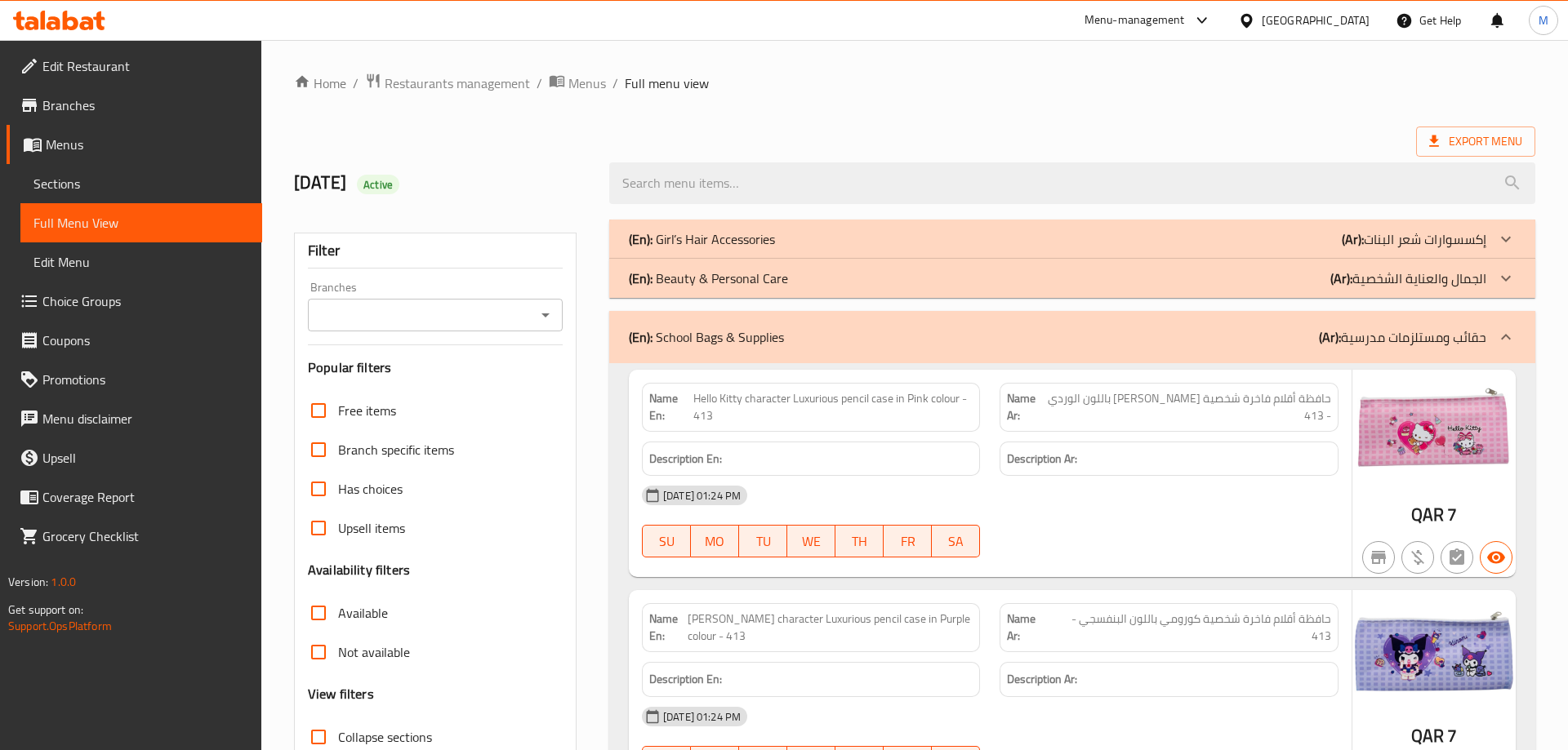
click at [1166, 292] on div "(En): Beauty & Personal Care (Ar): الجمال والعناية الشخصية" at bounding box center [1072, 278] width 926 height 39
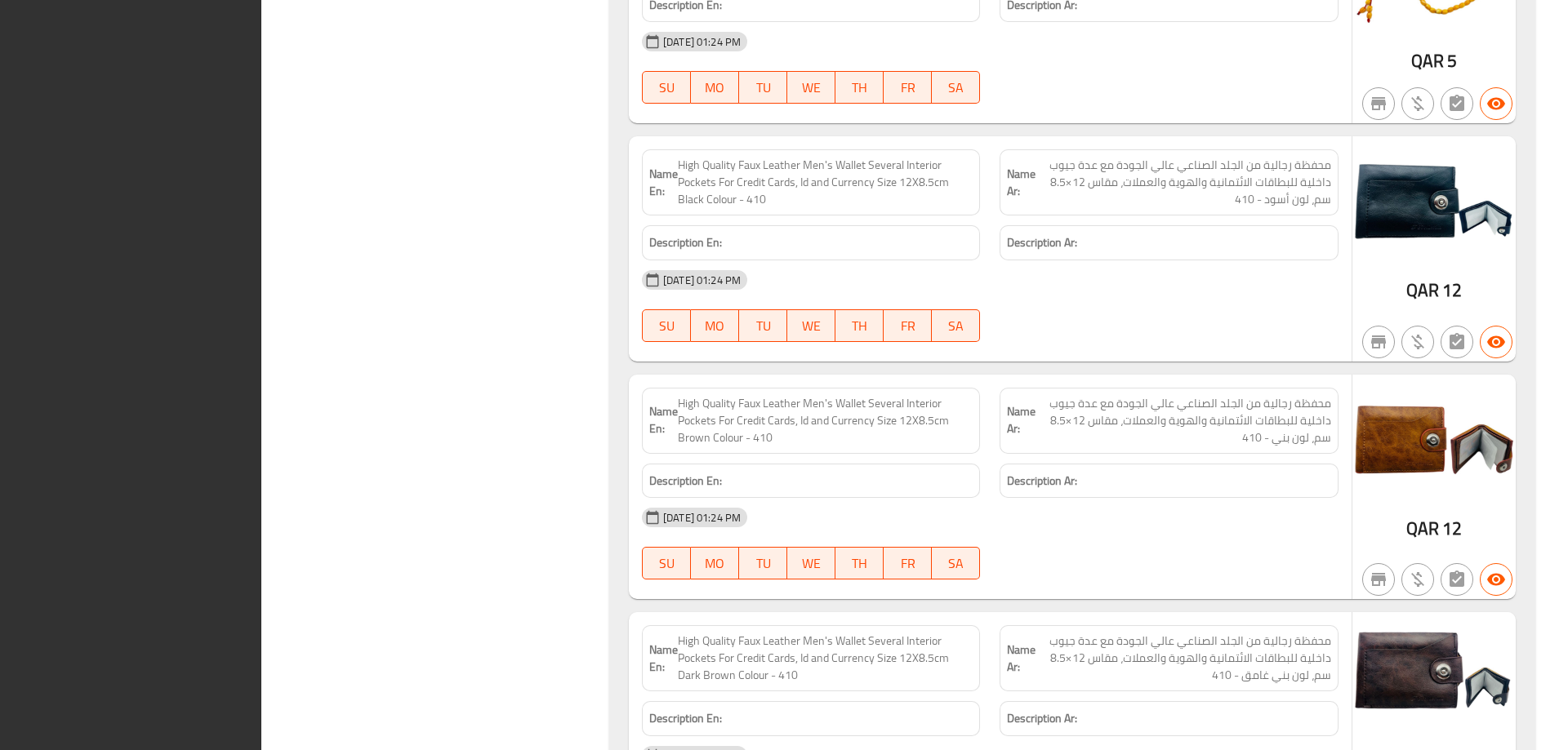
scroll to position [18969, 0]
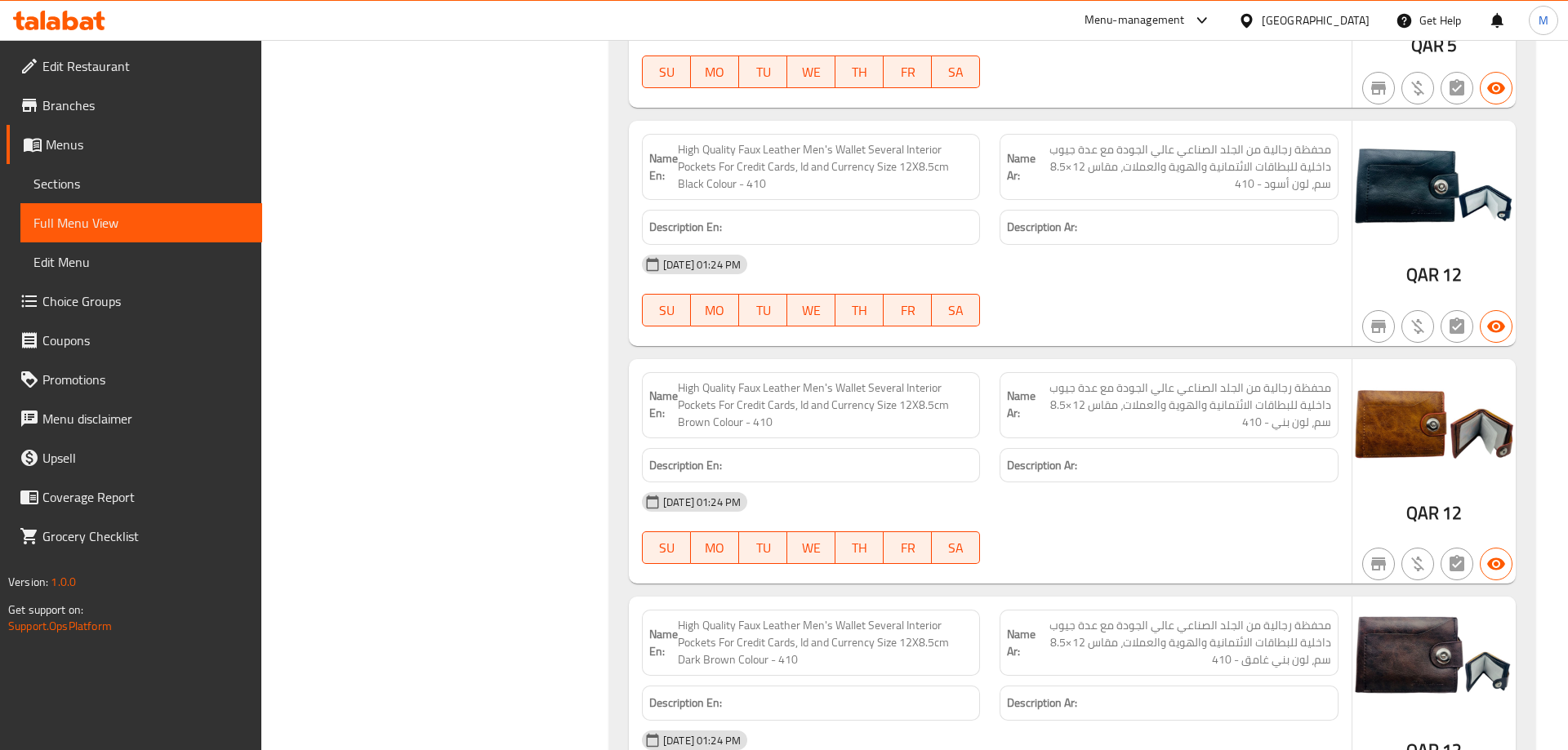
click at [123, 102] on span "Branches" at bounding box center [145, 106] width 207 height 20
